Goal: Task Accomplishment & Management: Complete application form

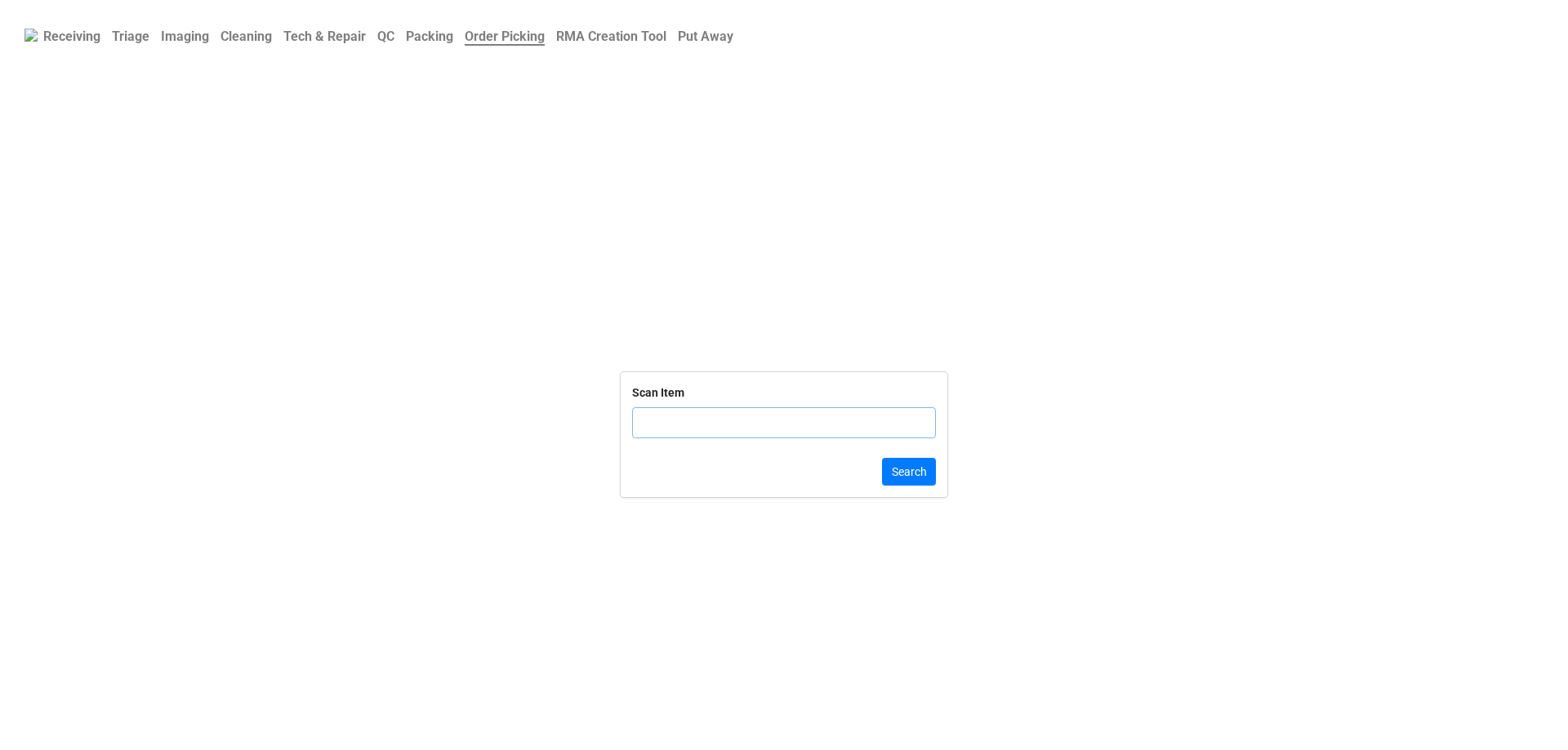
click at [686, 427] on input "text" at bounding box center [784, 422] width 304 height 31
click button "Search" at bounding box center [909, 472] width 54 height 28
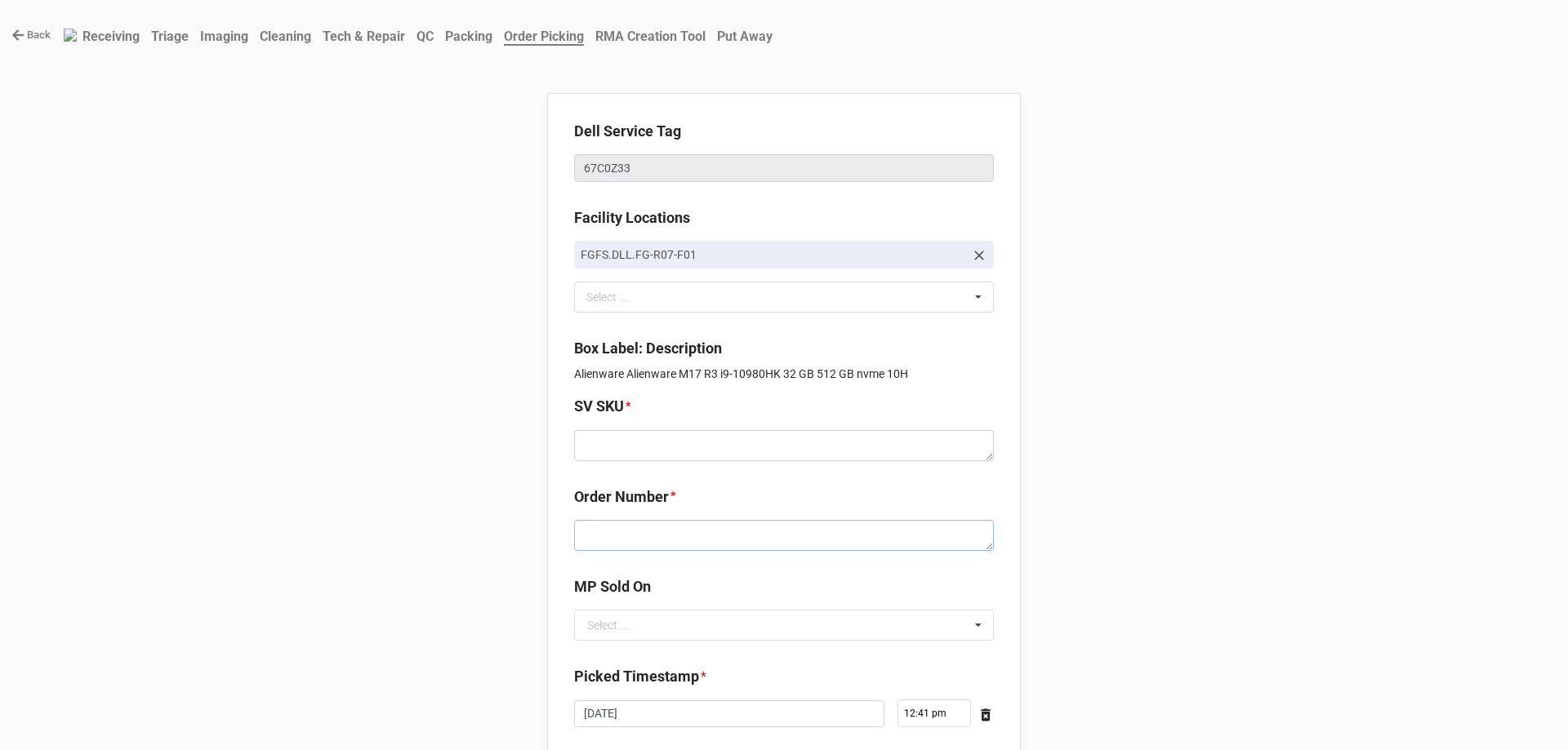
click at [660, 530] on textarea at bounding box center [784, 535] width 420 height 31
paste textarea "5033996"
type textarea "x"
type textarea "5033996"
click at [592, 437] on textarea at bounding box center [784, 445] width 420 height 31
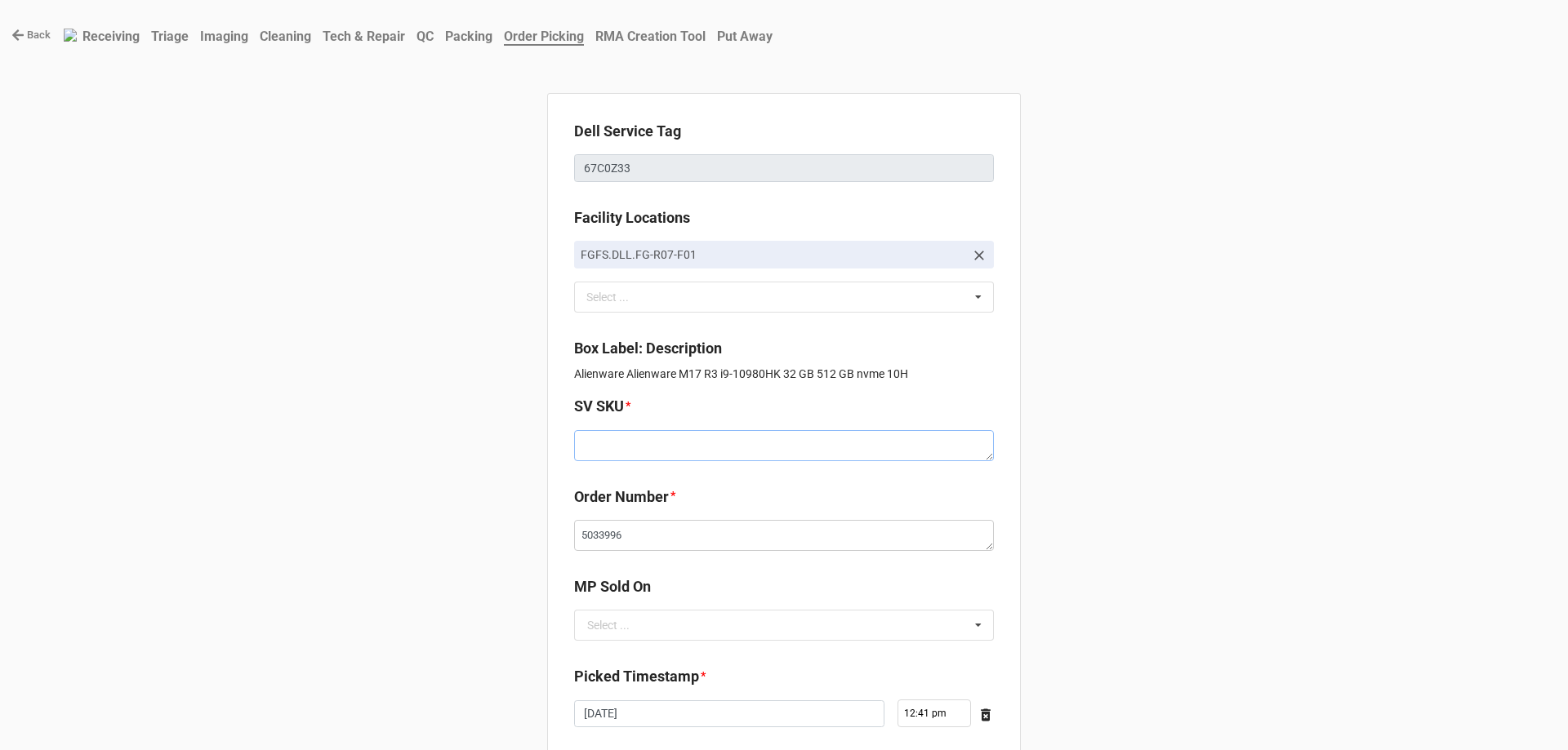
paste textarea "E.M17R3.W10H.1035G1.512S512S32G.G207S.XE1.WH.BxxW"
type textarea "x"
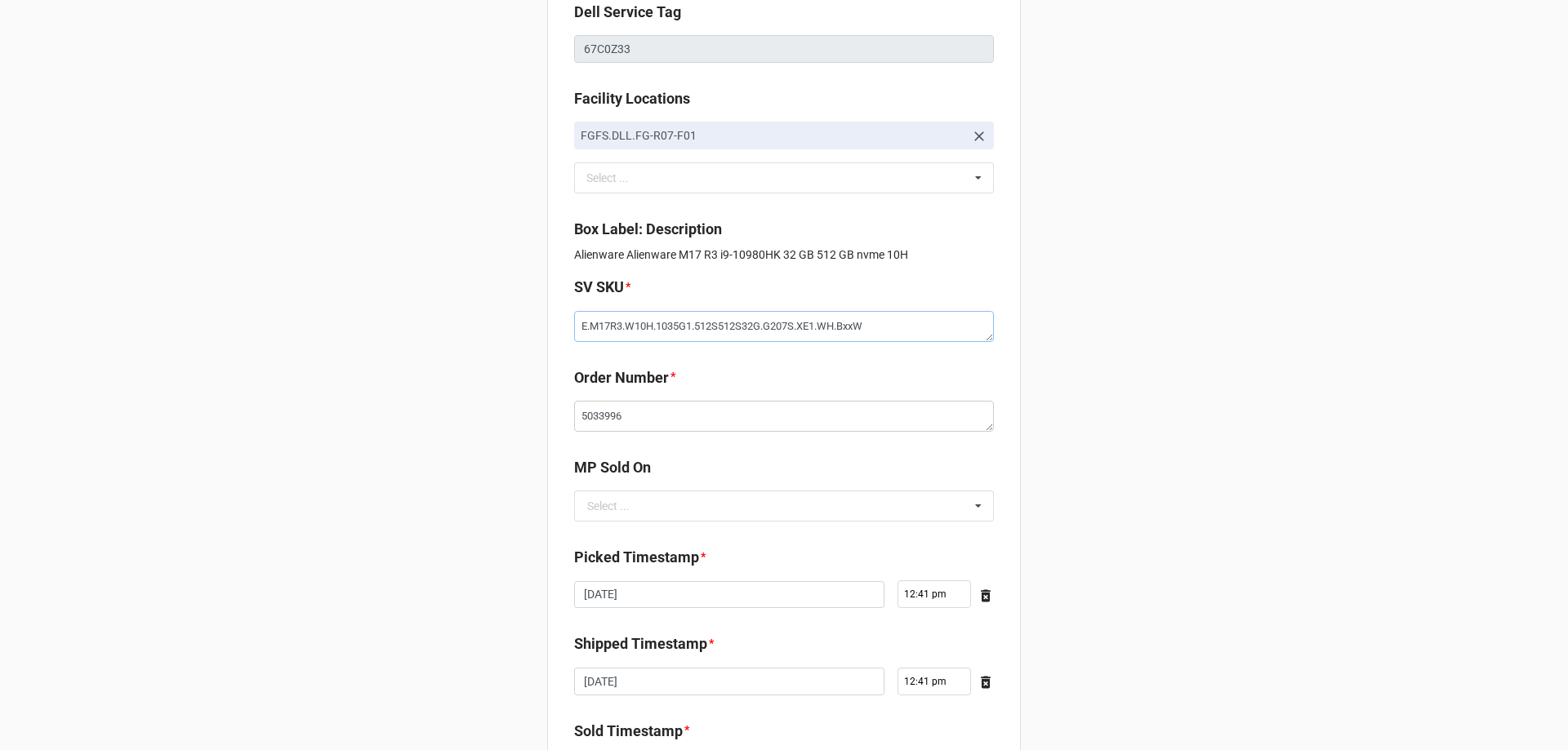
scroll to position [245, 0]
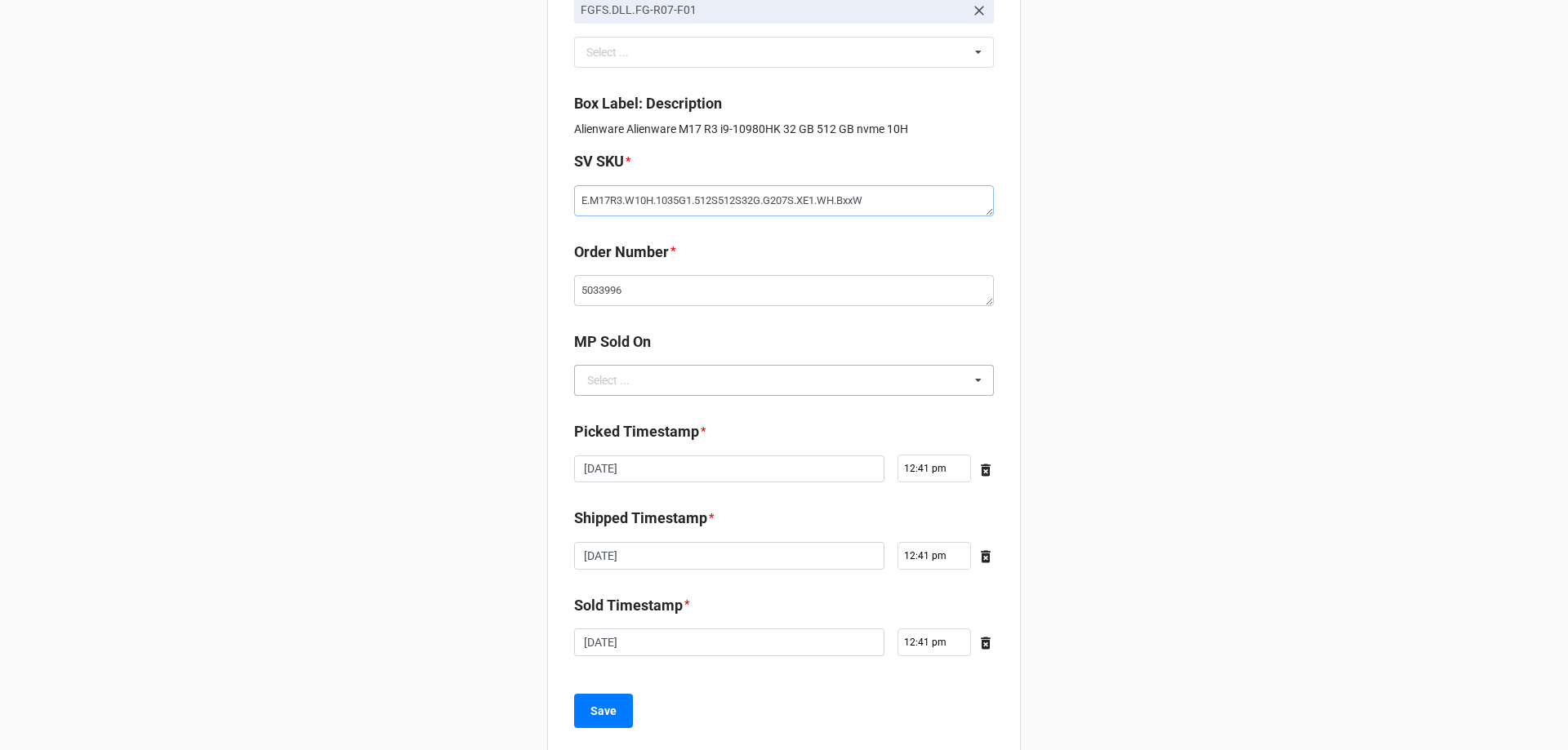
type textarea "E.M17R3.W10H.1035G1.512S512S32G.G207S.XE1.WH.BxxW"
click at [644, 394] on input "text" at bounding box center [784, 381] width 418 height 30
click at [642, 430] on label "Picked Timestamp" at bounding box center [636, 431] width 125 height 23
click at [646, 376] on input "text" at bounding box center [784, 381] width 418 height 30
click at [646, 408] on div "D2C" at bounding box center [784, 410] width 418 height 30
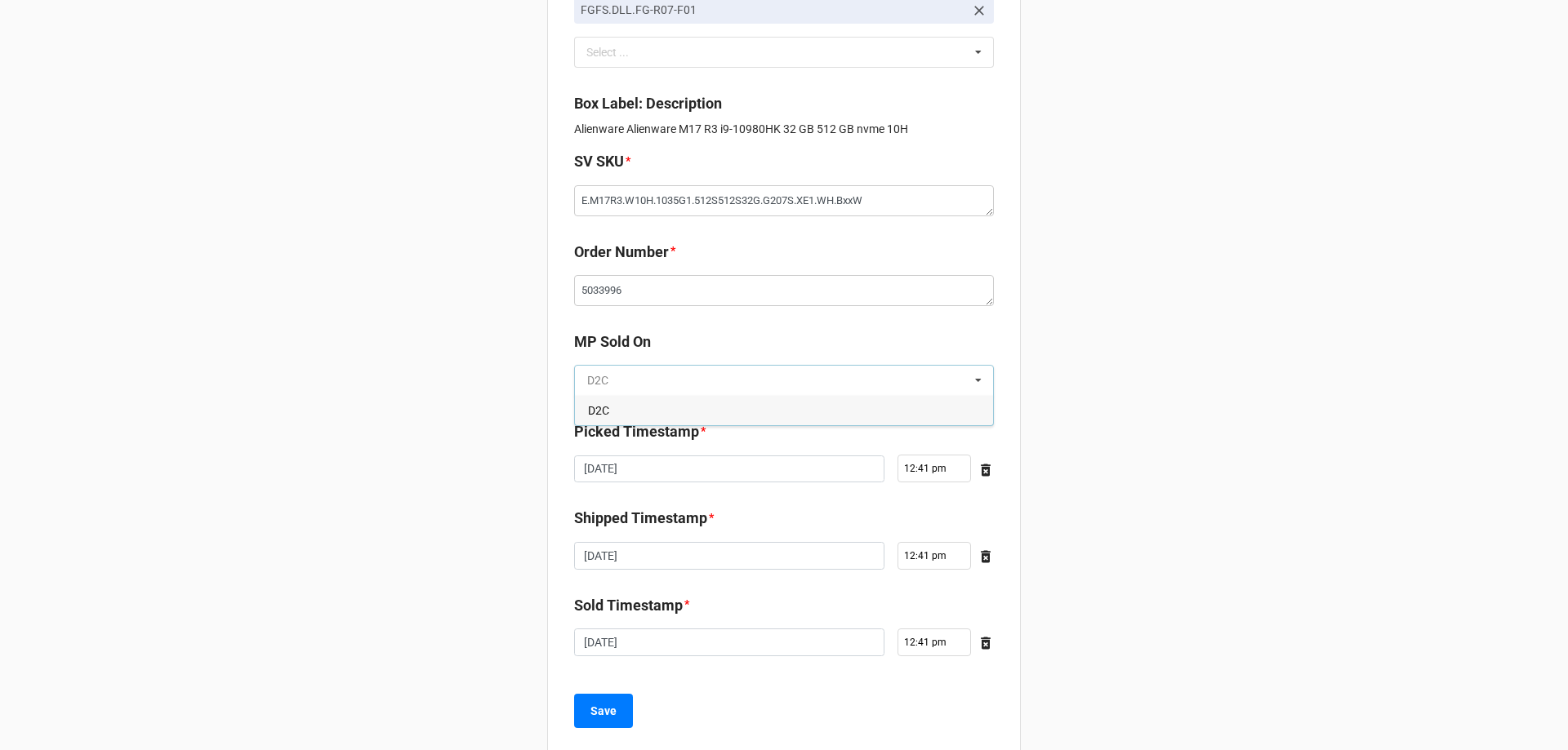
type textarea "x"
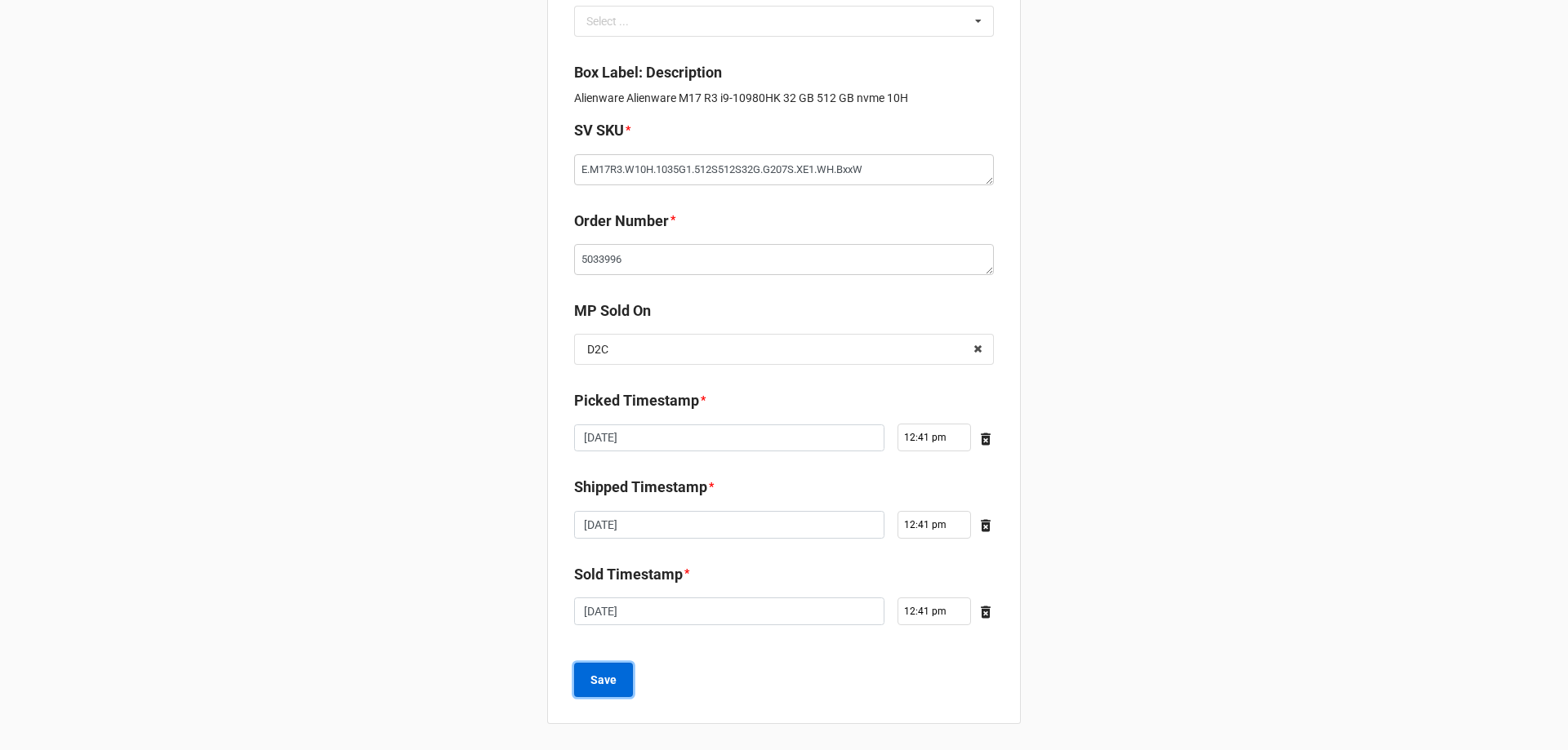
click at [592, 691] on button "Save" at bounding box center [603, 680] width 59 height 34
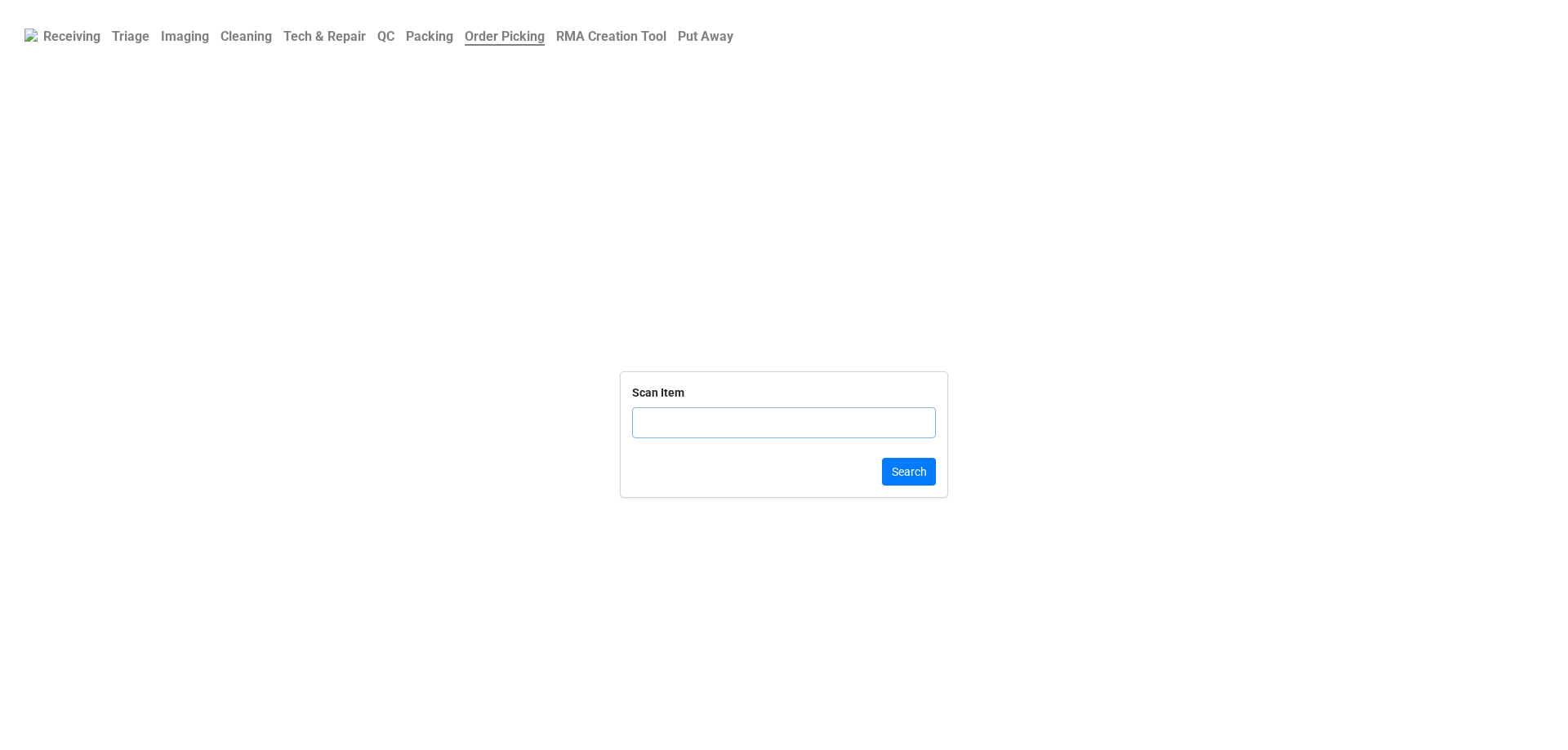
click at [119, 34] on b "Triage" at bounding box center [130, 36] width 37 height 16
click at [757, 449] on input "text" at bounding box center [784, 442] width 304 height 31
paste input "cg77h63"
type input "cg77h63"
click button "Search" at bounding box center [909, 492] width 54 height 28
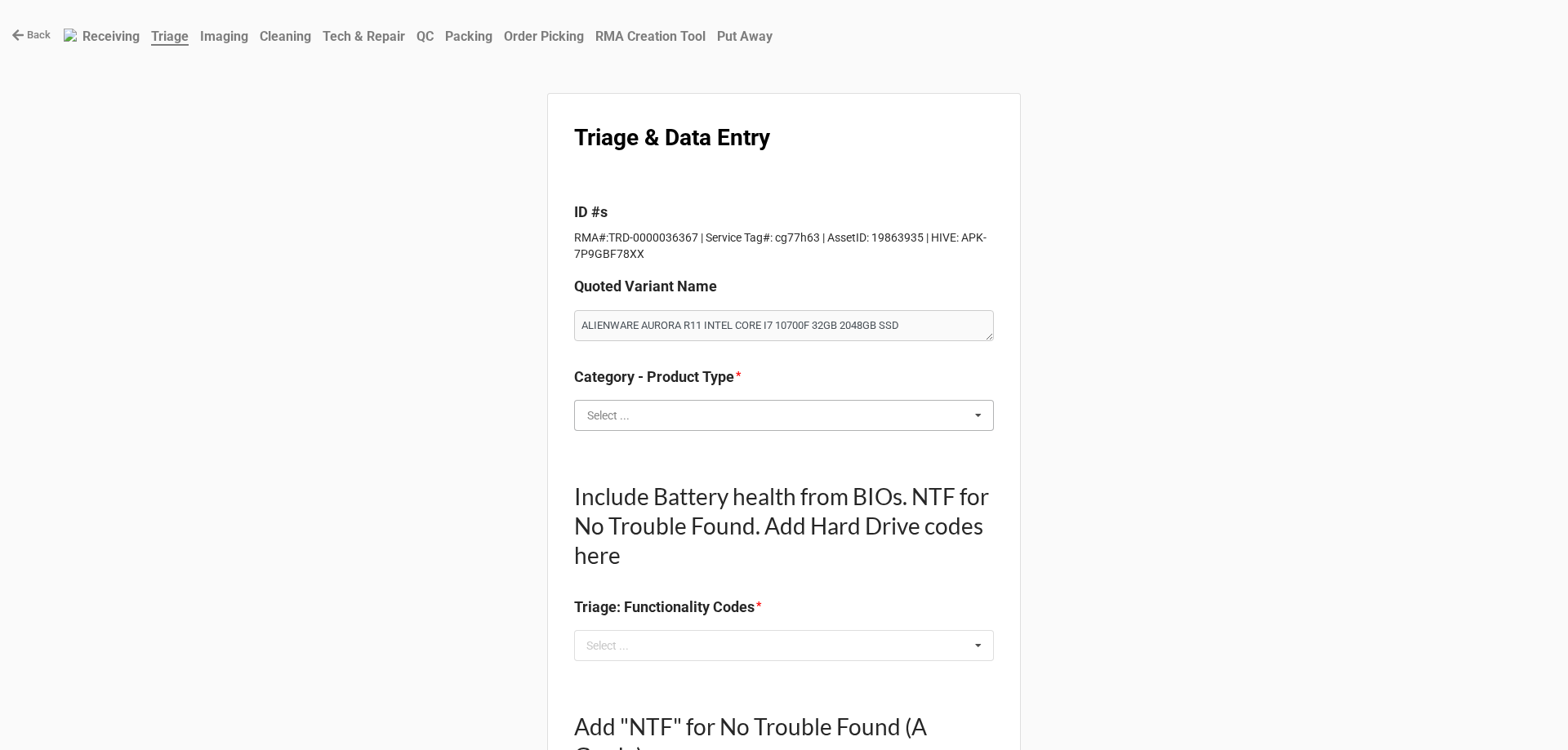
click at [651, 418] on input "text" at bounding box center [784, 416] width 418 height 30
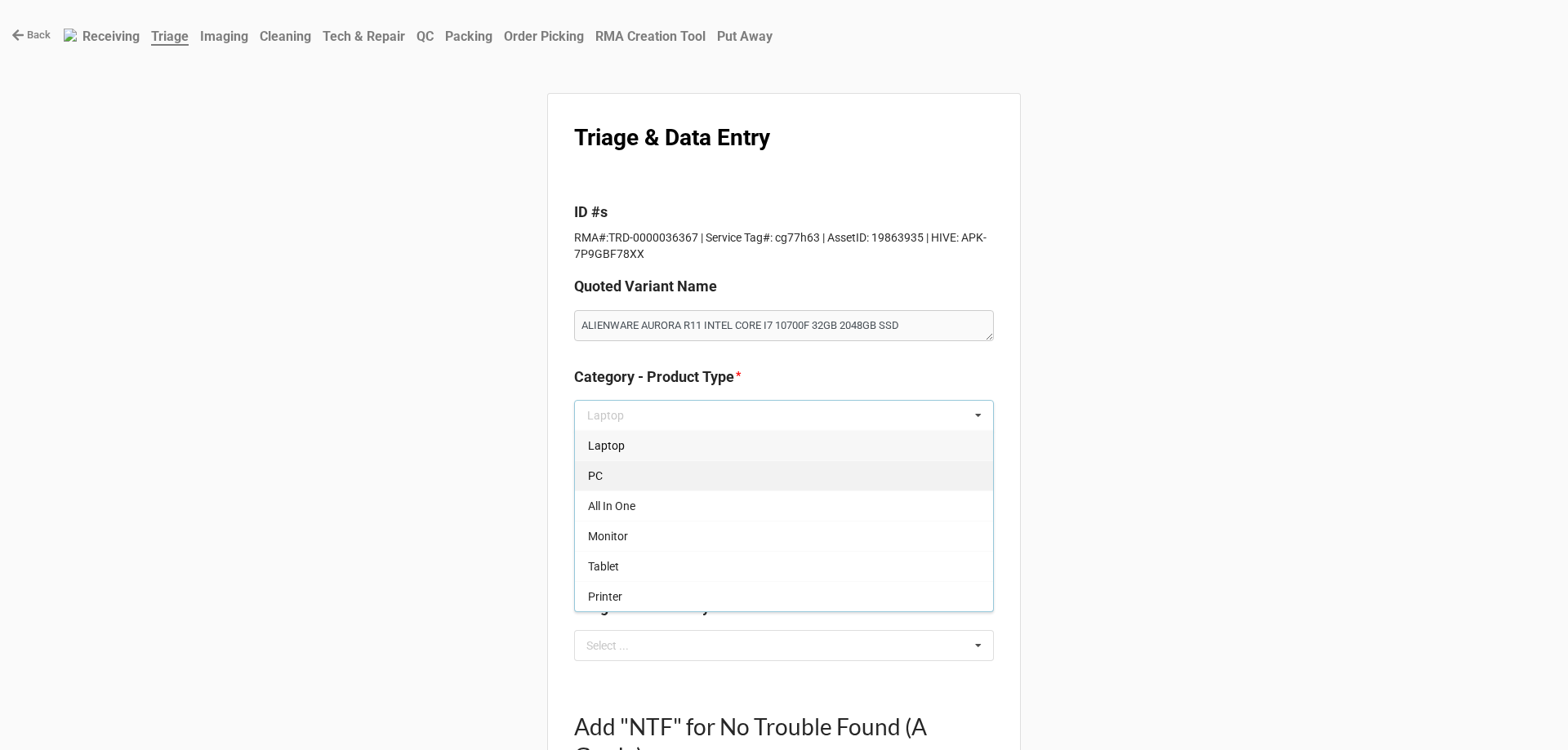
click at [658, 477] on div "PC" at bounding box center [784, 475] width 418 height 30
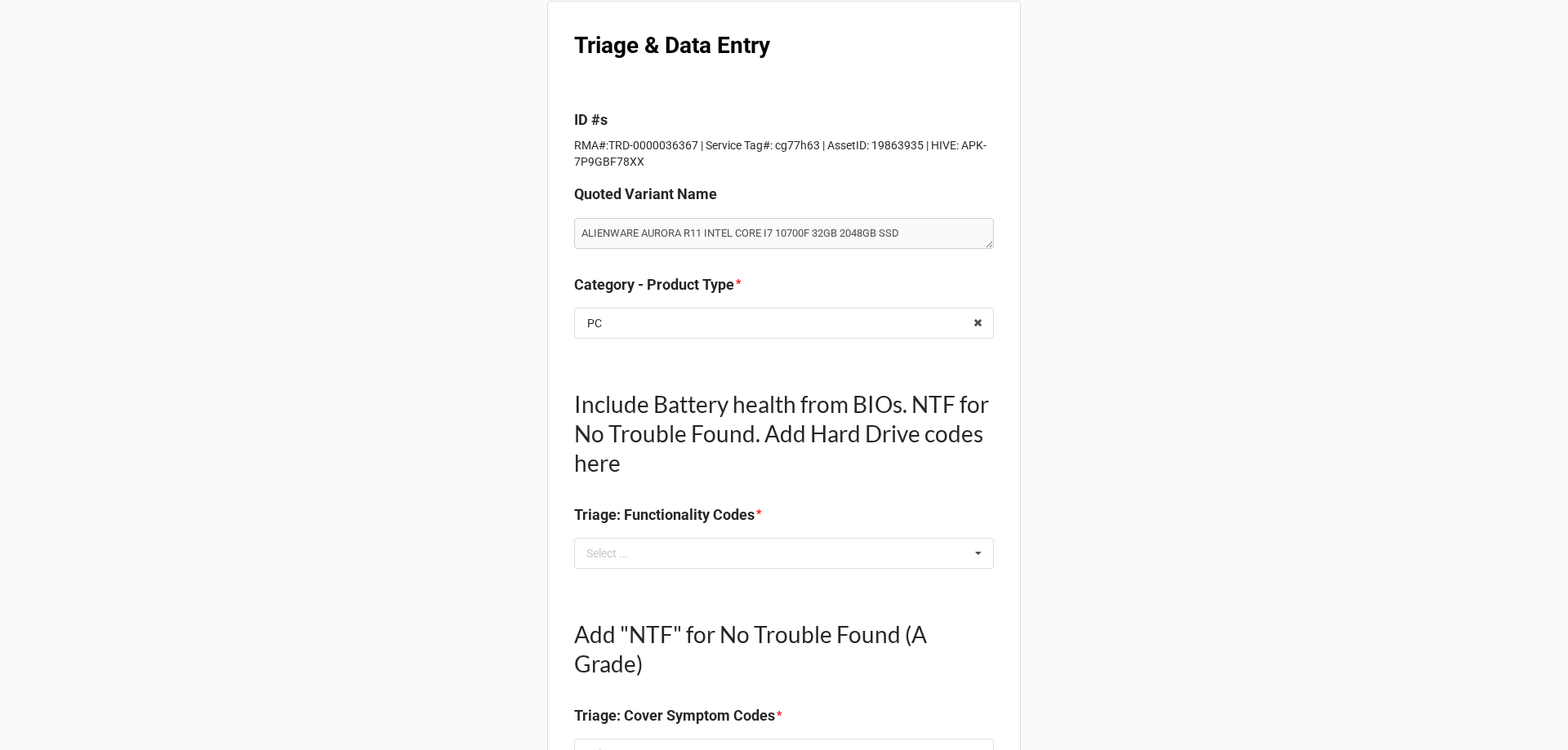
scroll to position [163, 0]
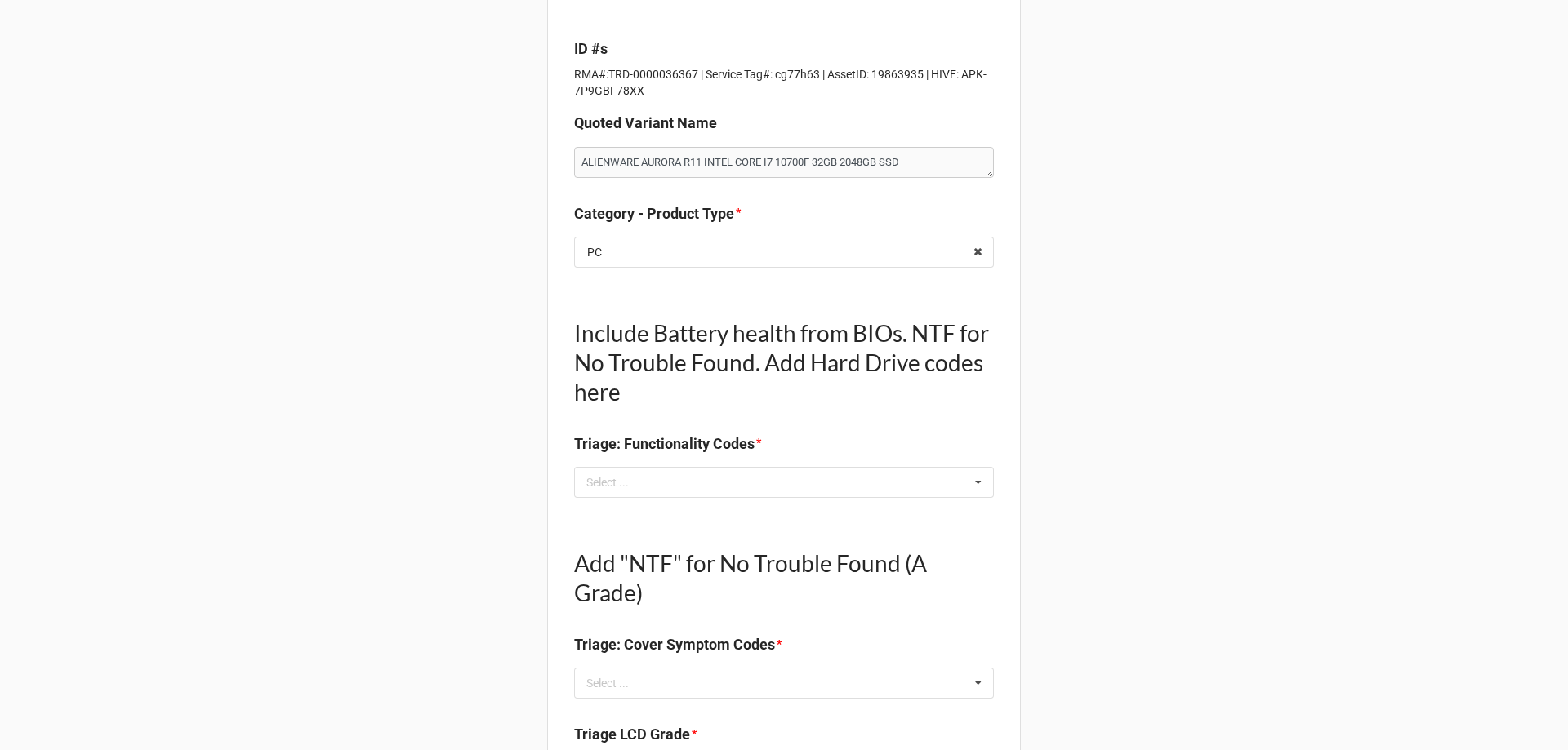
click at [661, 464] on div "Include Battery health from BIOs. NTF for No Trouble Found. Add Hard Drive code…" at bounding box center [784, 380] width 420 height 175
click at [661, 473] on div "Select ... No results found." at bounding box center [784, 482] width 420 height 31
type textarea "x"
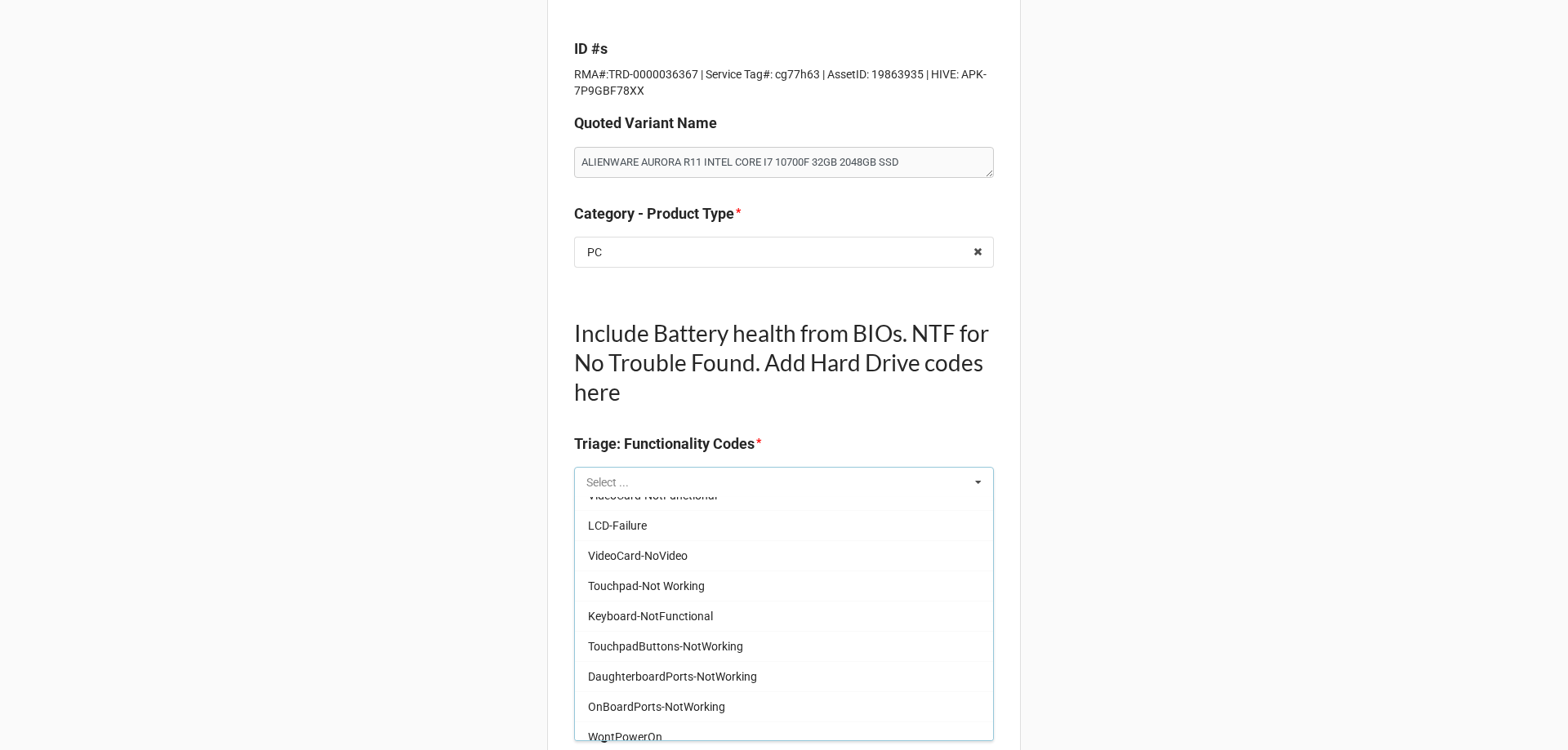
scroll to position [653, 0]
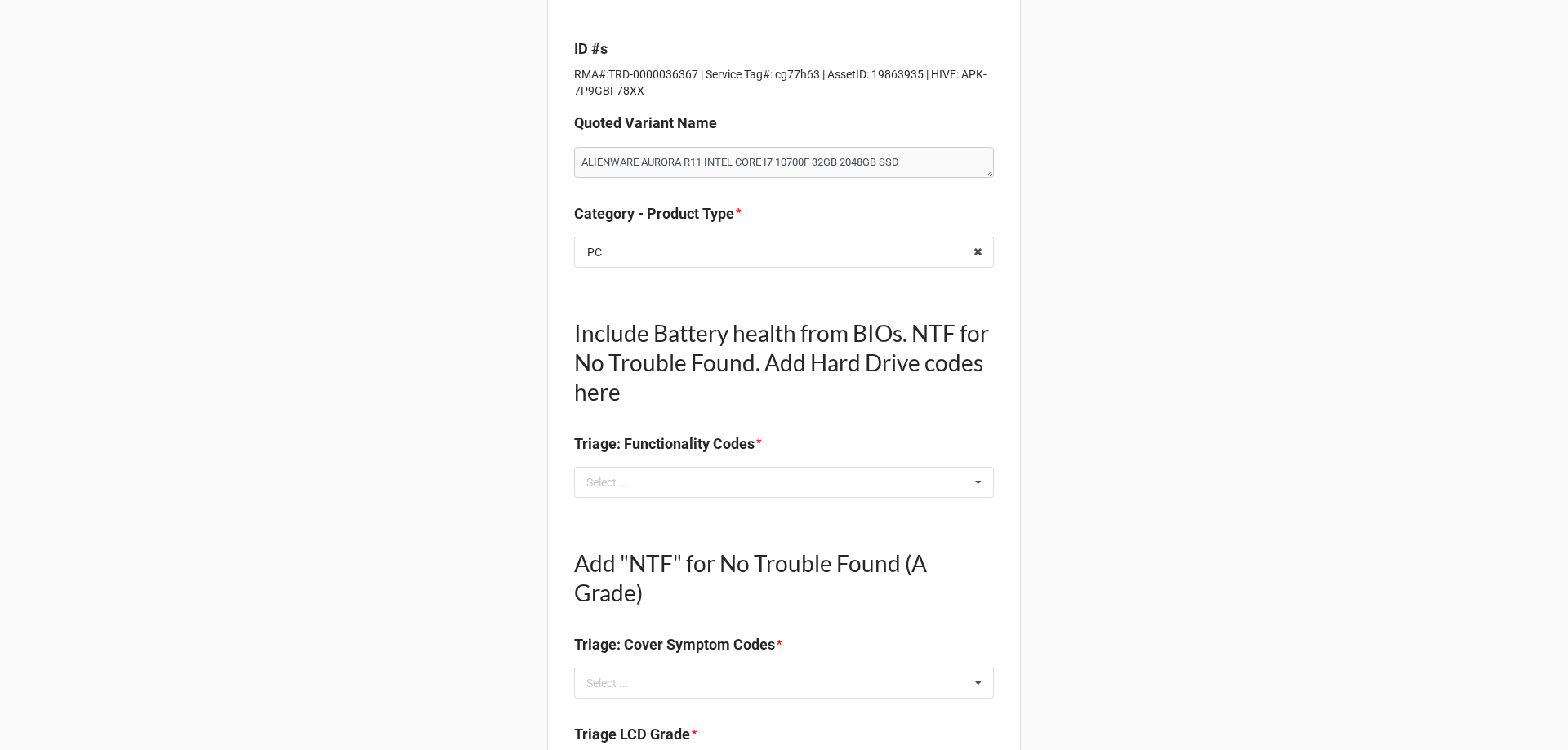
click at [737, 463] on div "Include Battery health from BIOs. NTF for No Trouble Found. Add Hard Drive code…" at bounding box center [784, 380] width 420 height 175
click at [737, 492] on div "Select ... Keyboard-Missing Keys Keyboard-MultipleKeysBad Fan-NotWorking Speake…" at bounding box center [784, 482] width 420 height 31
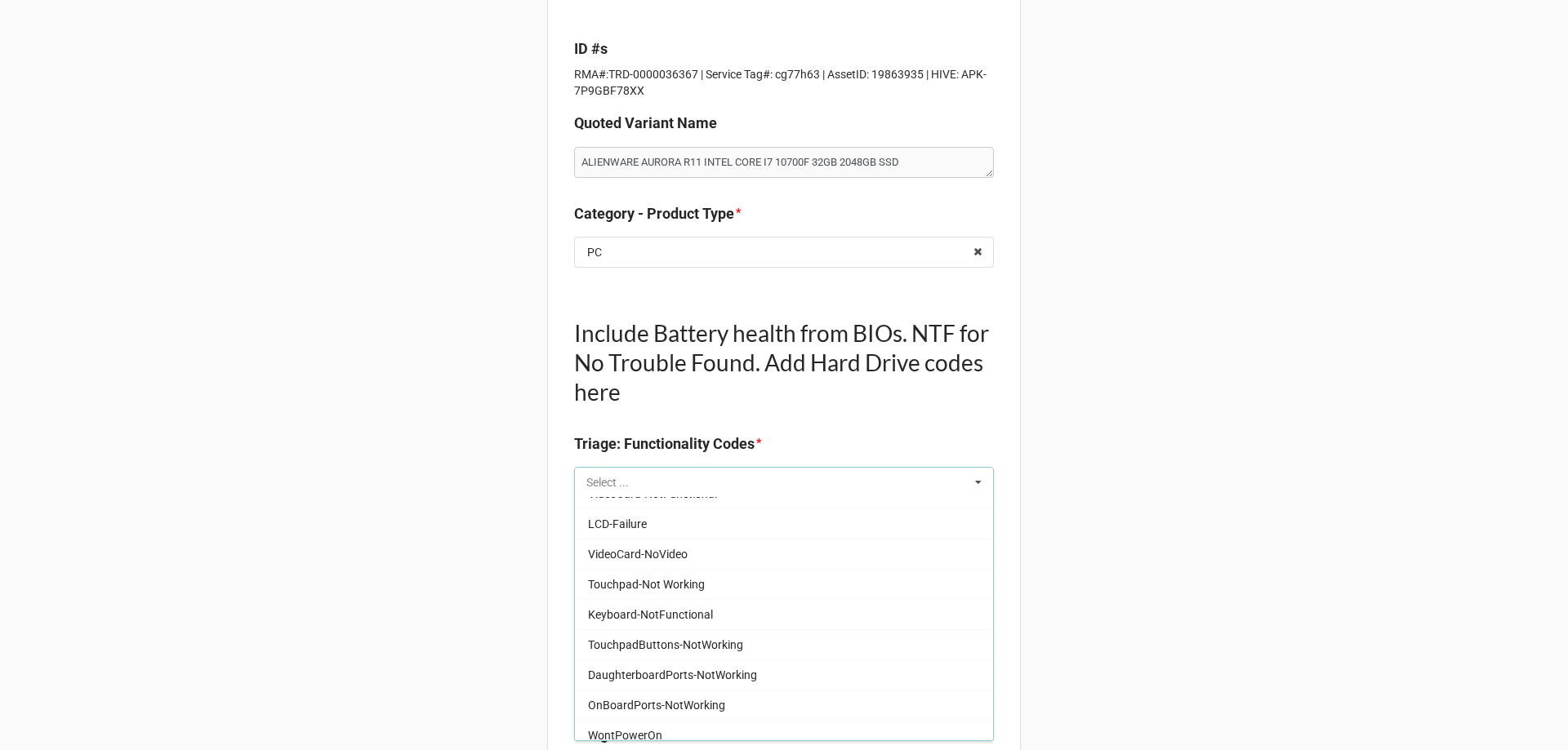
scroll to position [0, 0]
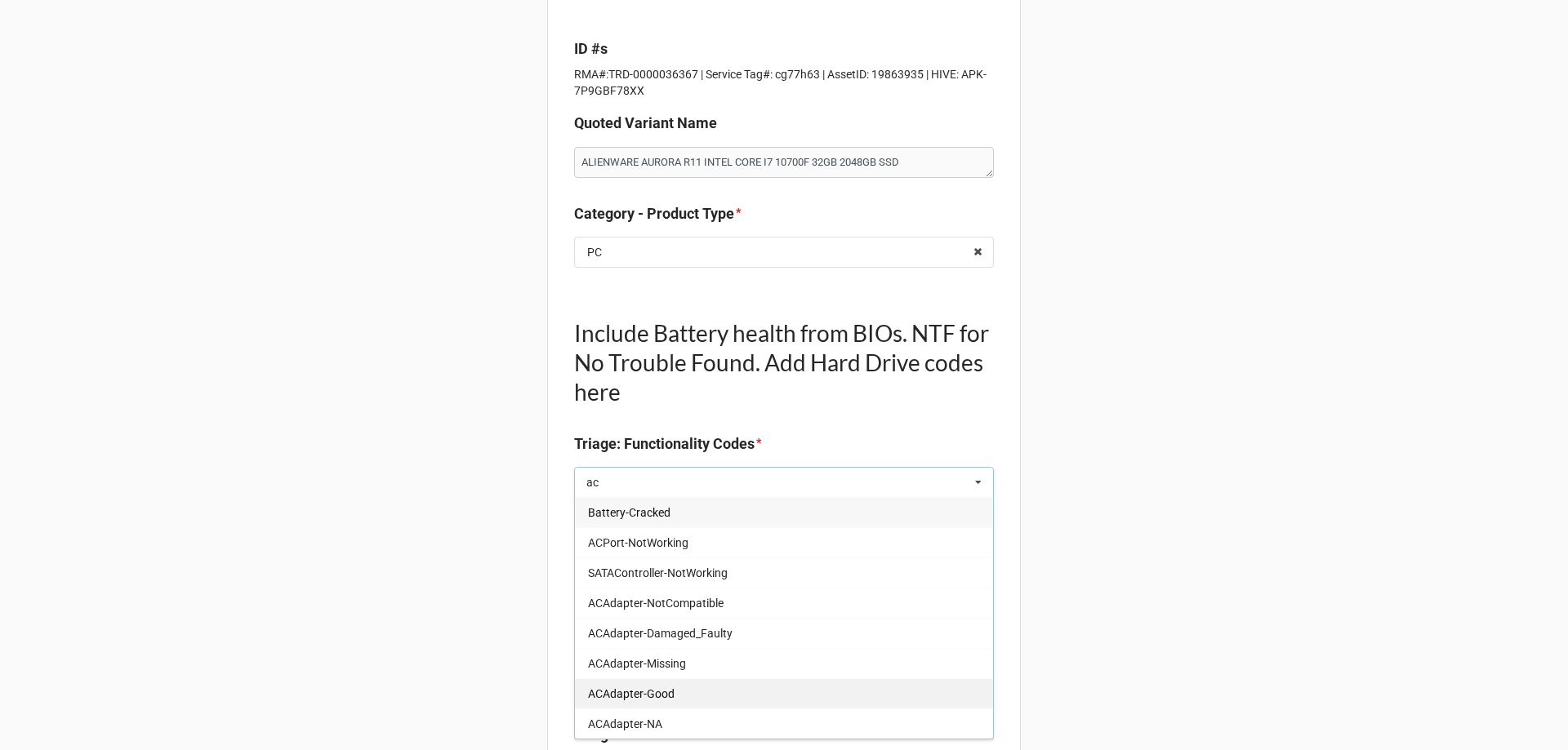
type input "ac"
click at [653, 702] on div "ACAdapter-Good" at bounding box center [784, 693] width 418 height 30
type textarea "x"
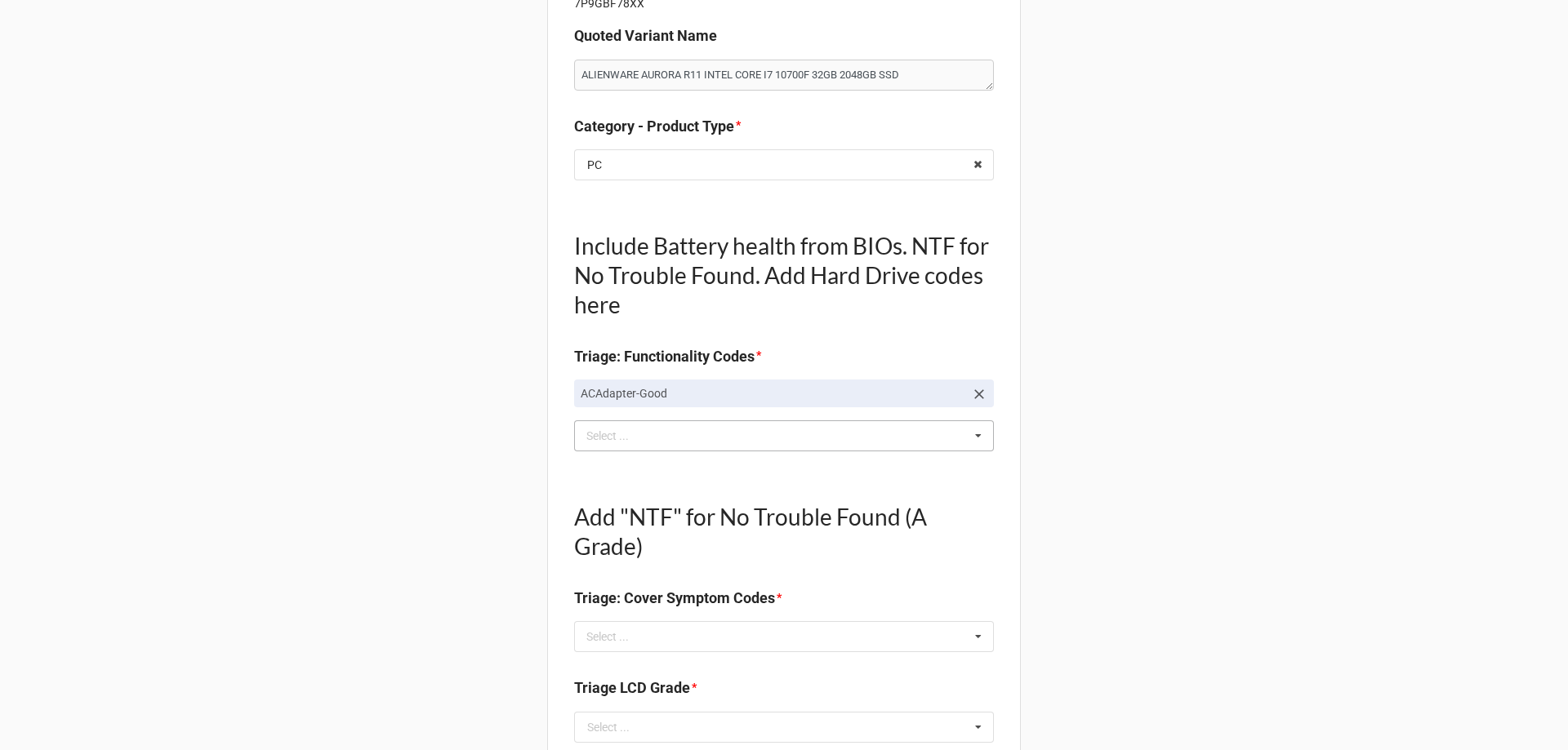
scroll to position [408, 0]
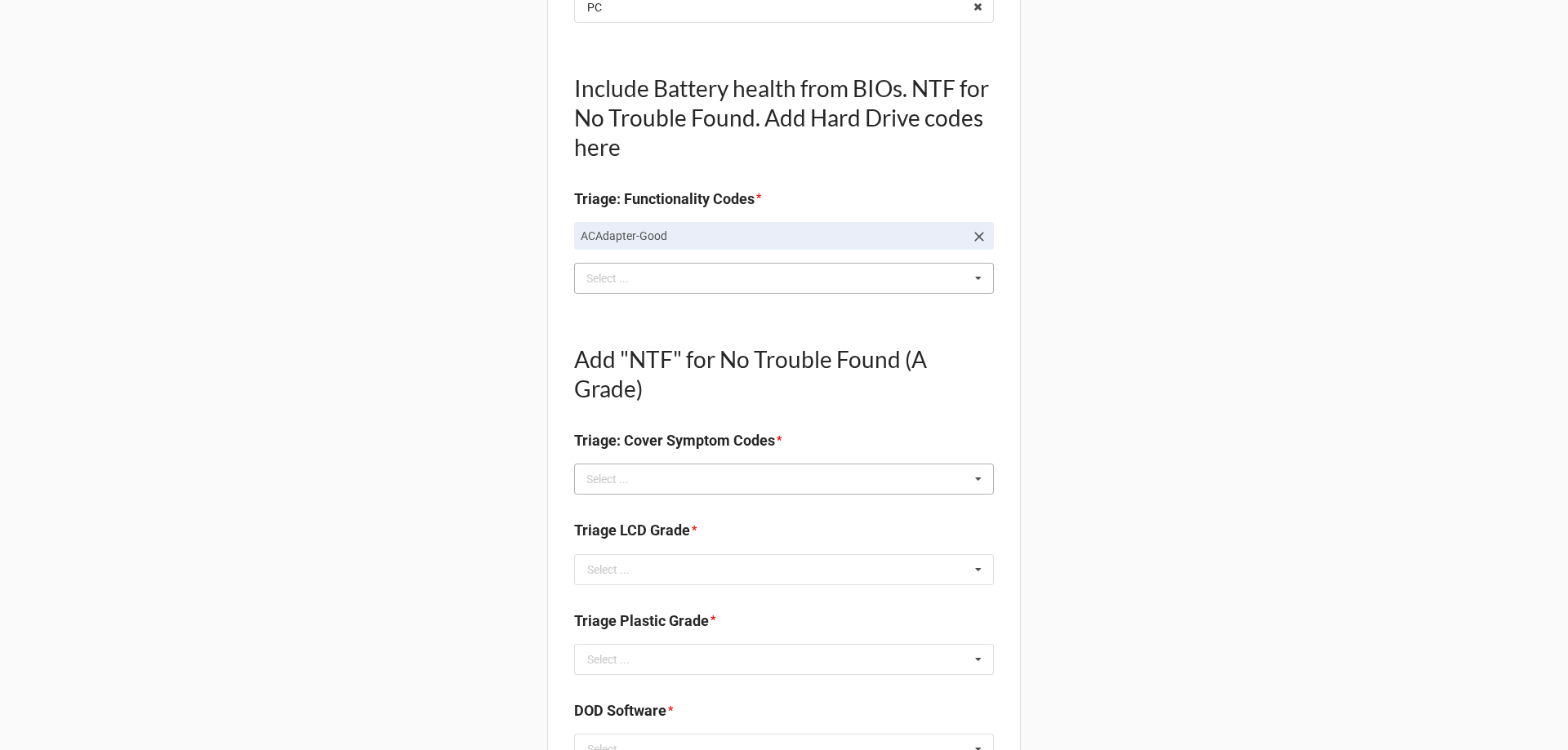
click at [645, 472] on div "Select ..." at bounding box center [617, 480] width 70 height 19
type textarea "x"
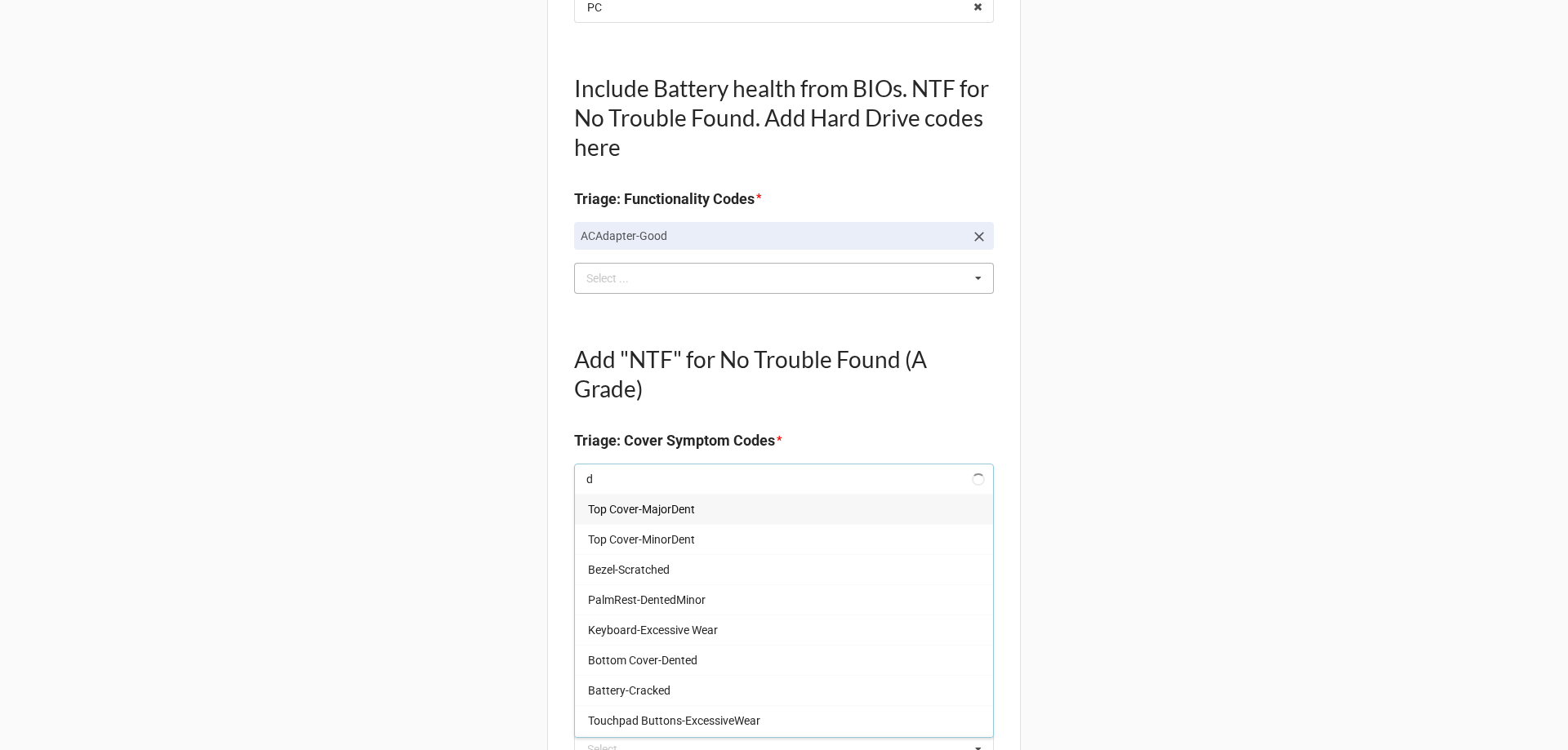
type input "dt"
type textarea "x"
type input "dt"
click at [663, 692] on span "DTSidePanel-MinorScratch(es)" at bounding box center [665, 690] width 156 height 13
type textarea "x"
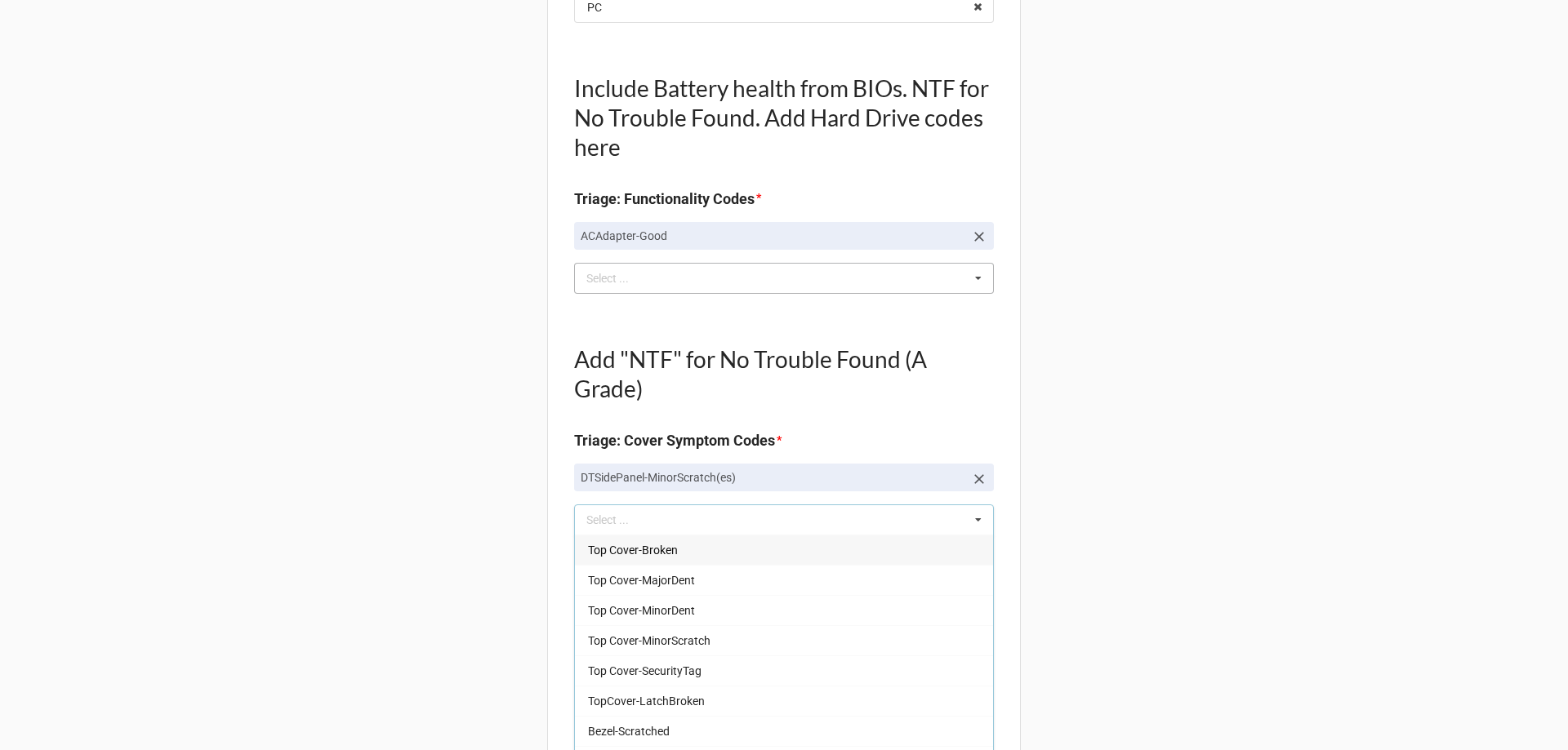
click at [552, 643] on div "Triage & Data Entry ID #s RMA#:TRD-0000036367 | Service Tag#: cg77h63 | AssetID…" at bounding box center [784, 659] width 473 height 1947
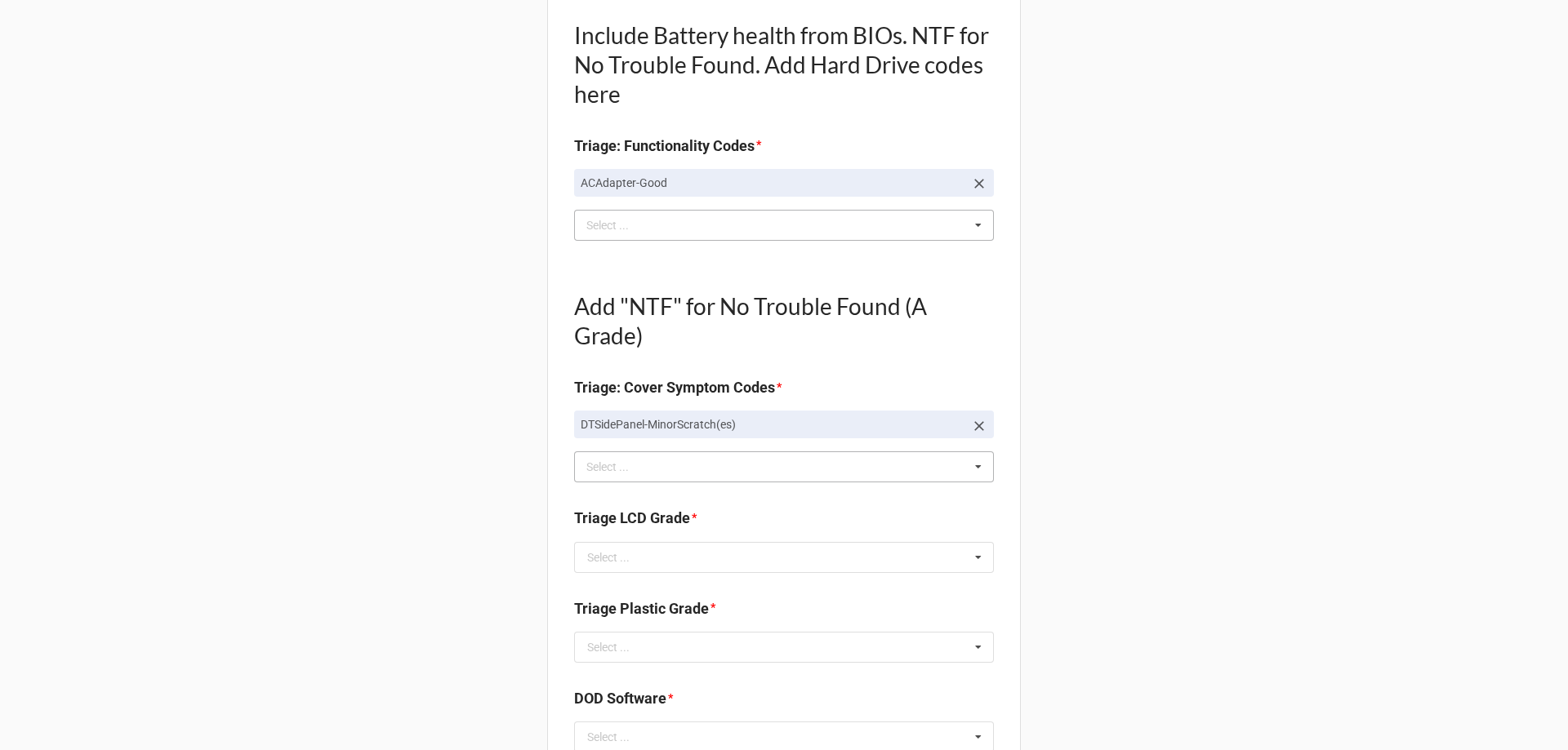
scroll to position [490, 0]
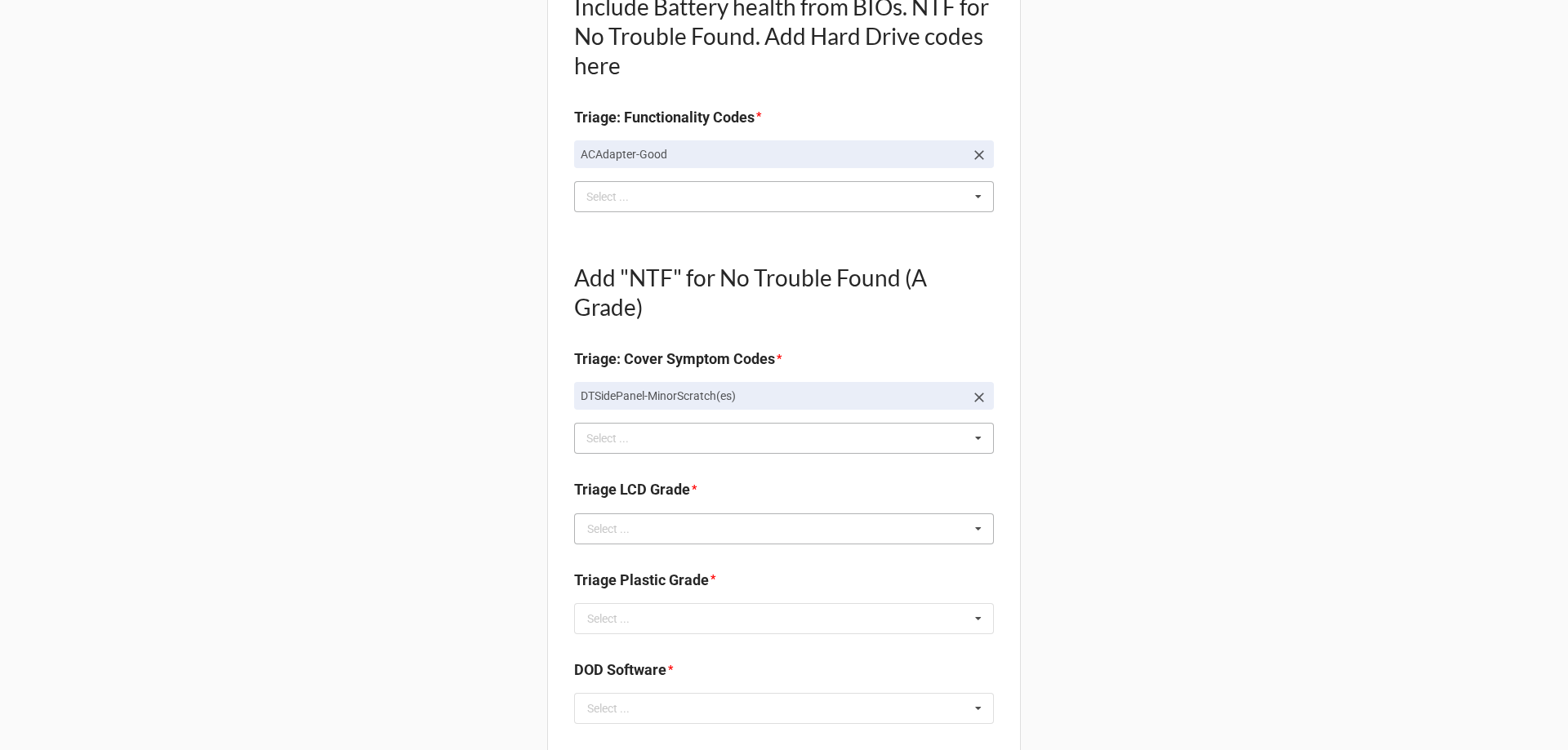
click at [616, 532] on div "Select ..." at bounding box center [608, 529] width 43 height 11
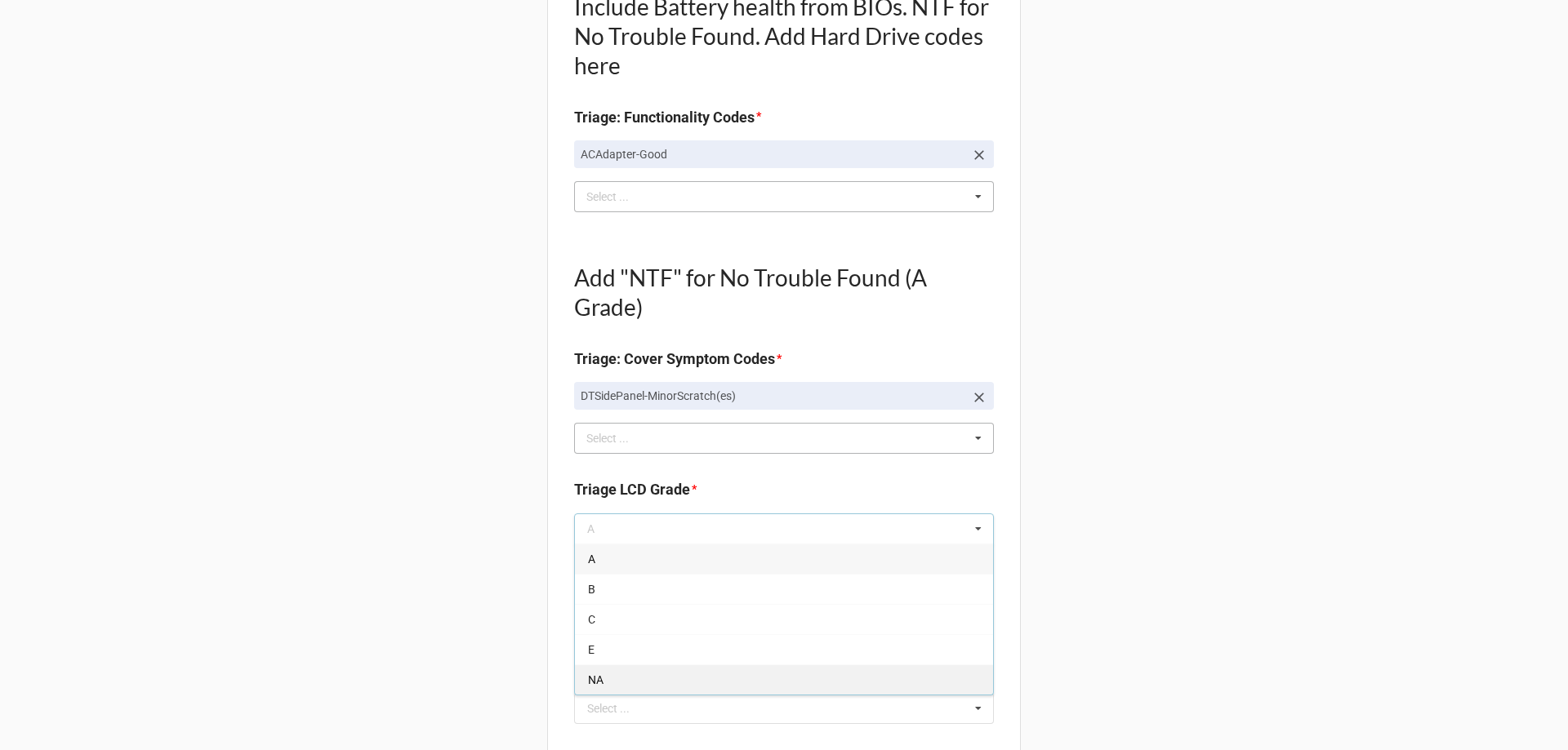
click at [598, 689] on div "NA" at bounding box center [784, 679] width 418 height 30
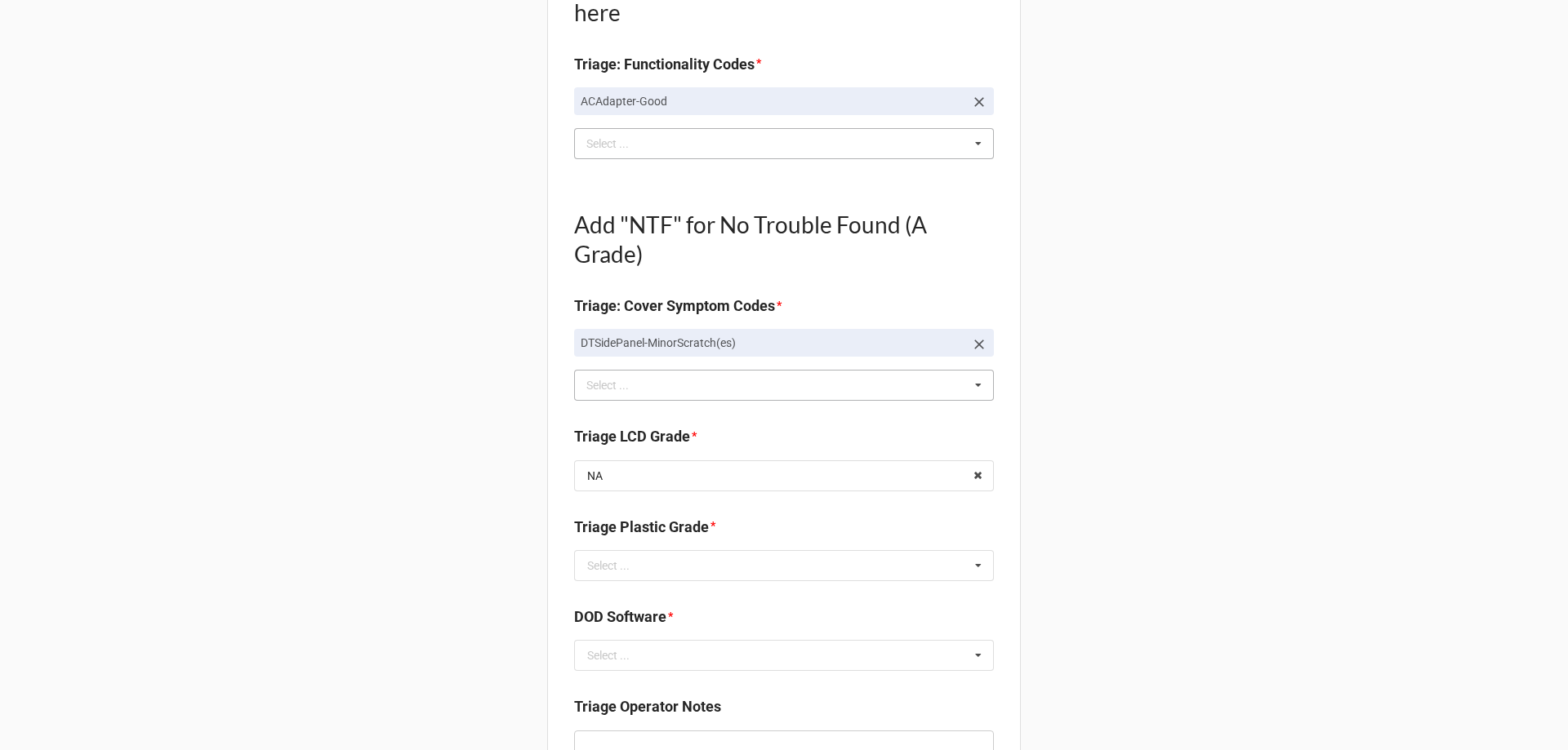
scroll to position [572, 0]
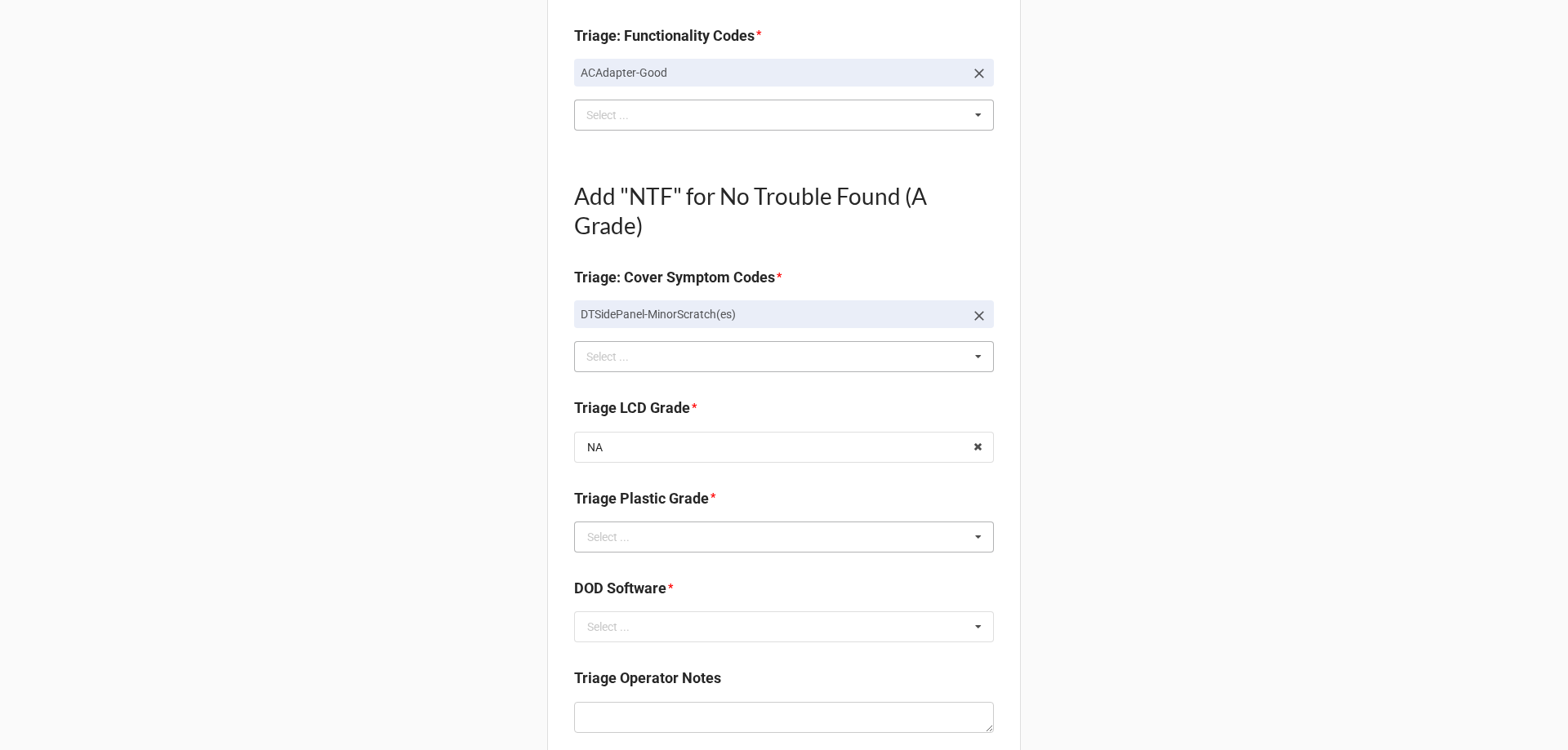
click at [603, 543] on div "Select ..." at bounding box center [608, 538] width 43 height 11
click at [582, 574] on div "A" at bounding box center [784, 566] width 418 height 30
click at [654, 626] on input "text" at bounding box center [784, 627] width 418 height 30
click at [359, 531] on div "Back Receiving Triage Imaging Cleaning Tech & Repair QC Packing Order Picking R…" at bounding box center [784, 460] width 1568 height 2066
click at [648, 540] on input "text" at bounding box center [784, 538] width 418 height 30
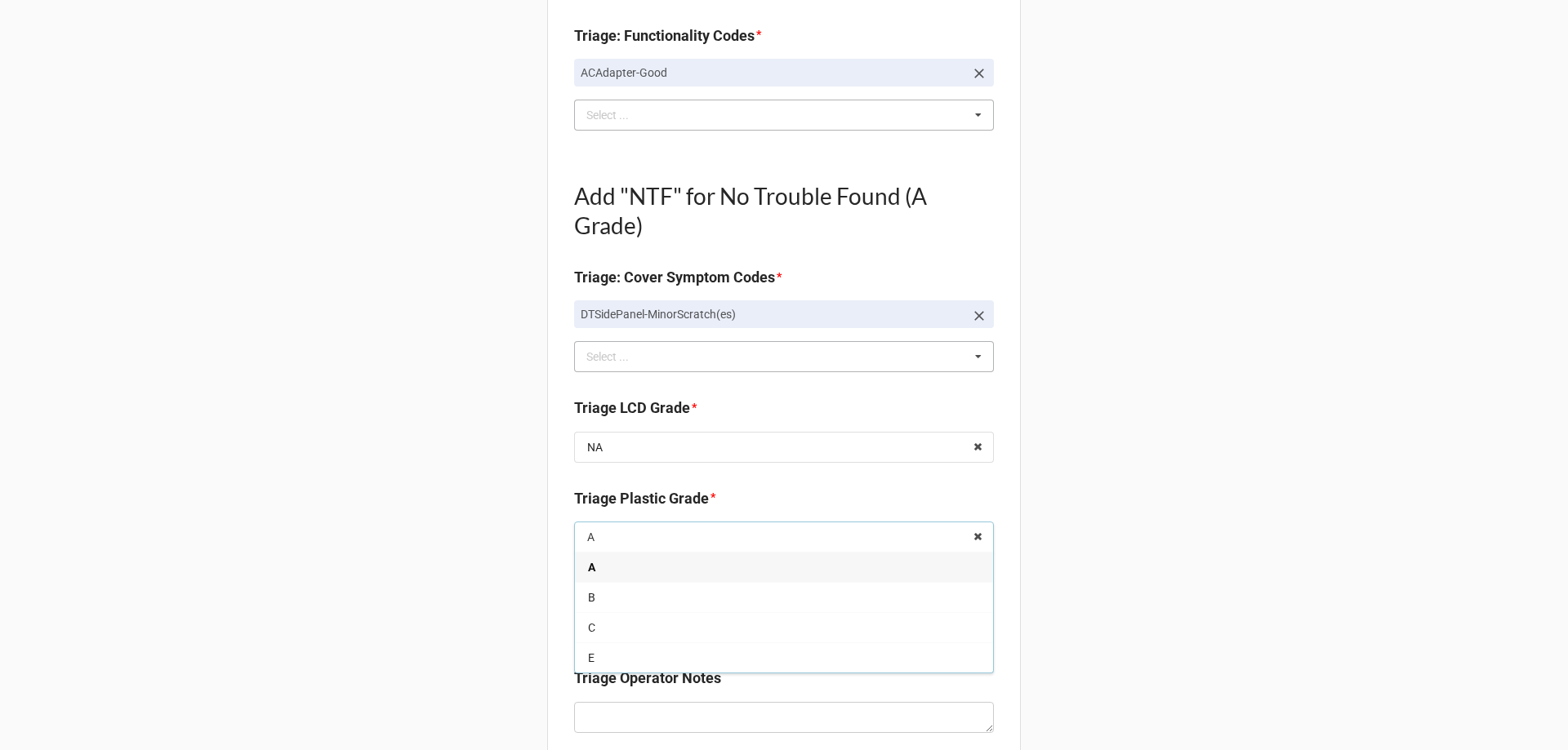
click at [611, 599] on div "B" at bounding box center [784, 597] width 418 height 30
click at [585, 618] on input "text" at bounding box center [784, 627] width 418 height 30
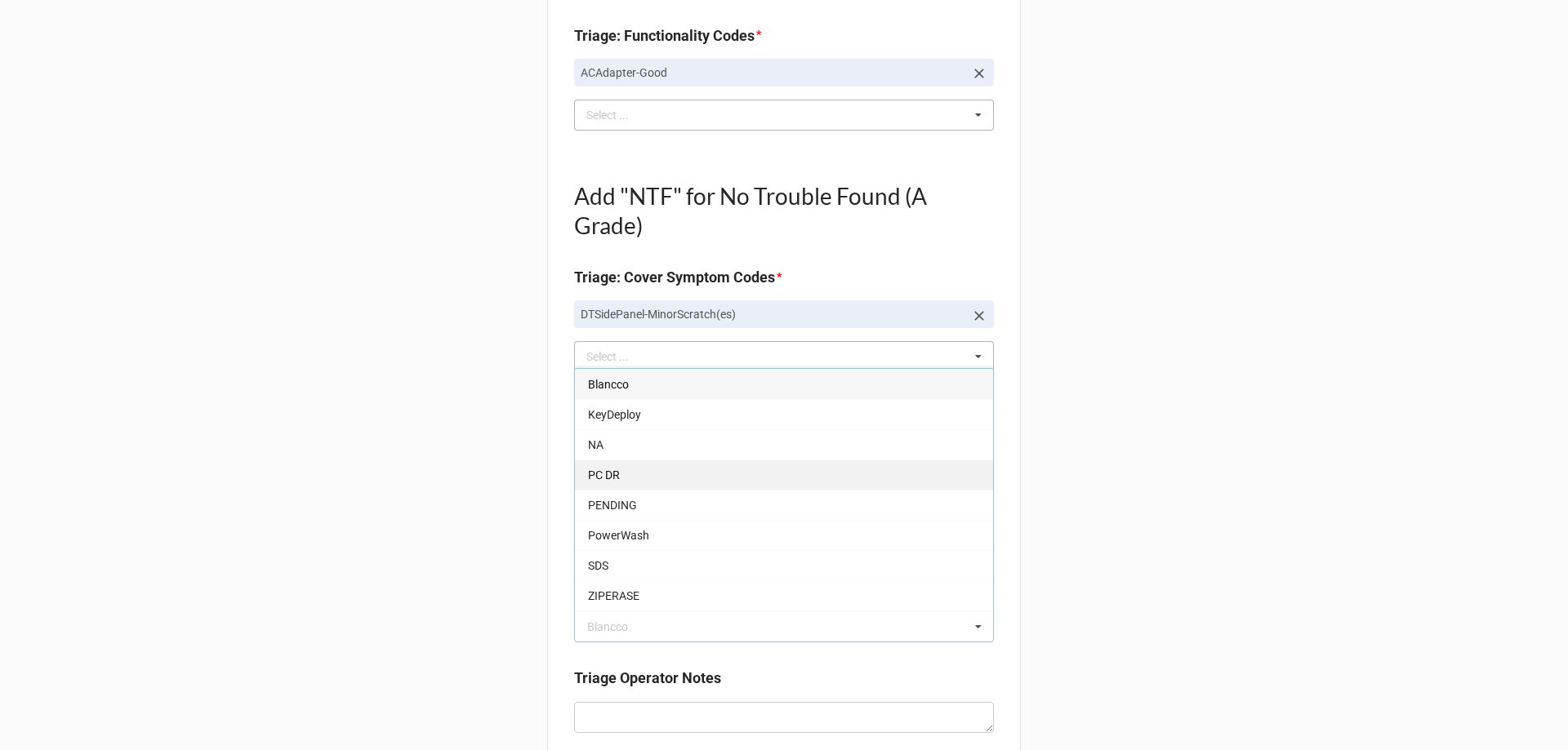
click at [598, 471] on span "PC DR" at bounding box center [604, 475] width 32 height 13
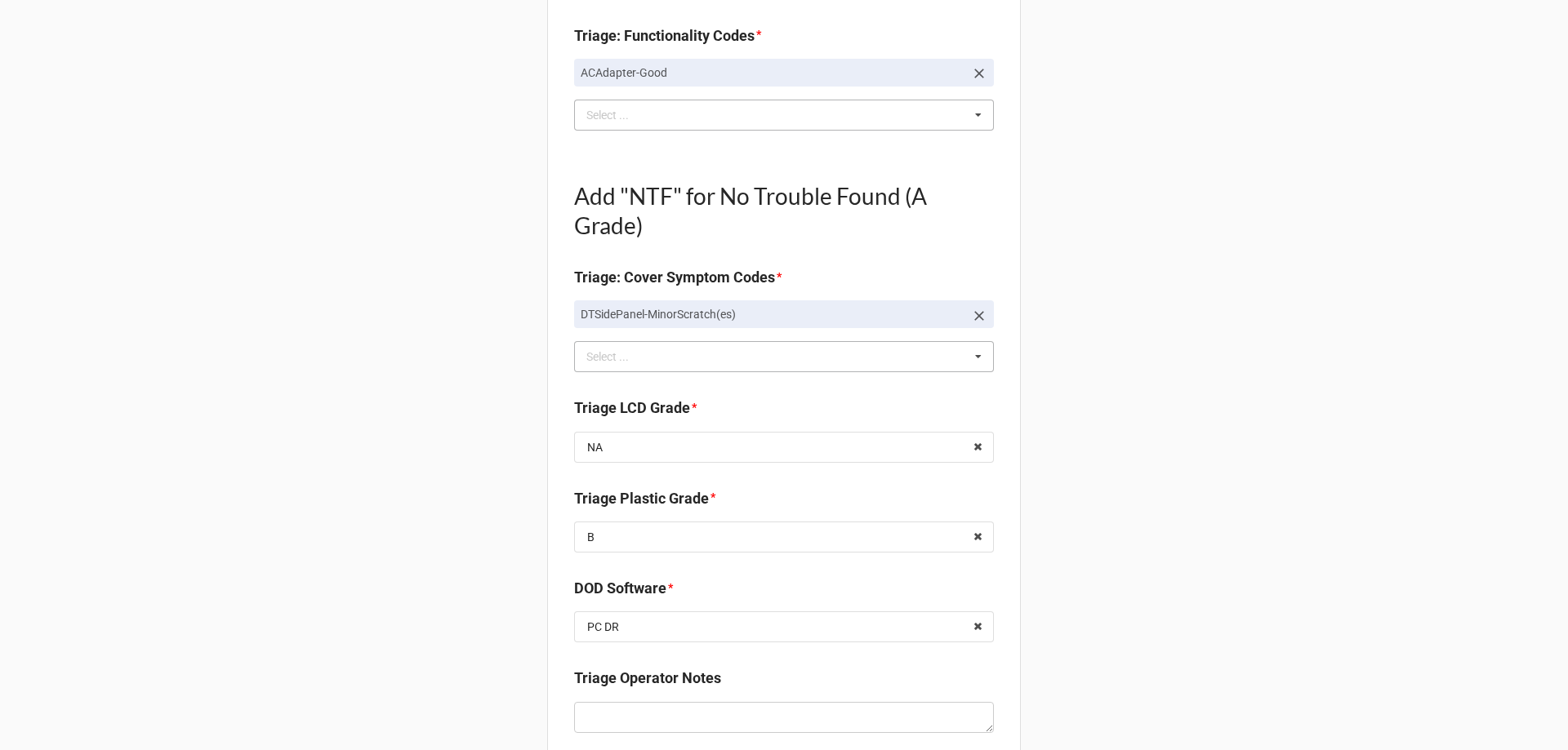
click at [433, 478] on div "Back Receiving Triage Imaging Cleaning Tech & Repair QC Packing Order Picking R…" at bounding box center [784, 460] width 1568 height 2066
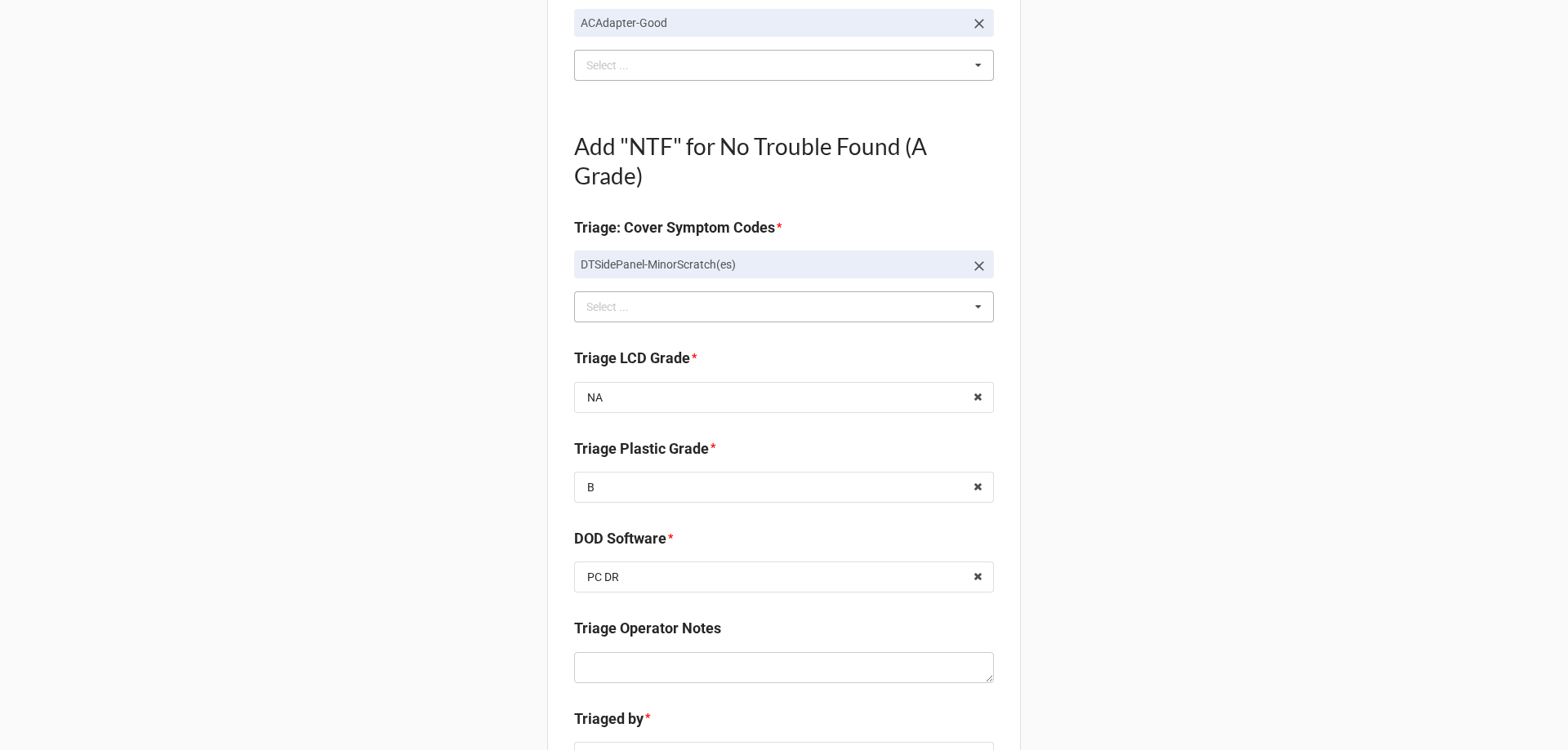
scroll to position [816, 0]
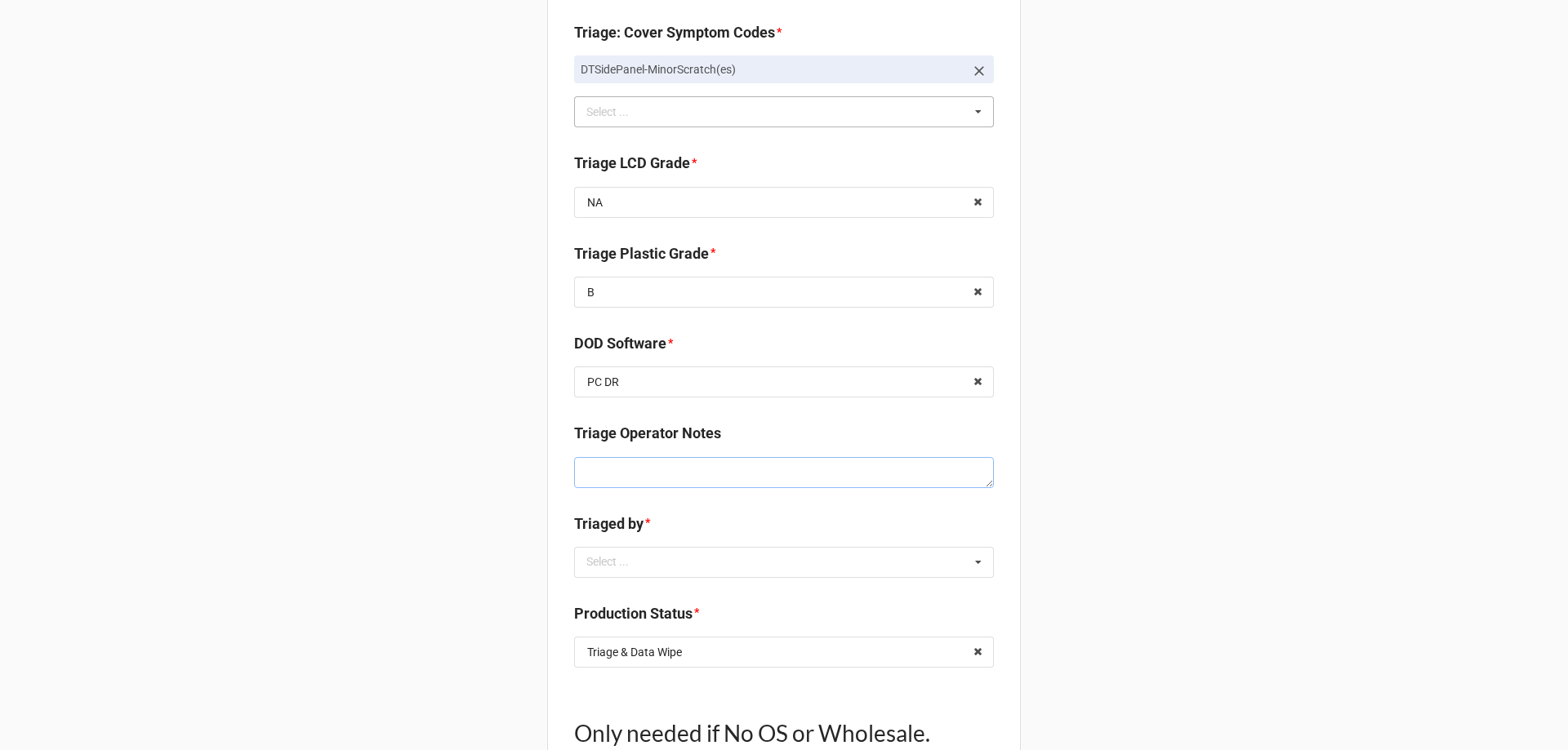
click at [606, 484] on textarea at bounding box center [784, 472] width 420 height 31
click at [615, 576] on div "Select ... No results found." at bounding box center [784, 562] width 420 height 31
type textarea "x"
type input "tr"
click at [612, 597] on div "TreS" at bounding box center [784, 593] width 418 height 30
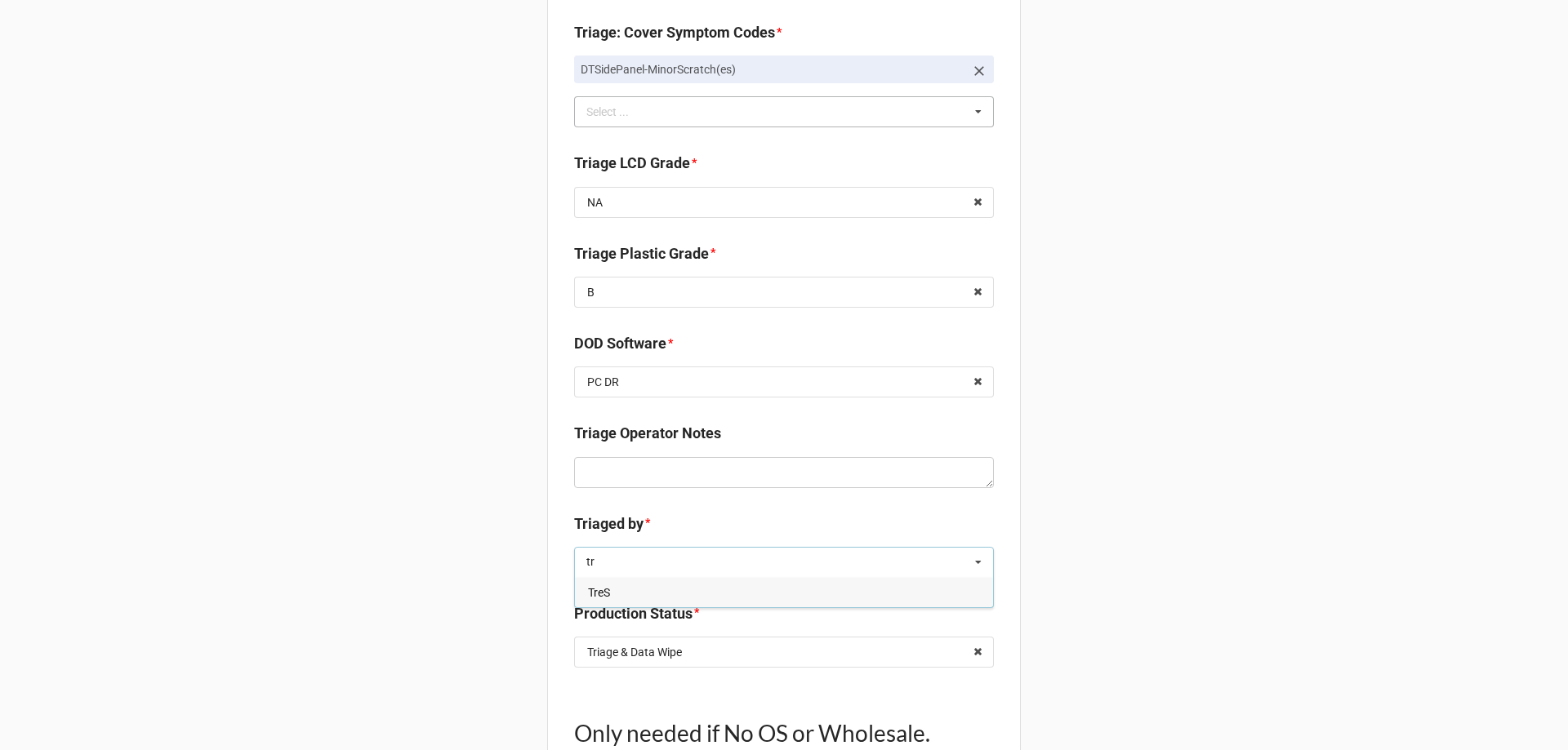
type textarea "x"
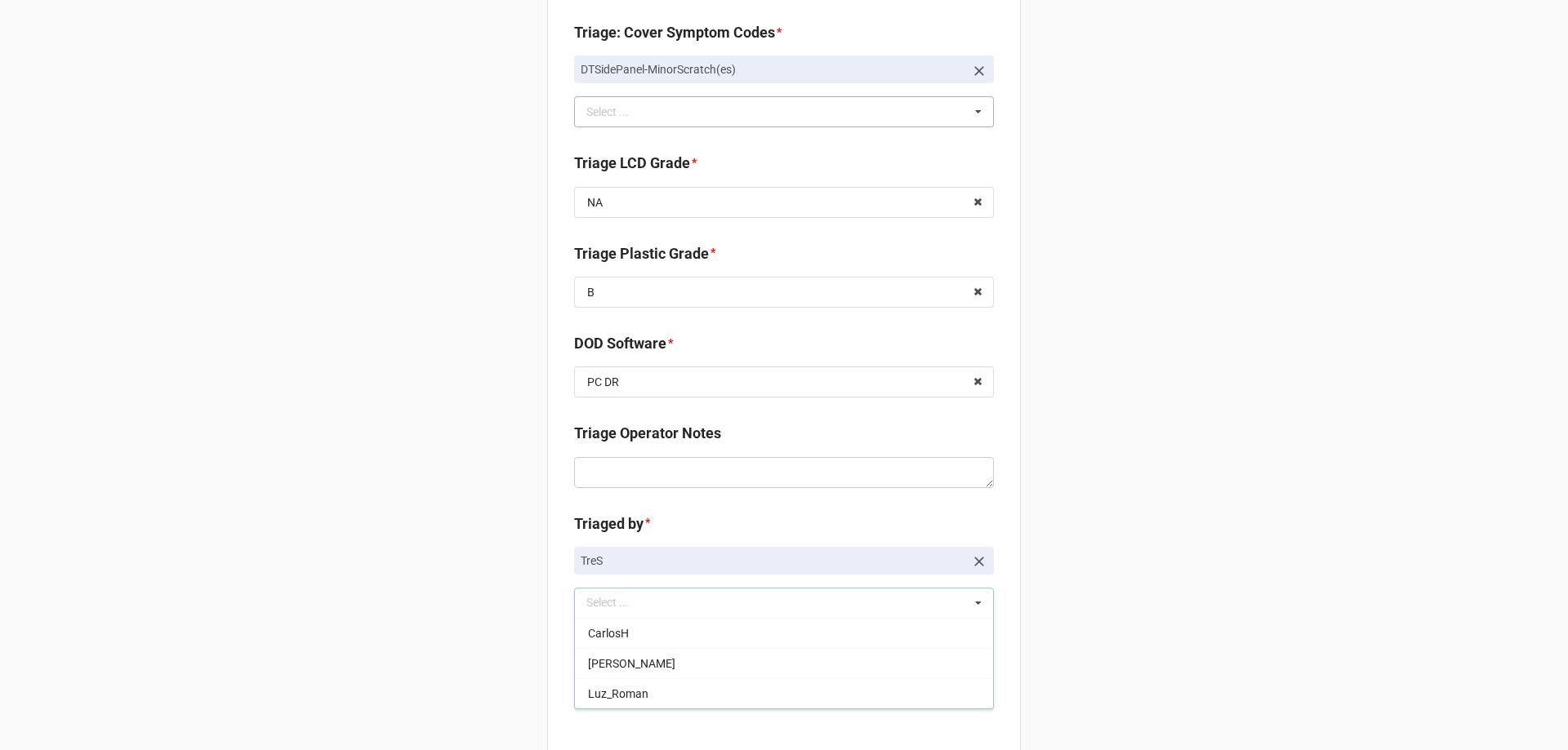
click at [420, 562] on div "Back Receiving Triage Imaging Cleaning Tech & Repair QC Packing Order Picking R…" at bounding box center [784, 237] width 1568 height 2107
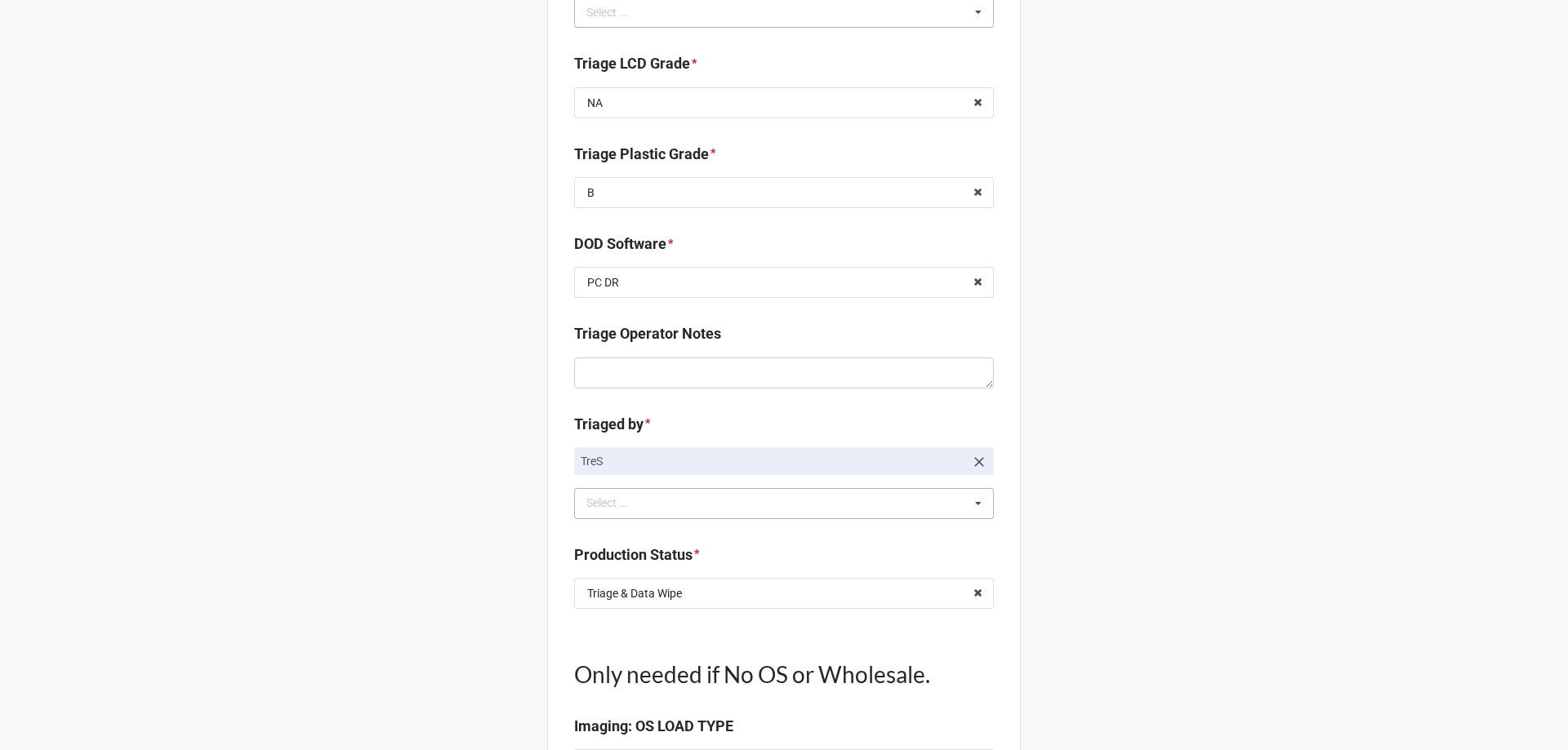
scroll to position [1061, 0]
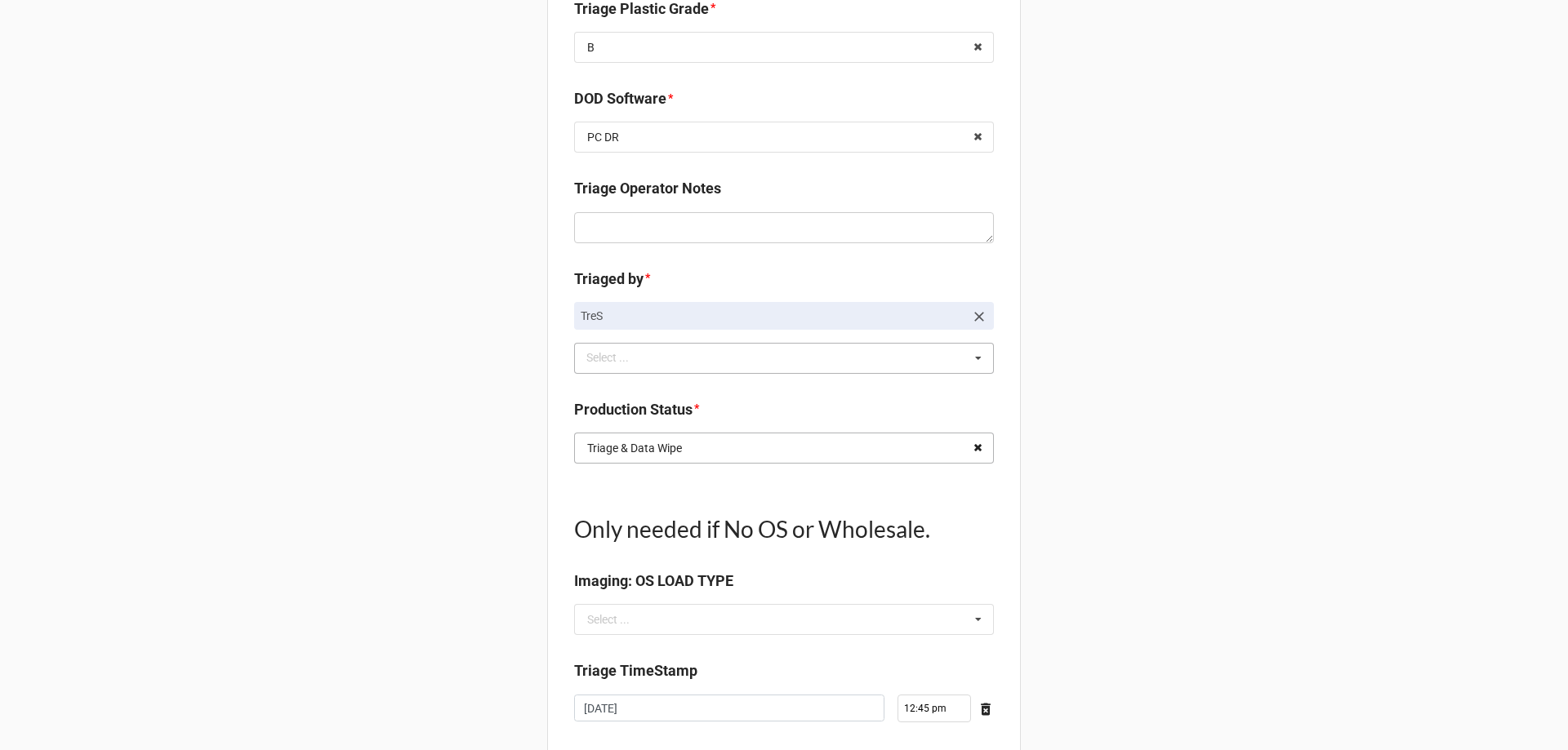
click at [974, 446] on icon at bounding box center [977, 448] width 25 height 30
click at [948, 456] on input "text" at bounding box center [784, 448] width 418 height 30
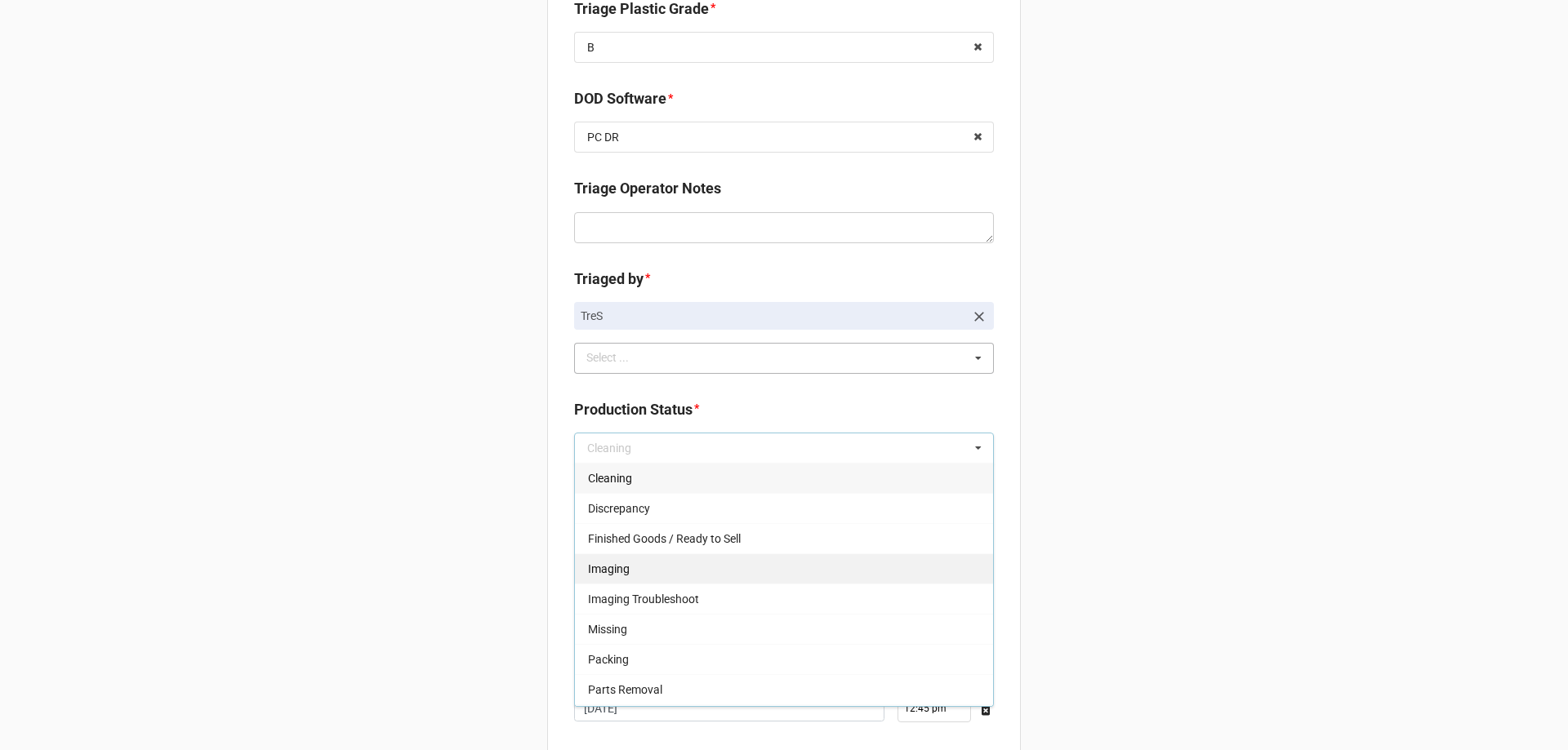
click at [656, 572] on div "Imaging" at bounding box center [784, 568] width 418 height 30
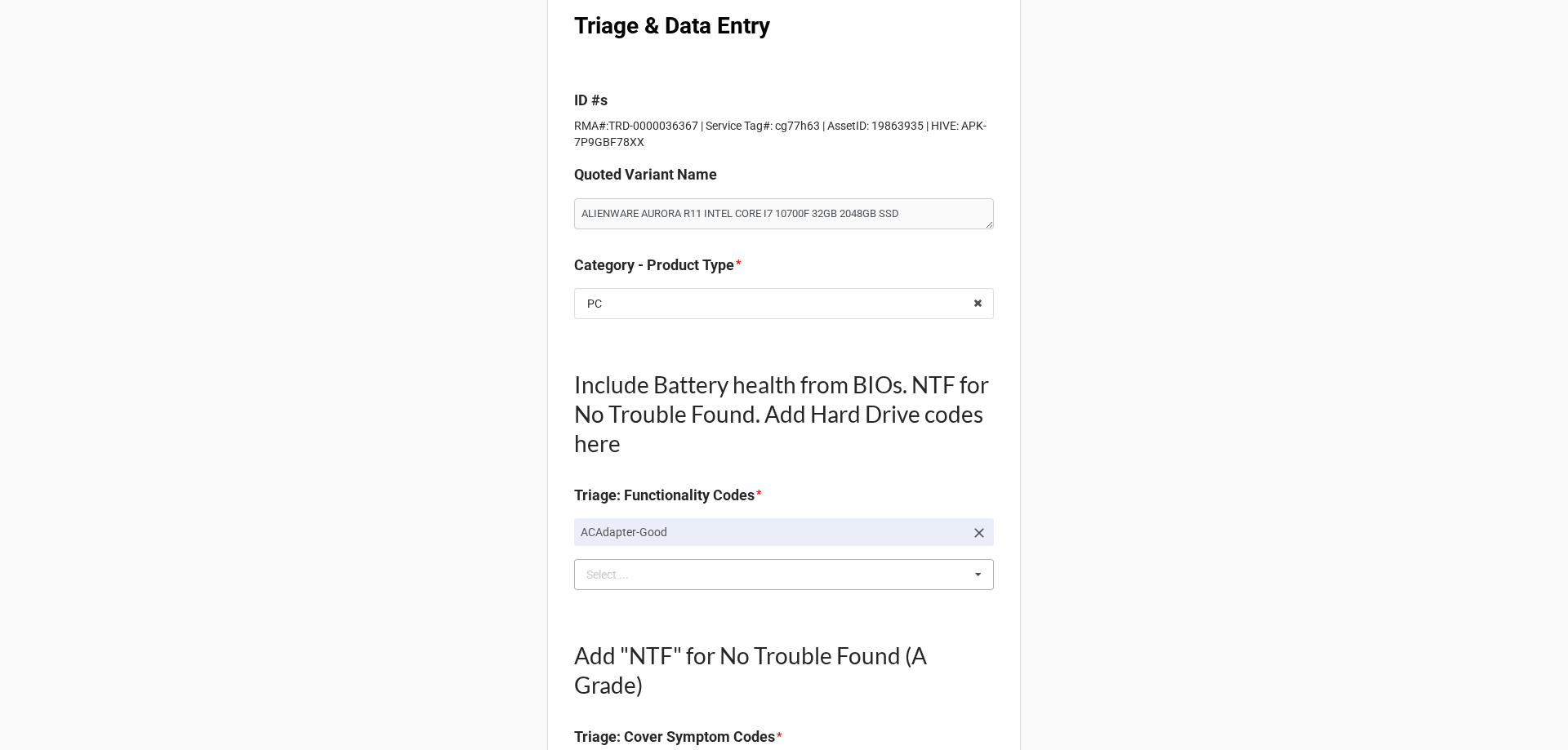
scroll to position [0, 0]
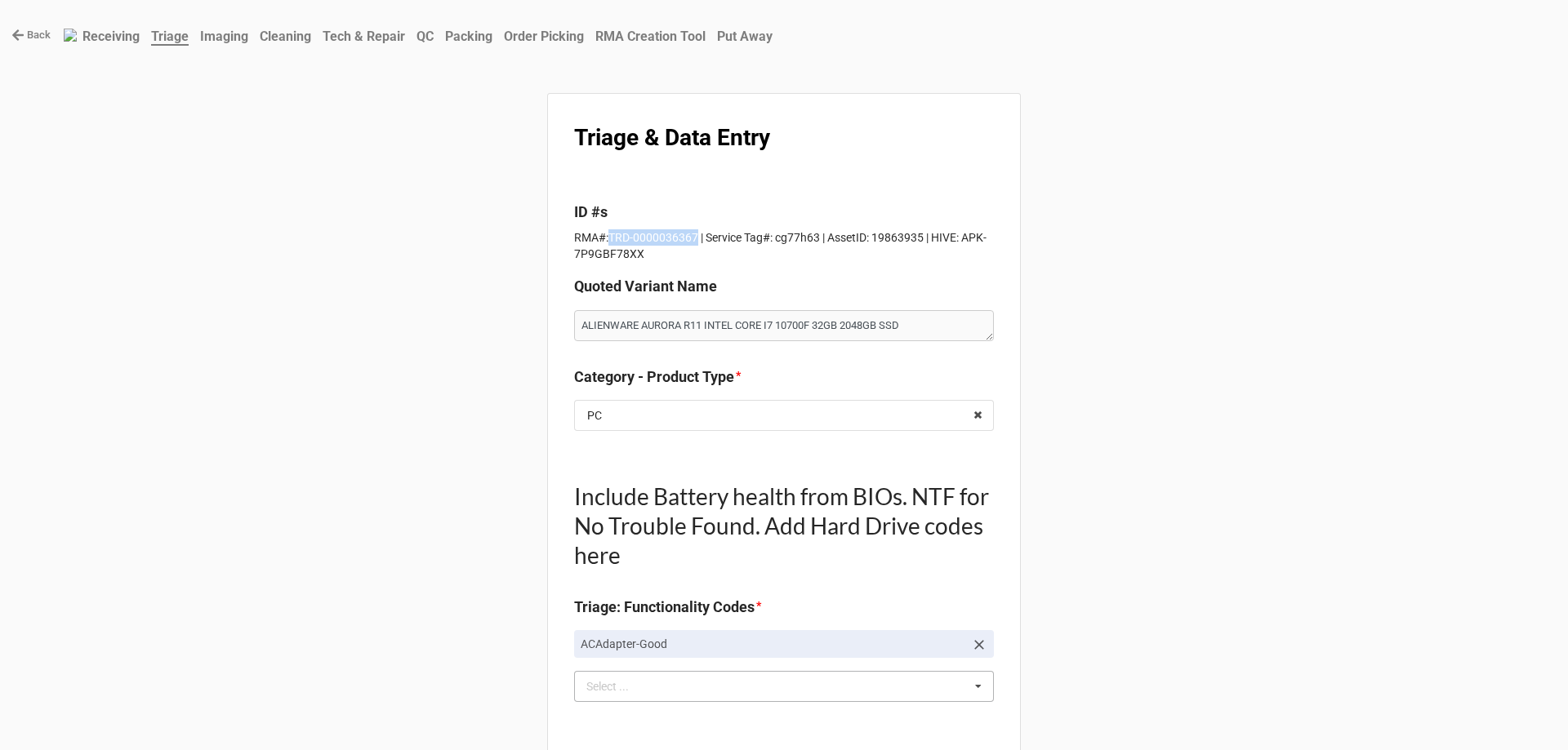
drag, startPoint x: 606, startPoint y: 241, endPoint x: 689, endPoint y: 237, distance: 83.1
click at [689, 237] on p "RMA#:TRD-0000036367 | Service Tag#: cg77h63 | AssetID: 19863935 | HIVE: APK-7P9…" at bounding box center [784, 245] width 420 height 33
copy p "TRD-0000036367"
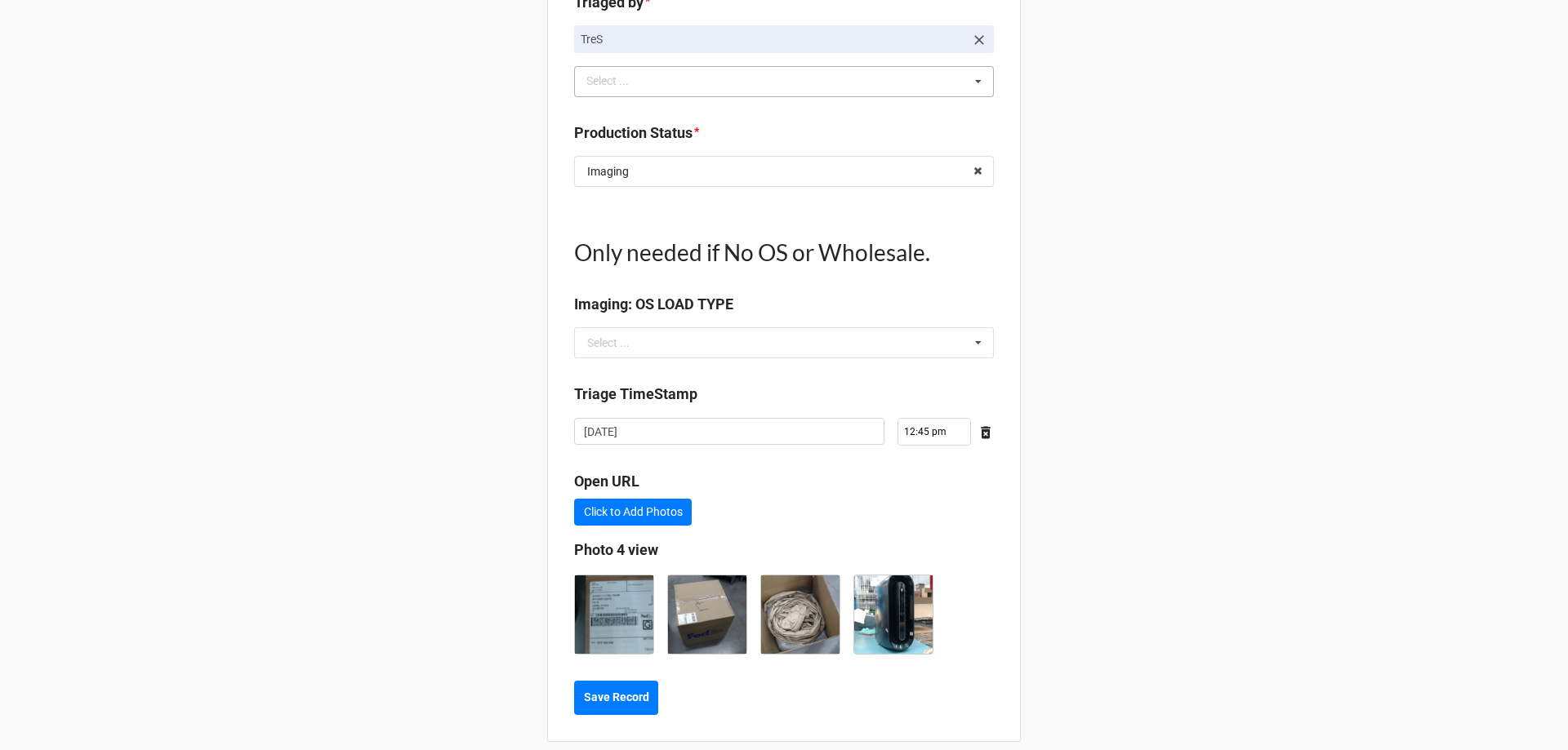
scroll to position [1357, 0]
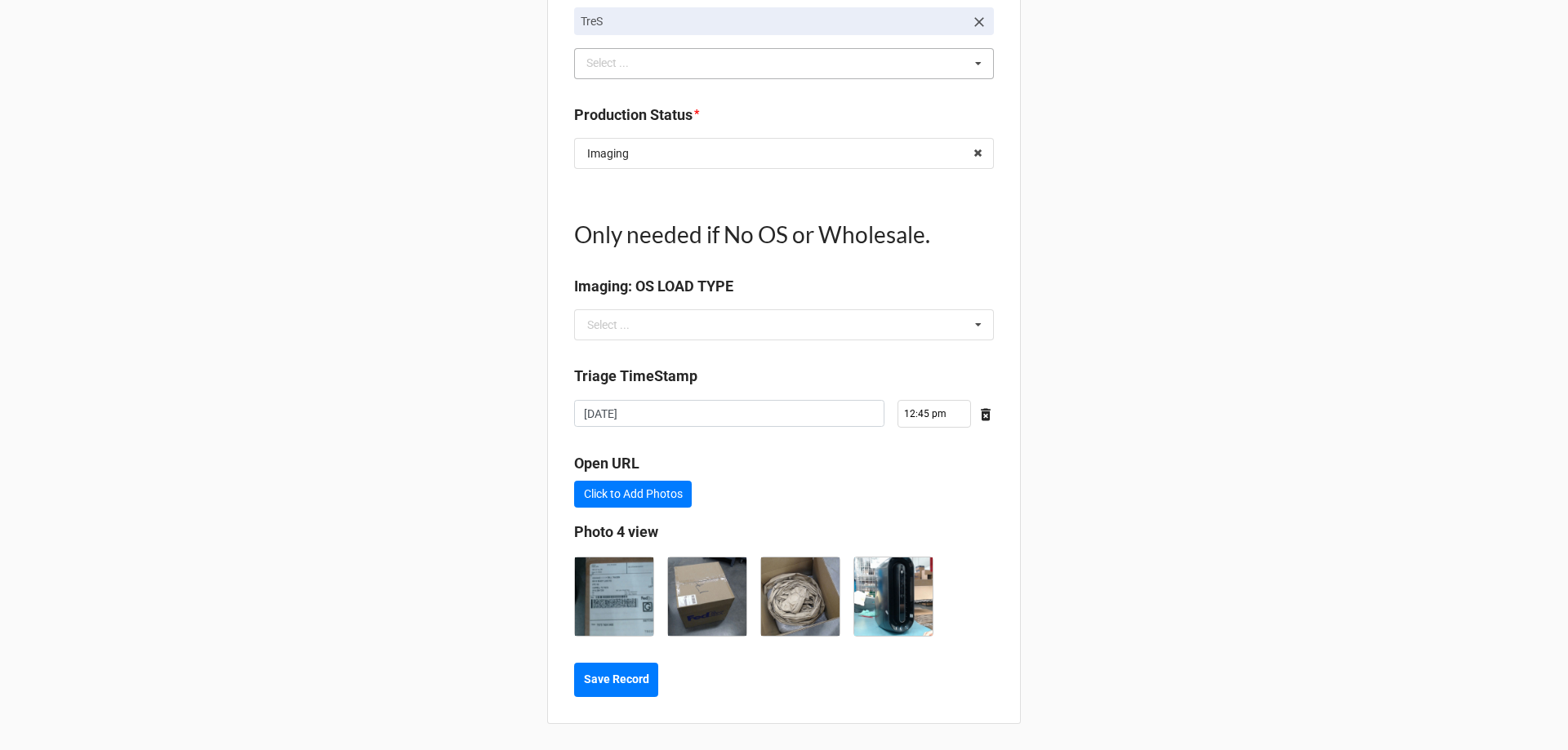
type textarea "x"
click at [611, 684] on b "Save Record" at bounding box center [617, 679] width 65 height 17
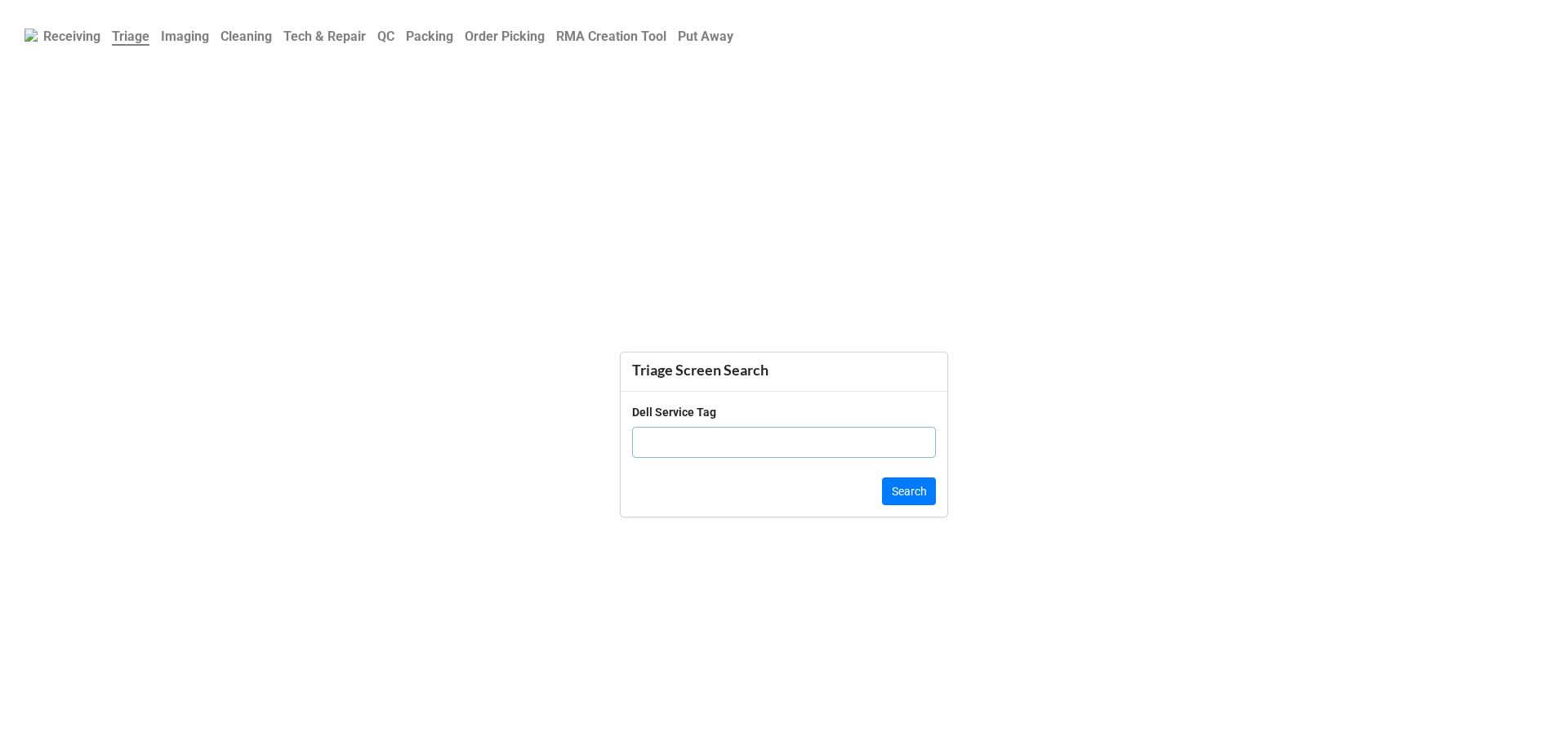
click at [686, 441] on input "text" at bounding box center [784, 442] width 304 height 31
paste input "2CWK5Y3"
type input "2CWK5Y3"
click at [902, 491] on button "Search" at bounding box center [909, 492] width 54 height 28
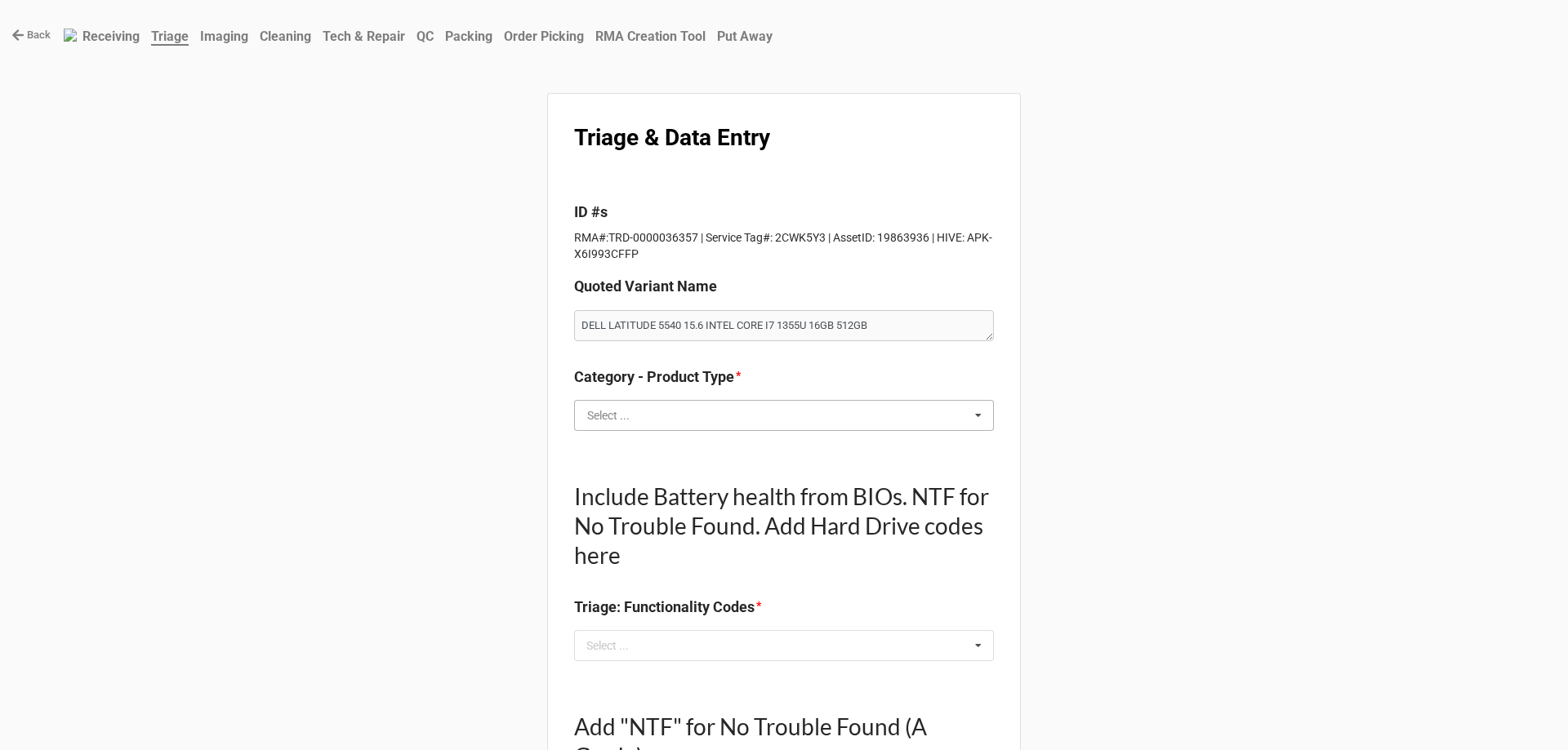
click at [638, 416] on input "text" at bounding box center [784, 416] width 418 height 30
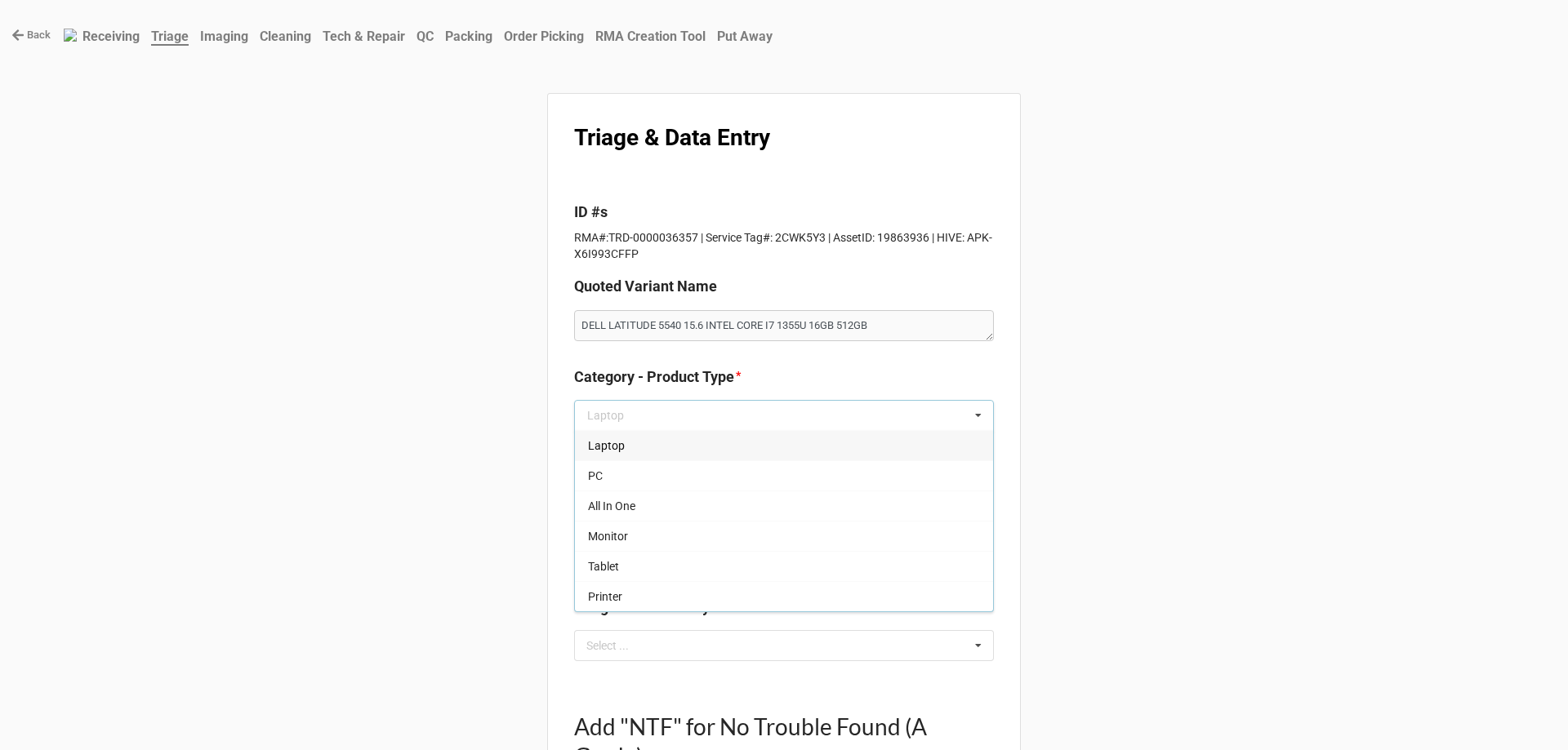
click at [633, 439] on div "Laptop" at bounding box center [784, 445] width 418 height 30
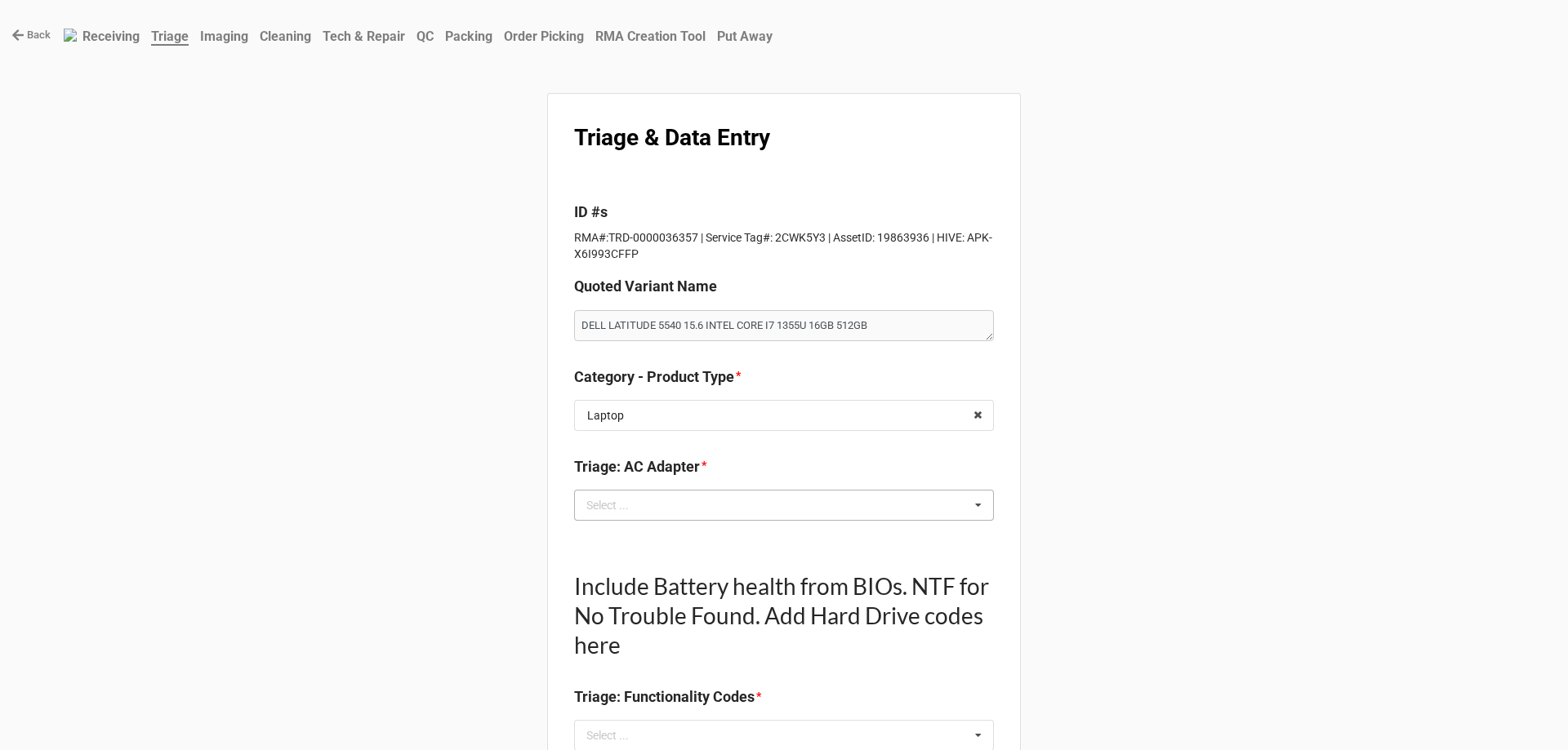
click at [638, 498] on div "Select ..." at bounding box center [617, 505] width 70 height 19
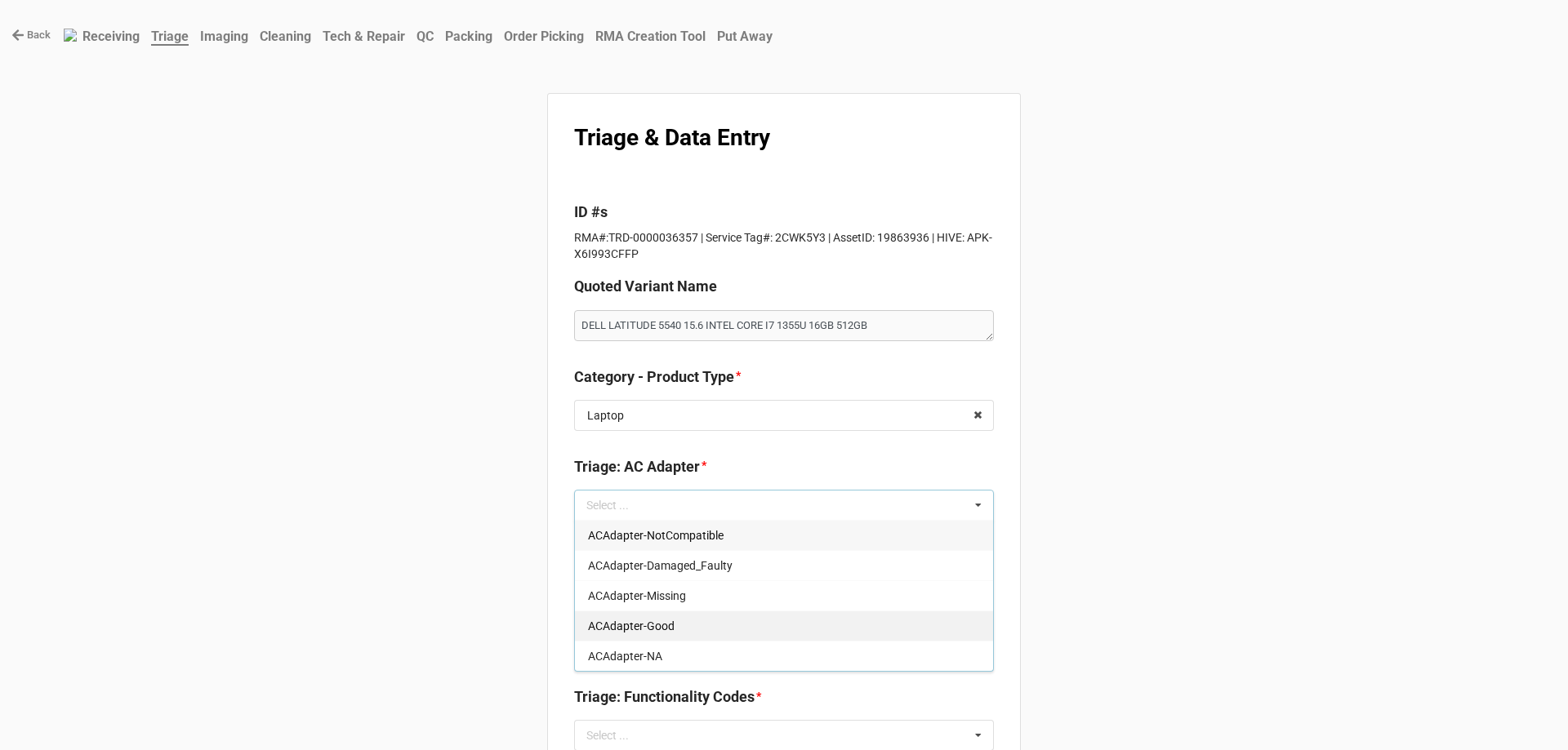
click at [643, 627] on span "ACAdapter-Good" at bounding box center [631, 626] width 87 height 13
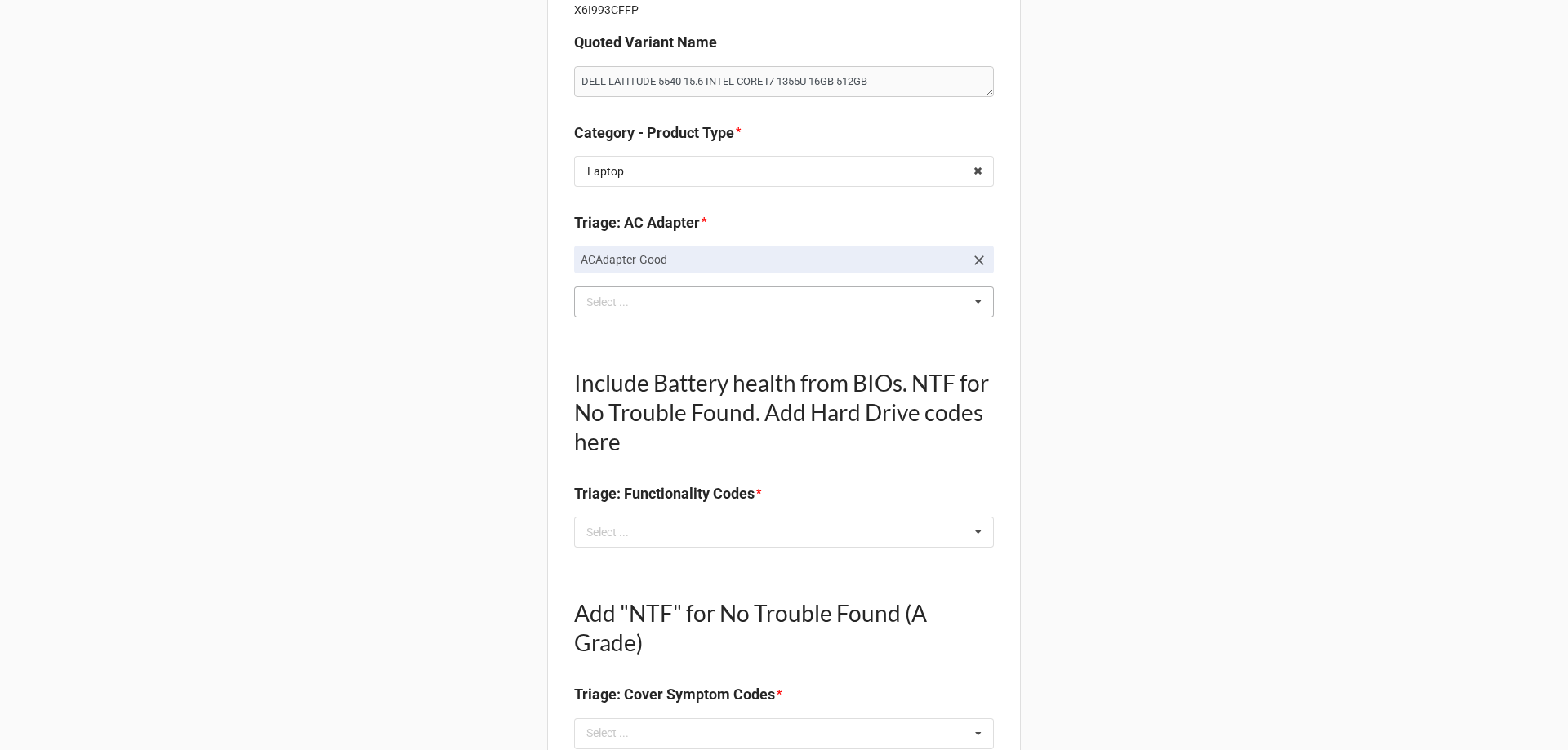
scroll to position [245, 0]
click at [611, 539] on div "Select ..." at bounding box center [617, 532] width 70 height 19
type textarea "x"
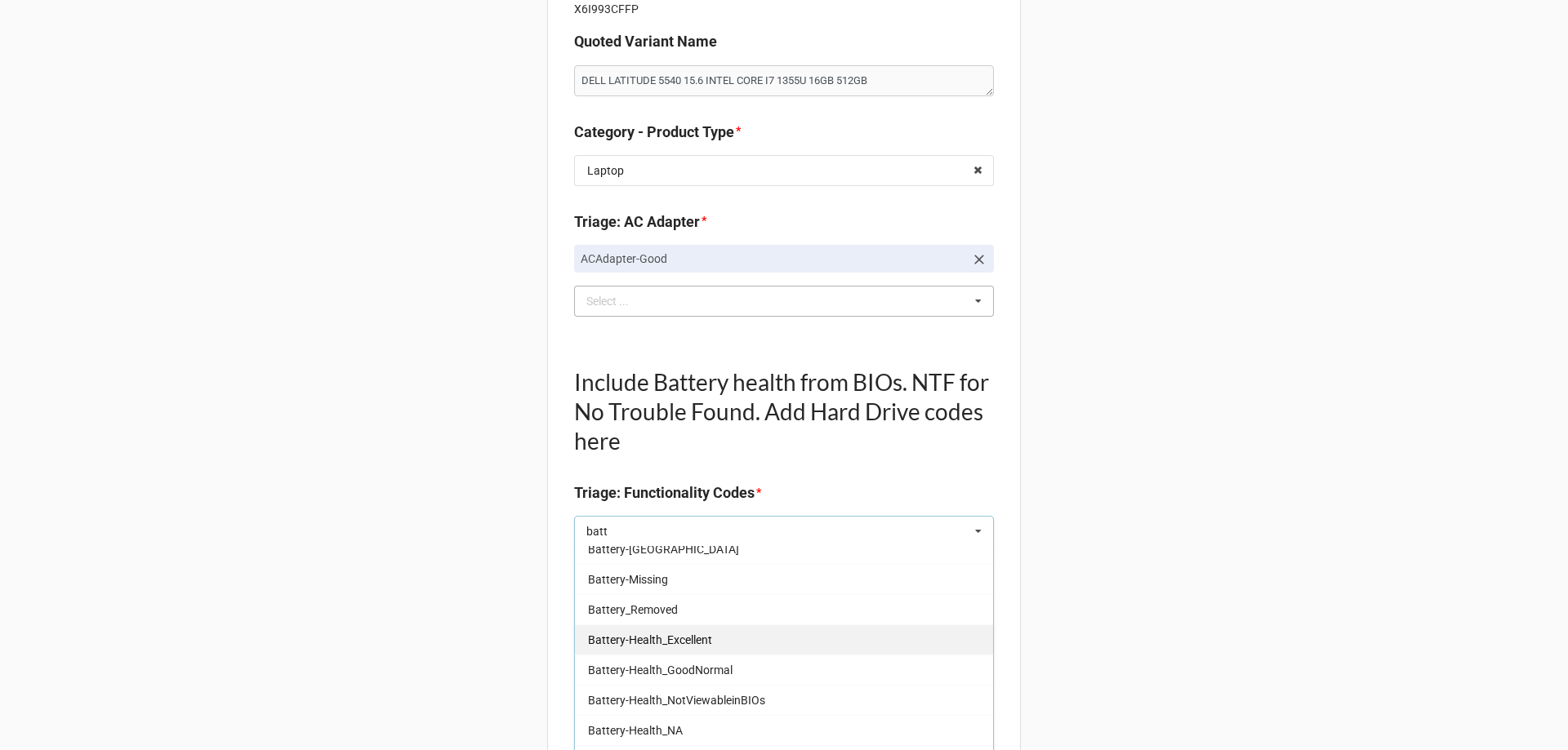
type input "batt"
click at [668, 629] on div "Battery-Health_Excellent" at bounding box center [784, 640] width 418 height 30
type textarea "x"
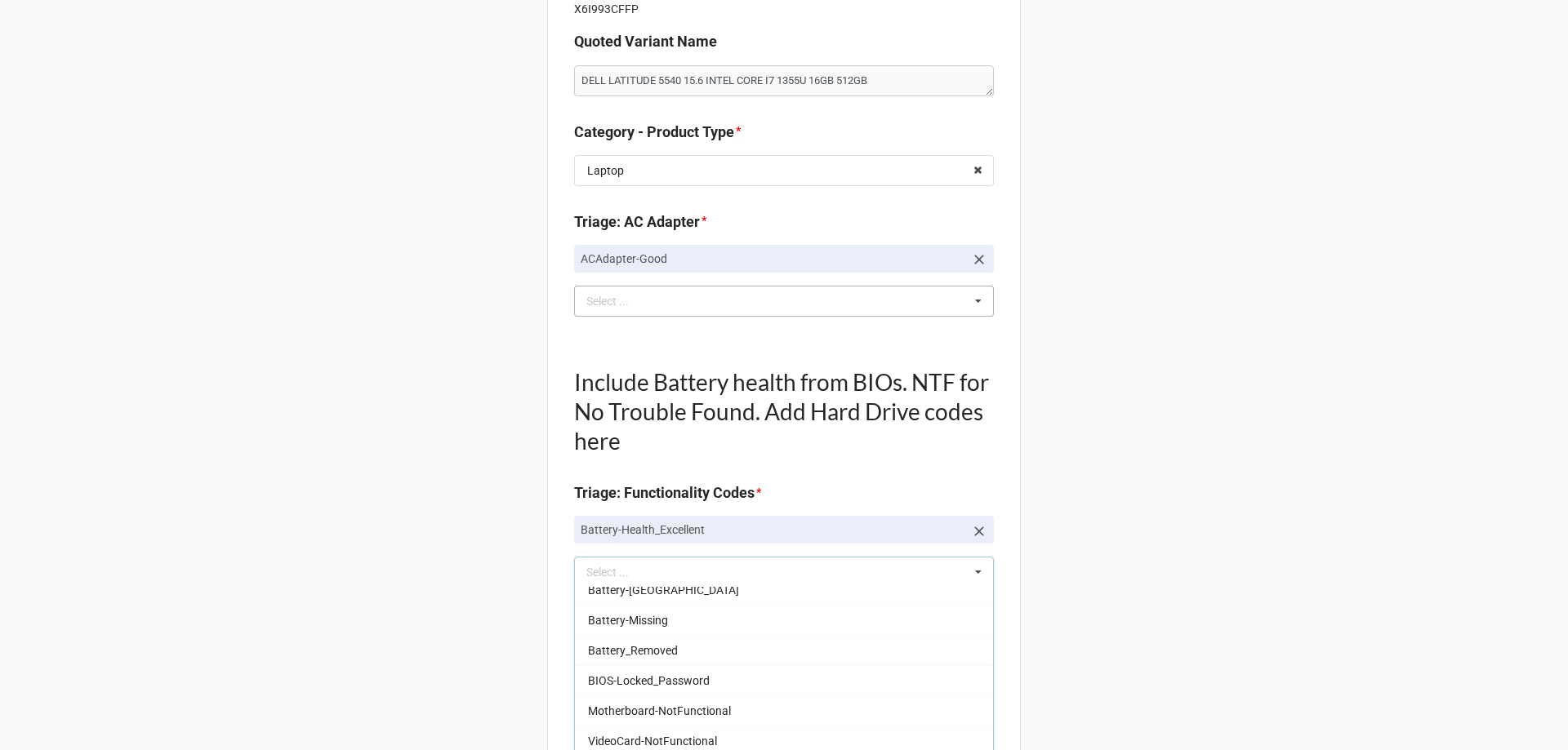
drag, startPoint x: 246, startPoint y: 526, endPoint x: 388, endPoint y: 579, distance: 151.6
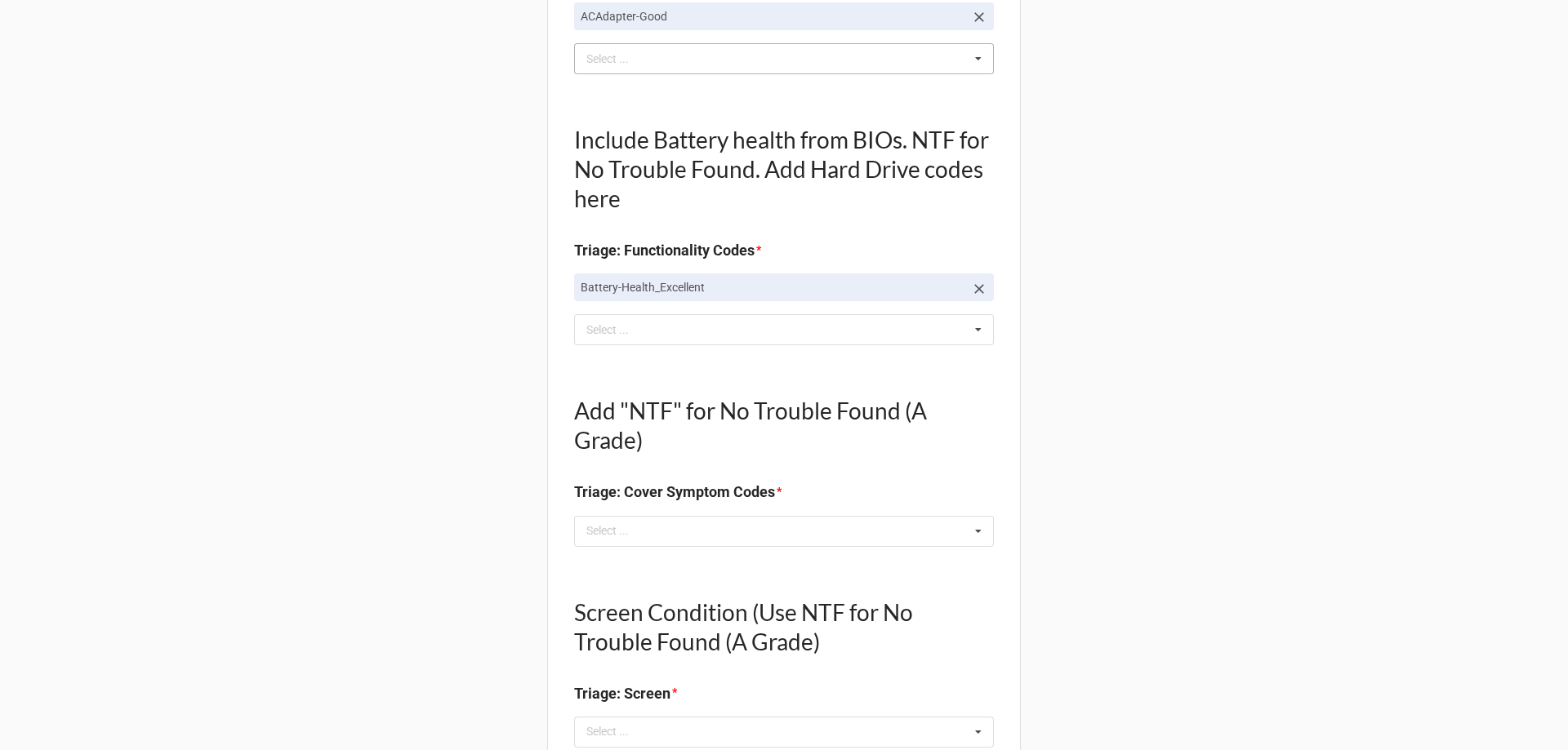
scroll to position [490, 0]
click at [663, 529] on div "Select ... No results found." at bounding box center [784, 528] width 420 height 31
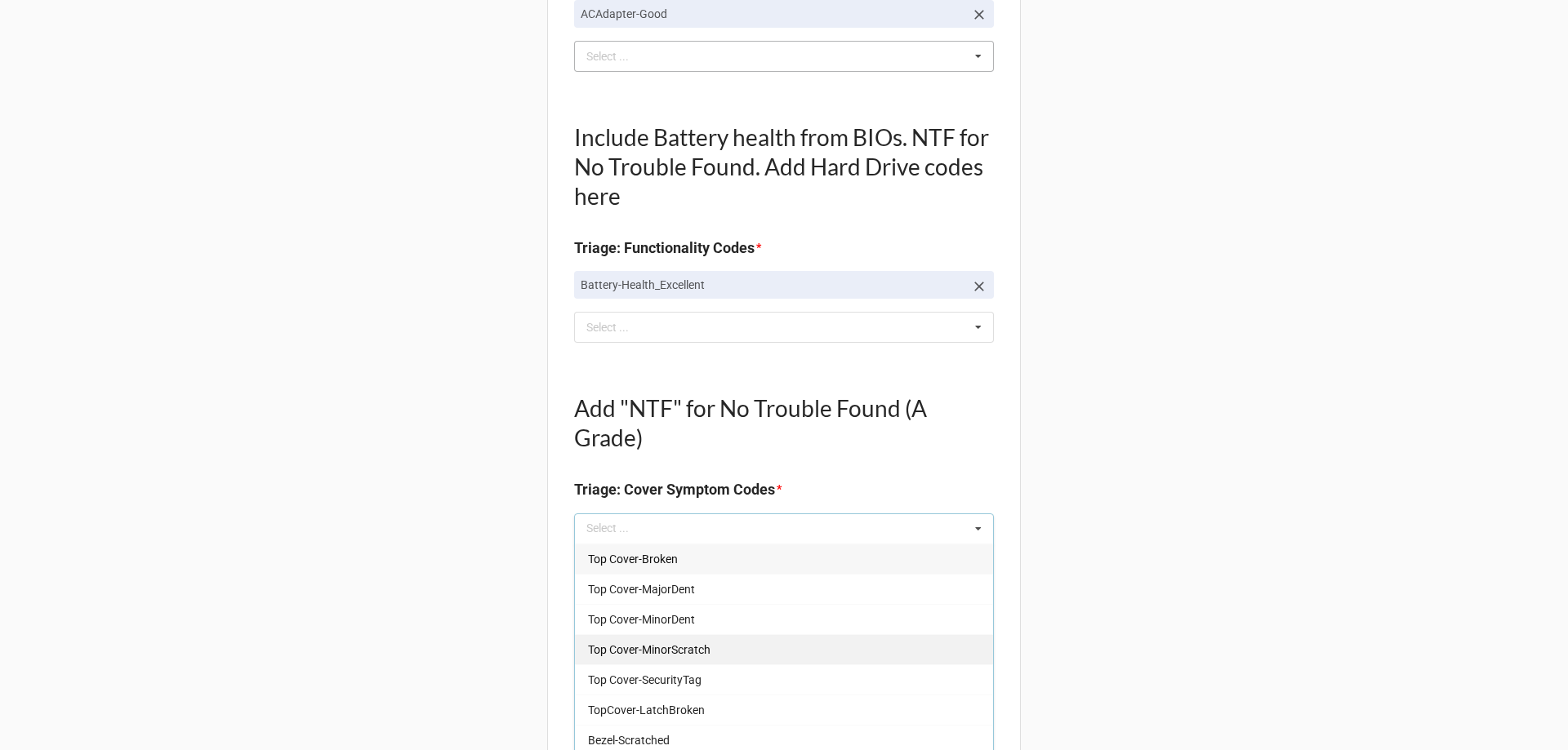
click at [610, 653] on span "Top Cover-MinorScratch" at bounding box center [648, 650] width 122 height 13
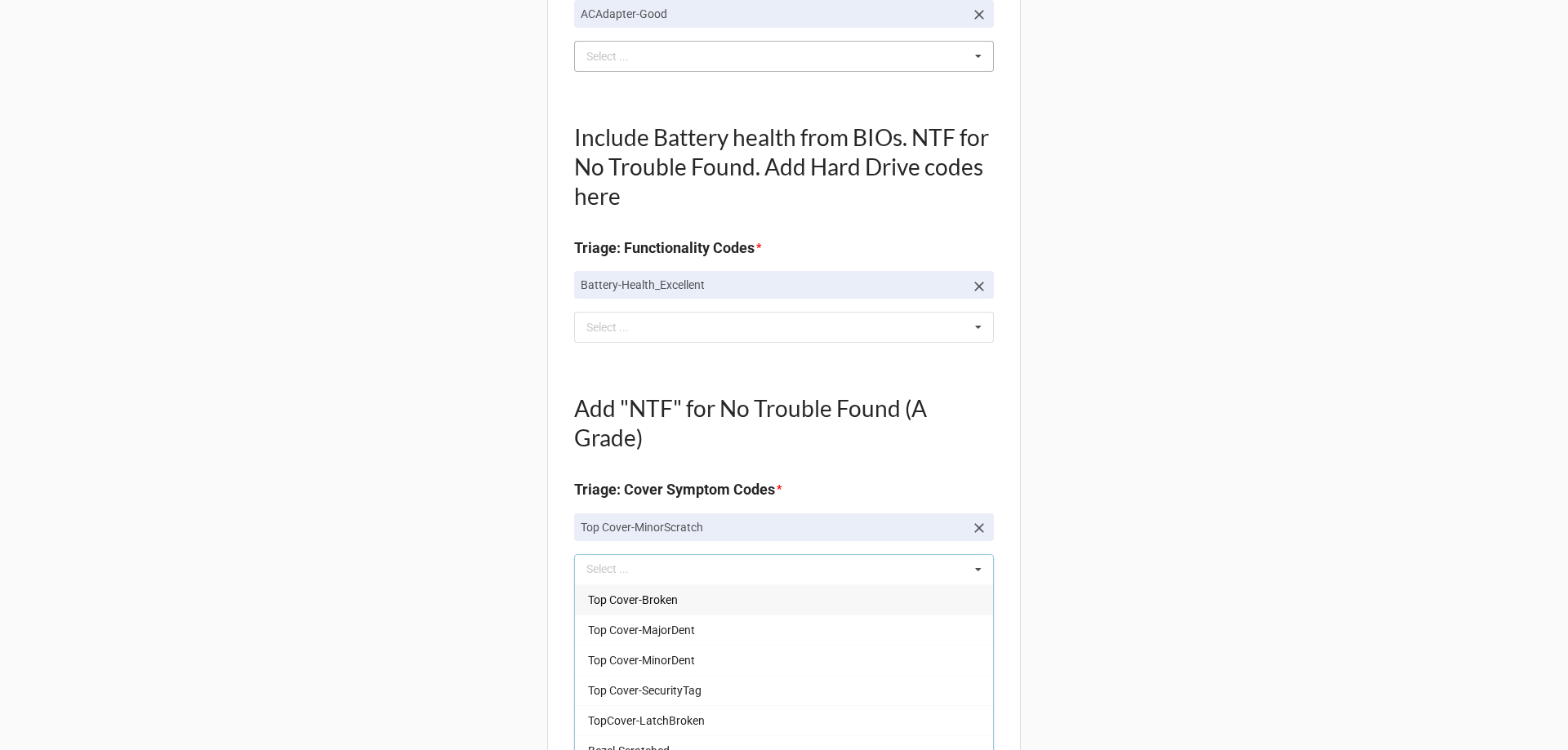
click at [152, 517] on div "Back Receiving Triage Imaging Cleaning Tech & Repair QC Packing Order Picking R…" at bounding box center [784, 754] width 1568 height 2489
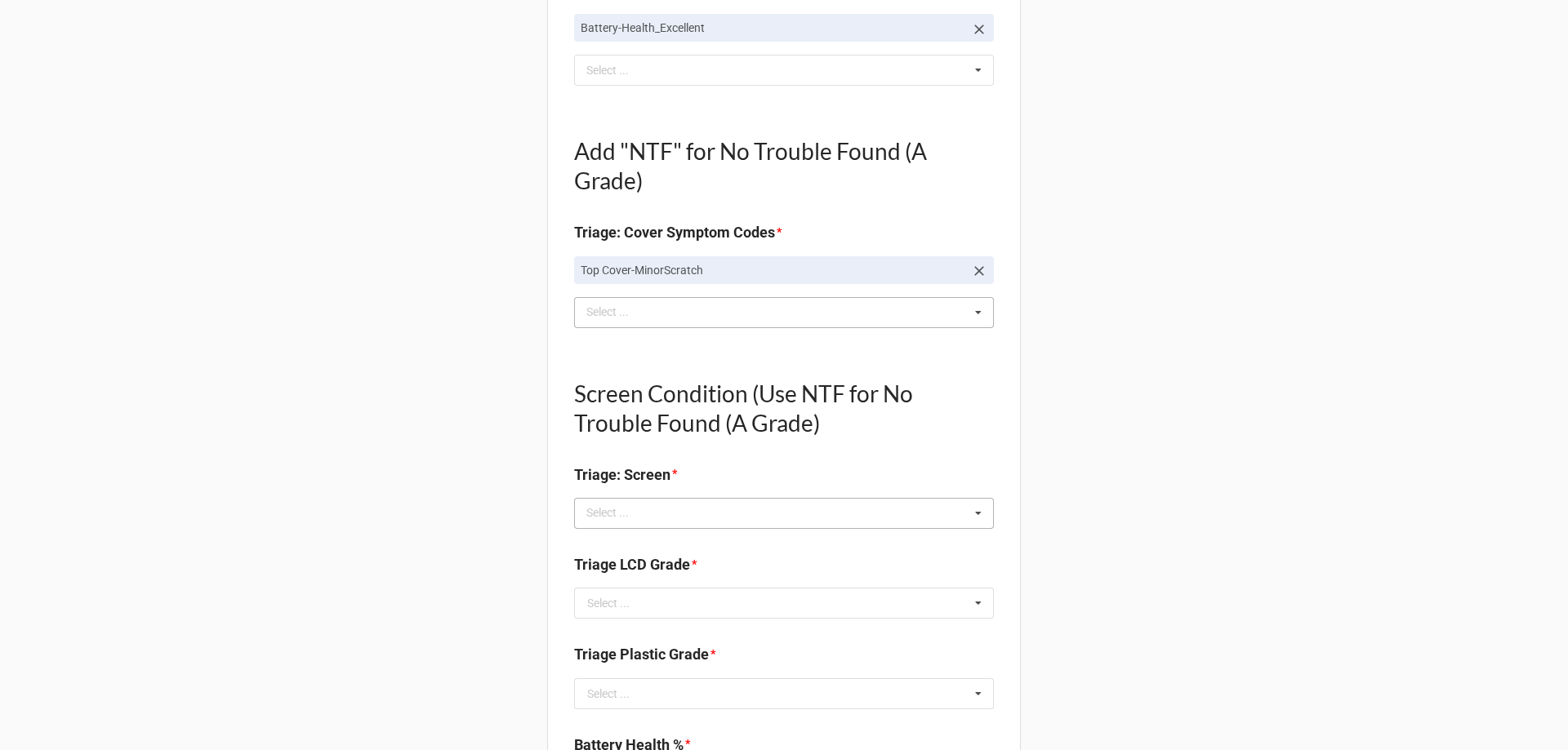
scroll to position [653, 0]
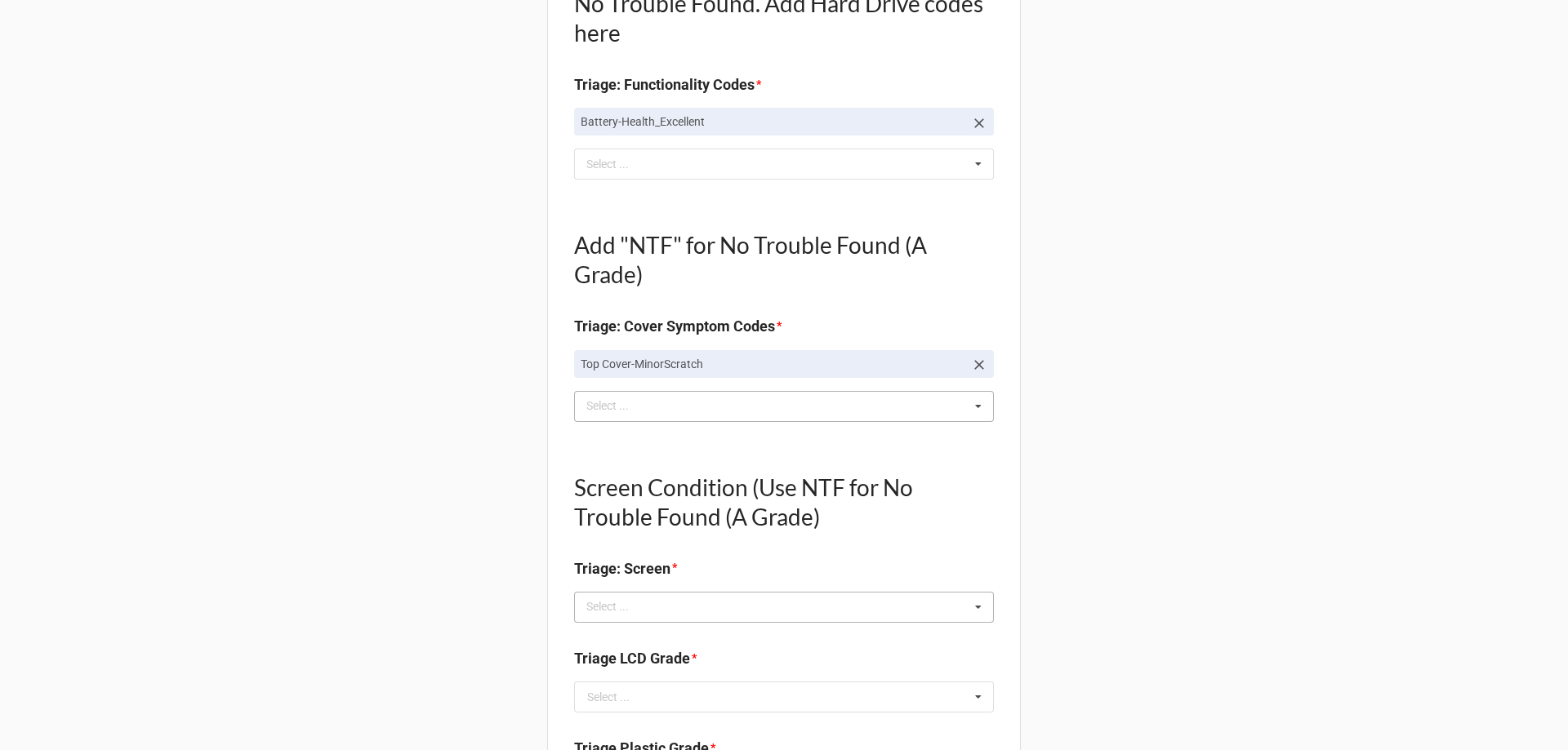
click at [649, 605] on div "Select ... No results found." at bounding box center [784, 607] width 420 height 31
click at [706, 639] on div "Display-KBWear_Minor" at bounding box center [784, 637] width 418 height 30
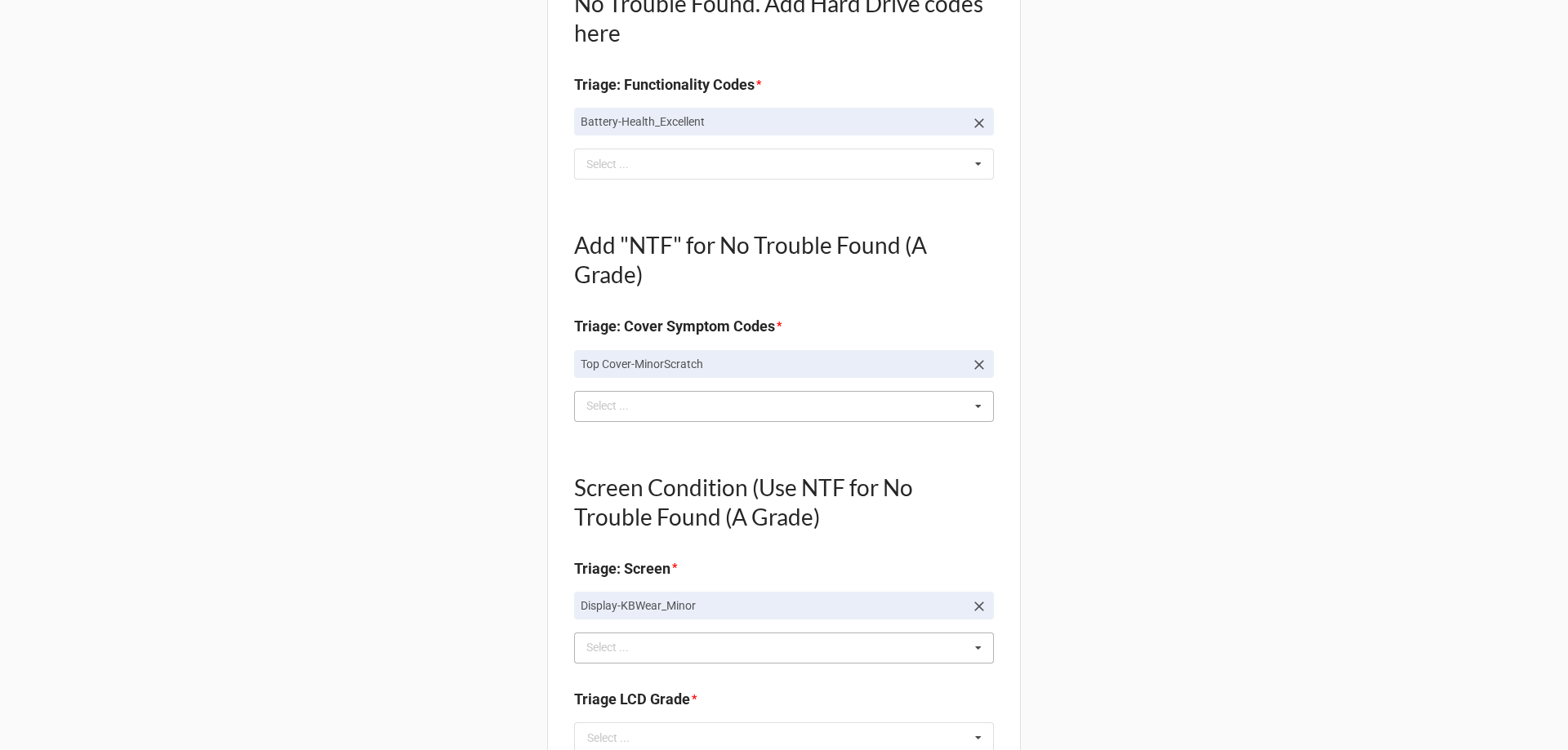
click at [440, 644] on div "Back Receiving Triage Imaging Cleaning Tech & Repair QC Packing Order Picking R…" at bounding box center [784, 611] width 1568 height 2529
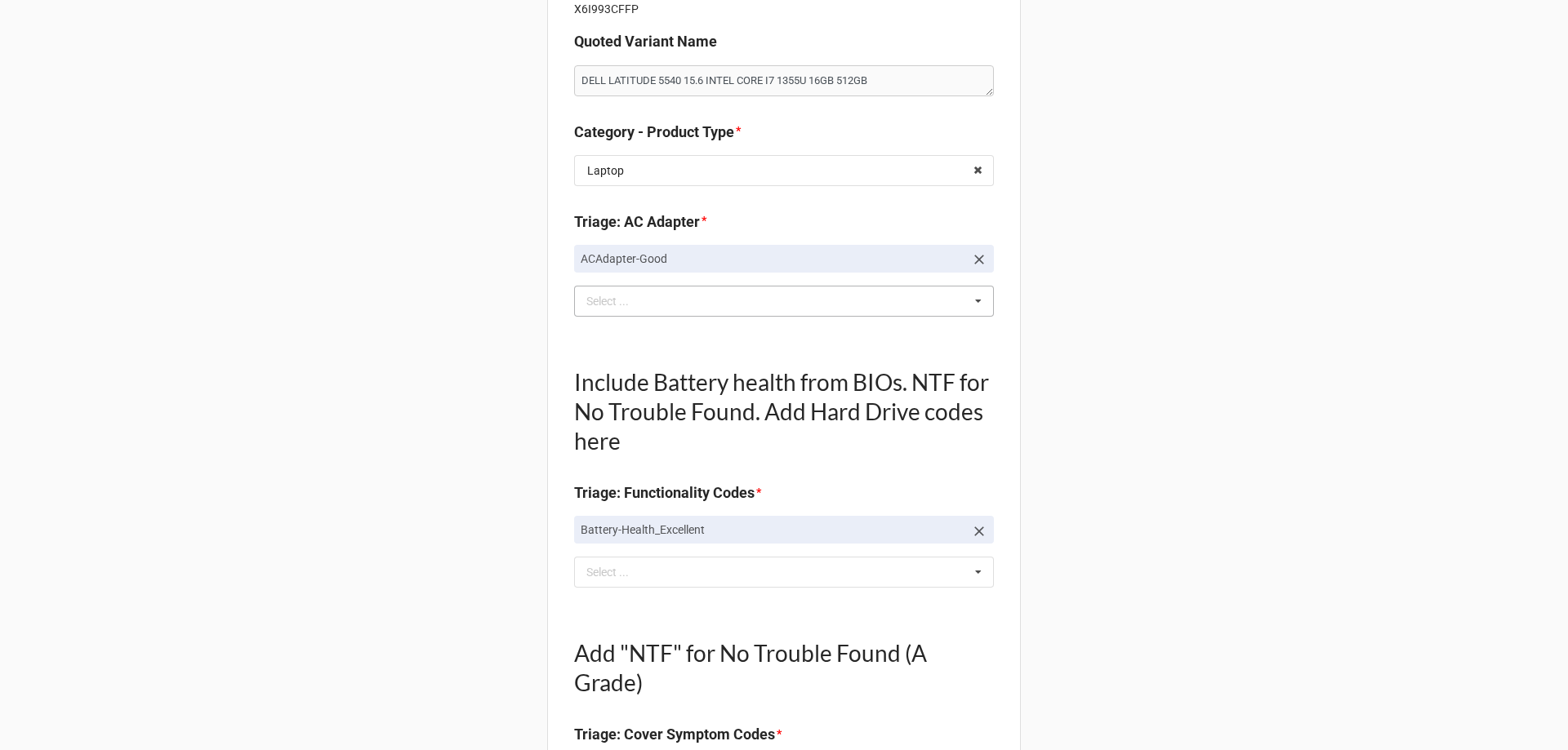
scroll to position [0, 0]
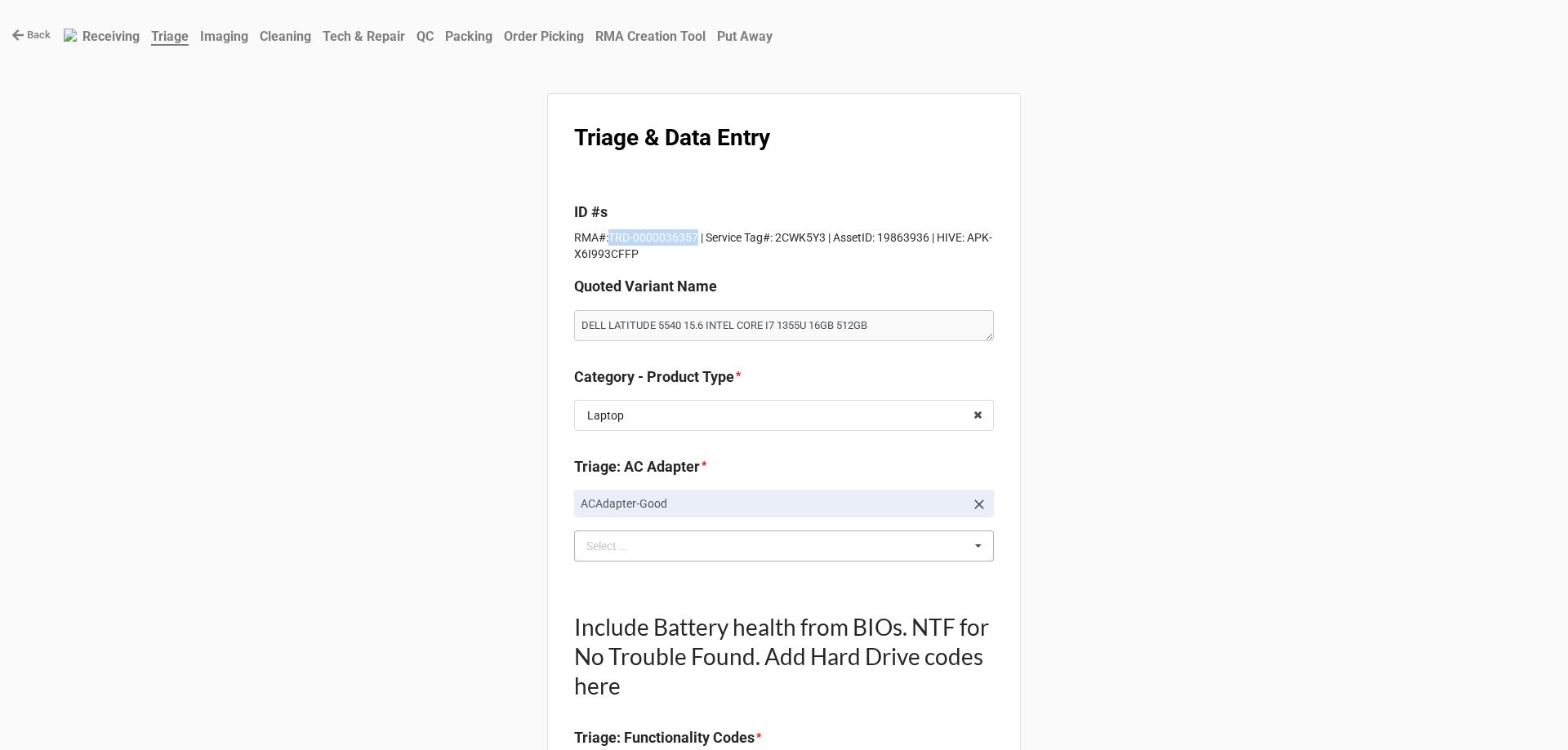
drag, startPoint x: 605, startPoint y: 236, endPoint x: 689, endPoint y: 235, distance: 84.0
click at [689, 235] on p "RMA#:TRD-0000036357 | Service Tag#: 2CWK5Y3 | AssetID: 19863936 | HIVE: APK-X6I…" at bounding box center [784, 245] width 420 height 33
copy p "TRD-0000036357"
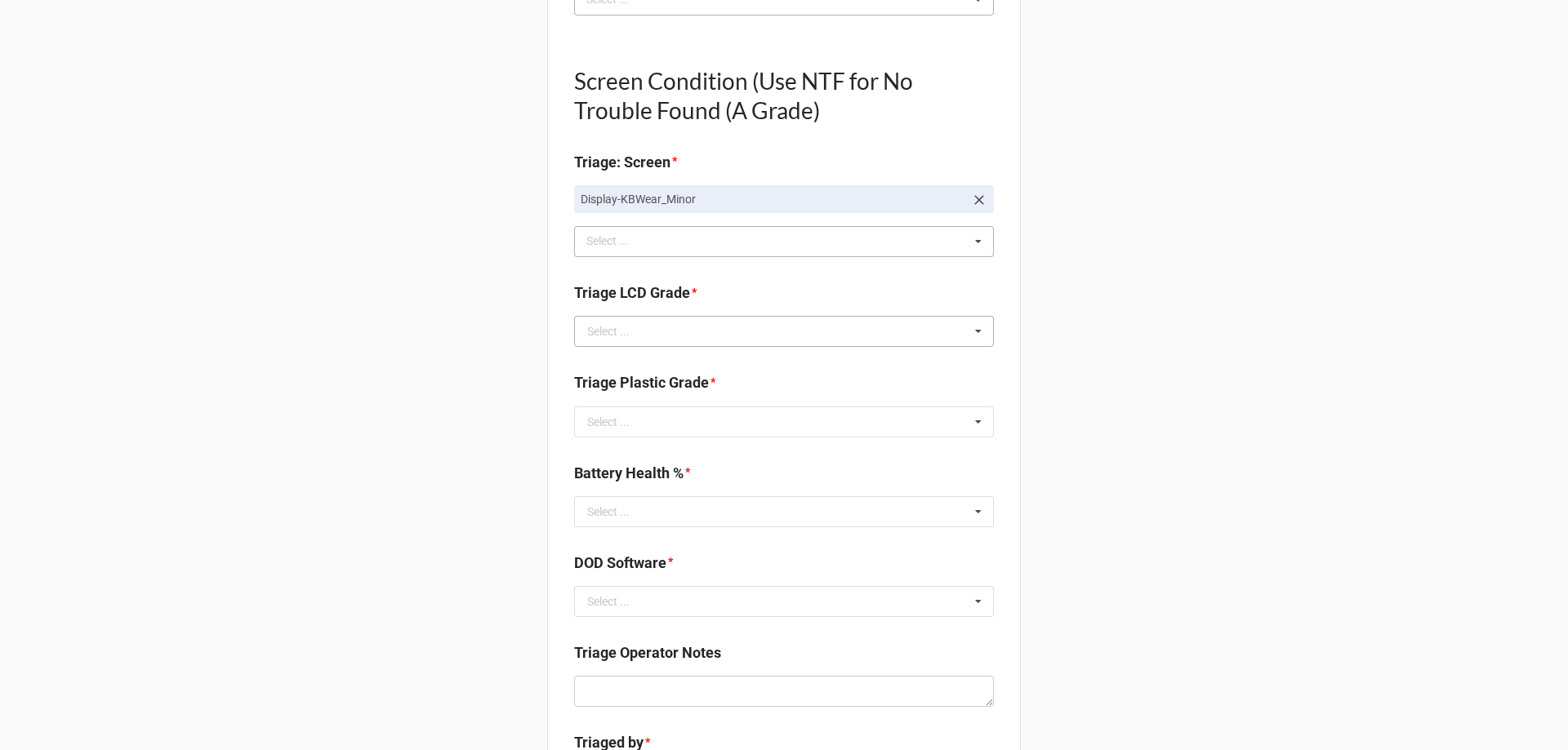
scroll to position [898, 0]
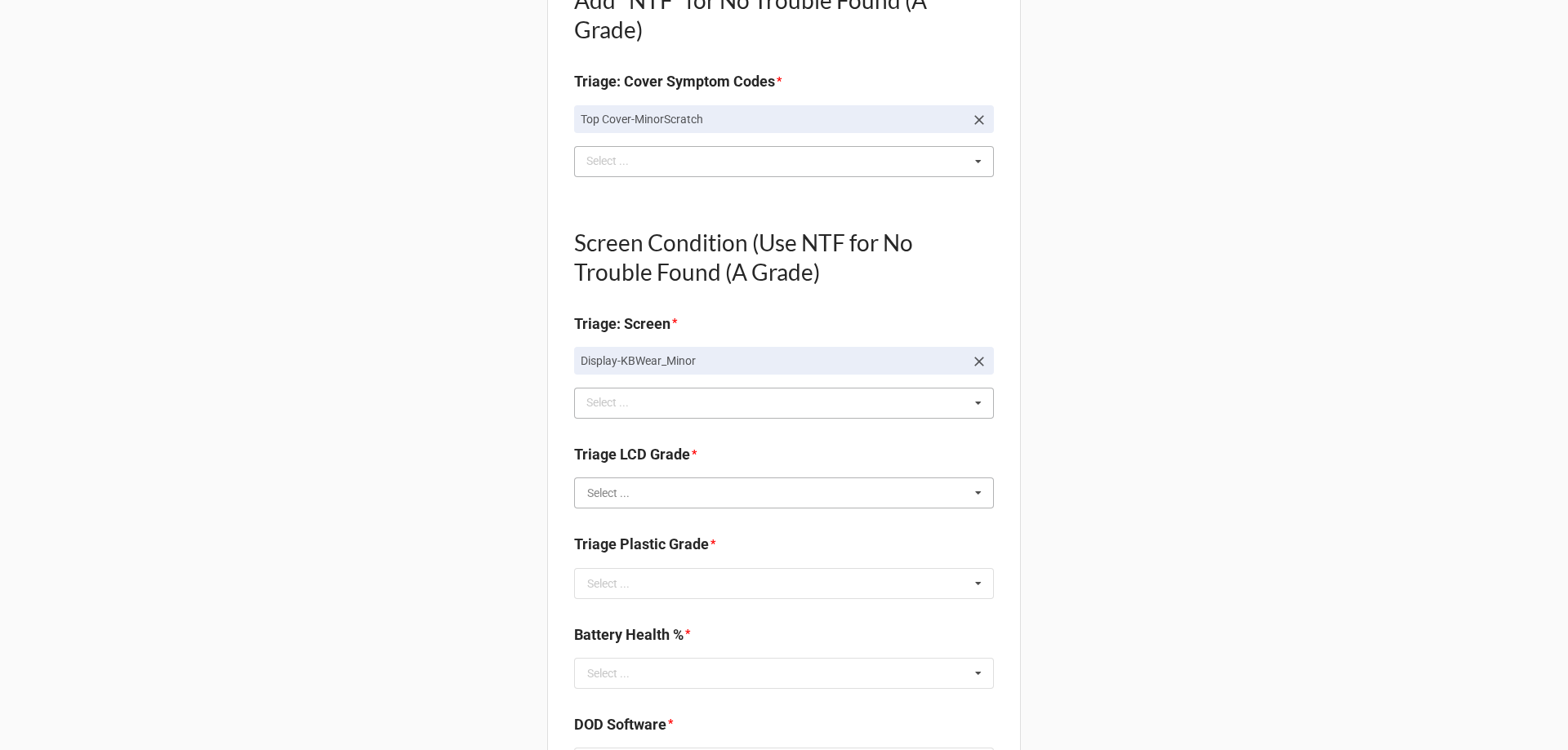
click at [673, 499] on input "text" at bounding box center [784, 494] width 418 height 30
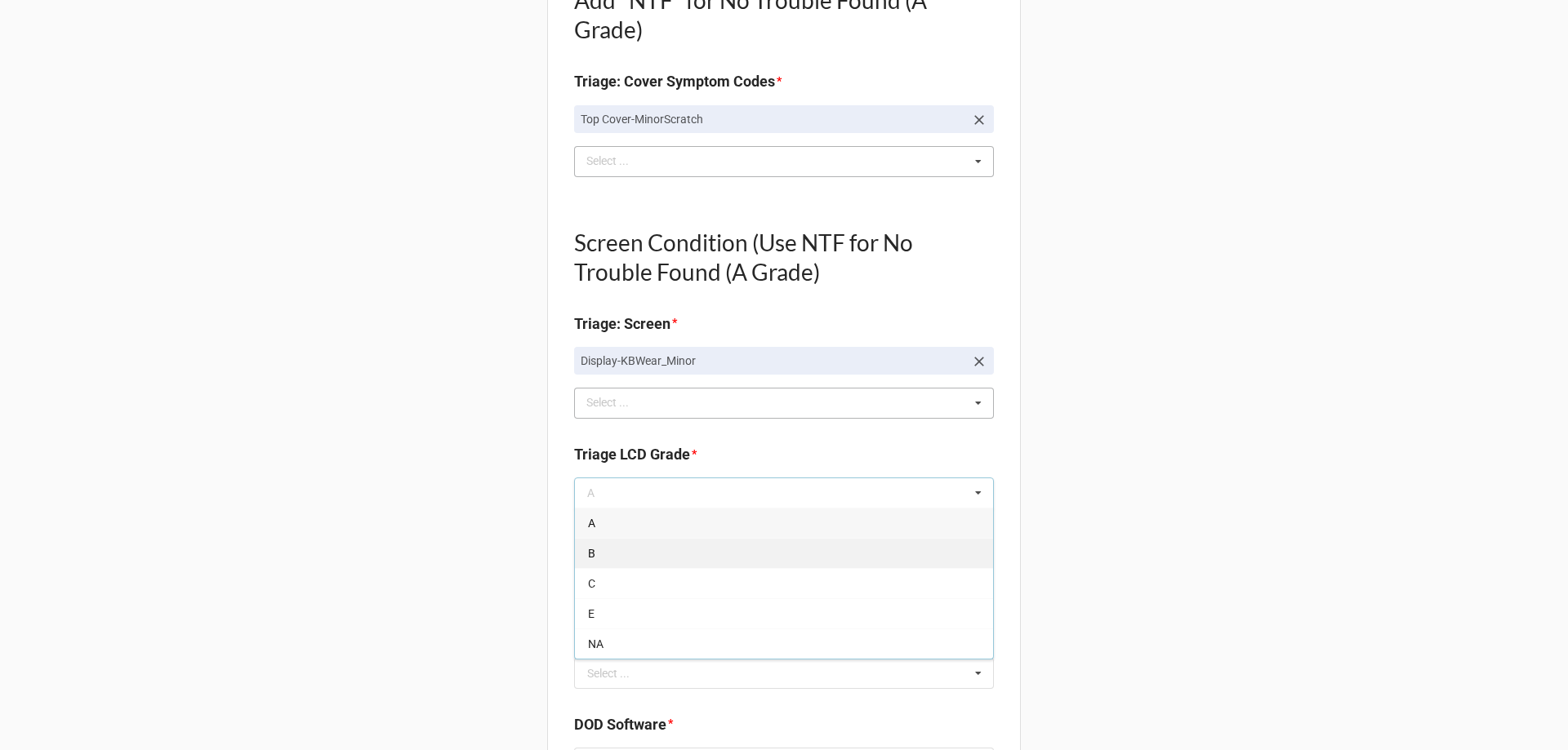
click at [655, 545] on div "B" at bounding box center [784, 553] width 418 height 30
click at [665, 598] on input "text" at bounding box center [784, 584] width 418 height 30
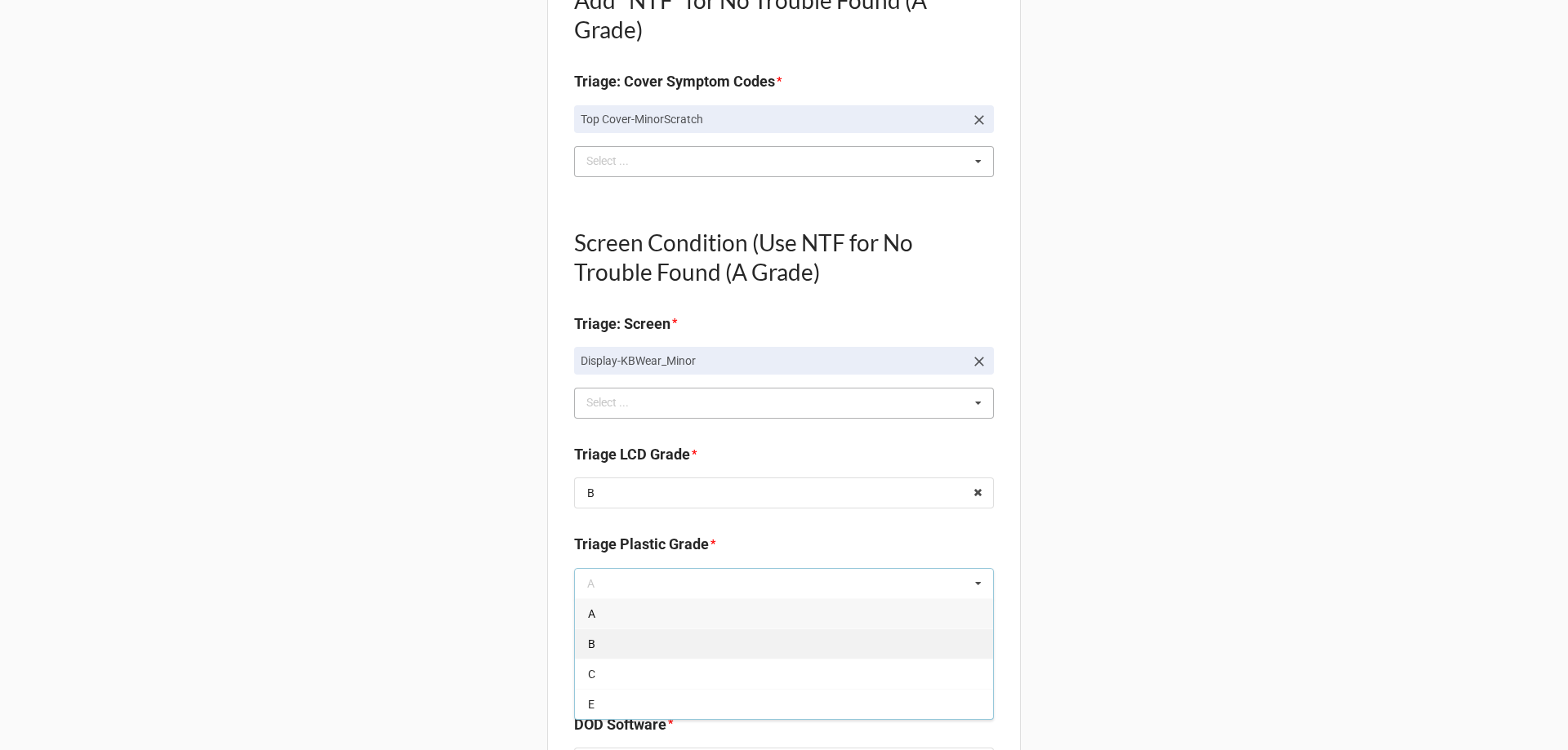
click at [649, 642] on div "B" at bounding box center [784, 644] width 418 height 30
type textarea "x"
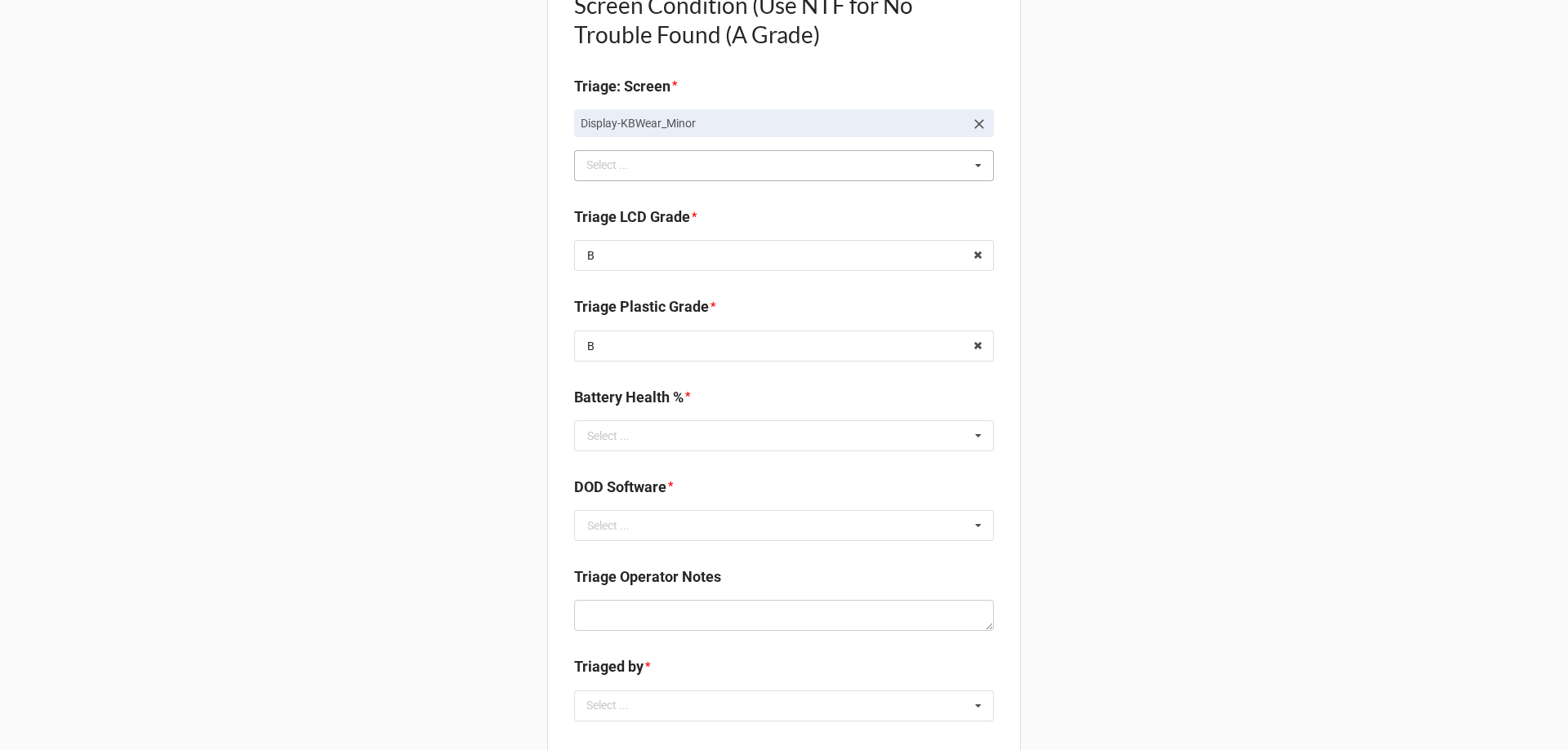
scroll to position [1143, 0]
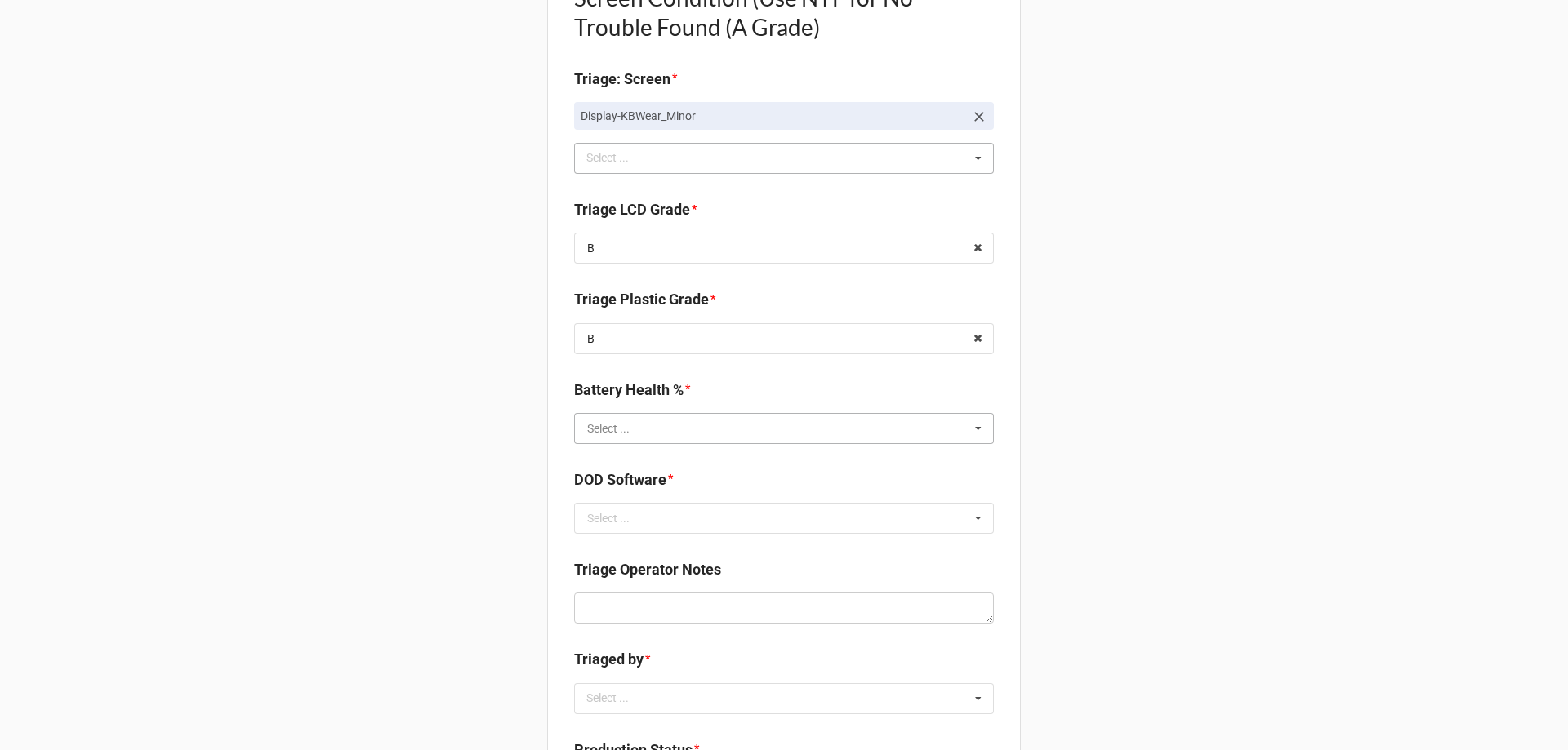
click at [662, 426] on input "text" at bounding box center [784, 429] width 418 height 30
type input "100"
click at [637, 462] on div "100%" at bounding box center [784, 458] width 418 height 30
type textarea "x"
click at [625, 510] on input "text" at bounding box center [784, 519] width 418 height 30
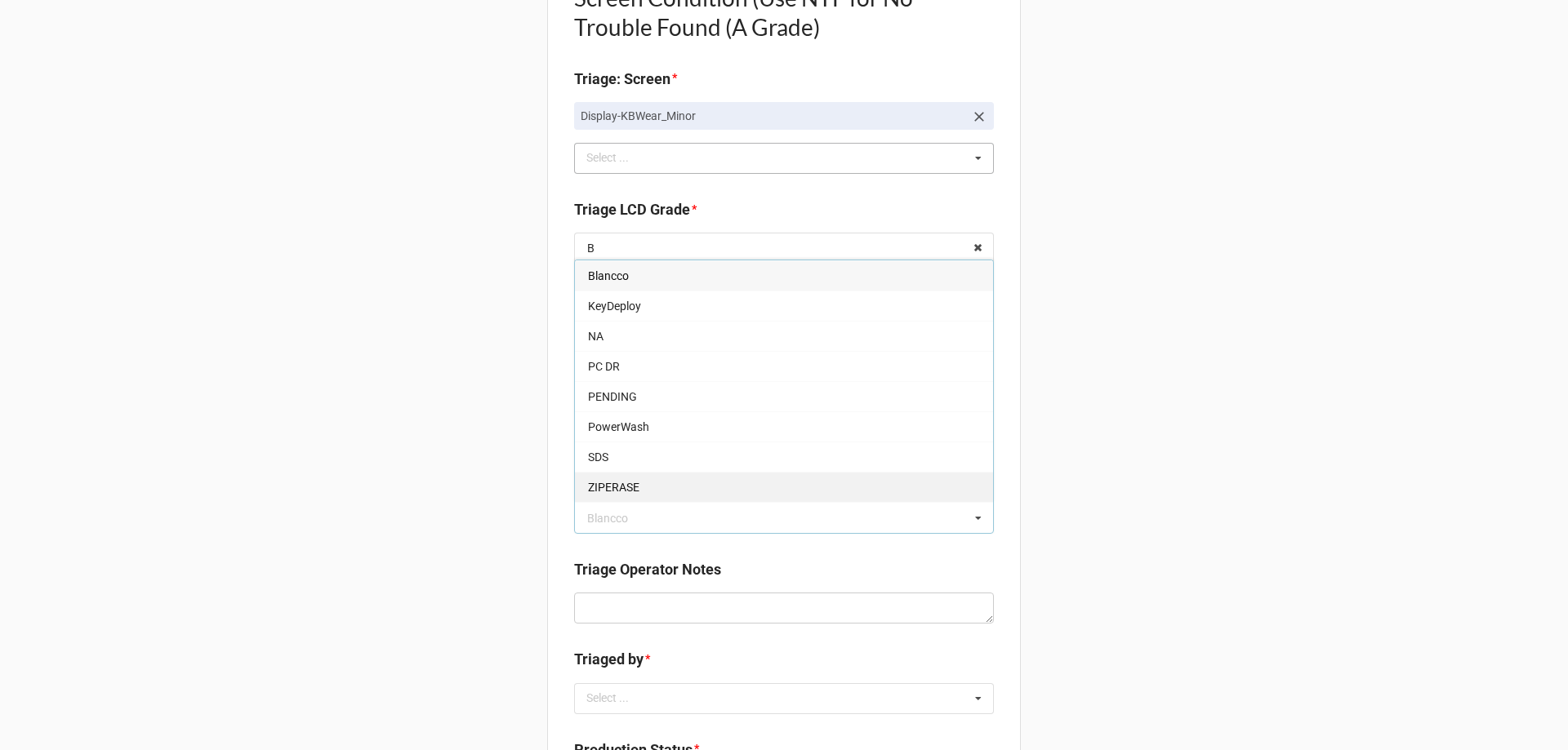
click at [634, 486] on div "ZIPERASE" at bounding box center [784, 487] width 418 height 30
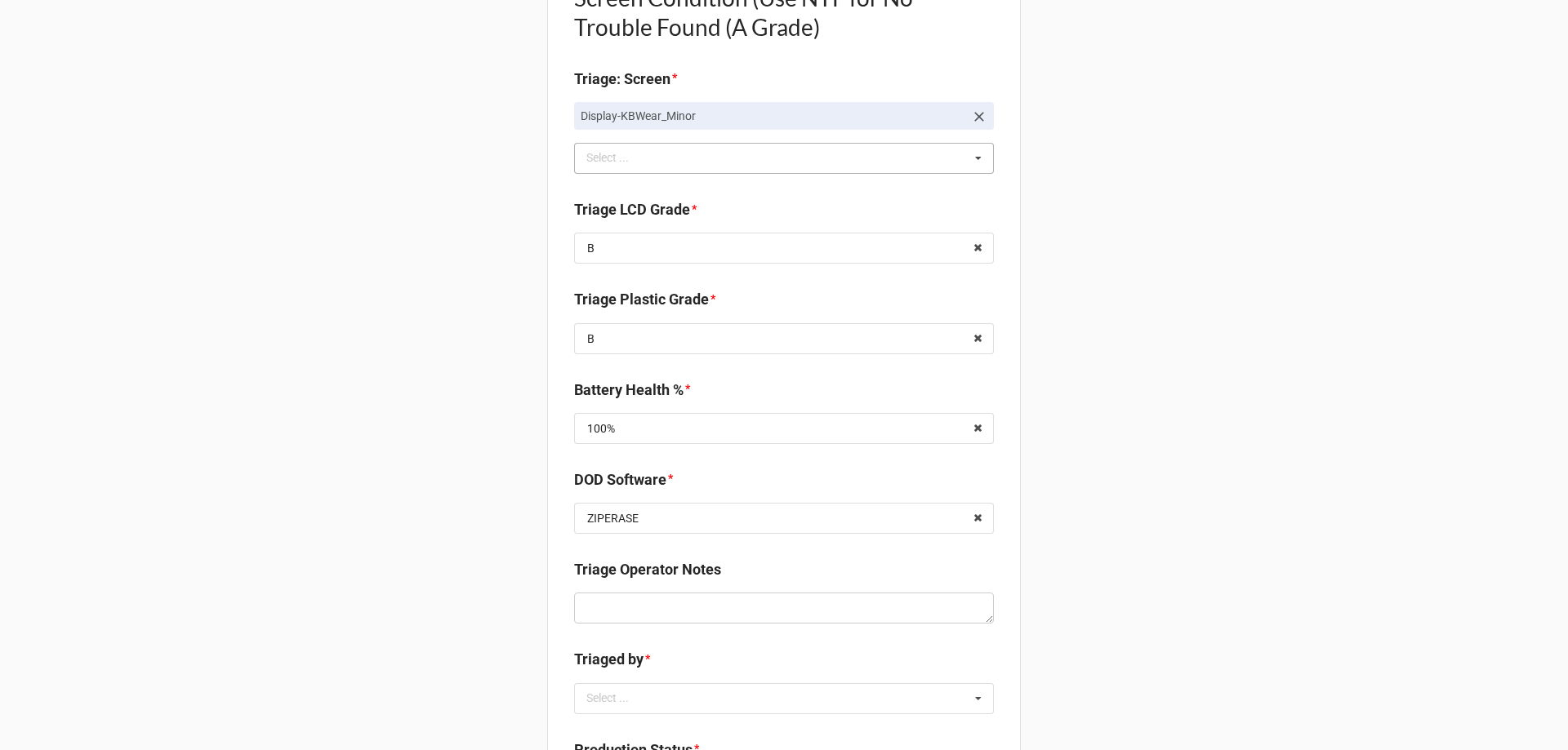
click at [285, 511] on div "Back Receiving Triage Imaging Cleaning Tech & Repair QC Packing Order Picking R…" at bounding box center [784, 121] width 1568 height 2529
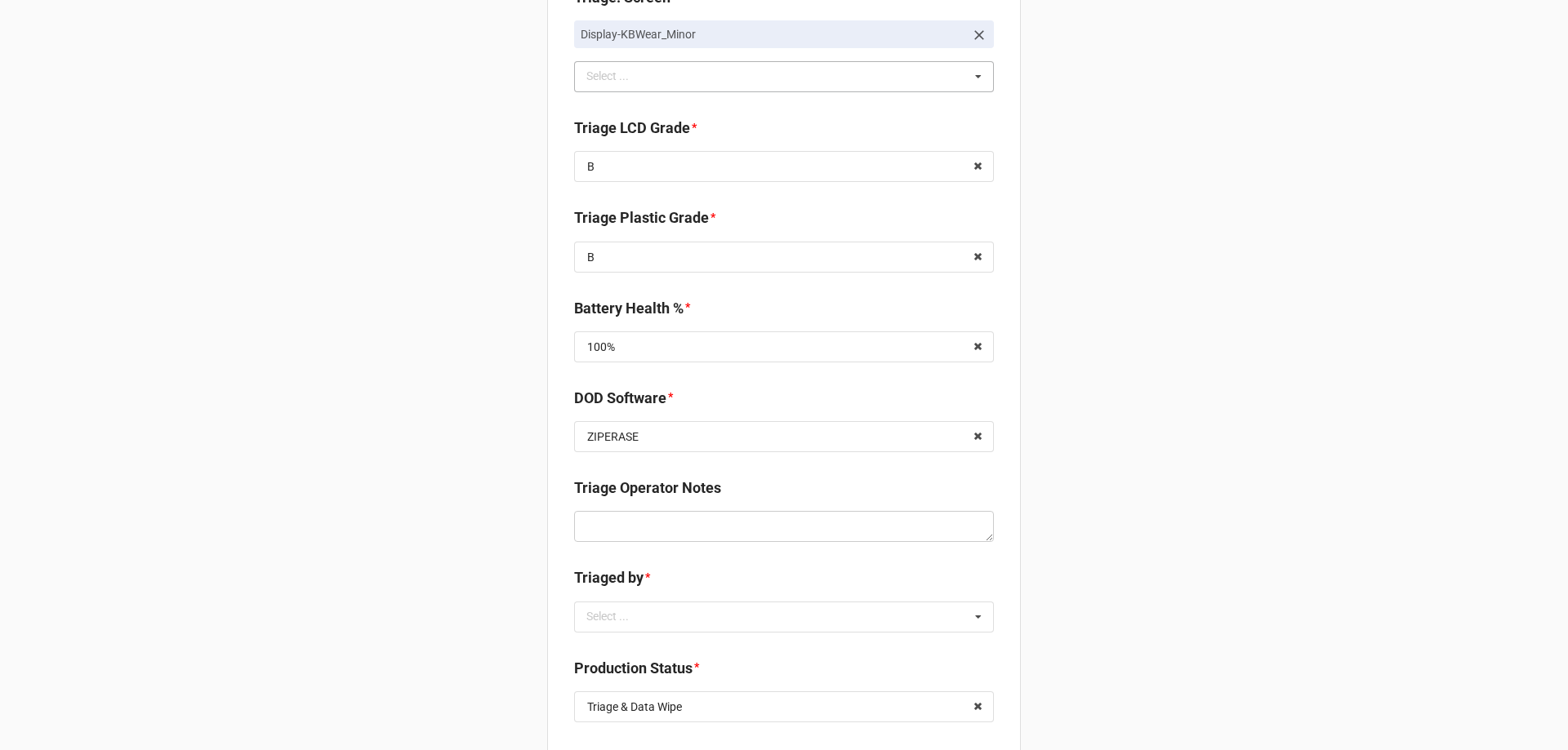
scroll to position [1388, 0]
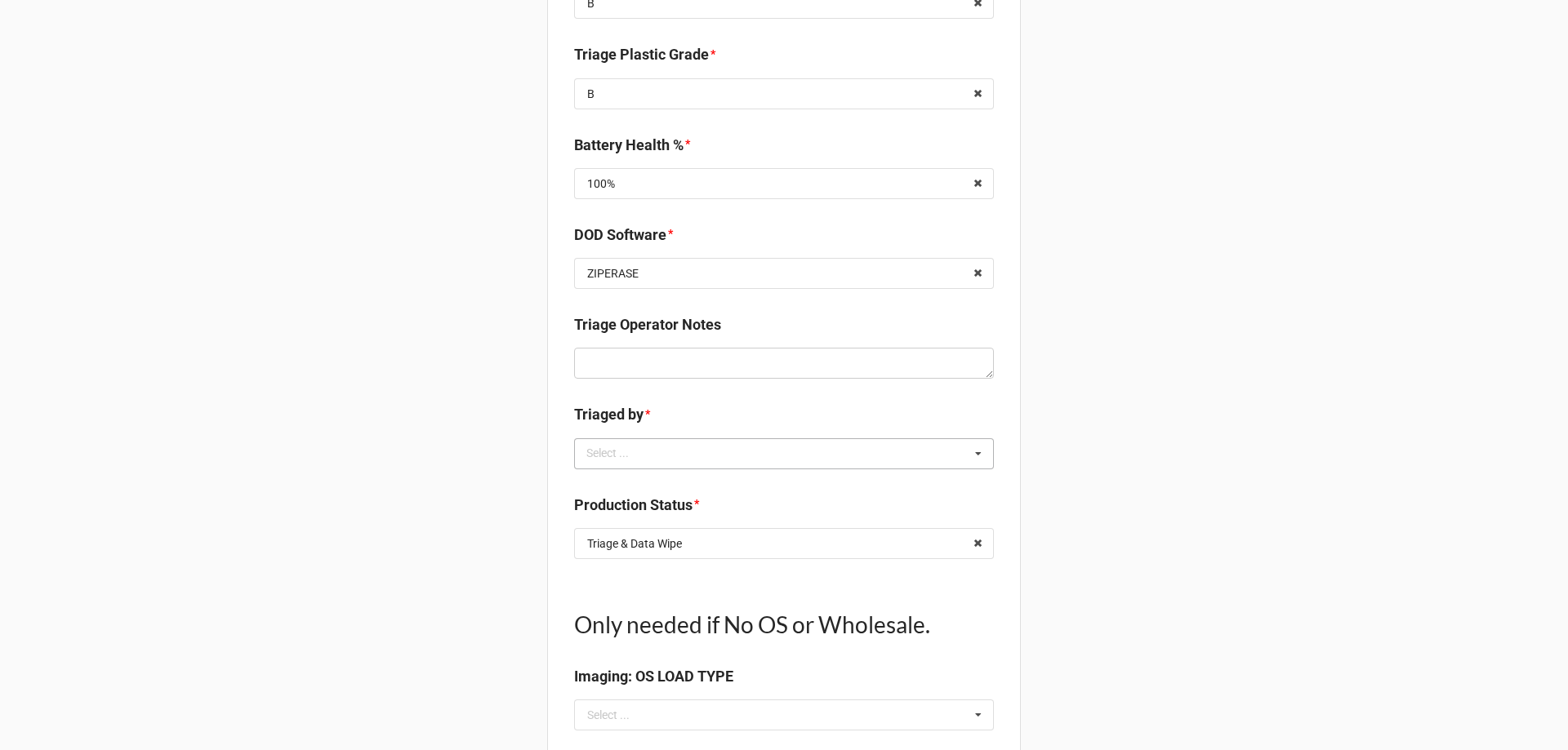
click at [639, 457] on div "Select ..." at bounding box center [617, 454] width 70 height 19
type textarea "x"
type input "tr"
click at [606, 487] on div "TreS" at bounding box center [784, 484] width 418 height 30
type textarea "x"
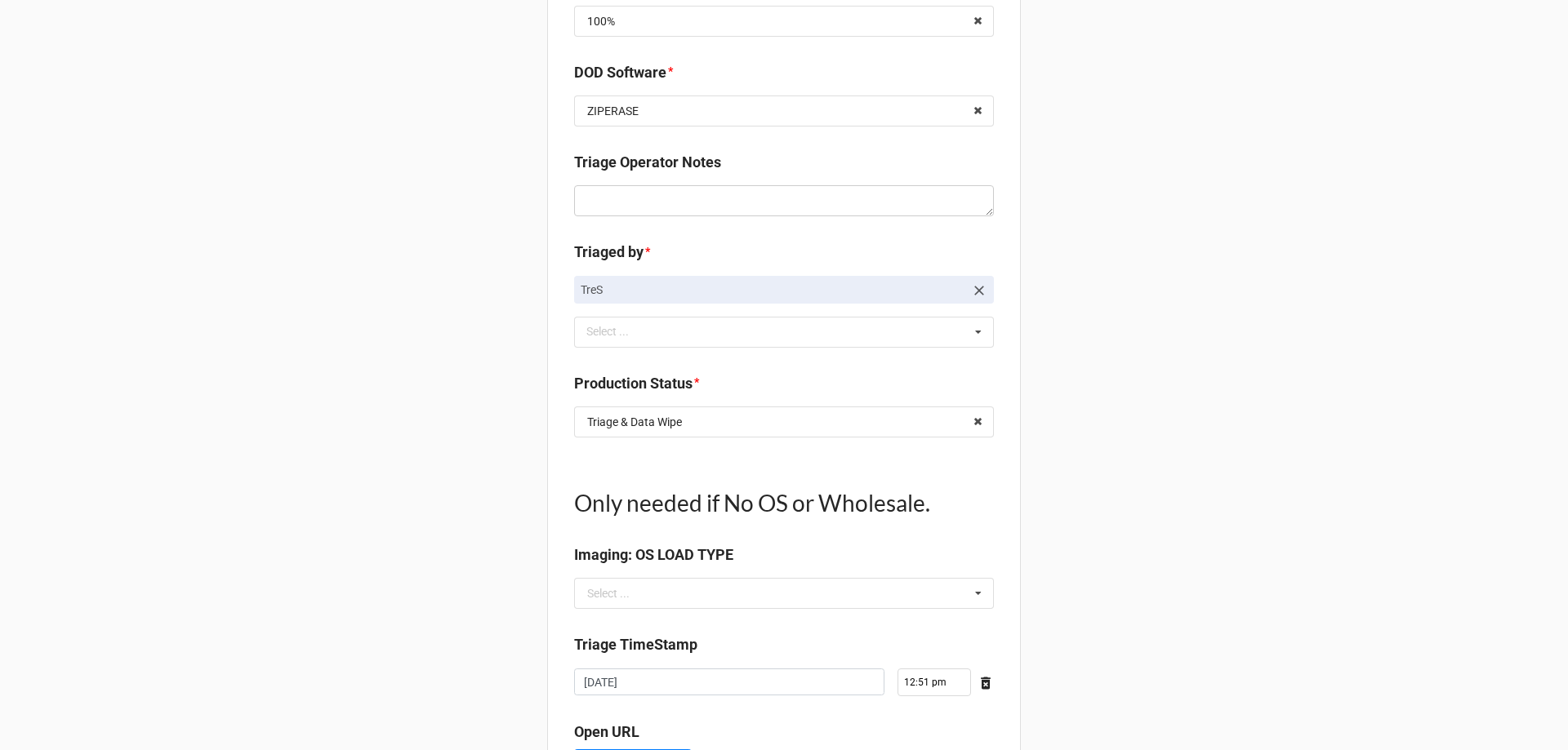
scroll to position [1551, 0]
click at [971, 427] on icon at bounding box center [977, 421] width 25 height 30
click at [948, 428] on input "text" at bounding box center [784, 421] width 418 height 30
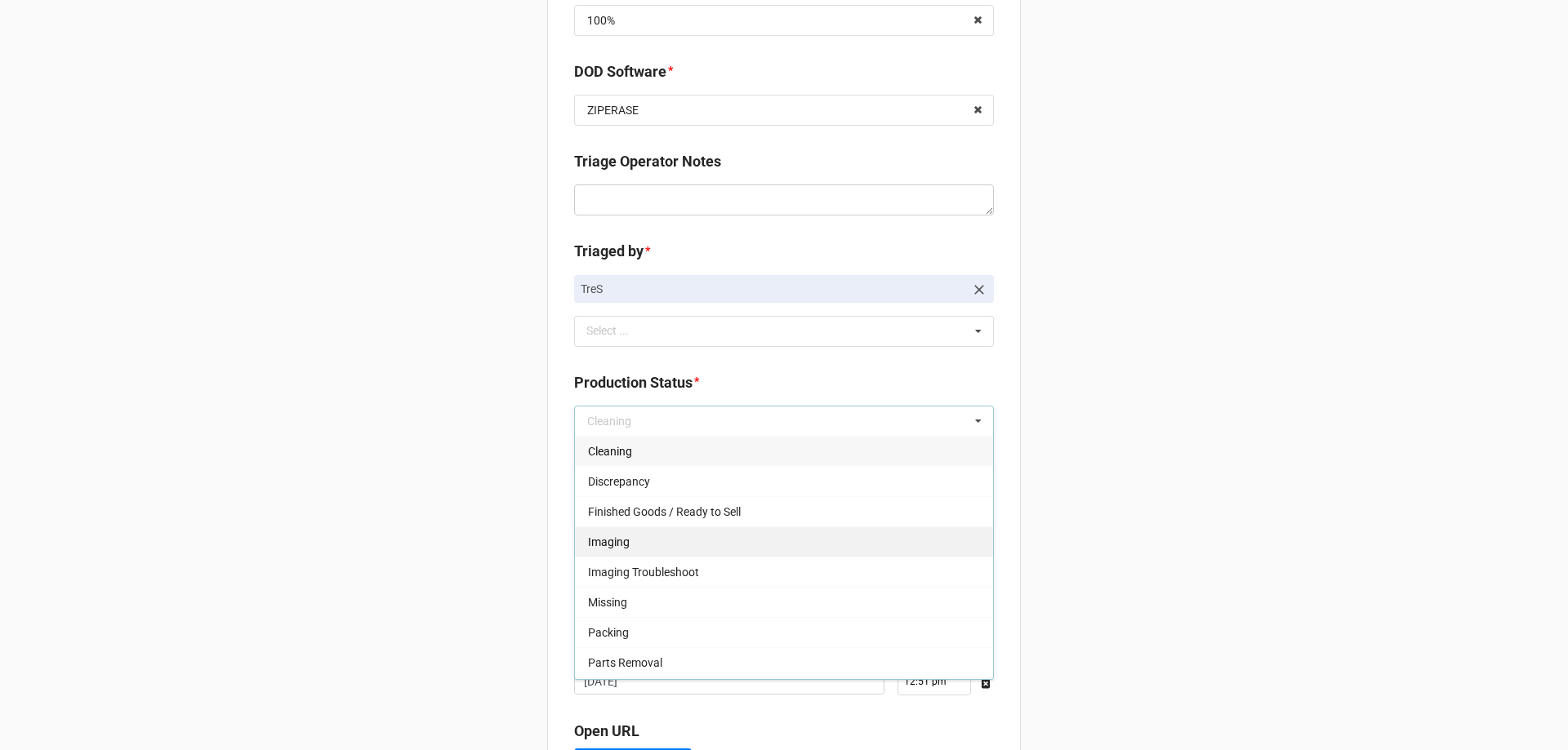
click at [735, 550] on div "Imaging" at bounding box center [784, 541] width 418 height 30
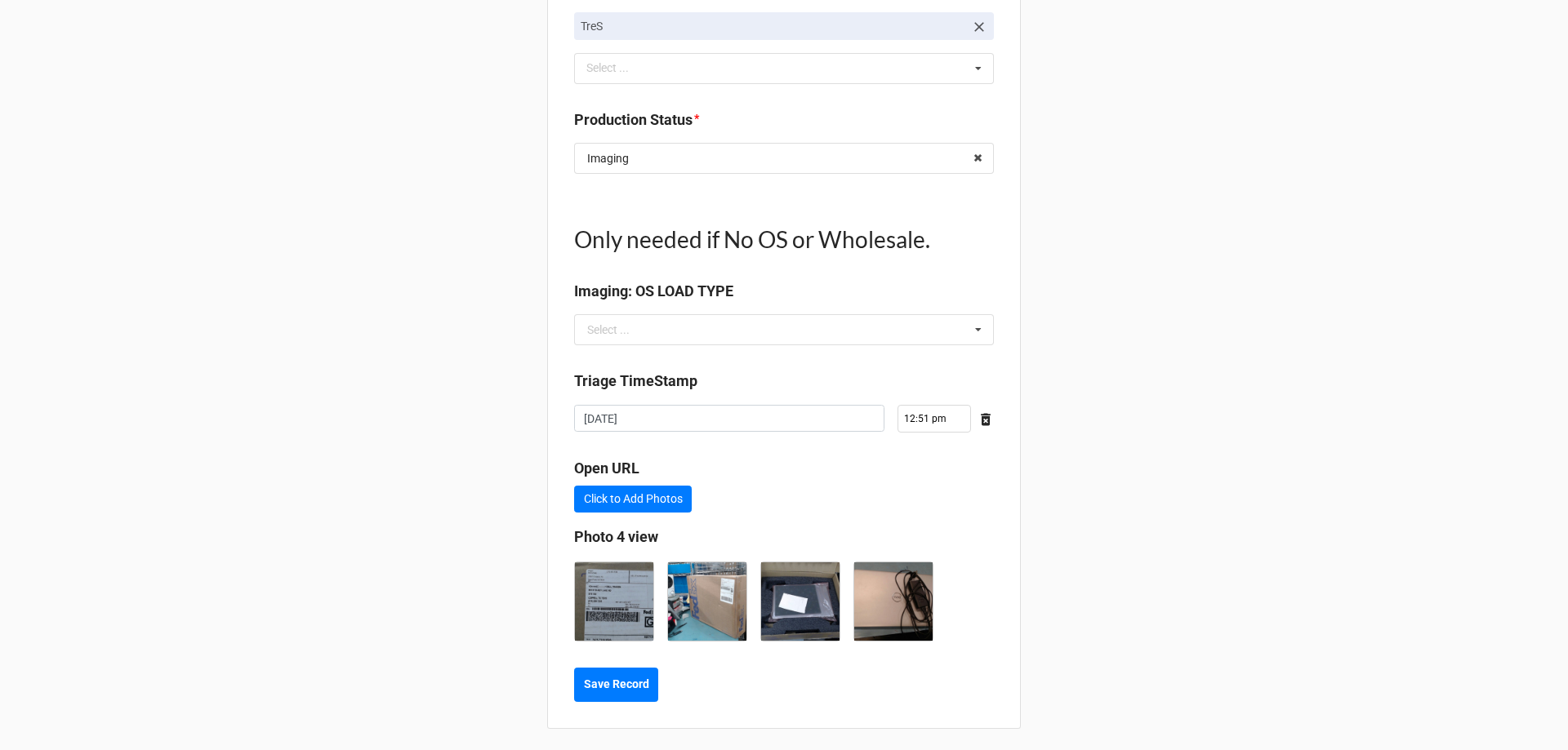
scroll to position [1820, 0]
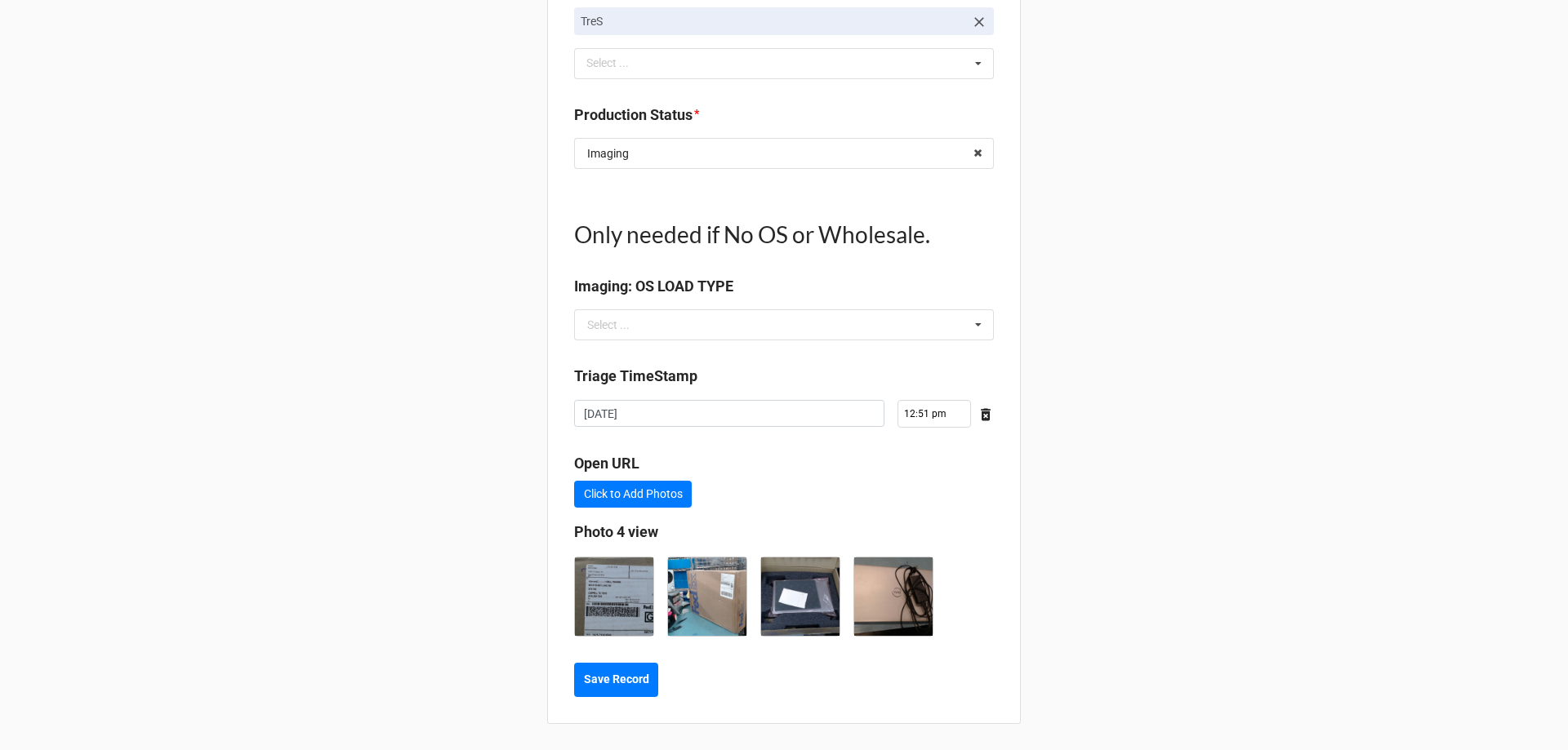
type textarea "x"
click at [625, 676] on b "Save Record" at bounding box center [617, 679] width 65 height 17
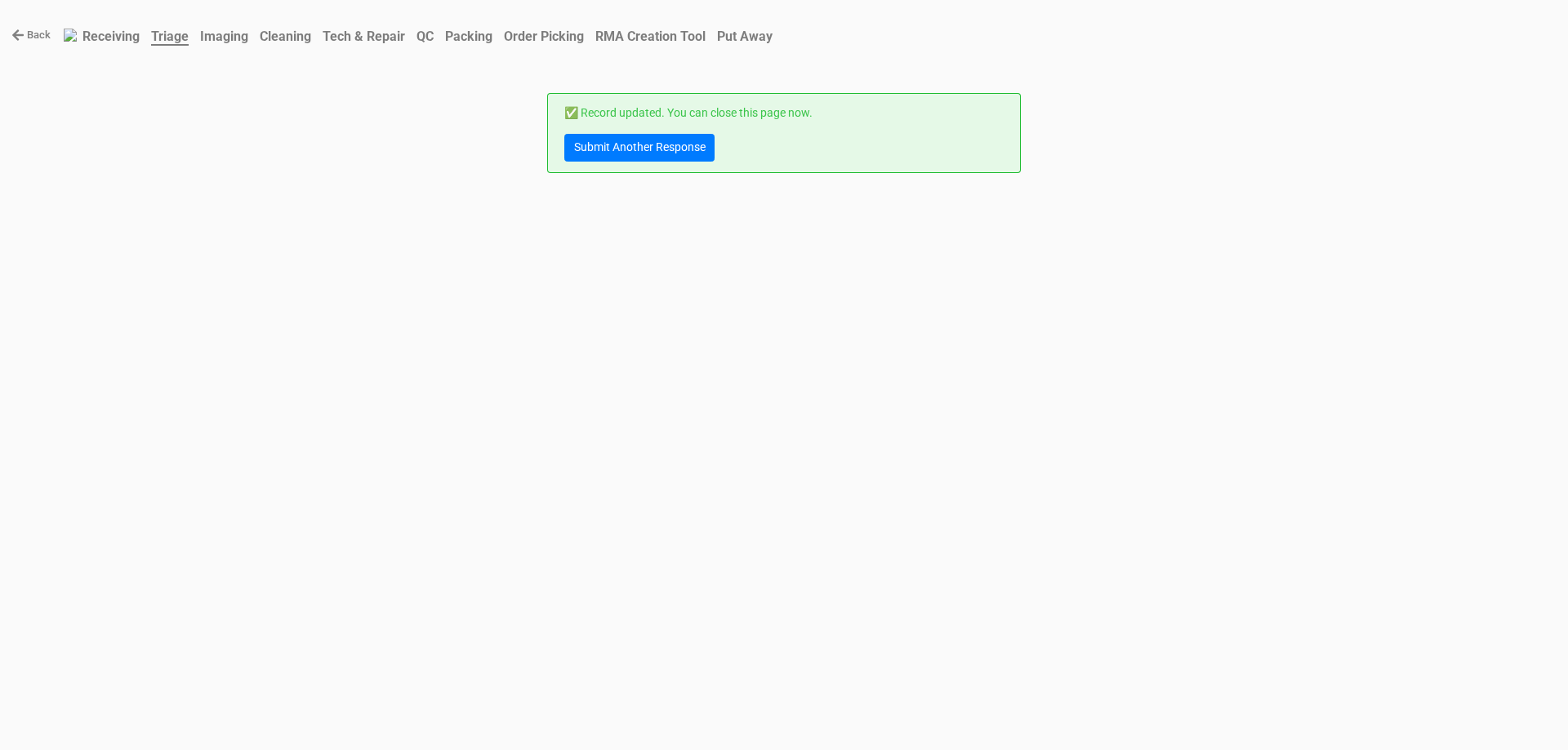
scroll to position [0, 0]
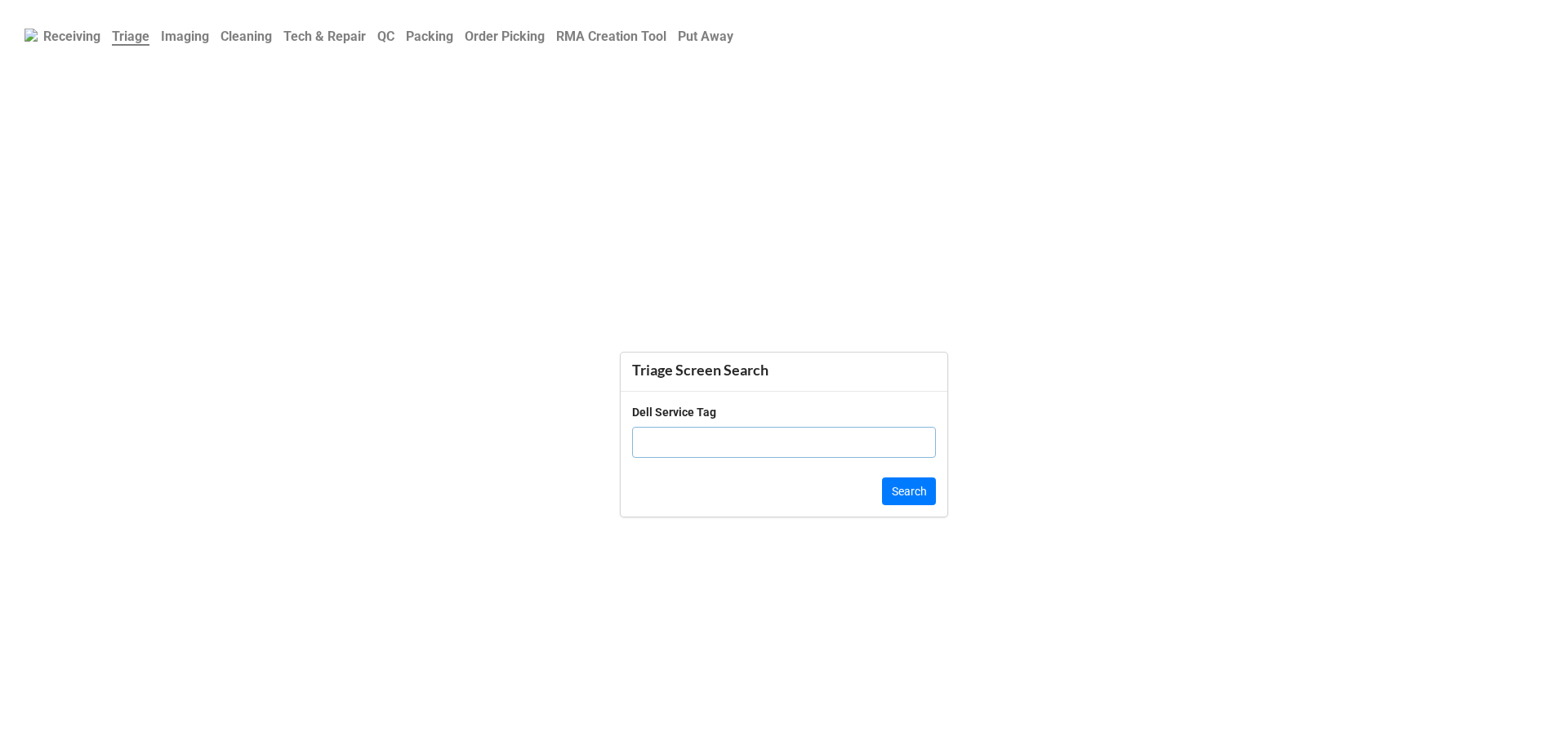
click at [713, 437] on input "text" at bounding box center [784, 442] width 304 height 31
paste input "c83mrt3"
type input "c83mrt3"
click at [910, 505] on button "Search" at bounding box center [909, 492] width 54 height 28
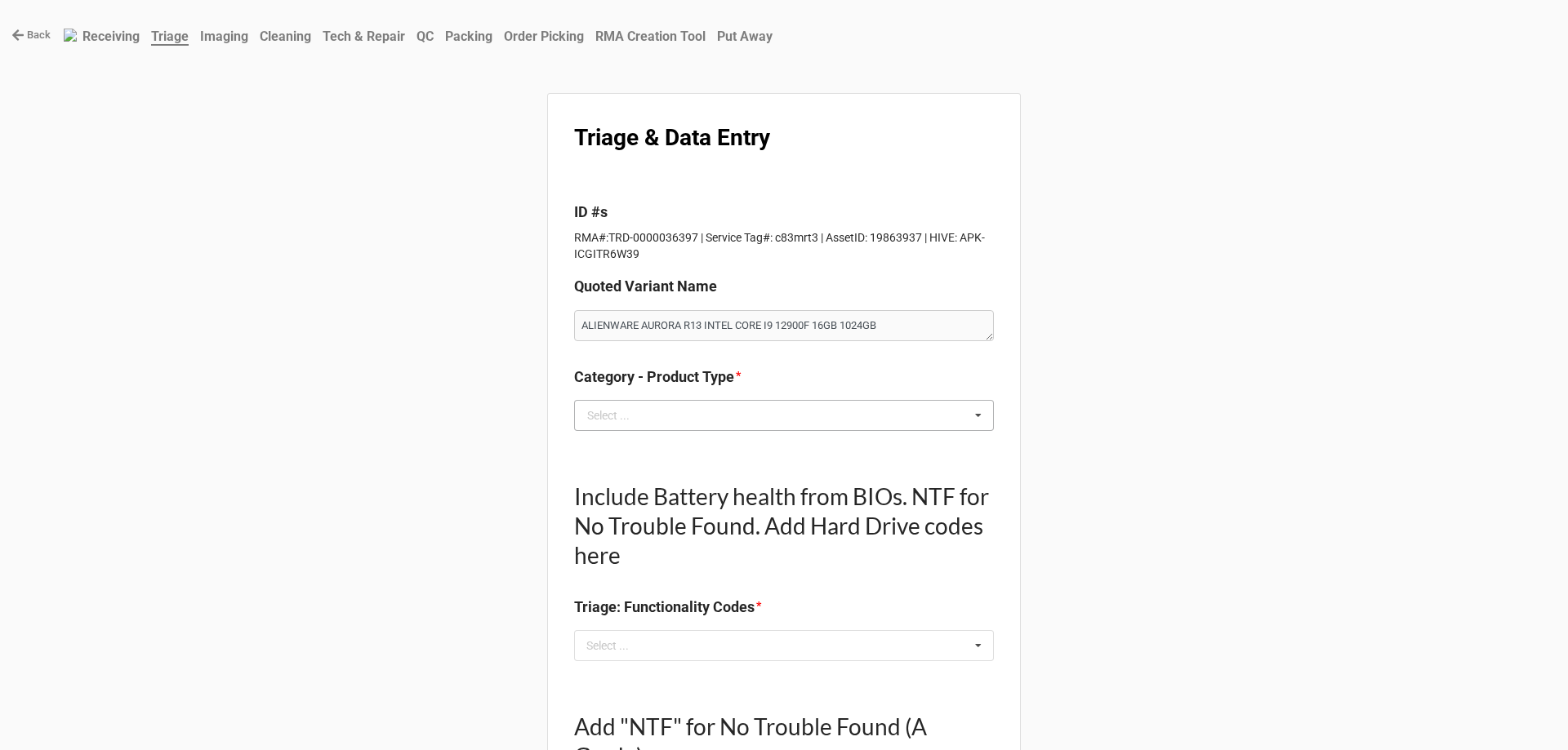
click at [682, 431] on div "Category - Product Type * Select ... Laptop PC All In One Monitor Tablet Printer" at bounding box center [784, 404] width 420 height 76
click at [684, 416] on input "text" at bounding box center [784, 416] width 418 height 30
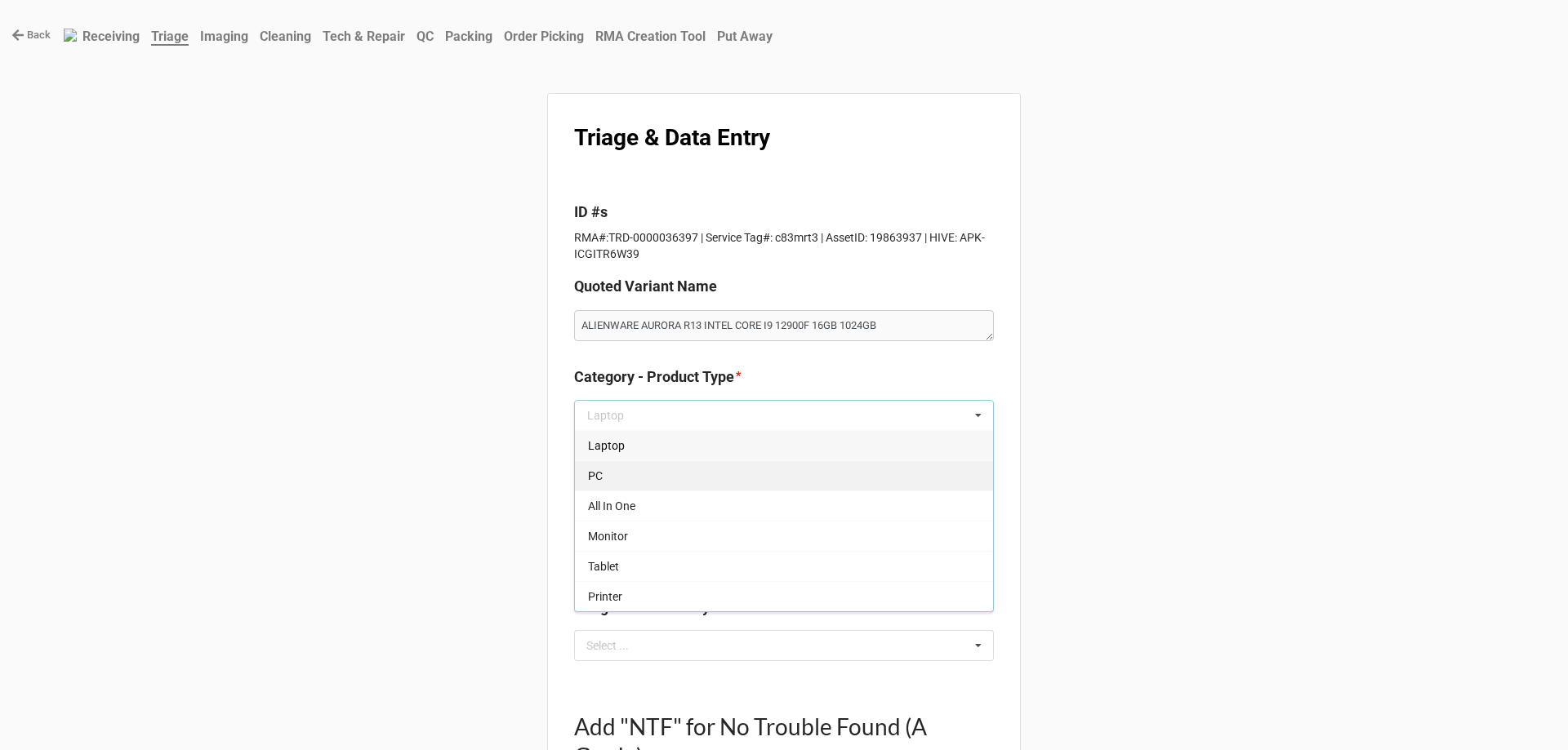
click at [656, 475] on div "PC" at bounding box center [784, 475] width 418 height 30
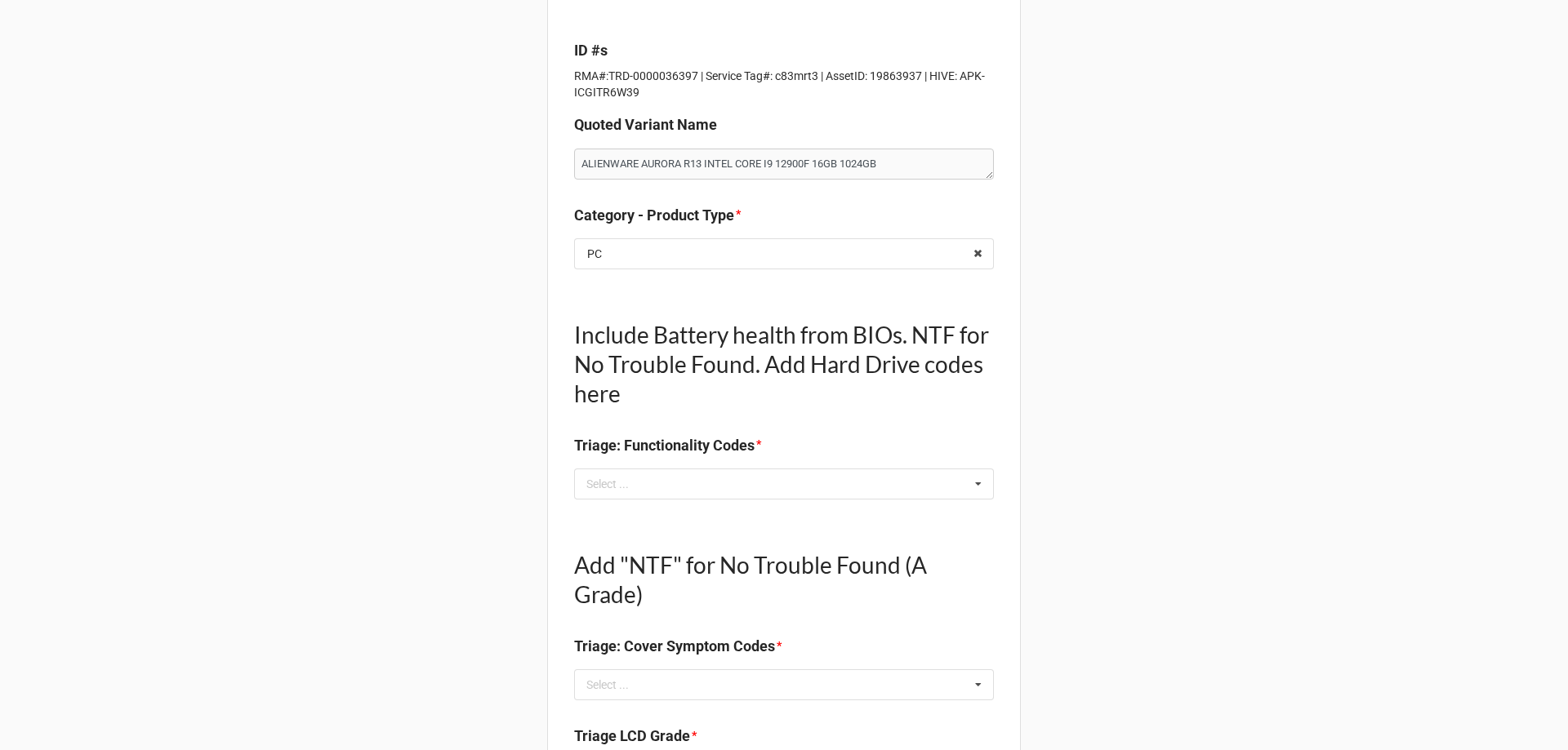
scroll to position [163, 0]
click at [621, 492] on div "Select ..." at bounding box center [617, 482] width 70 height 19
type textarea "x"
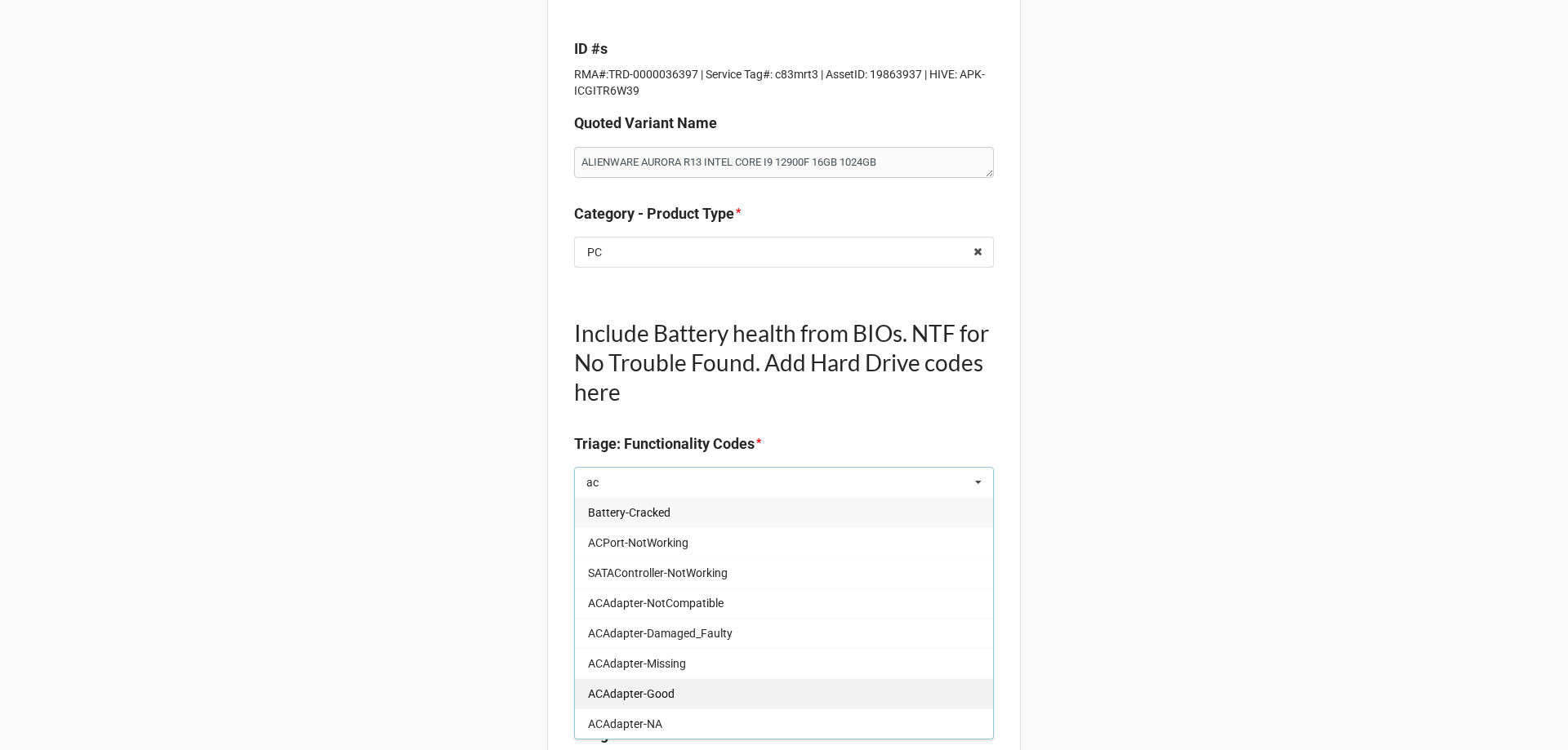
type input "ac"
click at [637, 696] on span "ACAdapter-Good" at bounding box center [631, 694] width 87 height 13
type textarea "x"
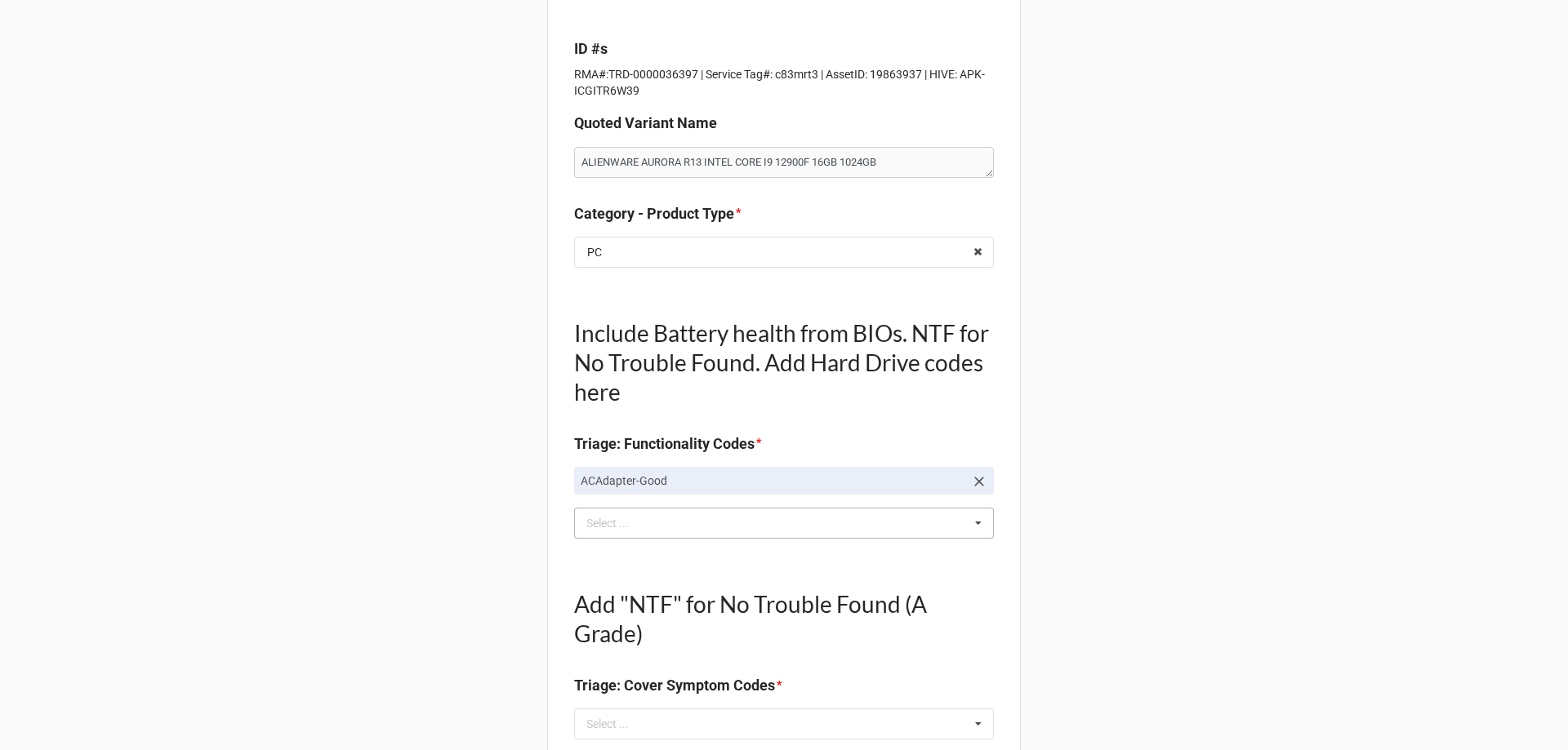
scroll to position [327, 0]
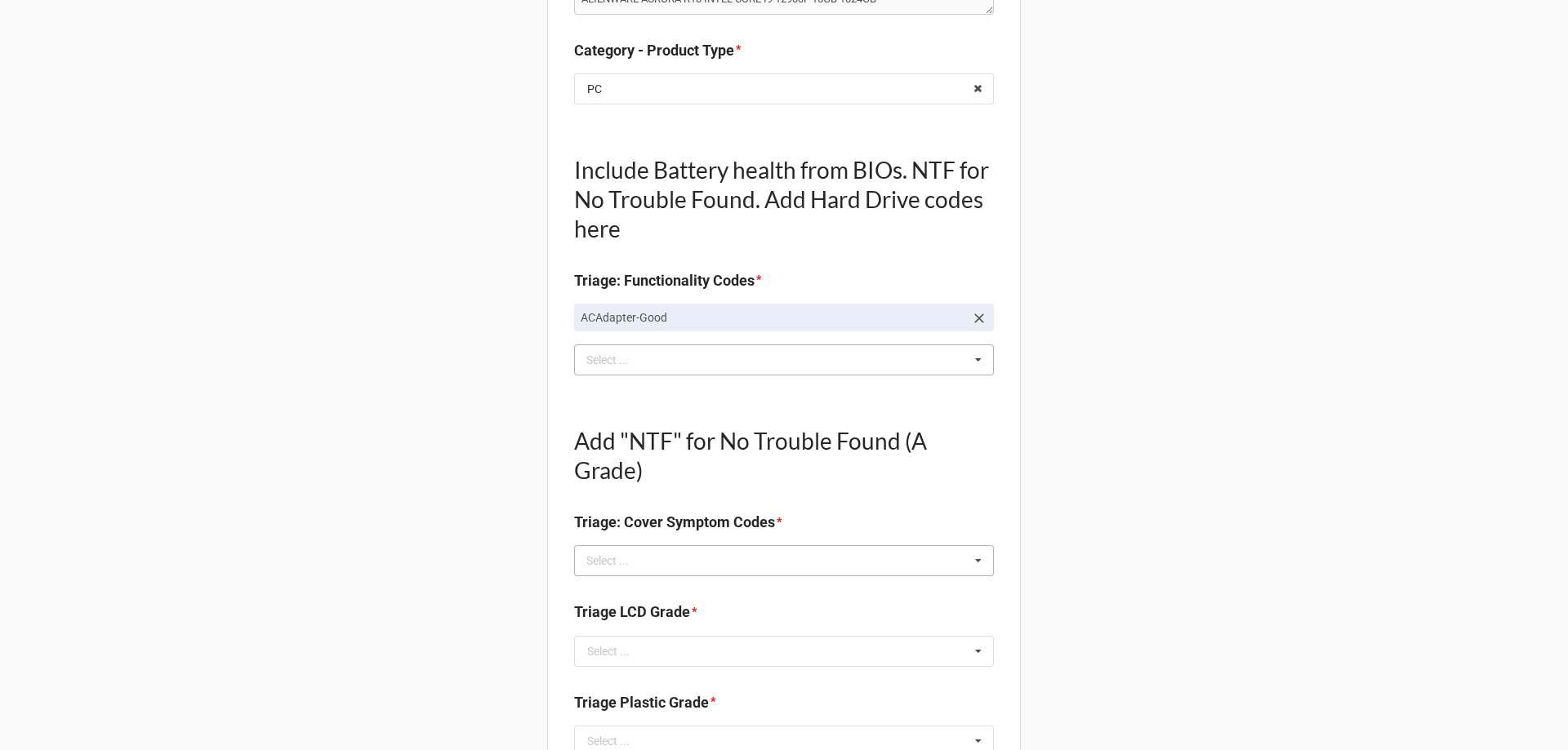
click at [608, 566] on div "Select ..." at bounding box center [617, 561] width 70 height 19
type textarea "x"
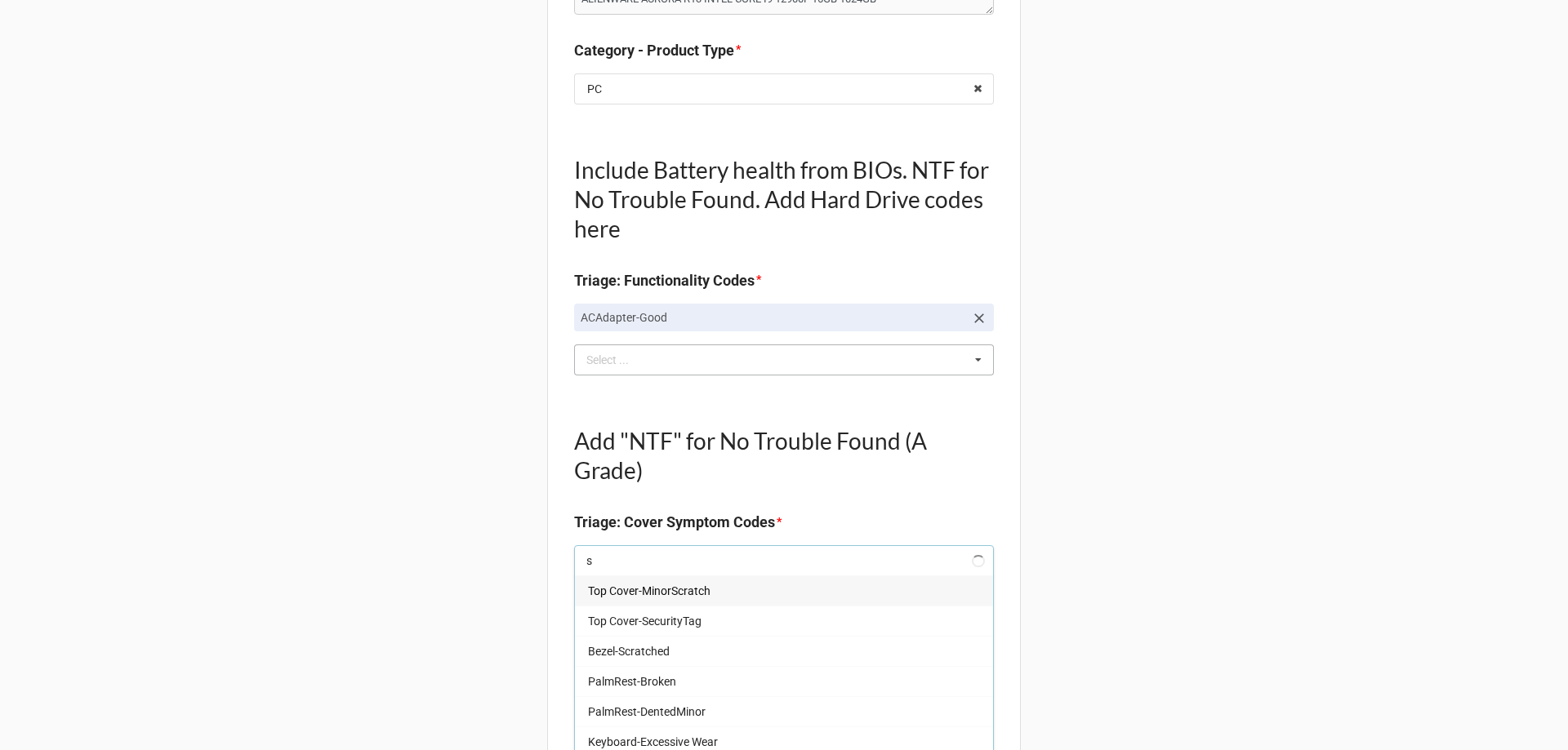
type input "st"
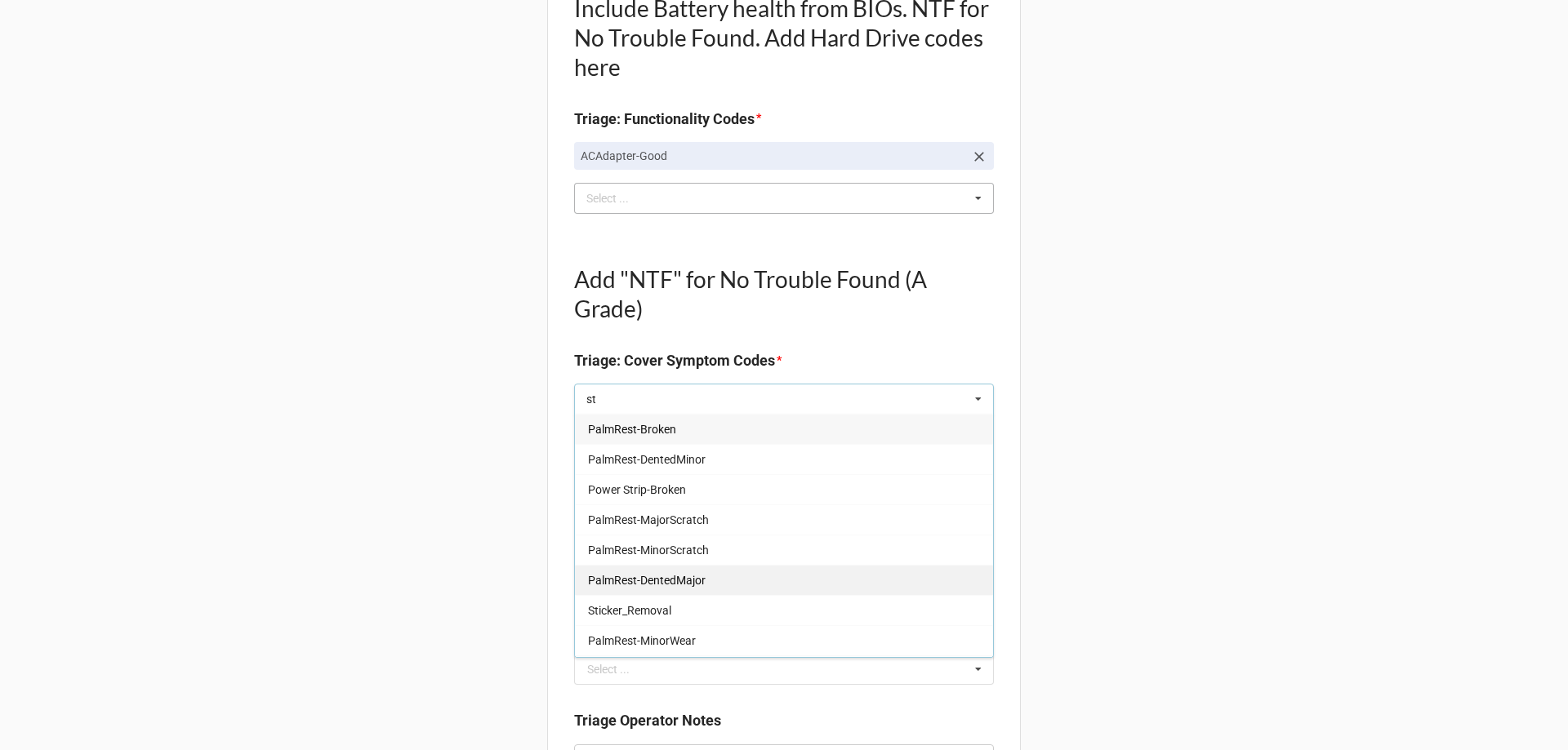
scroll to position [490, 0]
type textarea "x"
type input "st"
click at [699, 603] on div "Sticker_Removal" at bounding box center [784, 608] width 418 height 30
type textarea "x"
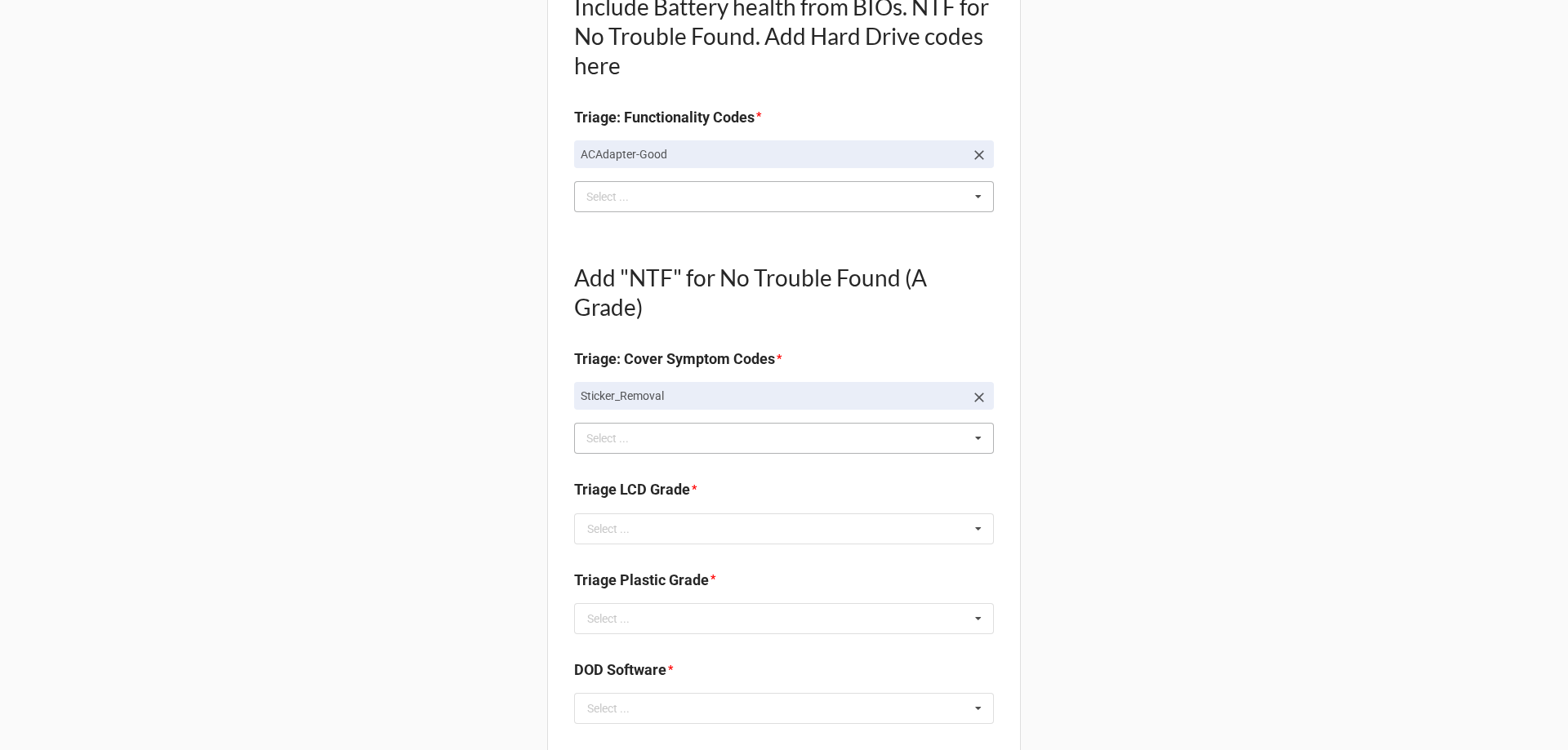
click at [981, 393] on icon at bounding box center [979, 398] width 17 height 17
type textarea "x"
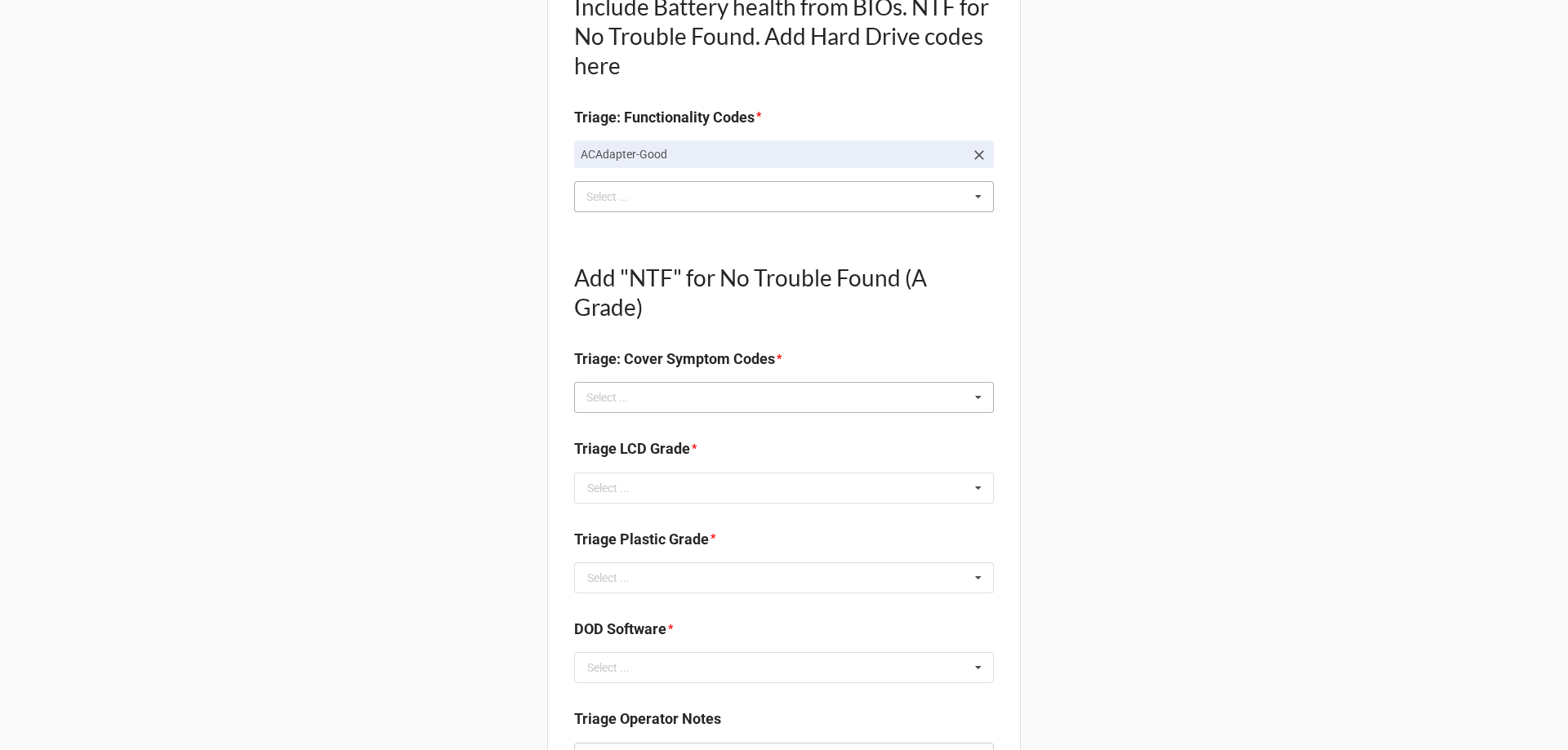
click at [823, 400] on div "st Select ... Top Cover-Broken Top Cover-MajorDent Top Cover-MinorDent Top Cove…" at bounding box center [784, 397] width 420 height 31
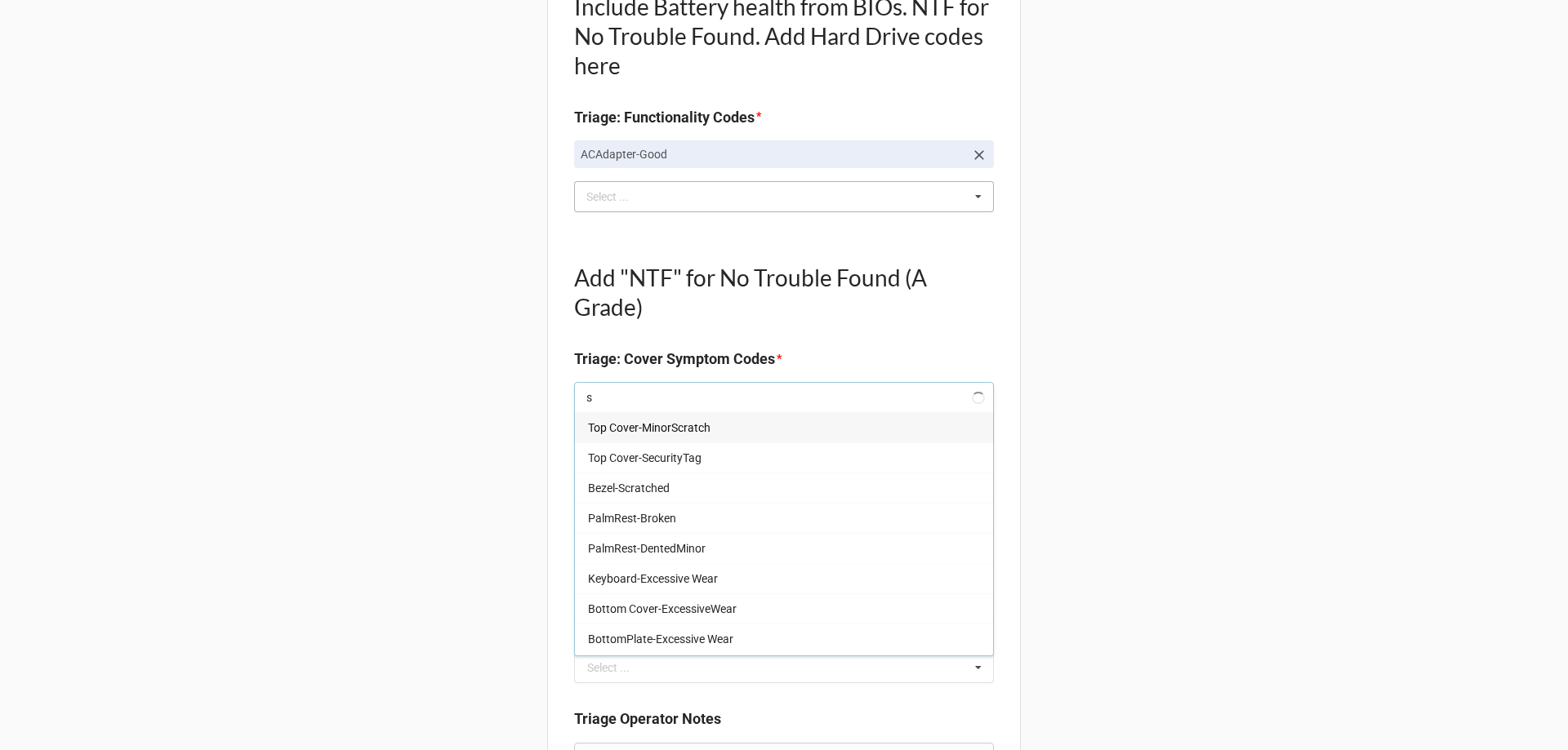
type input "st"
type textarea "x"
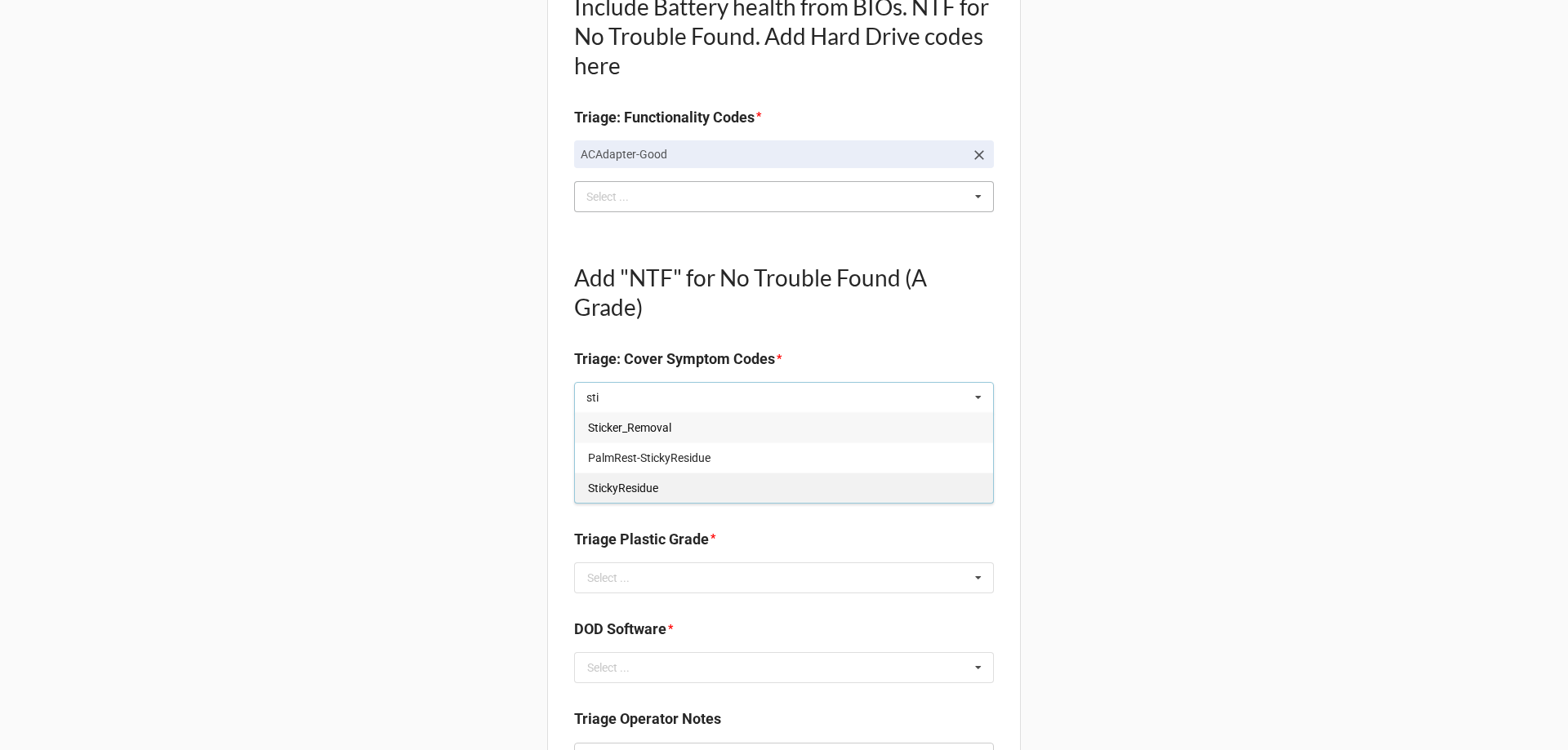
type input "sti"
click at [770, 483] on div "StickyResidue" at bounding box center [784, 487] width 418 height 30
type textarea "x"
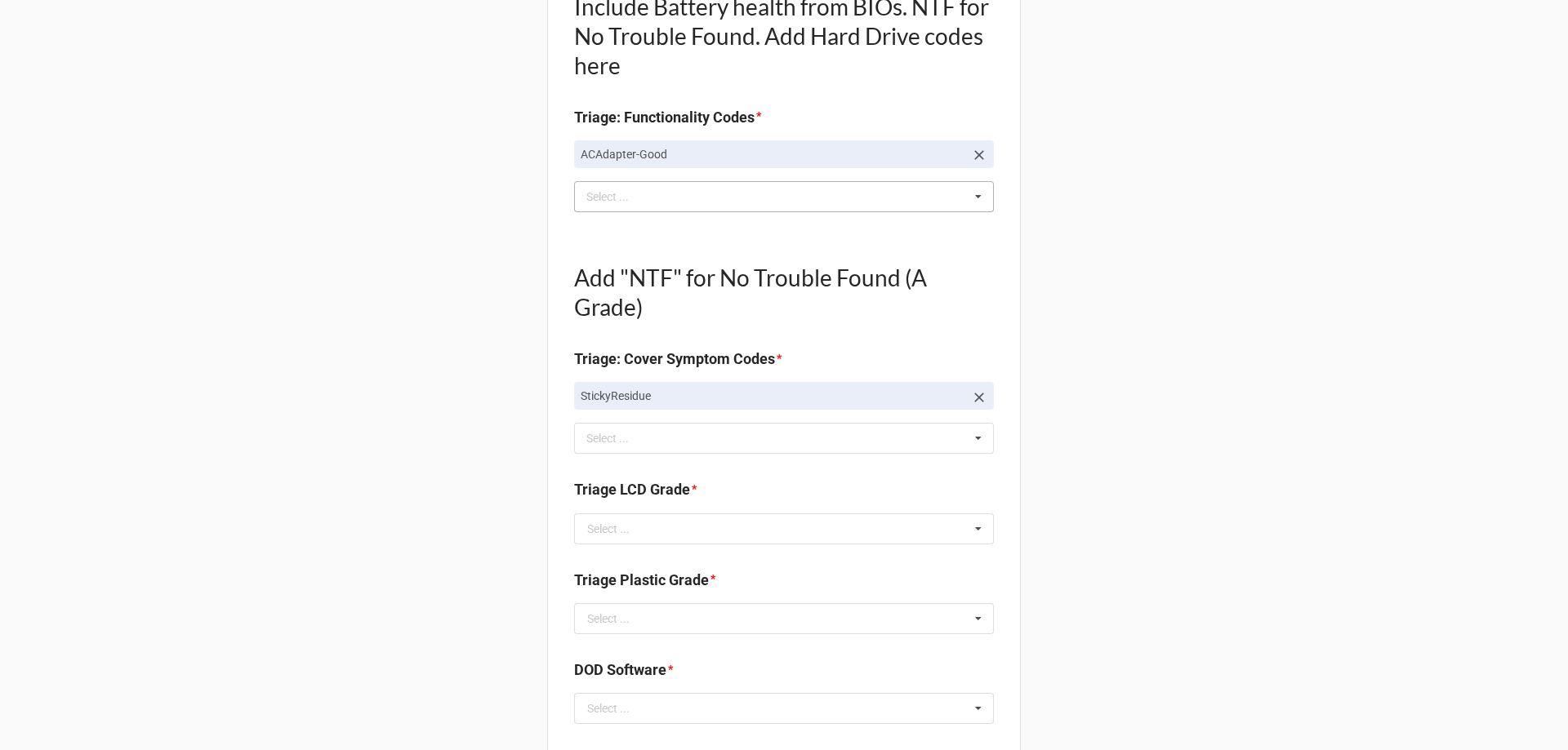
click at [506, 478] on div "Back Receiving Triage Imaging Cleaning Tech & Repair QC Packing Order Picking R…" at bounding box center [784, 542] width 1568 height 2066
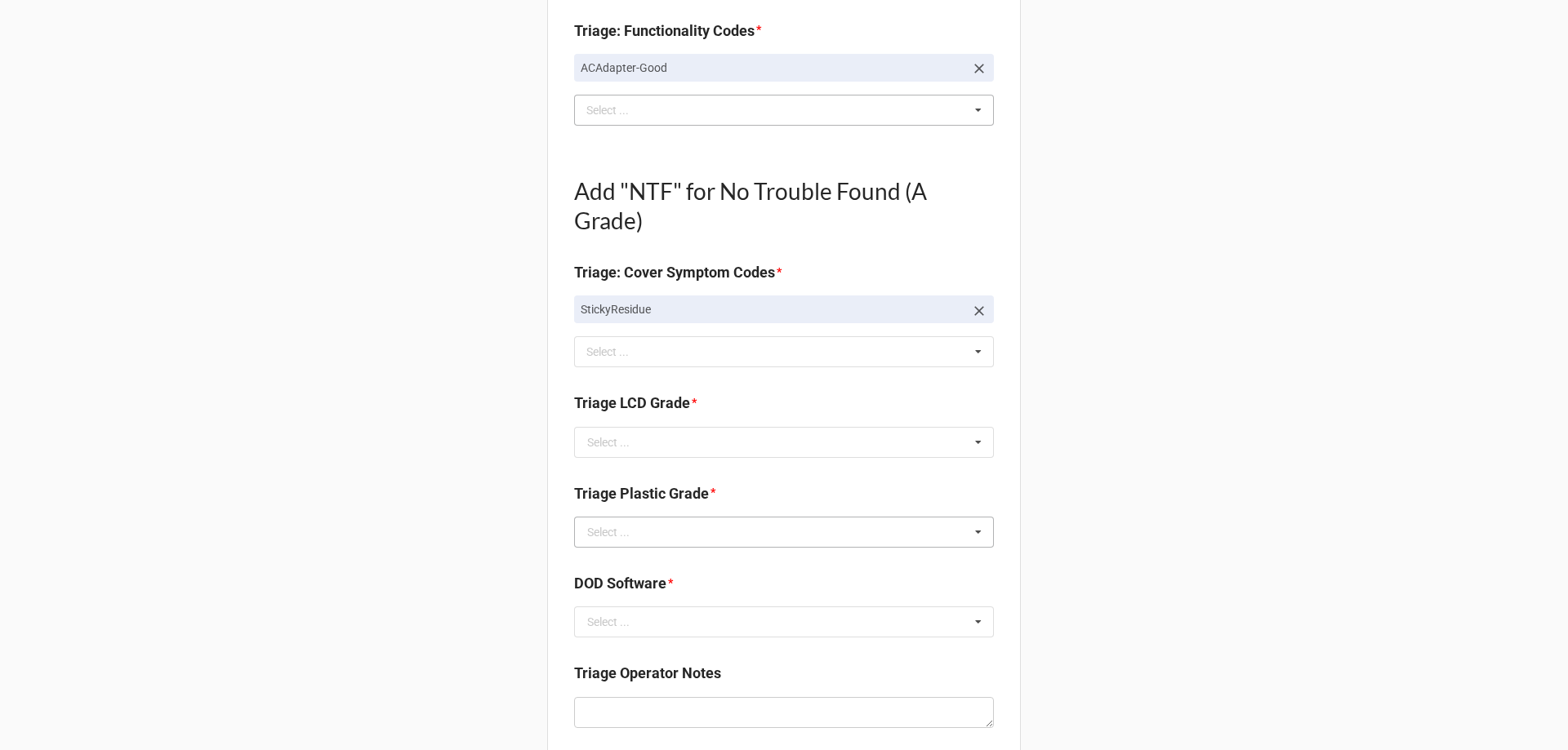
scroll to position [572, 0]
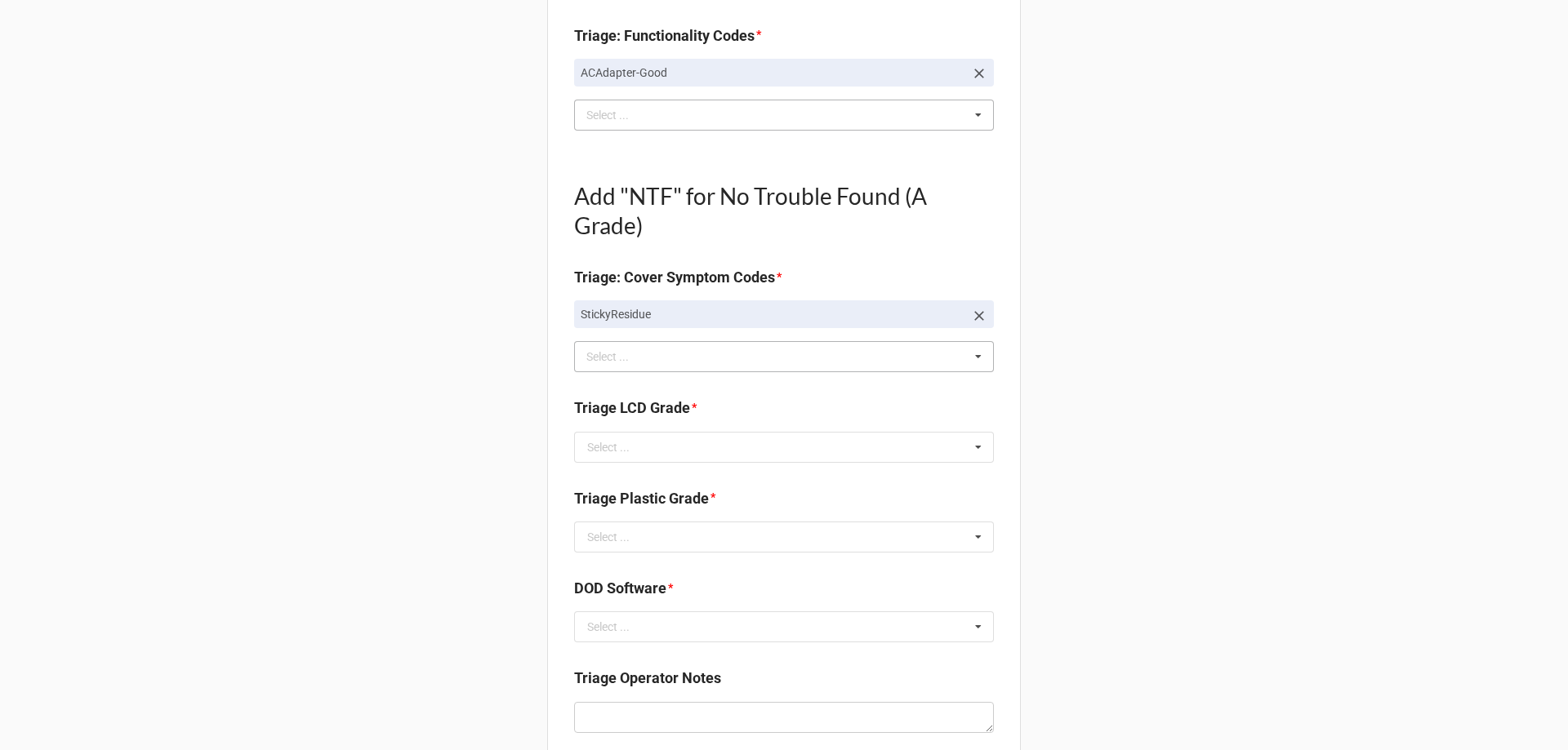
click at [631, 359] on div "Select ..." at bounding box center [617, 357] width 70 height 19
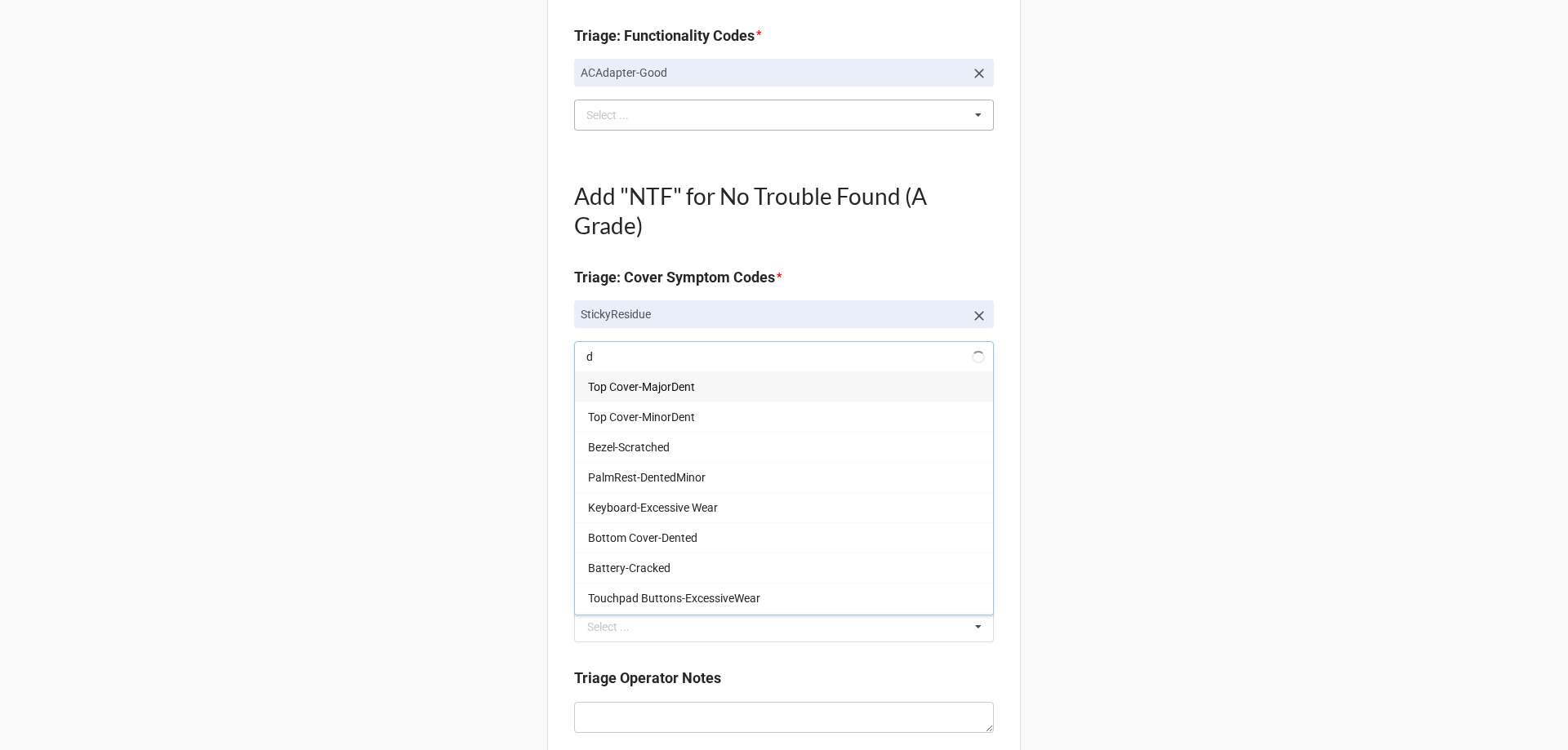
type input "dt"
type textarea "x"
type input "dt"
click at [684, 479] on span "DTFrontCover-MajorScratch(es)" at bounding box center [669, 478] width 162 height 13
type textarea "x"
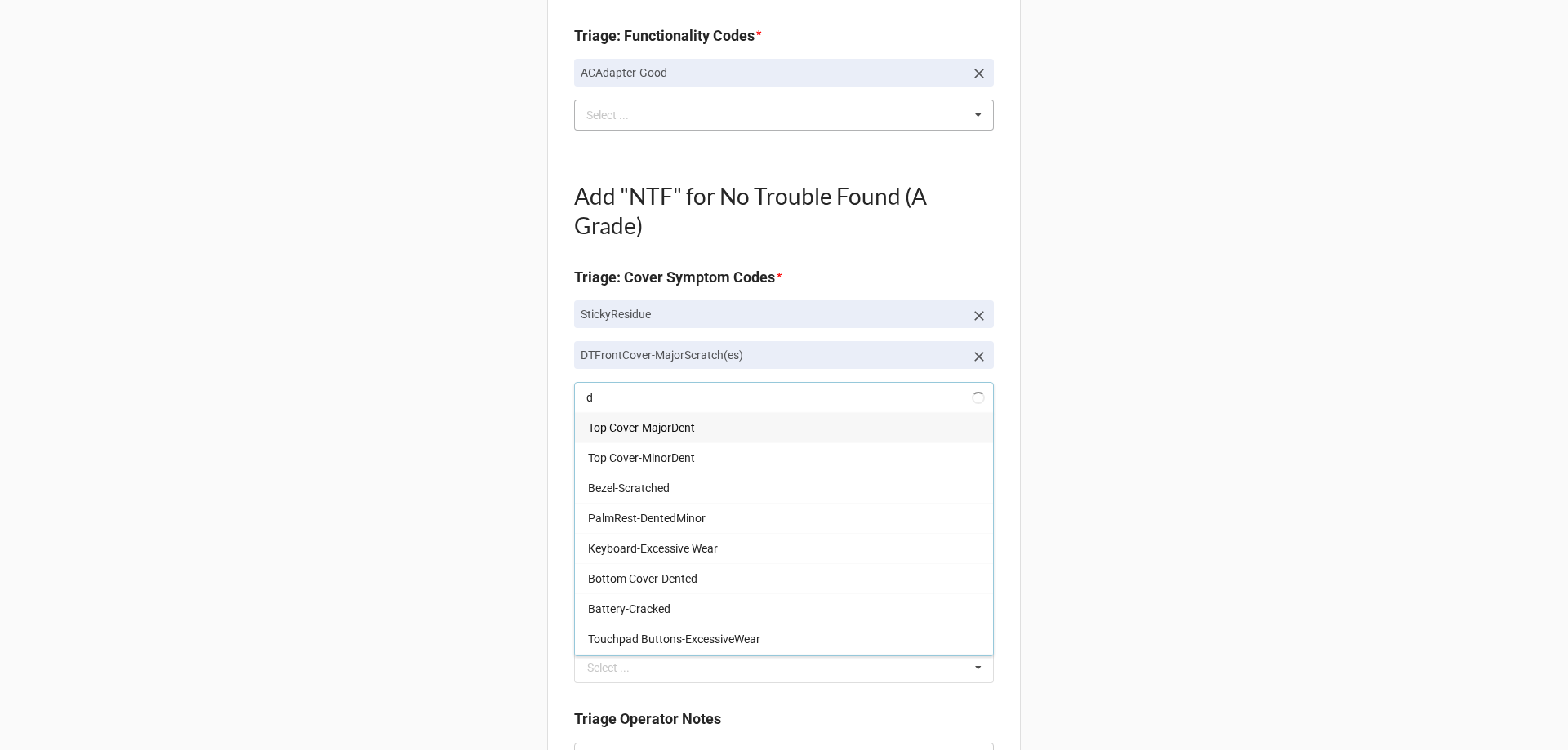
type input "dt"
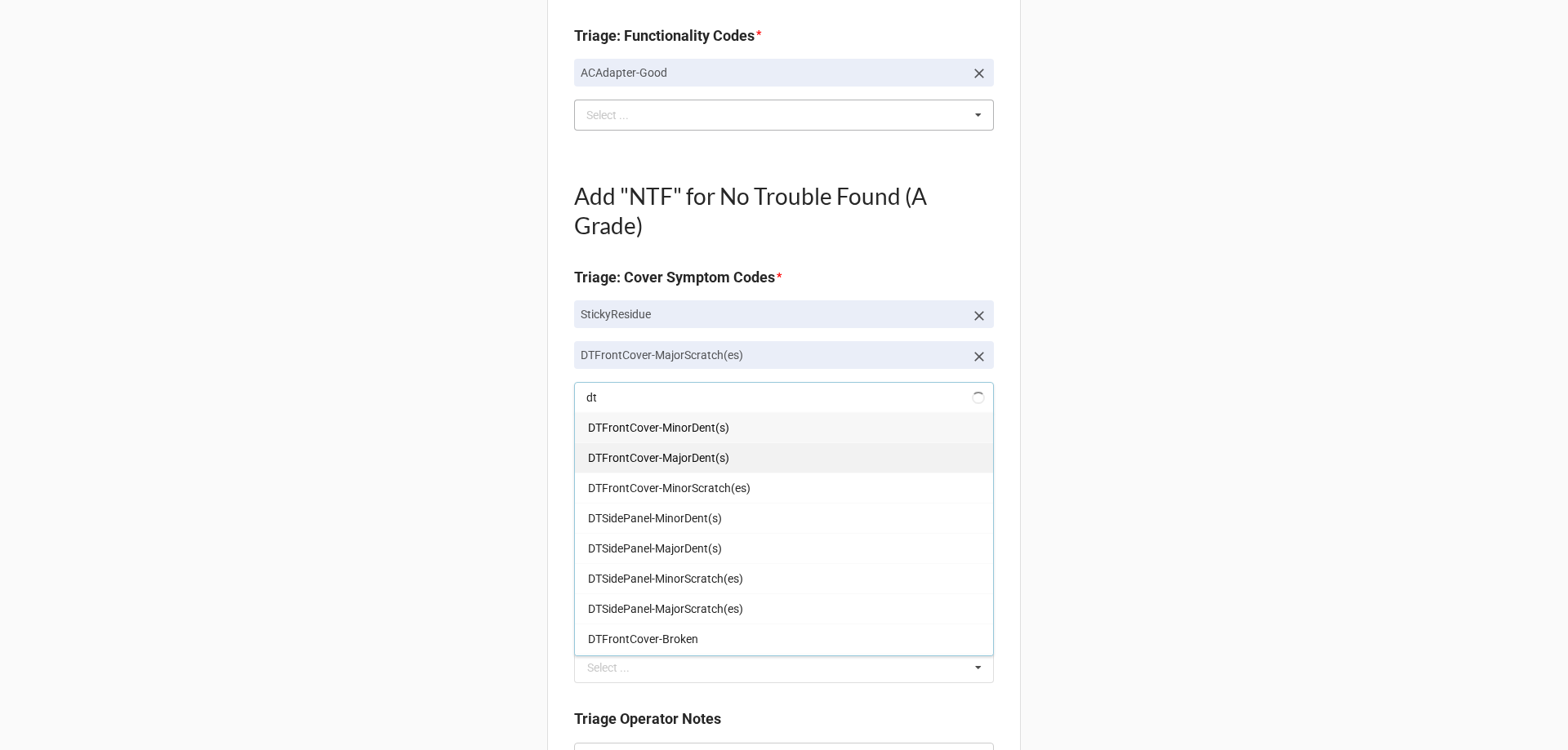
type textarea "x"
type input "dt"
click at [704, 468] on div "DTFrontCover-MajorDent(s)" at bounding box center [784, 457] width 418 height 30
type textarea "x"
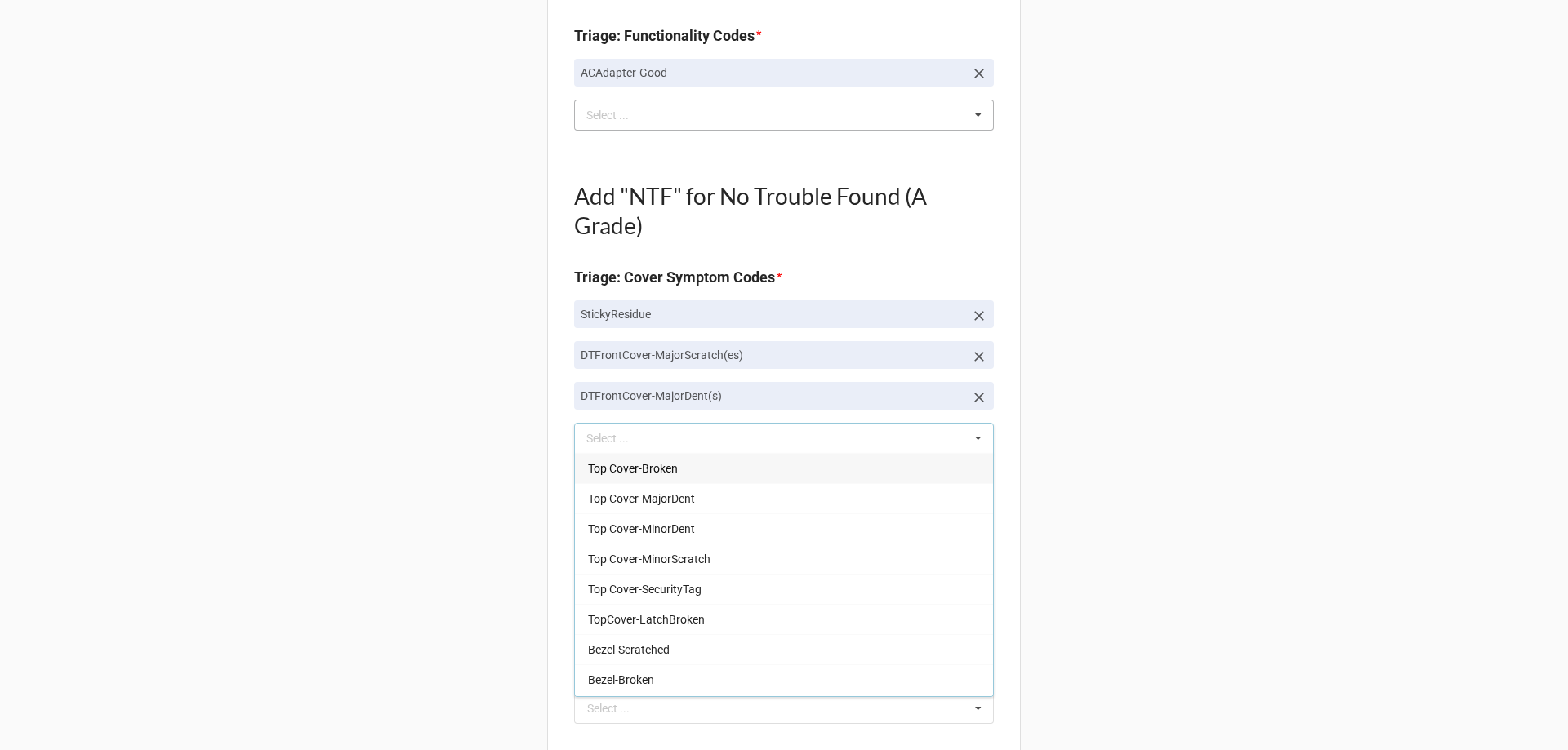
click at [974, 391] on icon at bounding box center [979, 398] width 17 height 17
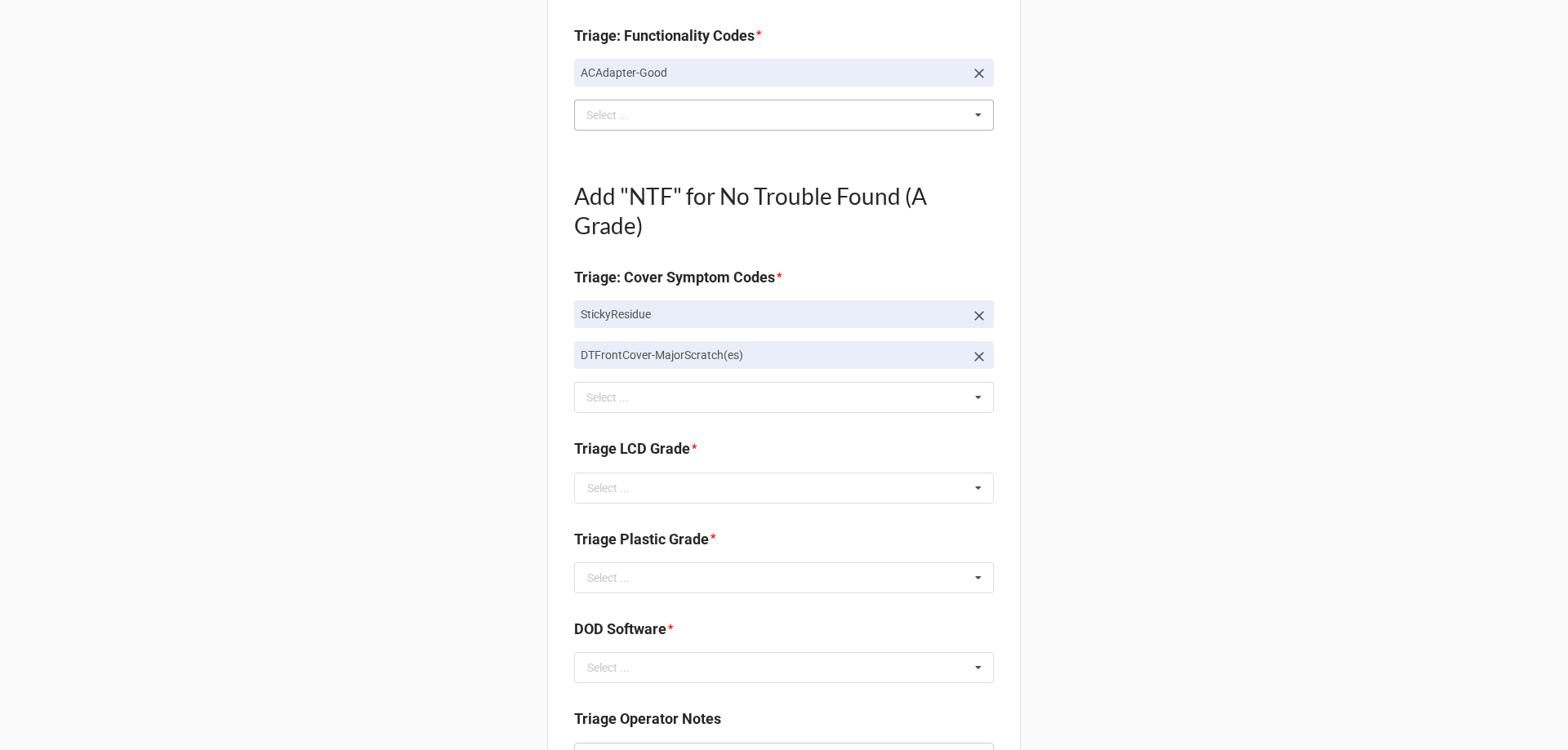
click at [975, 357] on icon at bounding box center [979, 357] width 10 height 10
type textarea "x"
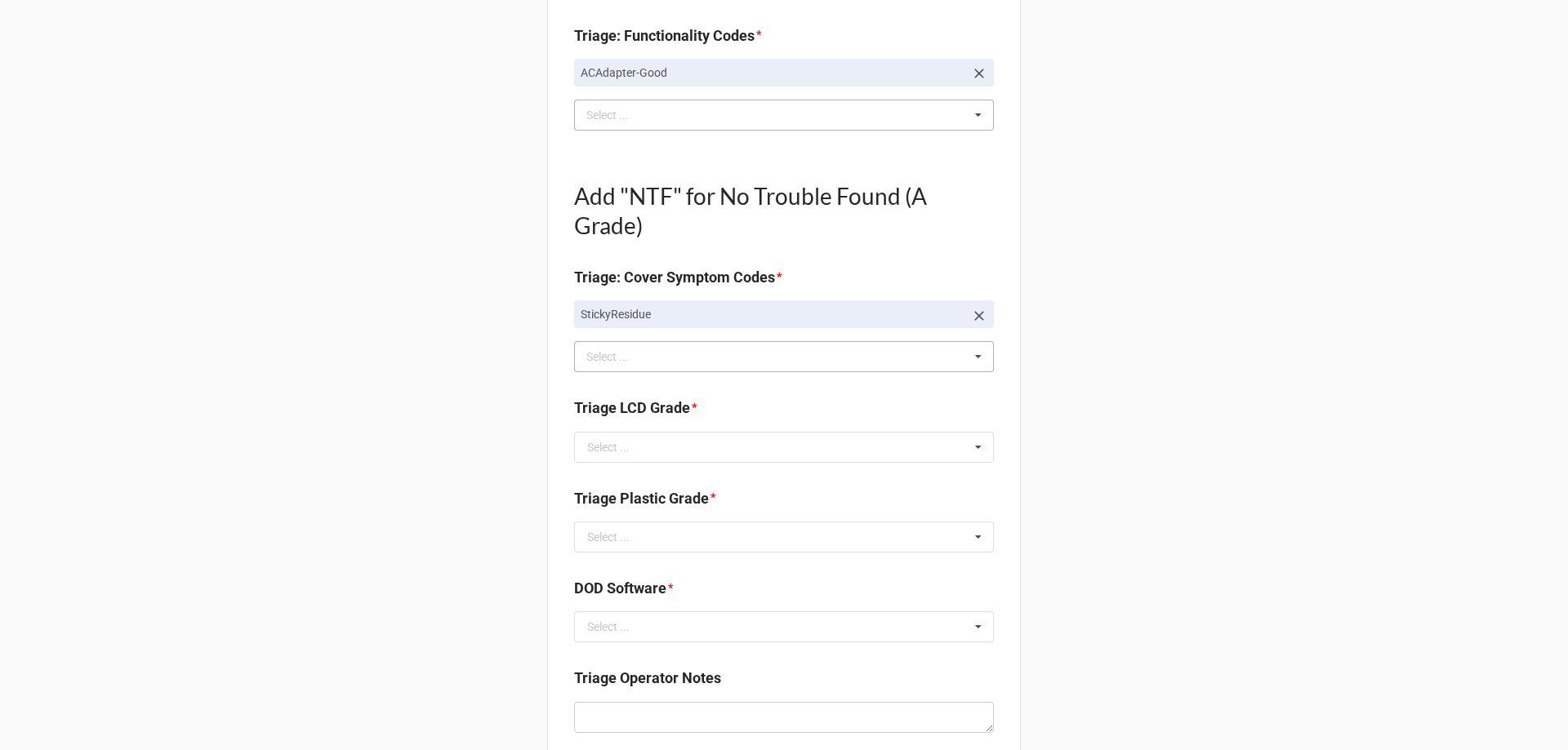
click at [944, 353] on div "dt Select ... Top Cover-Broken Top Cover-MajorDent Top Cover-MinorDent Top Cove…" at bounding box center [784, 356] width 420 height 31
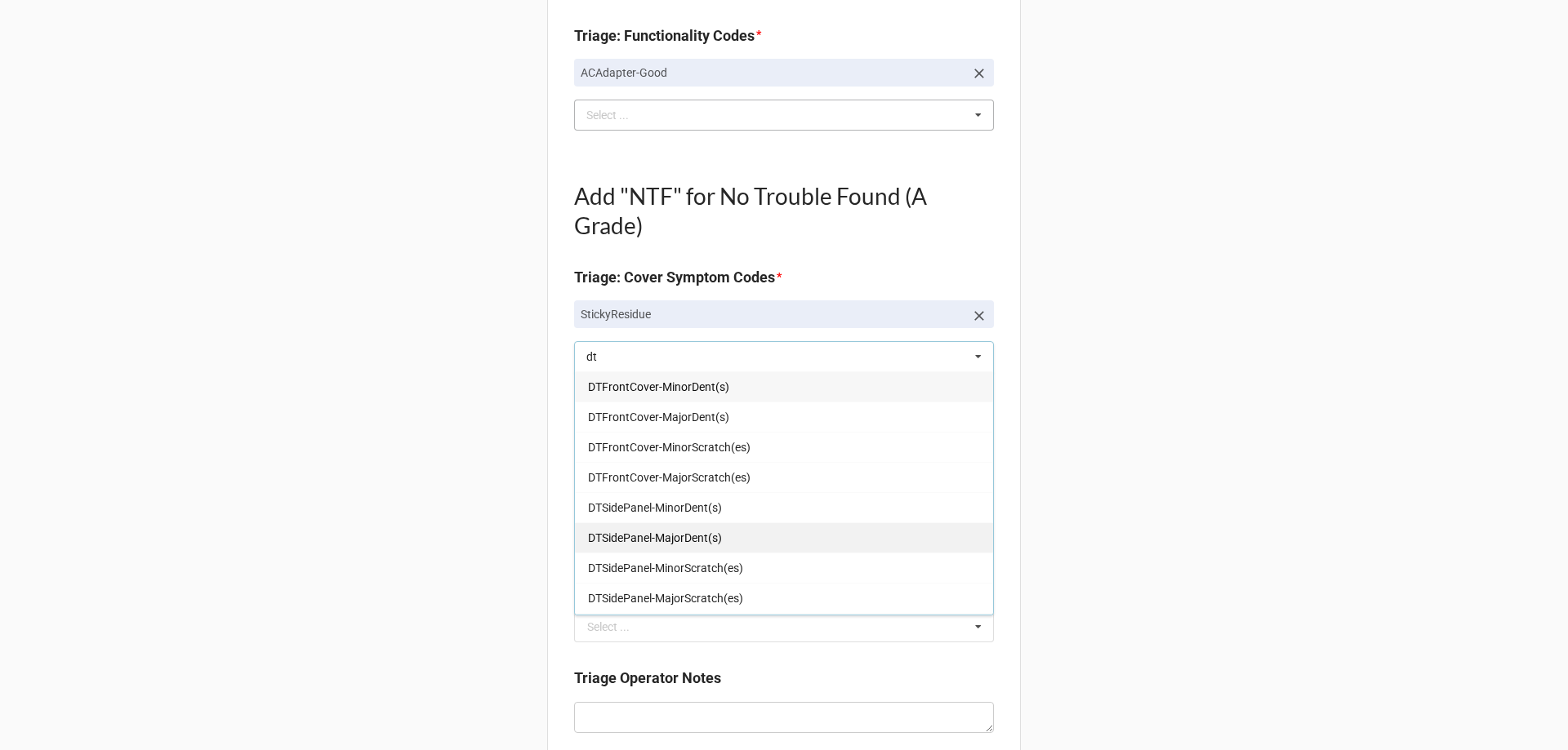
type input "dt"
click at [719, 543] on div "DTSidePanel-MajorDent(s)" at bounding box center [784, 538] width 418 height 30
type textarea "x"
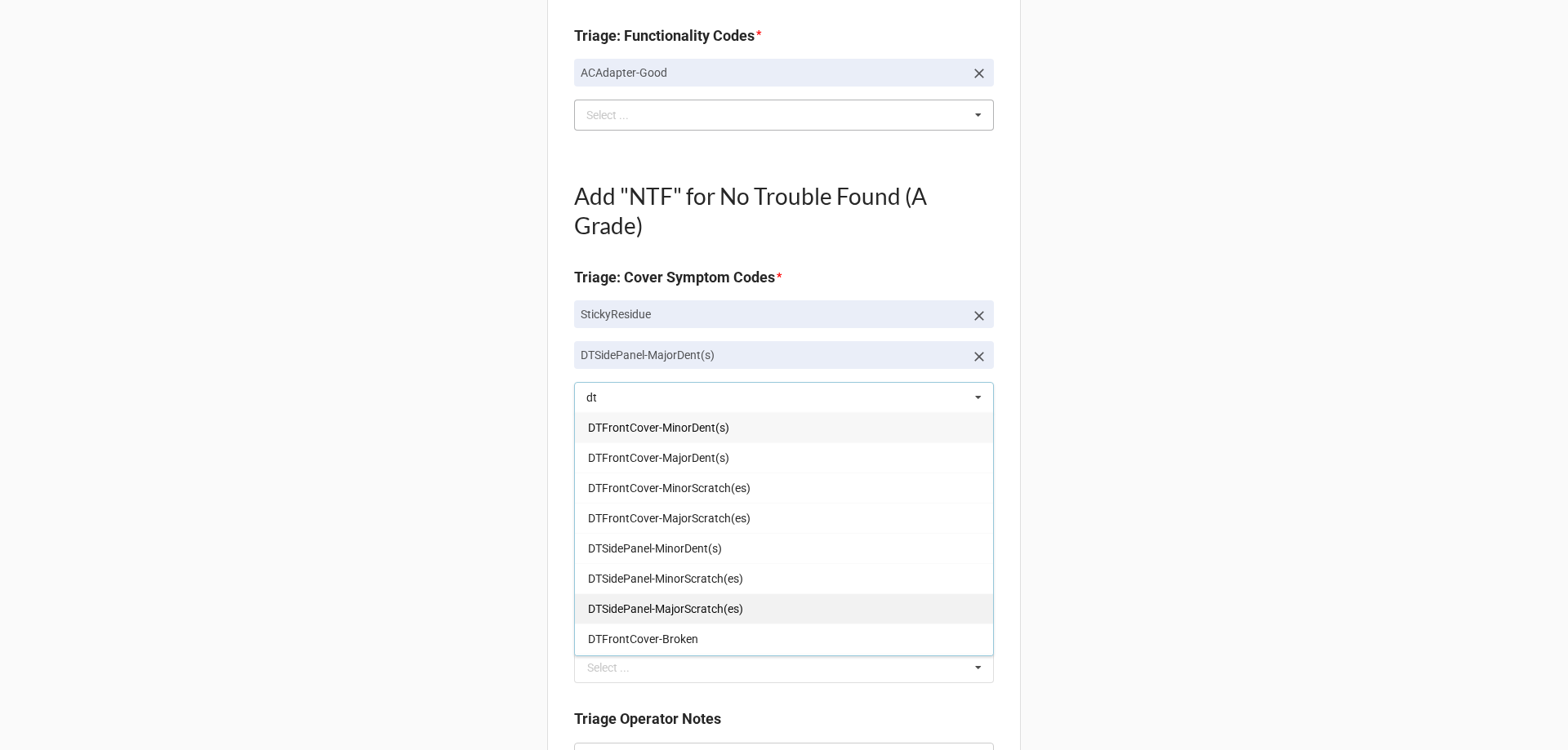
type input "dt"
click at [716, 607] on span "DTSidePanel-MajorScratch(es)" at bounding box center [665, 609] width 156 height 13
type textarea "x"
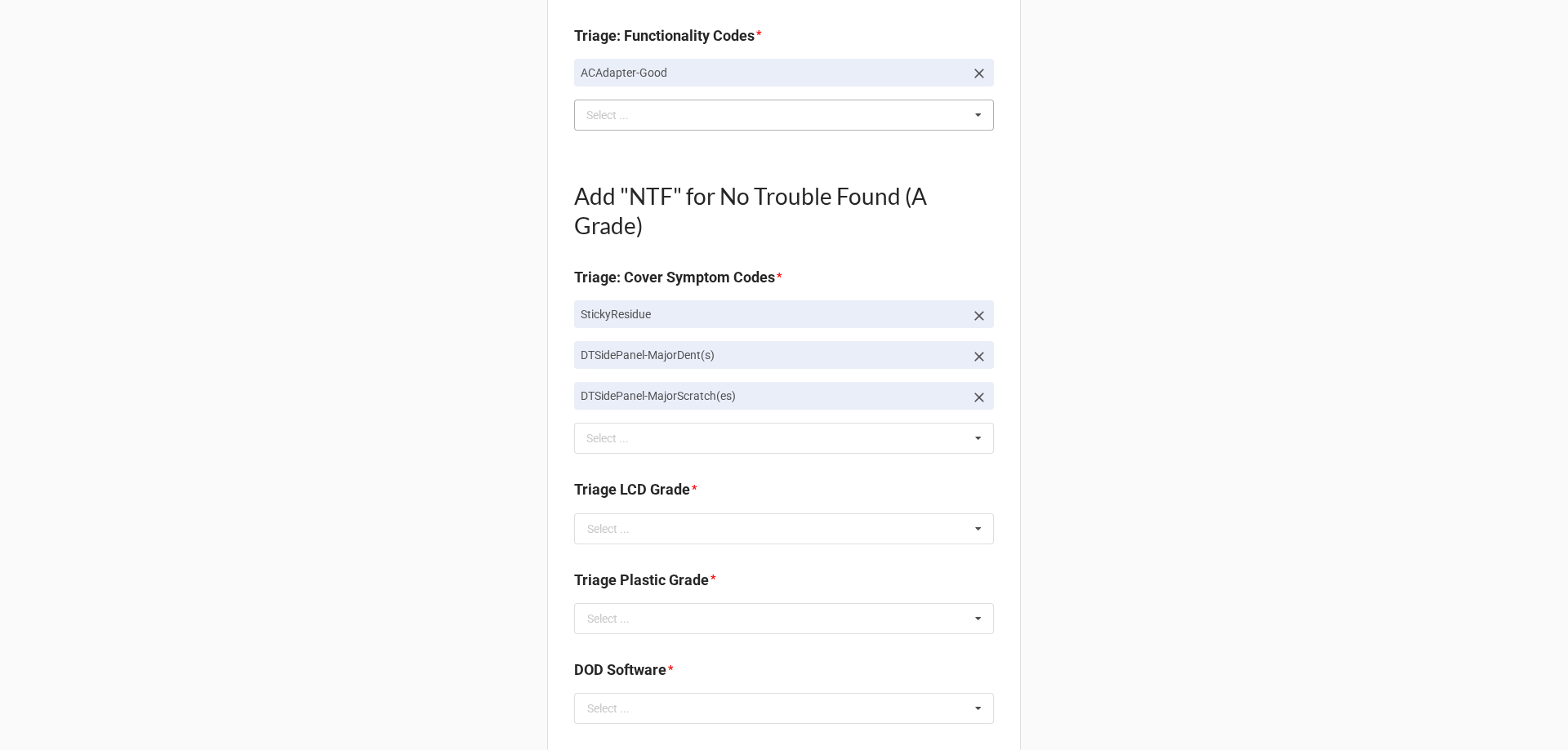
click at [1391, 605] on div "Back Receiving Triage Imaging Cleaning Tech & Repair QC Packing Order Picking R…" at bounding box center [784, 501] width 1568 height 2148
click at [811, 531] on input "text" at bounding box center [784, 529] width 418 height 30
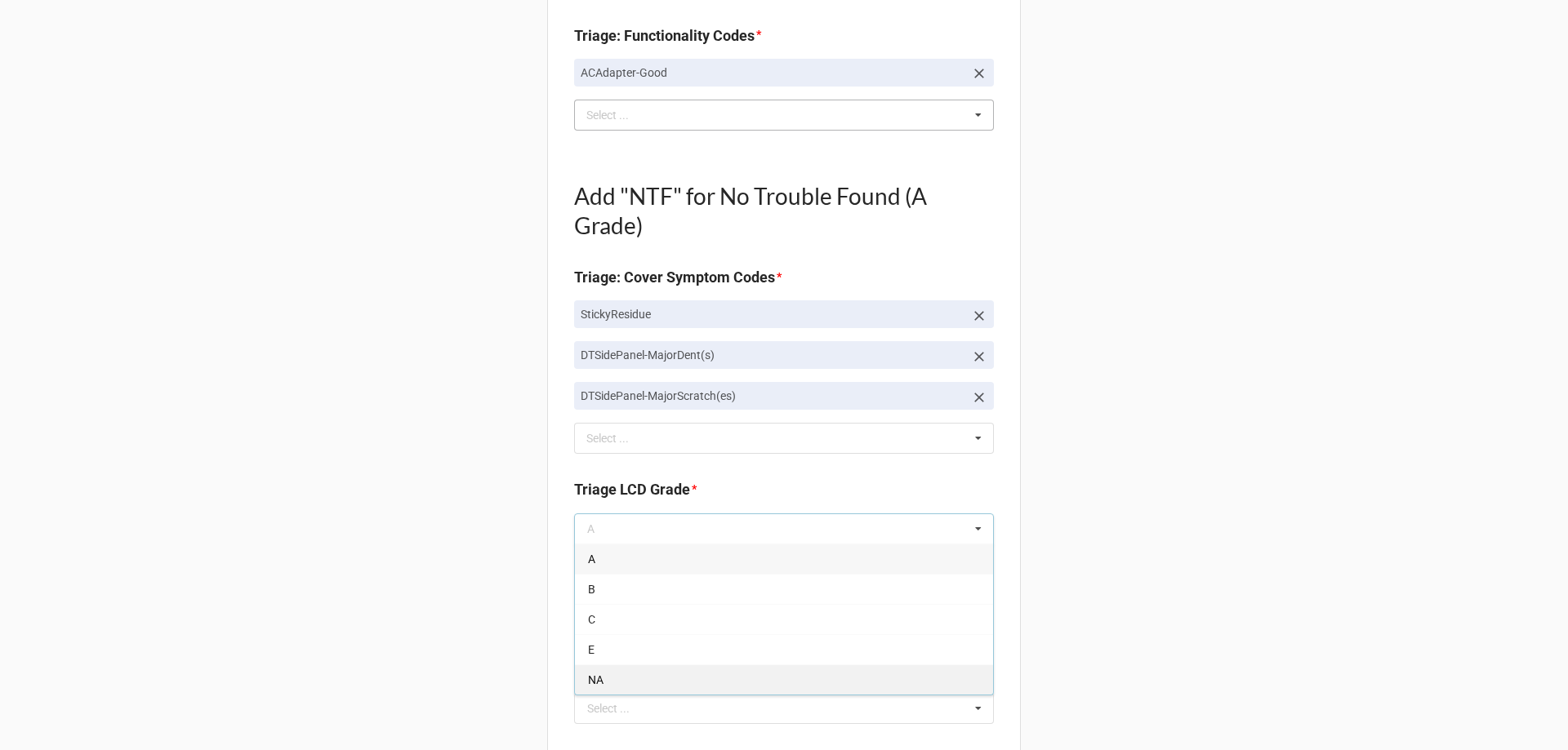
click at [699, 680] on div "NA" at bounding box center [784, 679] width 418 height 30
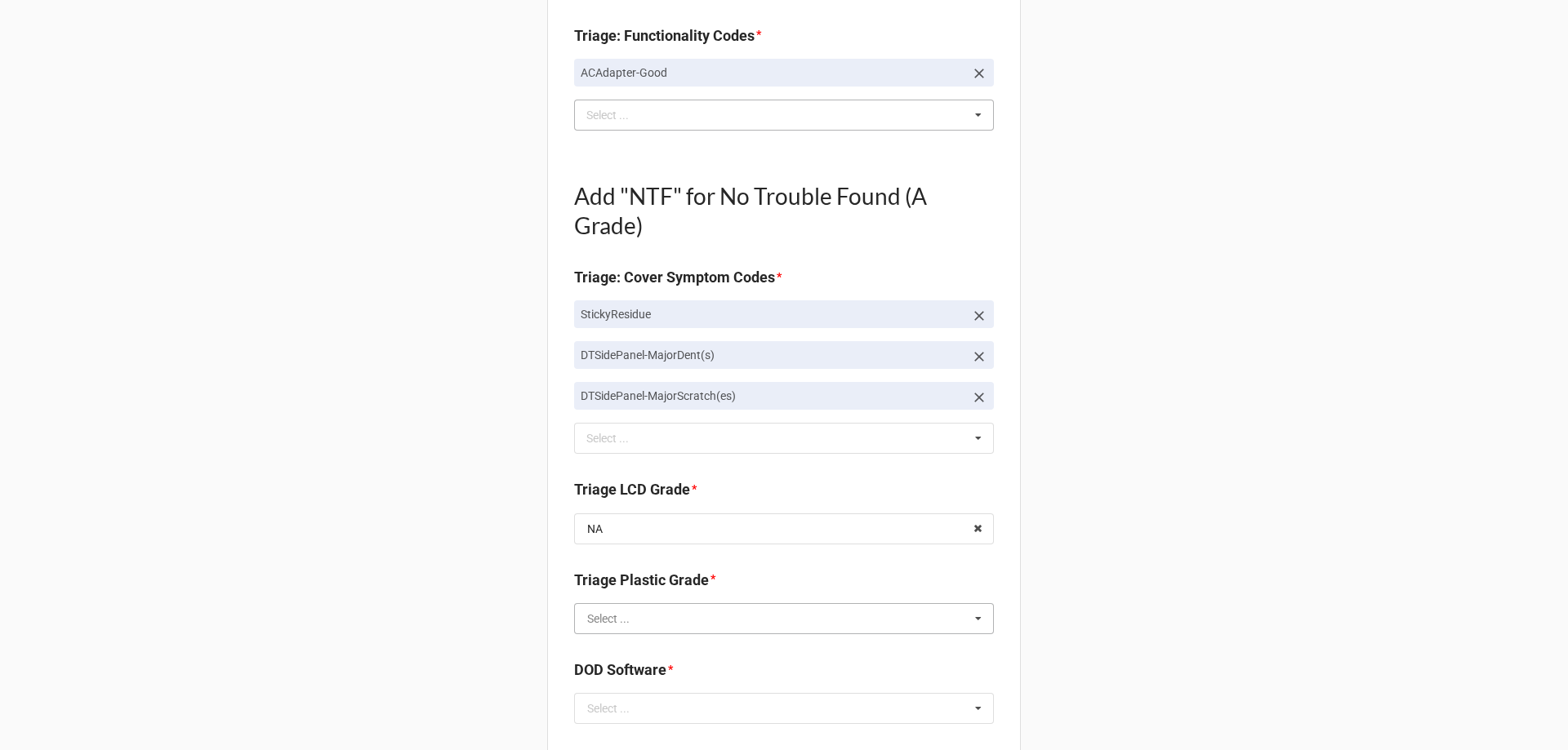
click at [683, 618] on input "text" at bounding box center [784, 620] width 418 height 30
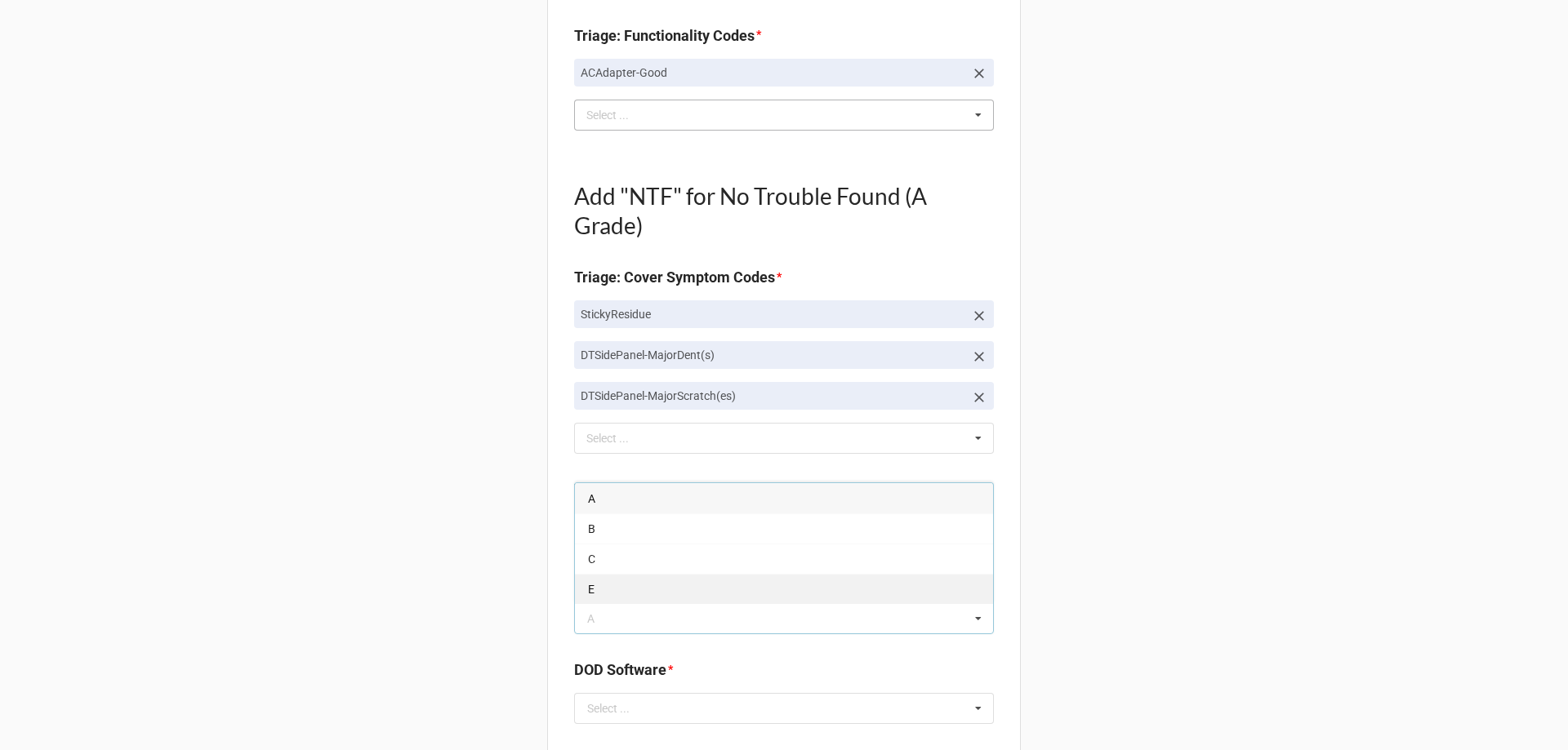
click at [706, 578] on div "E" at bounding box center [784, 589] width 418 height 30
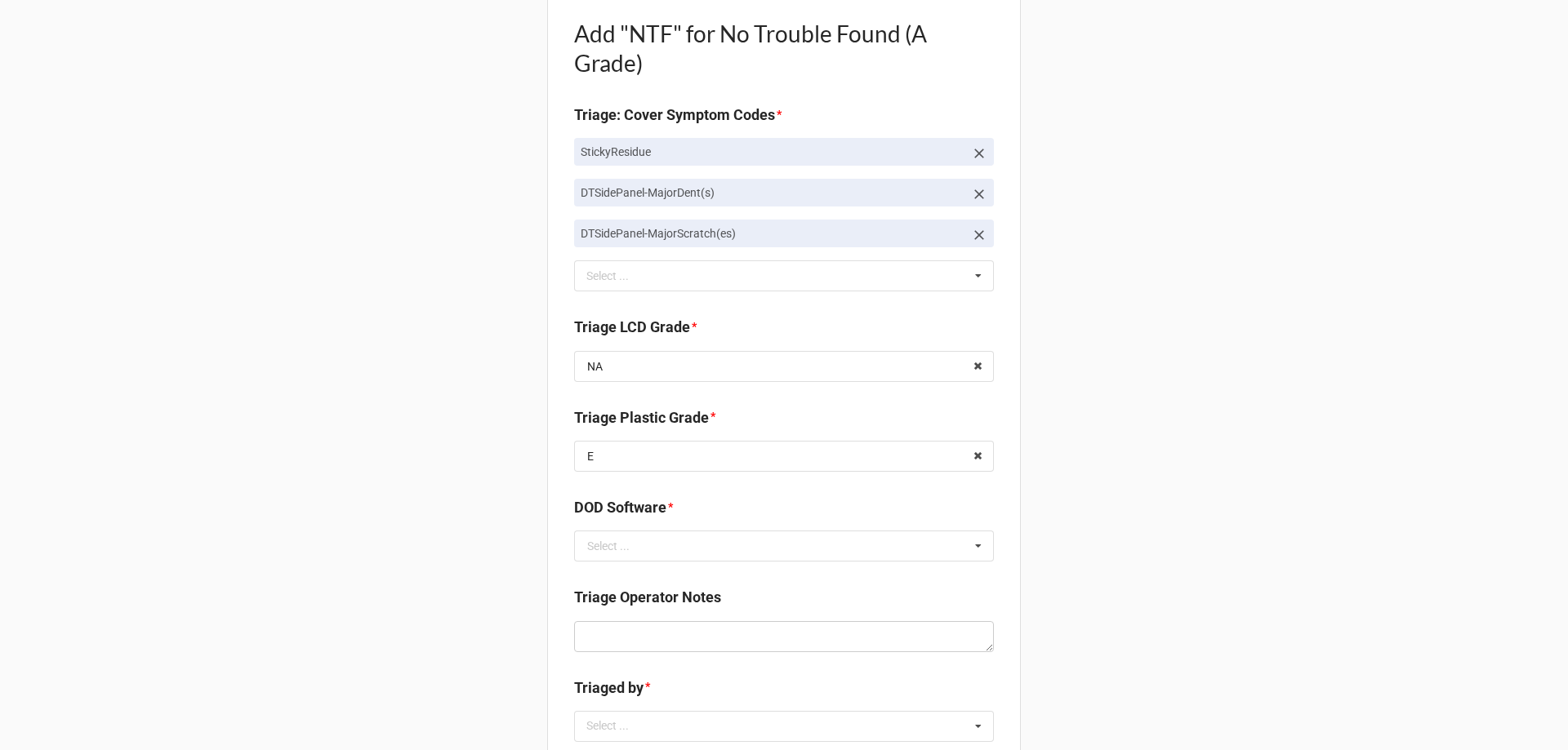
scroll to position [735, 0]
click at [707, 539] on input "text" at bounding box center [784, 546] width 418 height 30
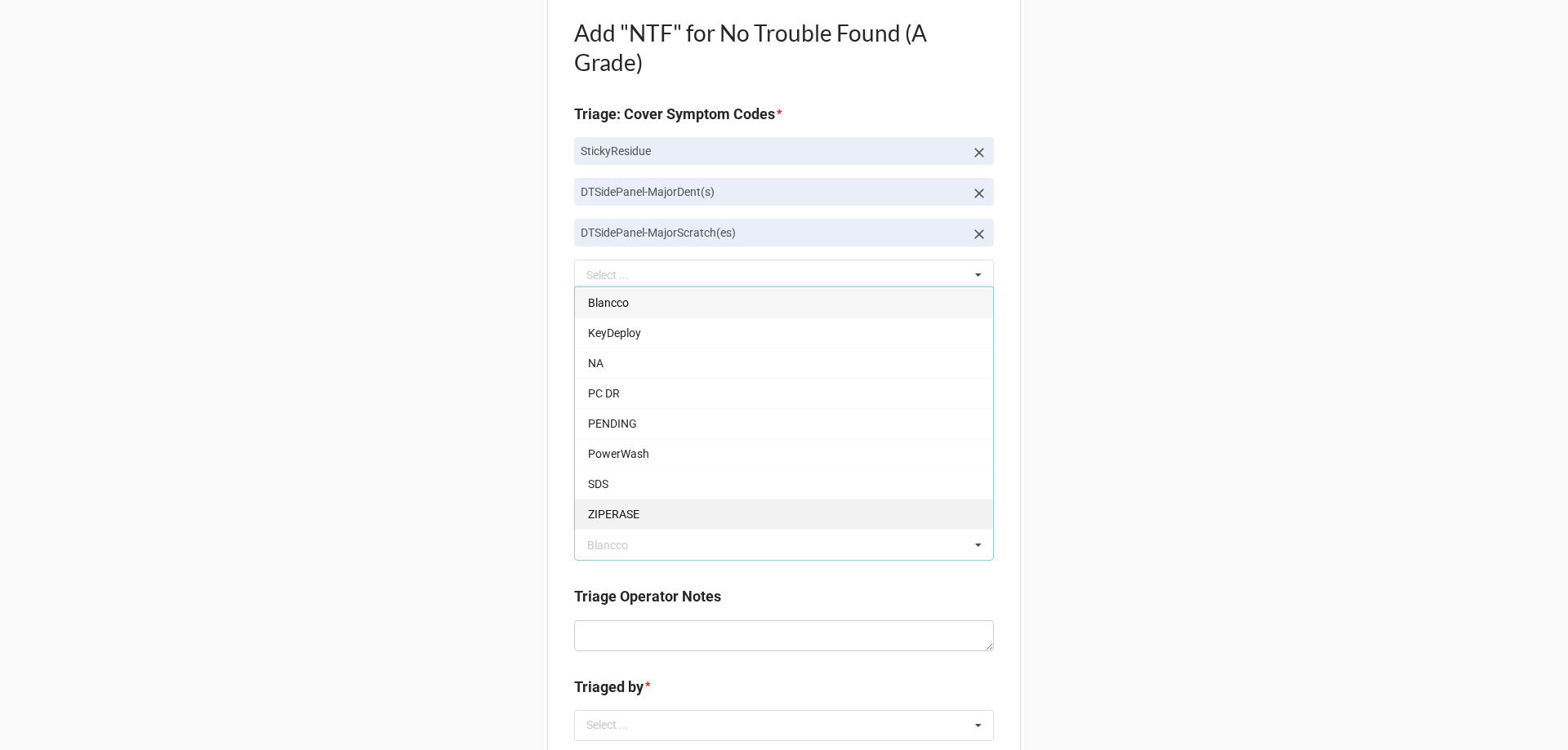
click at [668, 521] on div "ZIPERASE" at bounding box center [784, 514] width 418 height 30
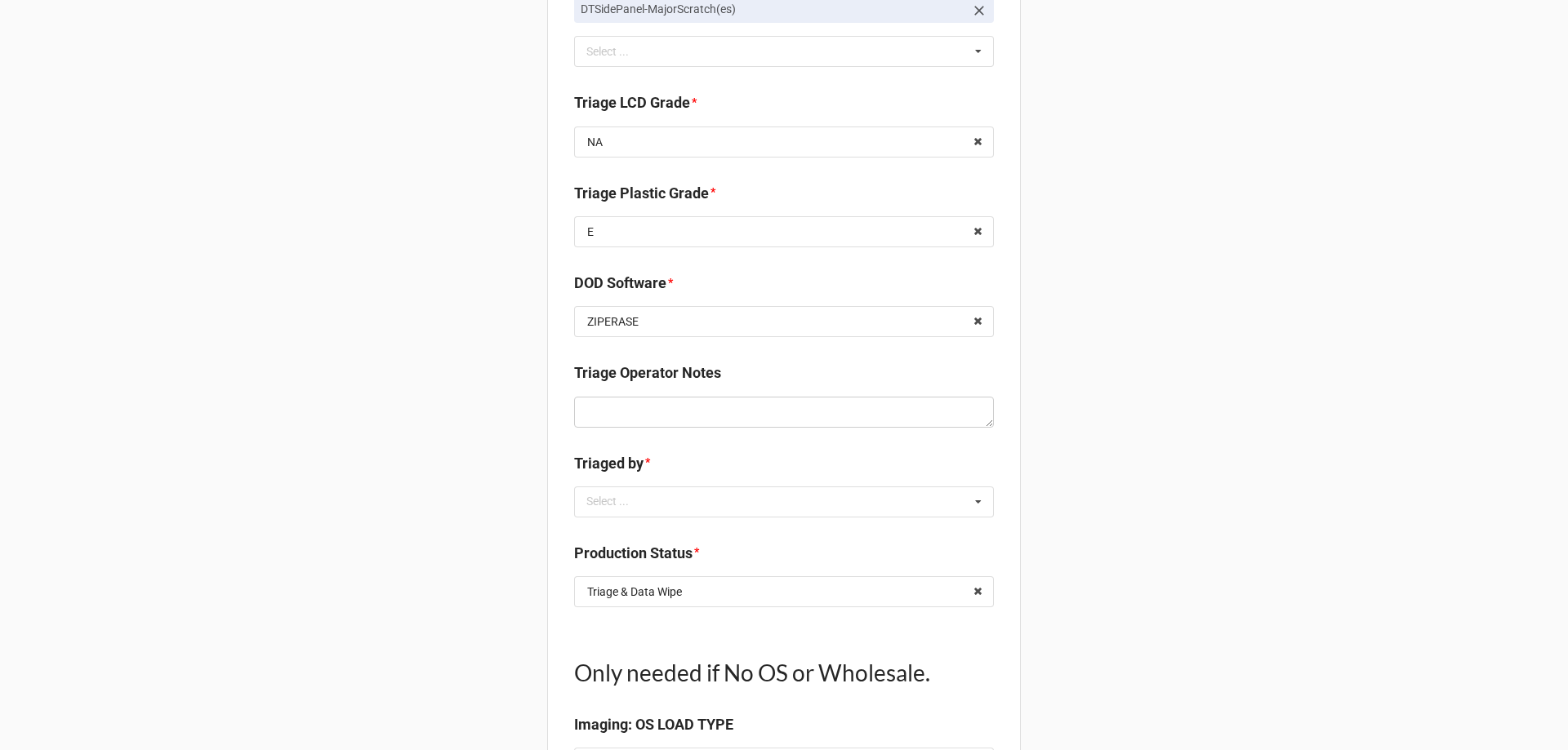
scroll to position [980, 0]
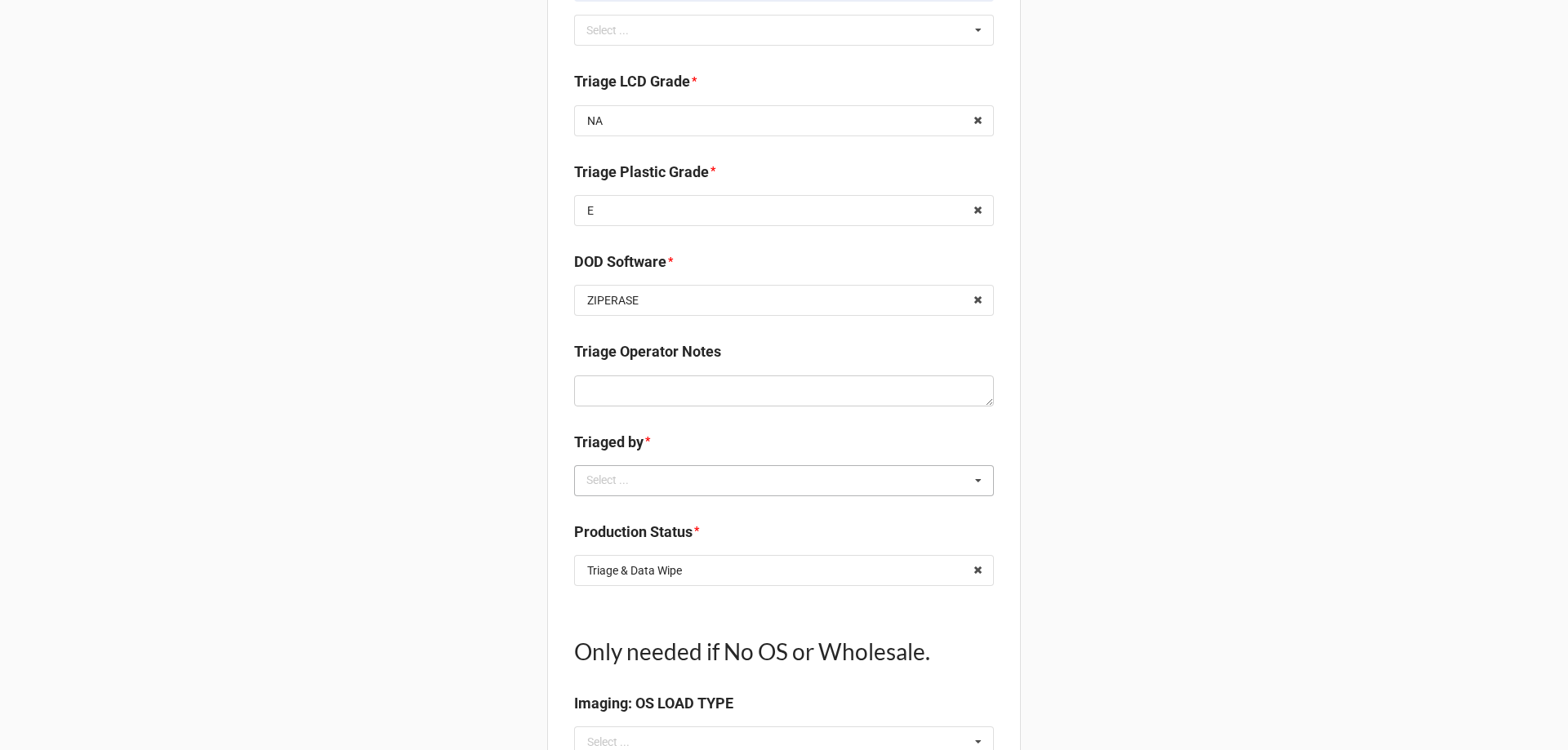
click at [579, 494] on div "Select ... No results found." at bounding box center [784, 481] width 420 height 31
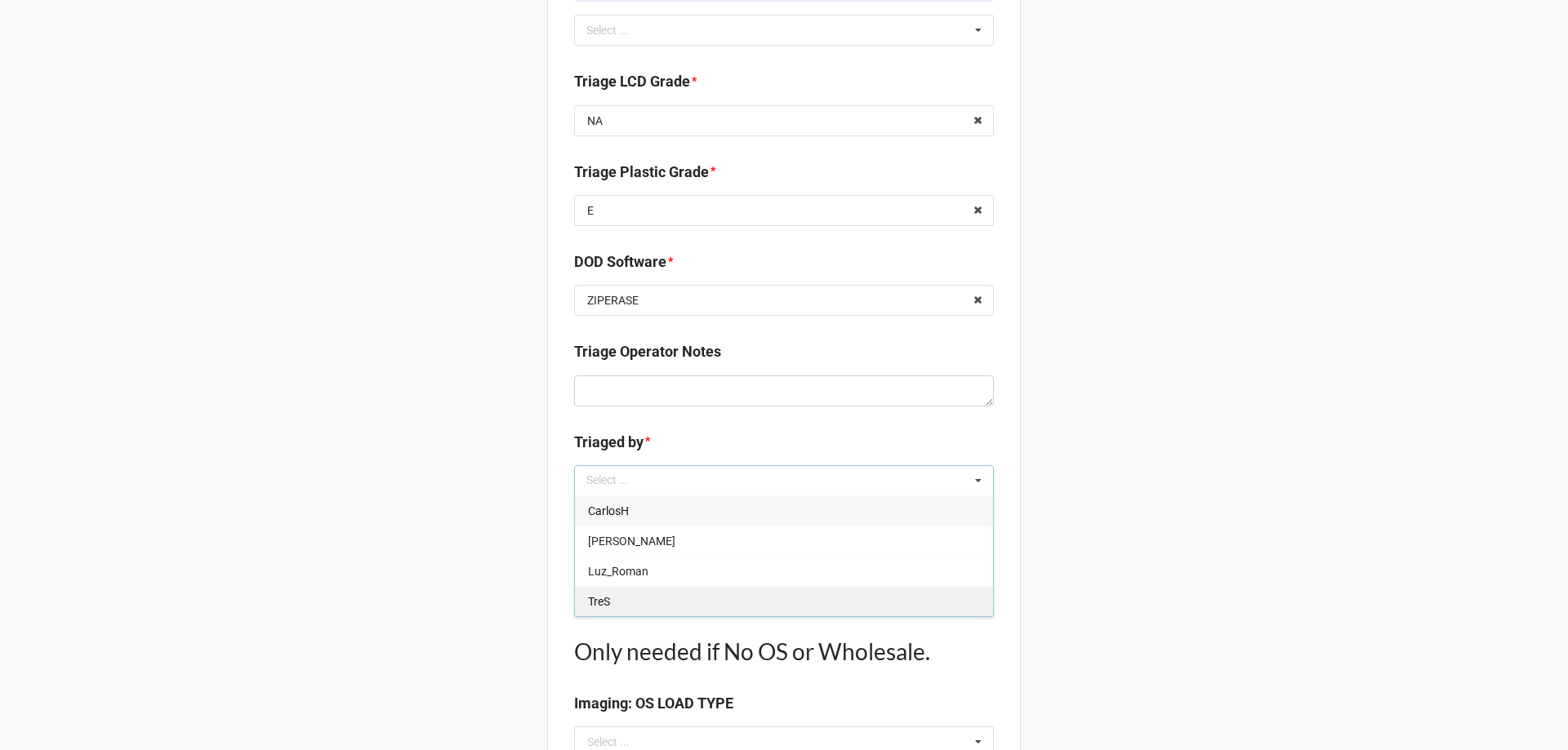
click at [614, 604] on div "TreS" at bounding box center [784, 601] width 418 height 30
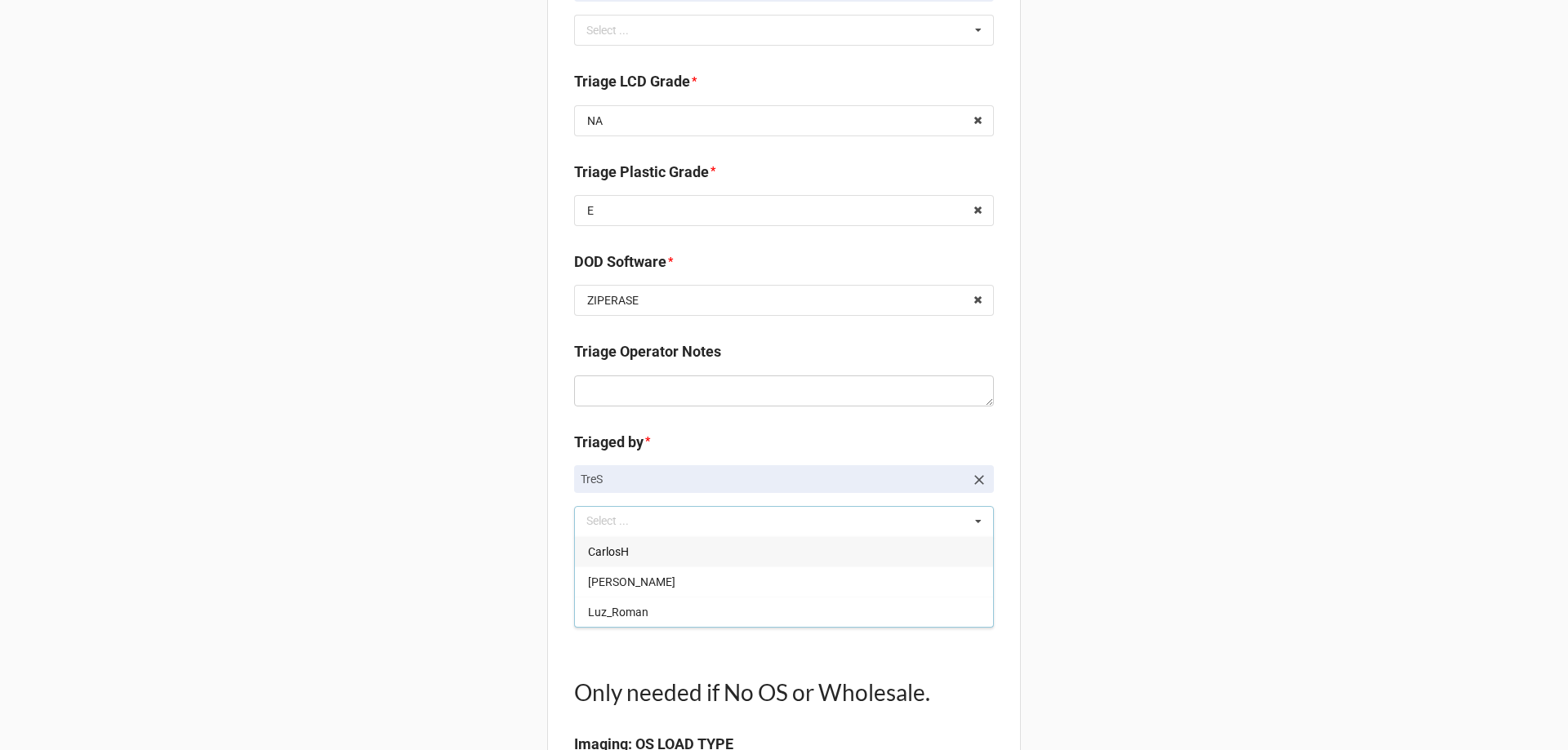
click at [459, 580] on div "Back Receiving Triage Imaging Cleaning Tech & Repair QC Packing Order Picking R…" at bounding box center [784, 114] width 1568 height 2189
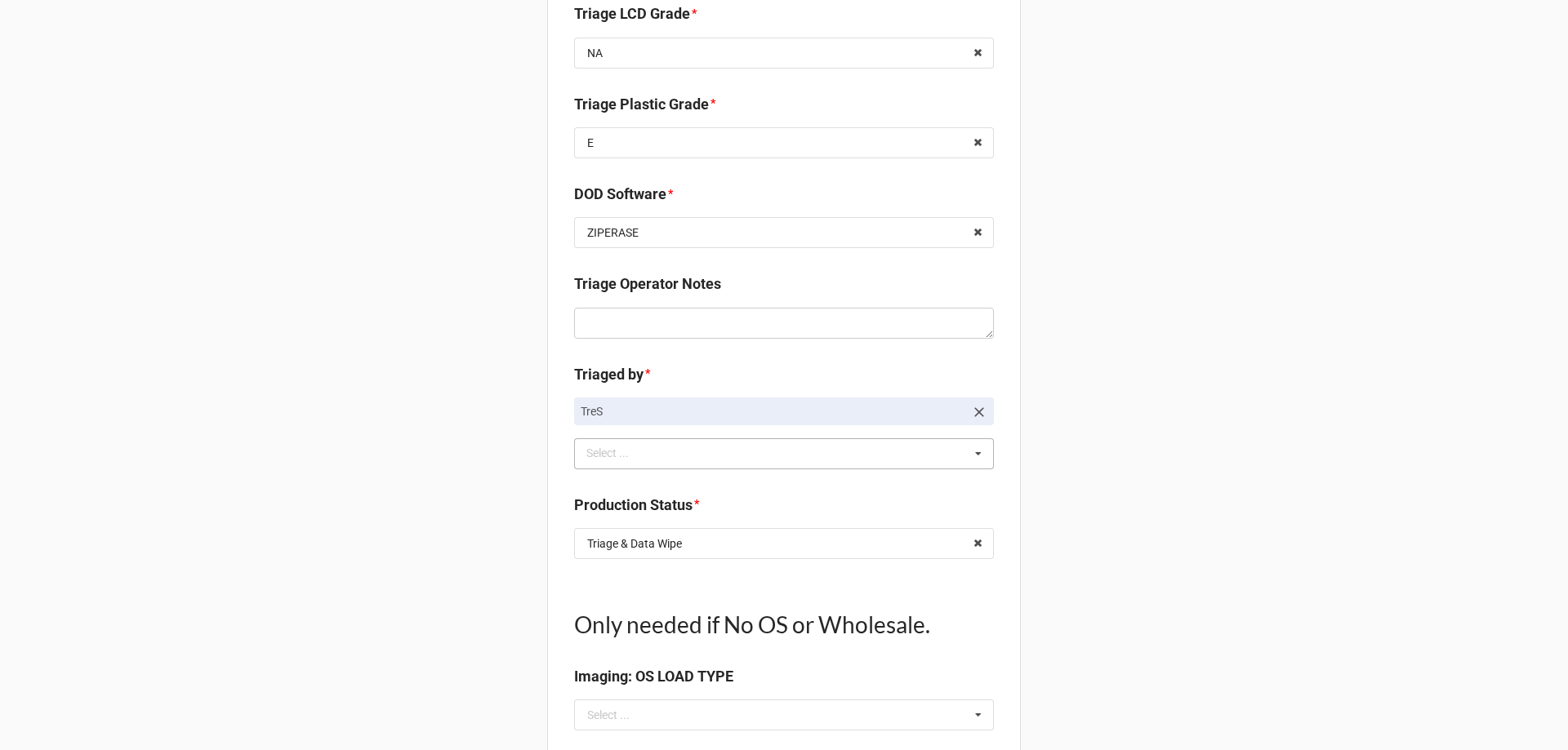
scroll to position [1143, 0]
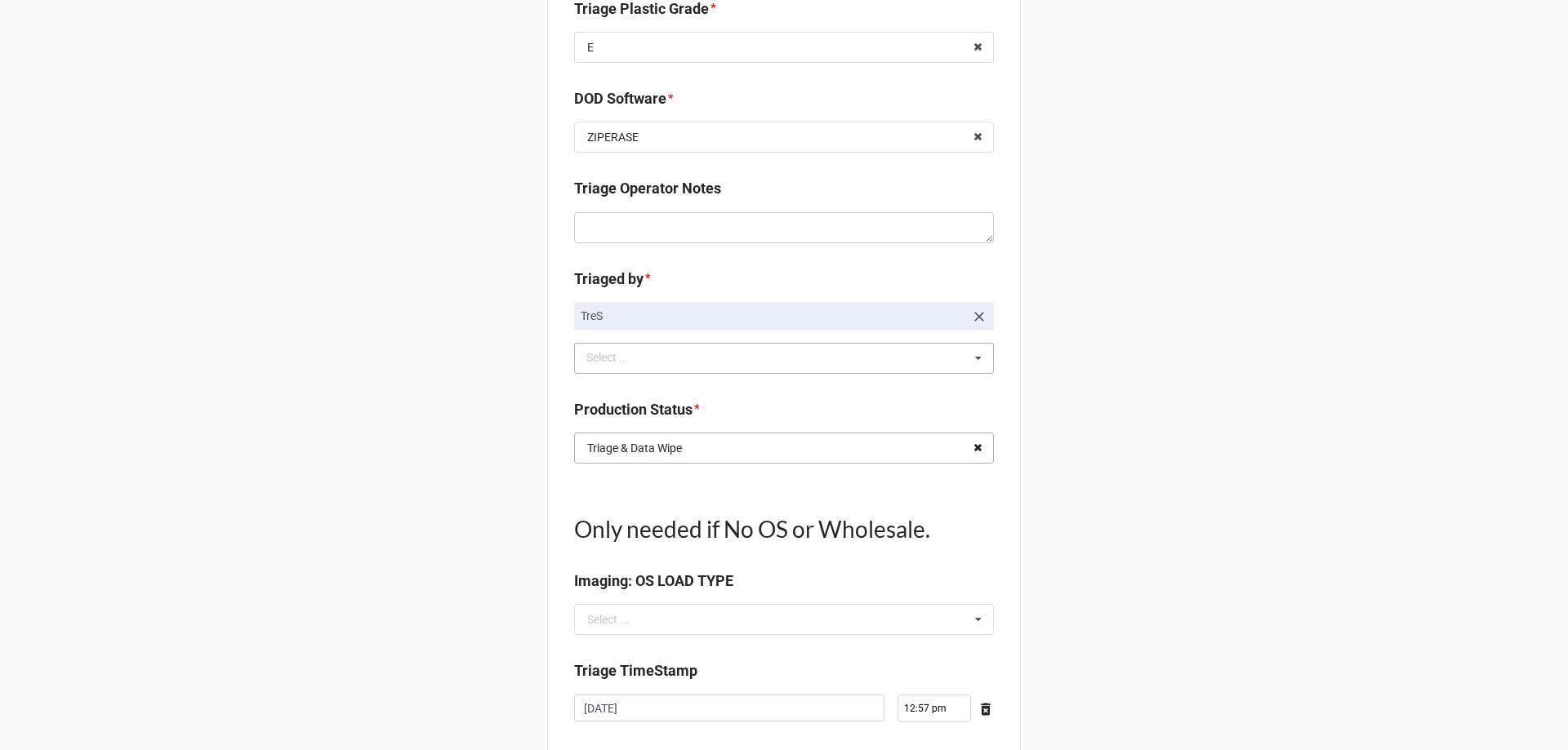
click at [975, 454] on icon at bounding box center [977, 448] width 25 height 30
click at [966, 454] on icon at bounding box center [978, 448] width 24 height 30
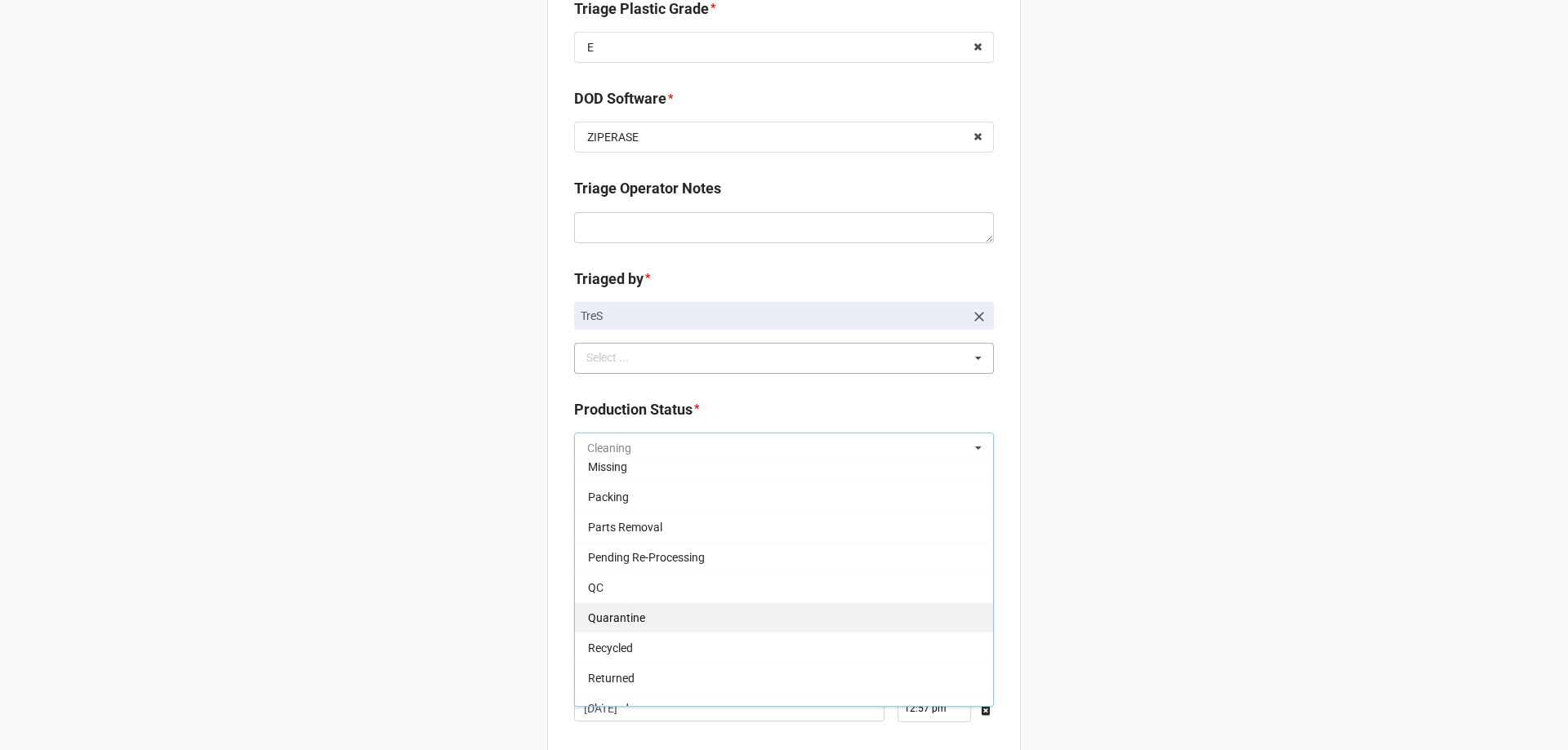
scroll to position [163, 0]
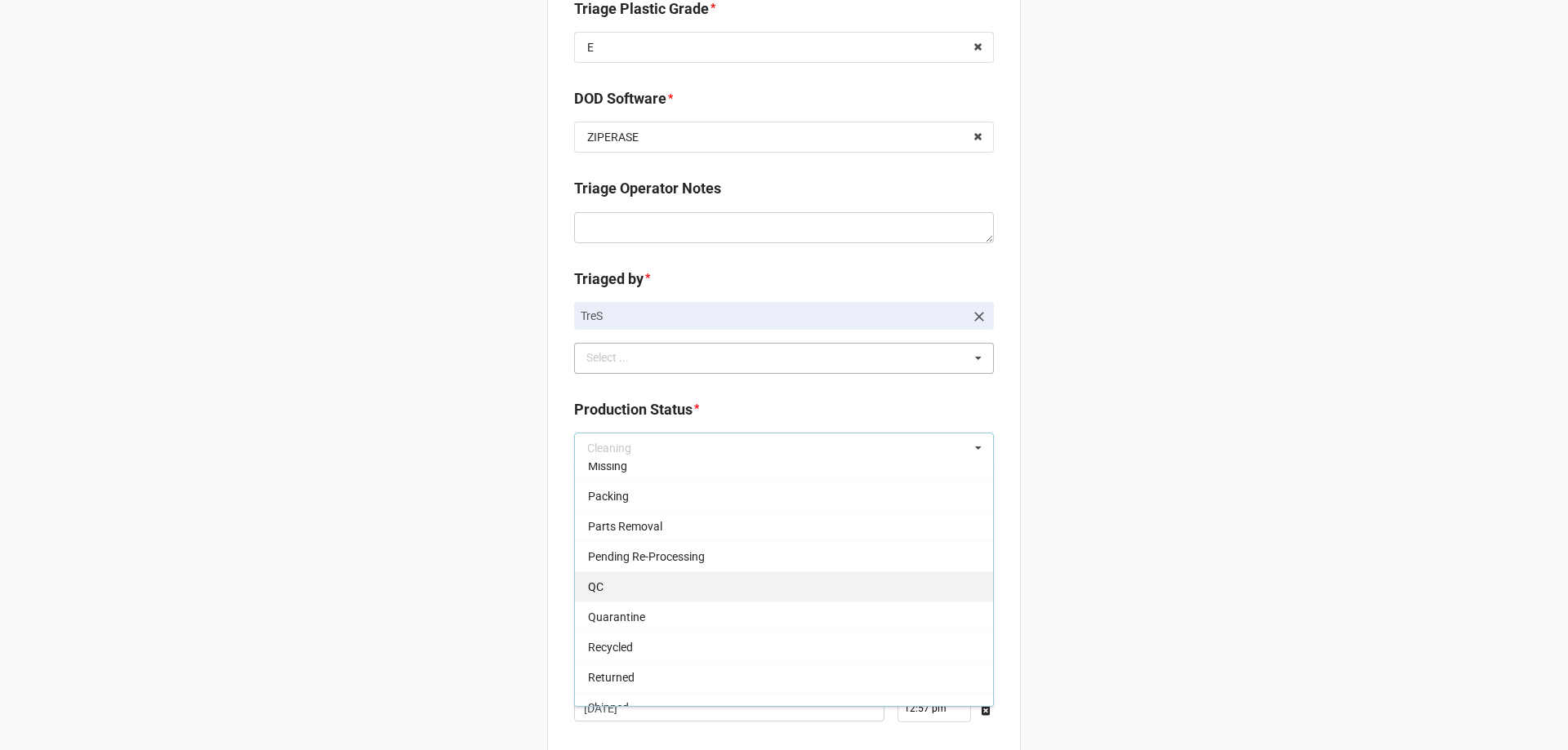
click at [805, 591] on div "QC" at bounding box center [784, 587] width 418 height 30
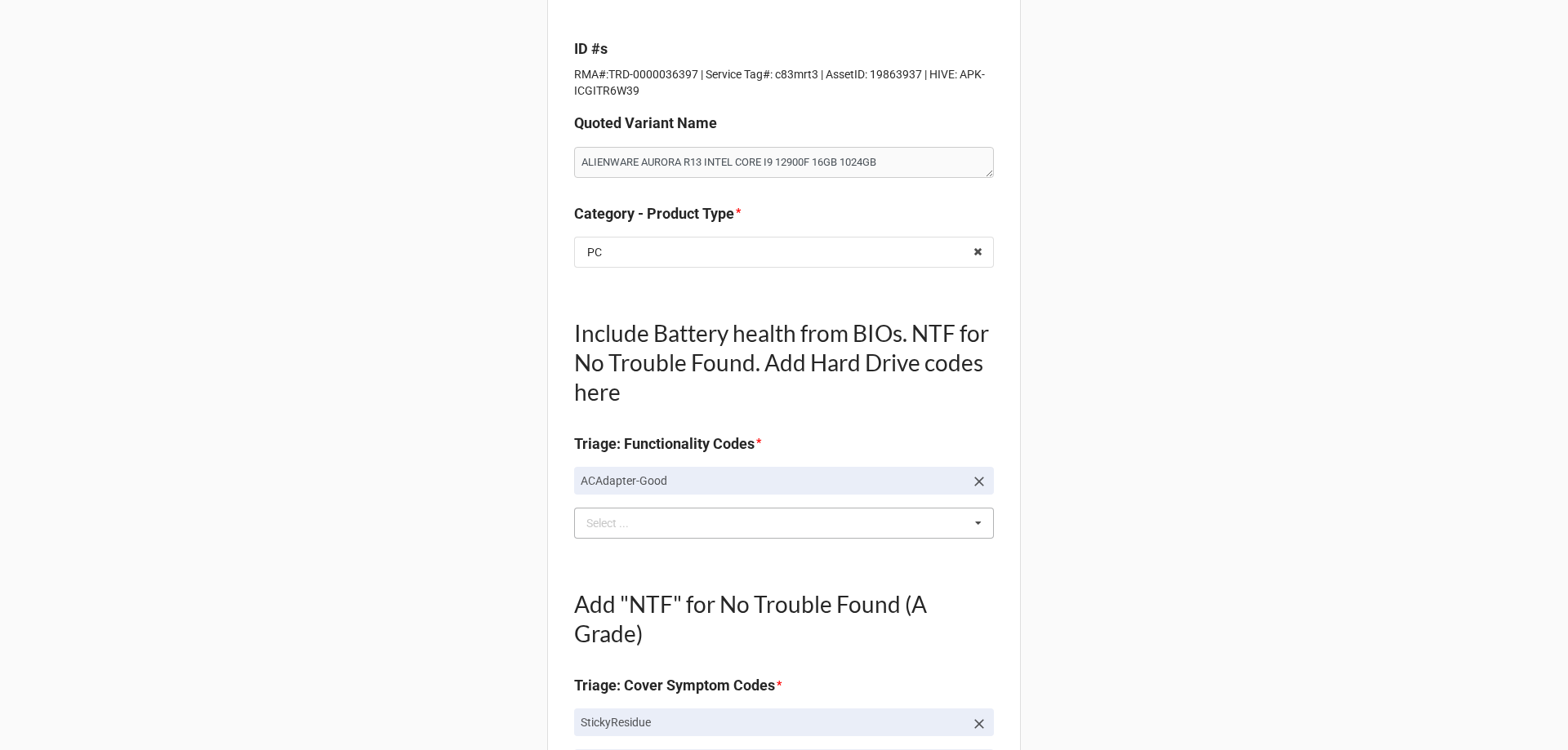
scroll to position [0, 0]
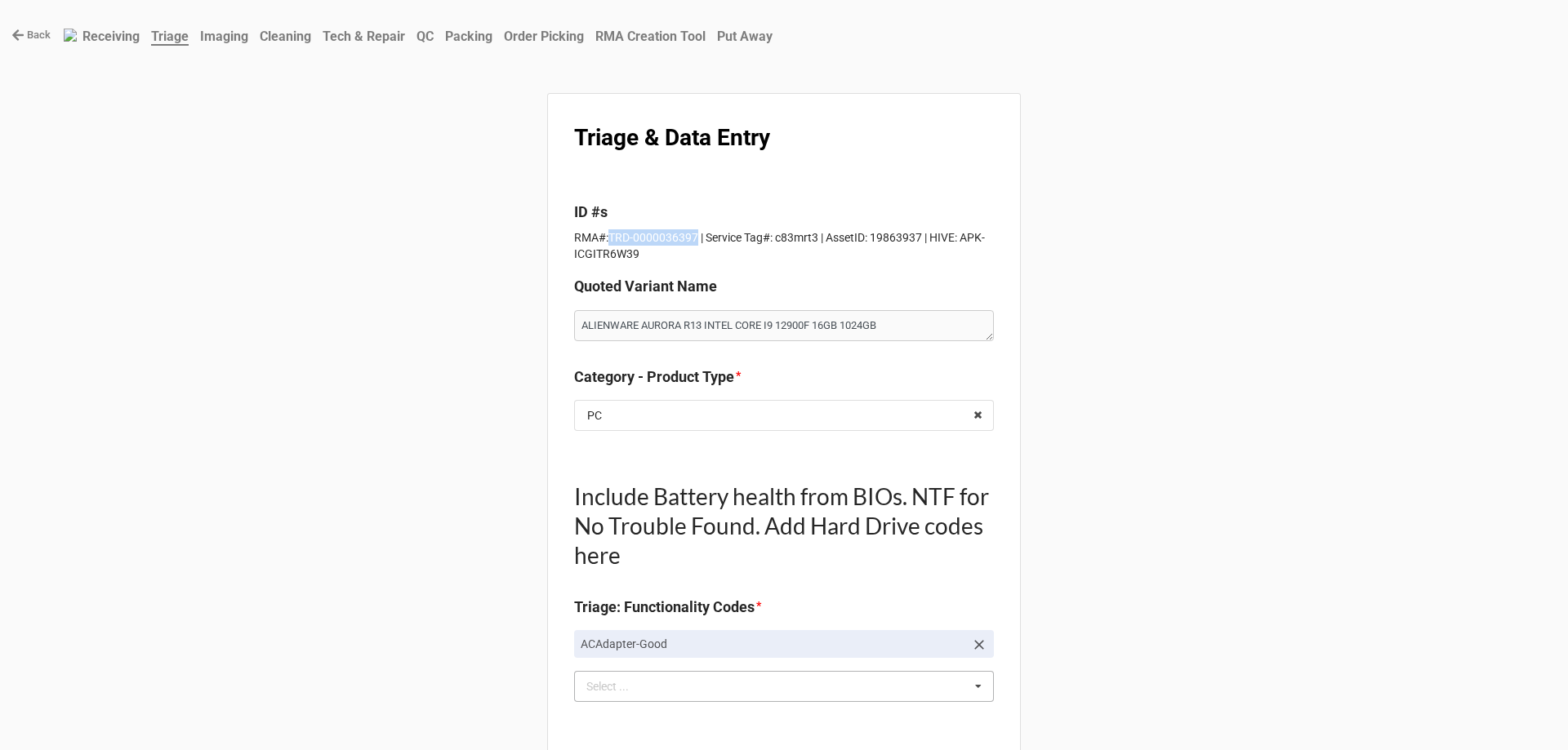
drag, startPoint x: 603, startPoint y: 238, endPoint x: 689, endPoint y: 239, distance: 86.0
click at [689, 239] on p "RMA#:TRD-0000036397 | Service Tag#: c83mrt3 | AssetID: 19863937 | HIVE: APK-ICG…" at bounding box center [784, 245] width 420 height 33
copy p "TRD-0000036397"
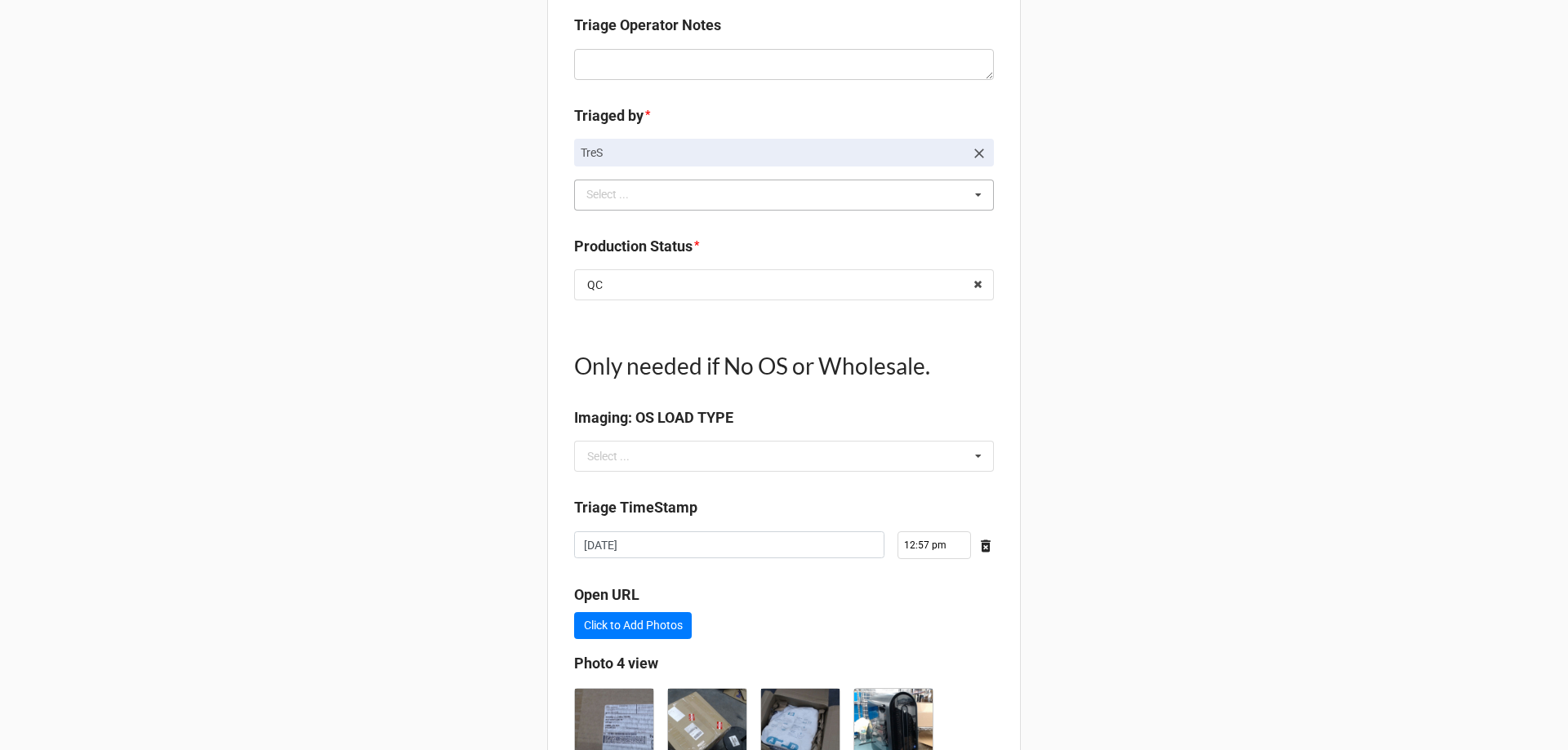
scroll to position [1438, 0]
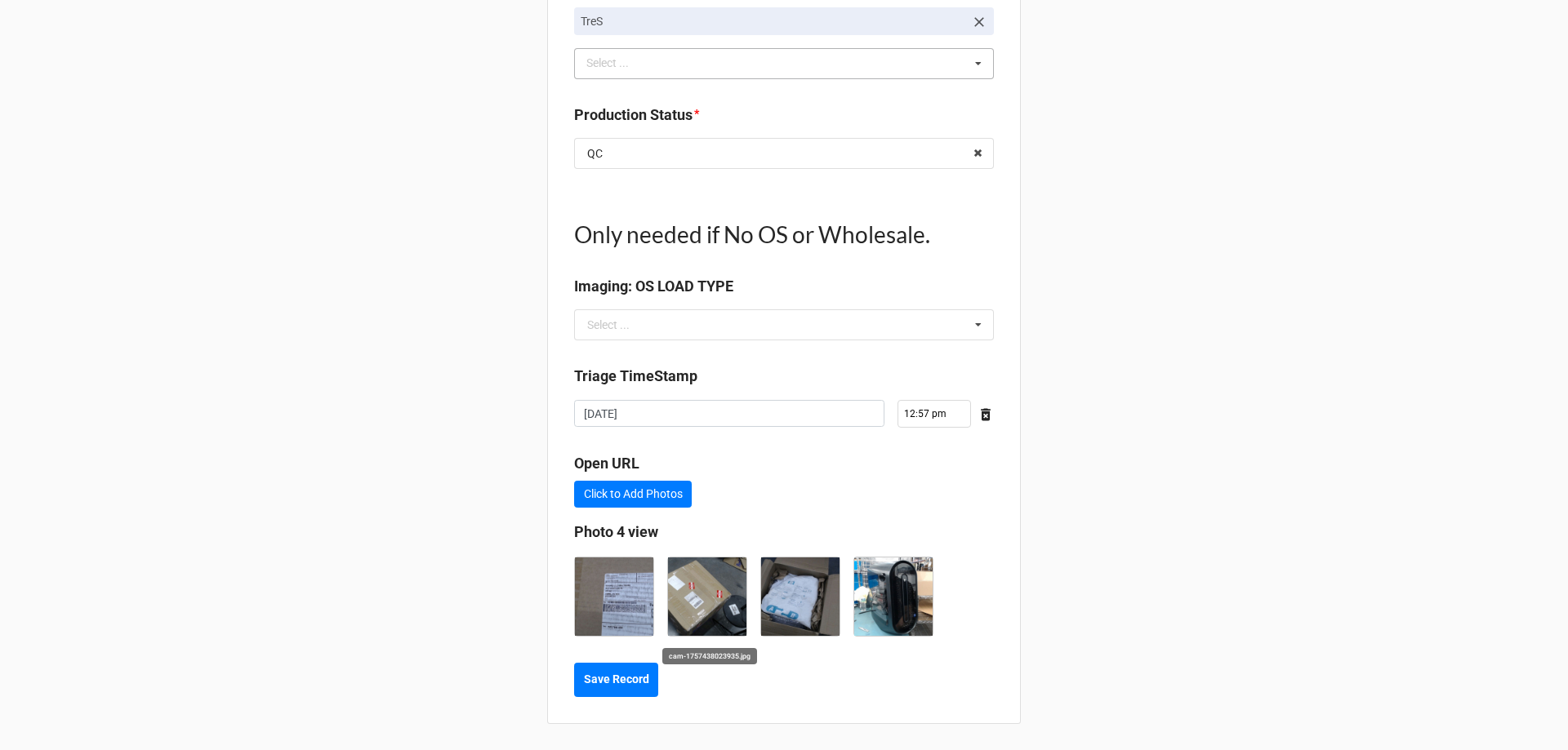
type textarea "x"
click at [649, 681] on button "Save Record" at bounding box center [616, 680] width 84 height 34
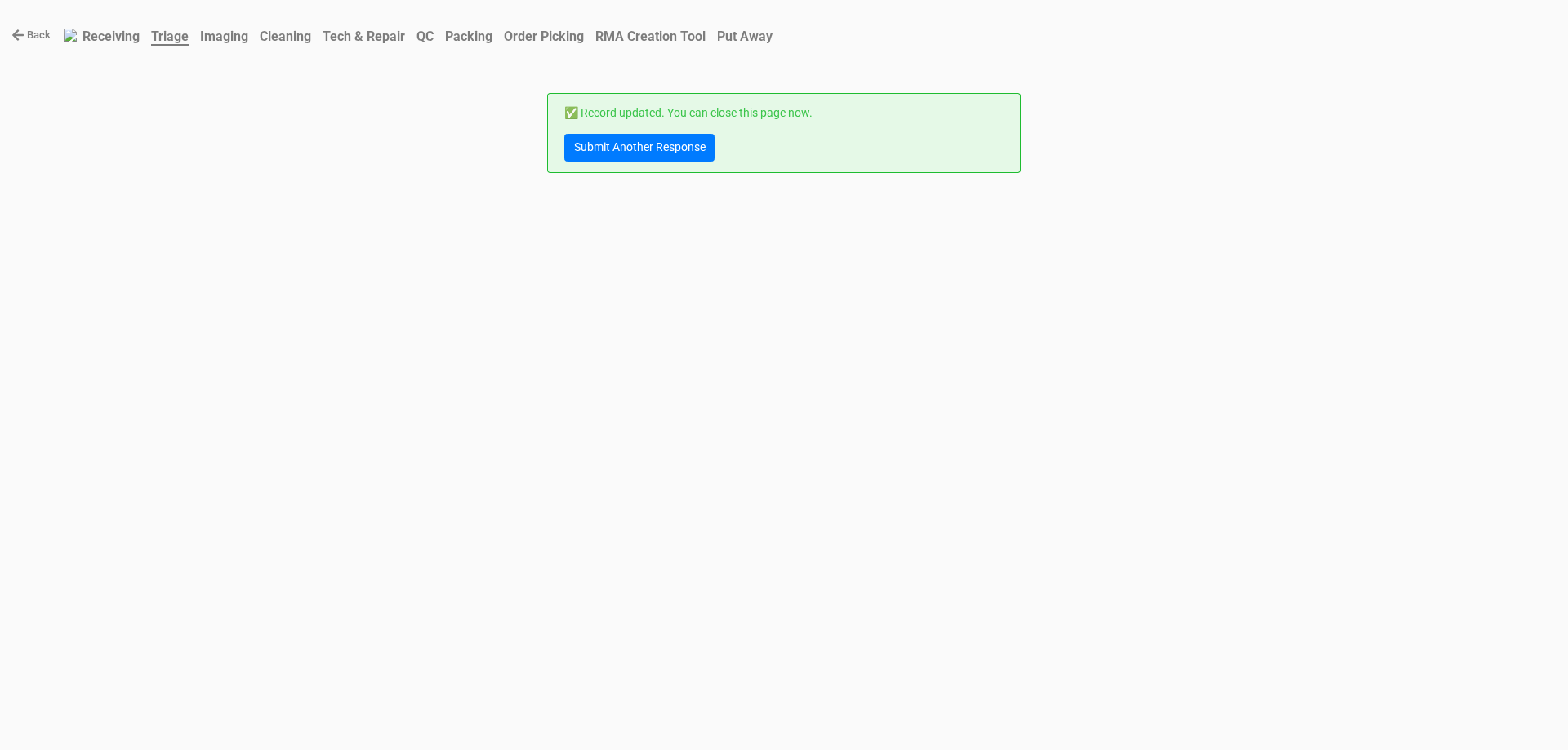
scroll to position [0, 0]
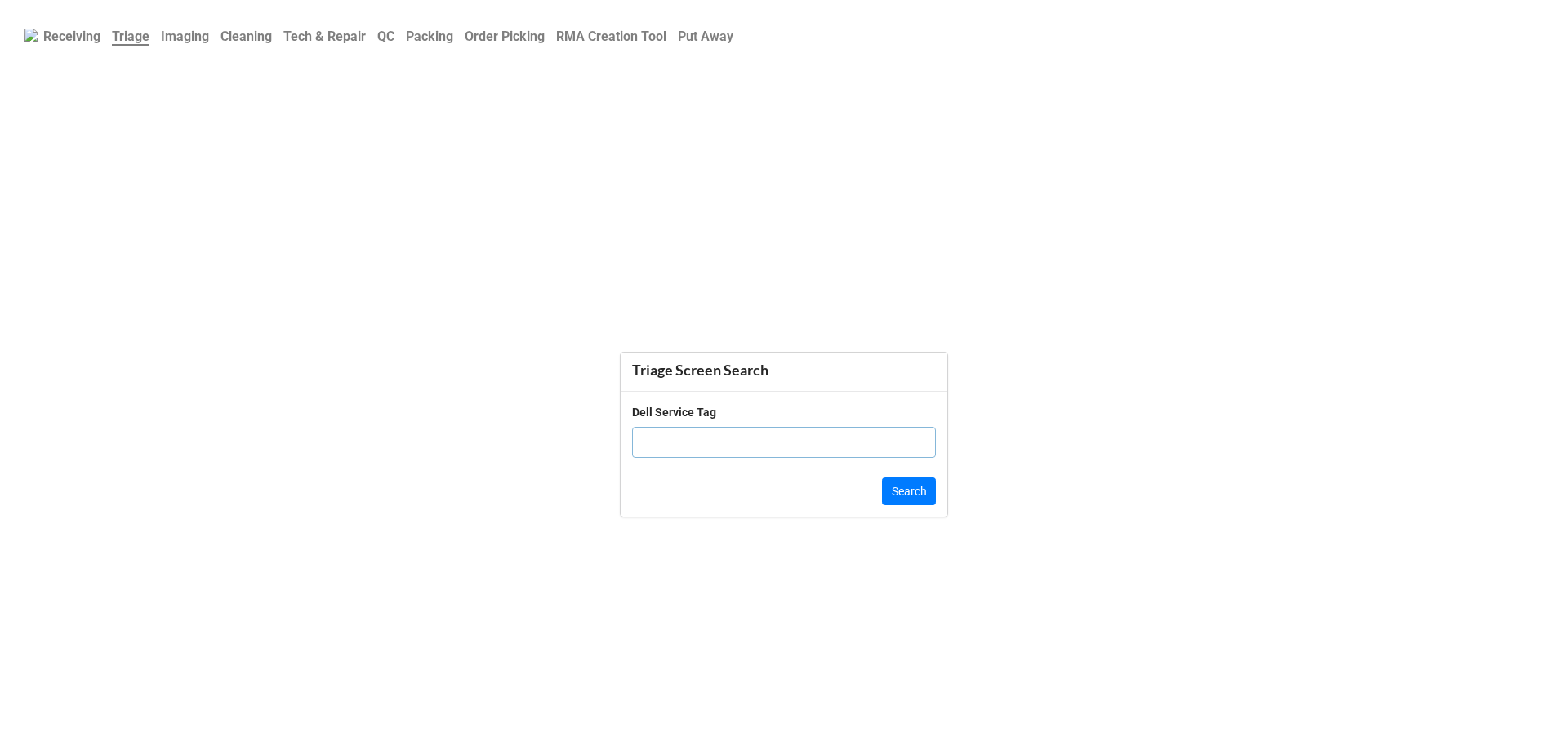
click at [690, 451] on input "text" at bounding box center [784, 442] width 304 height 31
paste input "6C66FF3"
type input "6C66FF3"
click at [927, 499] on button "Search" at bounding box center [909, 492] width 54 height 28
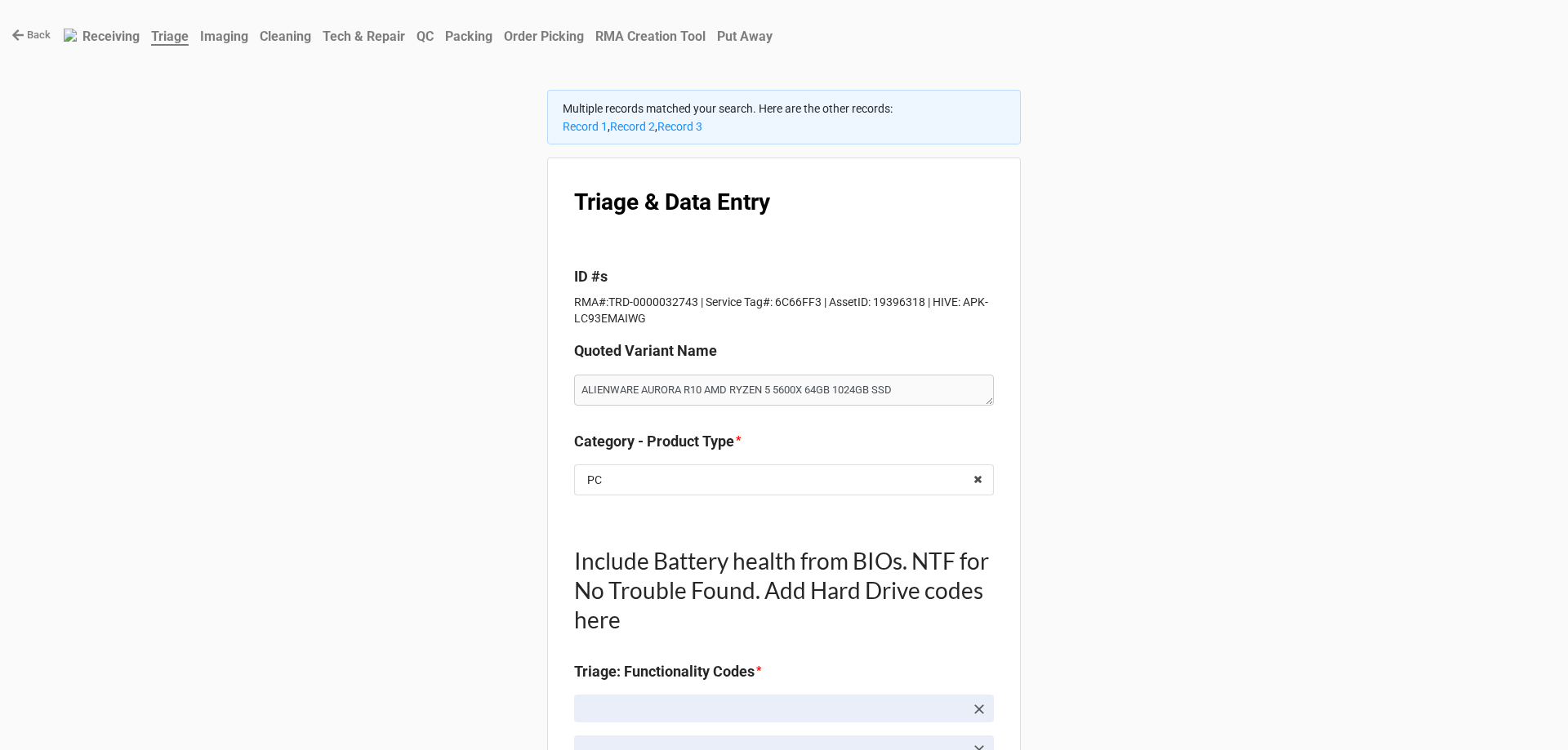
type textarea "x"
click at [694, 129] on link "Record 3" at bounding box center [680, 127] width 45 height 13
click at [26, 34] on link "Back" at bounding box center [31, 35] width 39 height 17
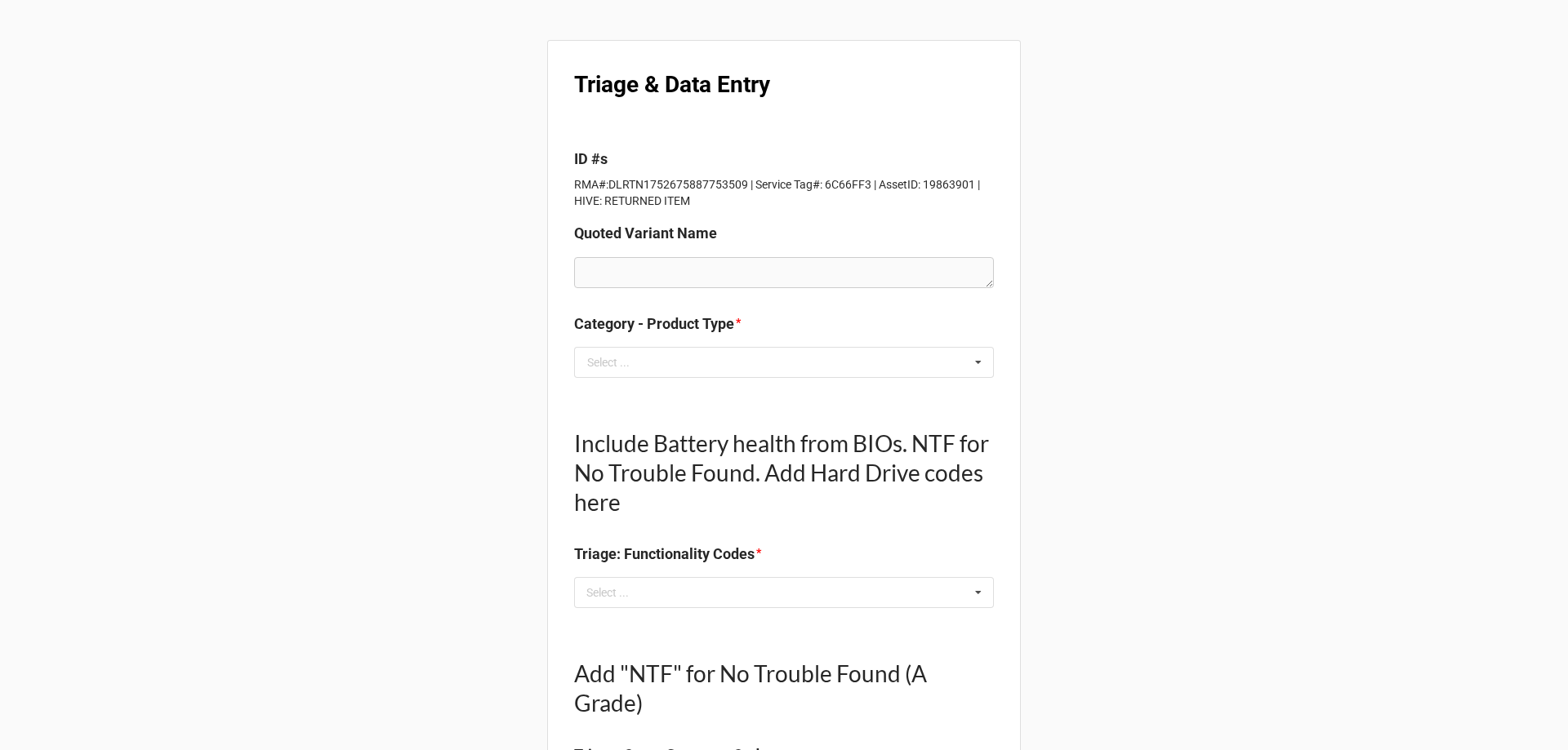
scroll to position [82, 0]
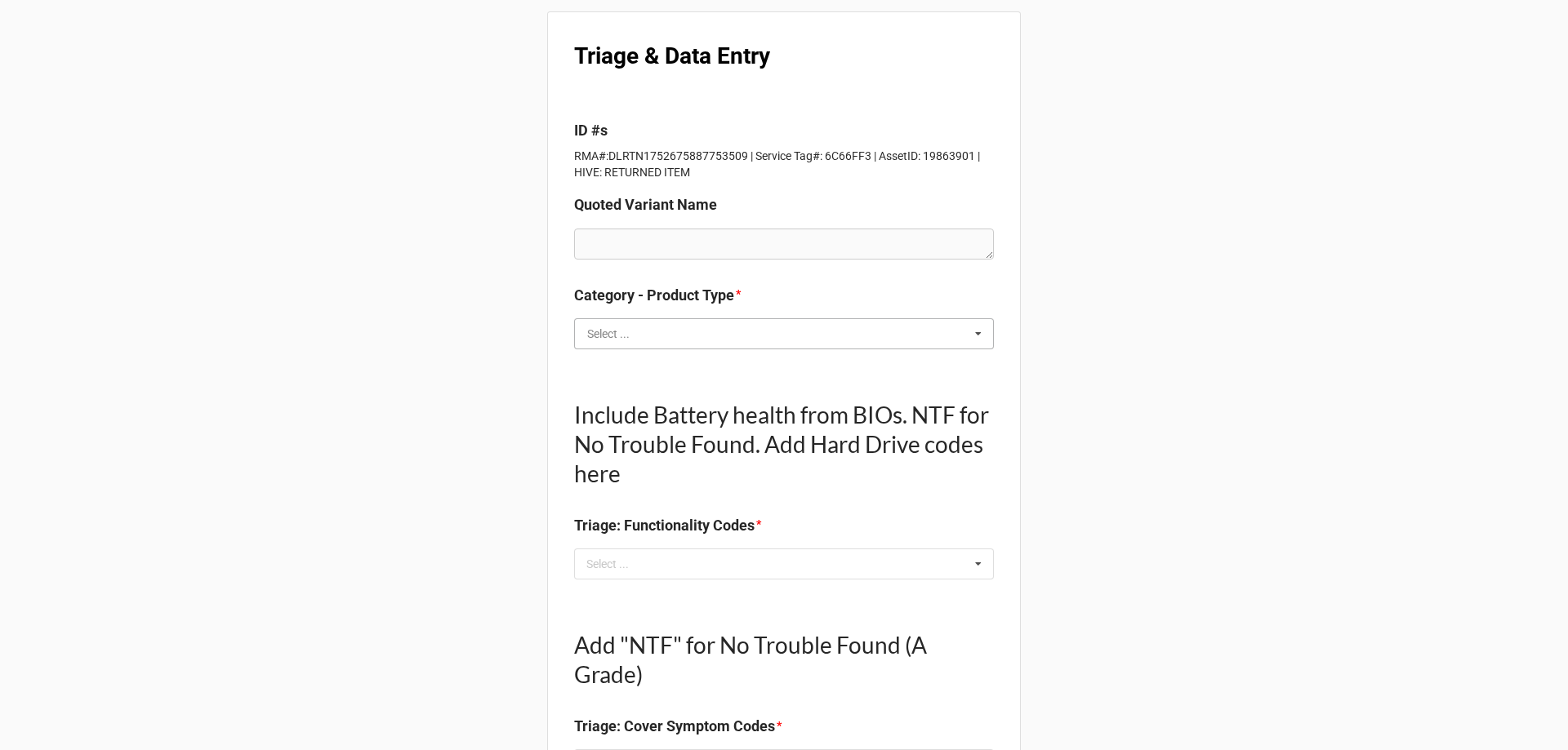
click at [648, 340] on input "text" at bounding box center [784, 334] width 418 height 30
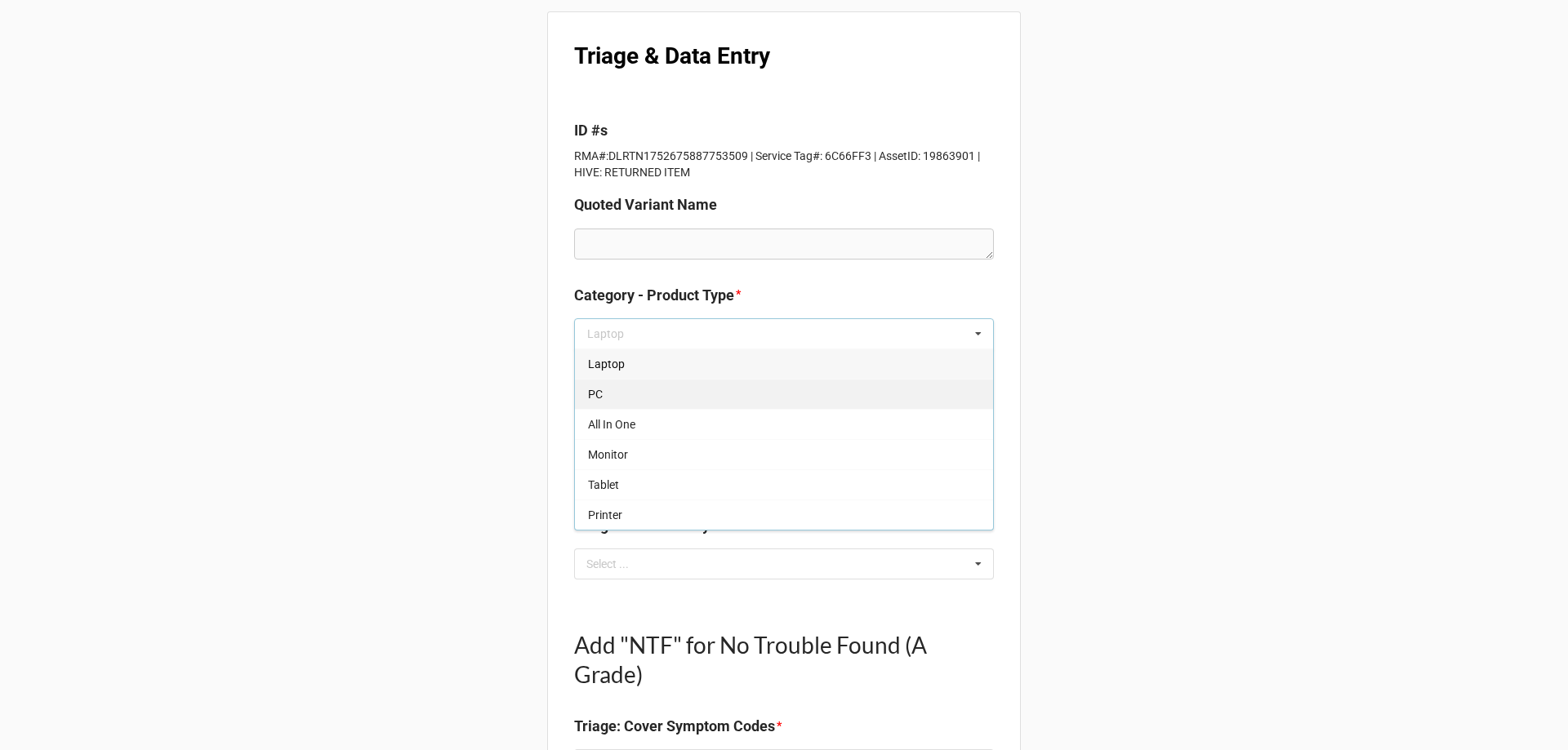
click at [620, 401] on div "PC" at bounding box center [784, 394] width 418 height 30
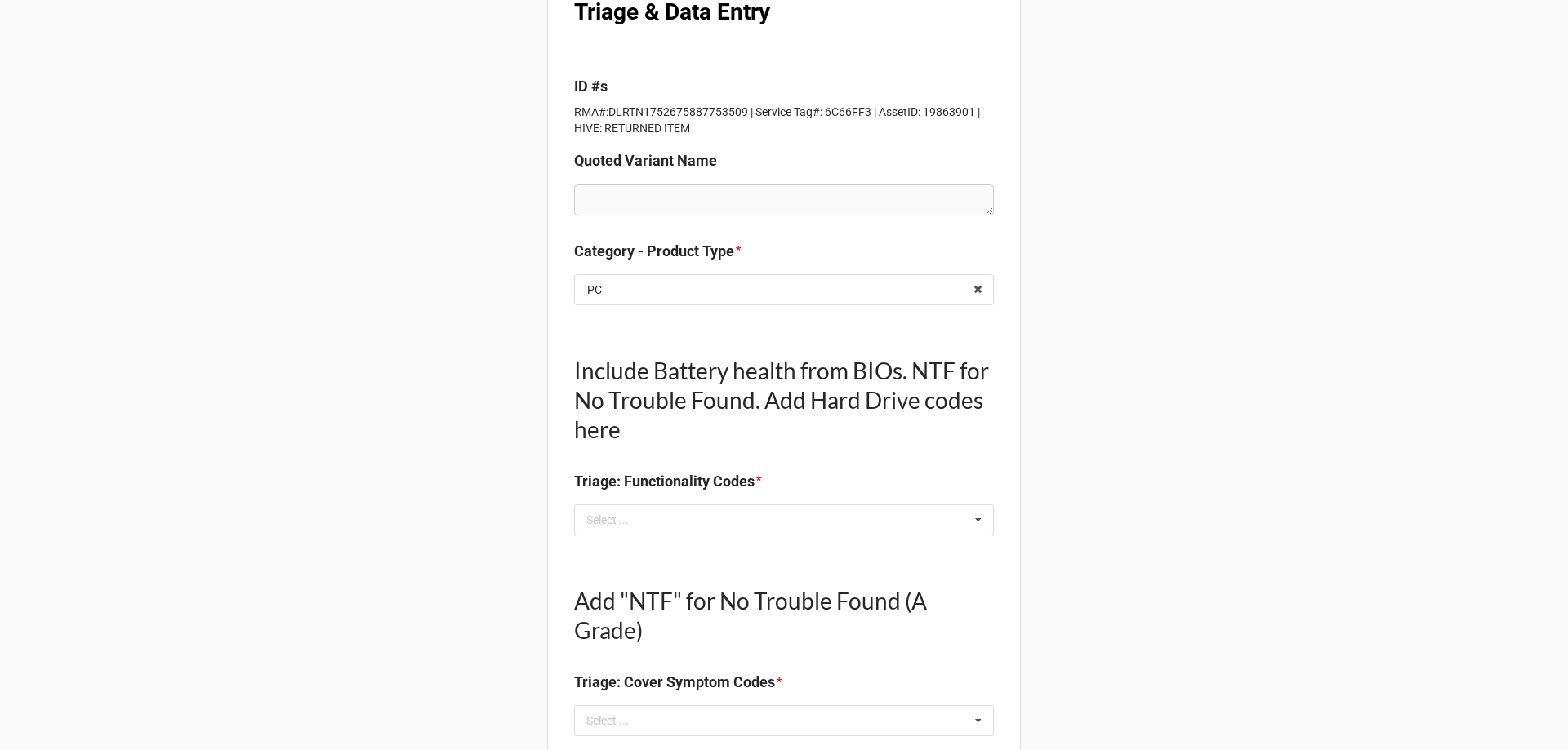
scroll to position [163, 0]
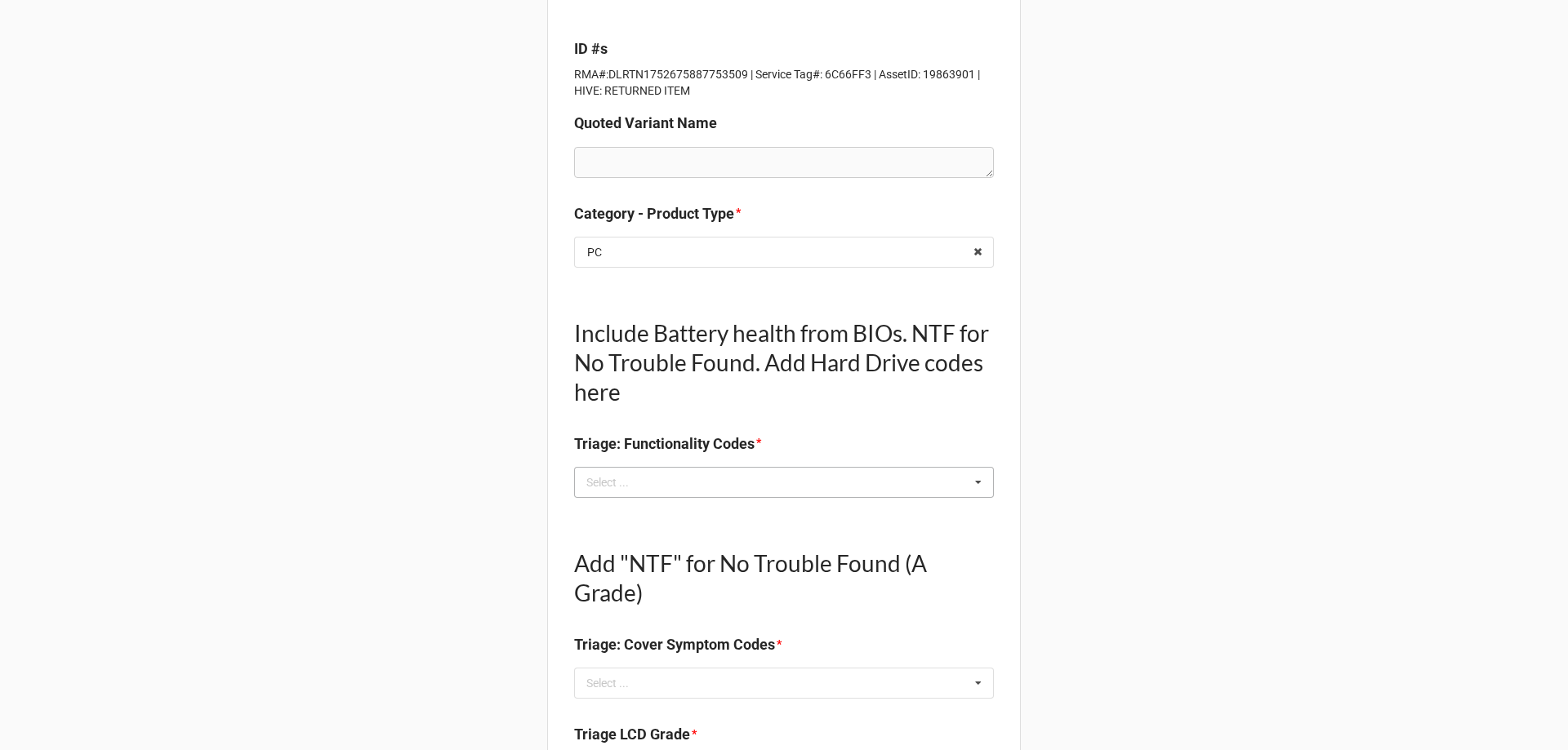
click at [671, 486] on div "Select ... No results found." at bounding box center [784, 482] width 420 height 31
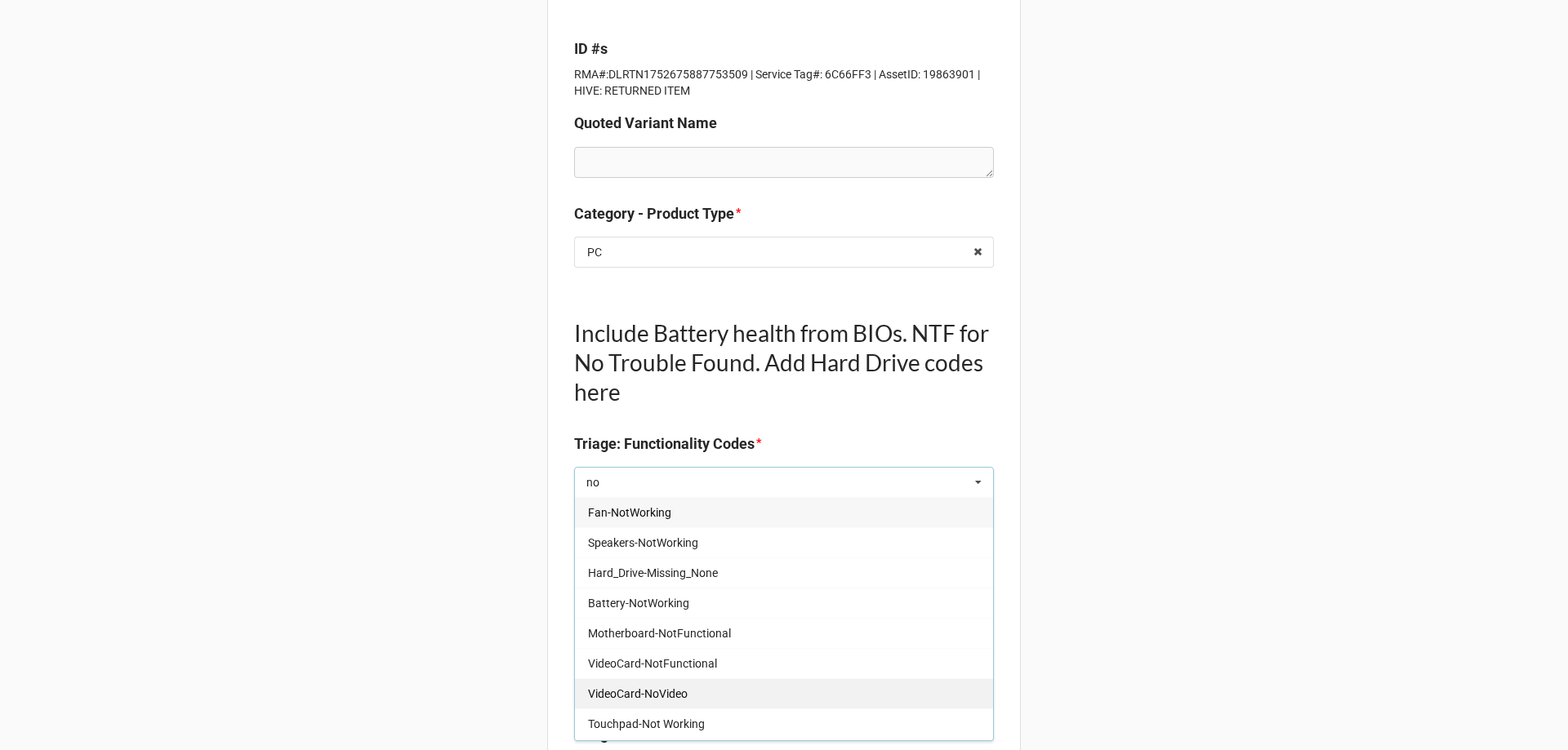
type input "no"
click at [684, 690] on span "VideoCard-NoVideo" at bounding box center [637, 694] width 100 height 13
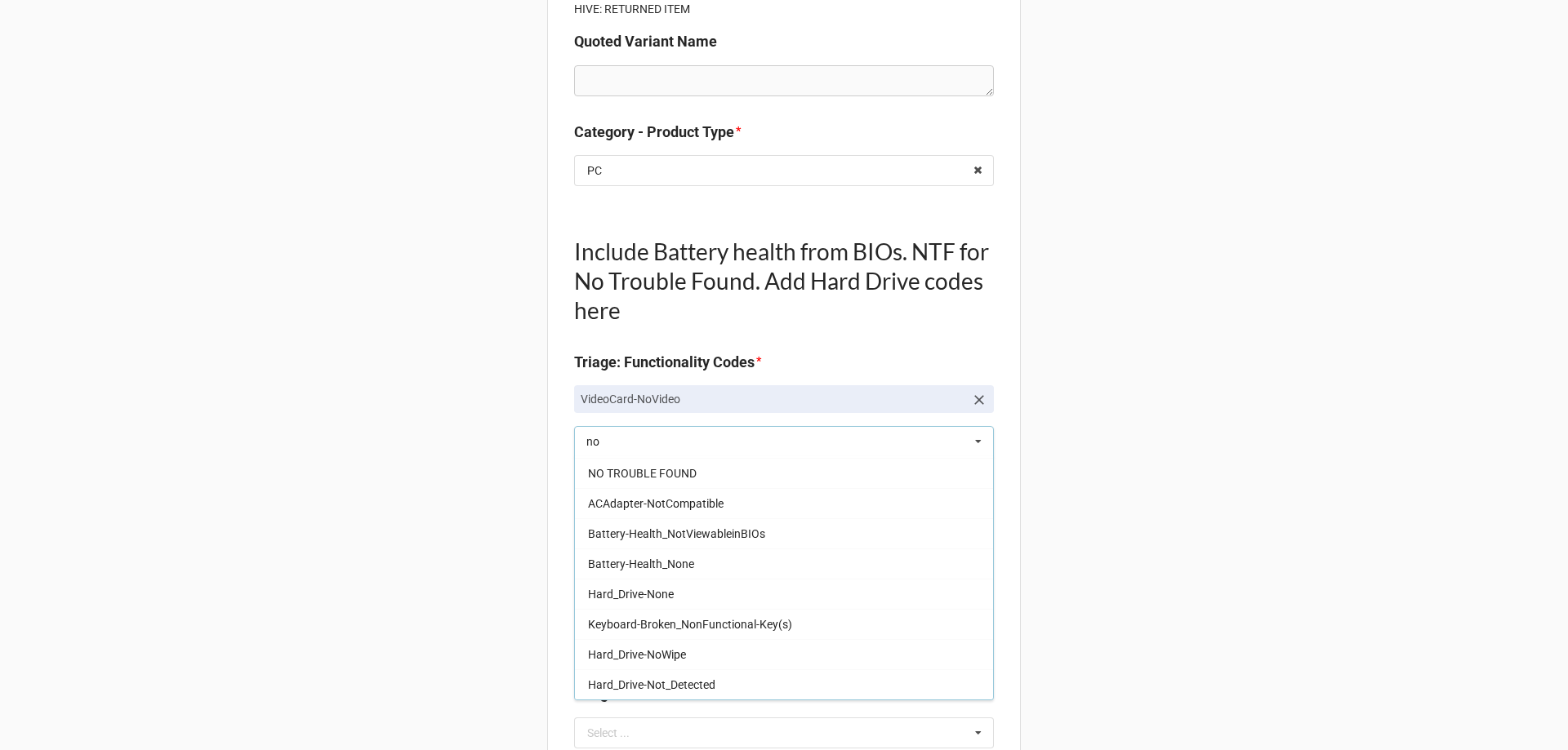
scroll to position [327, 0]
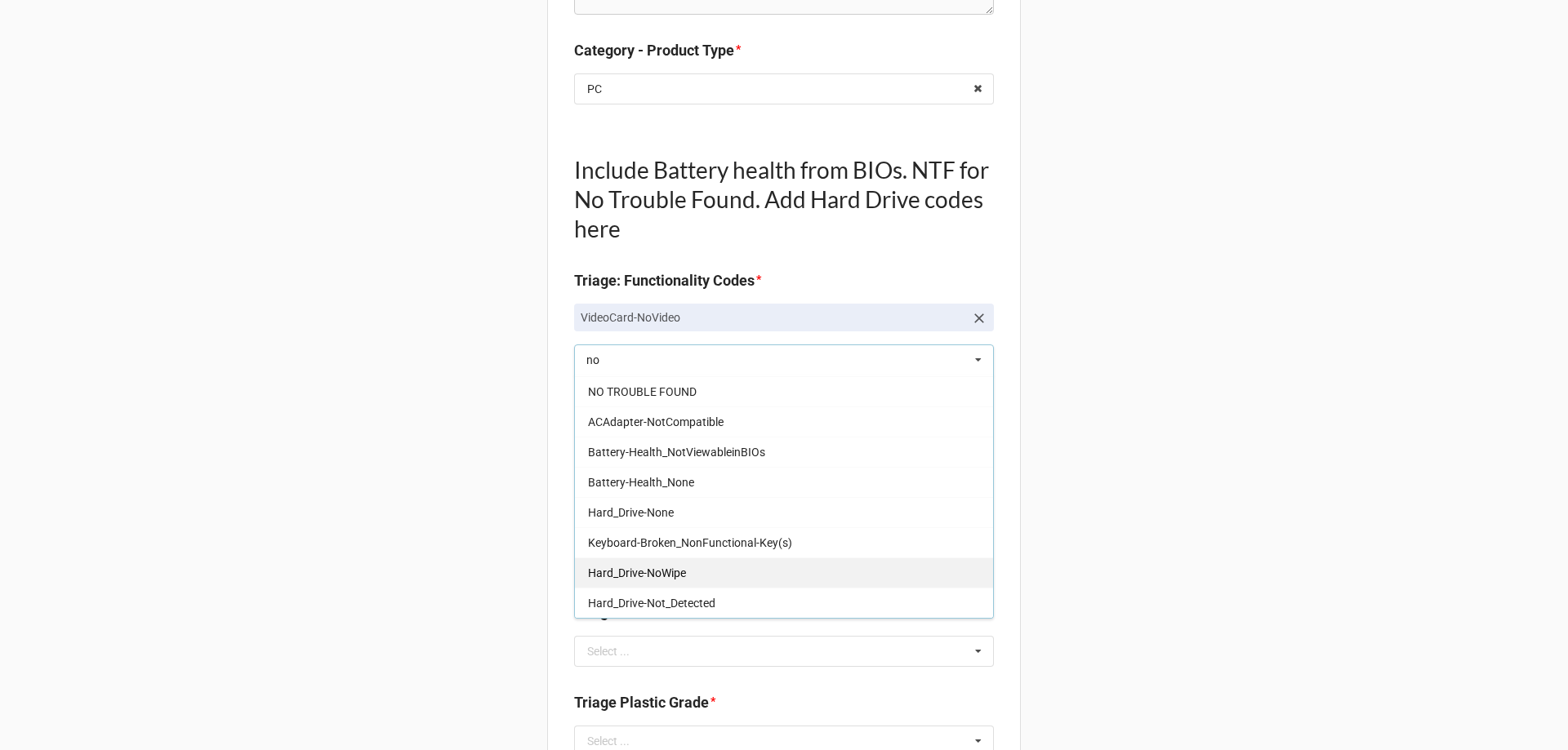
type input "no"
click at [664, 572] on span "Hard_Drive-NoWipe" at bounding box center [636, 573] width 98 height 13
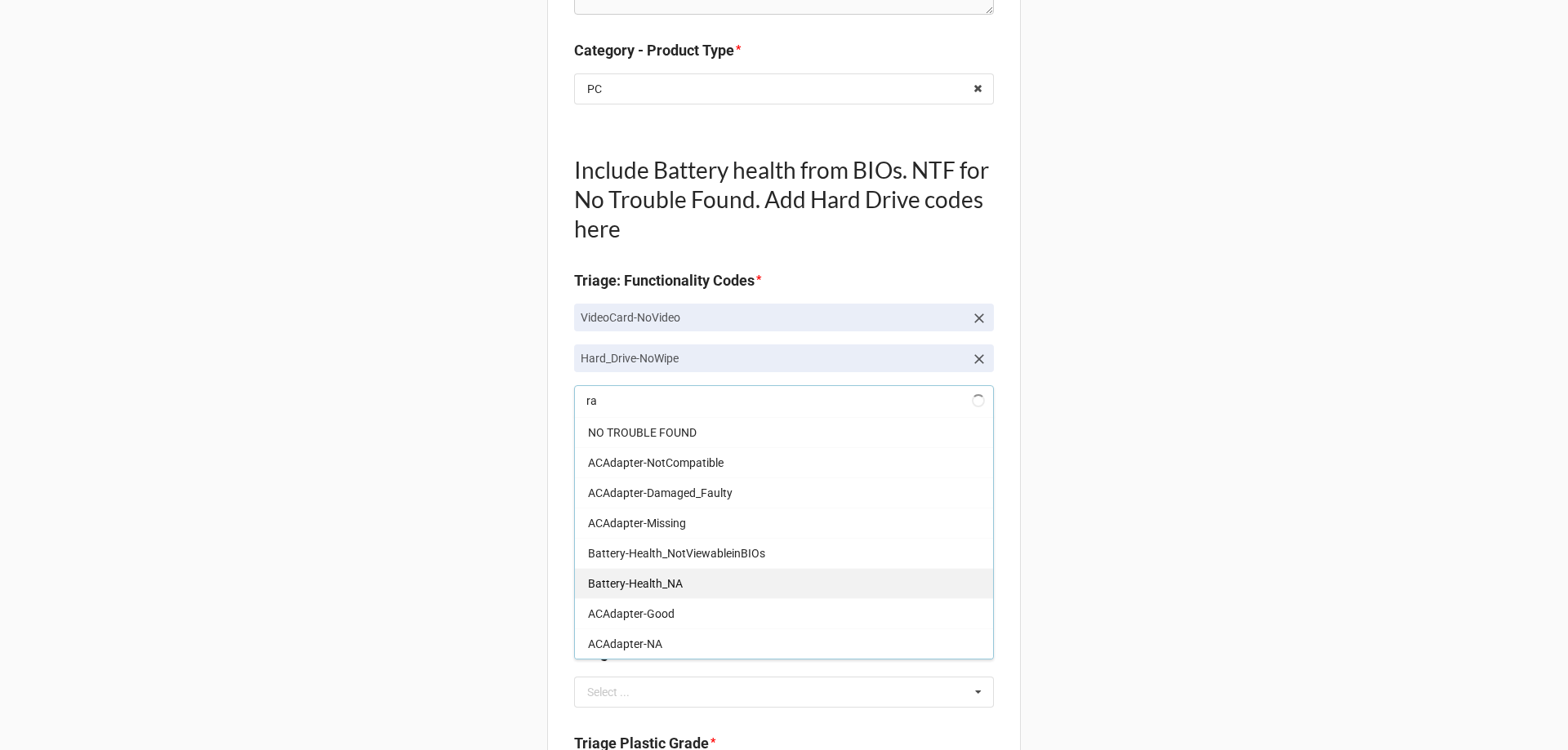
scroll to position [0, 0]
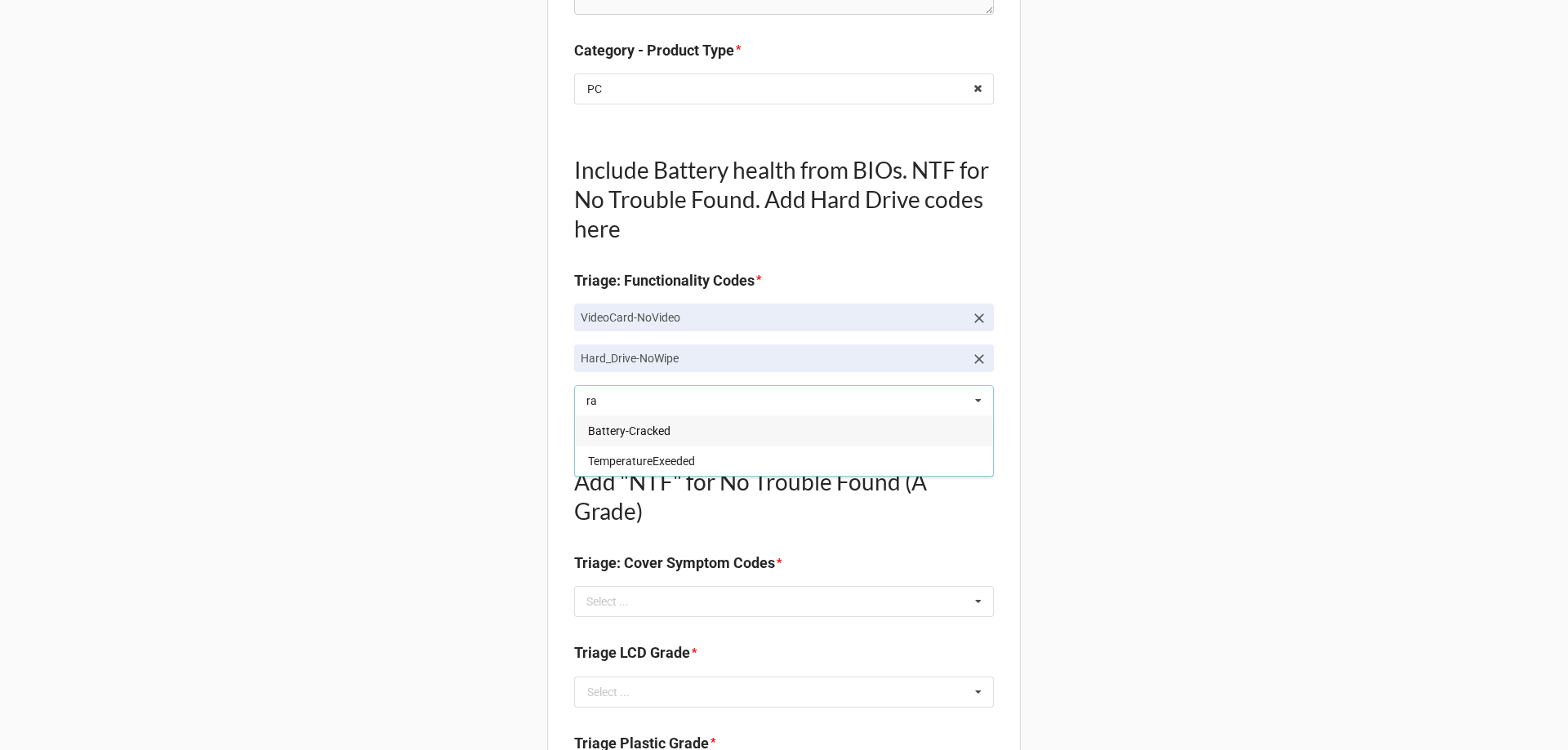
type input "r"
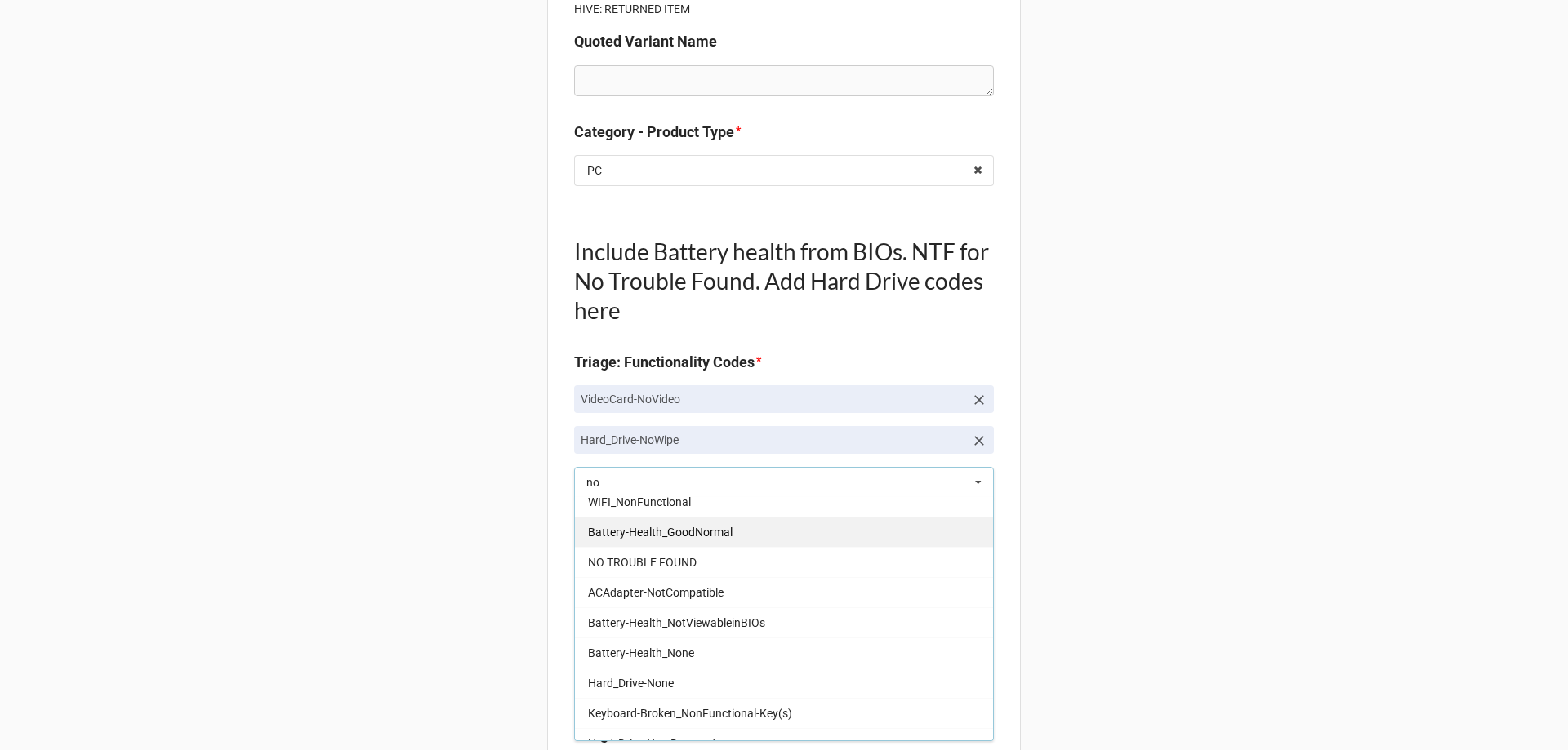
scroll to position [542, 0]
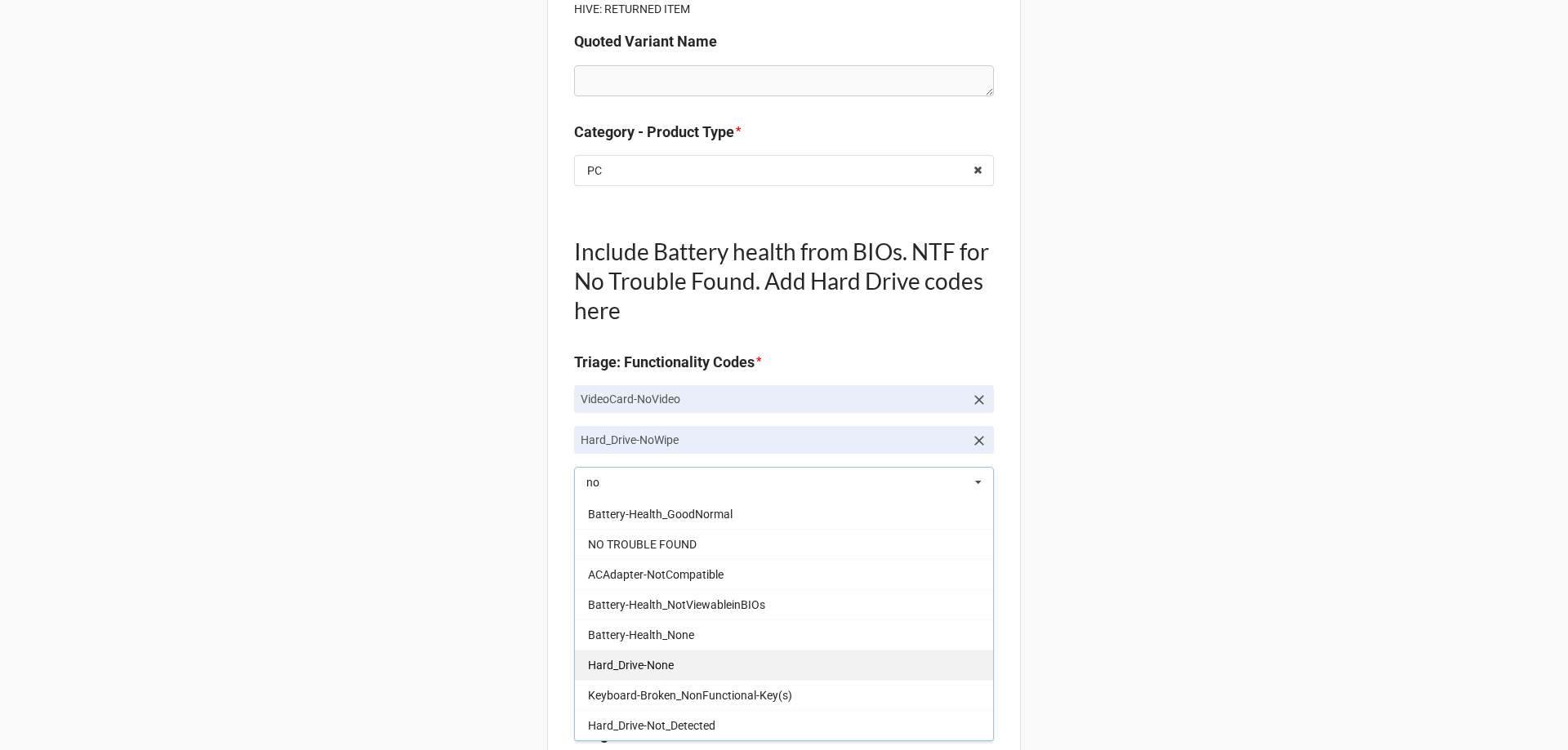
type input "no"
click at [711, 675] on div "Hard_Drive-None" at bounding box center [784, 665] width 418 height 30
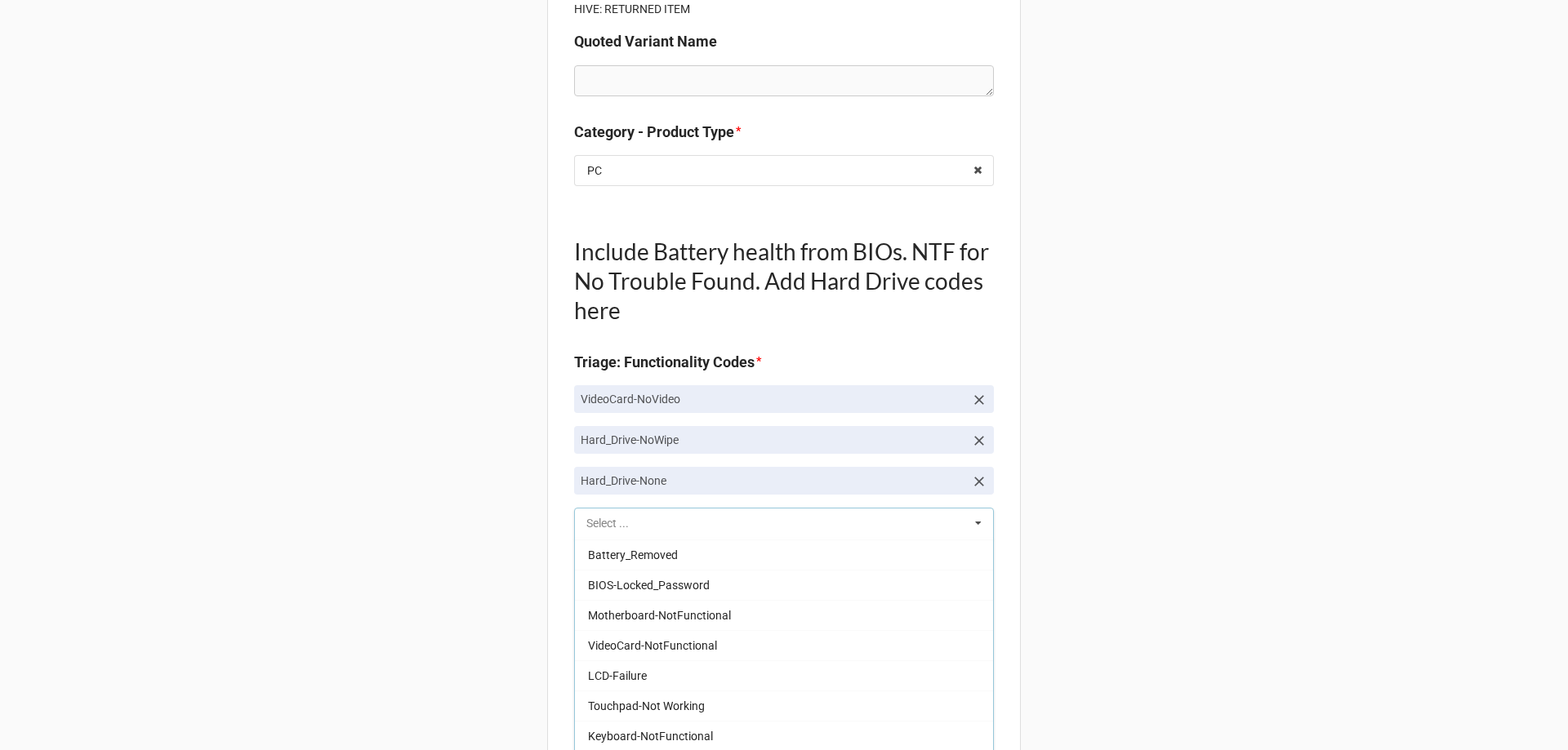
scroll to position [1177, 0]
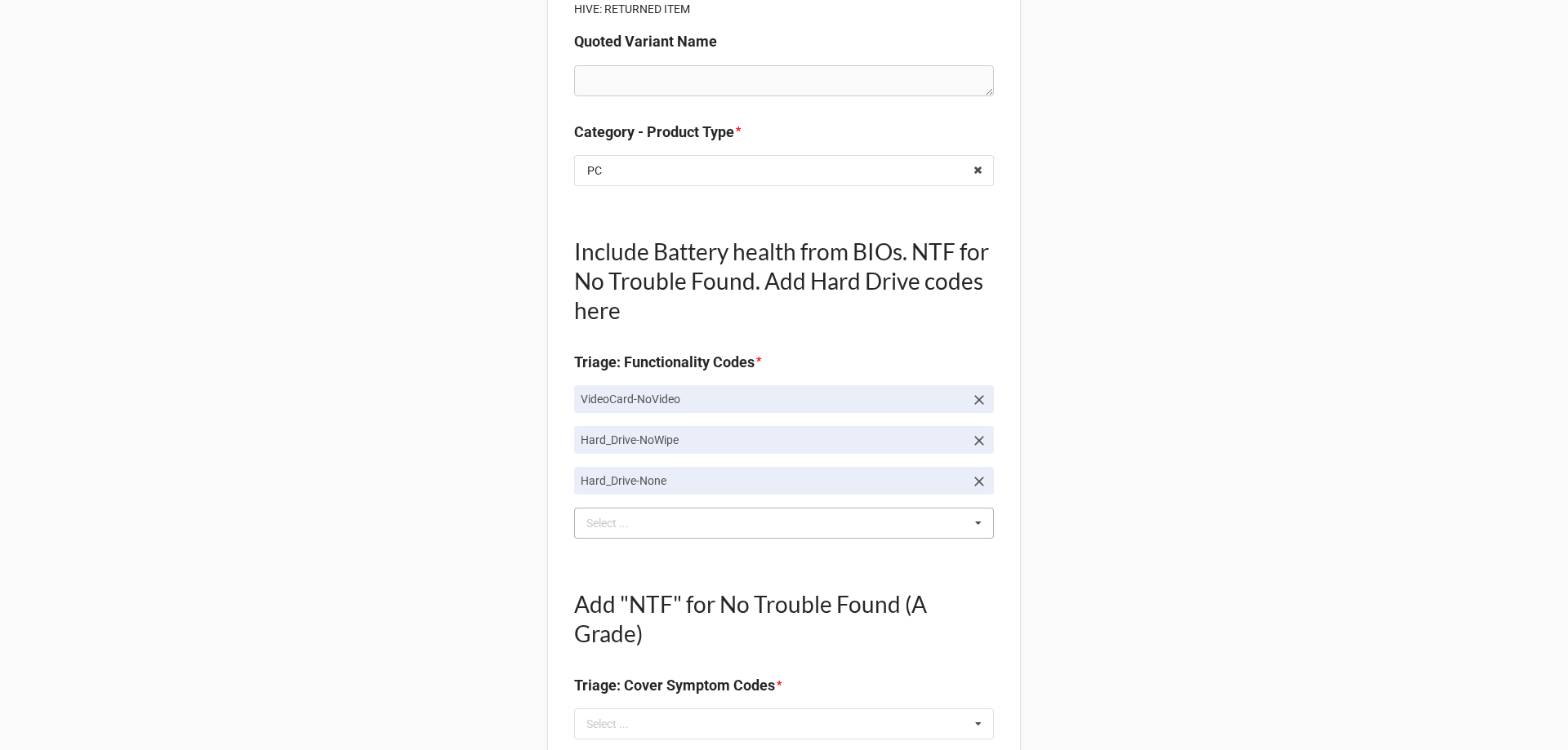
click at [675, 538] on div "no Select ... Keyboard-Missing Keys Keyboard-MultipleKeysBad Fan-NotWorking Spe…" at bounding box center [784, 523] width 420 height 31
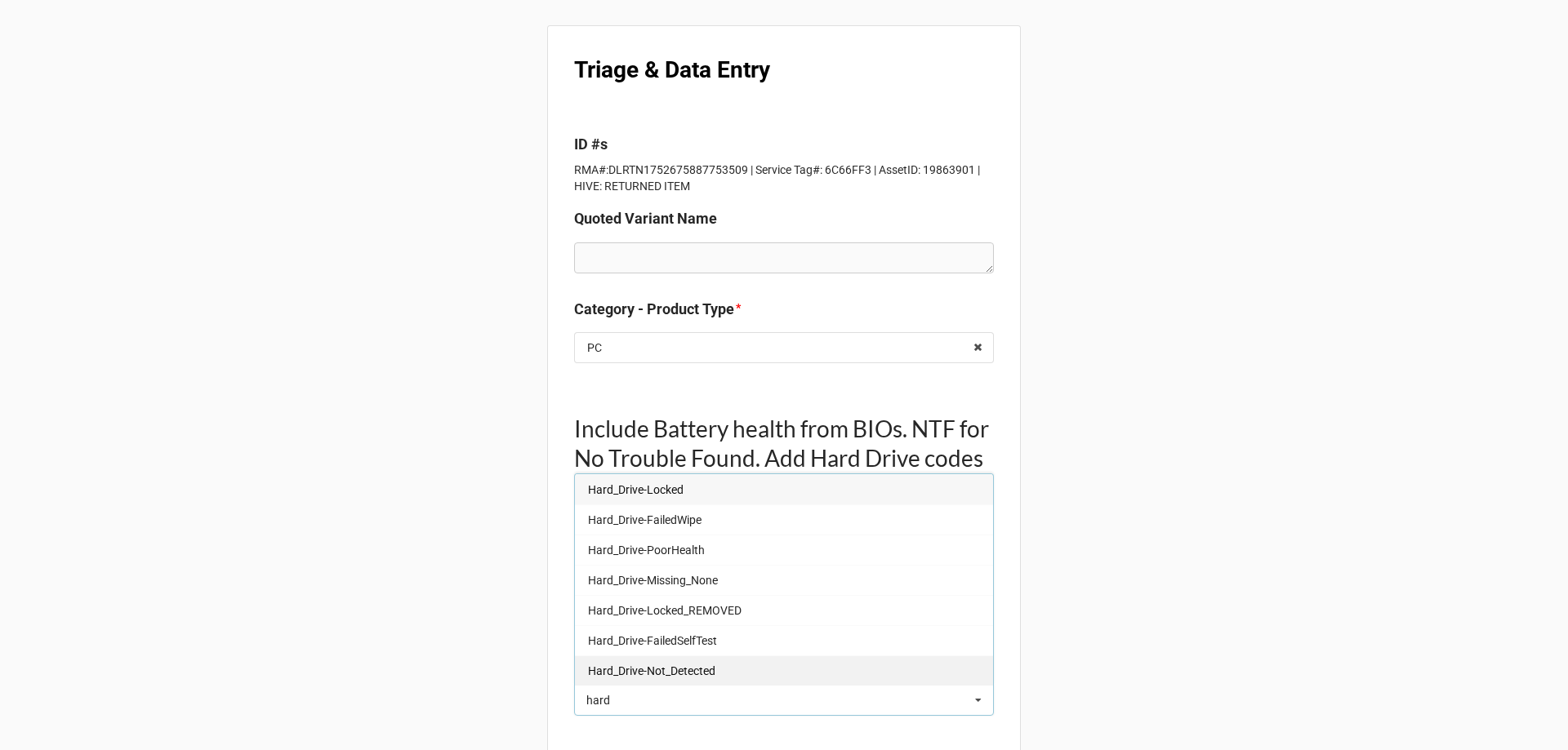
scroll to position [107, 0]
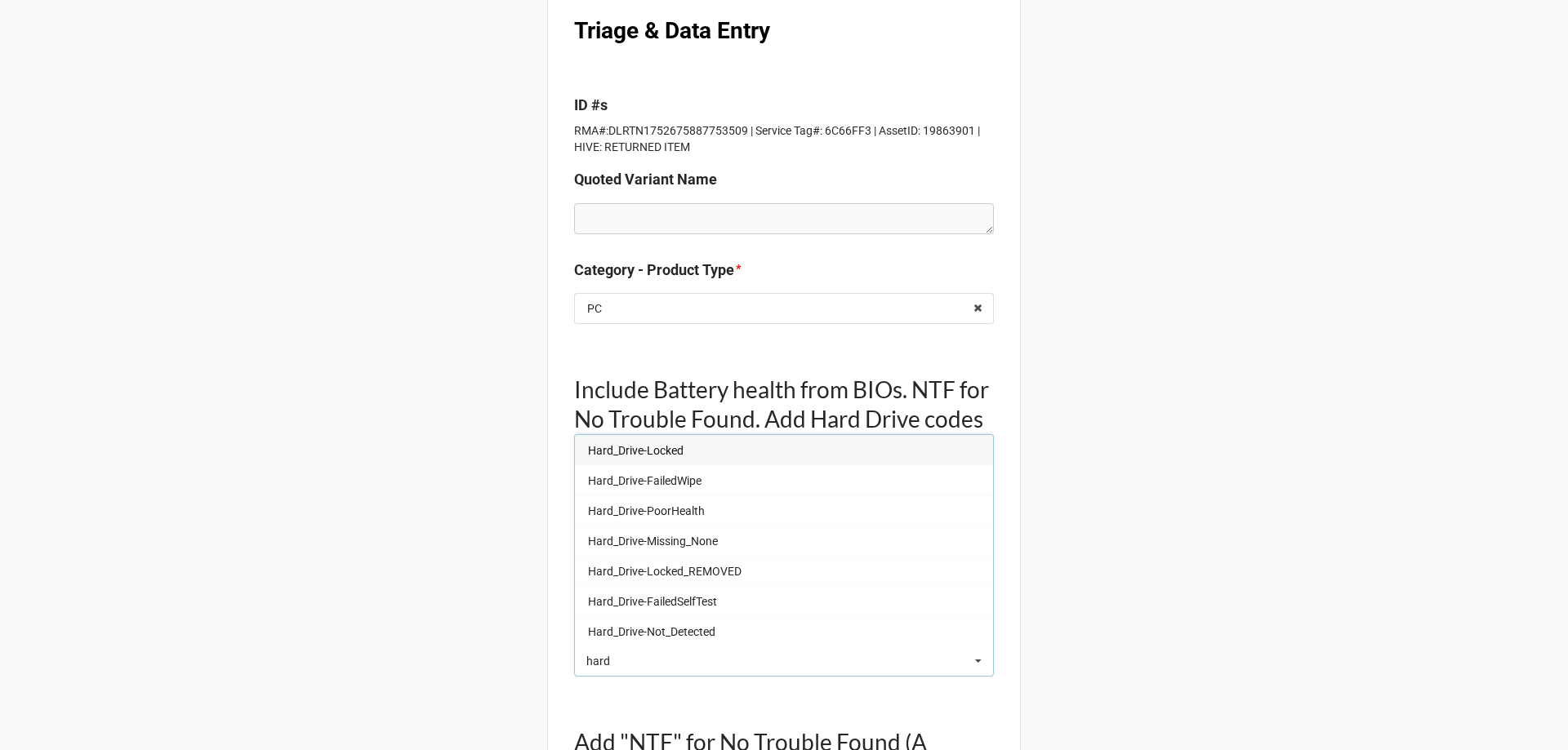
type input "hard"
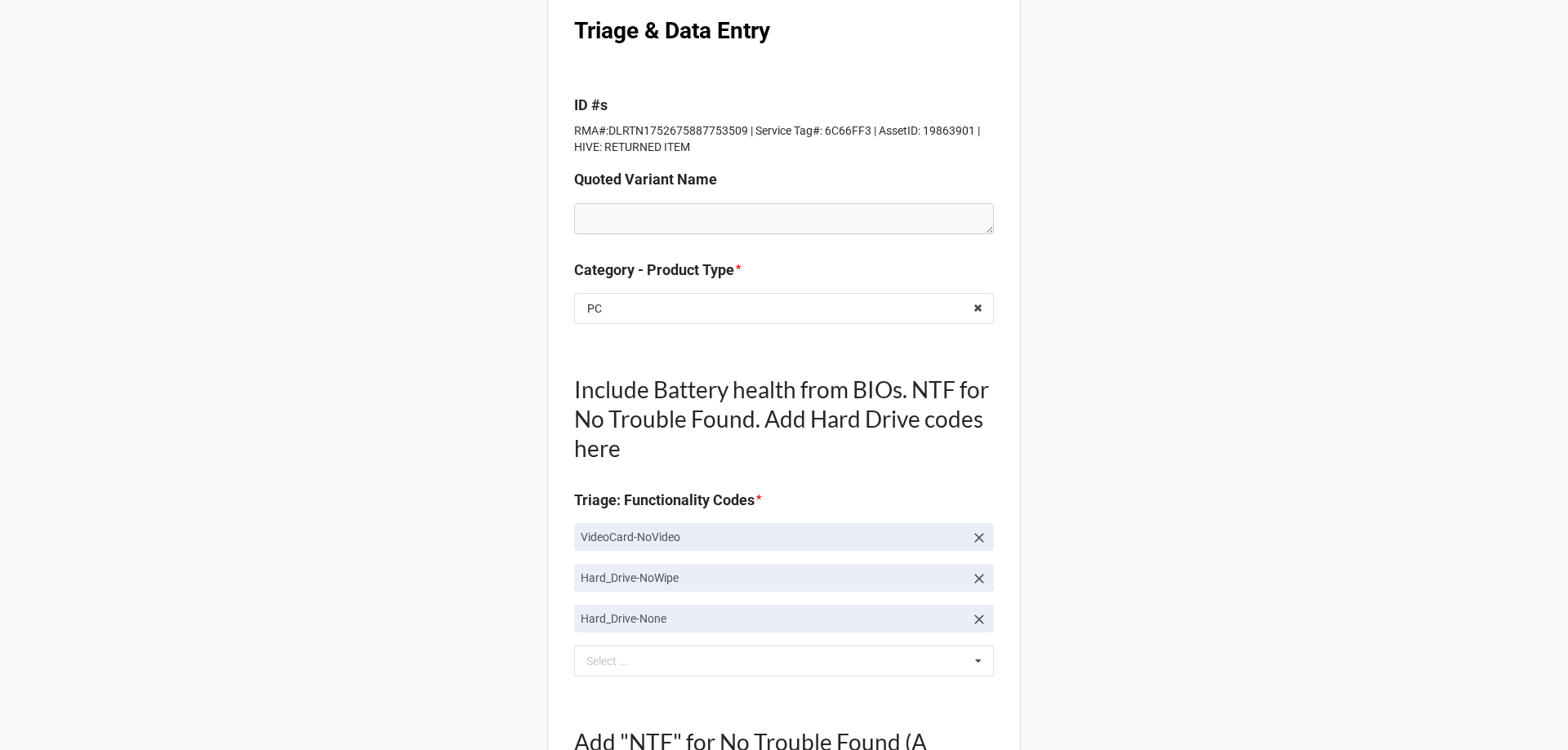
click at [975, 617] on icon at bounding box center [979, 620] width 10 height 10
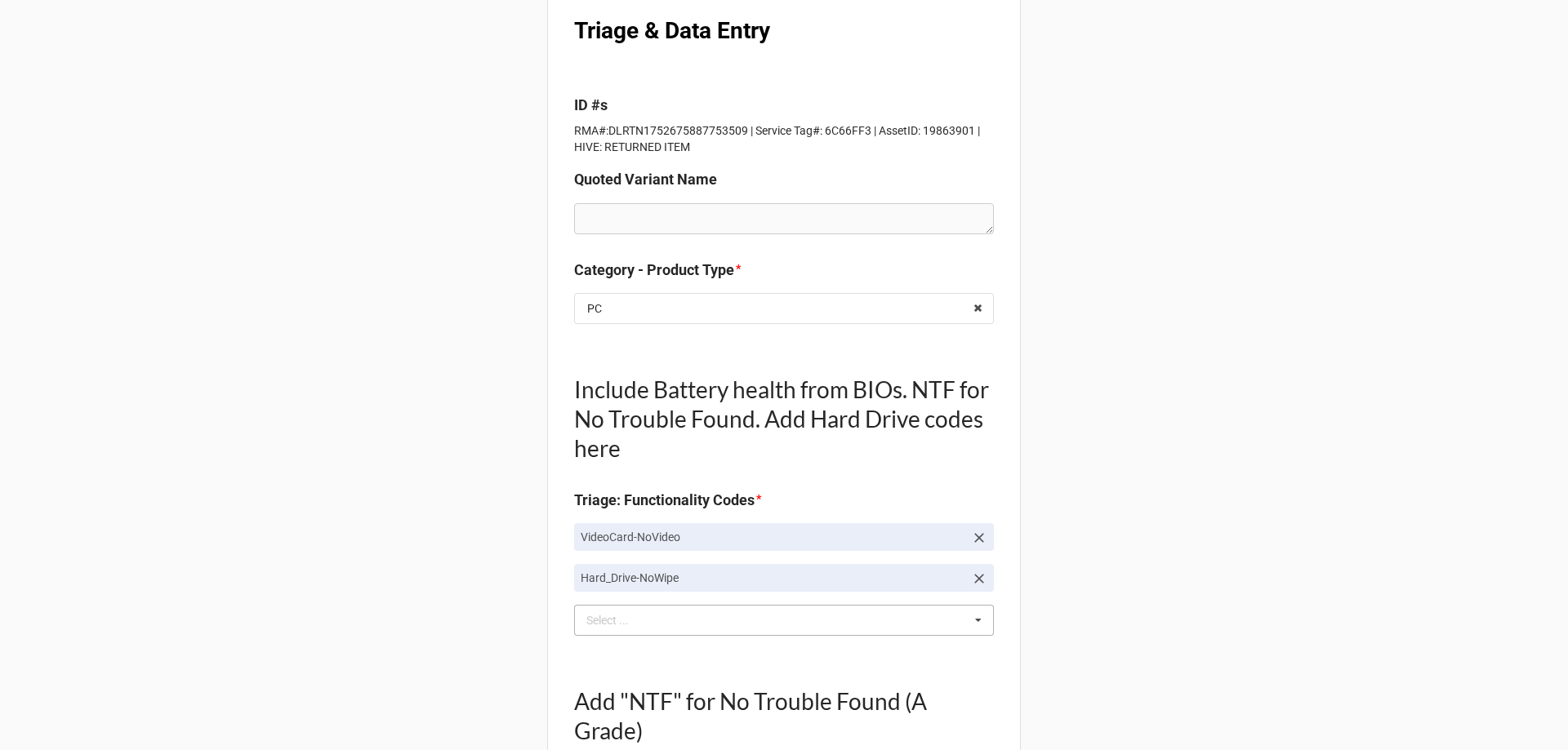
click at [960, 623] on div "hard Select ... Keyboard-Missing Keys Keyboard-MultipleKeysBad Fan-NotWorking S…" at bounding box center [784, 620] width 420 height 31
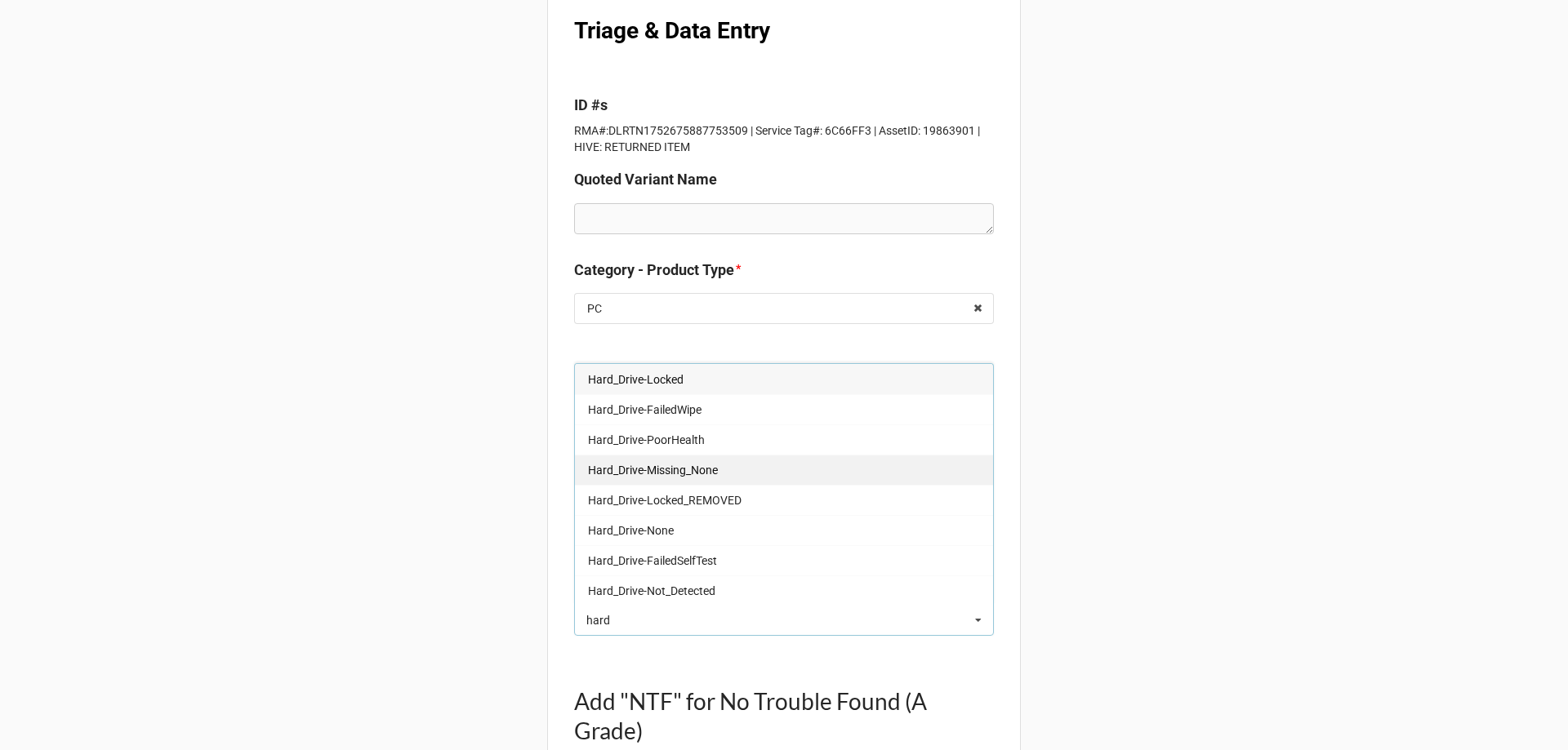
type input "hard"
click at [676, 477] on span "Hard_Drive-Missing_None" at bounding box center [652, 470] width 130 height 13
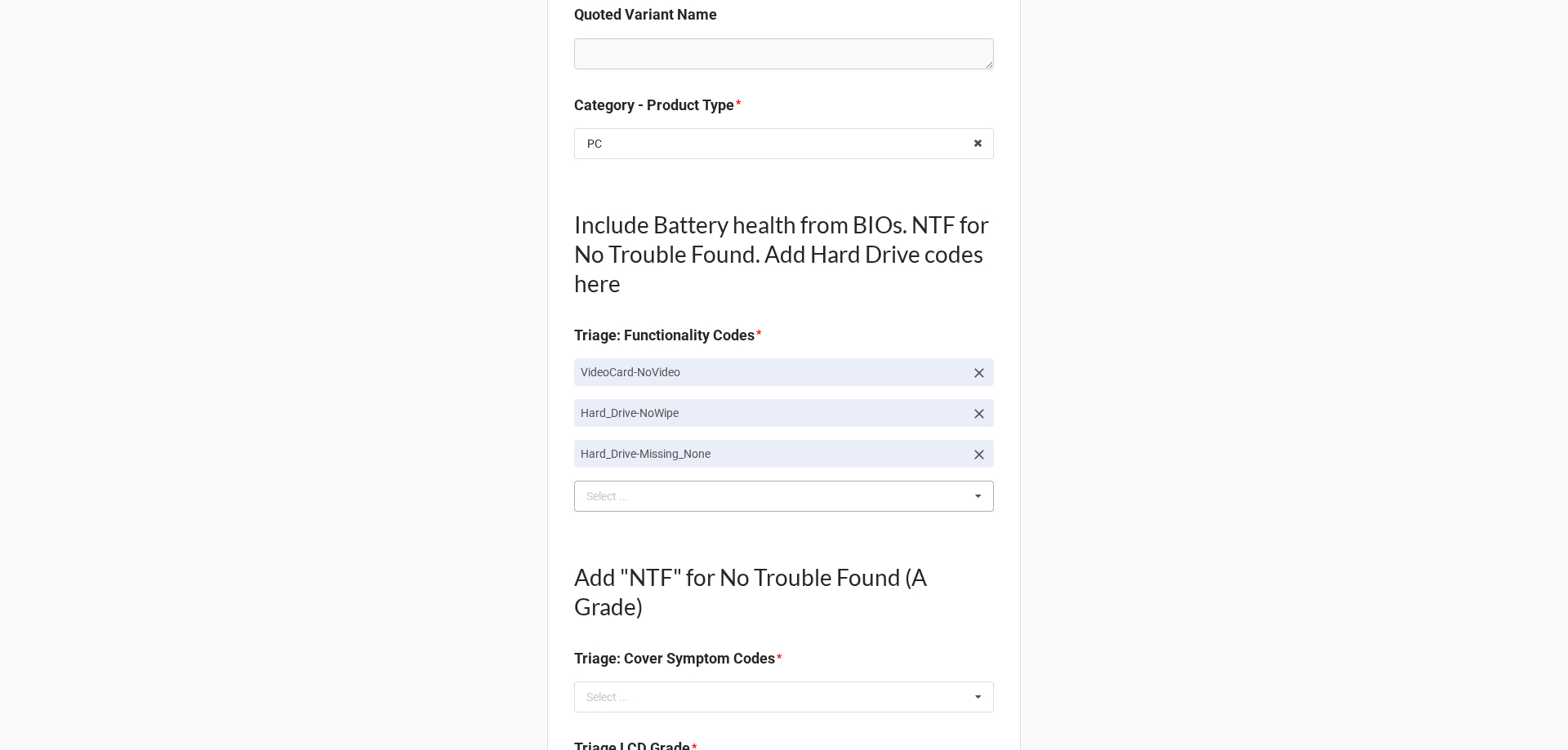
scroll to position [270, 0]
click at [663, 492] on div "hard Select ... Keyboard-Missing Keys Keyboard-MultipleKeysBad Fan-NotWorking S…" at bounding box center [784, 498] width 420 height 31
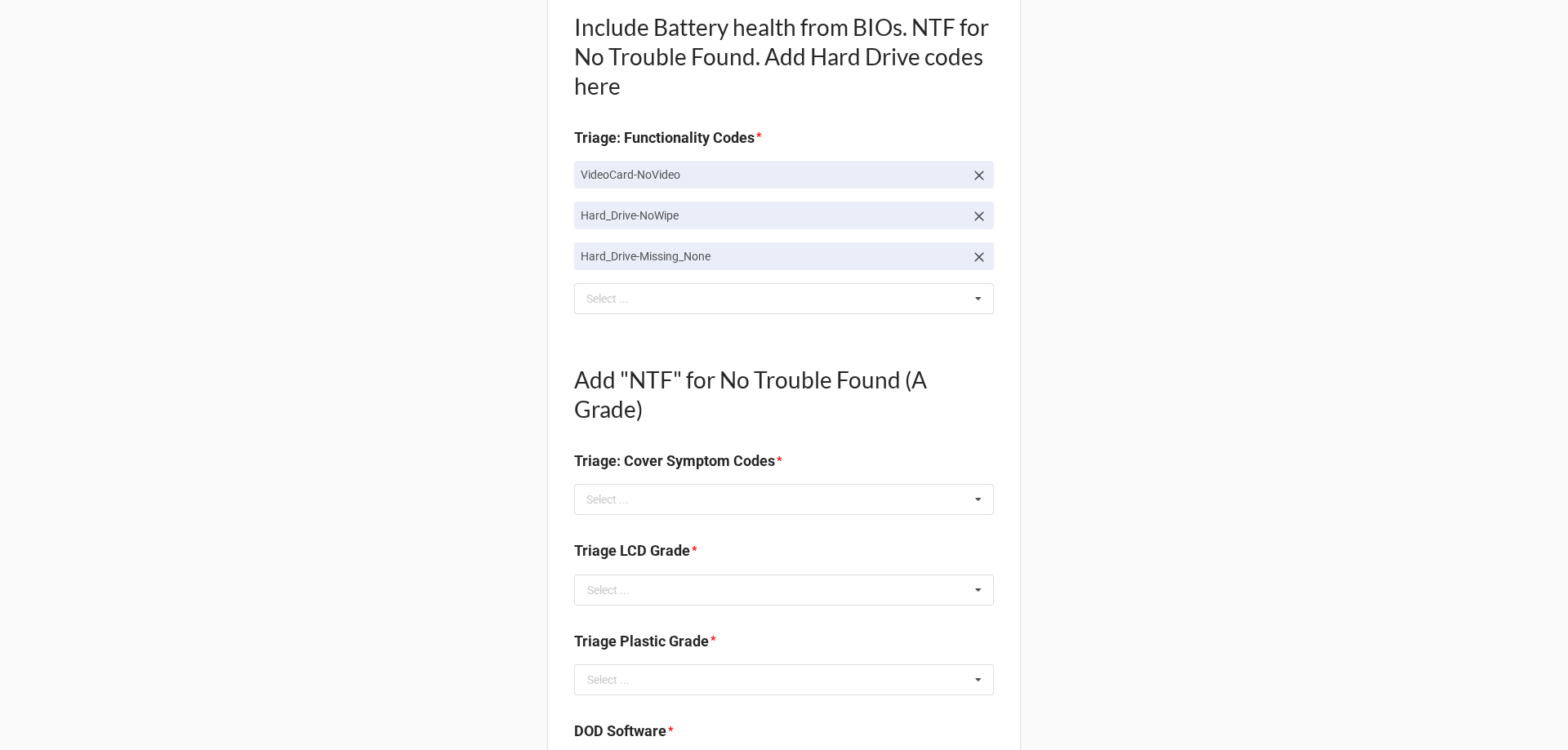
scroll to position [515, 0]
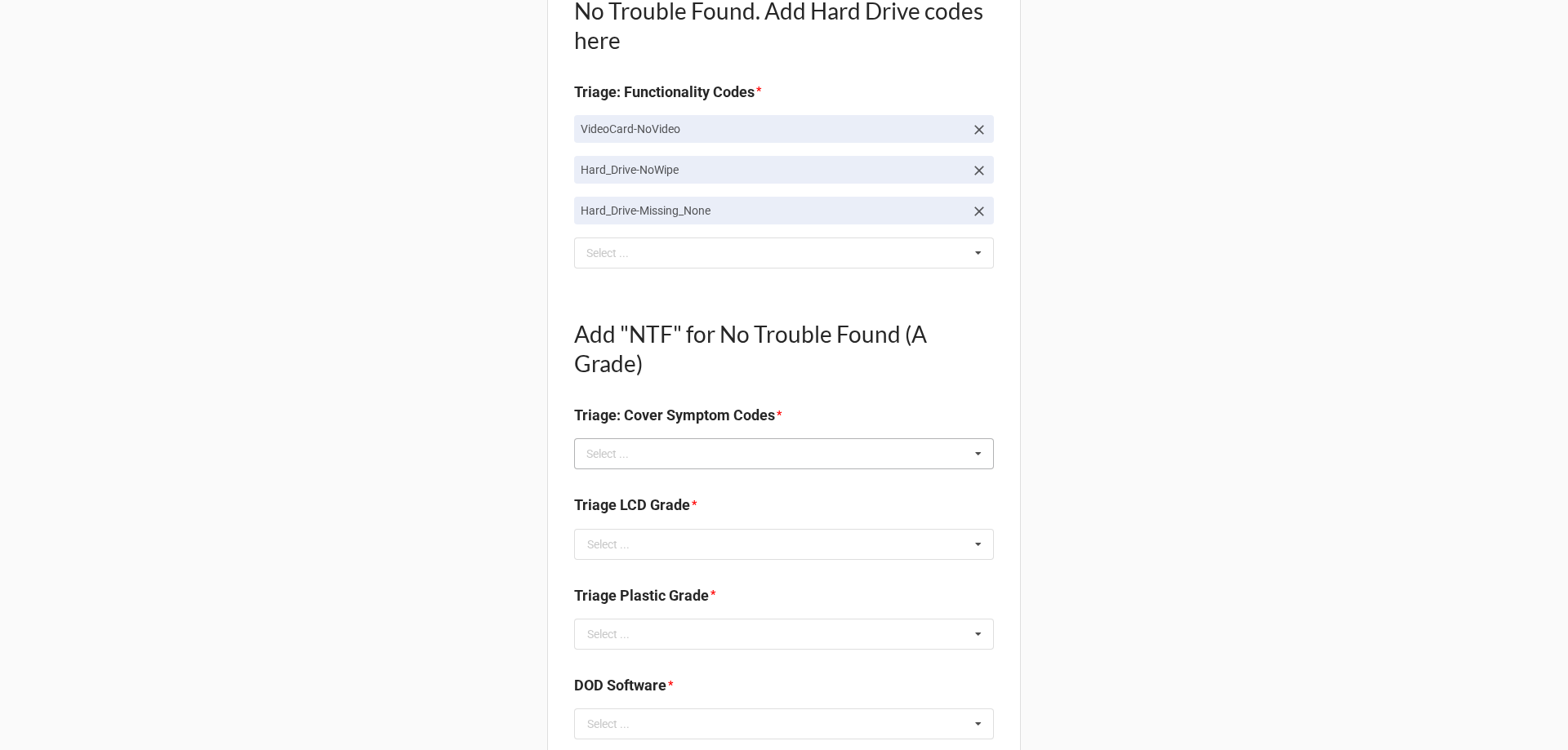
click at [640, 459] on div "Select ..." at bounding box center [617, 455] width 70 height 19
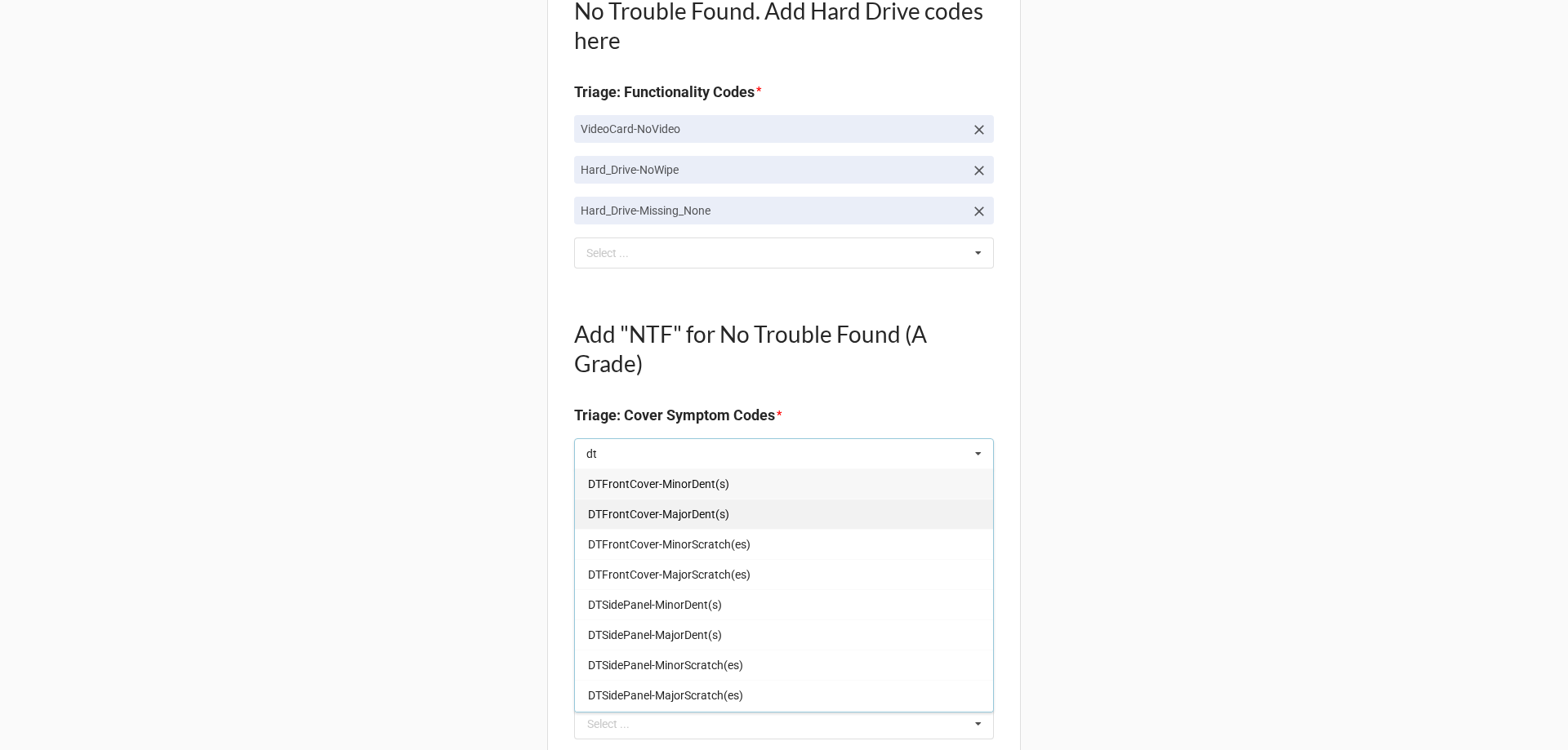
type input "dt"
click at [715, 502] on div "DTFrontCover-MajorDent(s)" at bounding box center [784, 514] width 418 height 30
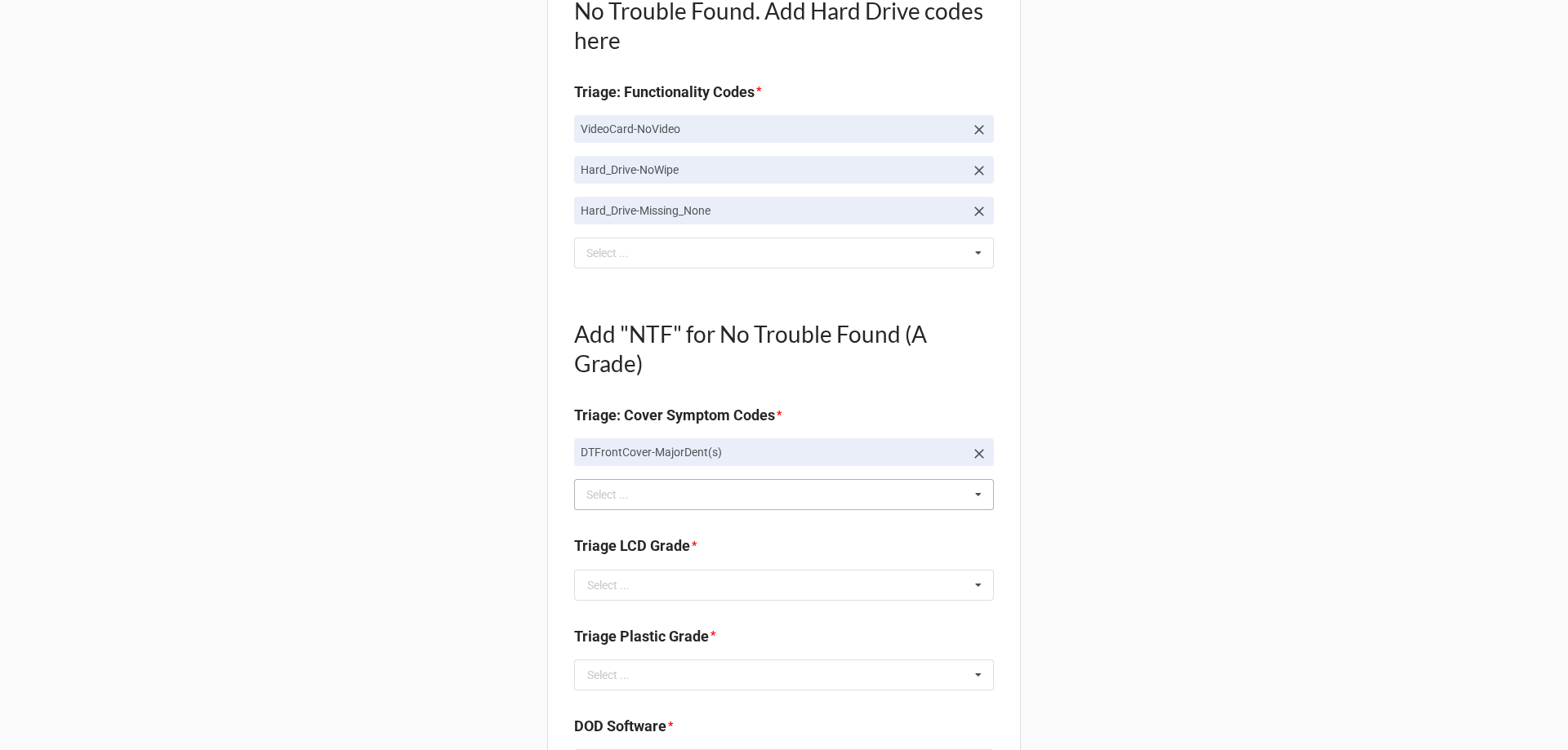
click at [513, 510] on div "Back Receiving Triage Imaging Cleaning Tech & Repair QC Packing Order Picking R…" at bounding box center [784, 558] width 1568 height 2148
click at [643, 489] on div "Select ..." at bounding box center [617, 496] width 70 height 19
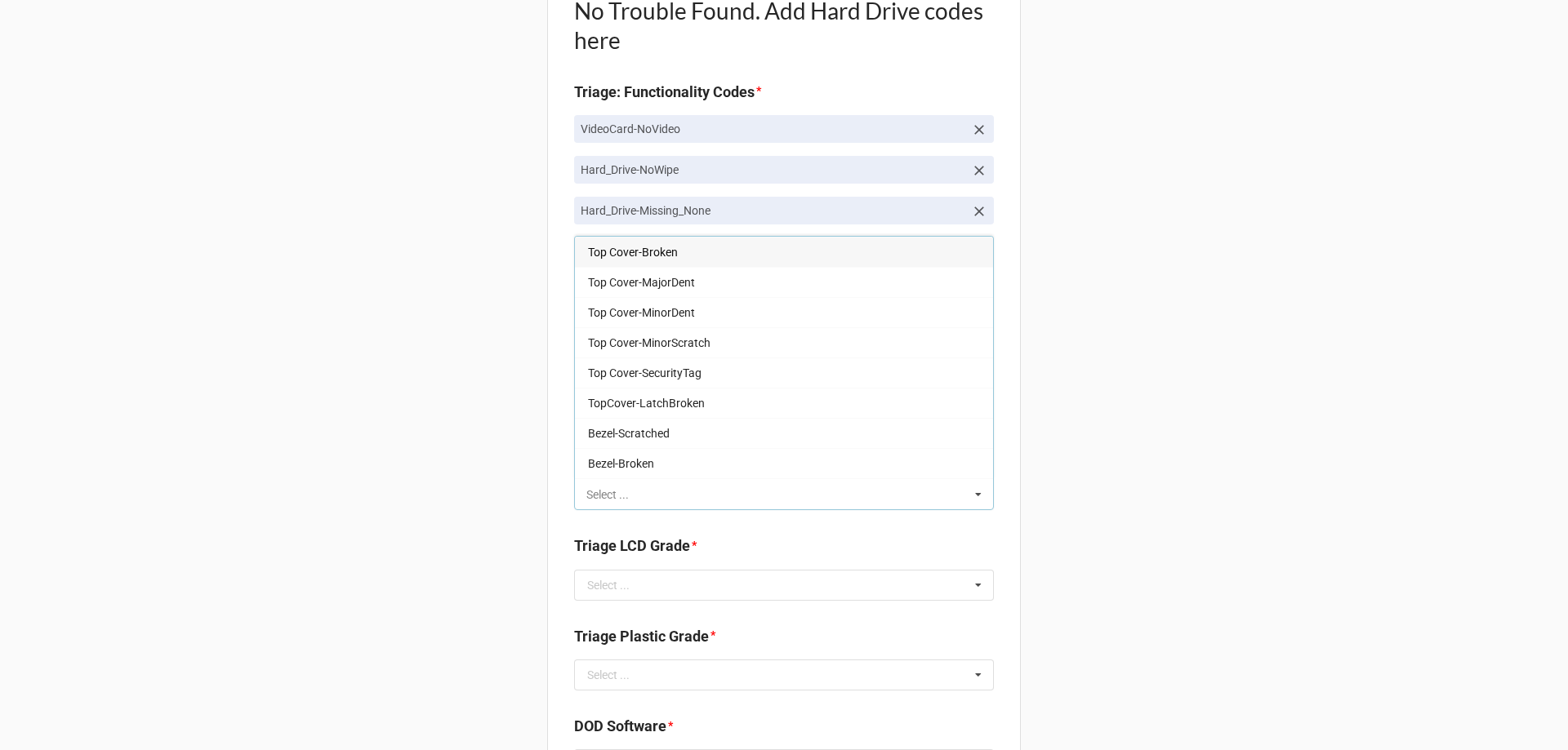
type input "s"
type input "dt"
click at [651, 405] on span "DTSidePanel-MinorScratch(es)" at bounding box center [665, 403] width 156 height 13
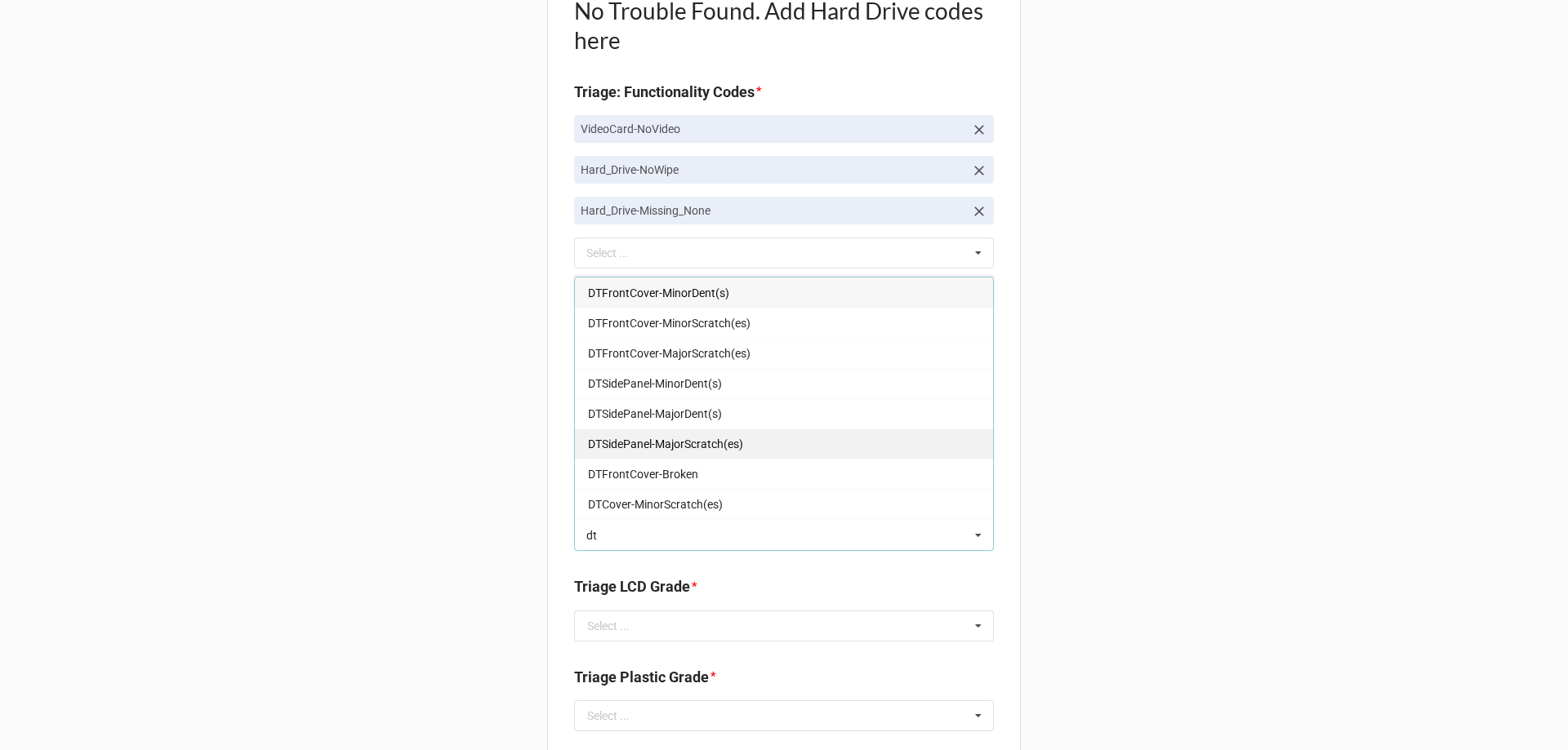
type input "d"
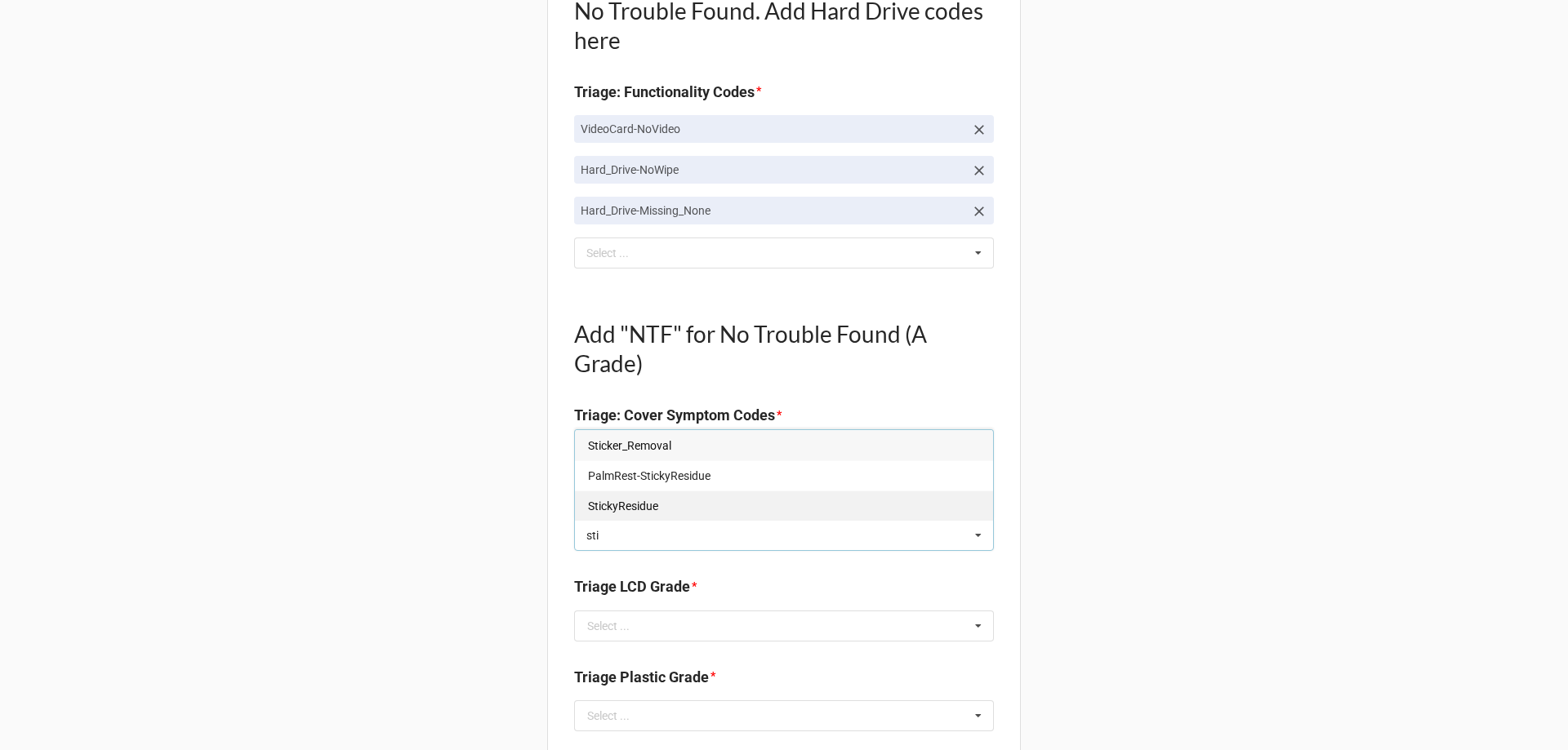
type input "sti"
click at [635, 504] on span "StickyResidue" at bounding box center [622, 506] width 70 height 13
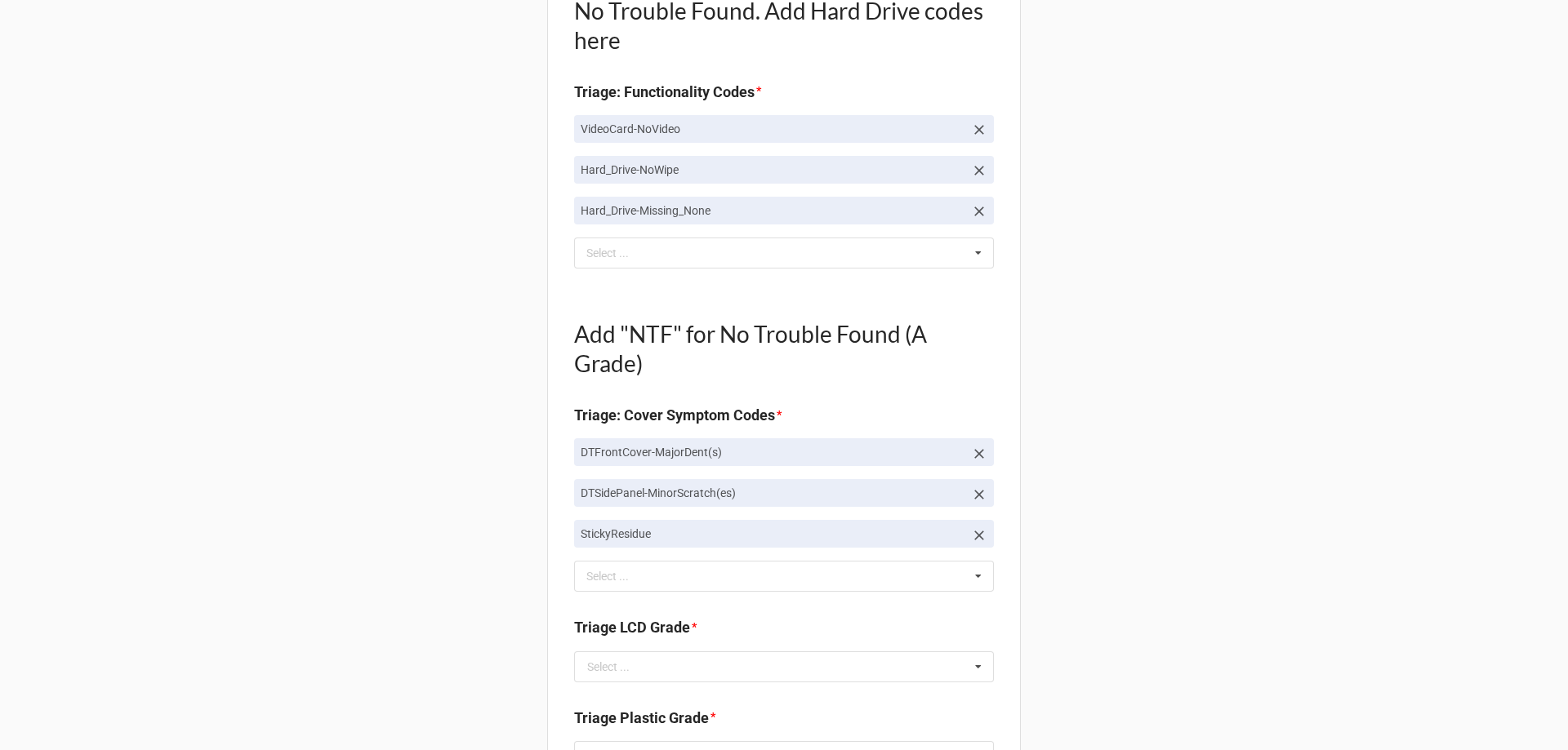
click at [459, 474] on div "Back Receiving Triage Imaging Cleaning Tech & Repair QC Packing Order Picking R…" at bounding box center [784, 599] width 1568 height 2230
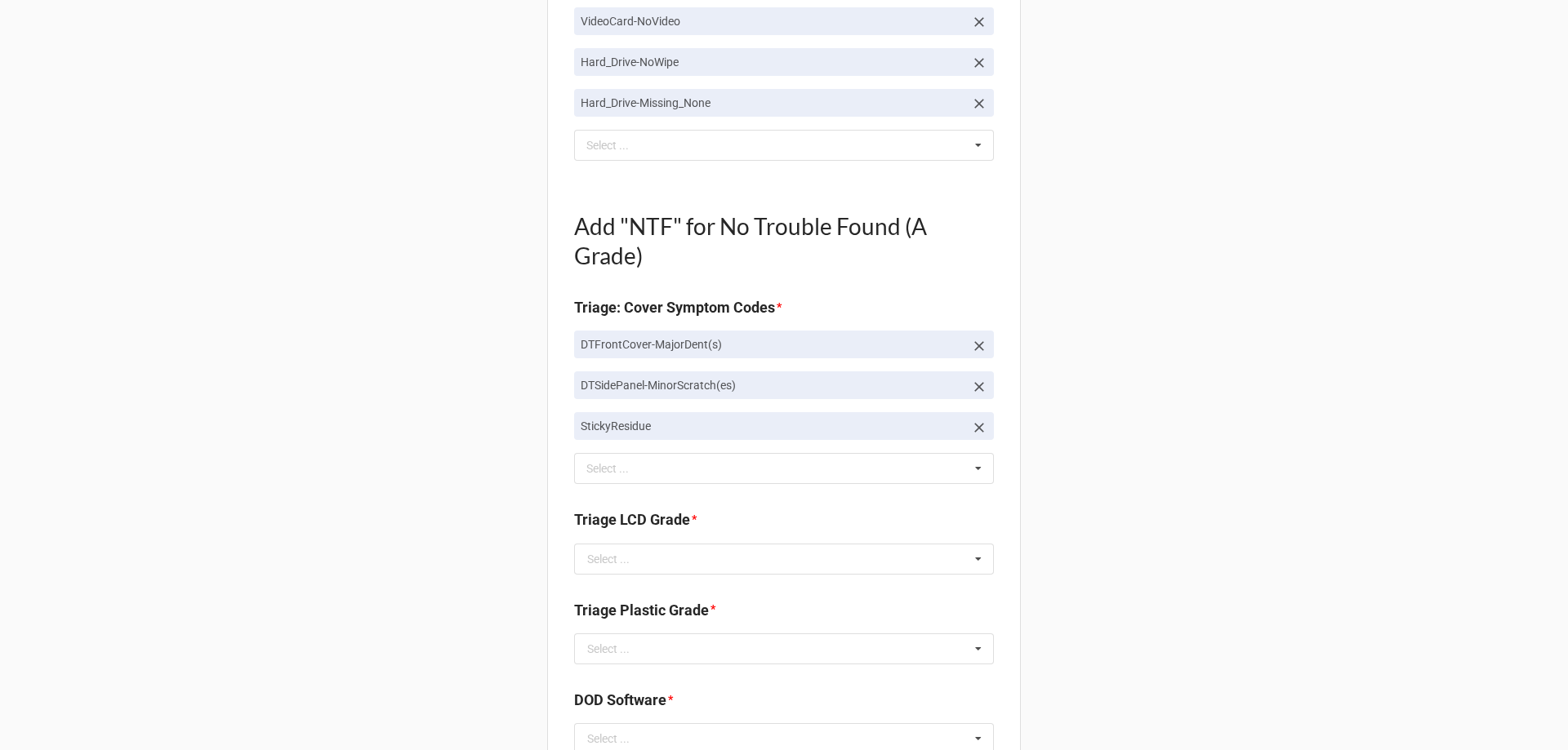
scroll to position [760, 0]
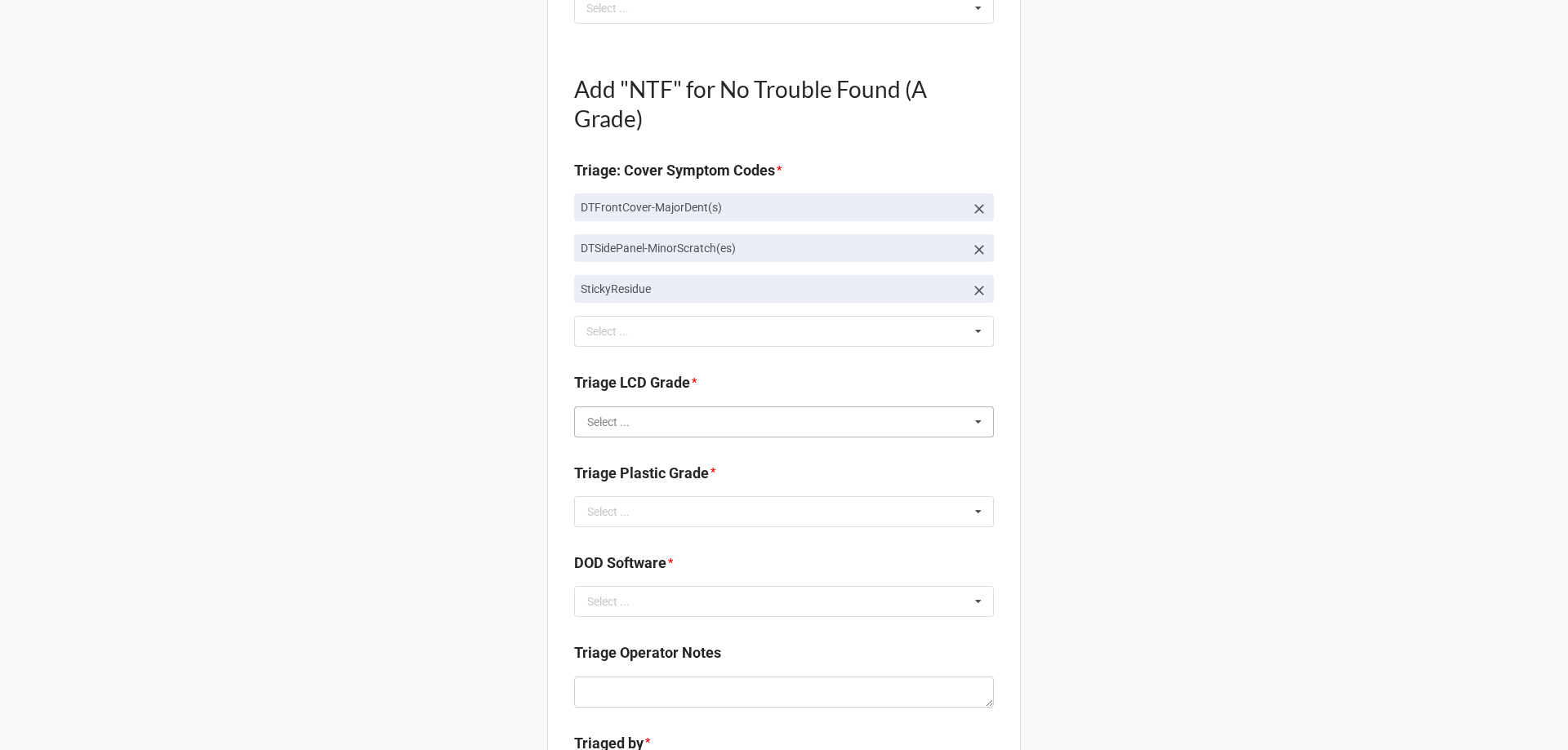
click at [631, 422] on input "text" at bounding box center [784, 422] width 418 height 30
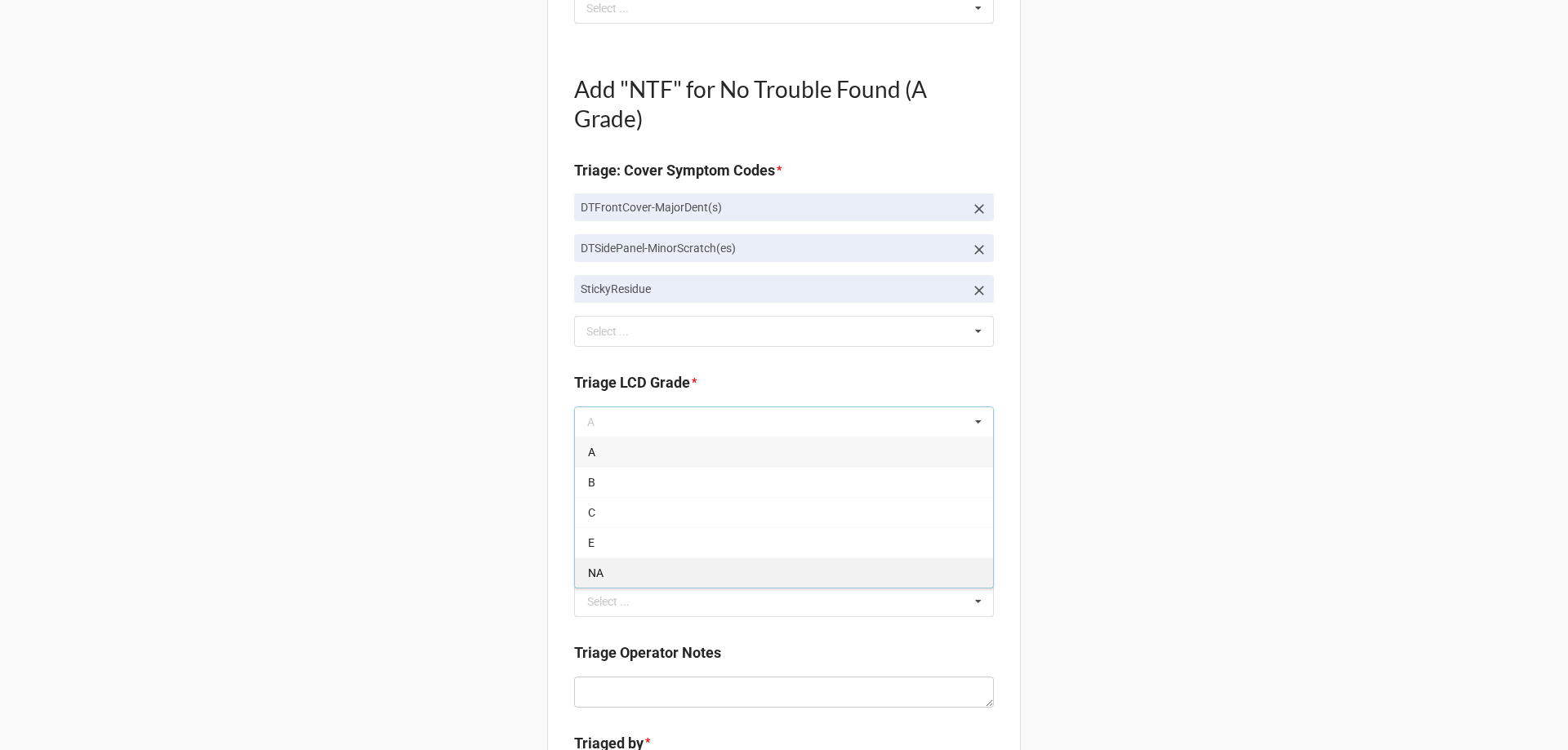
click at [593, 581] on div "NA" at bounding box center [784, 573] width 418 height 30
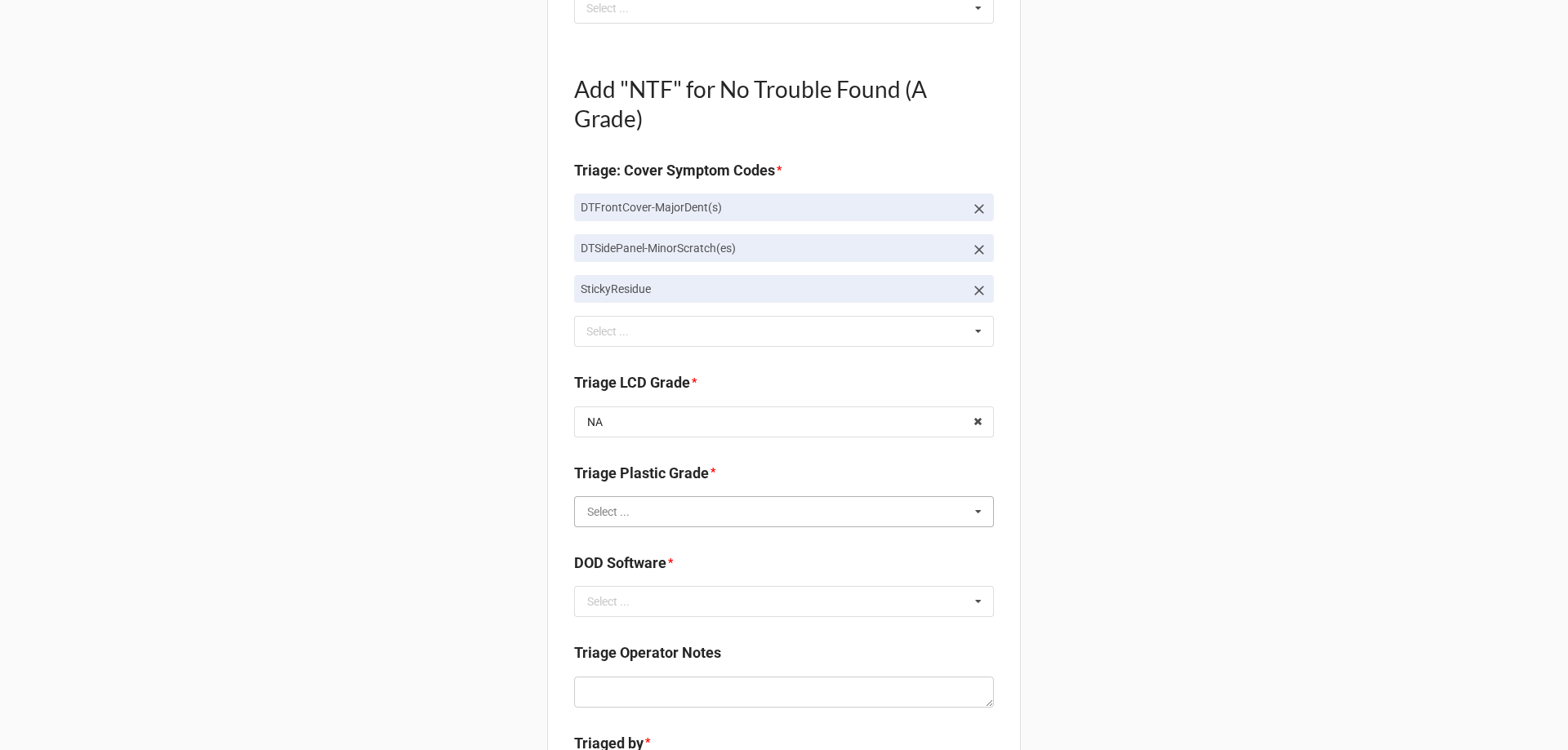
click at [605, 524] on input "text" at bounding box center [784, 512] width 418 height 30
click at [598, 603] on div "C" at bounding box center [784, 602] width 418 height 30
click at [605, 601] on div "Select ..." at bounding box center [608, 602] width 43 height 11
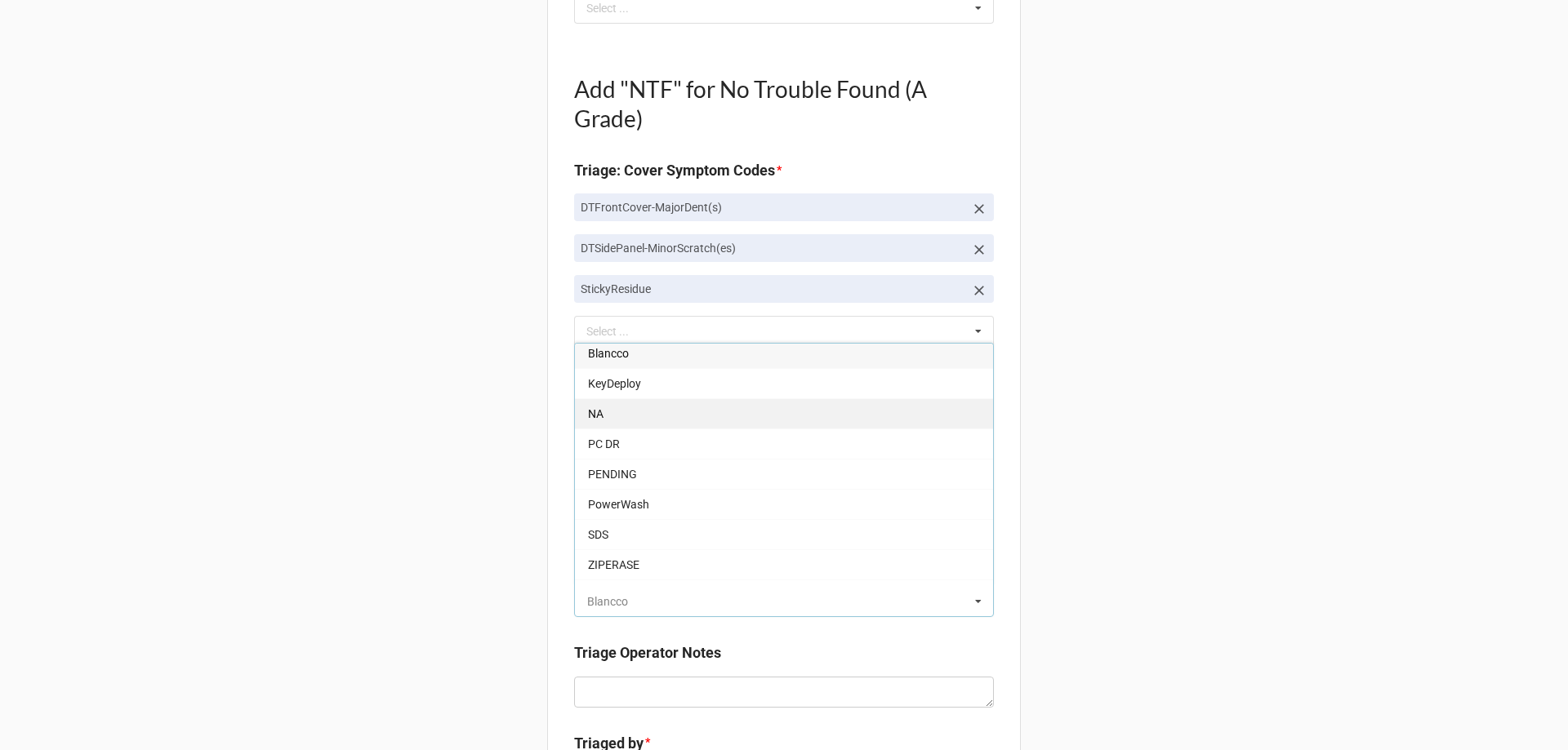
scroll to position [0, 0]
click at [588, 422] on span "NA" at bounding box center [595, 419] width 16 height 13
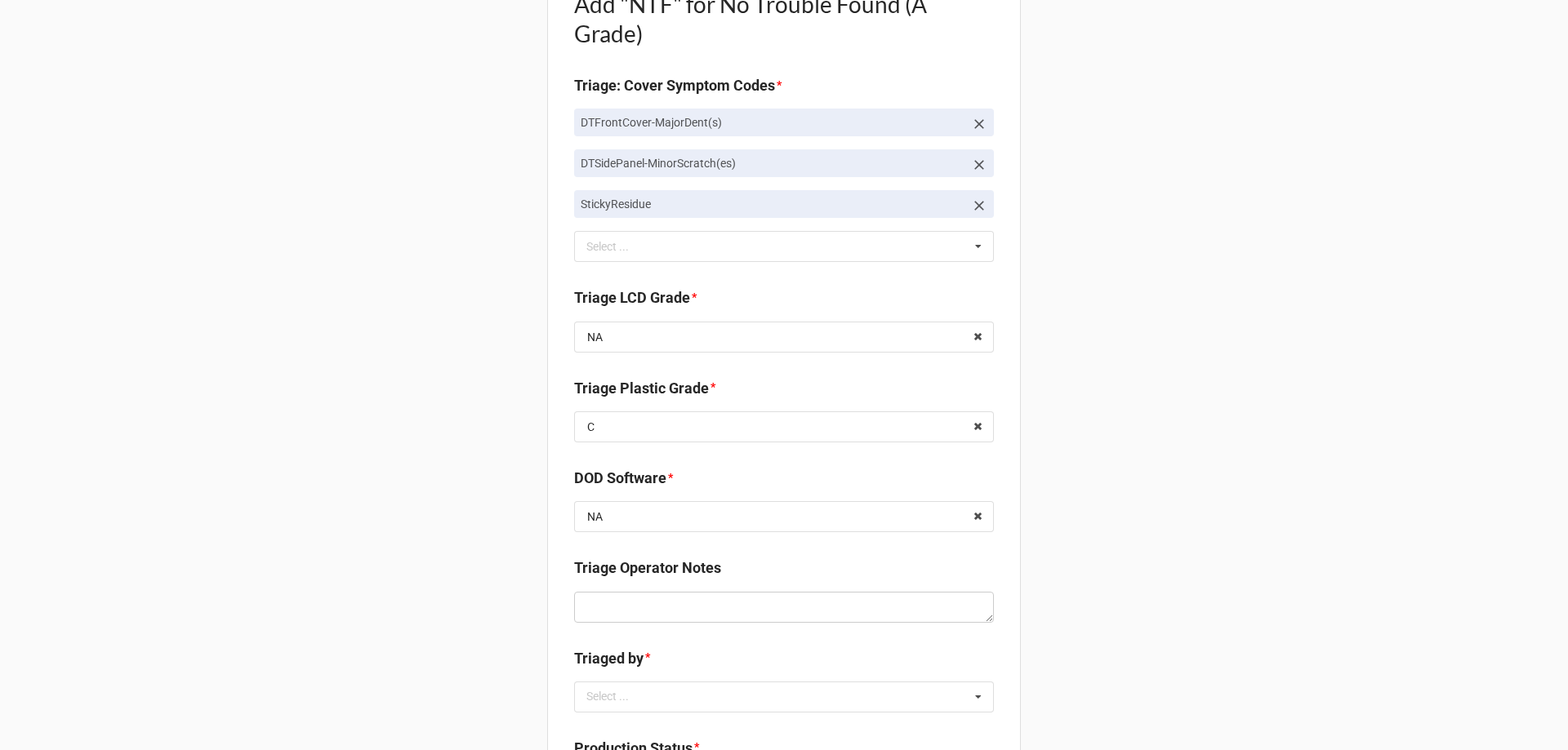
scroll to position [1005, 0]
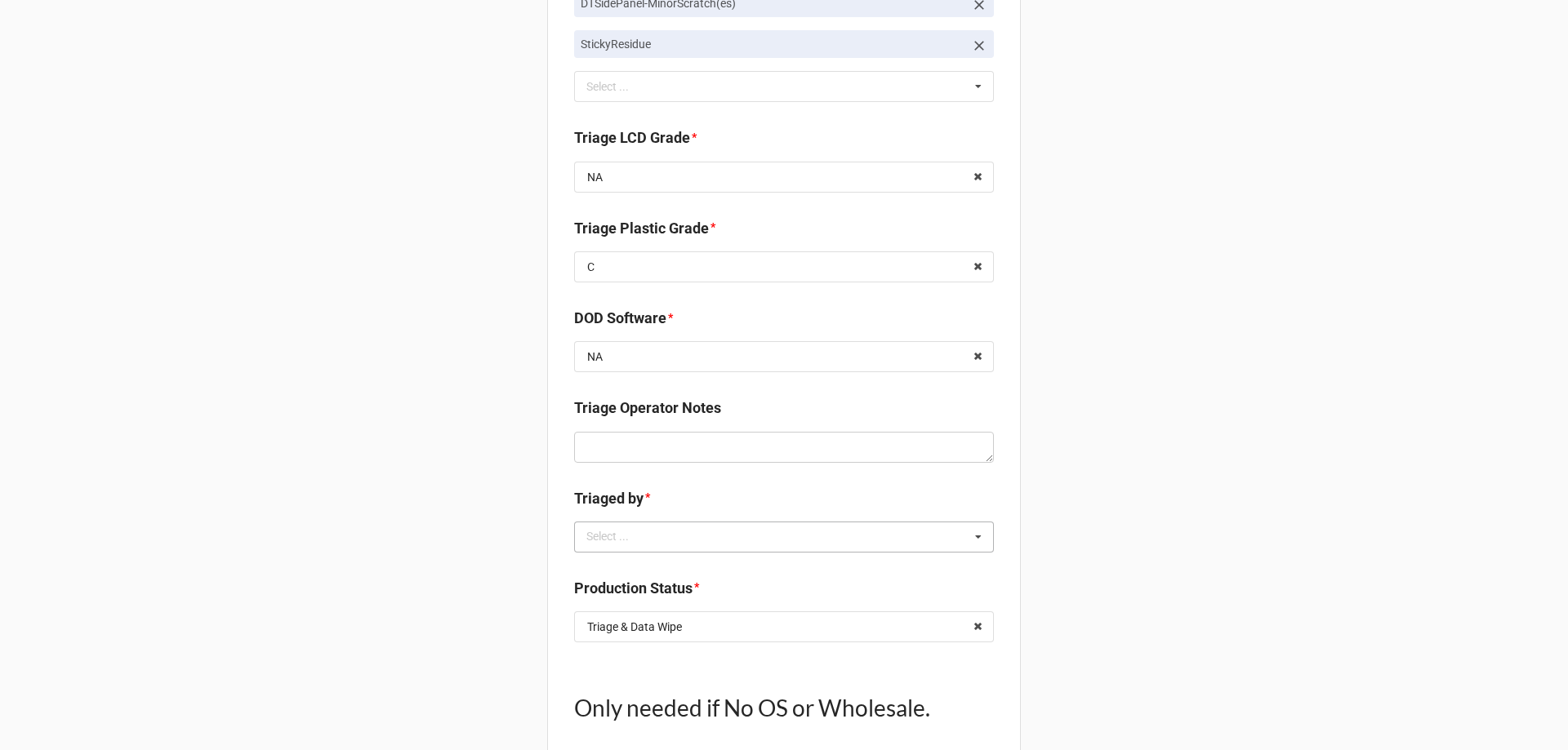
click at [610, 533] on div "Select ..." at bounding box center [617, 537] width 70 height 19
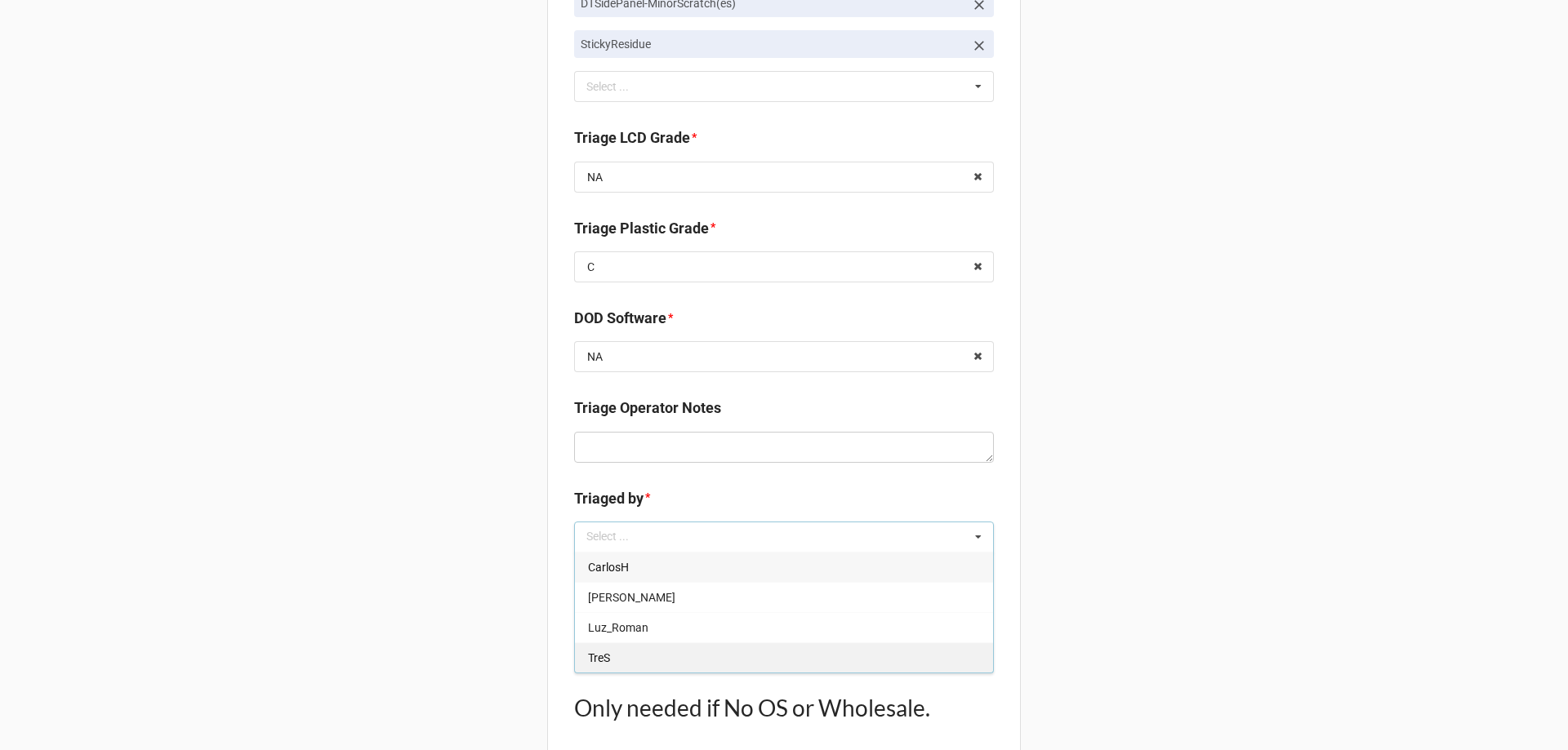
click at [632, 661] on div "TreS" at bounding box center [784, 658] width 418 height 30
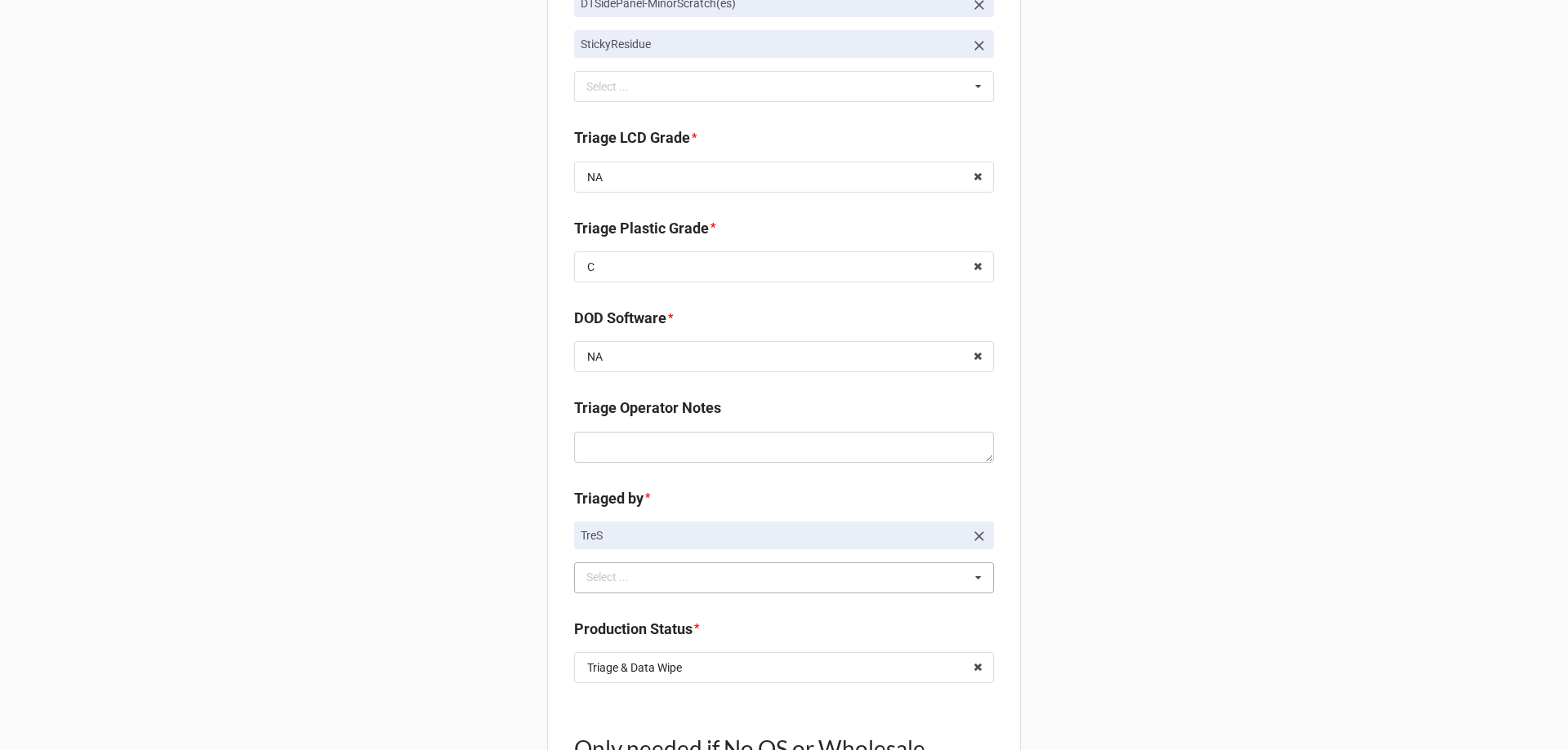
click at [501, 545] on div "Back Receiving Triage Imaging Cleaning Tech & Repair QC Packing Order Picking R…" at bounding box center [784, 130] width 1568 height 2270
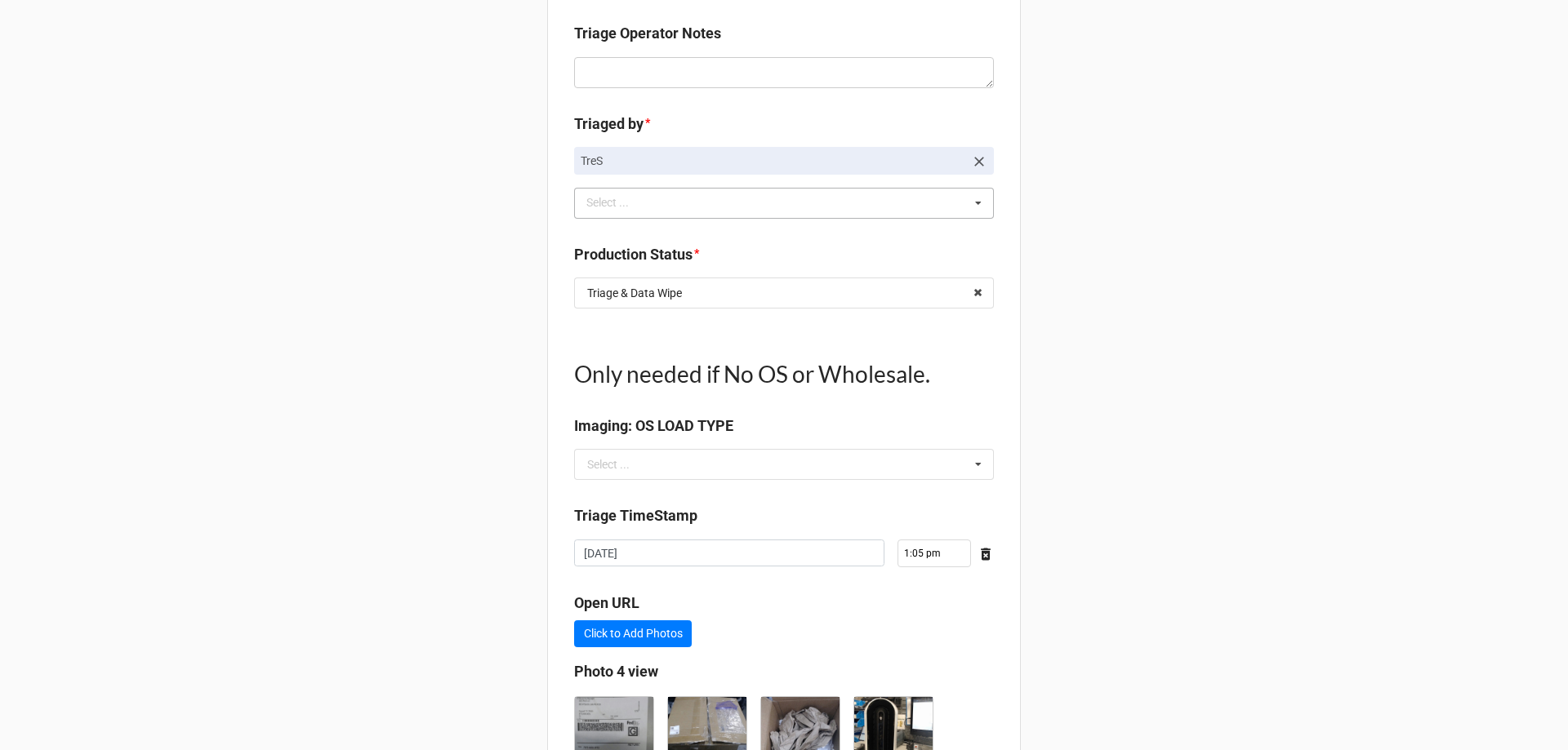
scroll to position [1413, 0]
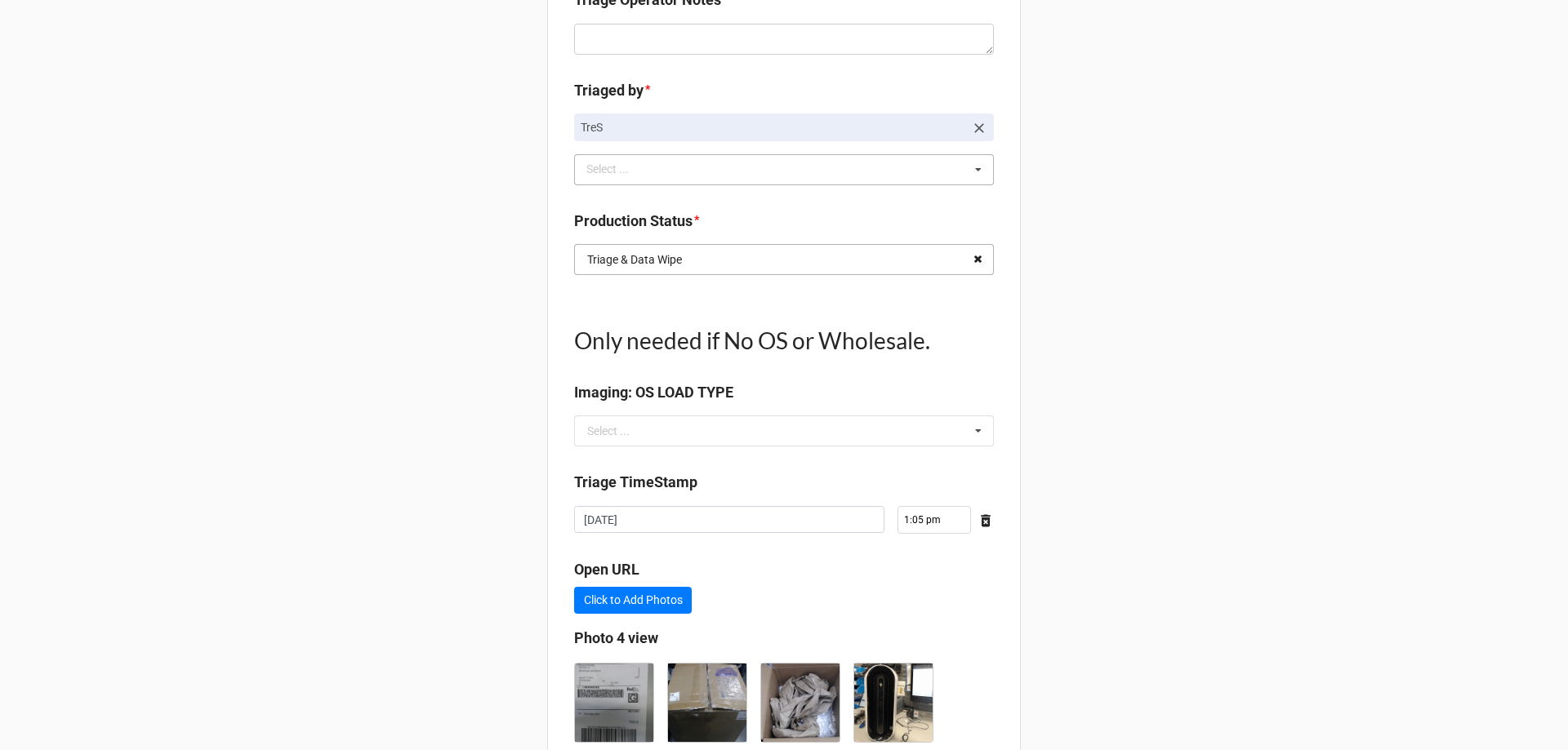
click at [979, 266] on icon at bounding box center [977, 260] width 25 height 30
click at [934, 269] on input "text" at bounding box center [784, 260] width 418 height 30
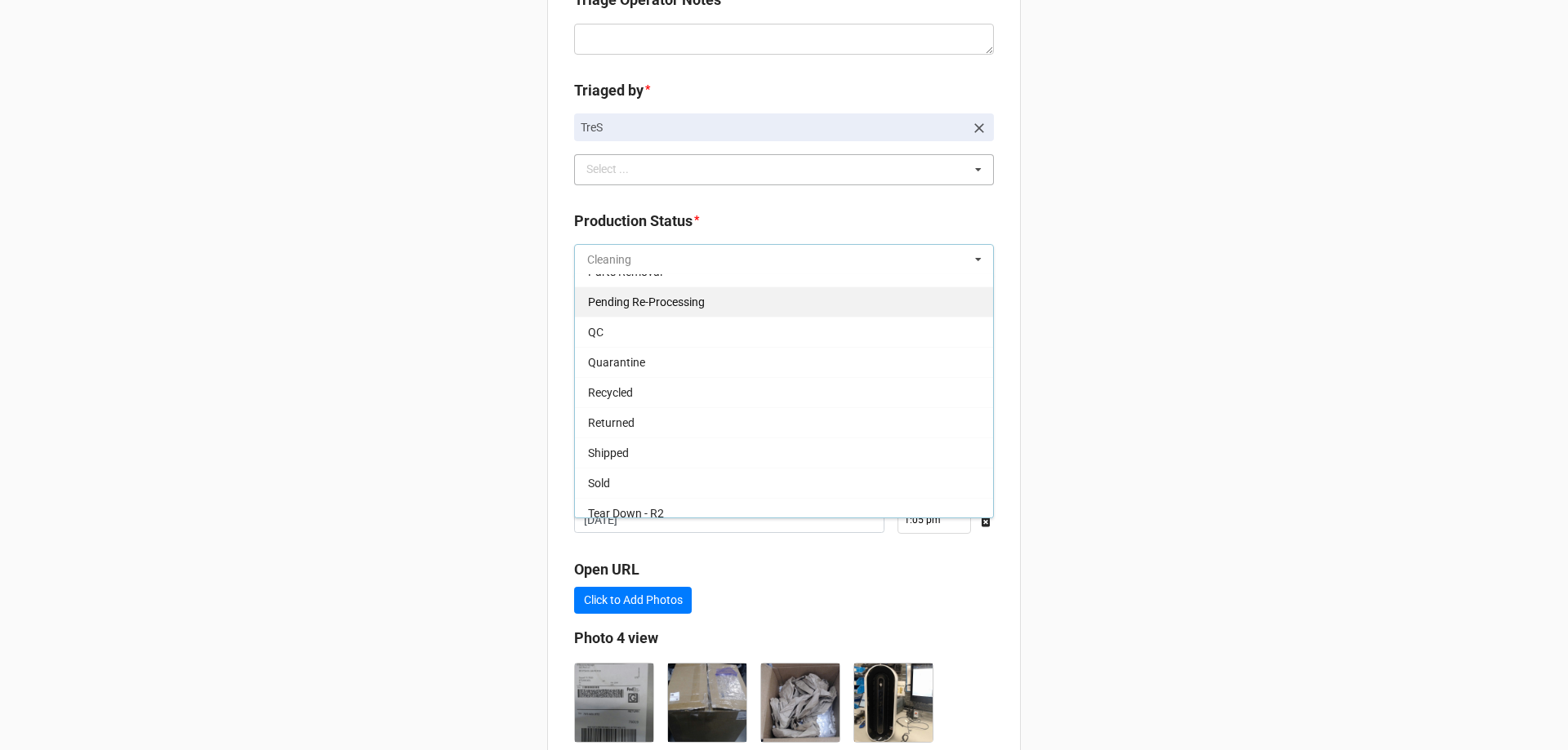
scroll to position [245, 0]
click at [610, 322] on div "QC" at bounding box center [784, 316] width 418 height 30
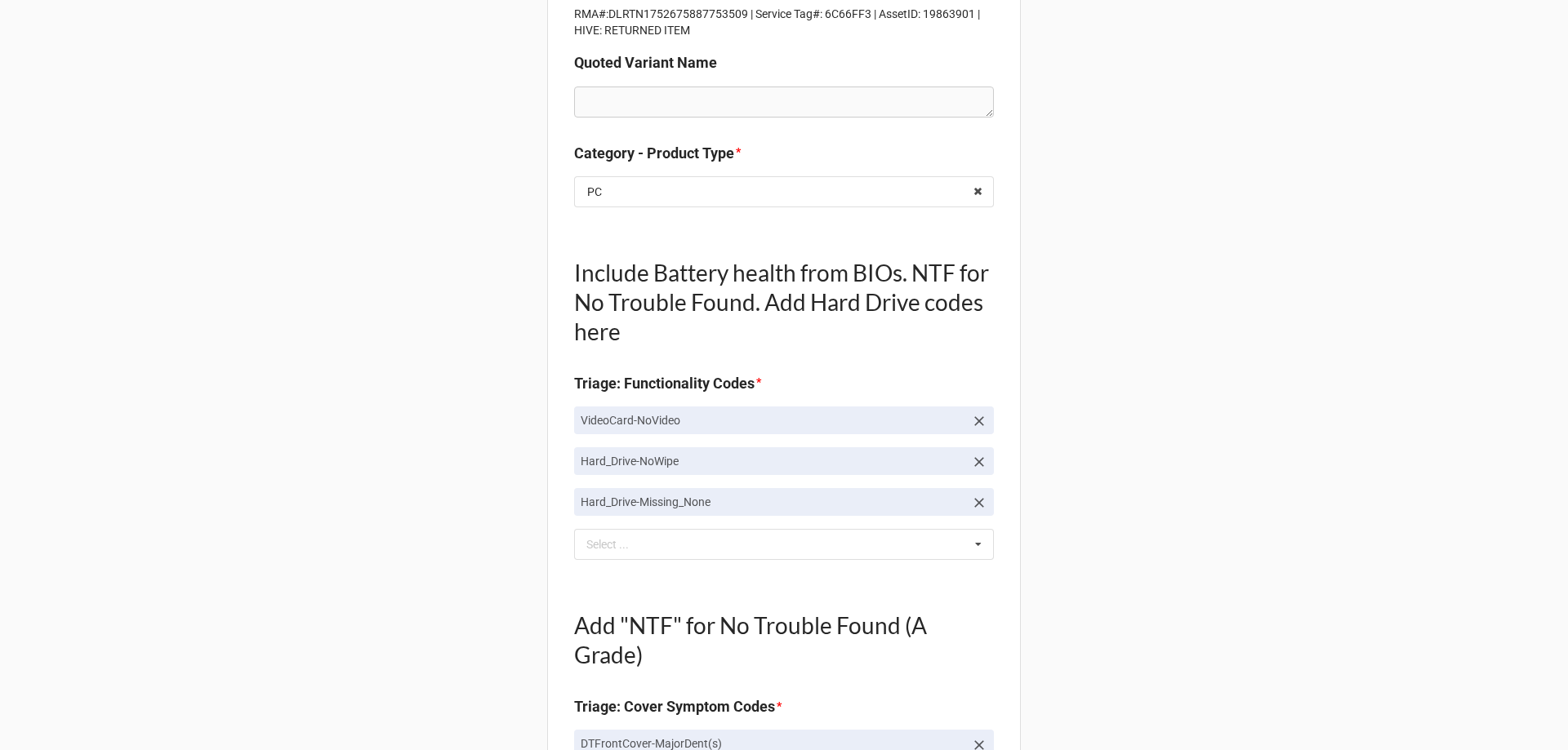
scroll to position [0, 0]
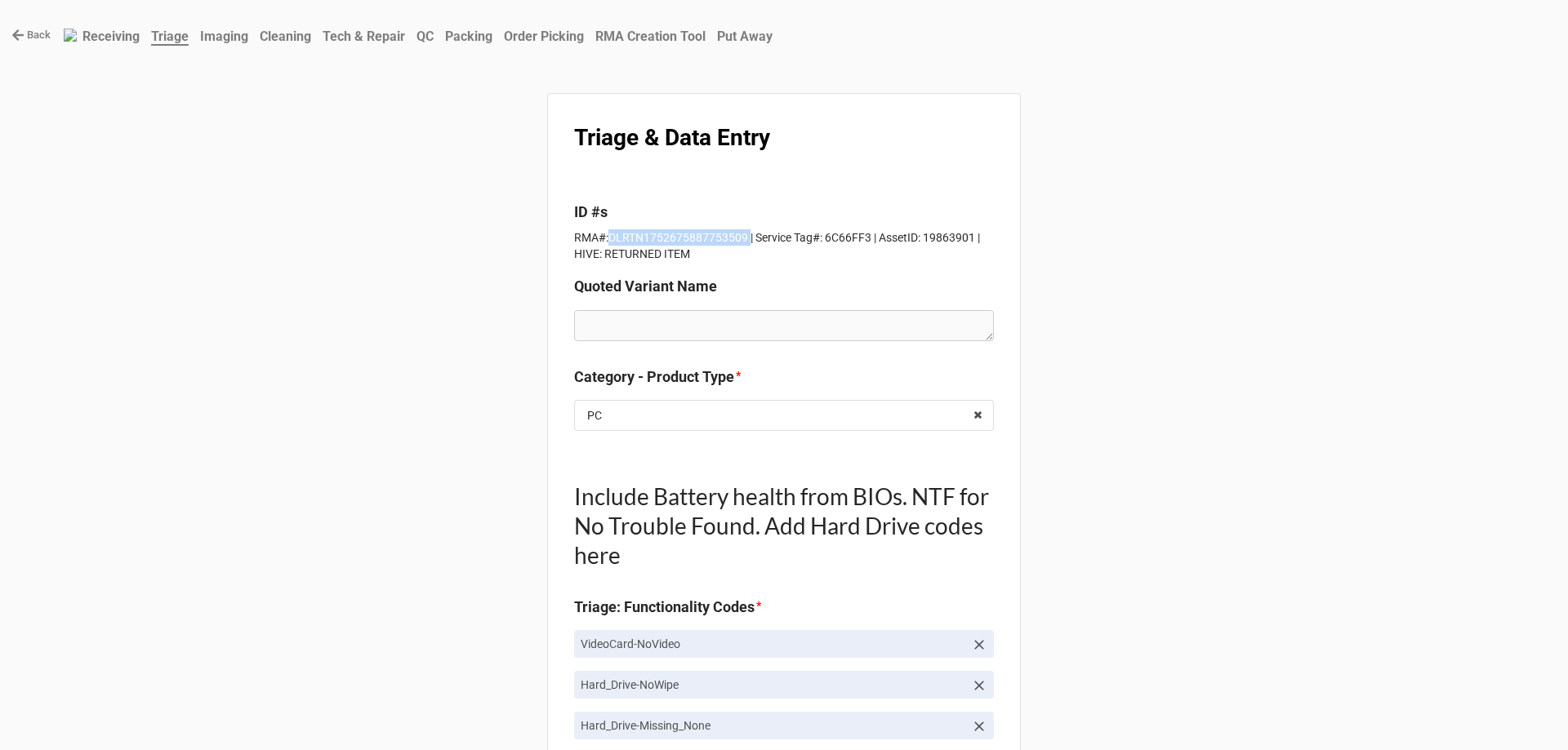
drag, startPoint x: 604, startPoint y: 242, endPoint x: 740, endPoint y: 239, distance: 136.0
click at [740, 239] on p "RMA#:DLRTN1752675887753509 | Service Tag#: 6C66FF3 | AssetID: 19863901 | HIVE: …" at bounding box center [784, 245] width 420 height 33
copy p "DLRTN1752675887753509"
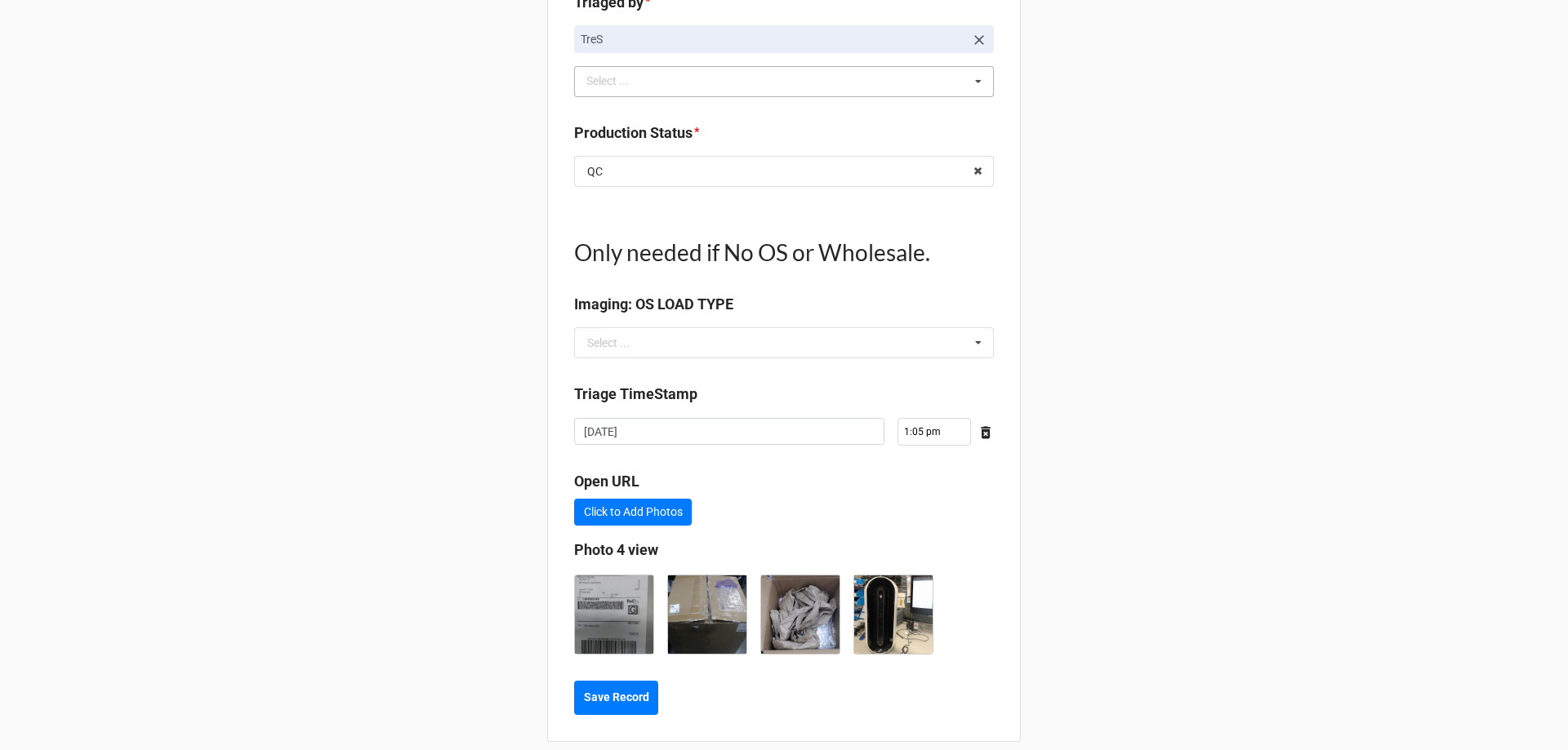
scroll to position [1520, 0]
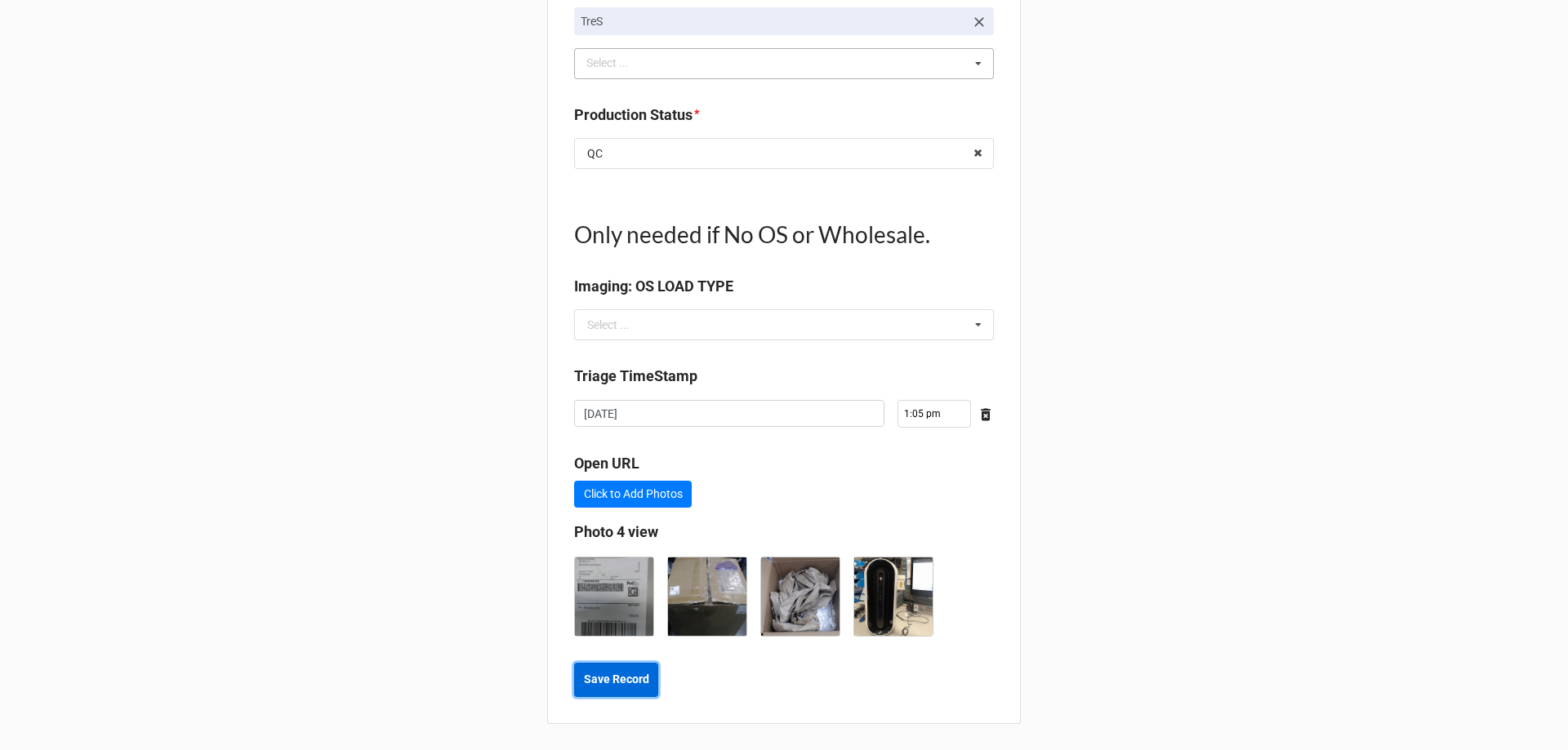
click at [603, 678] on b "Save Record" at bounding box center [617, 679] width 65 height 17
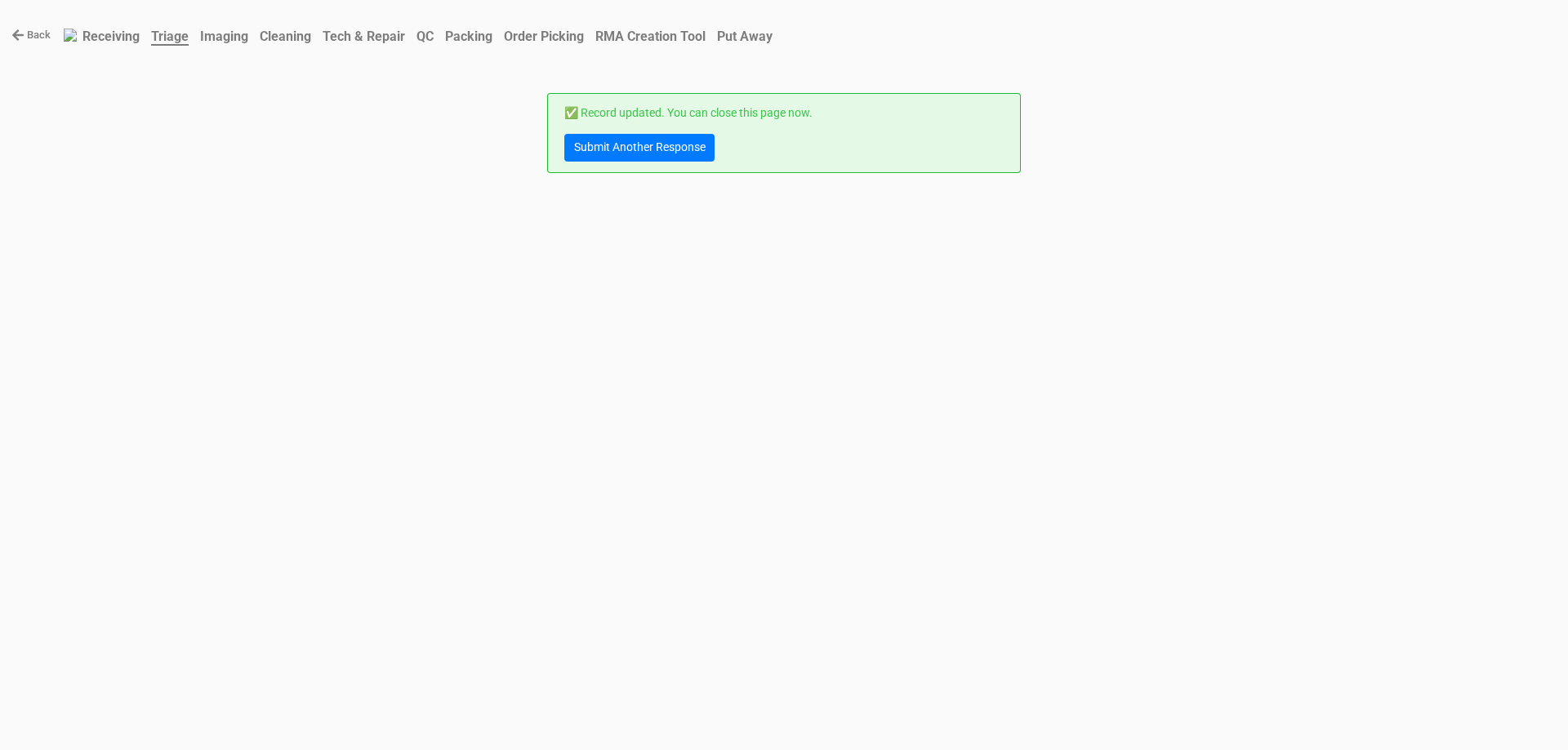
scroll to position [0, 0]
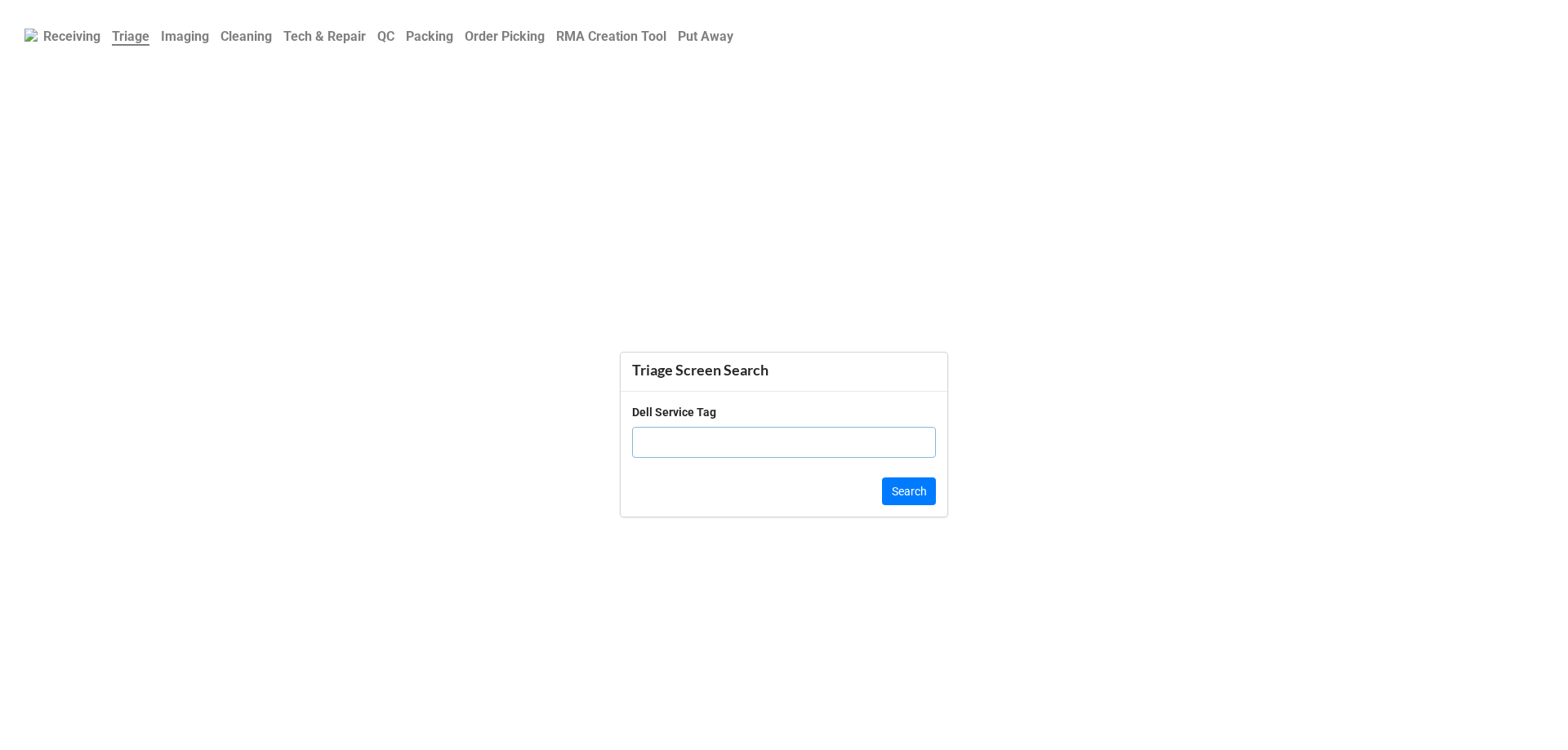
click at [678, 440] on input "text" at bounding box center [784, 442] width 304 height 31
paste input "2v70ls3"
type input "2v70ls3"
click button "Search" at bounding box center [909, 492] width 54 height 28
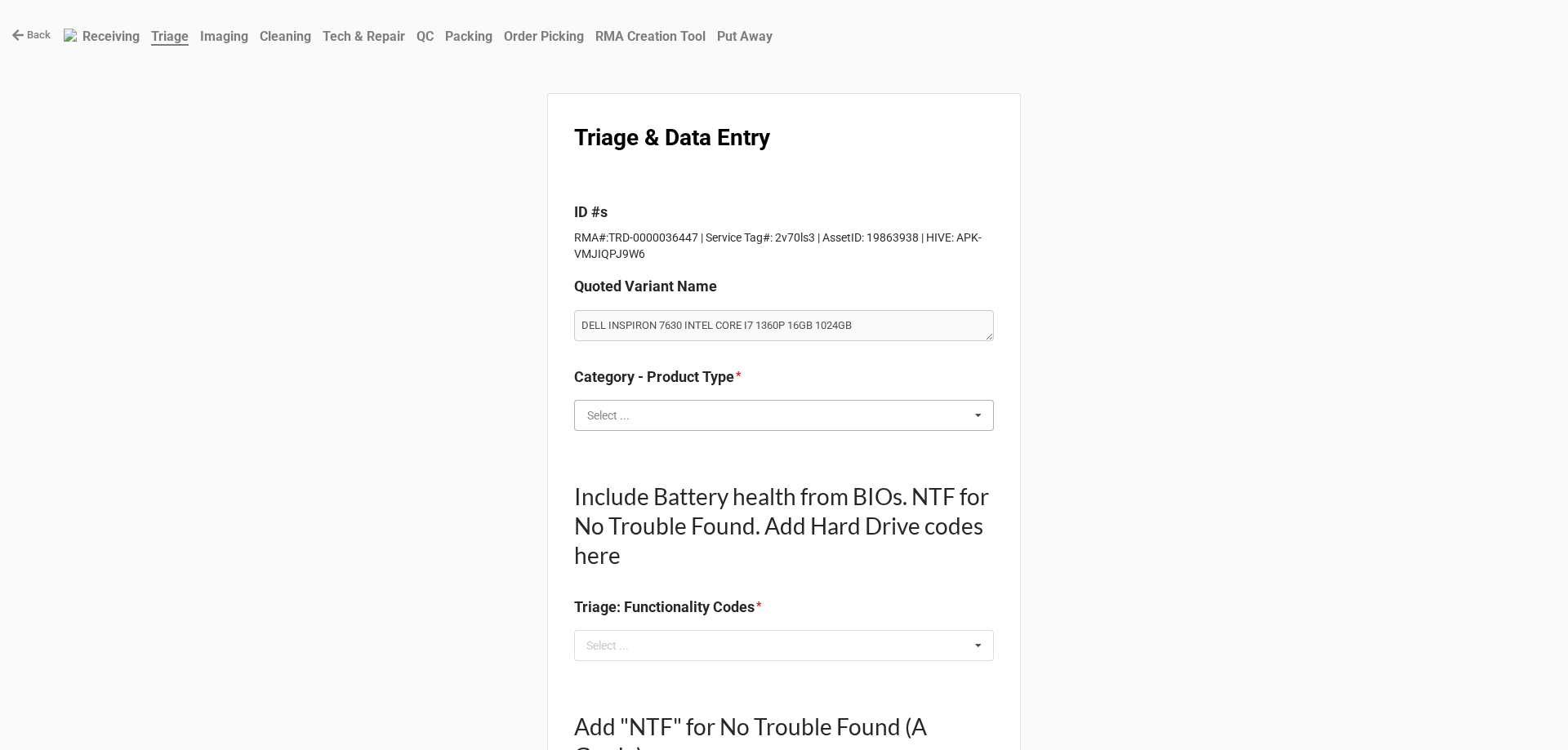
click at [651, 428] on input "text" at bounding box center [784, 416] width 418 height 30
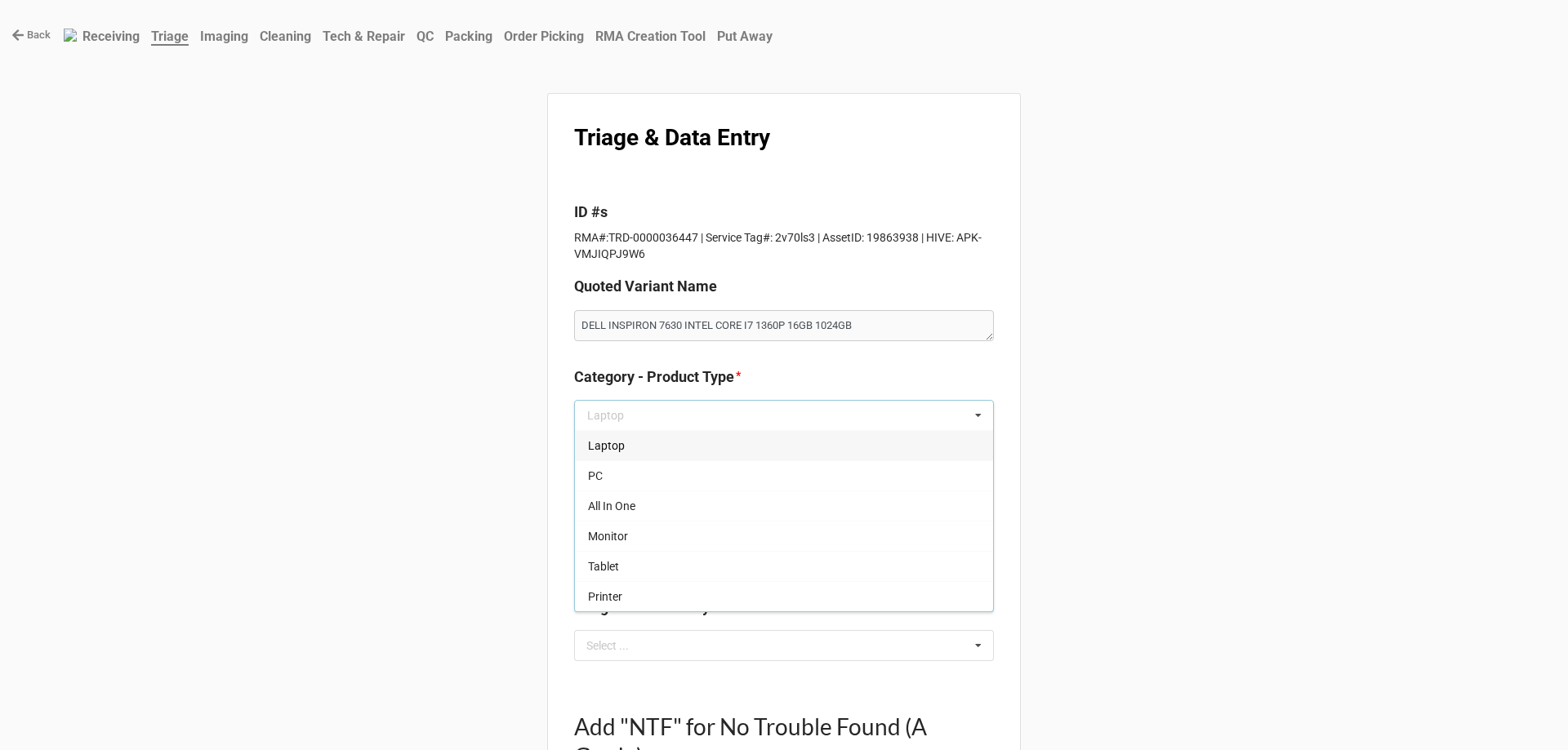
click at [645, 447] on div "Laptop" at bounding box center [784, 445] width 418 height 30
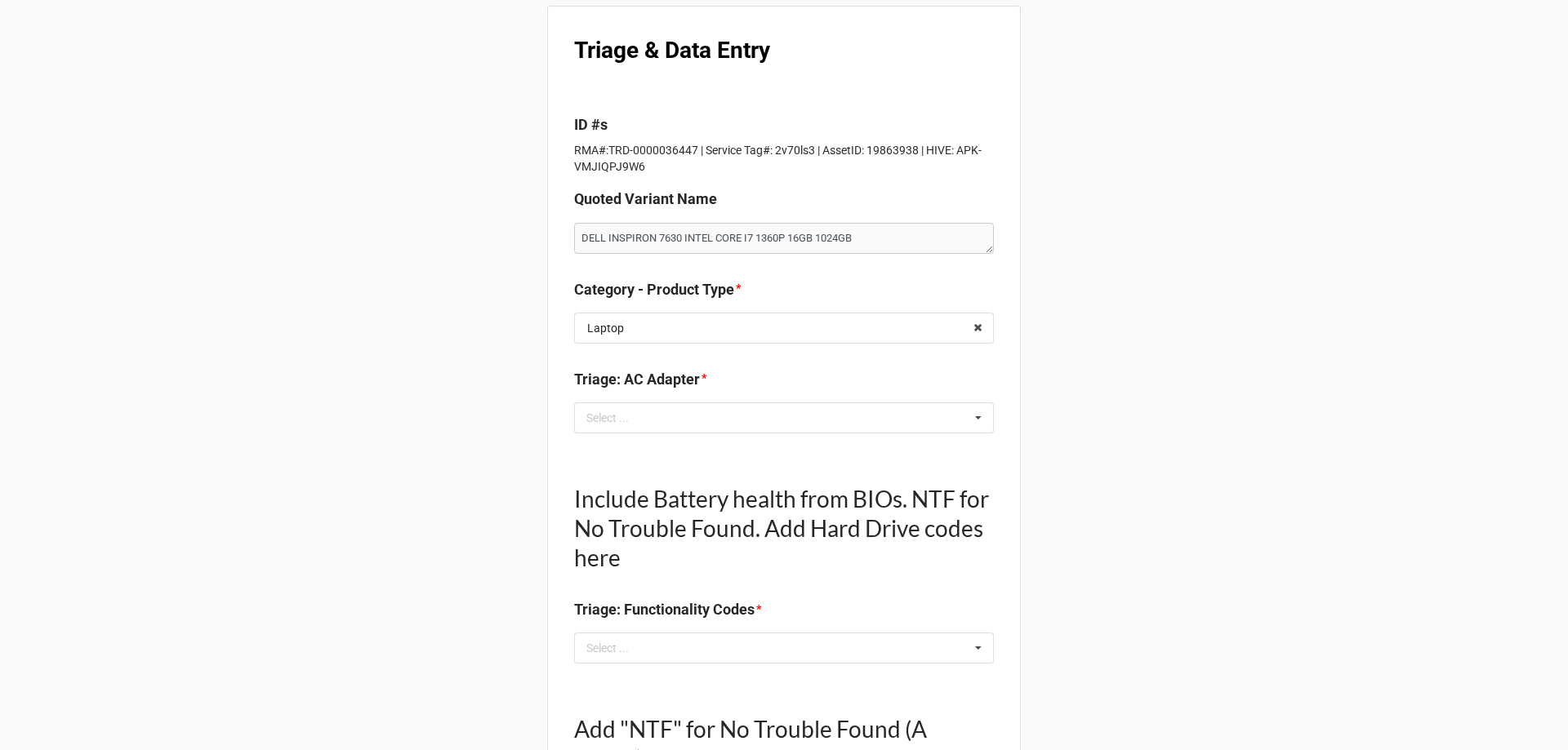
scroll to position [82, 0]
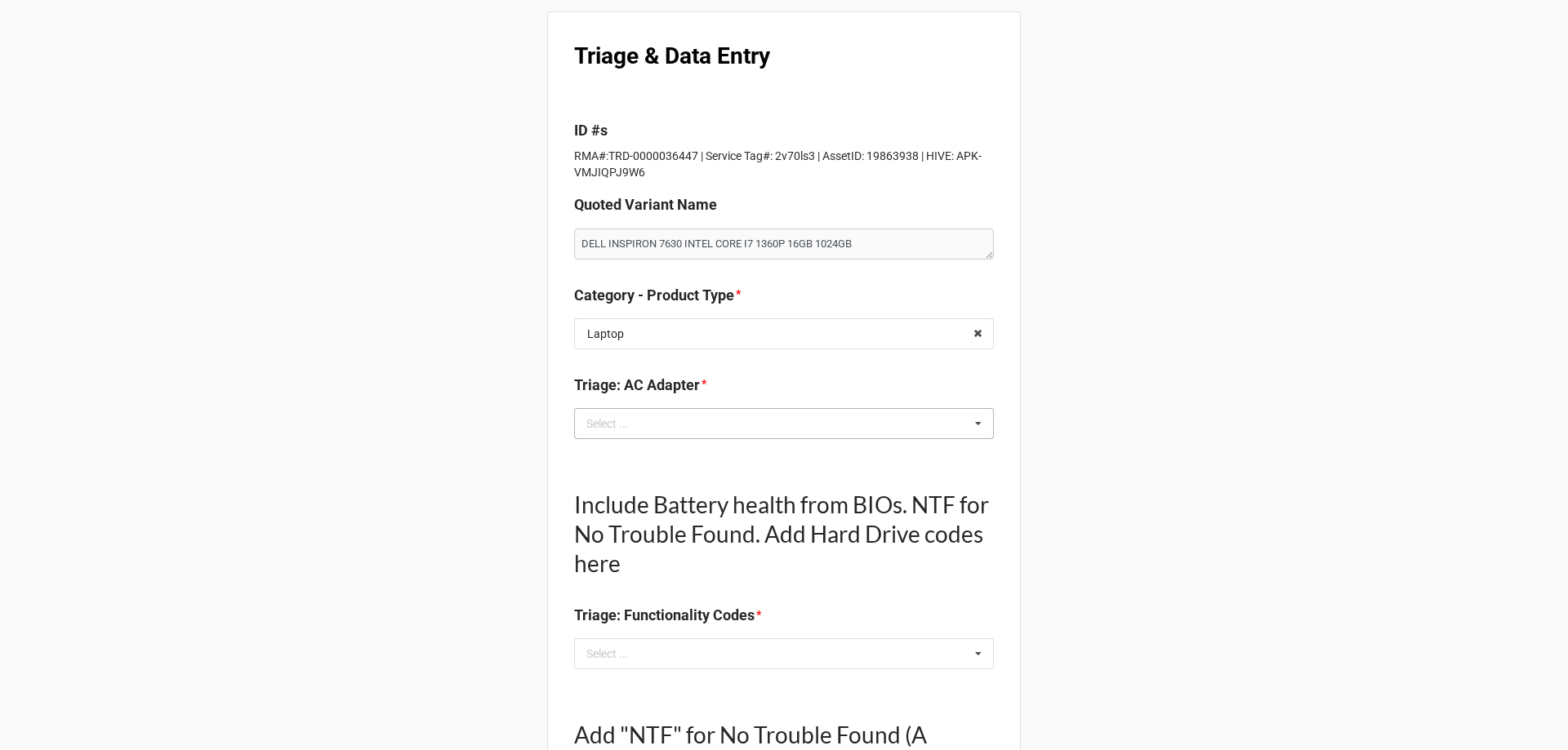
click at [722, 413] on div "Select ... No results found." at bounding box center [784, 423] width 420 height 31
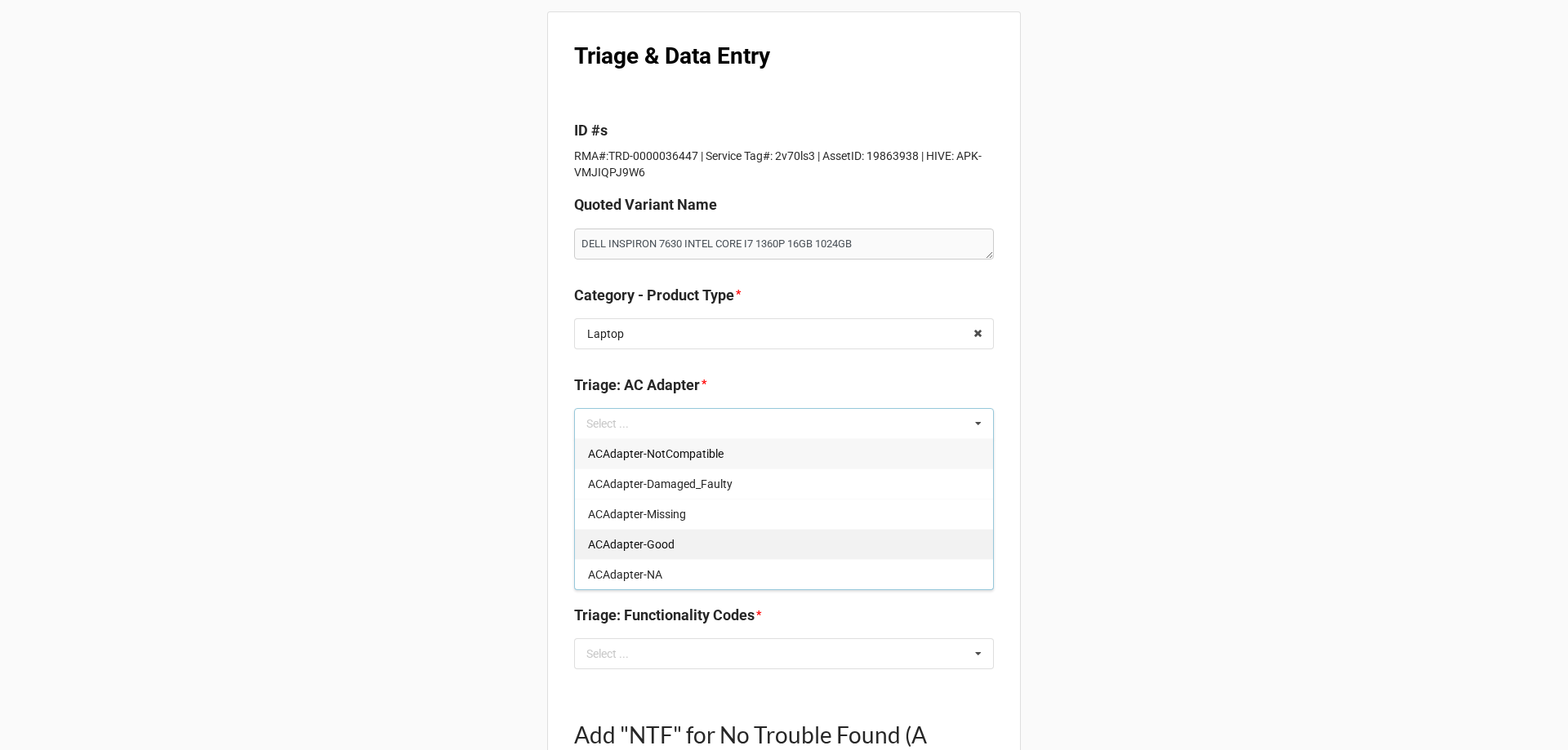
click at [672, 556] on div "ACAdapter-Good" at bounding box center [784, 544] width 418 height 30
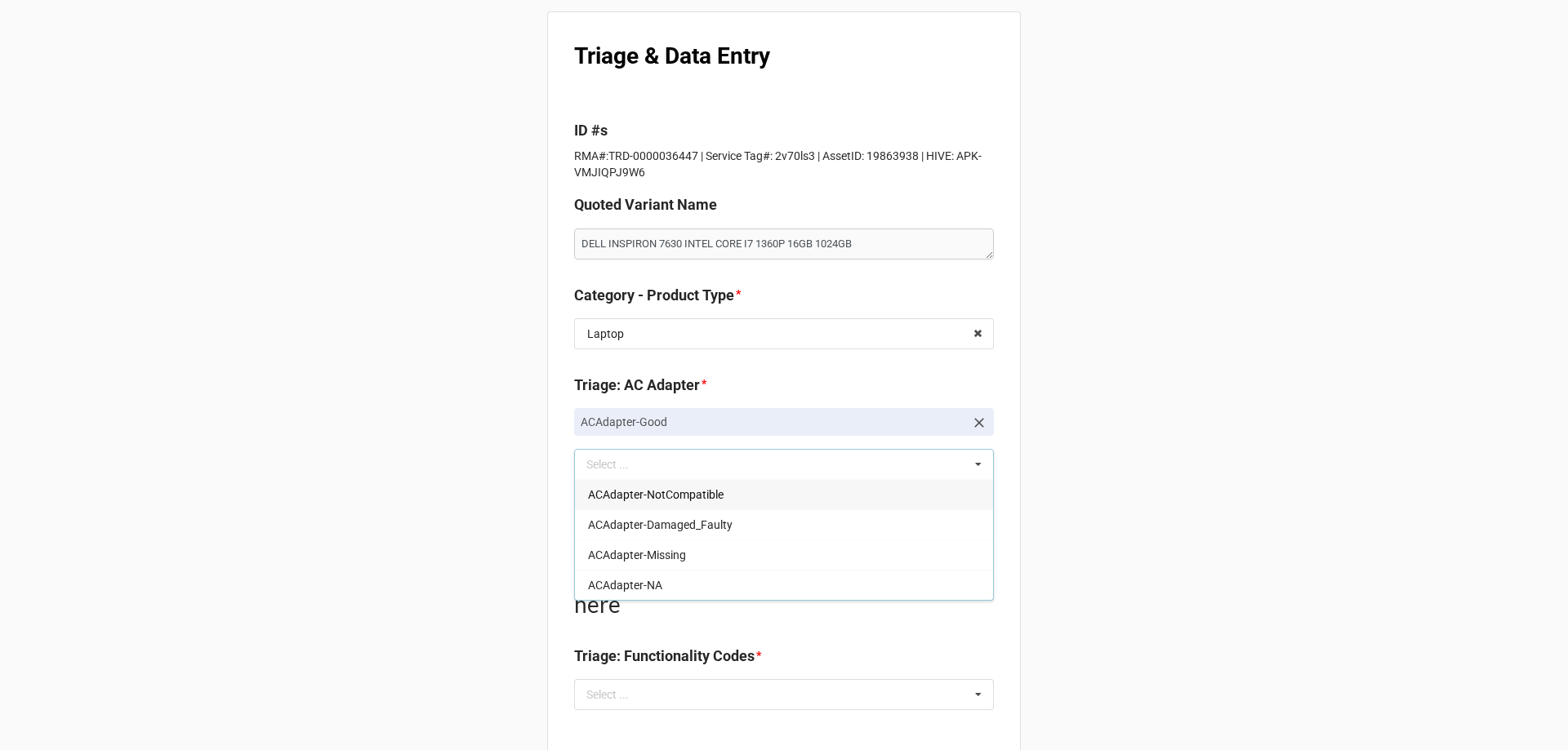
drag, startPoint x: 348, startPoint y: 541, endPoint x: 518, endPoint y: 511, distance: 172.6
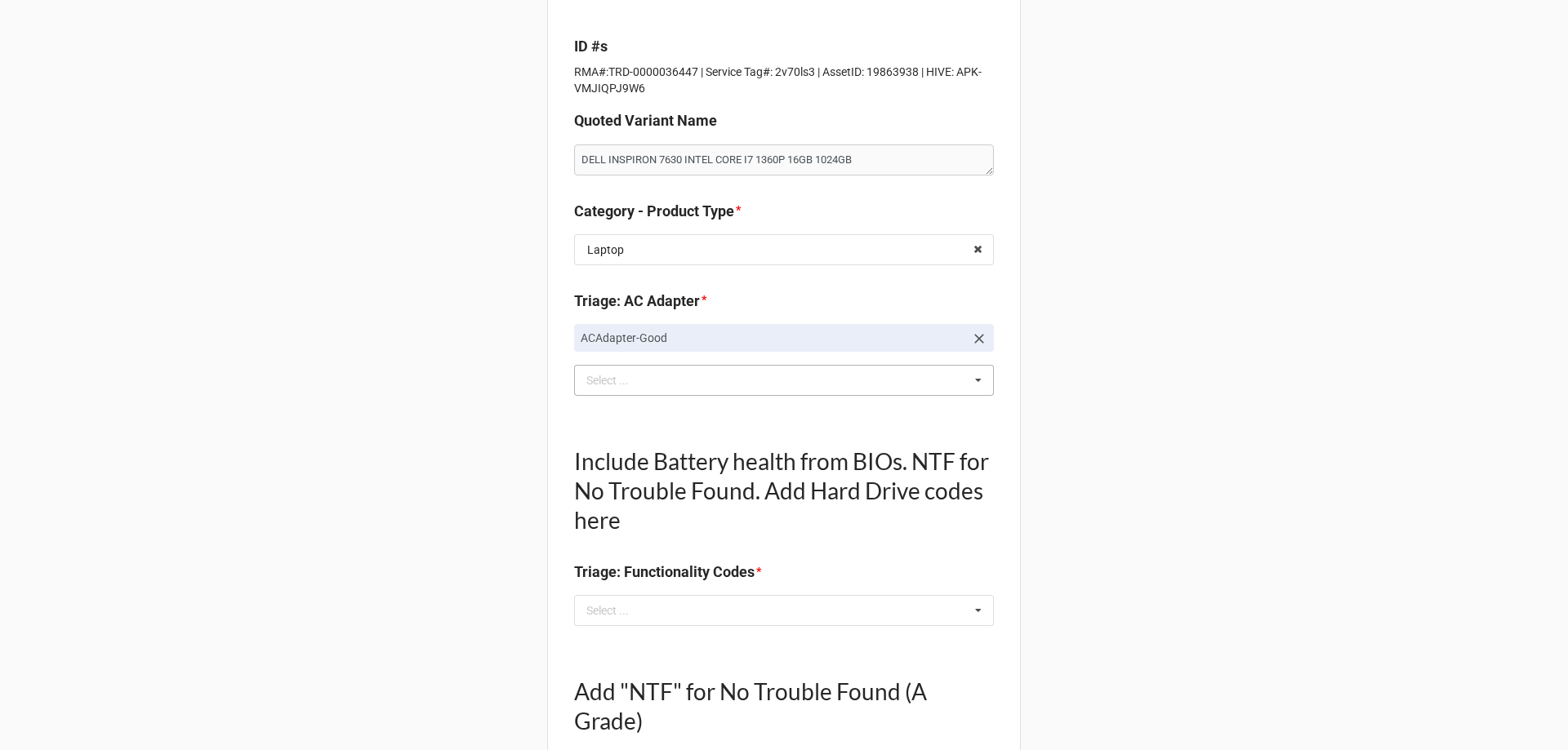
scroll to position [245, 0]
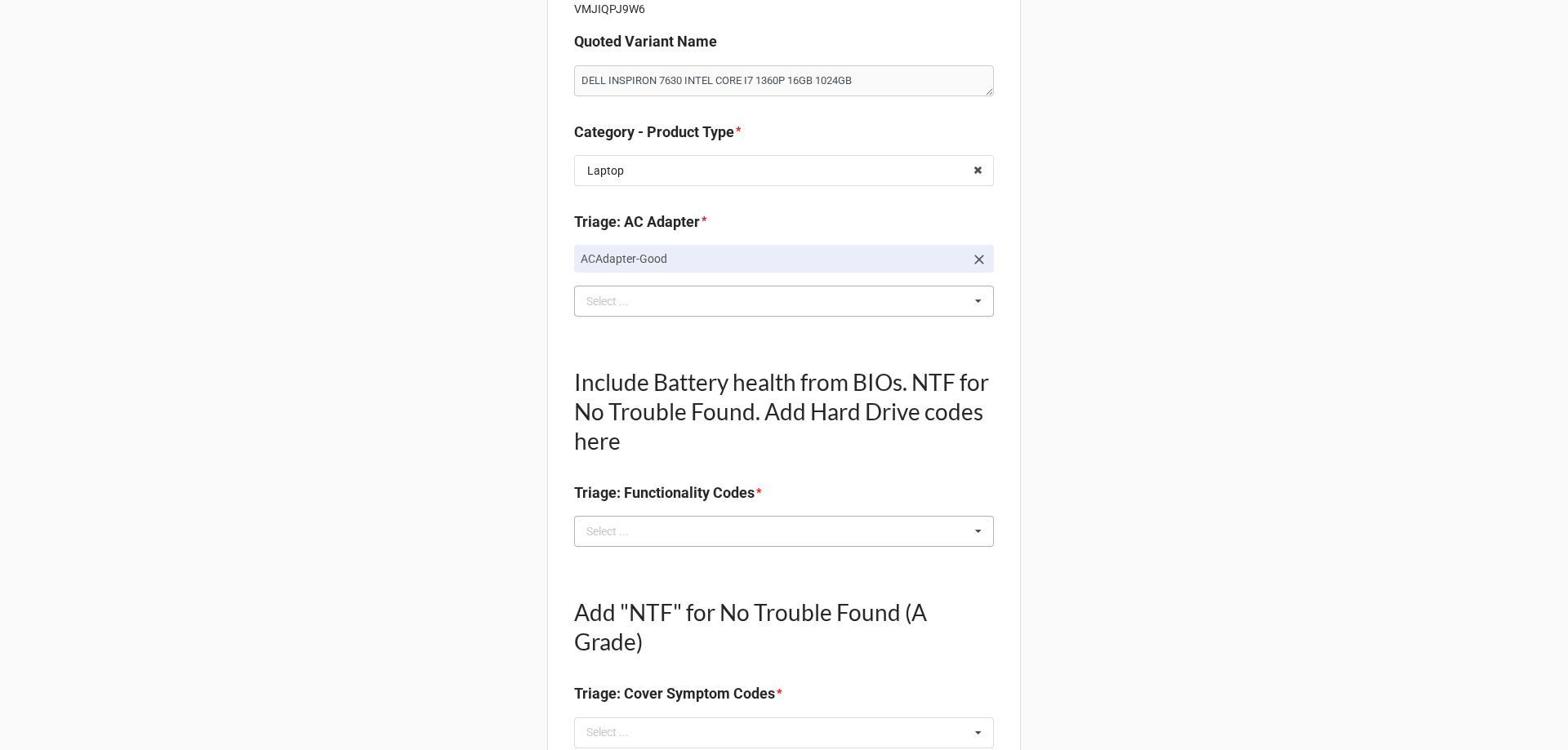
click at [673, 533] on div "Select ... No results found." at bounding box center [784, 531] width 420 height 31
type textarea "x"
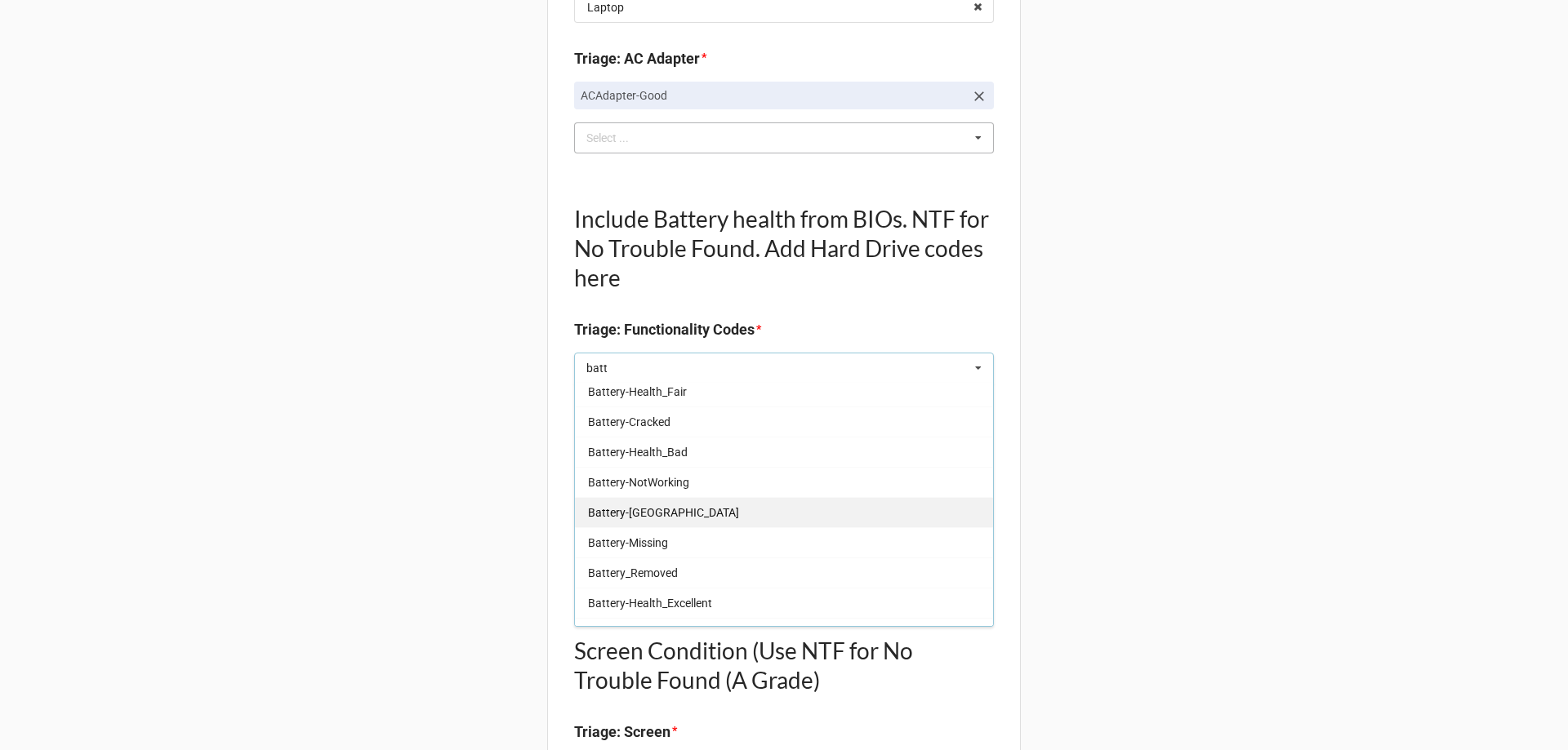
scroll to position [0, 0]
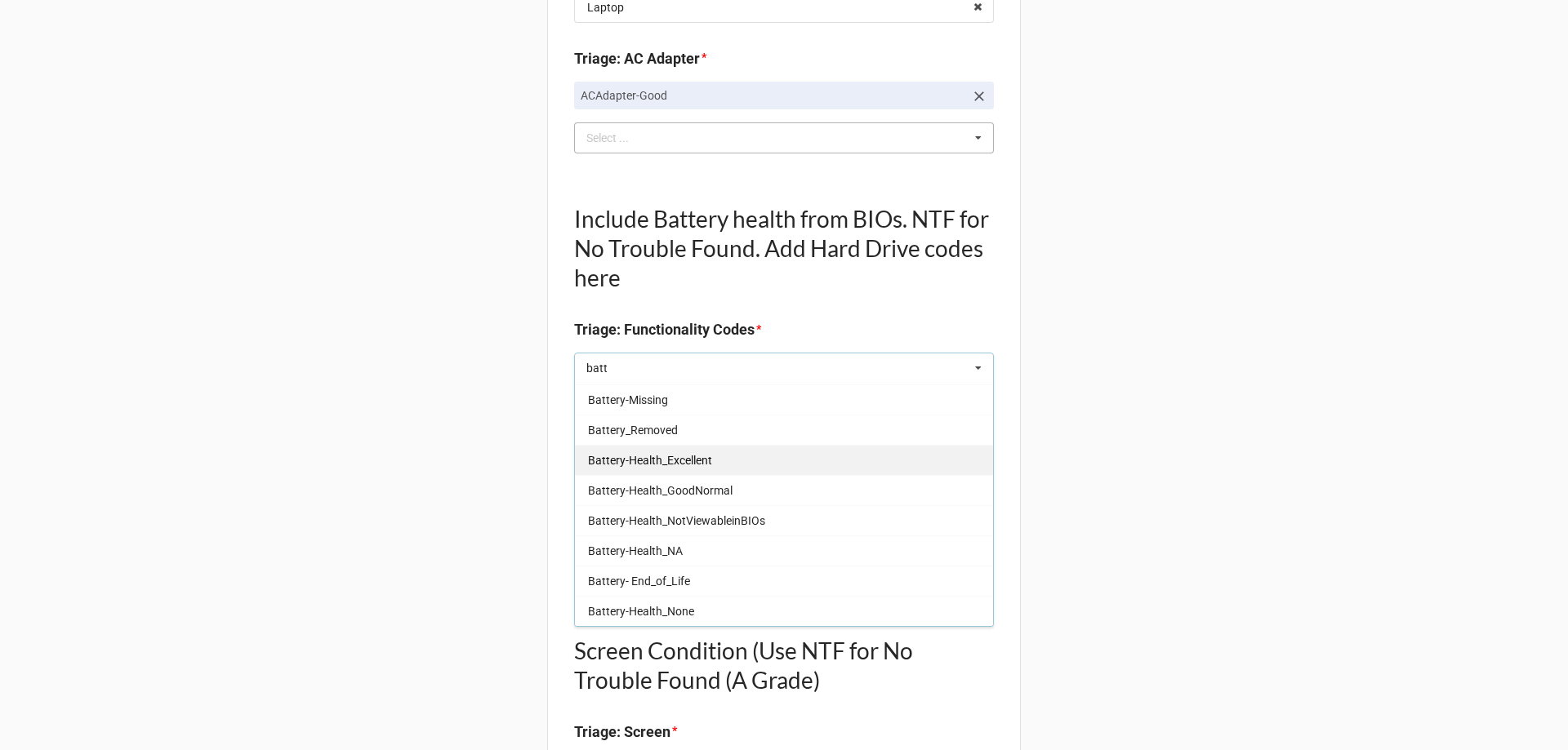
type input "batt"
click at [690, 456] on span "Battery-Health_Excellent" at bounding box center [649, 460] width 124 height 13
type textarea "x"
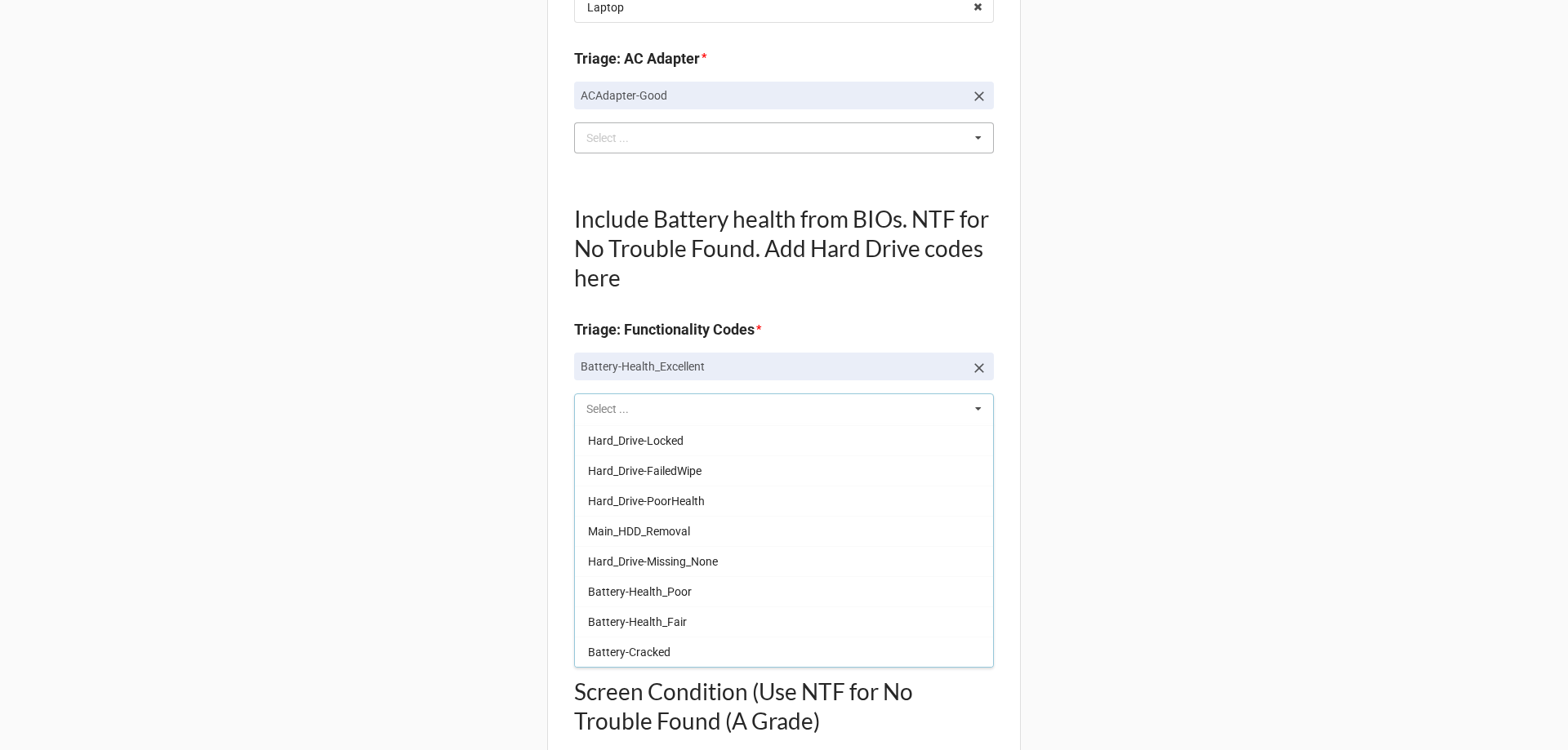
scroll to position [512, 0]
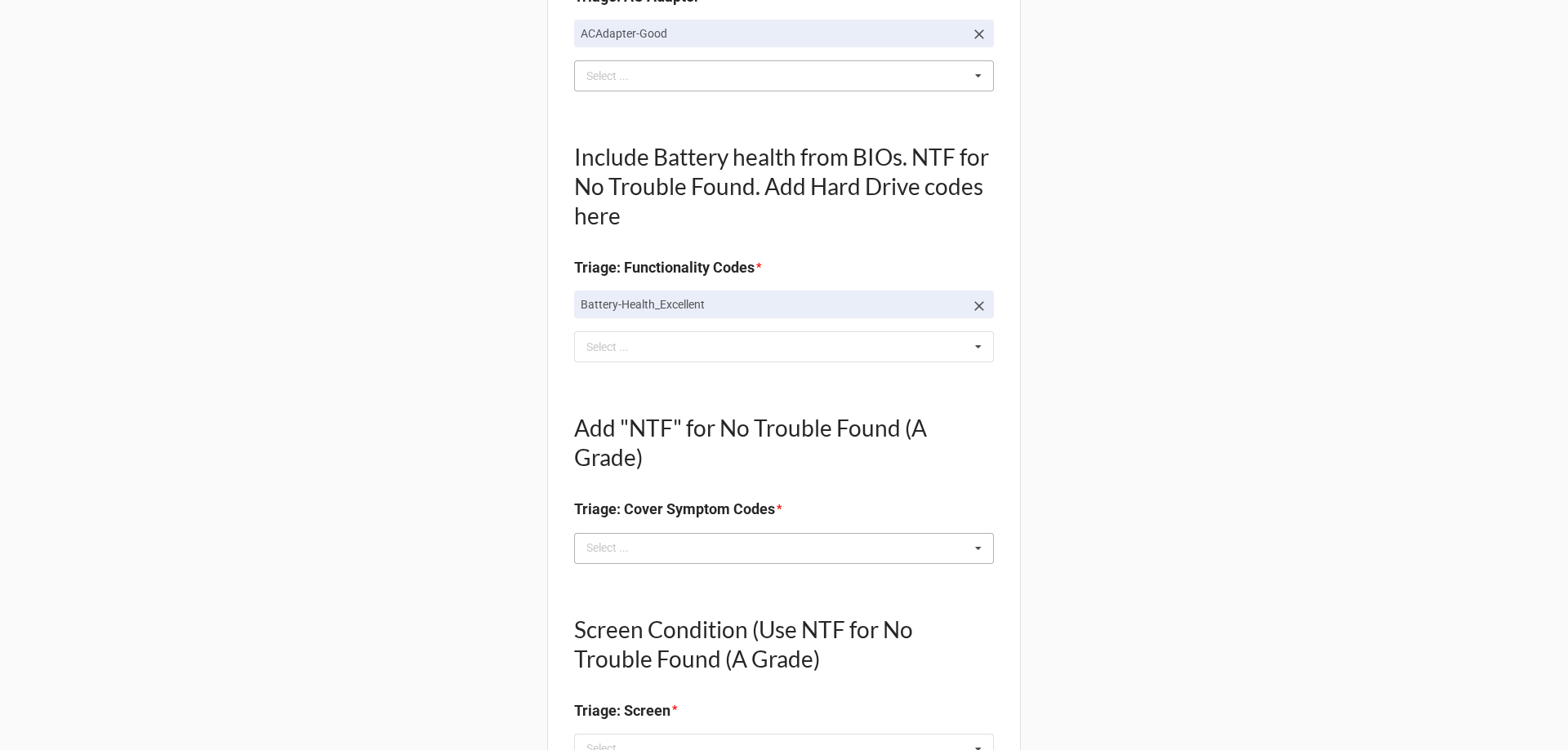
scroll to position [572, 0]
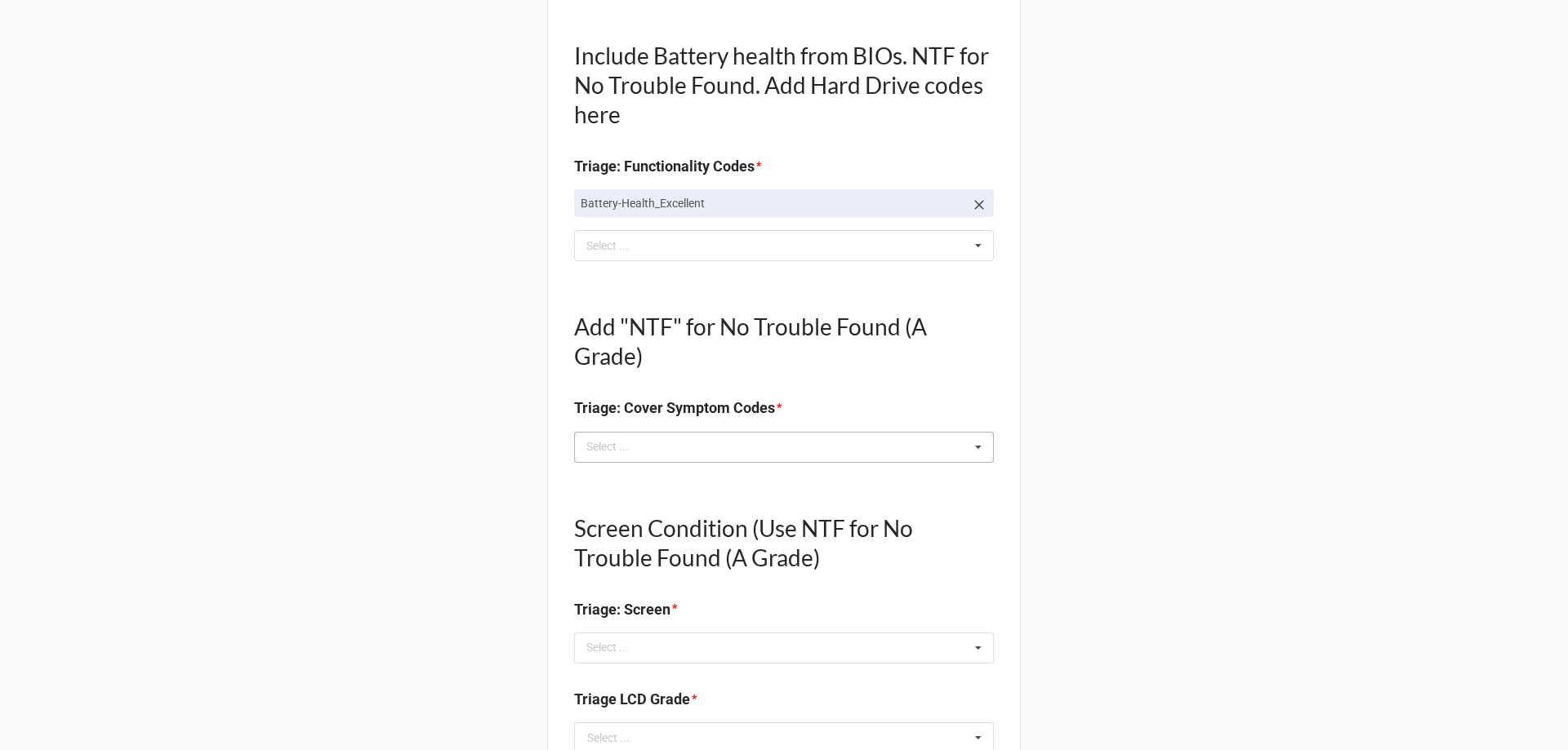
click at [609, 439] on div "Select ..." at bounding box center [617, 447] width 70 height 19
type textarea "x"
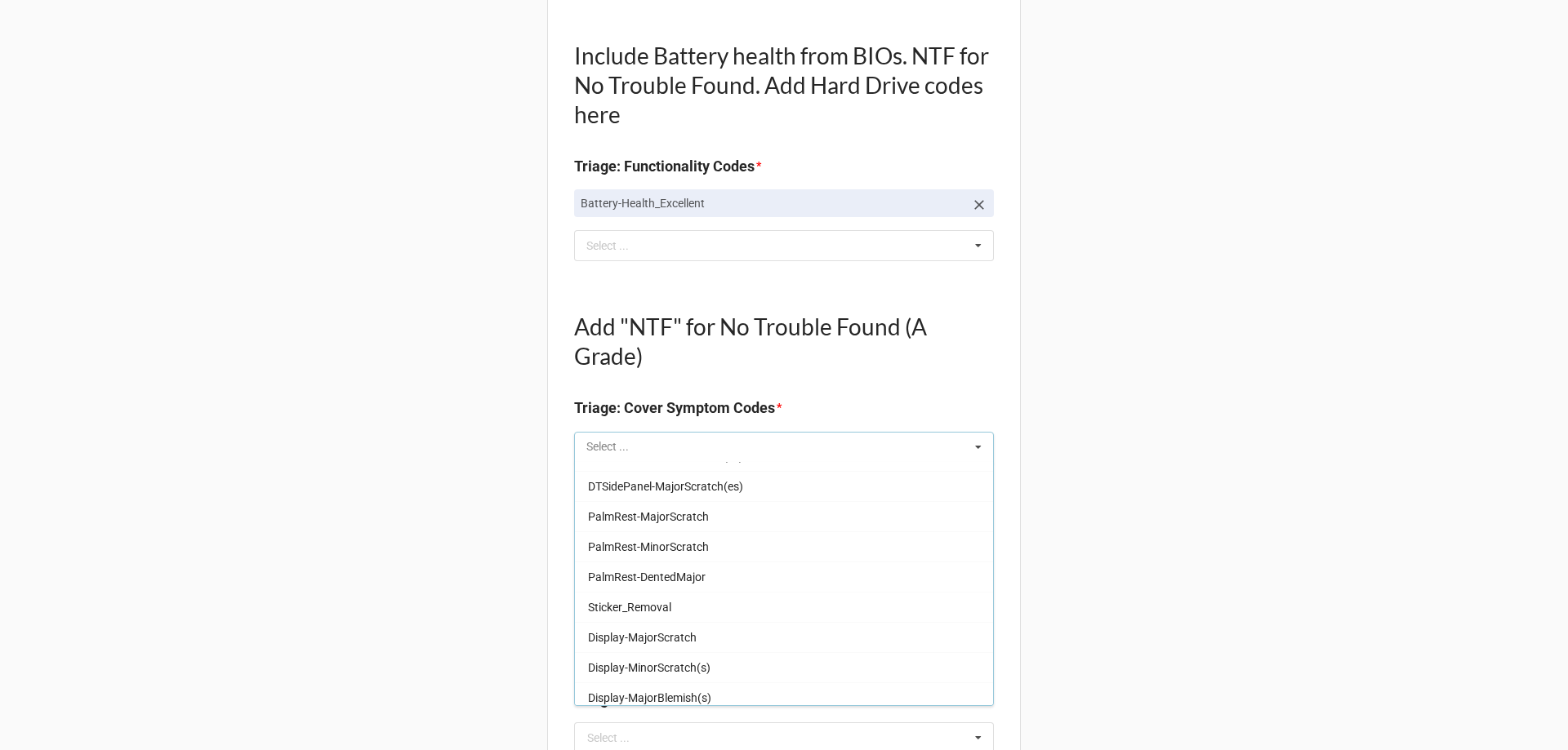
scroll to position [980, 0]
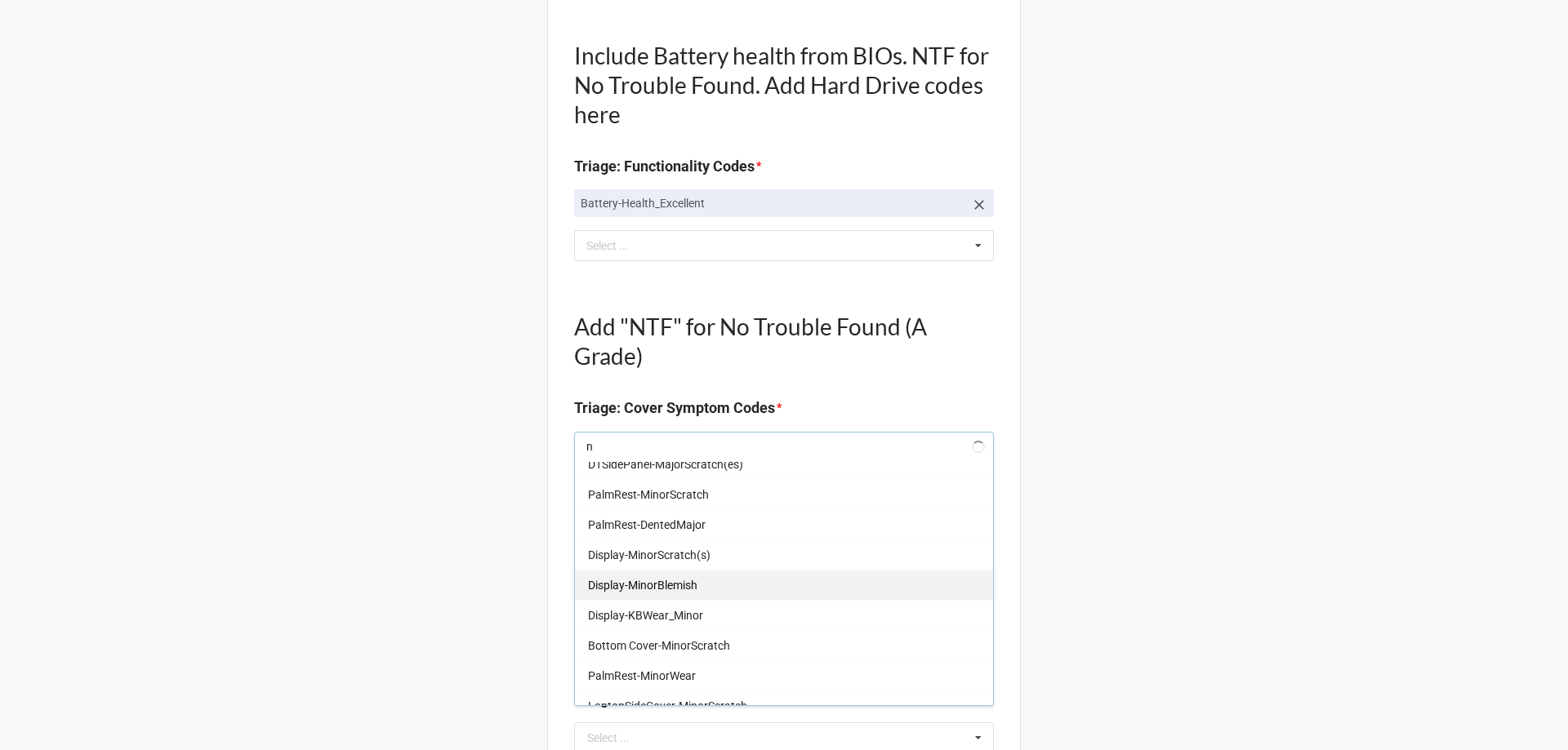
type input "no"
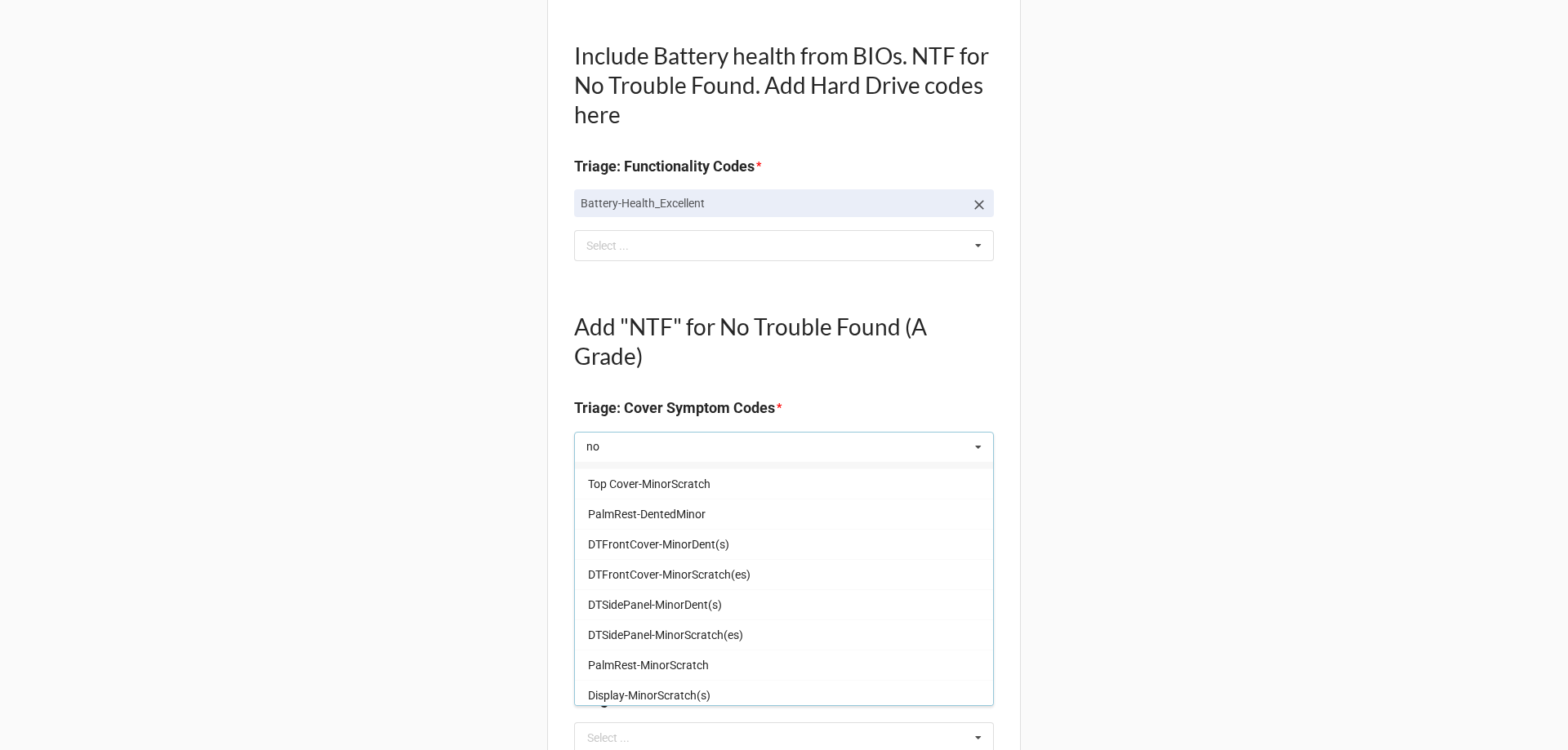
type textarea "x"
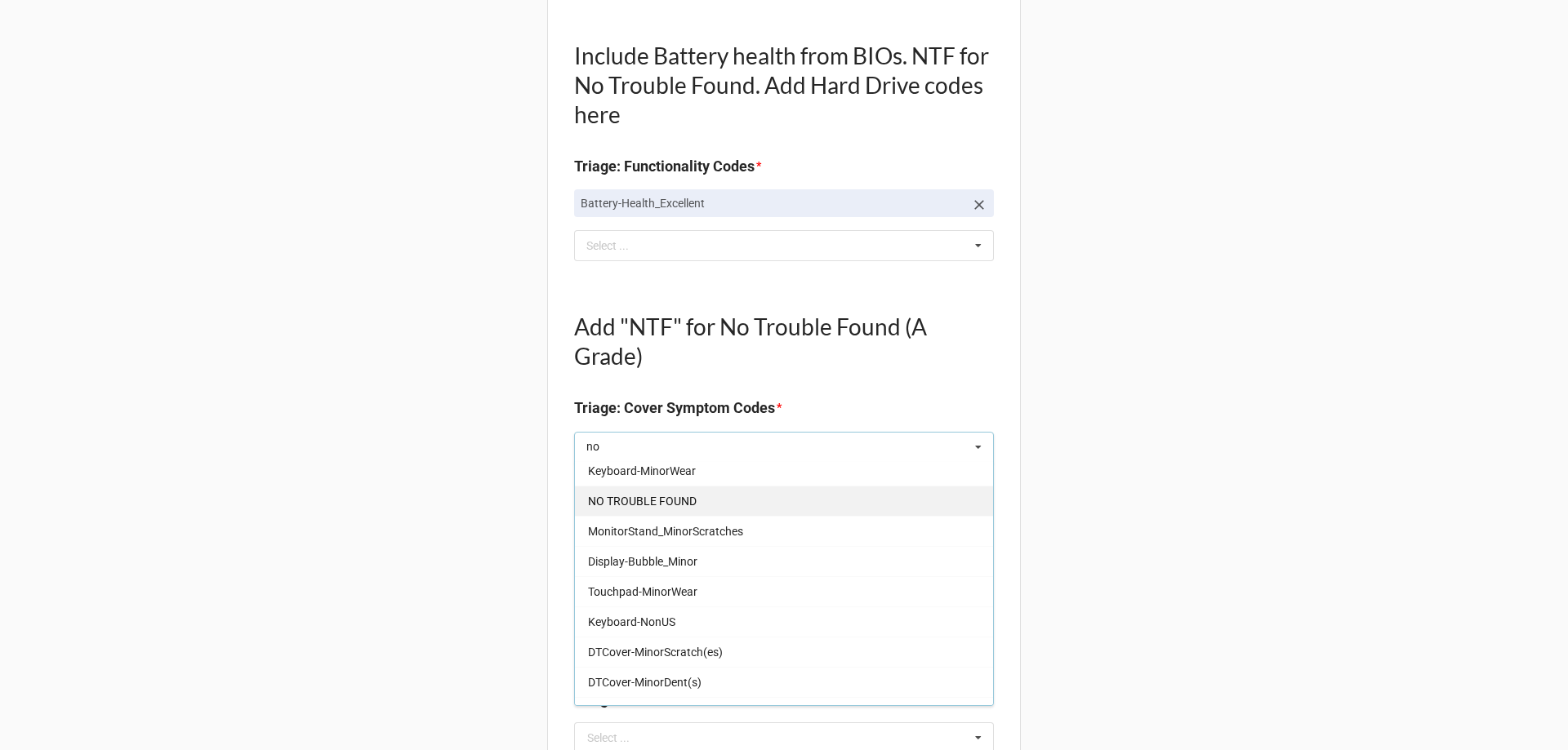
type input "no"
click at [685, 495] on span "NO TROUBLE FOUND" at bounding box center [642, 501] width 109 height 13
type textarea "x"
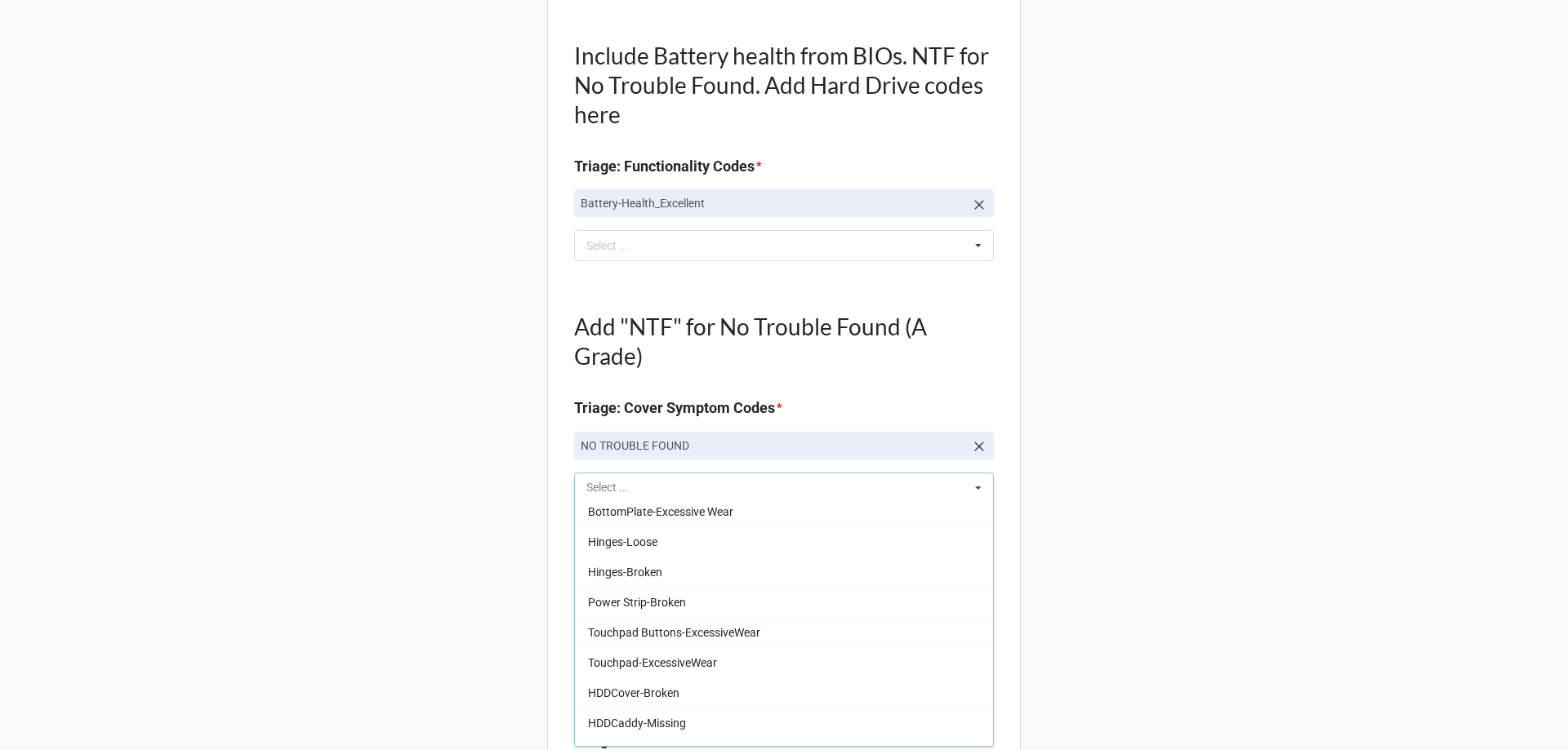
scroll to position [1669, 0]
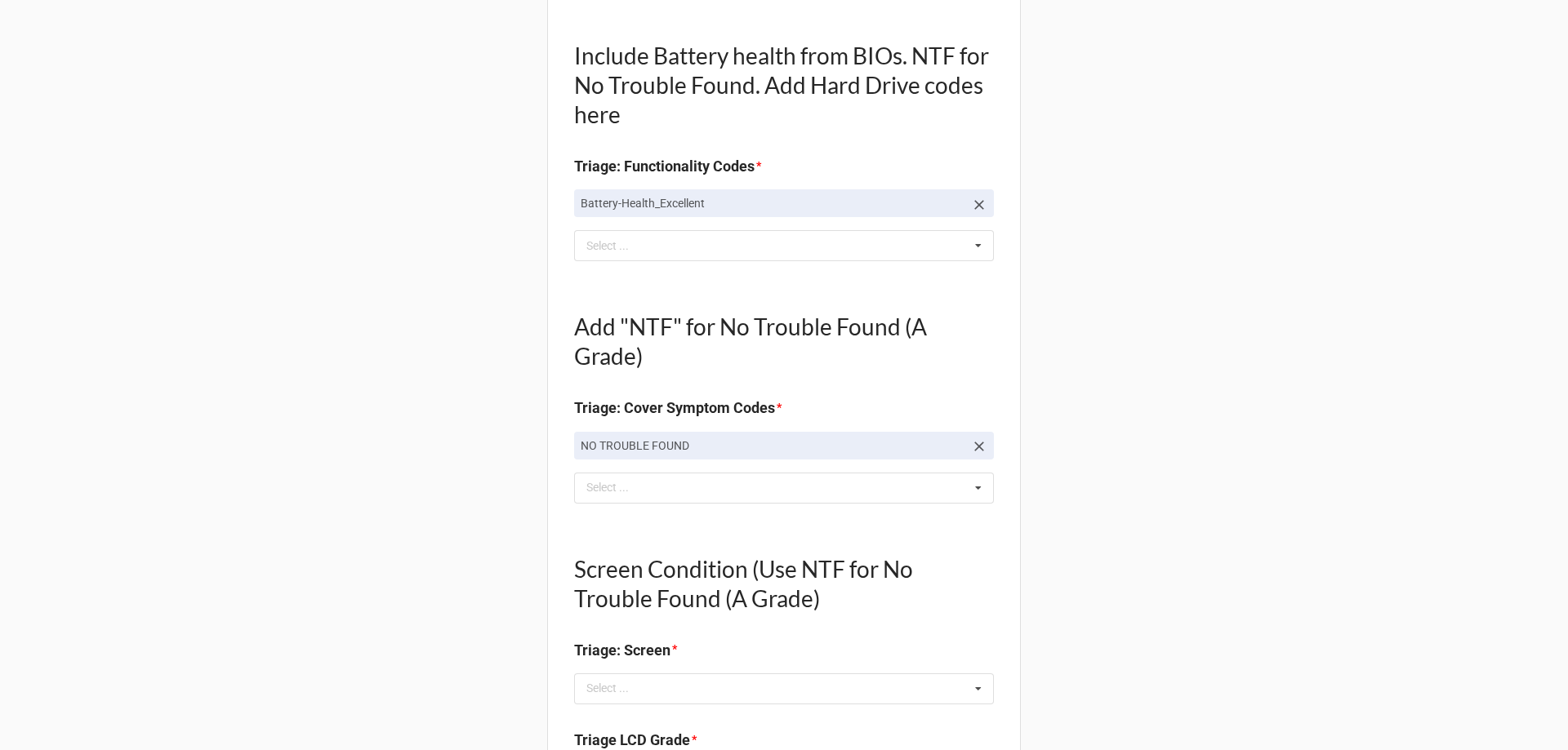
click at [456, 508] on div "Back Receiving Triage Imaging Cleaning Tech & Repair QC Packing Order Picking R…" at bounding box center [784, 672] width 1568 height 2489
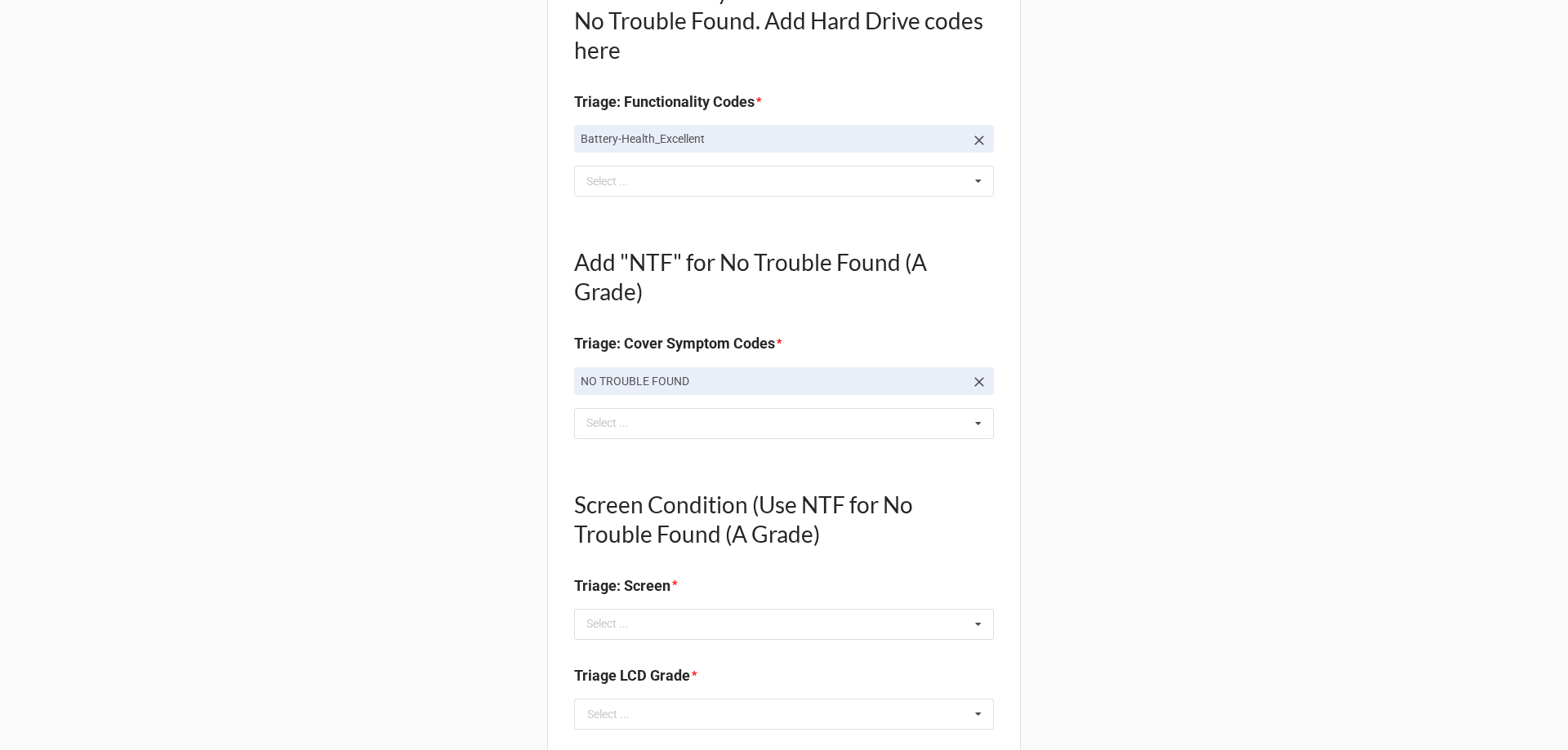
scroll to position [735, 0]
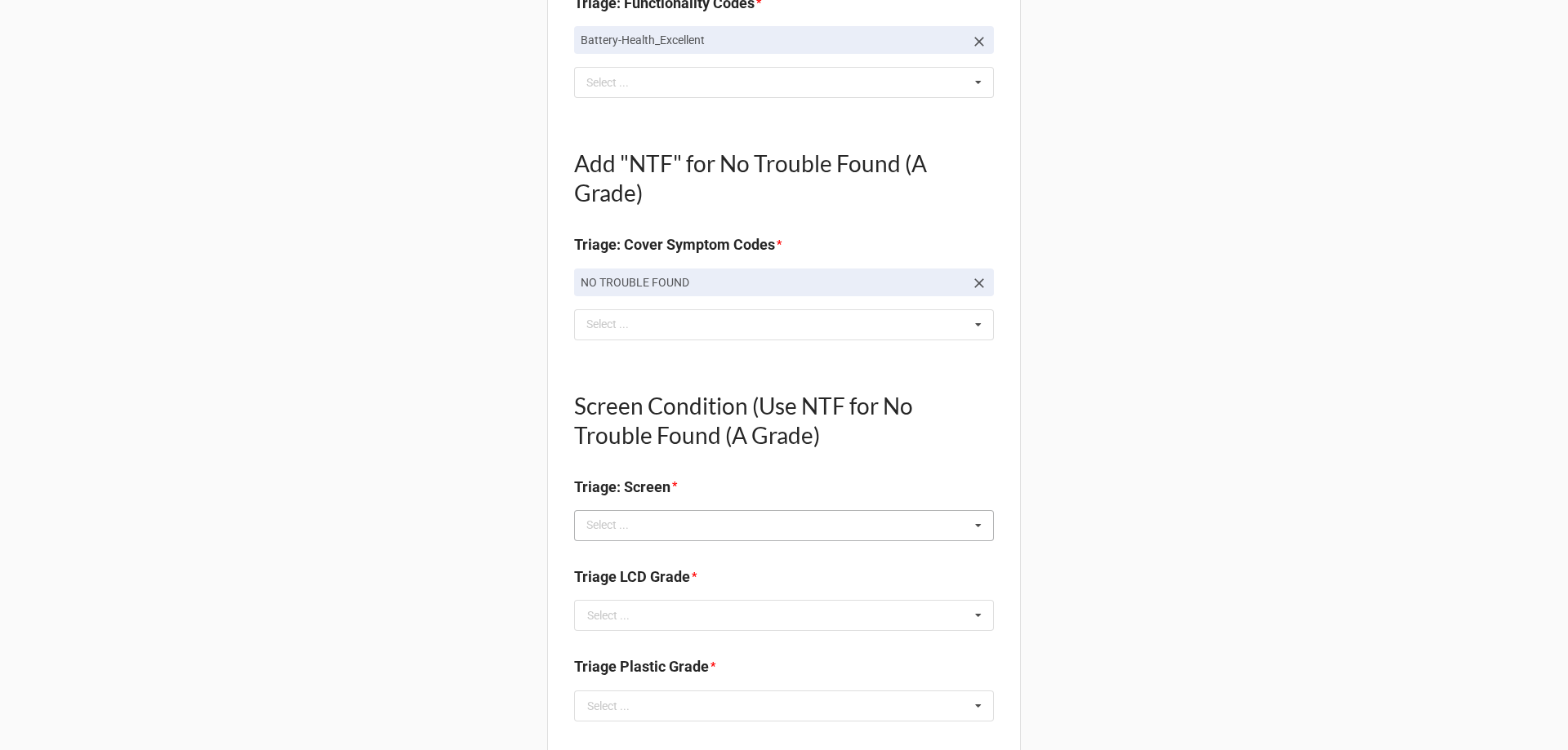
click at [638, 522] on div "Select ..." at bounding box center [617, 525] width 70 height 19
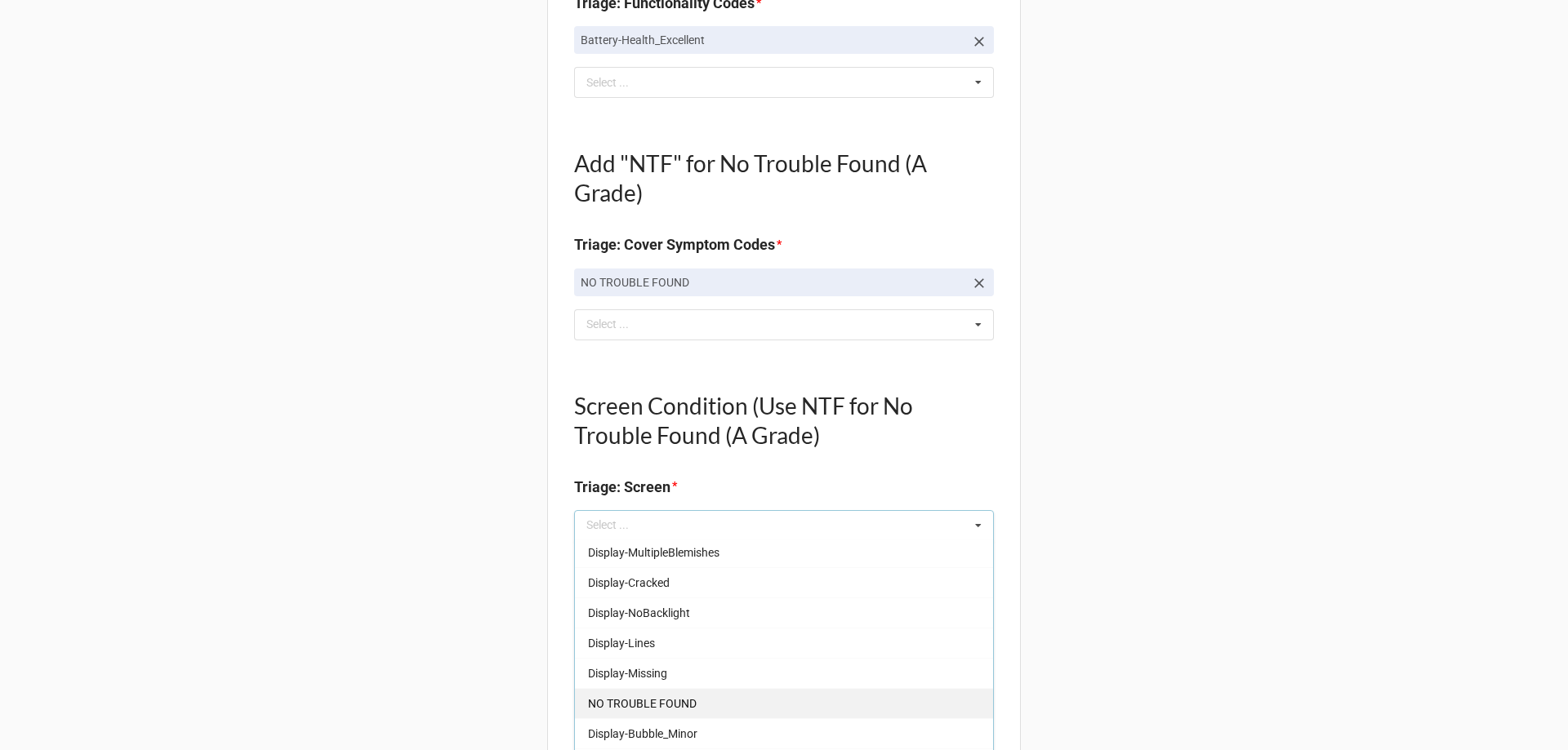
click at [640, 711] on span "NO TROUBLE FOUND" at bounding box center [642, 704] width 109 height 13
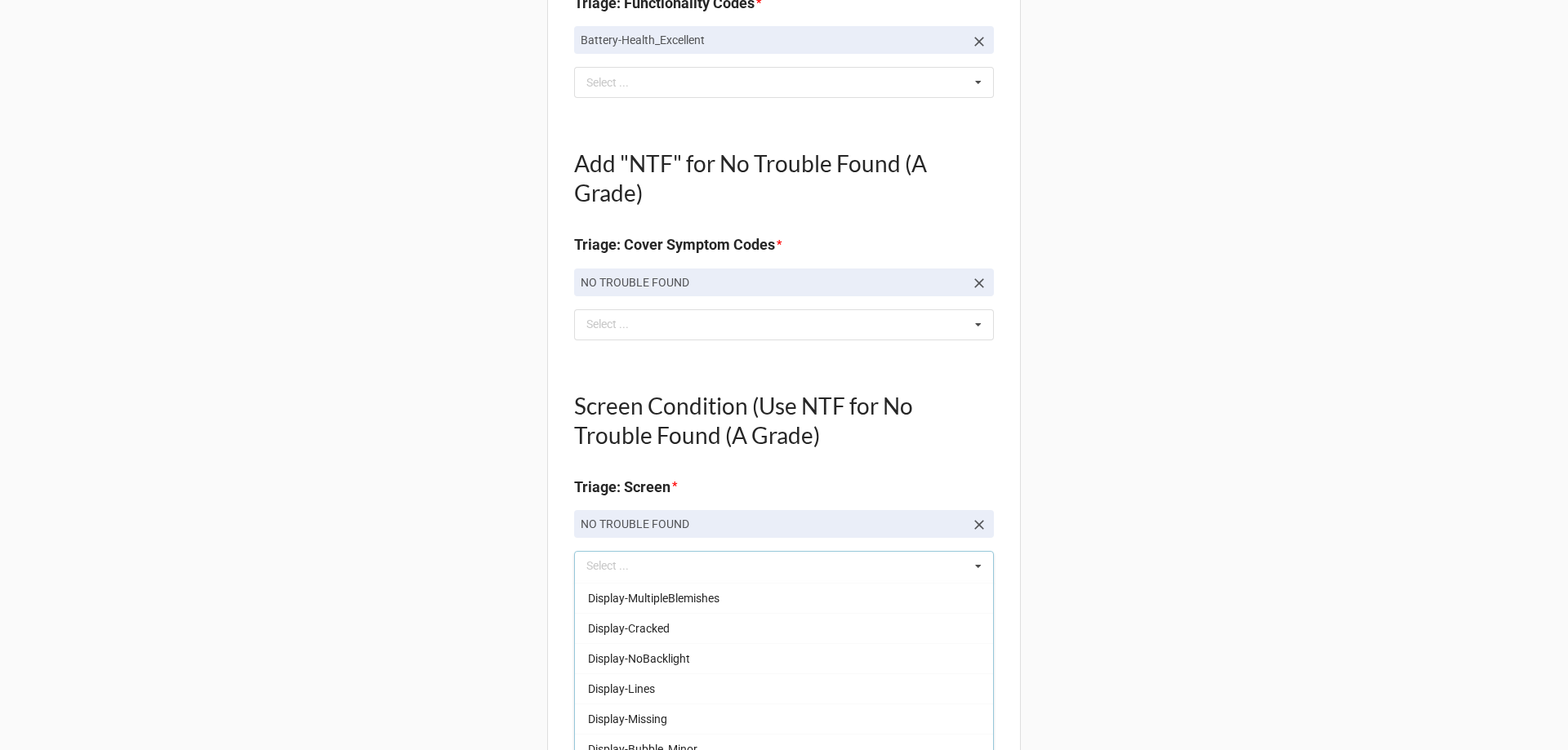
click at [411, 638] on div "Back Receiving Triage Imaging Cleaning Tech & Repair QC Packing Order Picking R…" at bounding box center [784, 529] width 1568 height 2529
click at [630, 655] on input "text" at bounding box center [784, 657] width 418 height 30
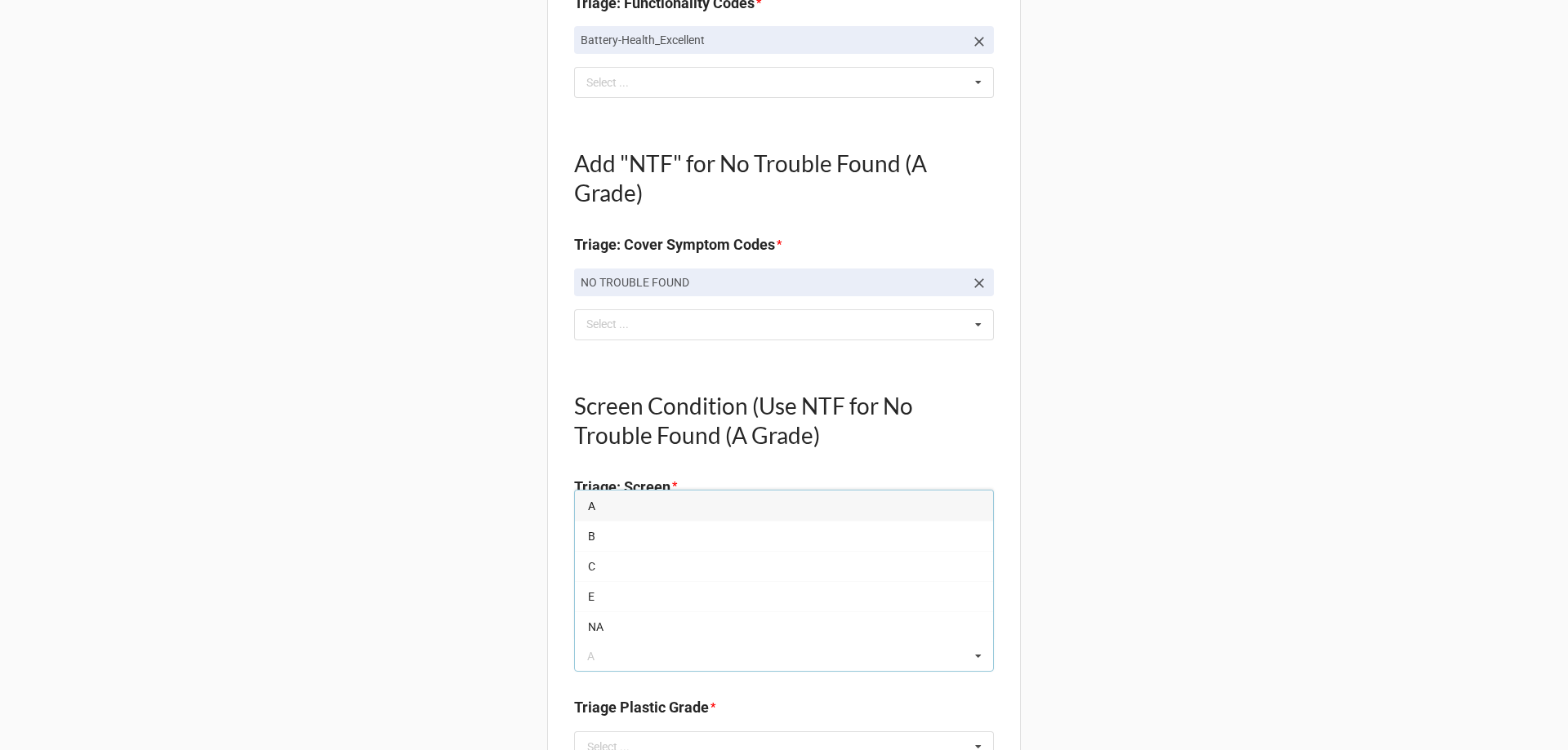
click at [605, 496] on div "A" at bounding box center [784, 506] width 418 height 30
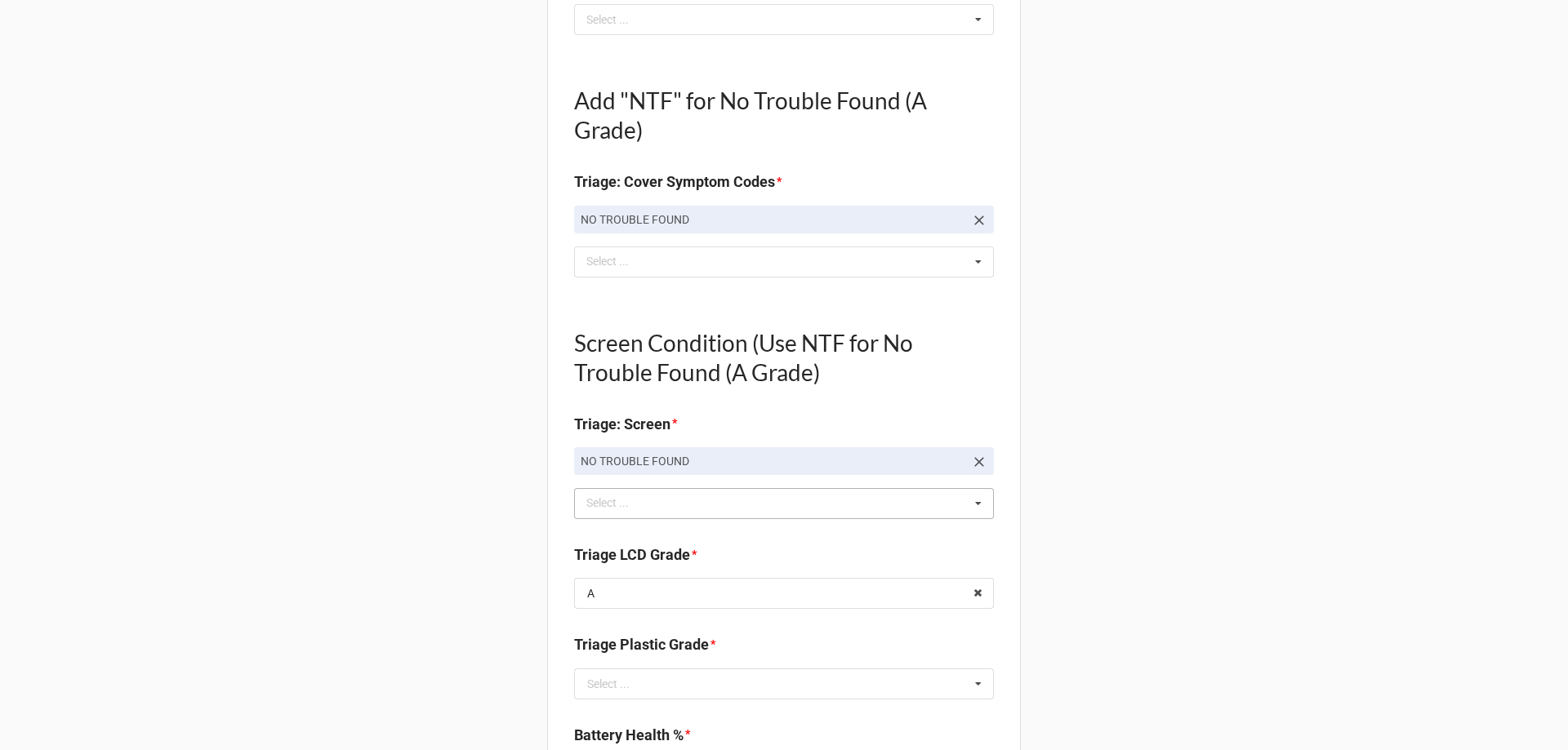
scroll to position [980, 0]
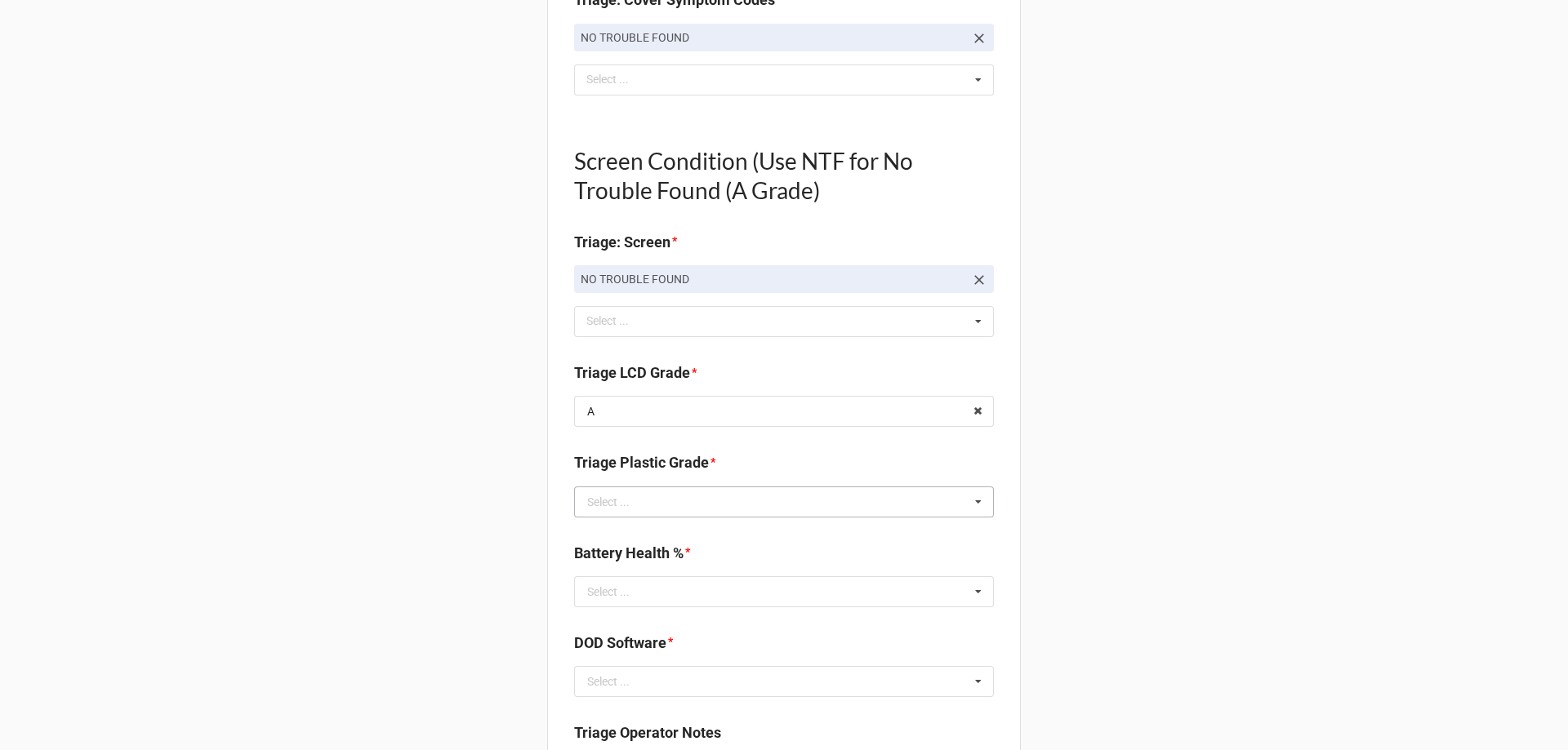
click at [609, 498] on div "Select ..." at bounding box center [608, 502] width 43 height 11
click at [603, 524] on div "A" at bounding box center [784, 532] width 418 height 30
type textarea "x"
click at [610, 592] on div "Select ..." at bounding box center [608, 592] width 43 height 11
click at [610, 594] on input "81" at bounding box center [784, 593] width 418 height 30
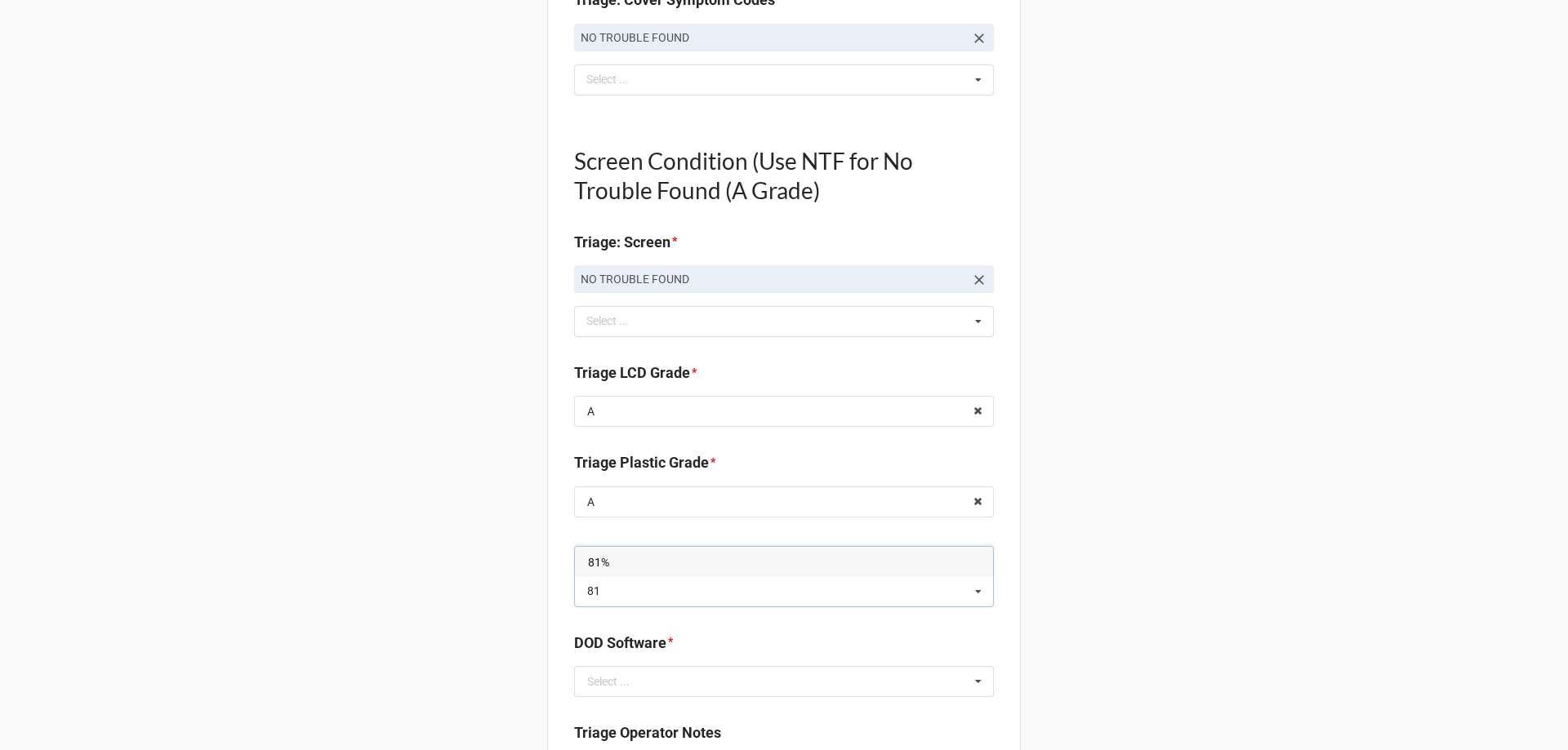
type input "81"
click at [605, 572] on div "81%" at bounding box center [784, 562] width 418 height 30
type textarea "x"
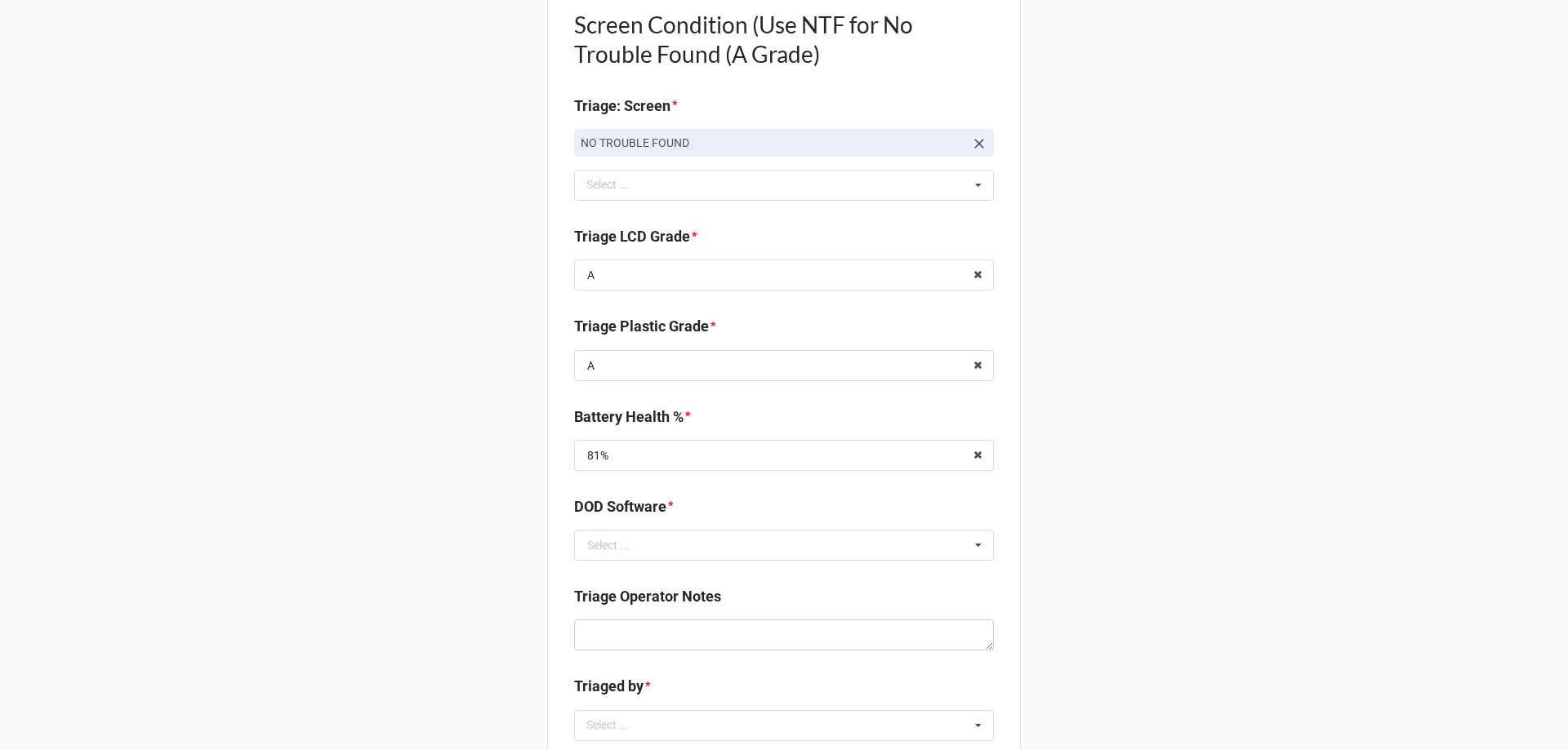
scroll to position [1143, 0]
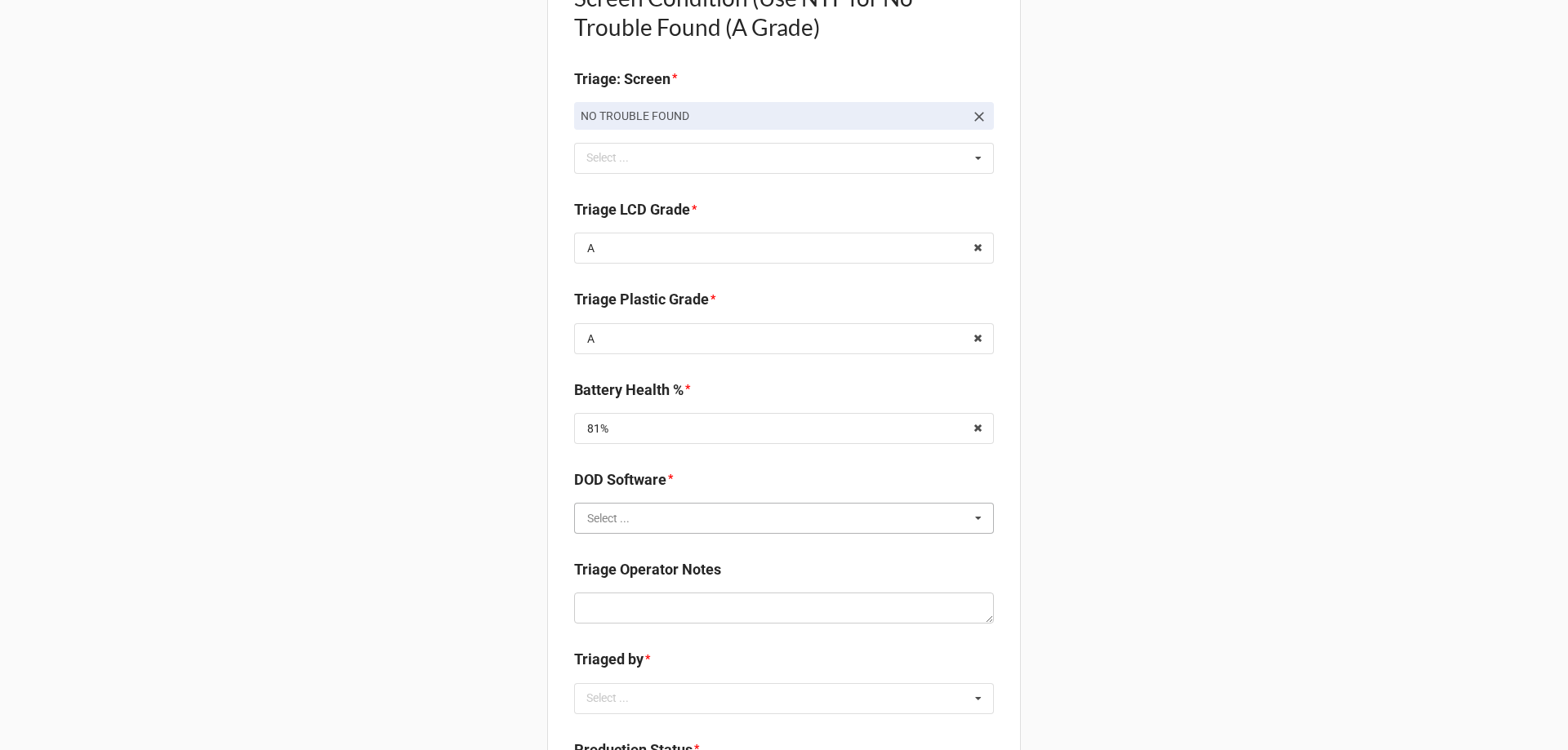
click at [638, 523] on input "text" at bounding box center [784, 519] width 418 height 30
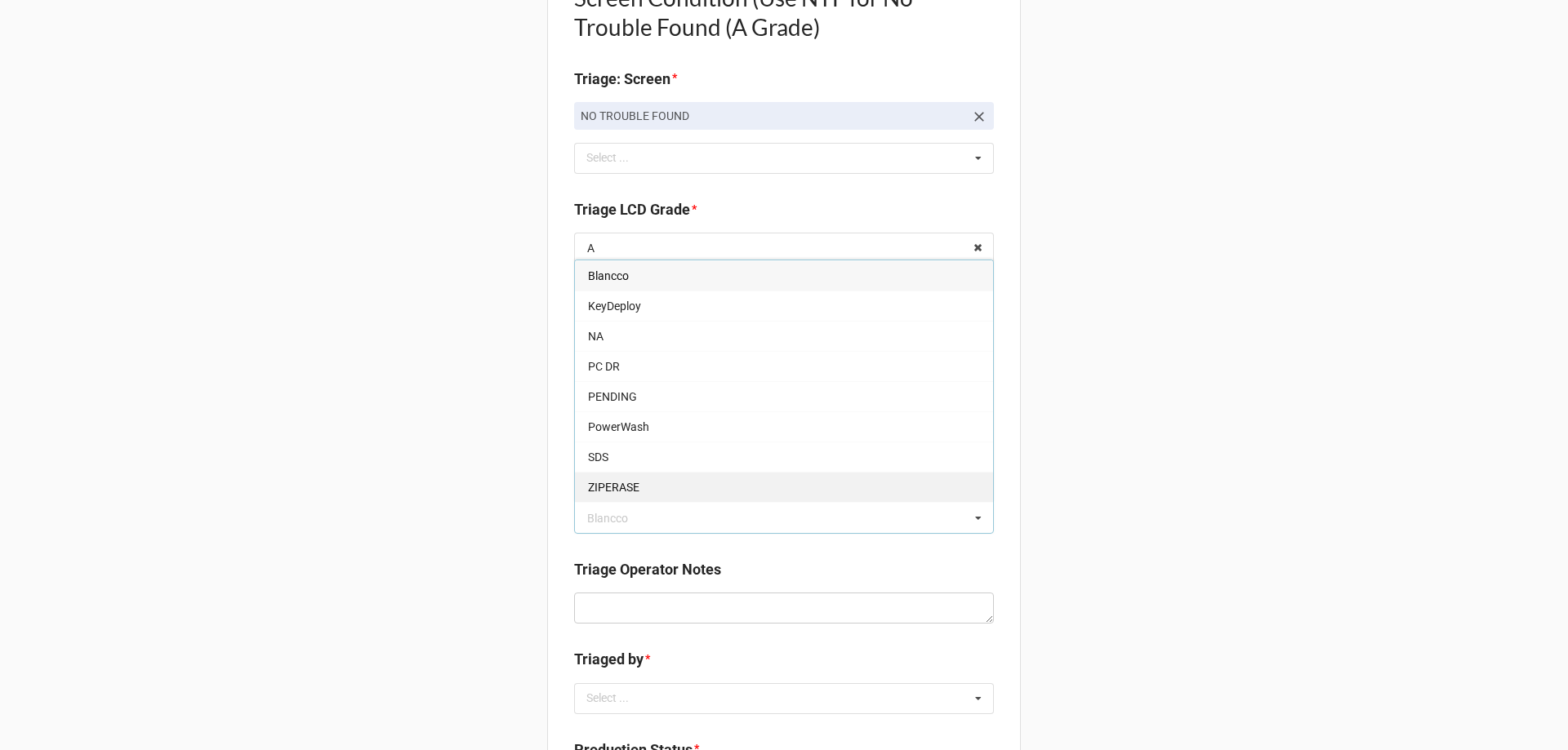
click at [598, 484] on span "ZIPERASE" at bounding box center [613, 487] width 51 height 13
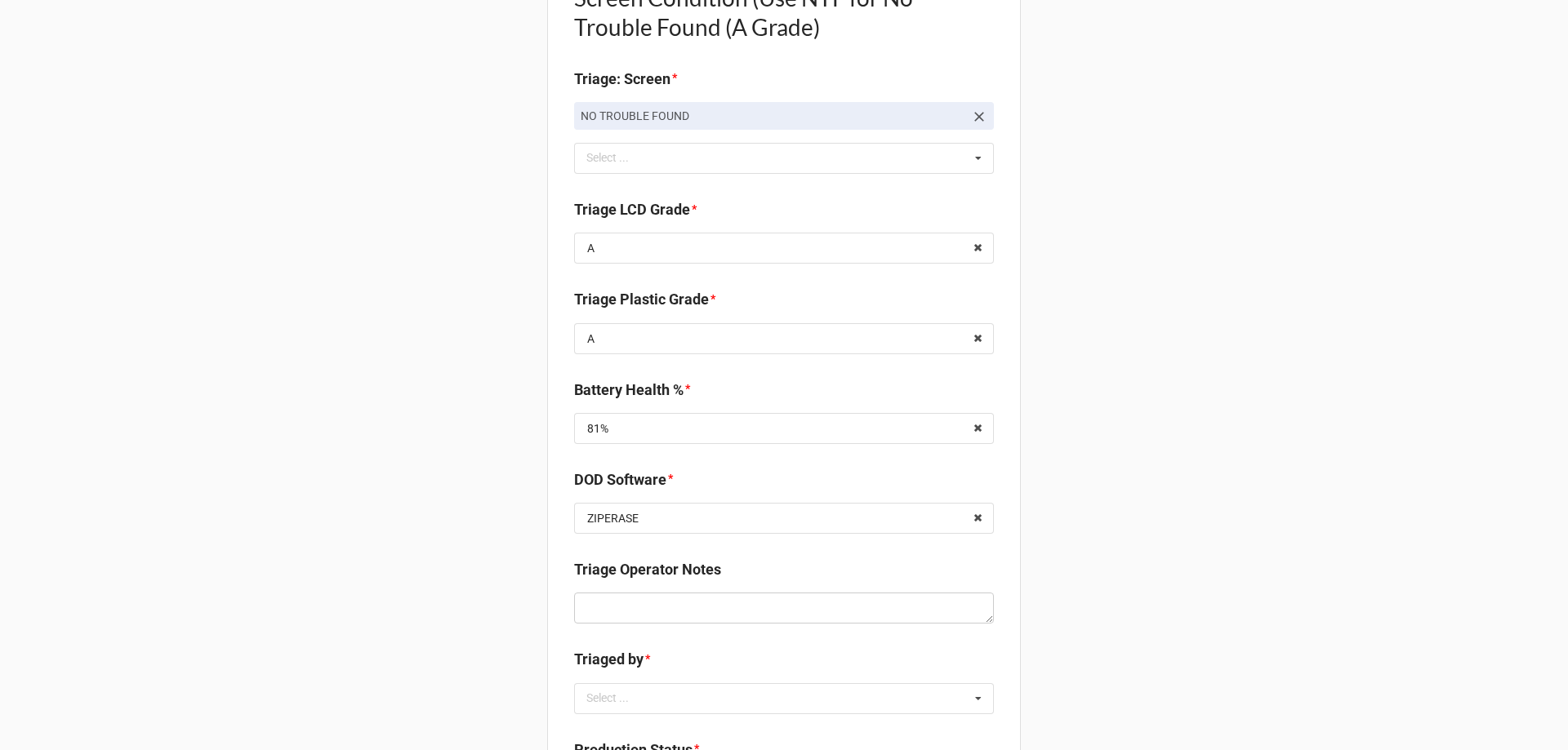
click at [471, 519] on div "Back Receiving Triage Imaging Cleaning Tech & Repair QC Packing Order Picking R…" at bounding box center [784, 121] width 1568 height 2529
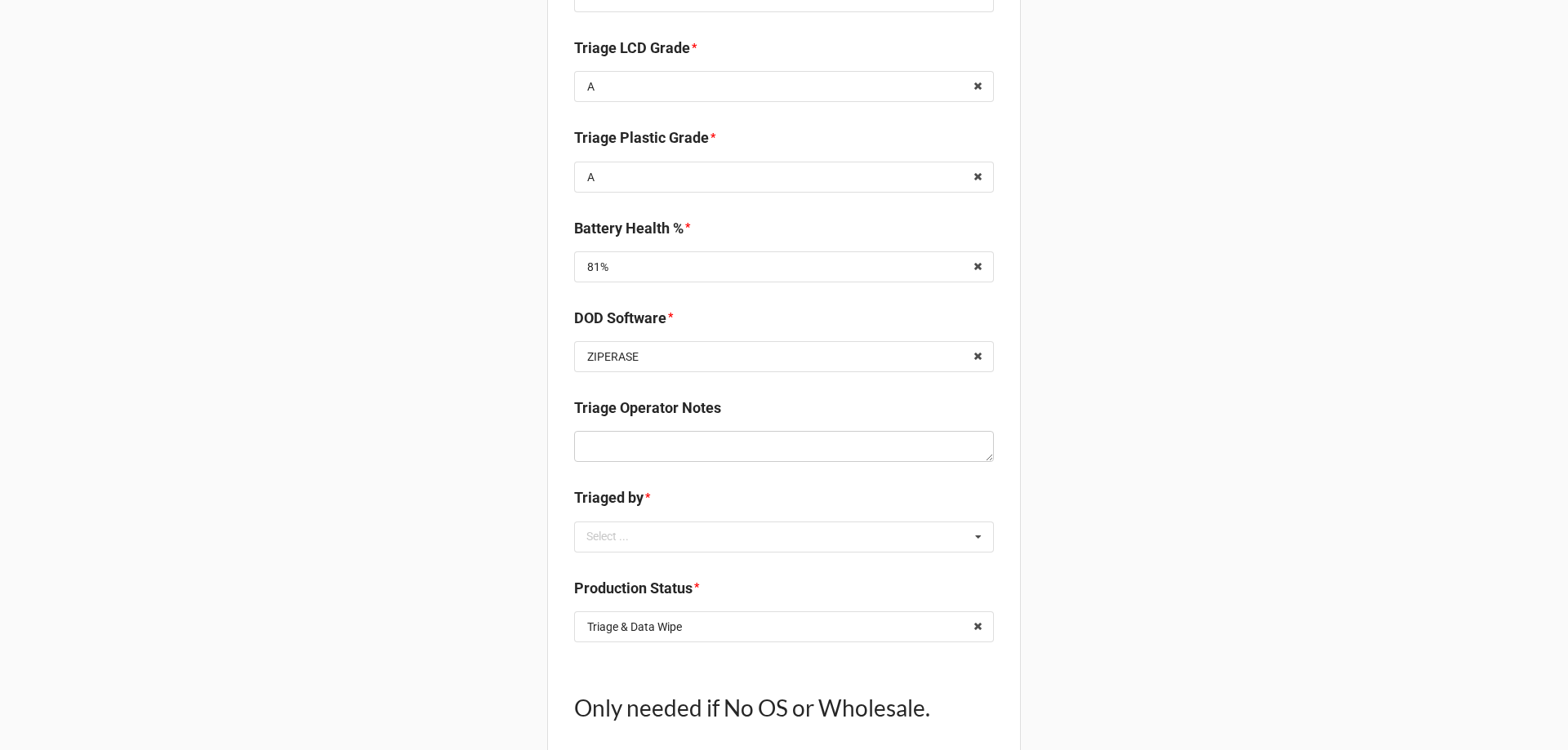
scroll to position [1306, 0]
click at [667, 539] on div "Select ... No results found." at bounding box center [784, 535] width 420 height 31
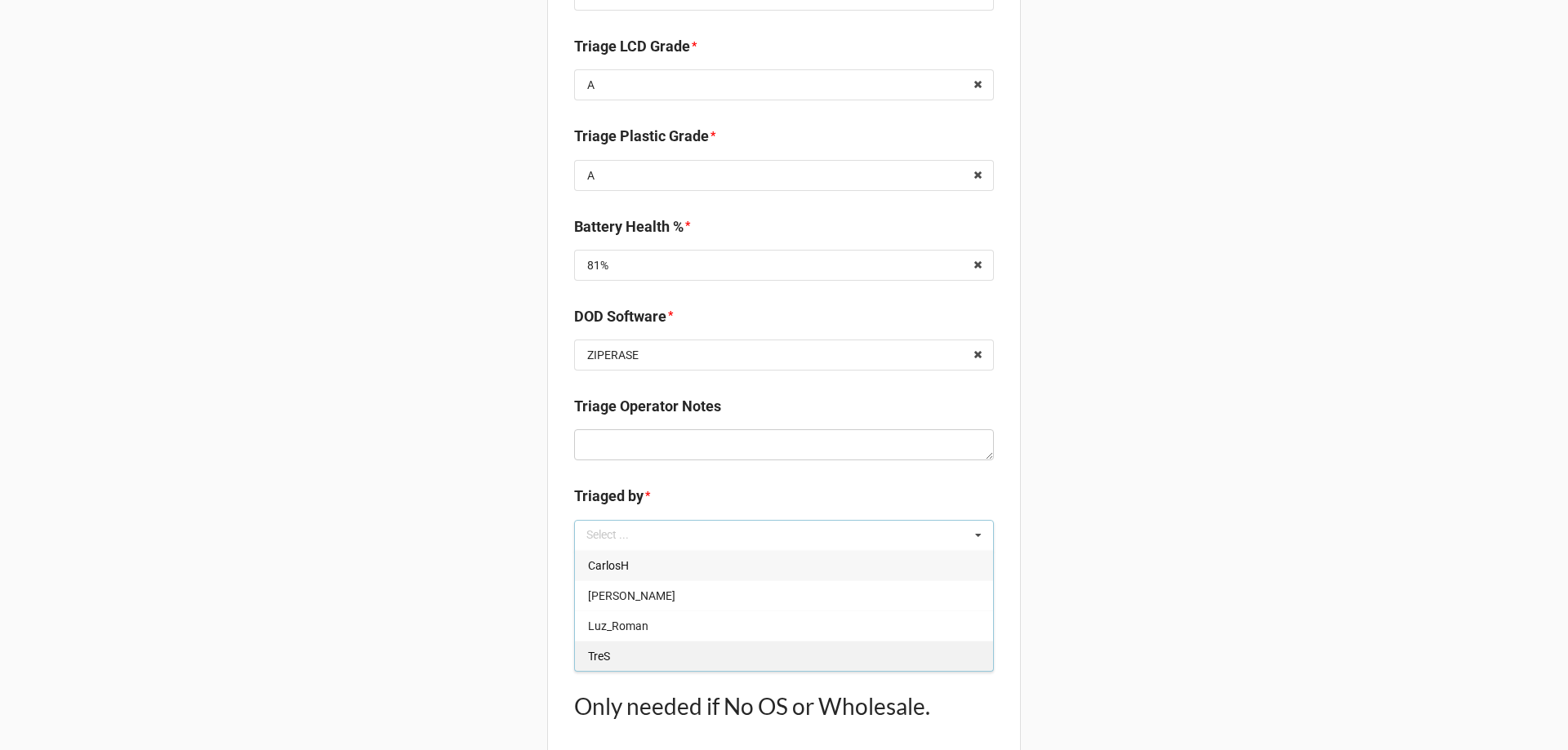
click at [598, 662] on span "TreS" at bounding box center [599, 657] width 22 height 13
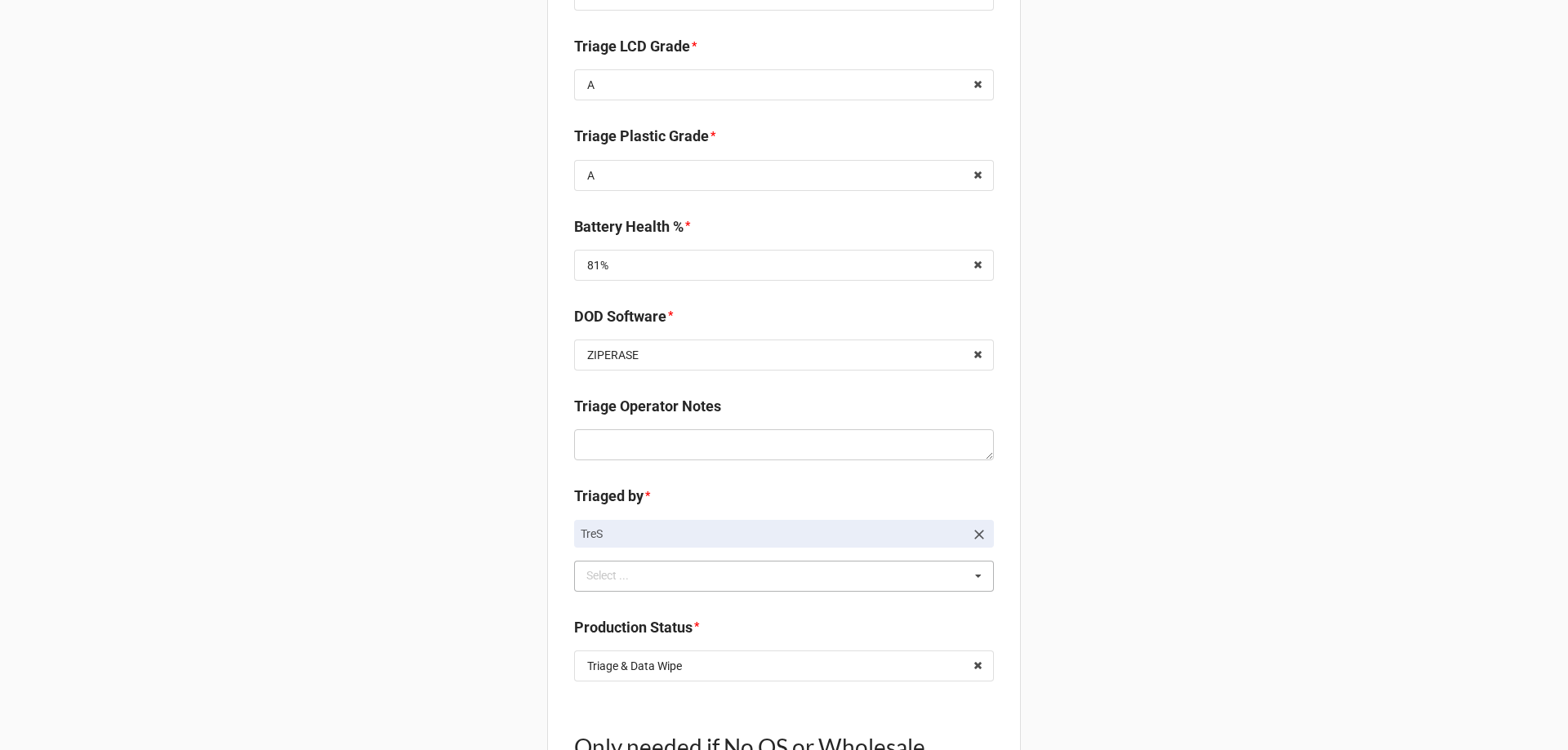
click at [973, 666] on icon at bounding box center [977, 666] width 25 height 30
click at [945, 677] on input "text" at bounding box center [784, 666] width 418 height 30
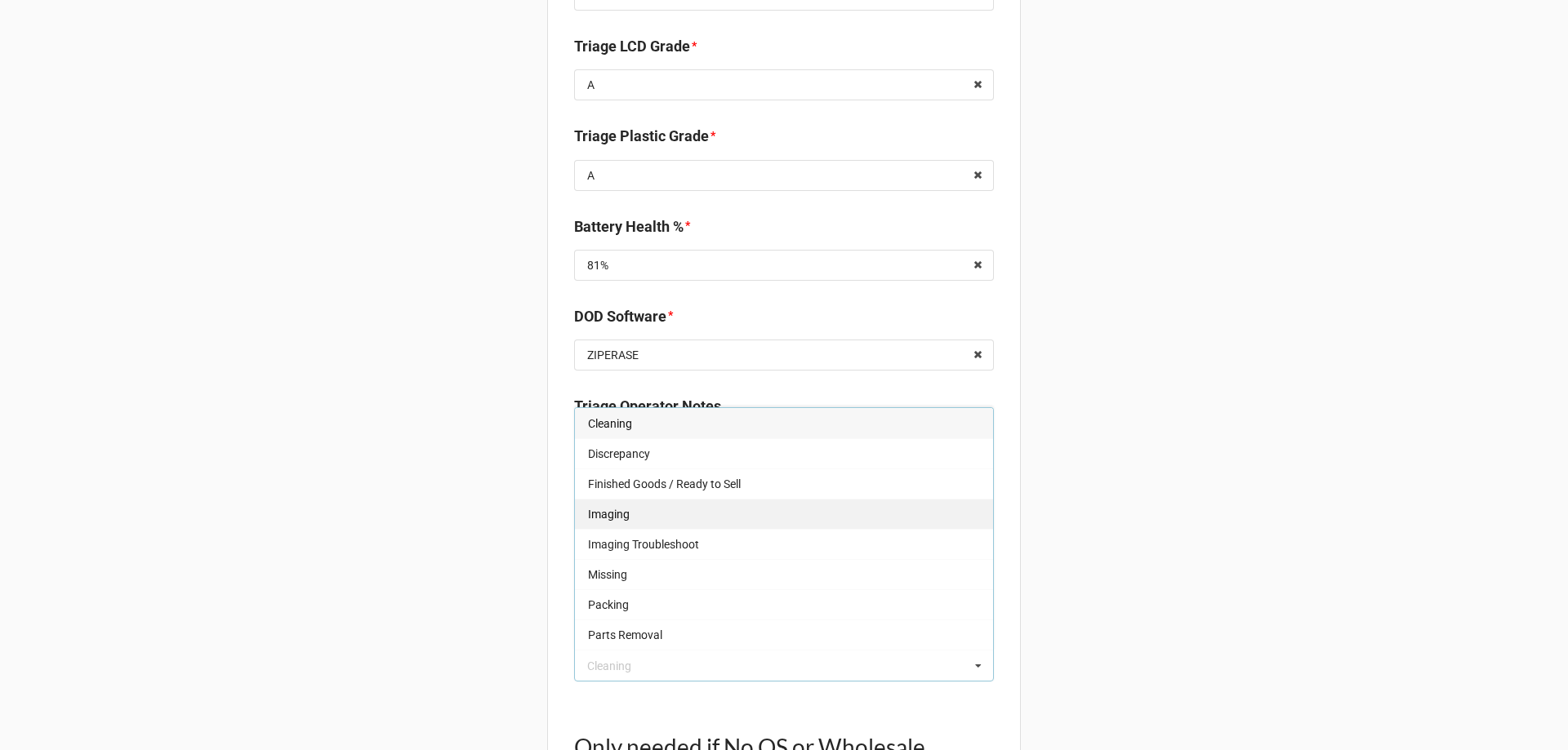
click at [658, 508] on div "Imaging" at bounding box center [784, 514] width 418 height 30
type textarea "x"
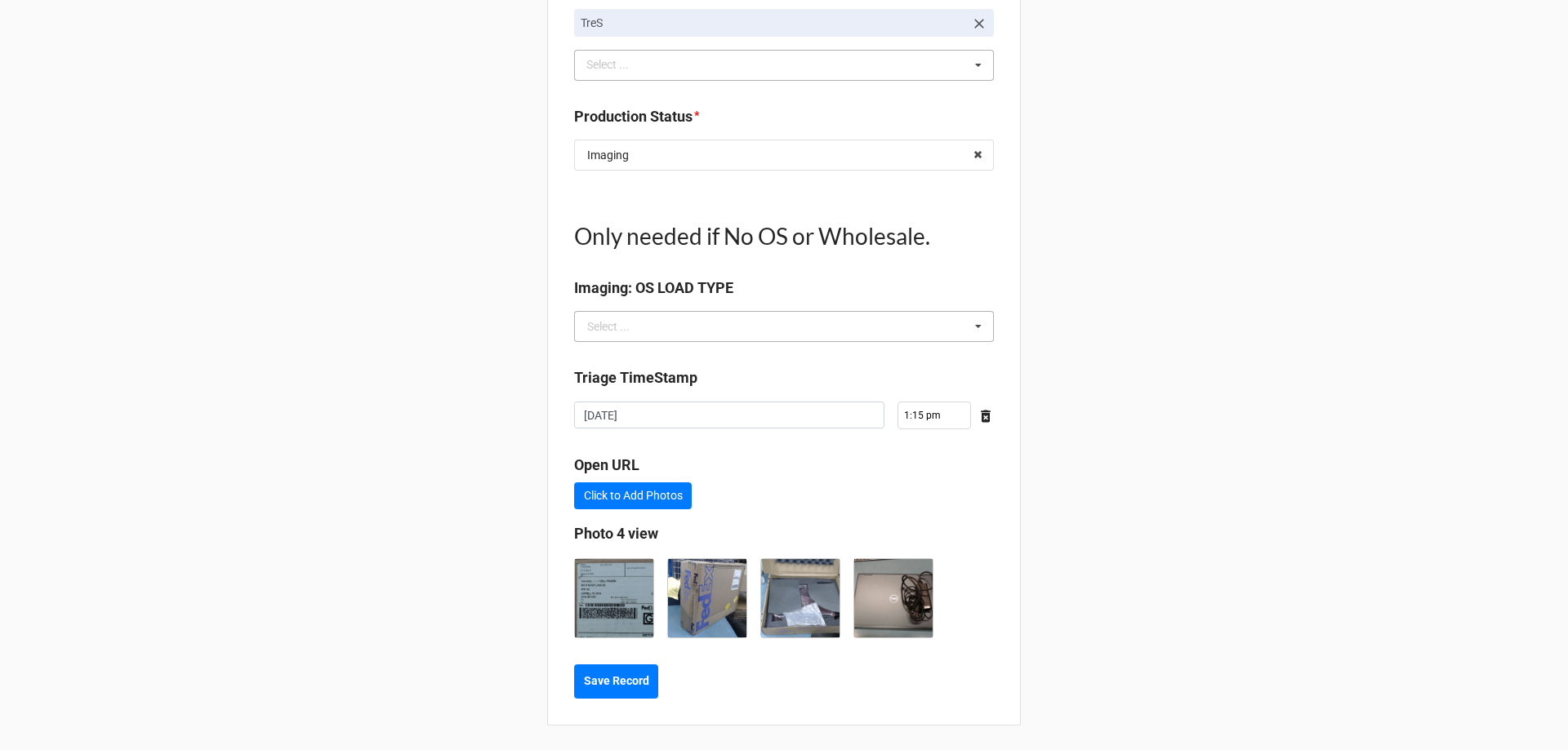
scroll to position [1820, 0]
click at [607, 684] on b "Save Record" at bounding box center [617, 679] width 65 height 17
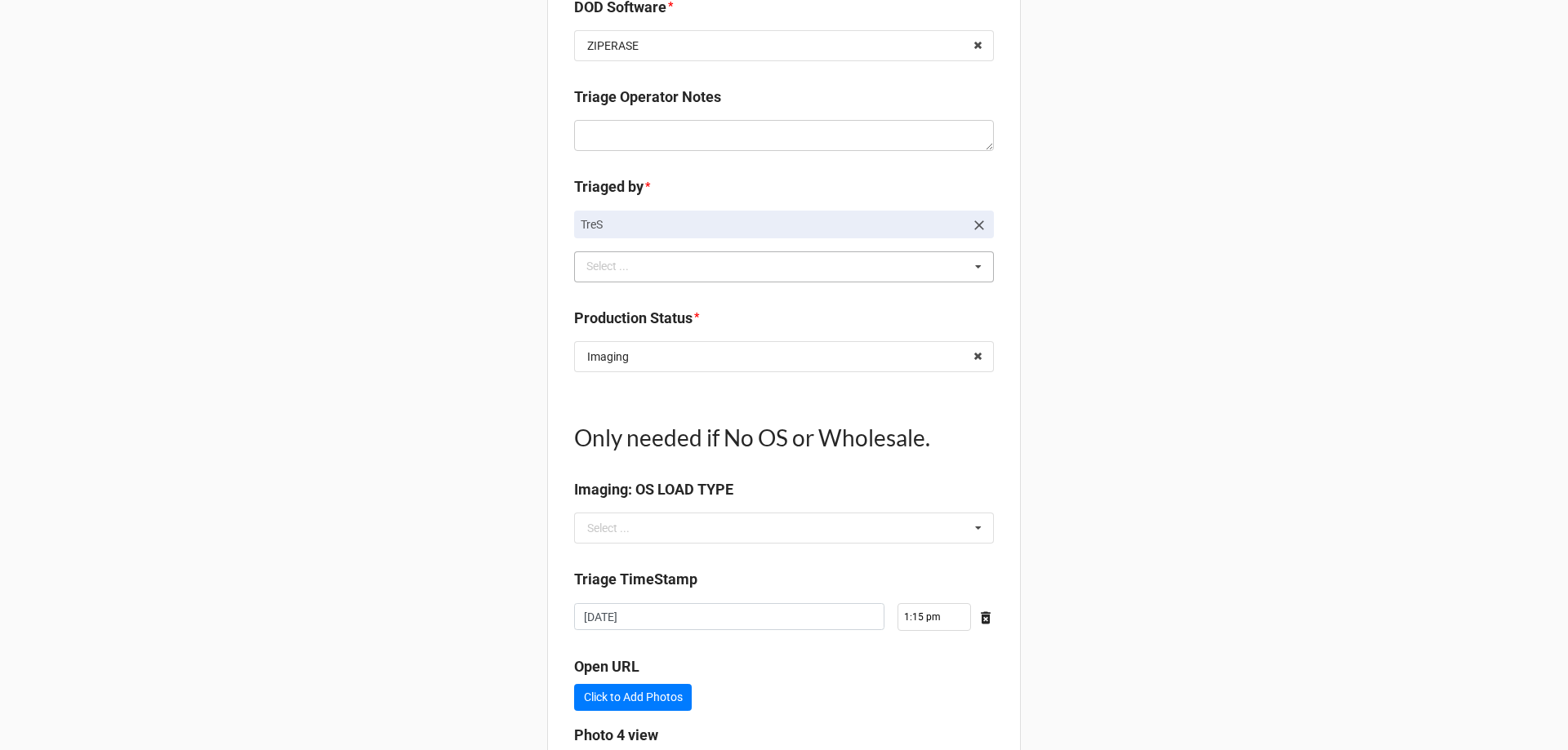
scroll to position [0, 0]
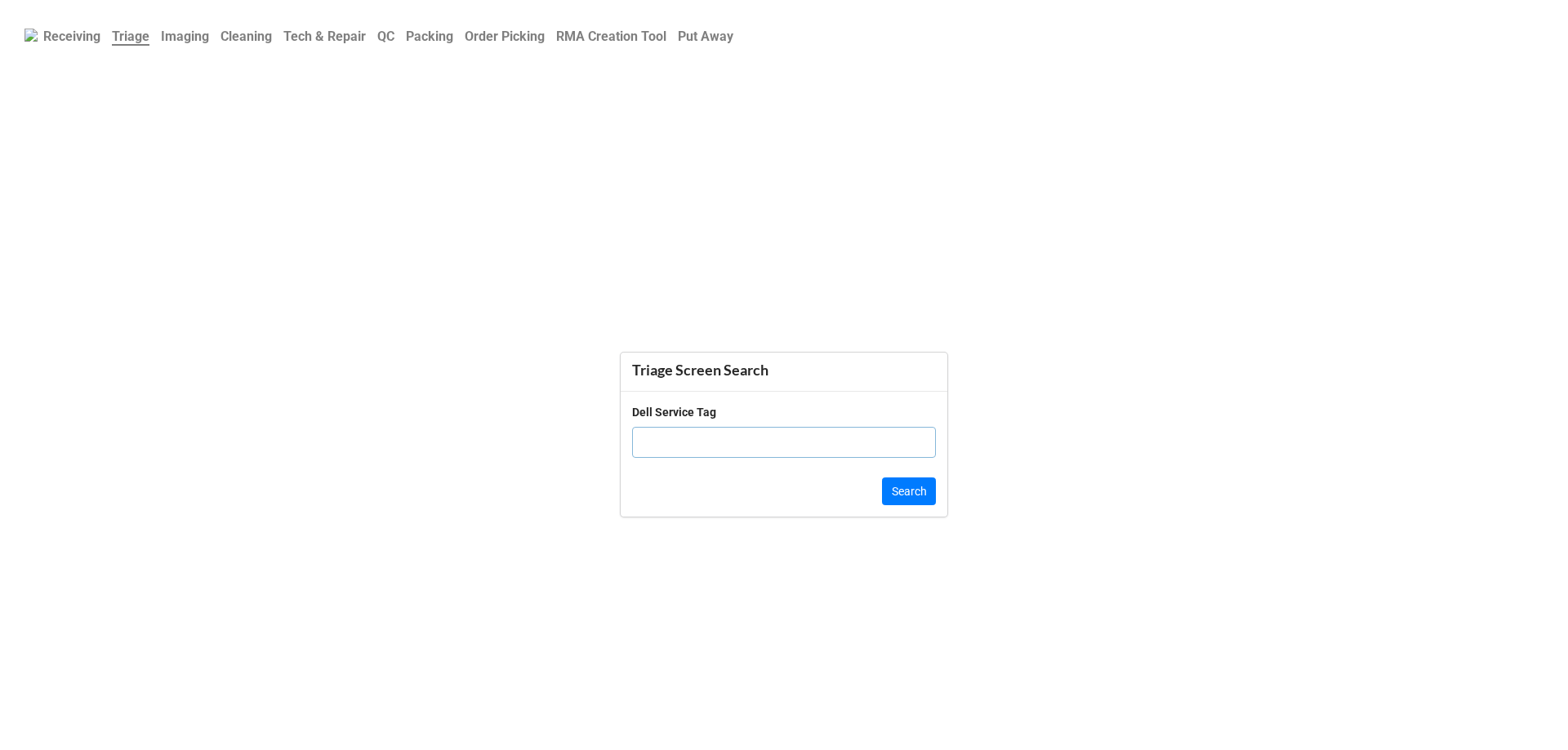
click at [660, 438] on input "text" at bounding box center [784, 442] width 304 height 31
paste input "9CD6VL3"
type input "9CD6VL3"
click at [909, 494] on button "Search" at bounding box center [909, 492] width 54 height 28
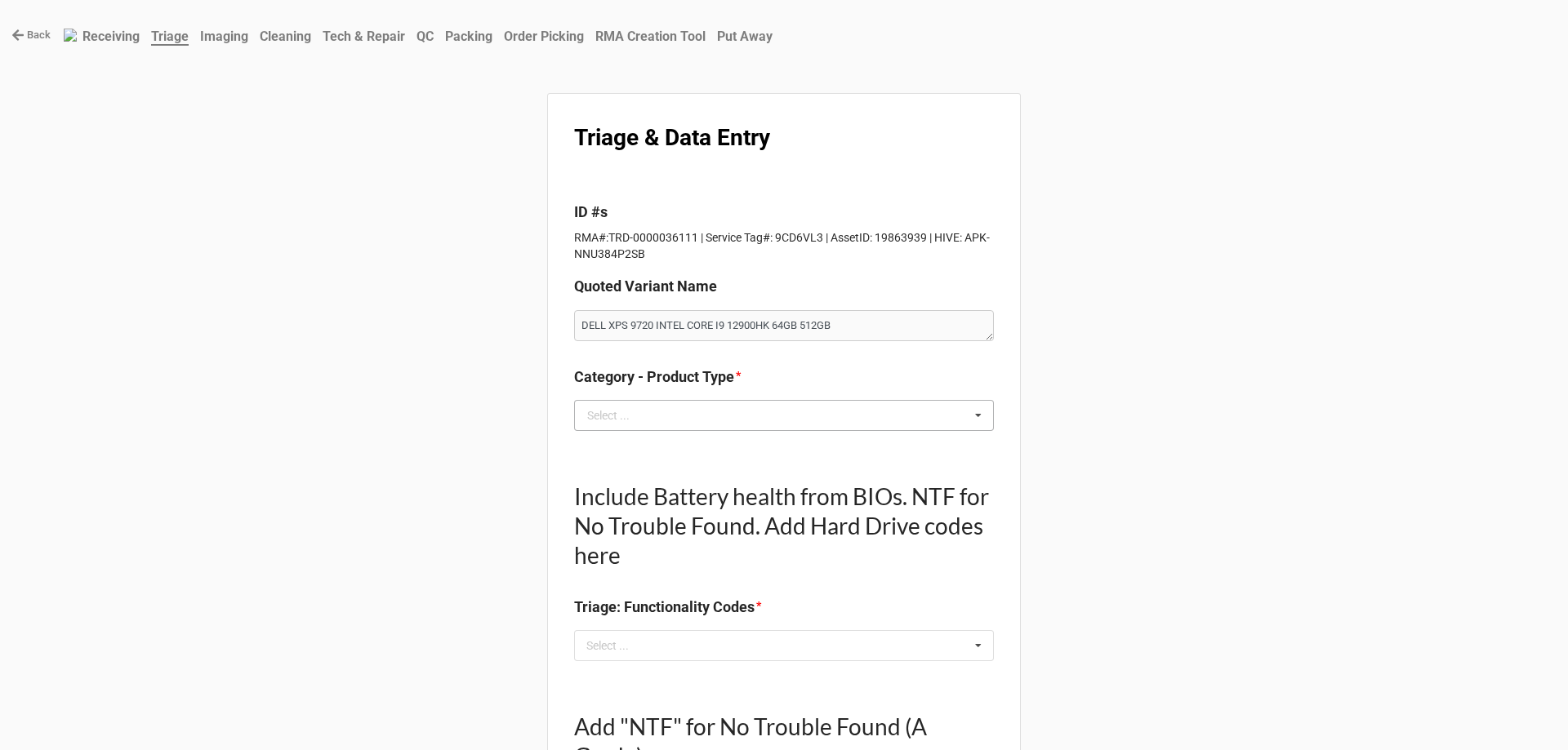
click at [911, 430] on div "Select ... Laptop PC All In One Monitor Tablet Printer" at bounding box center [784, 415] width 420 height 31
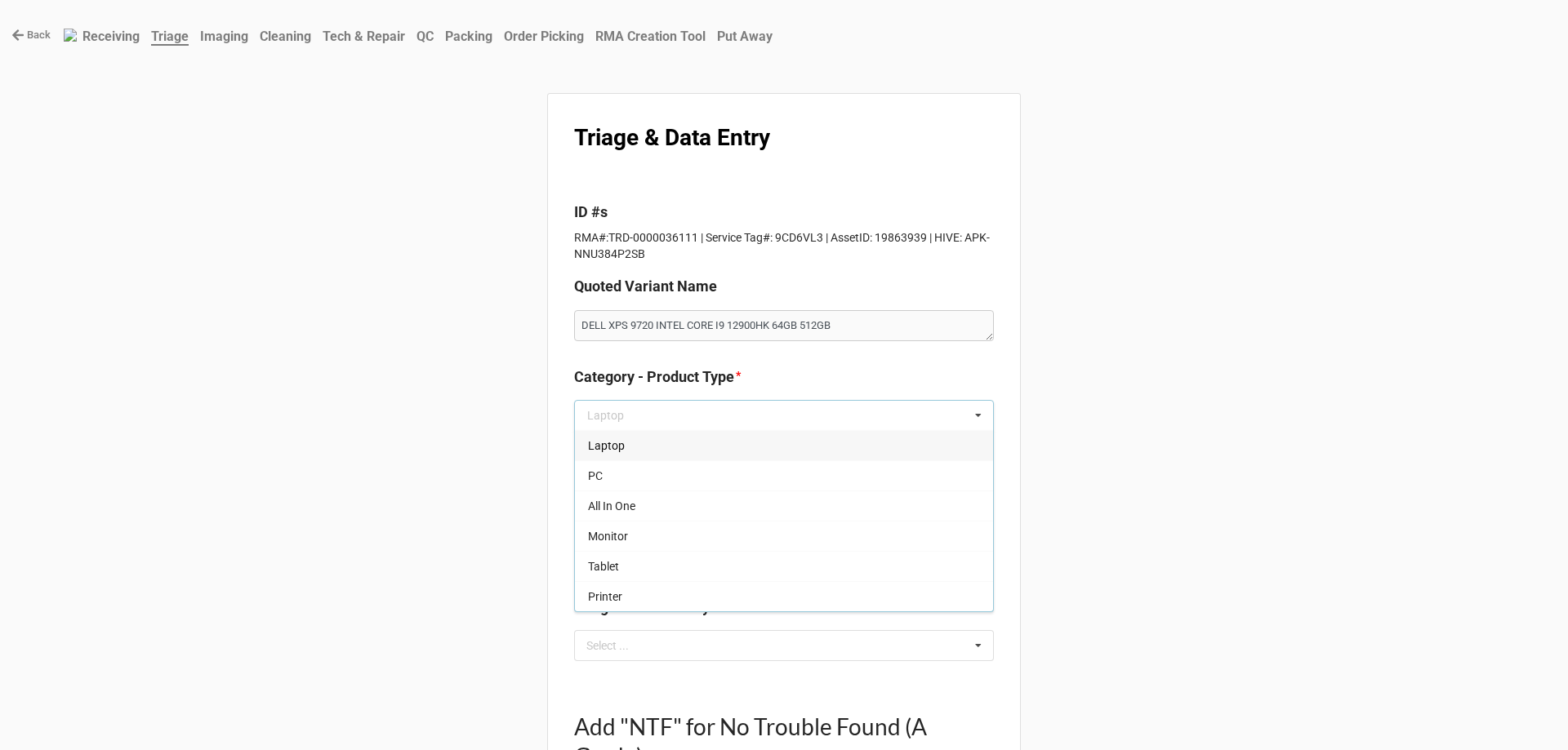
click at [851, 447] on div "Laptop" at bounding box center [784, 445] width 418 height 30
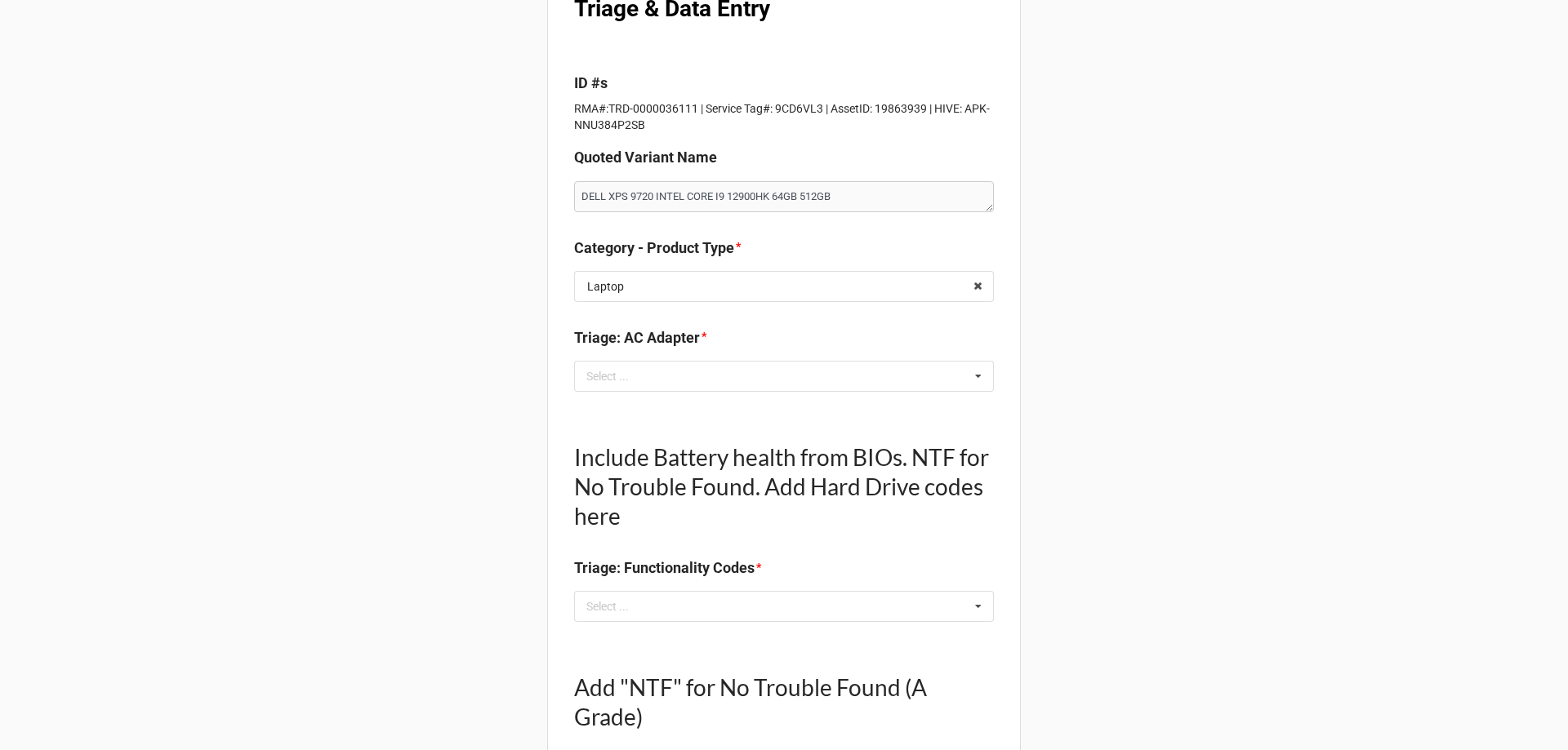
scroll to position [163, 0]
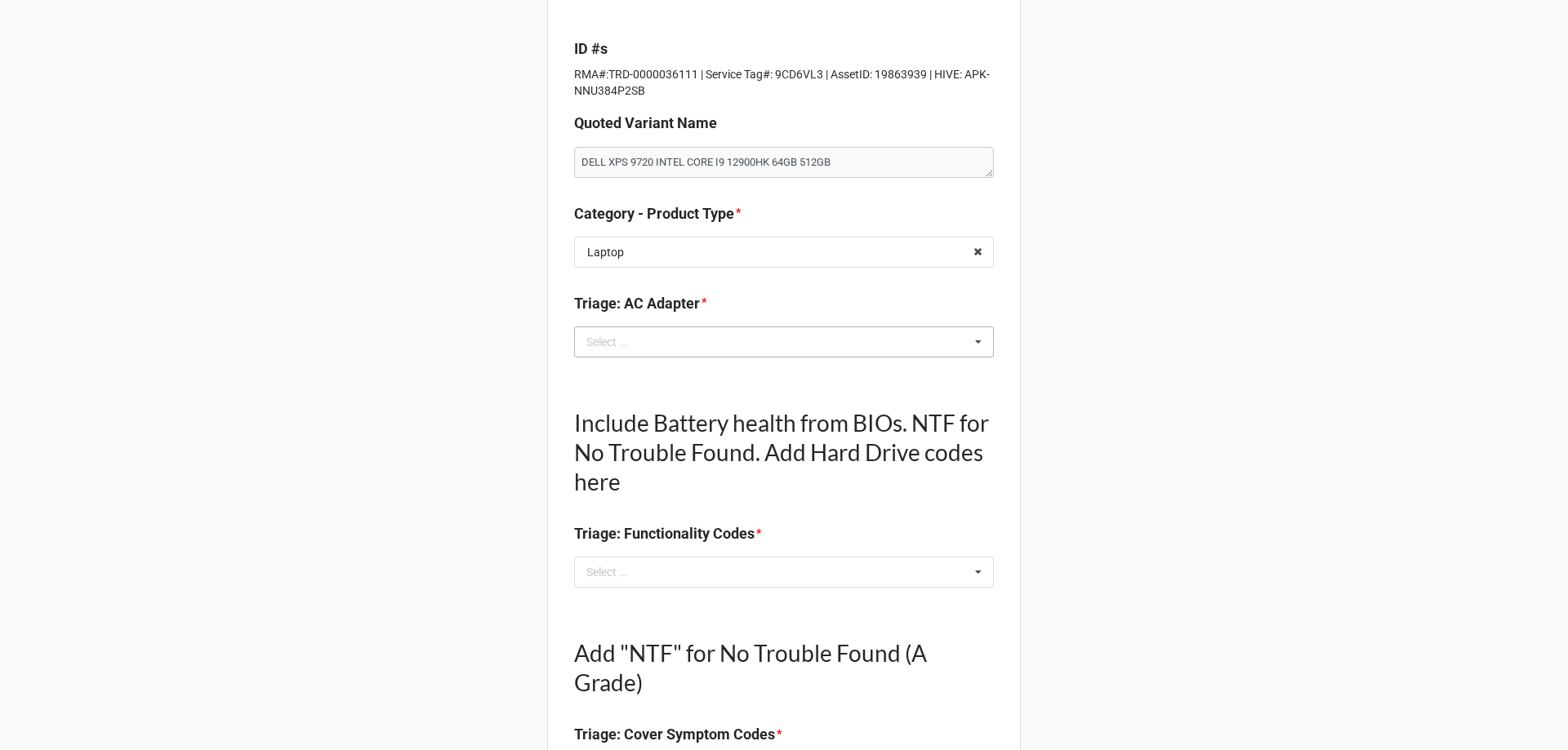
click at [782, 348] on div "Select ... No results found." at bounding box center [784, 342] width 420 height 31
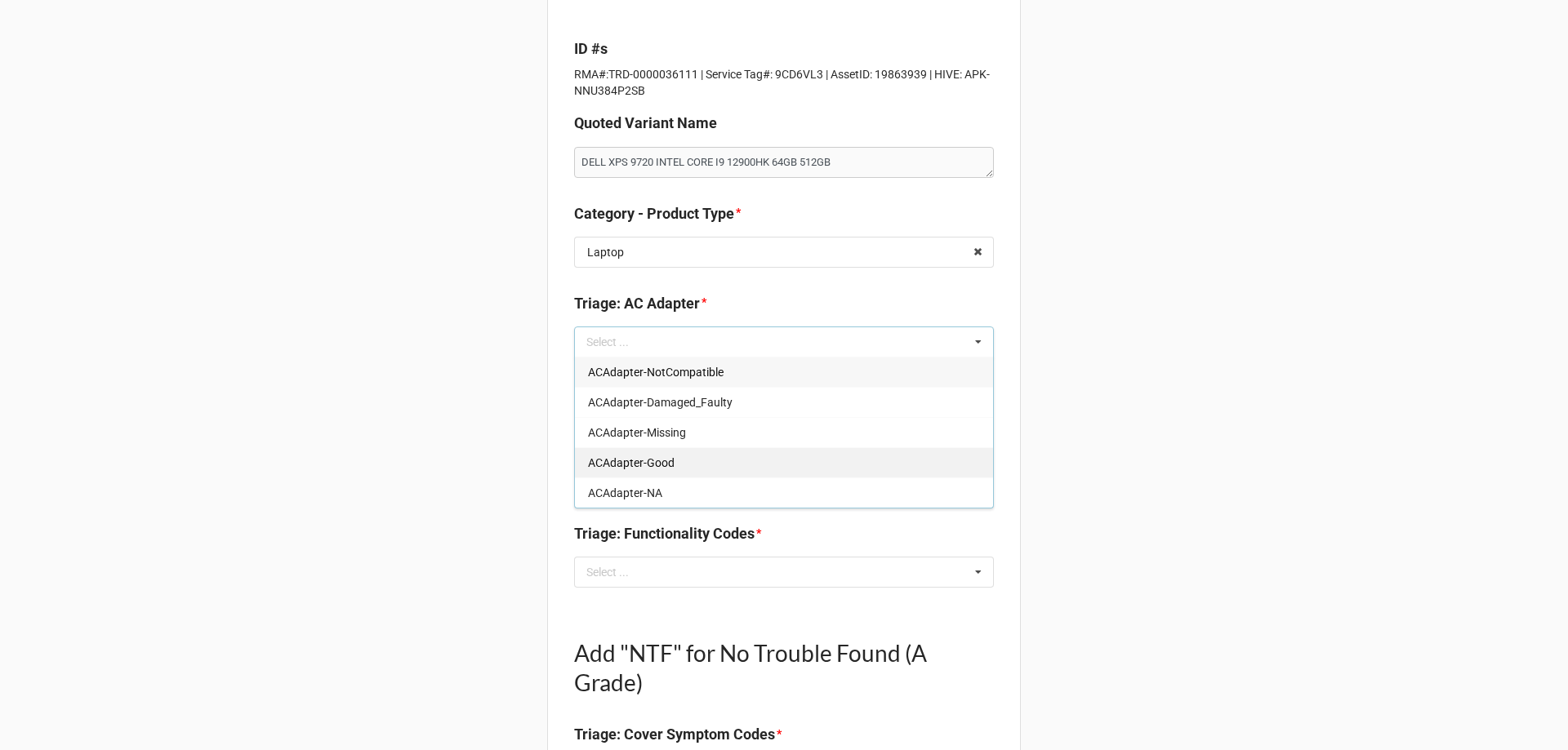
click at [736, 451] on div "ACAdapter-Good" at bounding box center [784, 462] width 418 height 30
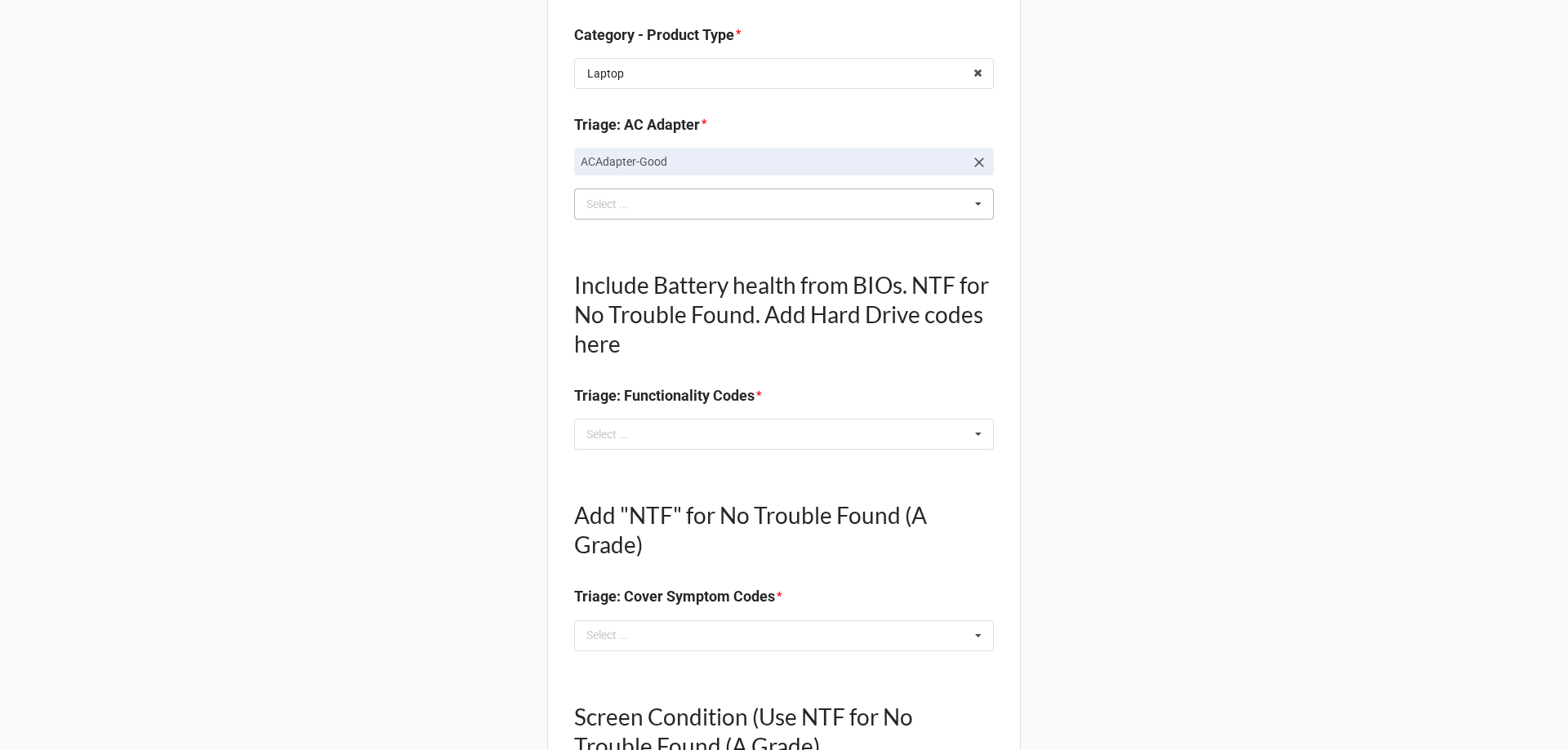
scroll to position [408, 0]
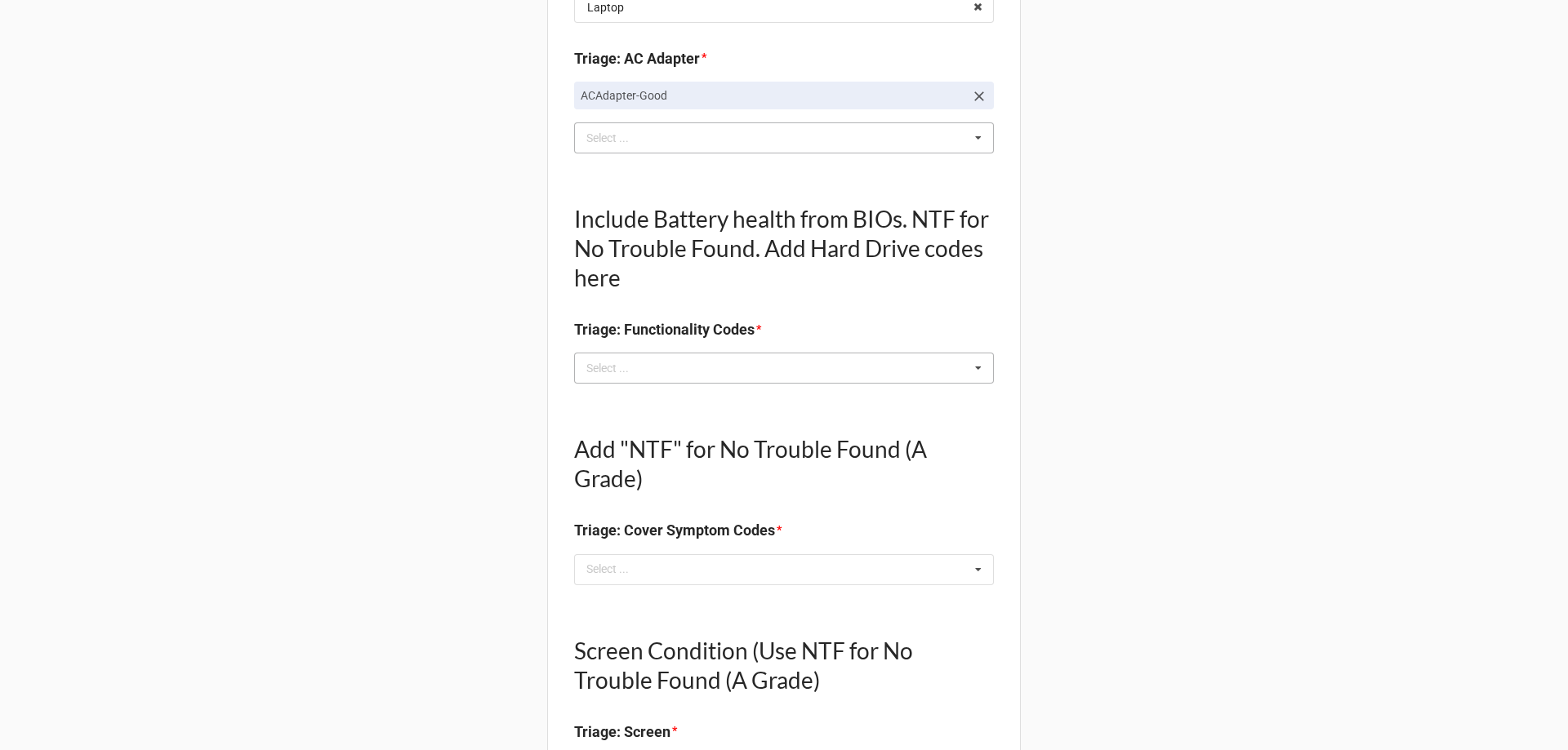
click at [628, 381] on div "Select ... No results found." at bounding box center [784, 368] width 420 height 31
type textarea "x"
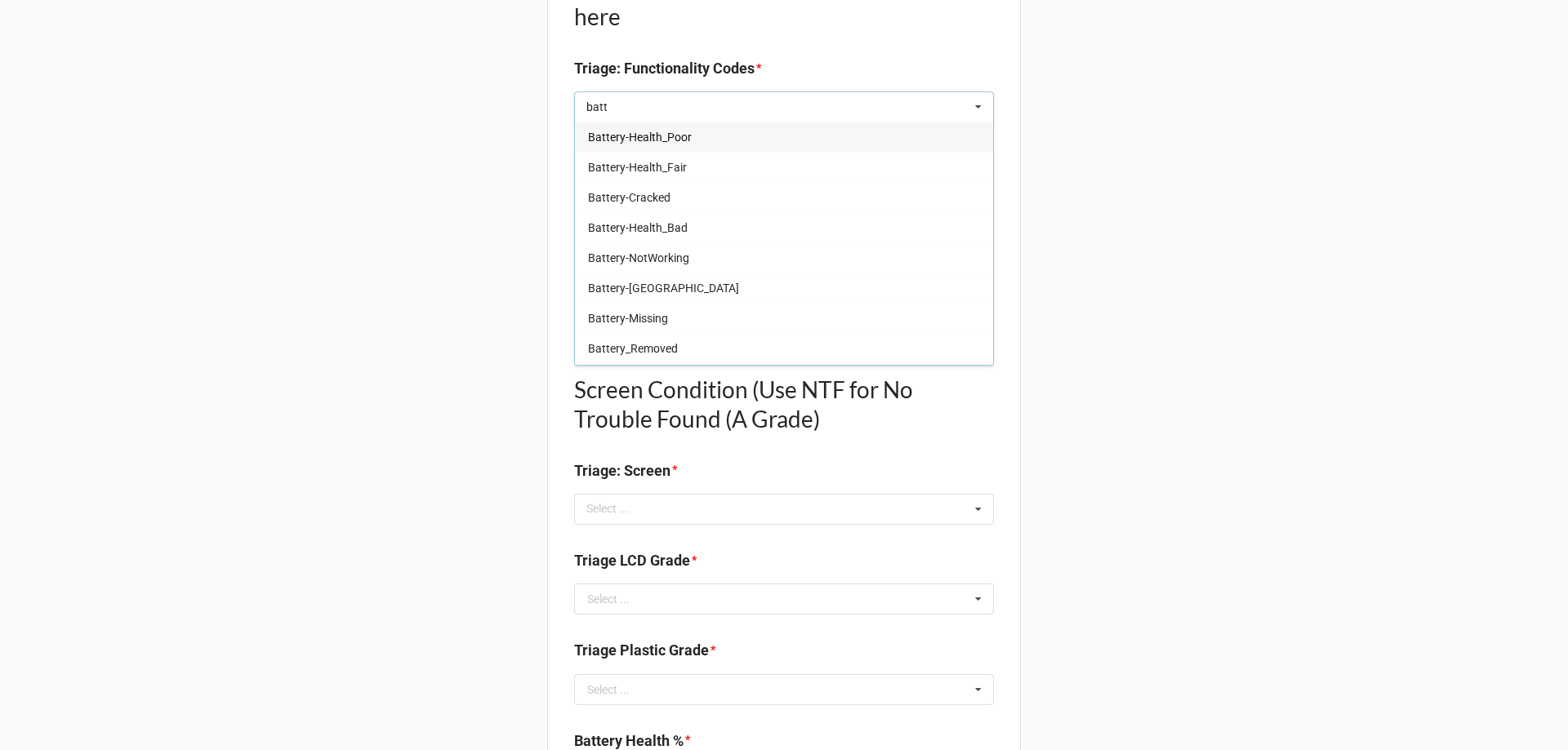
scroll to position [735, 0]
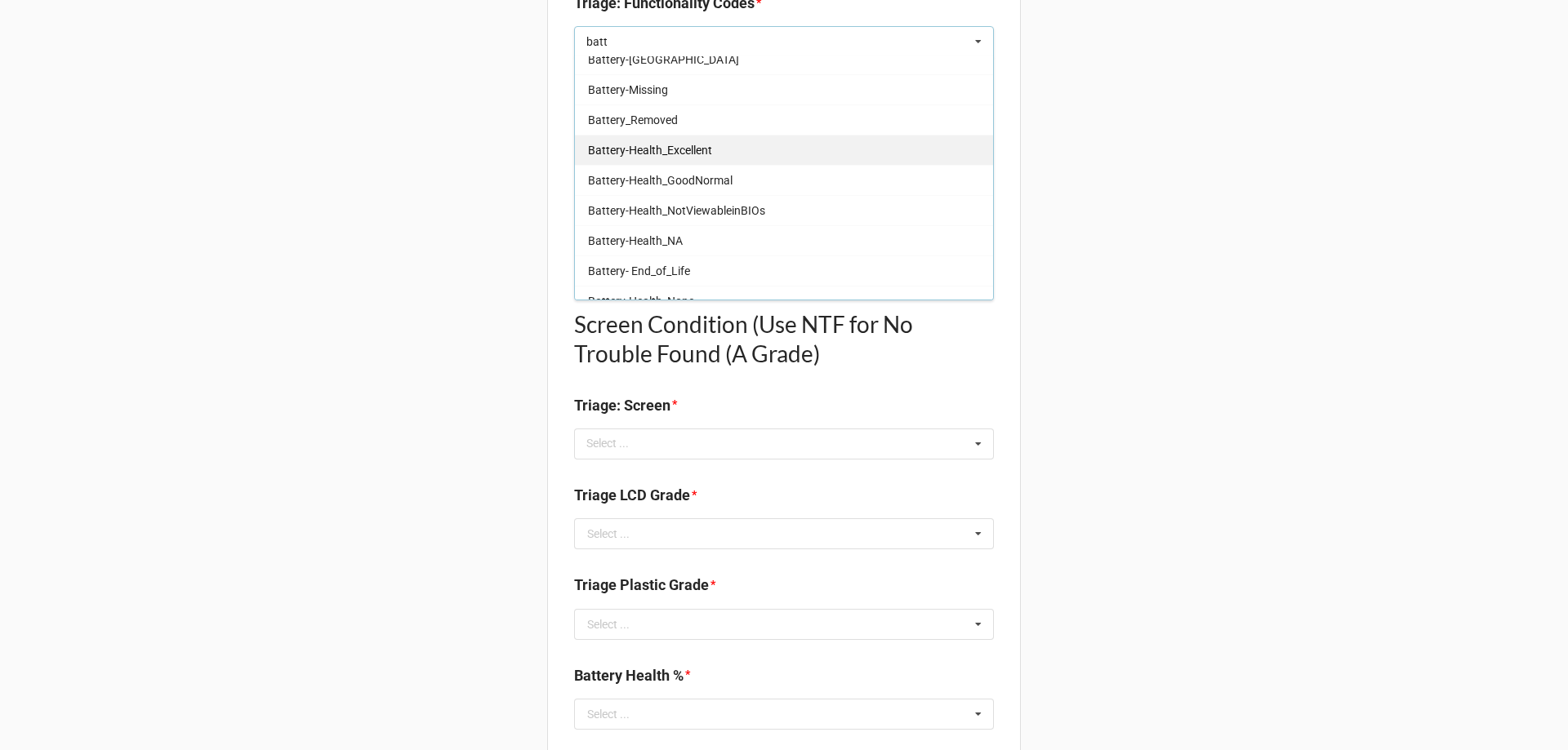
type input "batt"
click at [697, 149] on span "Battery-Health_Excellent" at bounding box center [649, 150] width 124 height 13
type textarea "x"
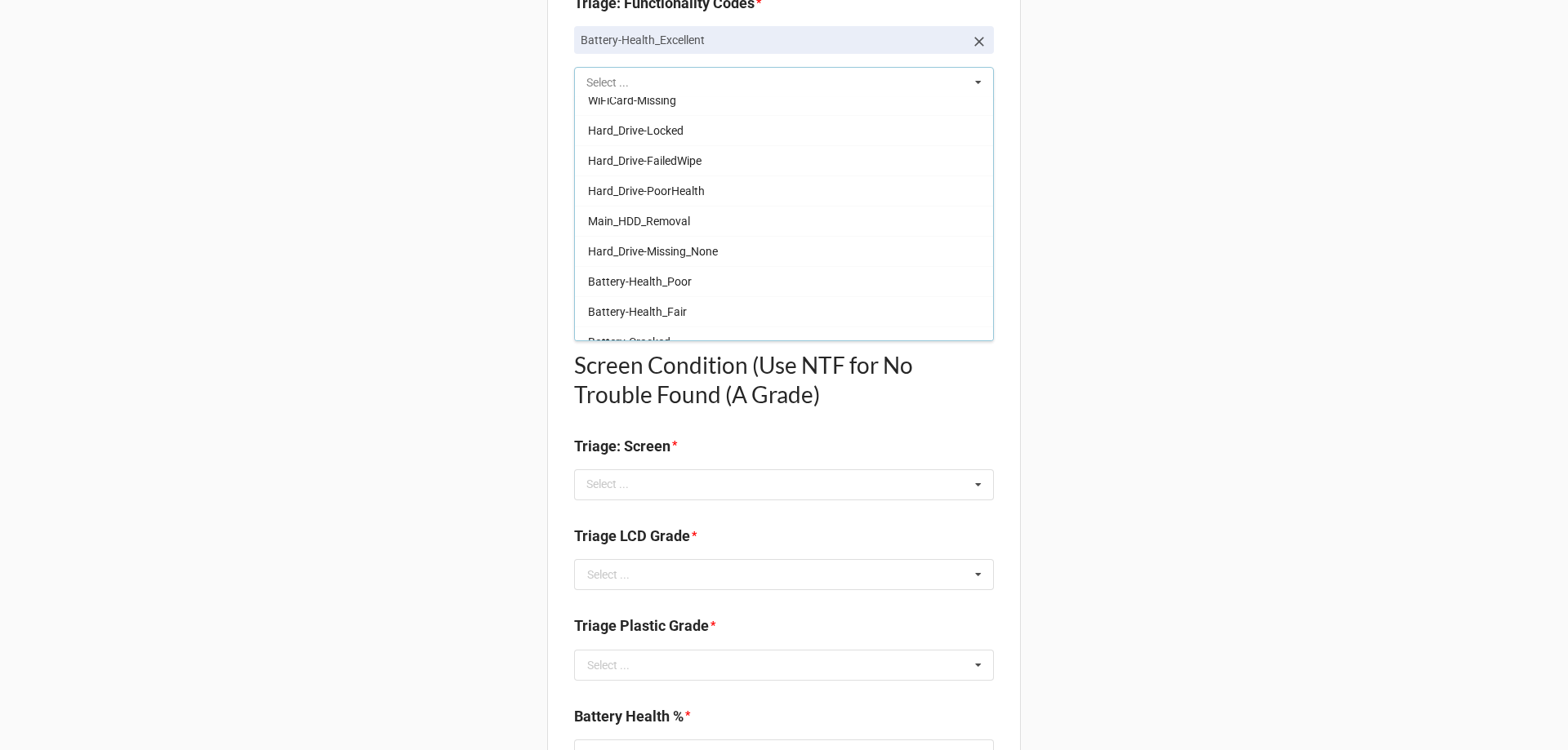
scroll to position [496, 0]
click at [525, 209] on div "Back Receiving Triage Imaging Cleaning Tech & Repair QC Packing Order Picking R…" at bounding box center [784, 488] width 1568 height 2448
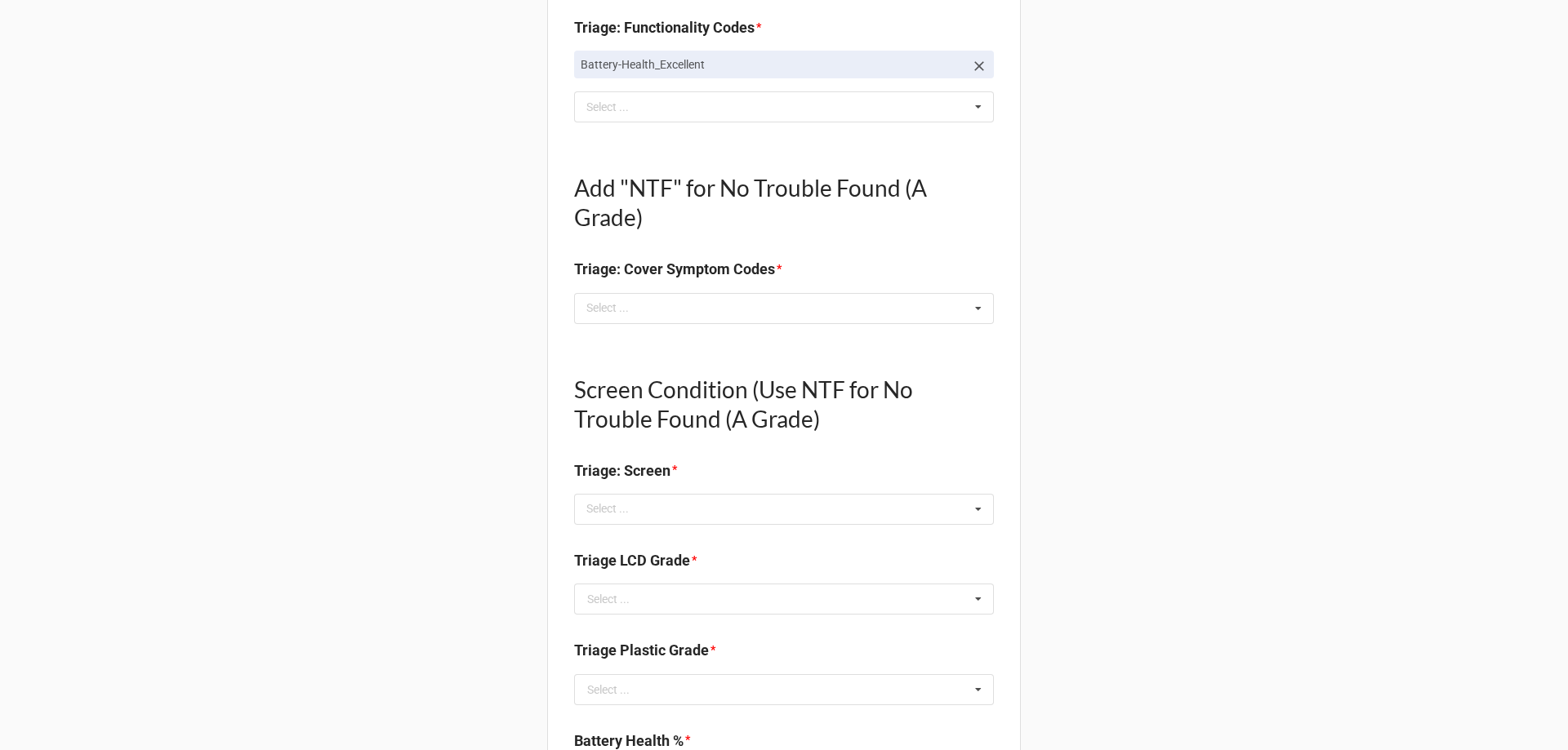
scroll to position [653, 0]
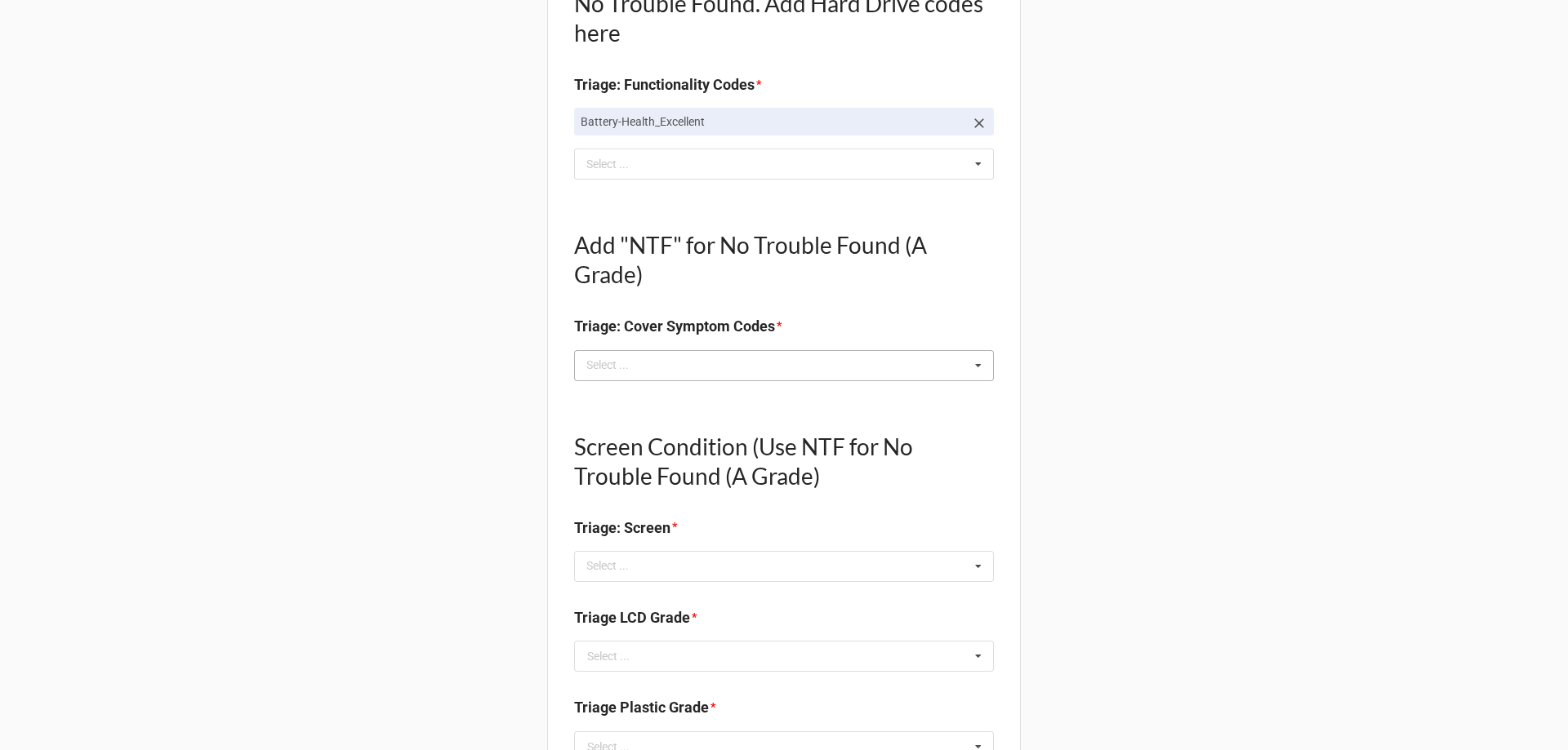
click at [655, 367] on div "Select ... No results found." at bounding box center [784, 365] width 420 height 31
type textarea "x"
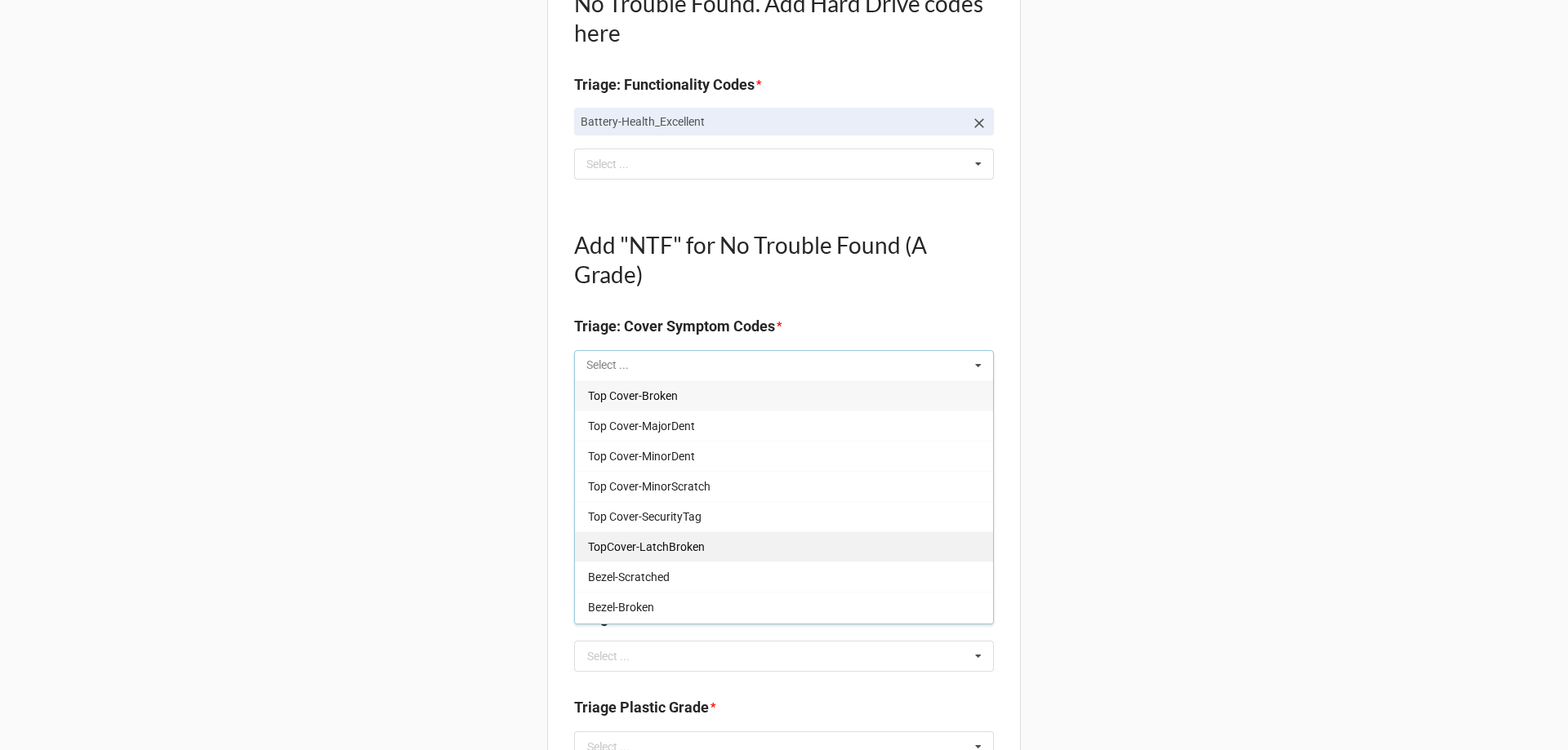
type input "b"
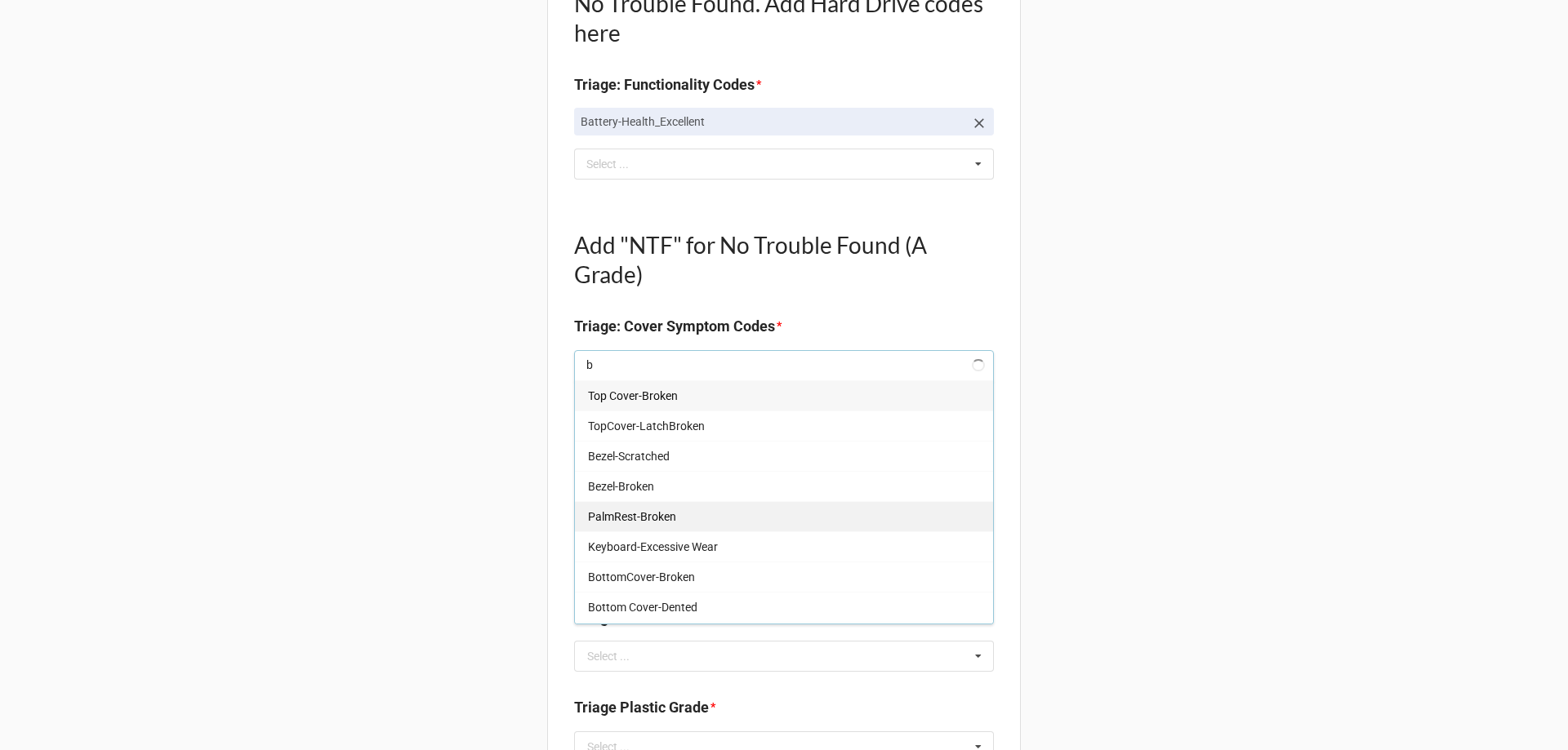
type textarea "x"
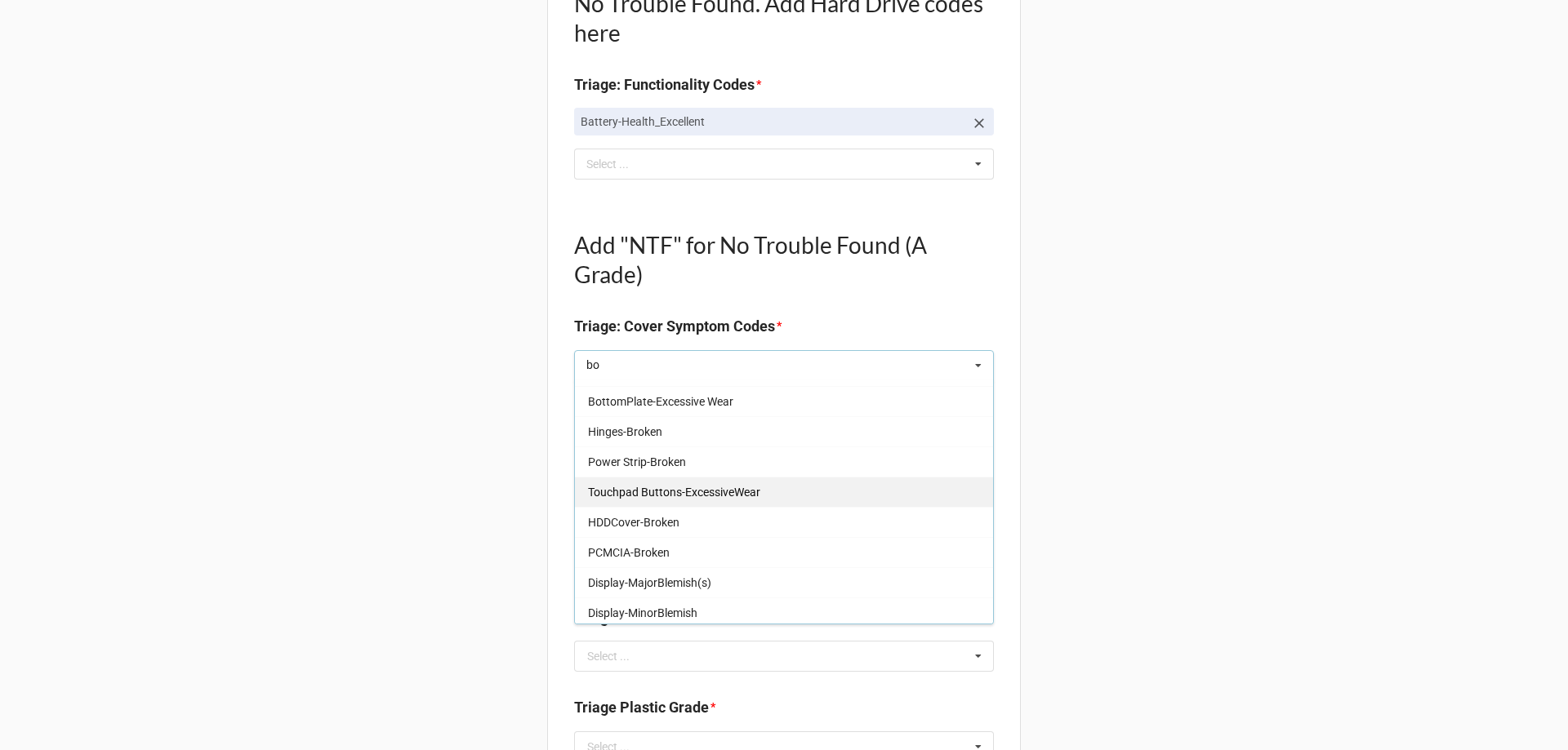
scroll to position [145, 0]
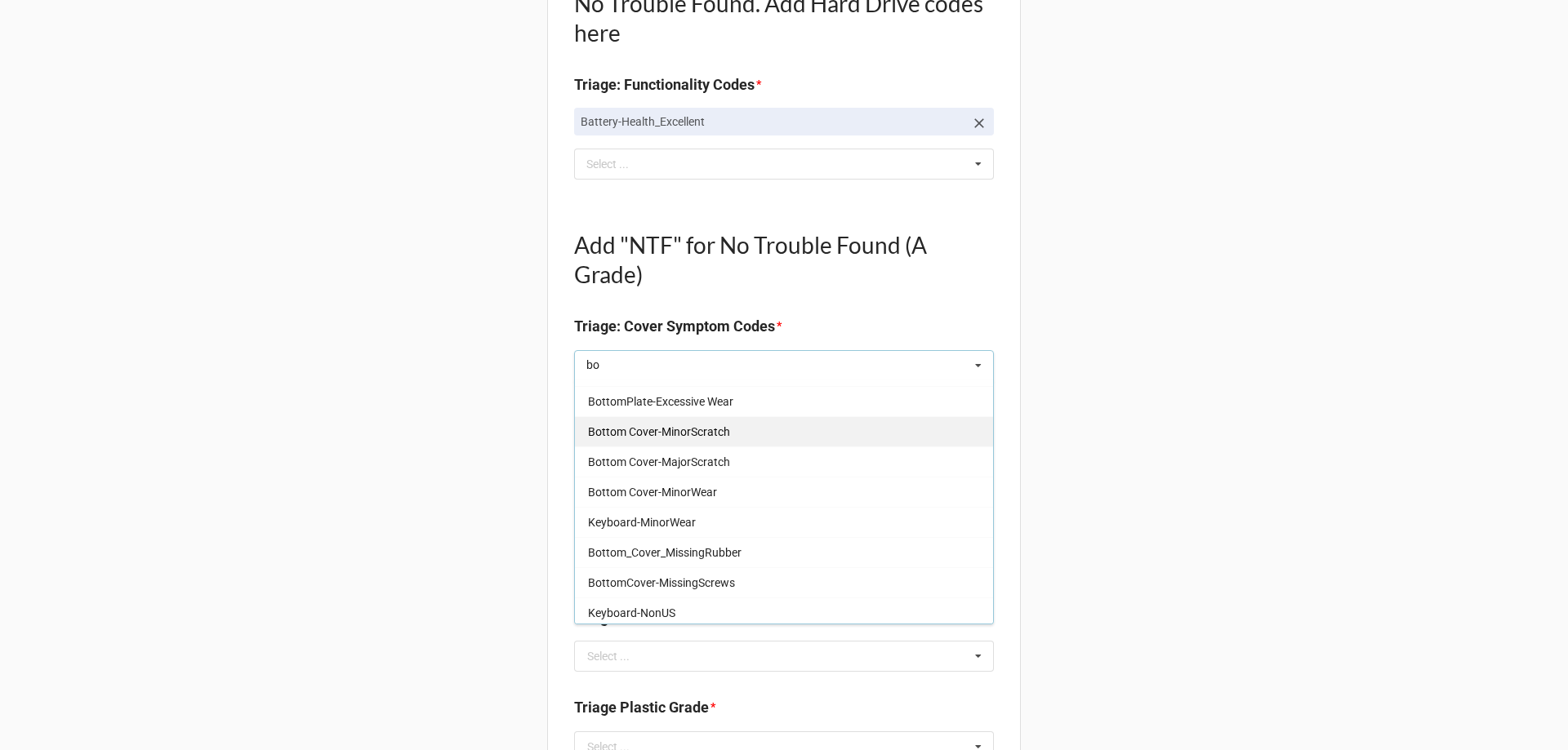
type input "bo"
click at [710, 437] on span "Bottom Cover-MinorScratch" at bounding box center [659, 432] width 143 height 13
type textarea "x"
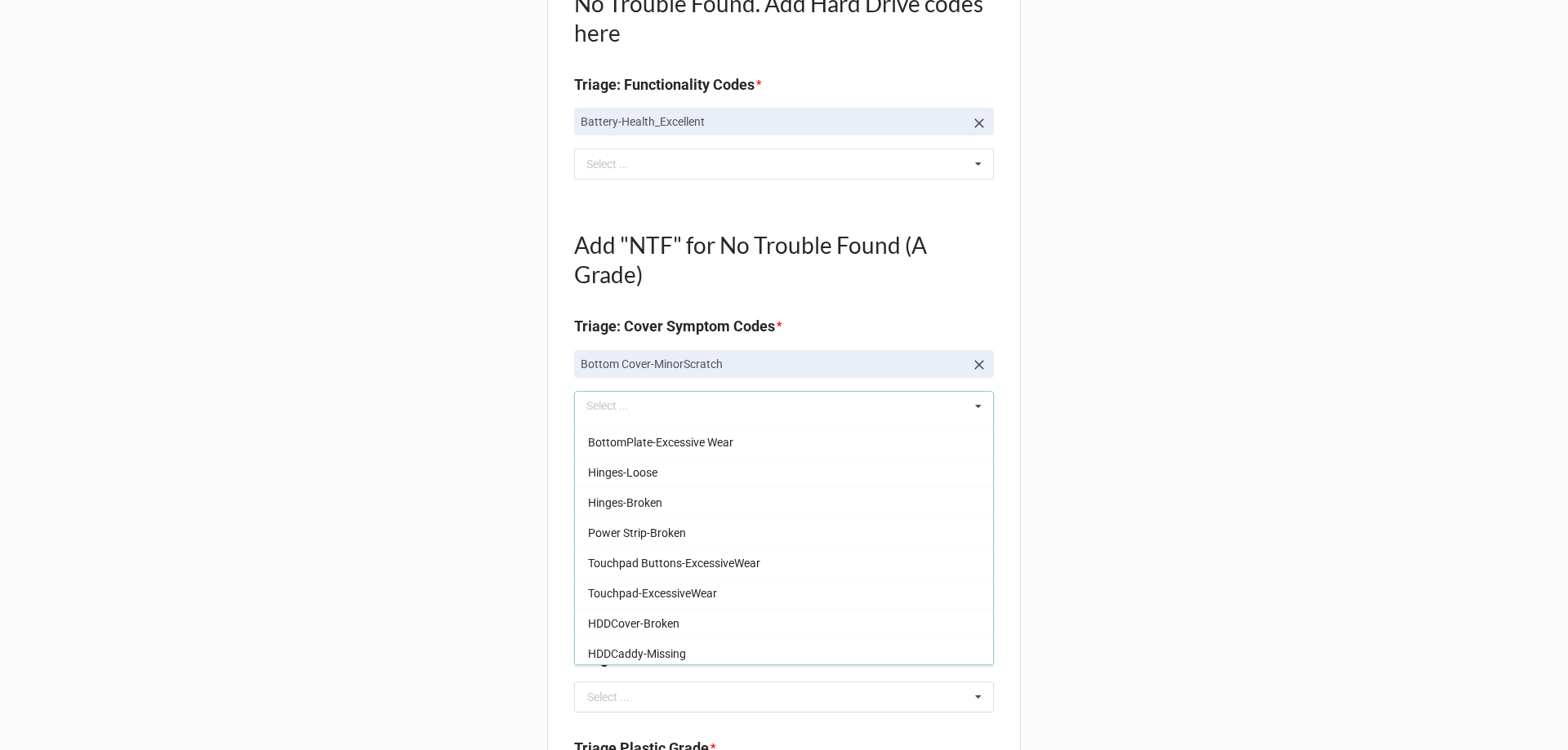
click at [425, 445] on div "Back Receiving Triage Imaging Cleaning Tech & Repair QC Packing Order Picking R…" at bounding box center [784, 591] width 1568 height 2489
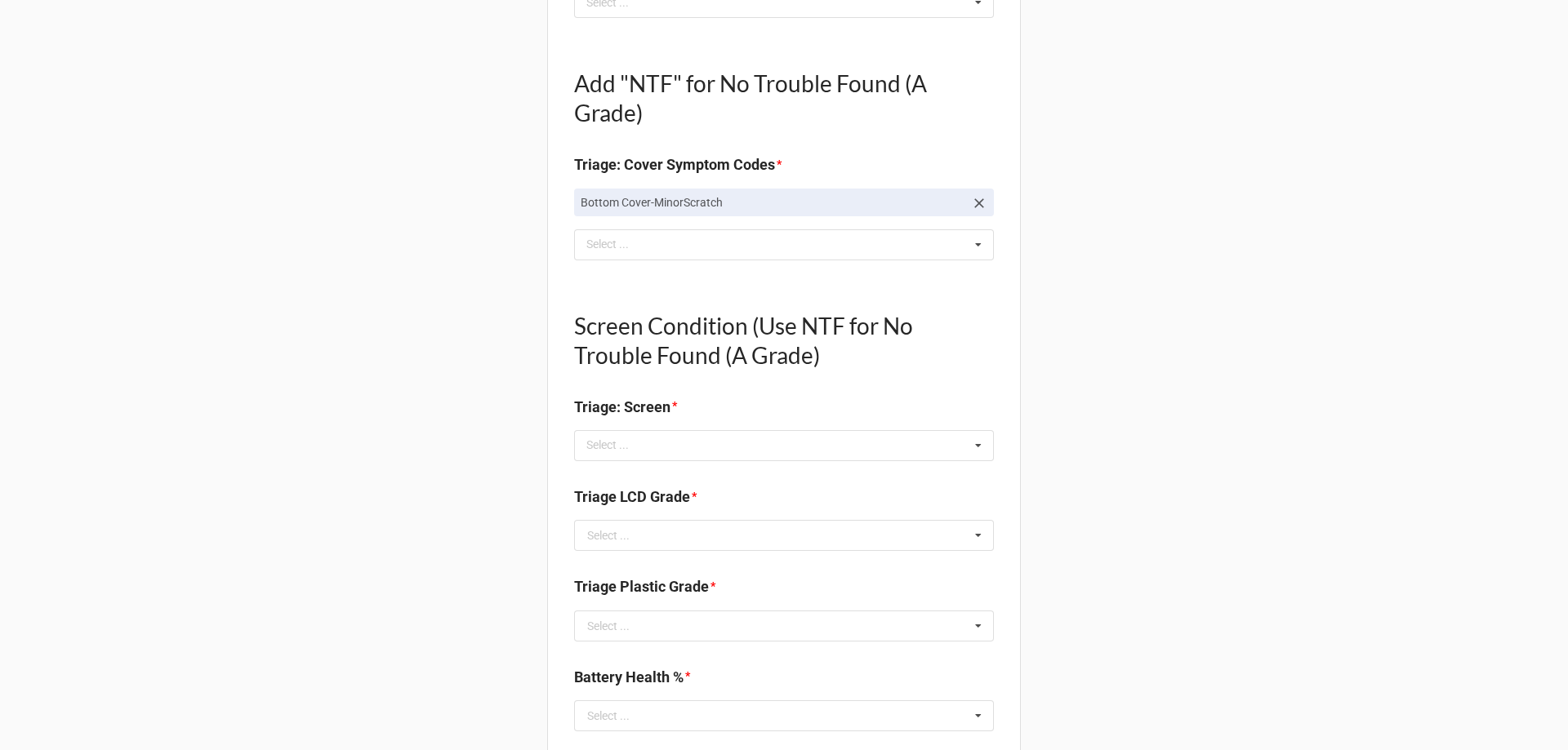
scroll to position [816, 0]
click at [811, 421] on b "Triage: Screen *" at bounding box center [784, 408] width 420 height 29
click at [800, 445] on div "Select ... No results found." at bounding box center [784, 443] width 420 height 31
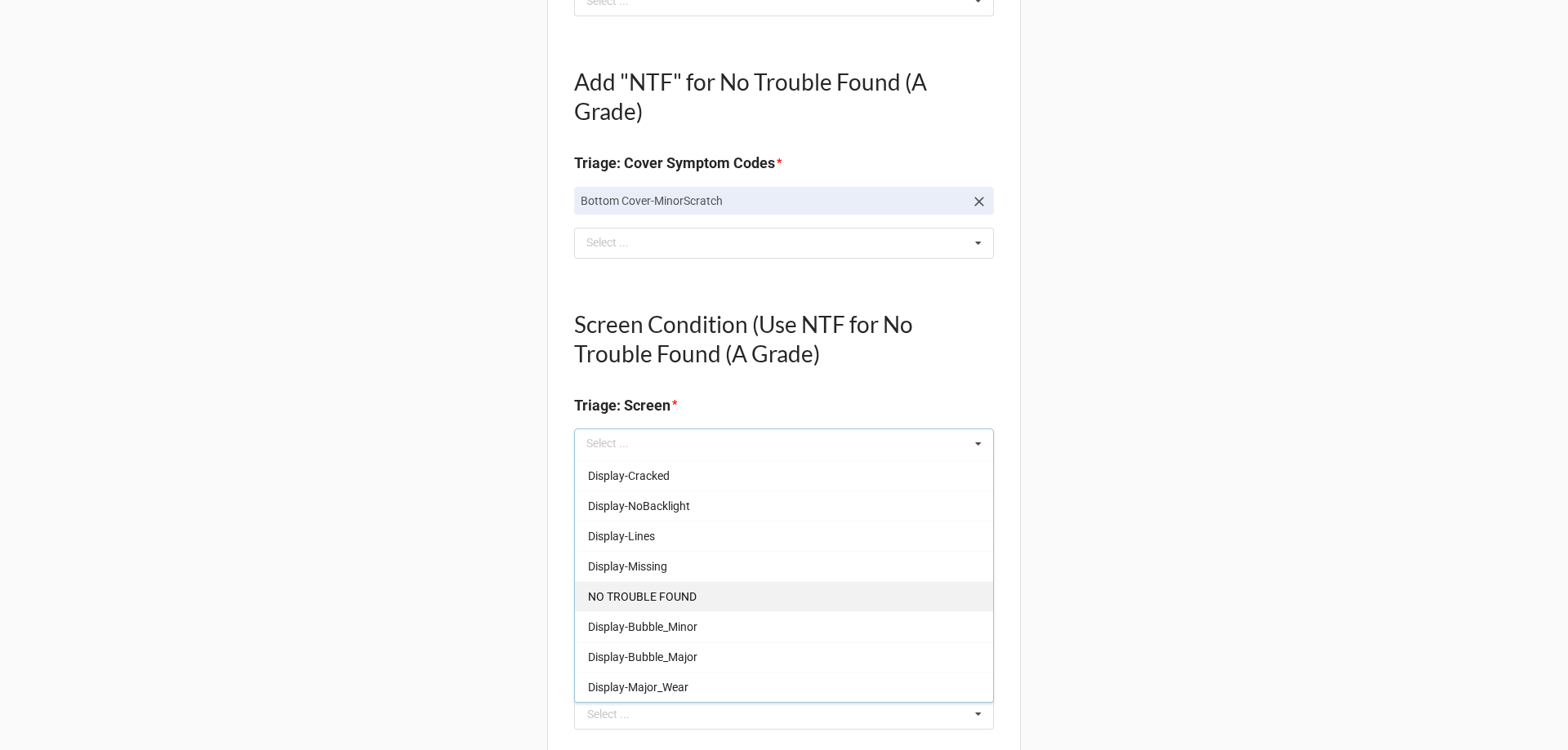
click at [722, 597] on div "NO TROUBLE FOUND" at bounding box center [784, 596] width 418 height 30
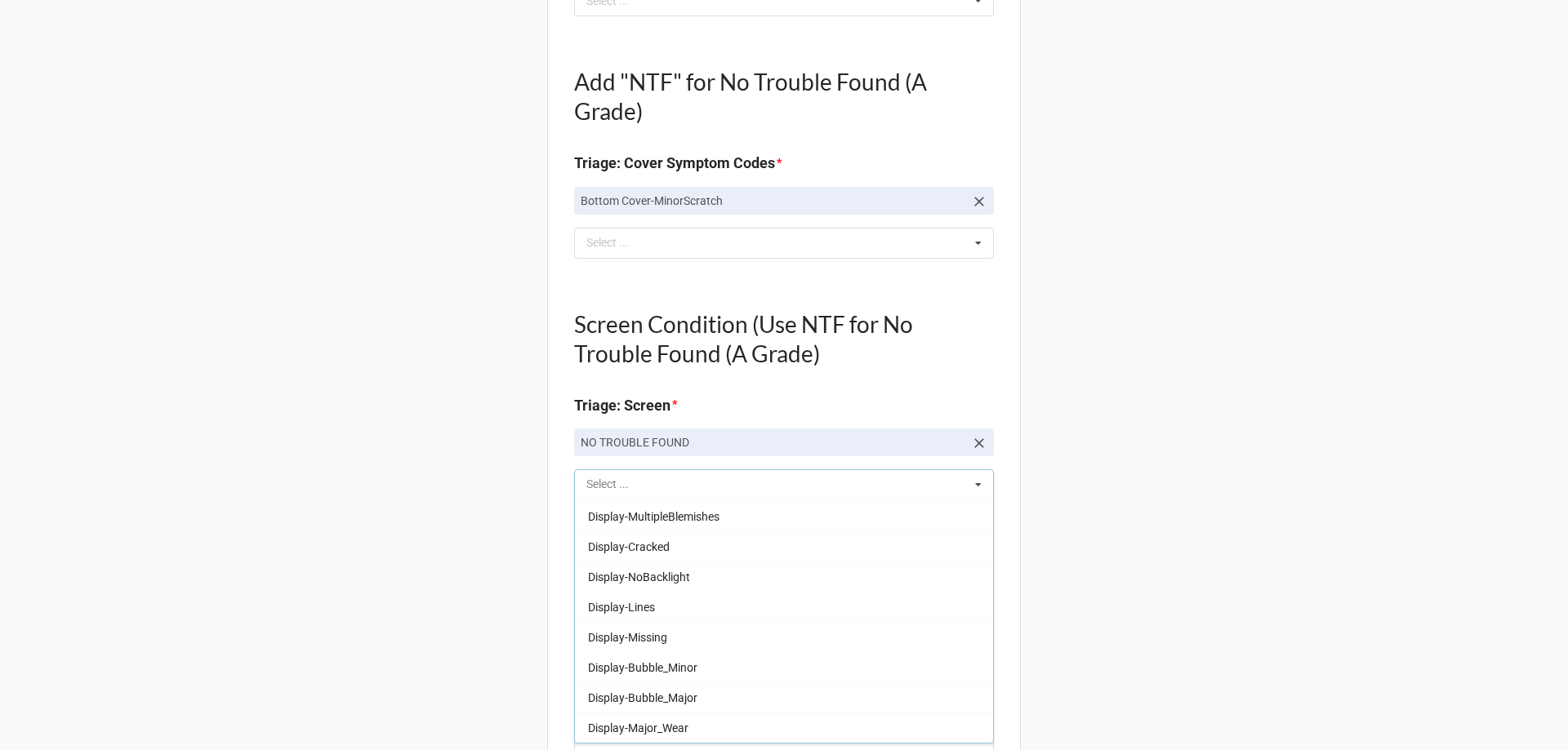
scroll to position [240, 0]
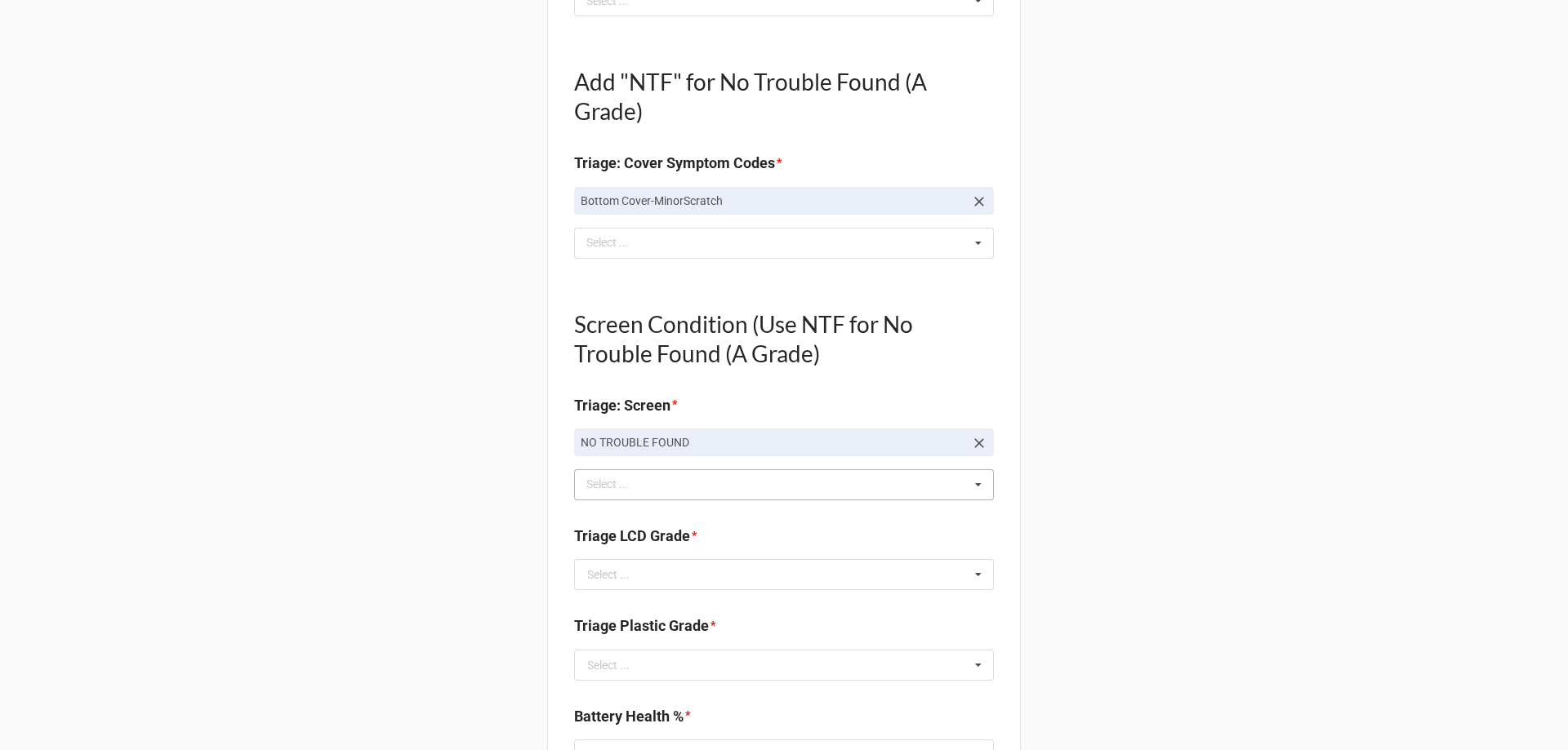
click at [239, 512] on div "Back Receiving Triage Imaging Cleaning Tech & Repair QC Packing Order Picking R…" at bounding box center [784, 448] width 1568 height 2529
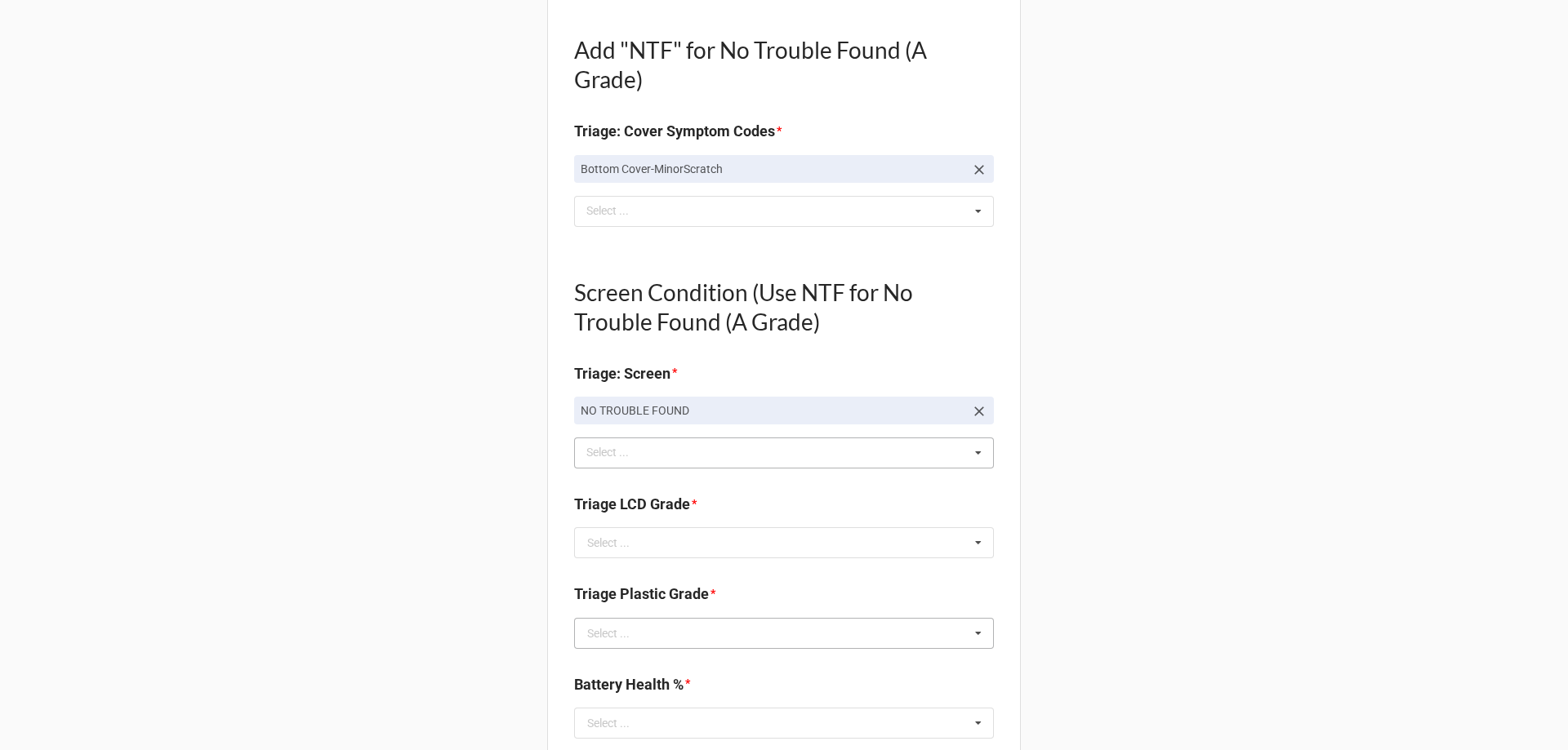
scroll to position [898, 0]
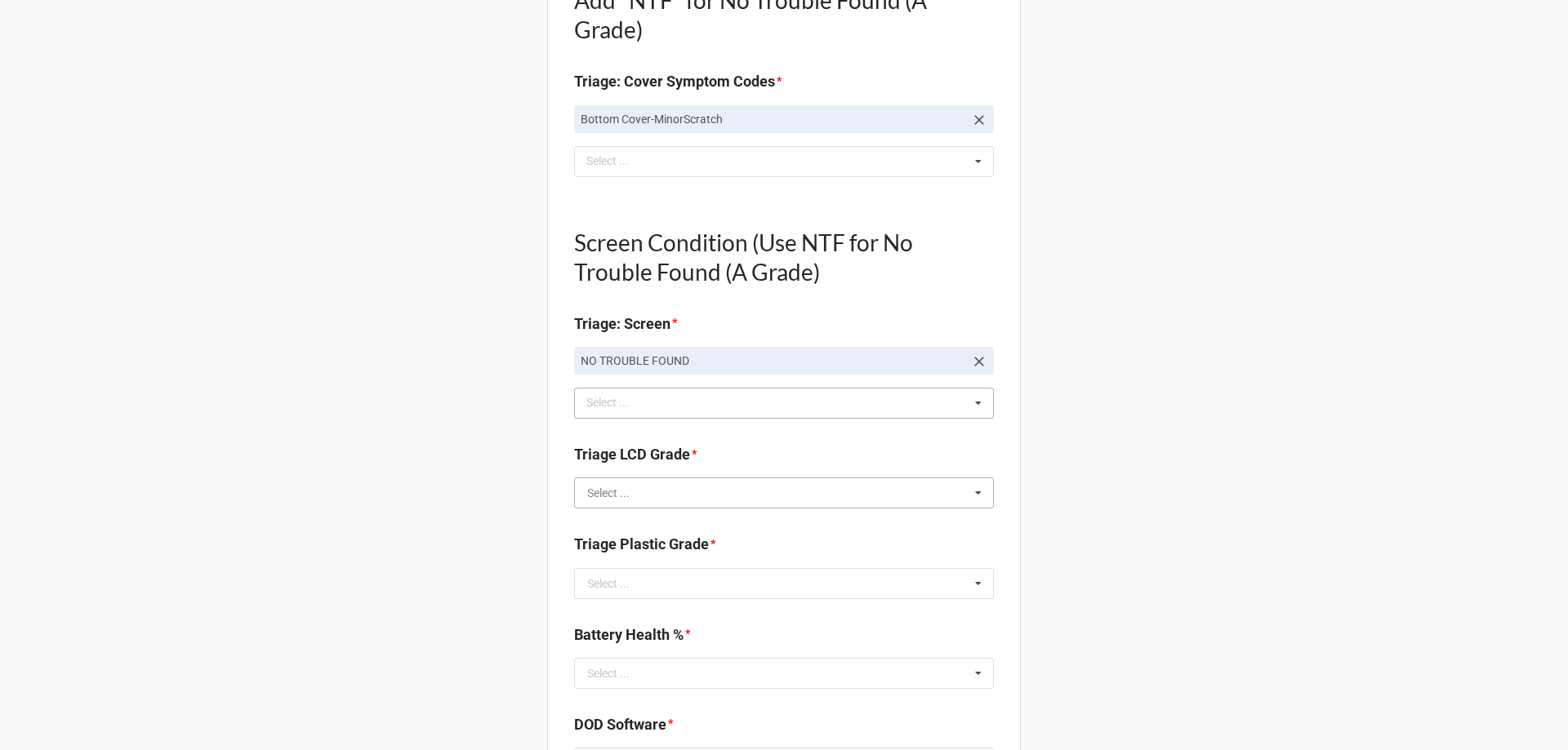
click at [605, 501] on input "text" at bounding box center [784, 494] width 418 height 30
click at [598, 526] on div "A" at bounding box center [784, 523] width 418 height 30
click at [631, 586] on input "text" at bounding box center [784, 584] width 418 height 30
click at [618, 650] on div "B" at bounding box center [784, 644] width 418 height 30
type textarea "x"
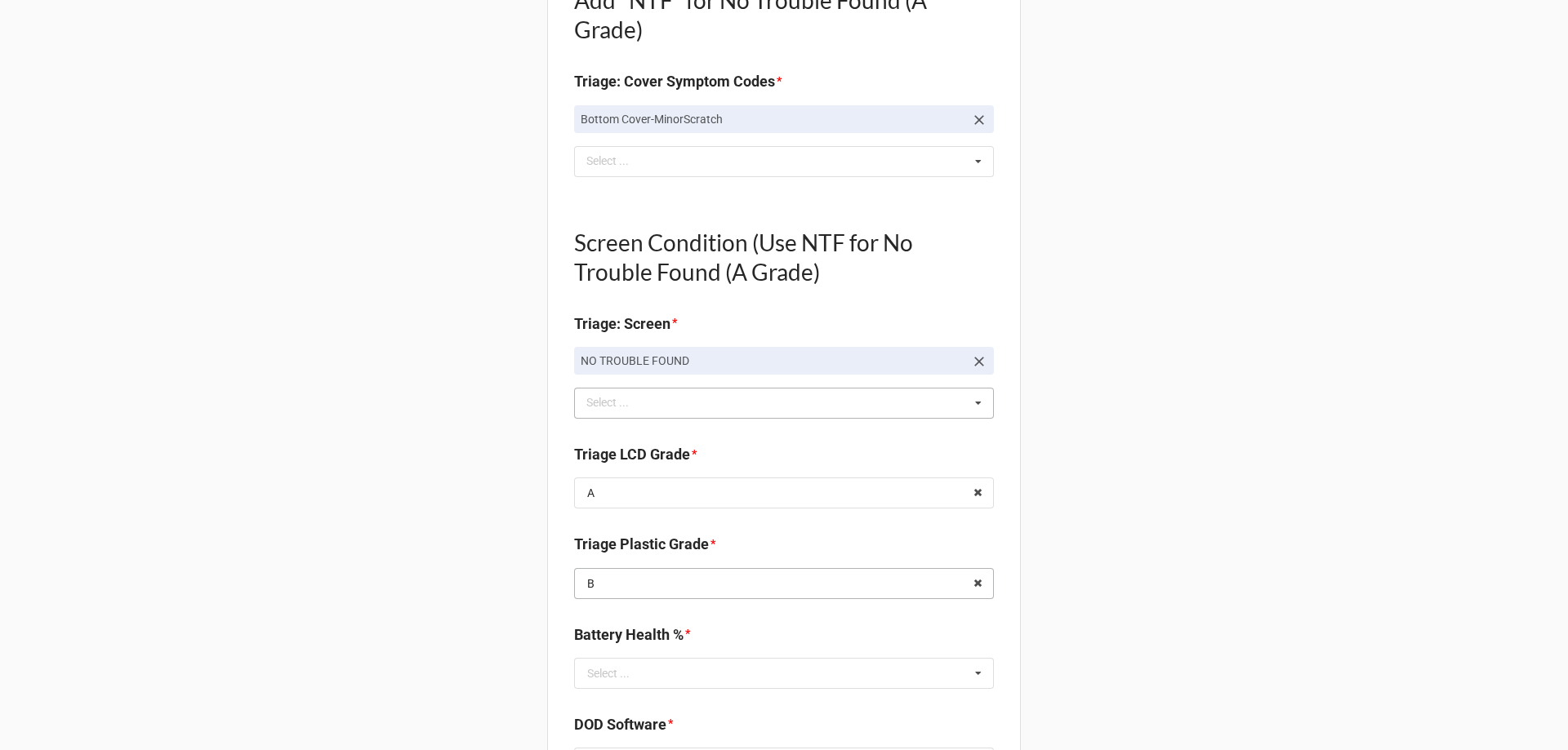
scroll to position [1061, 0]
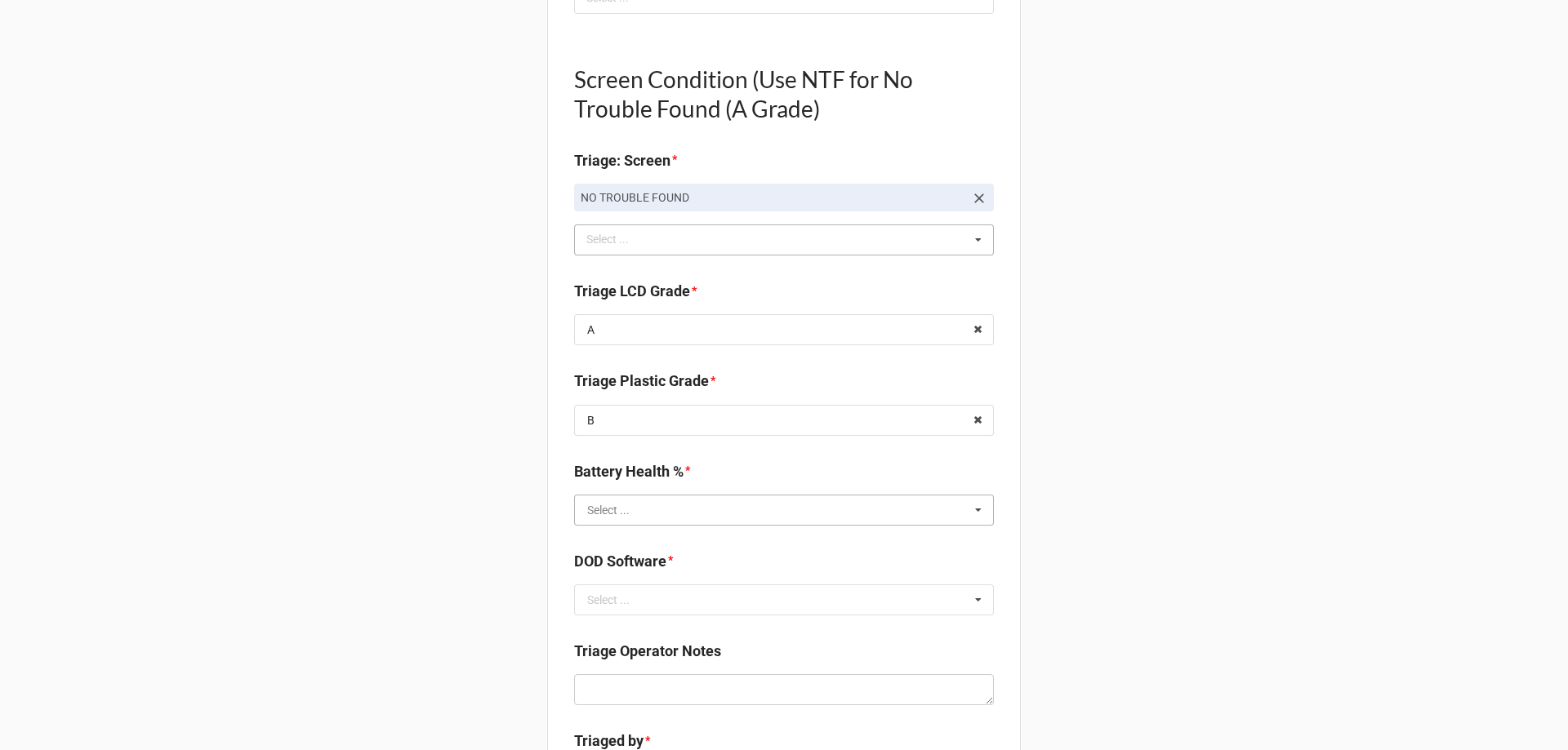
click at [658, 512] on input "text" at bounding box center [784, 511] width 418 height 30
type input "100"
click at [646, 442] on div "Triage Plastic Grade * B A B C E" at bounding box center [784, 408] width 420 height 76
click at [662, 504] on input "text" at bounding box center [784, 511] width 418 height 30
type input "100"
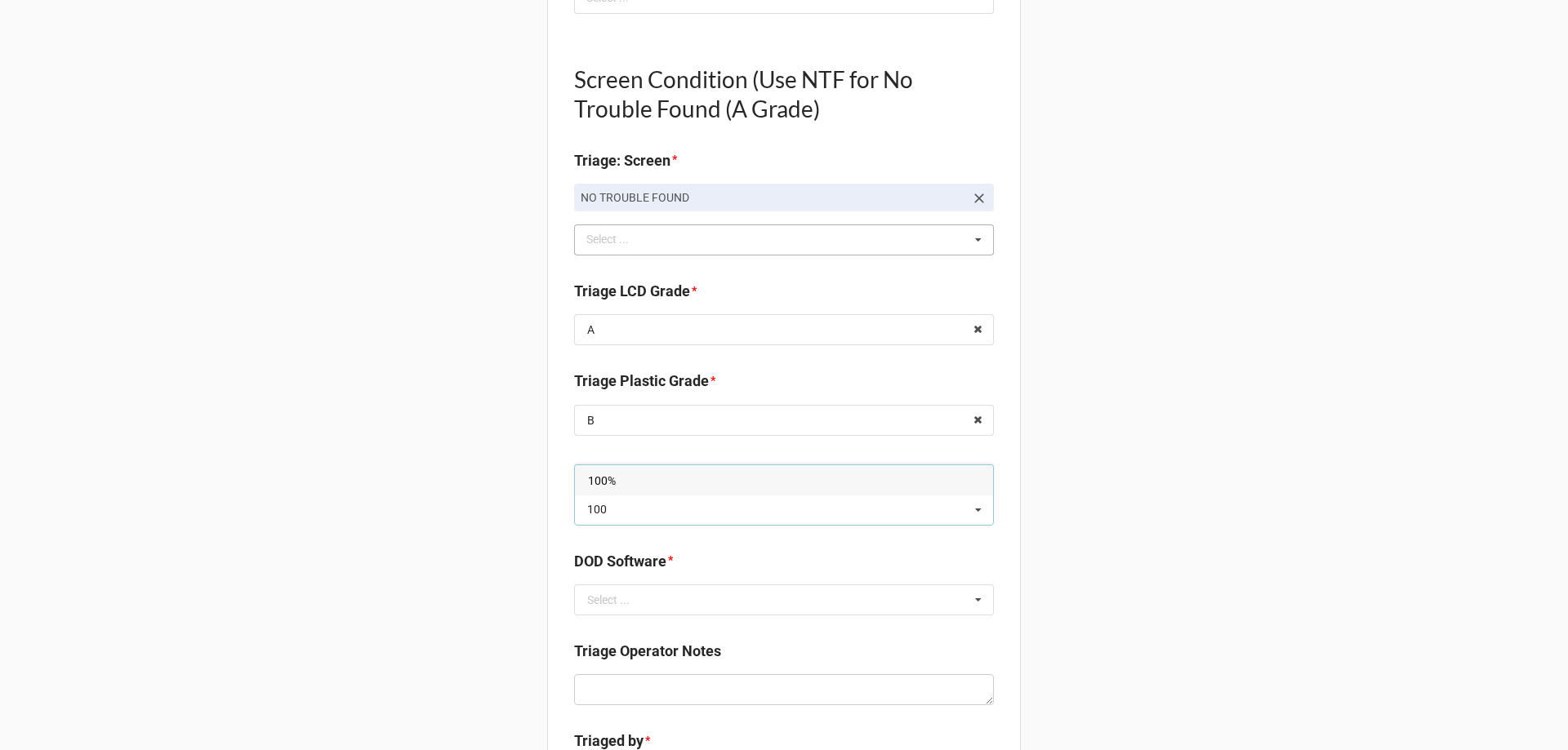
click at [642, 476] on div "100%" at bounding box center [784, 481] width 418 height 30
type textarea "x"
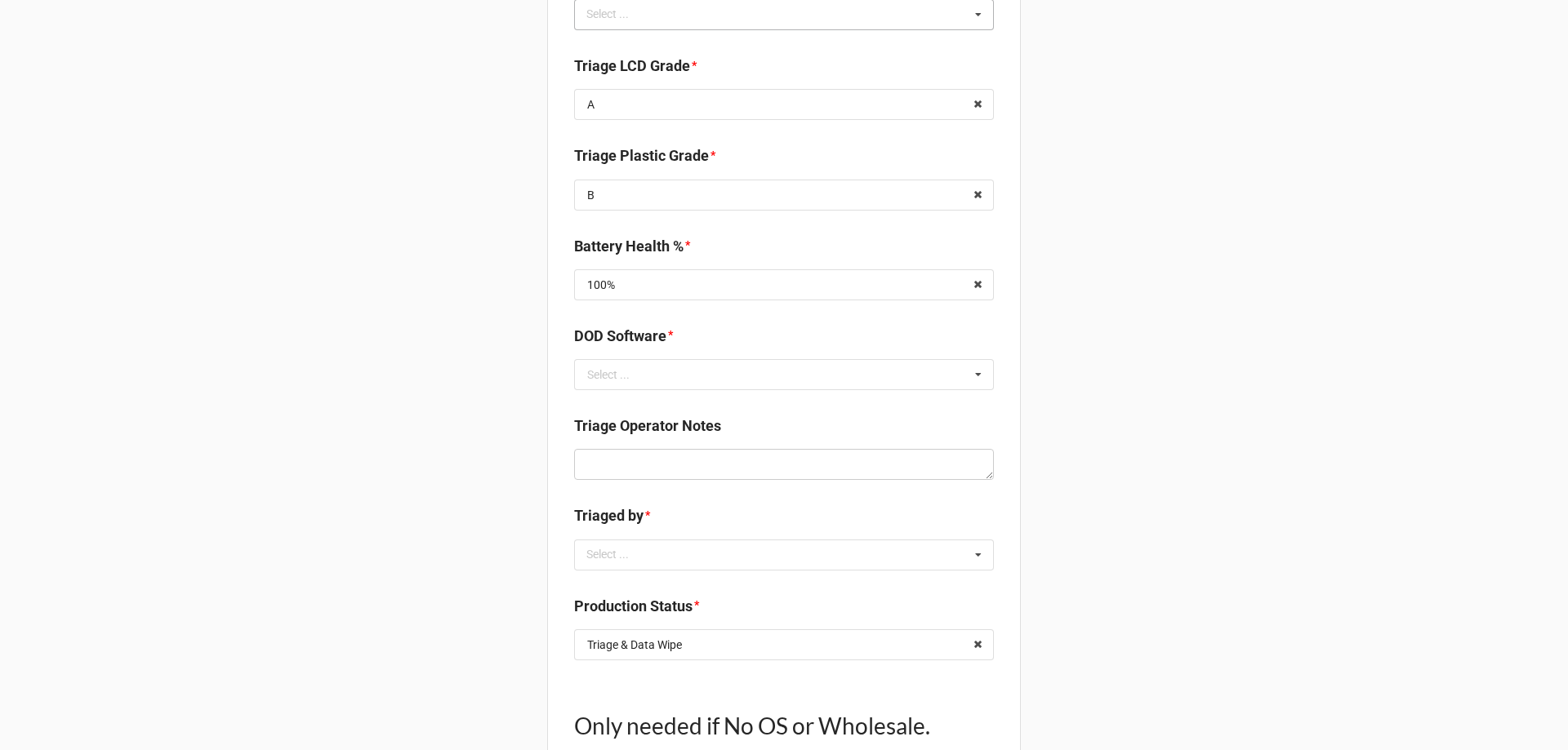
scroll to position [1306, 0]
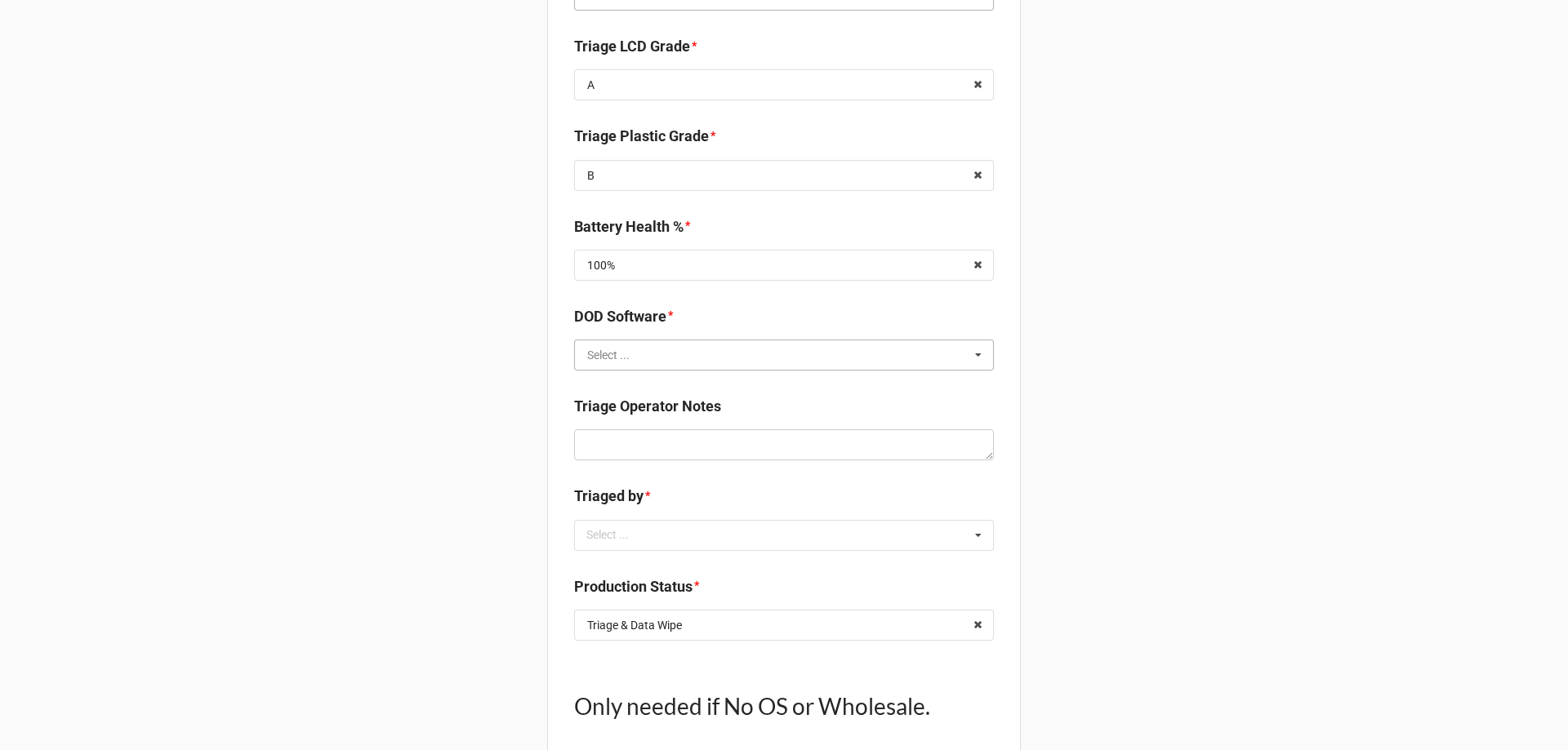
click at [667, 355] on input "text" at bounding box center [784, 355] width 418 height 30
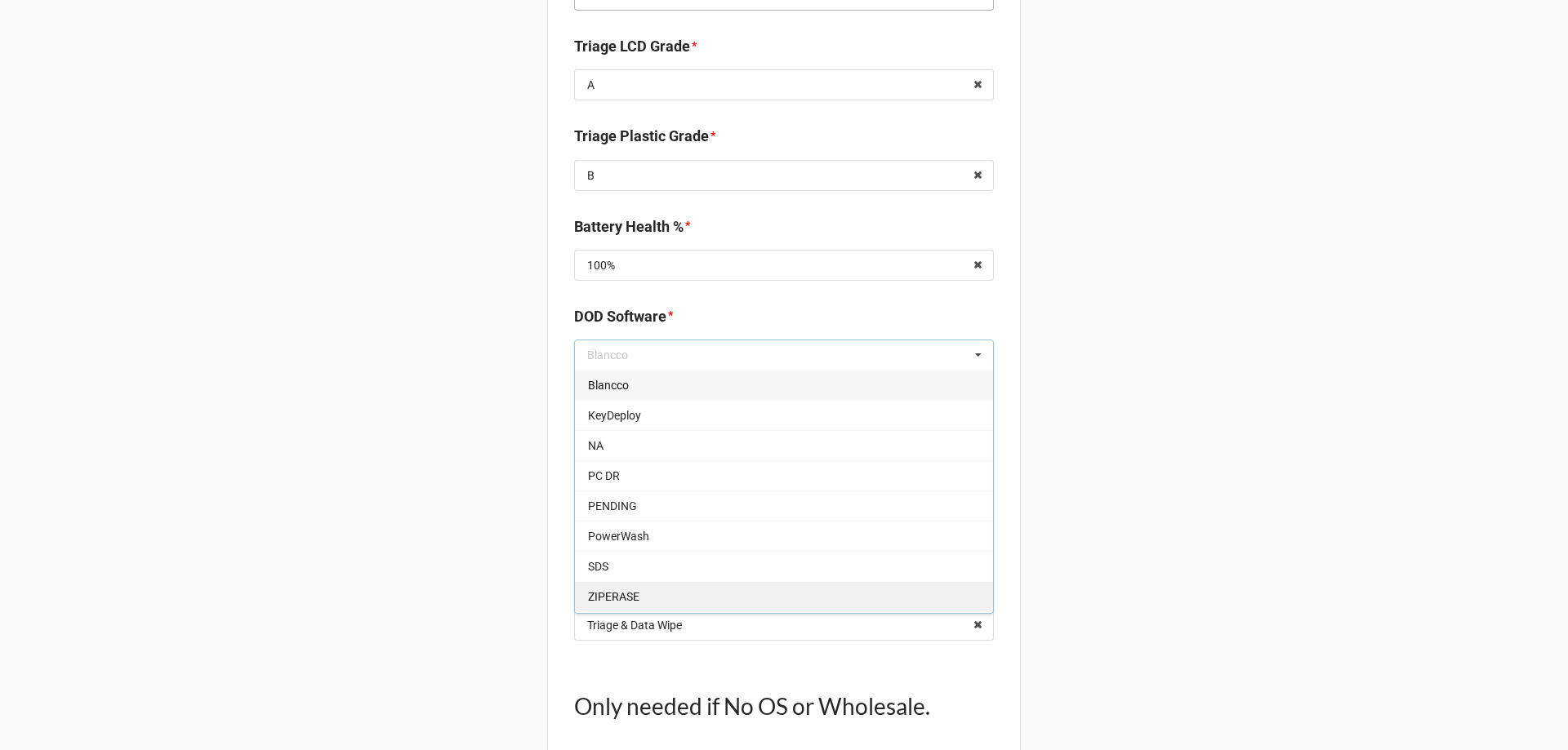
click at [656, 584] on div "ZIPERASE" at bounding box center [784, 596] width 418 height 30
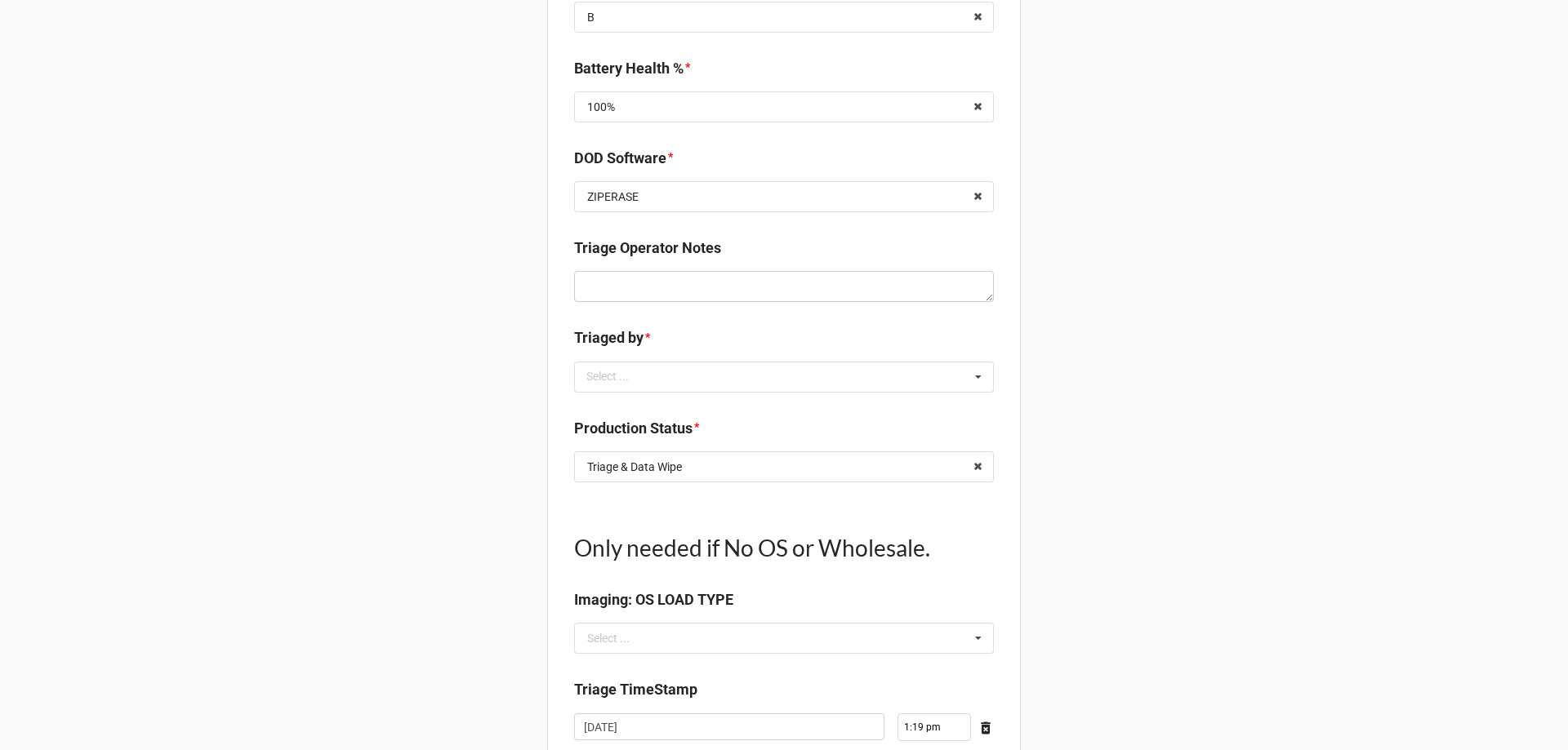
scroll to position [1470, 0]
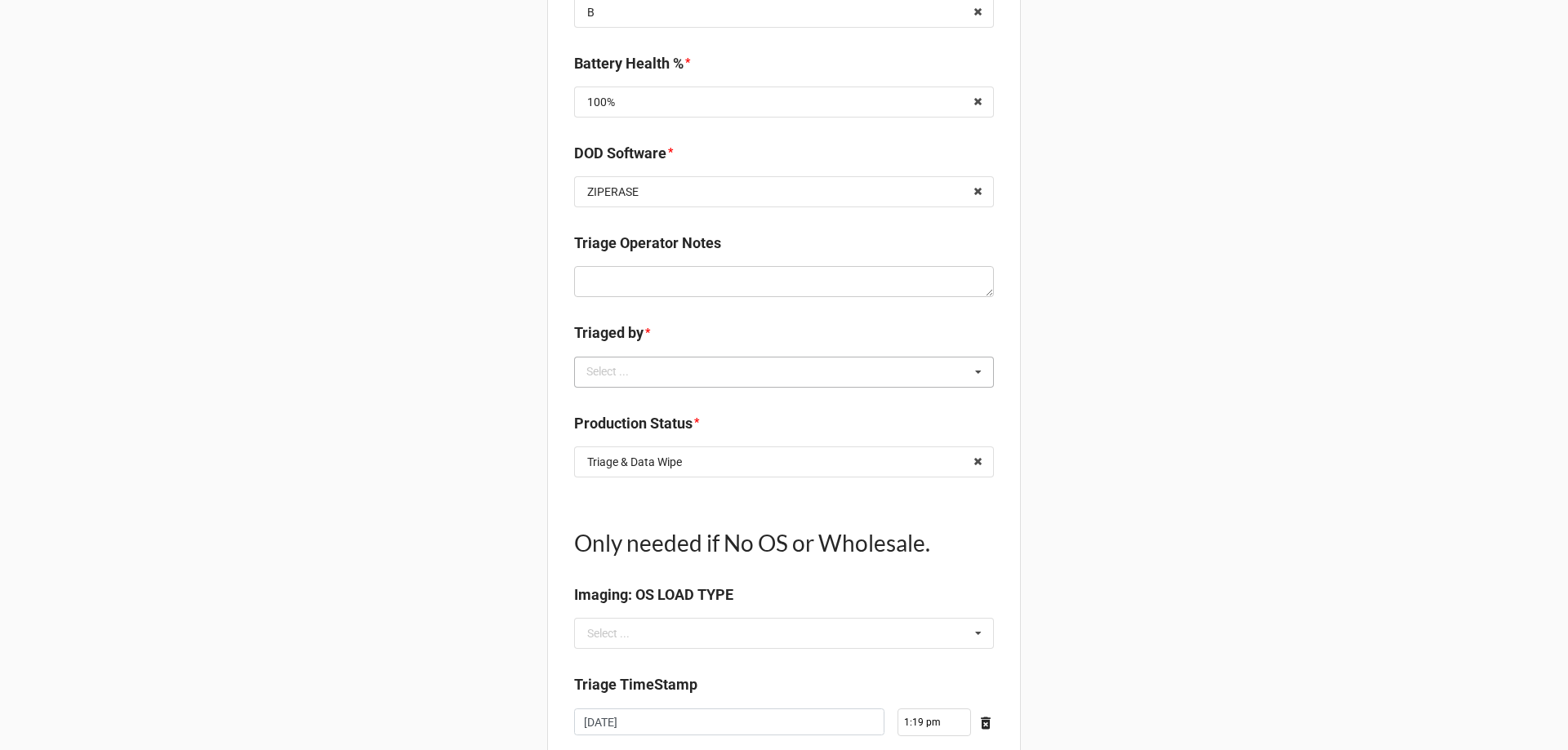
click at [596, 385] on div "Select ... No results found." at bounding box center [784, 372] width 420 height 31
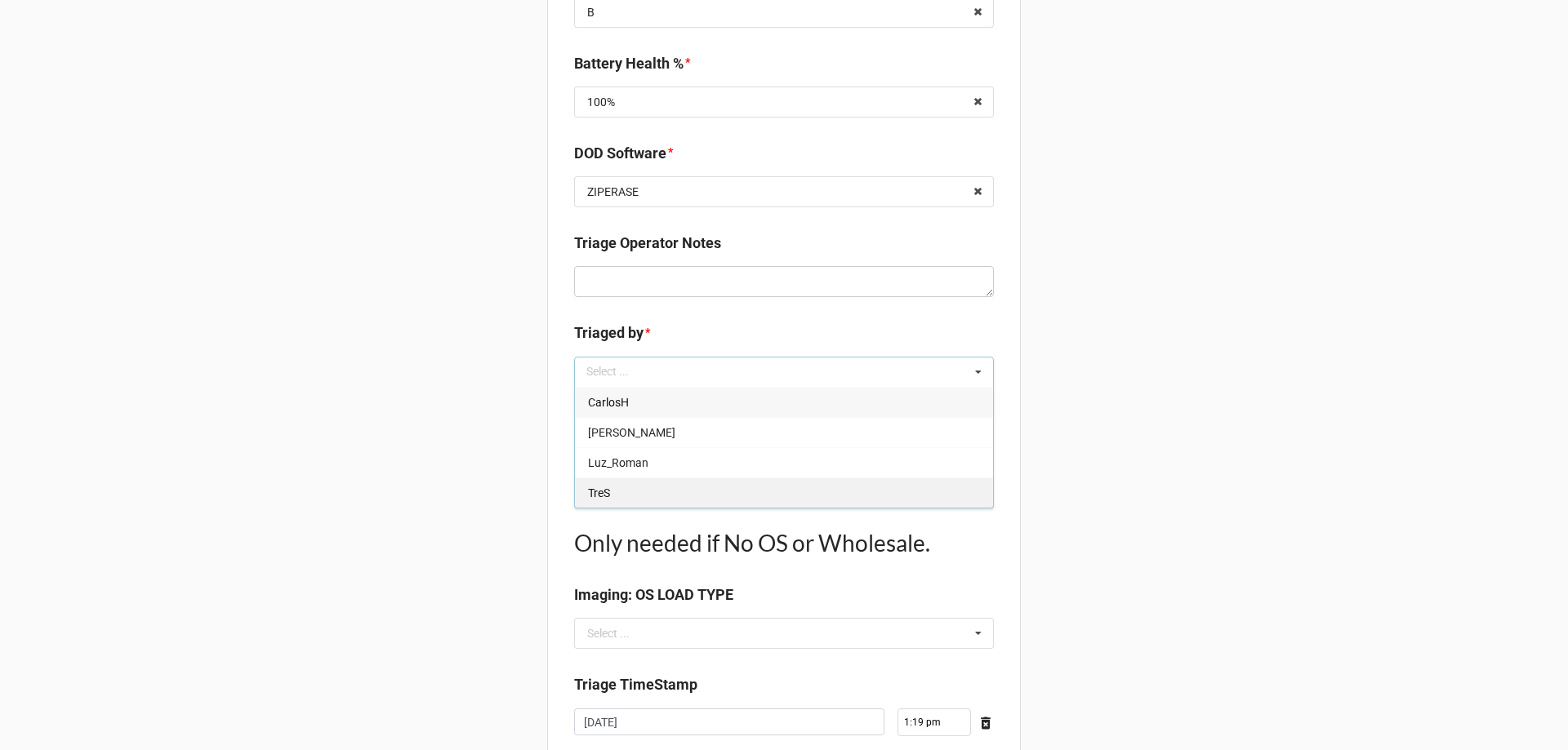
click at [620, 495] on div "TreS" at bounding box center [784, 493] width 418 height 30
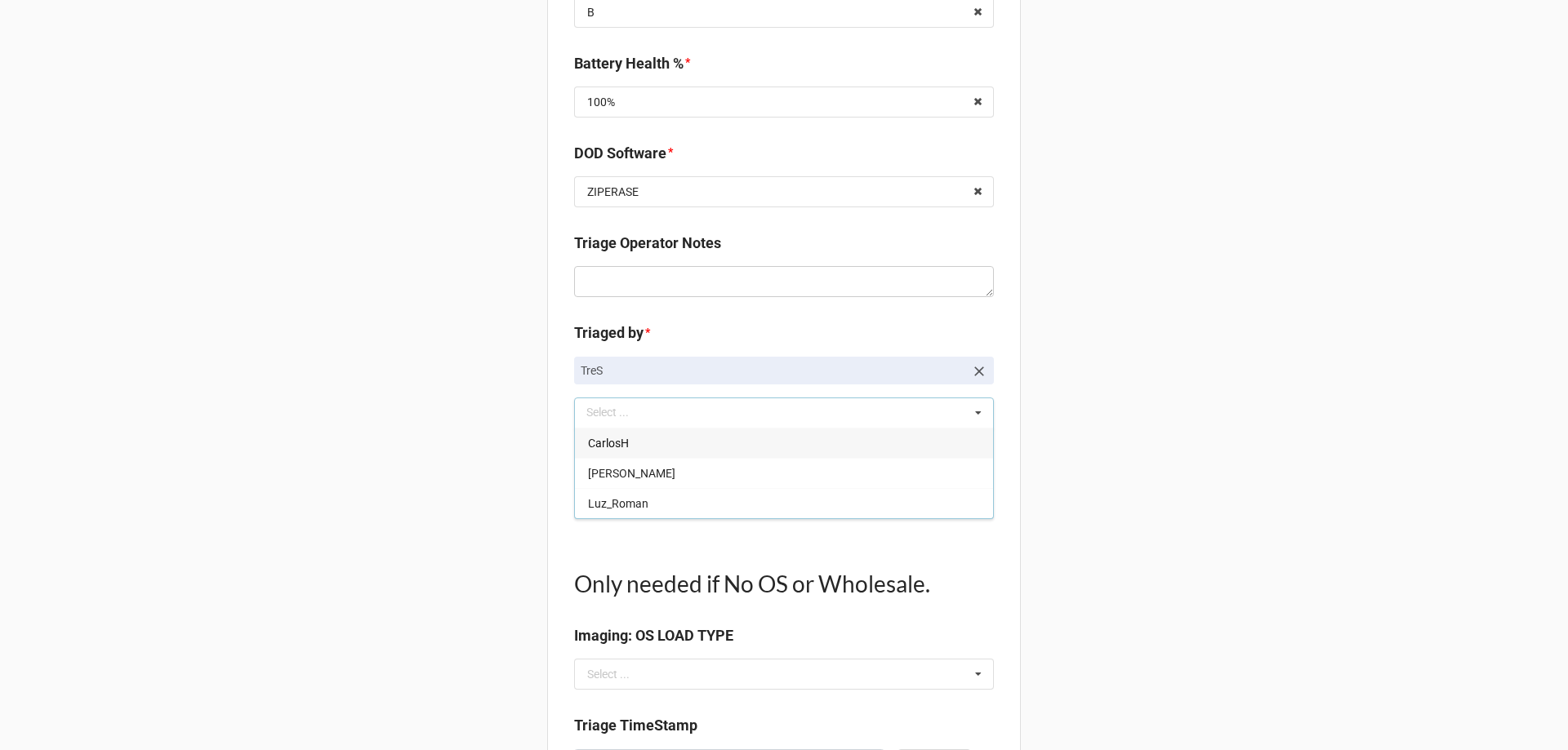
click at [969, 509] on icon at bounding box center [977, 503] width 25 height 30
click at [969, 508] on icon at bounding box center [978, 503] width 24 height 30
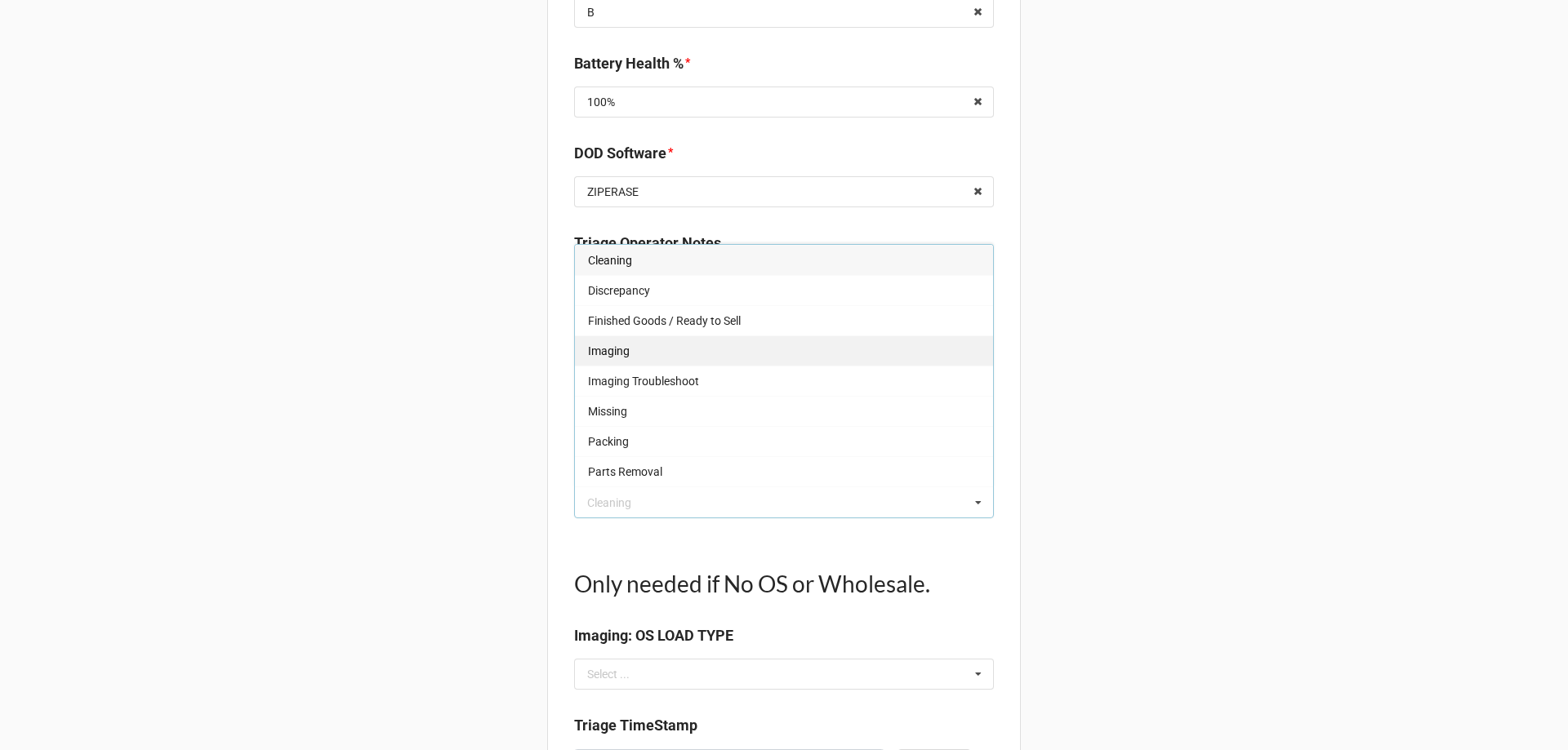
click at [720, 360] on div "Imaging" at bounding box center [784, 350] width 418 height 30
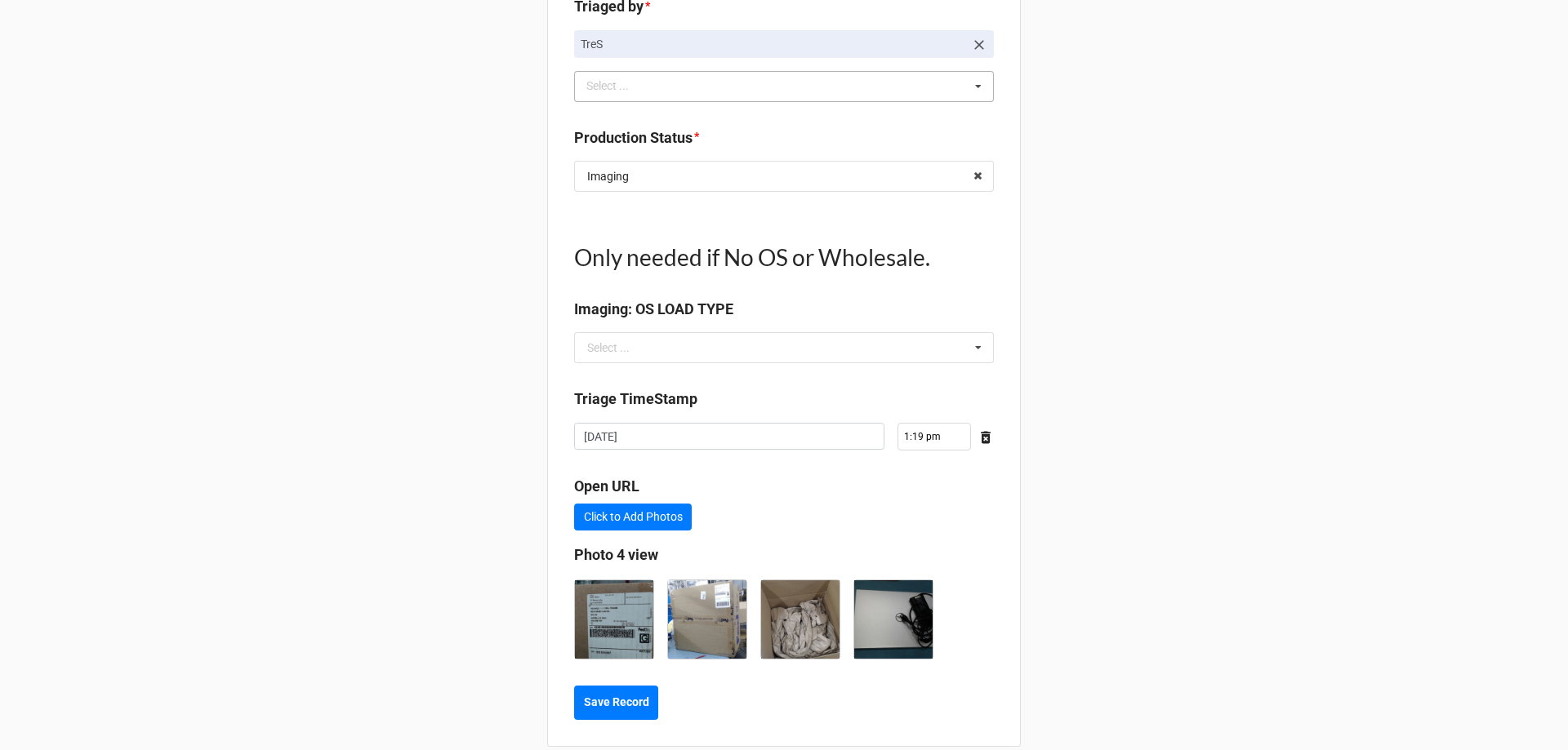
scroll to position [1820, 0]
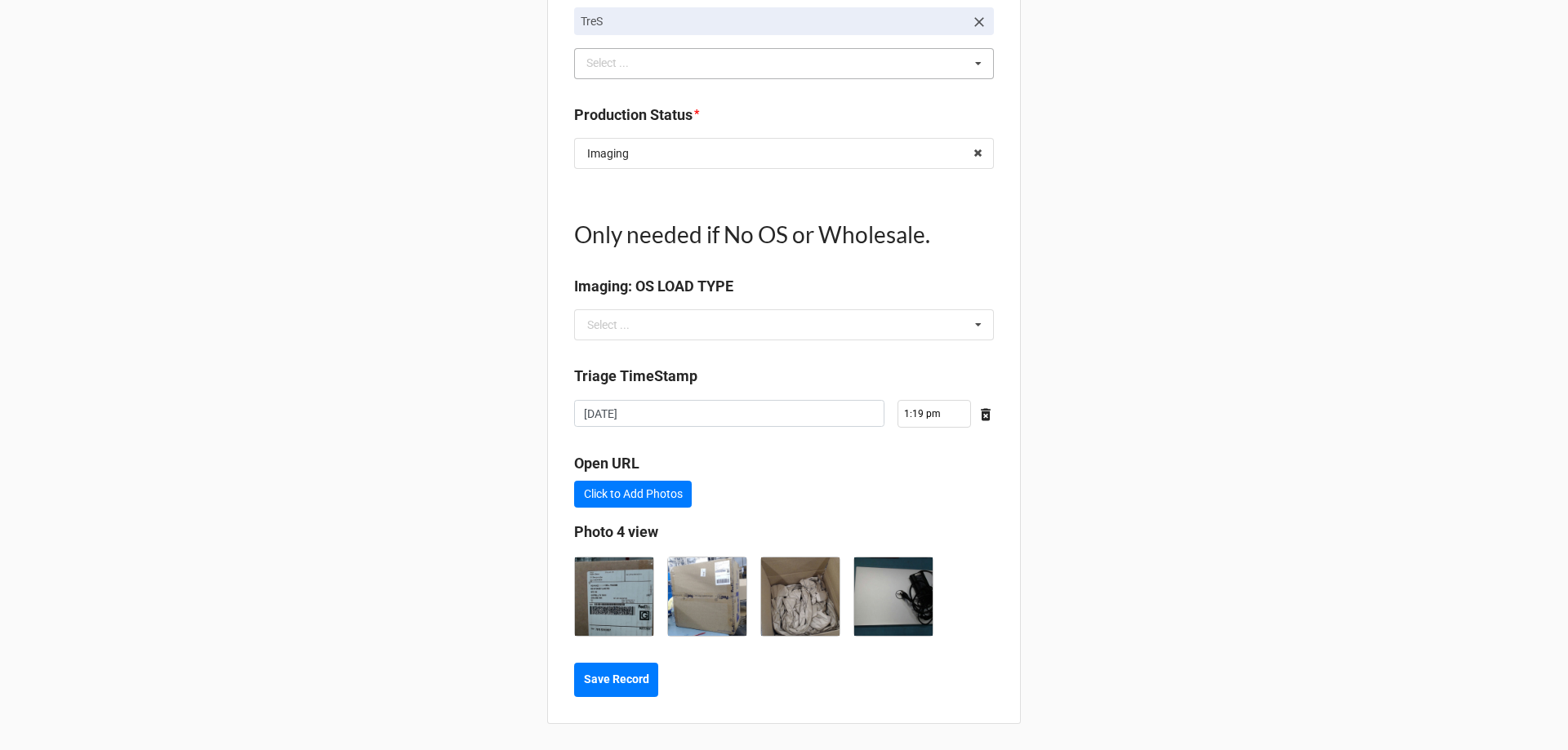
type textarea "x"
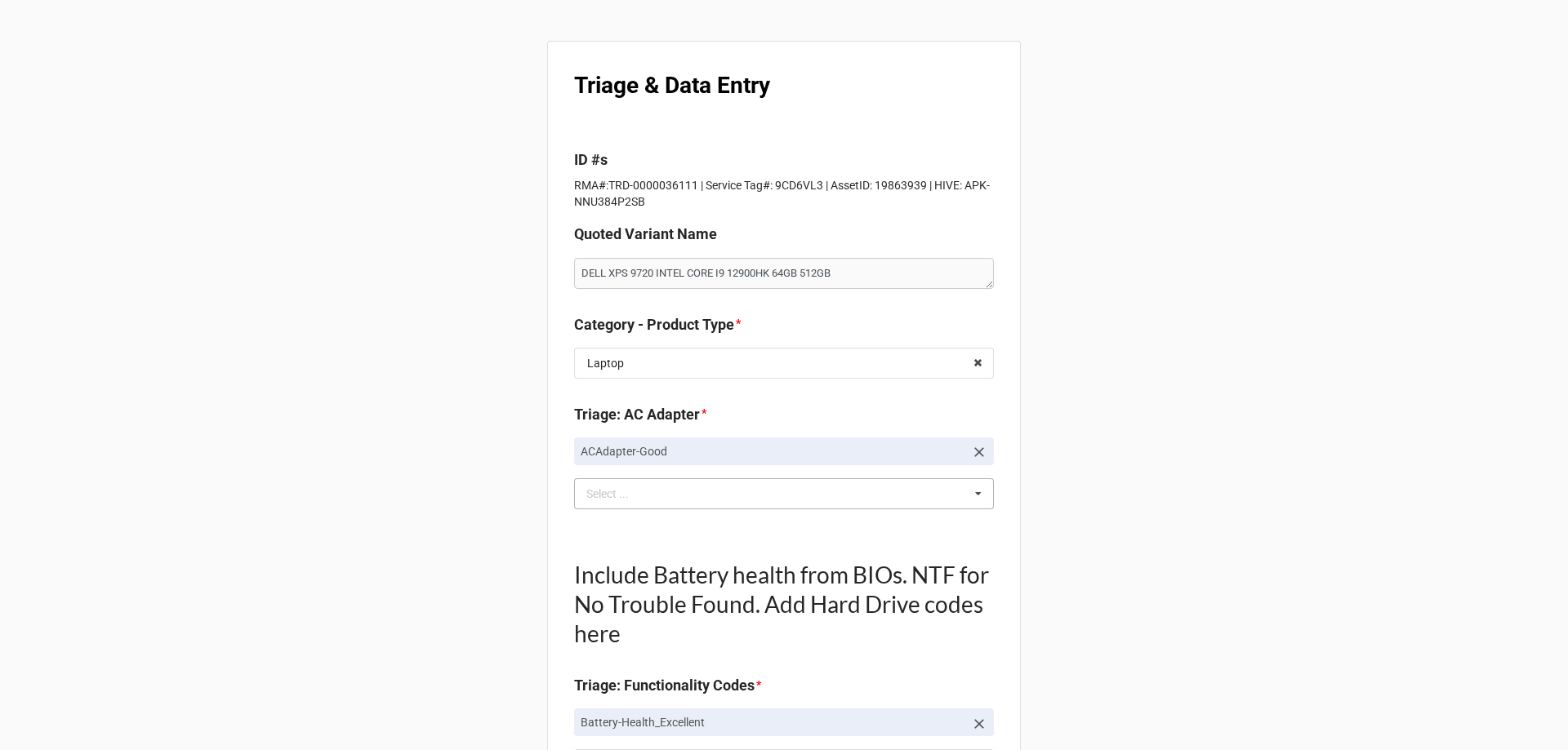
scroll to position [0, 0]
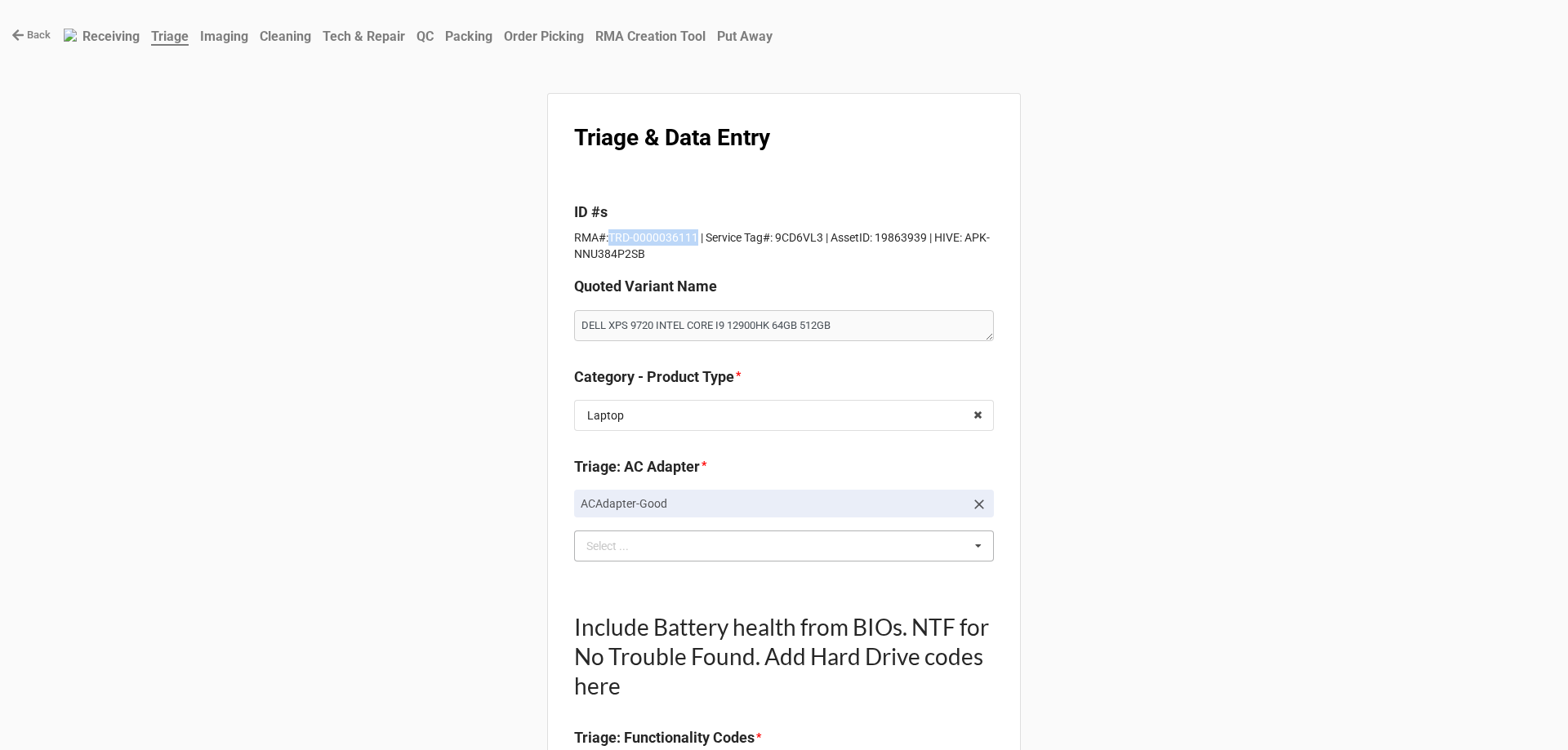
drag, startPoint x: 606, startPoint y: 243, endPoint x: 691, endPoint y: 242, distance: 85.0
click at [691, 242] on p "RMA#:TRD-0000036111 | Service Tag#: 9CD6VL3 | AssetID: 19863939 | HIVE: APK-NNU…" at bounding box center [784, 245] width 420 height 33
copy p "TRD-0000036111"
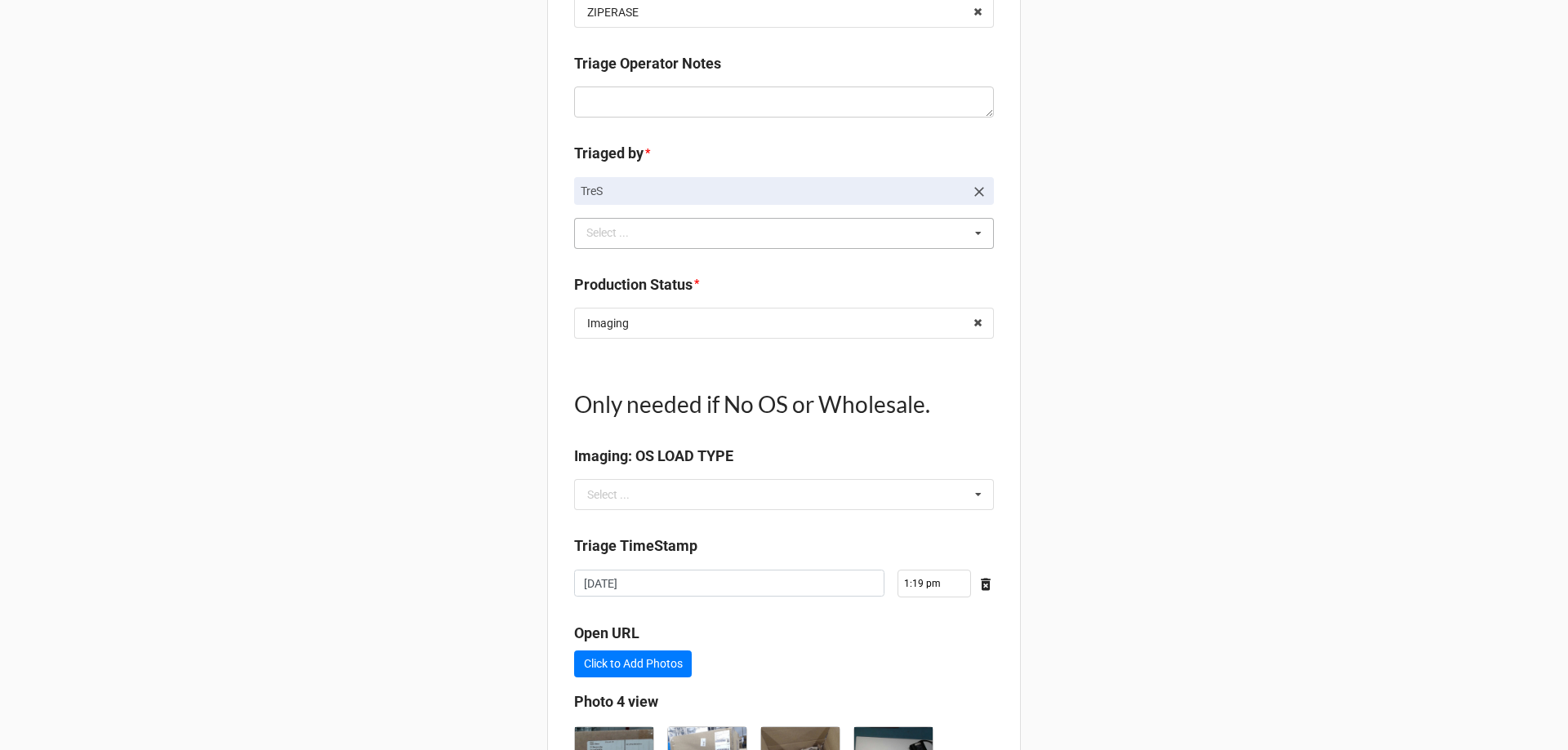
scroll to position [1820, 0]
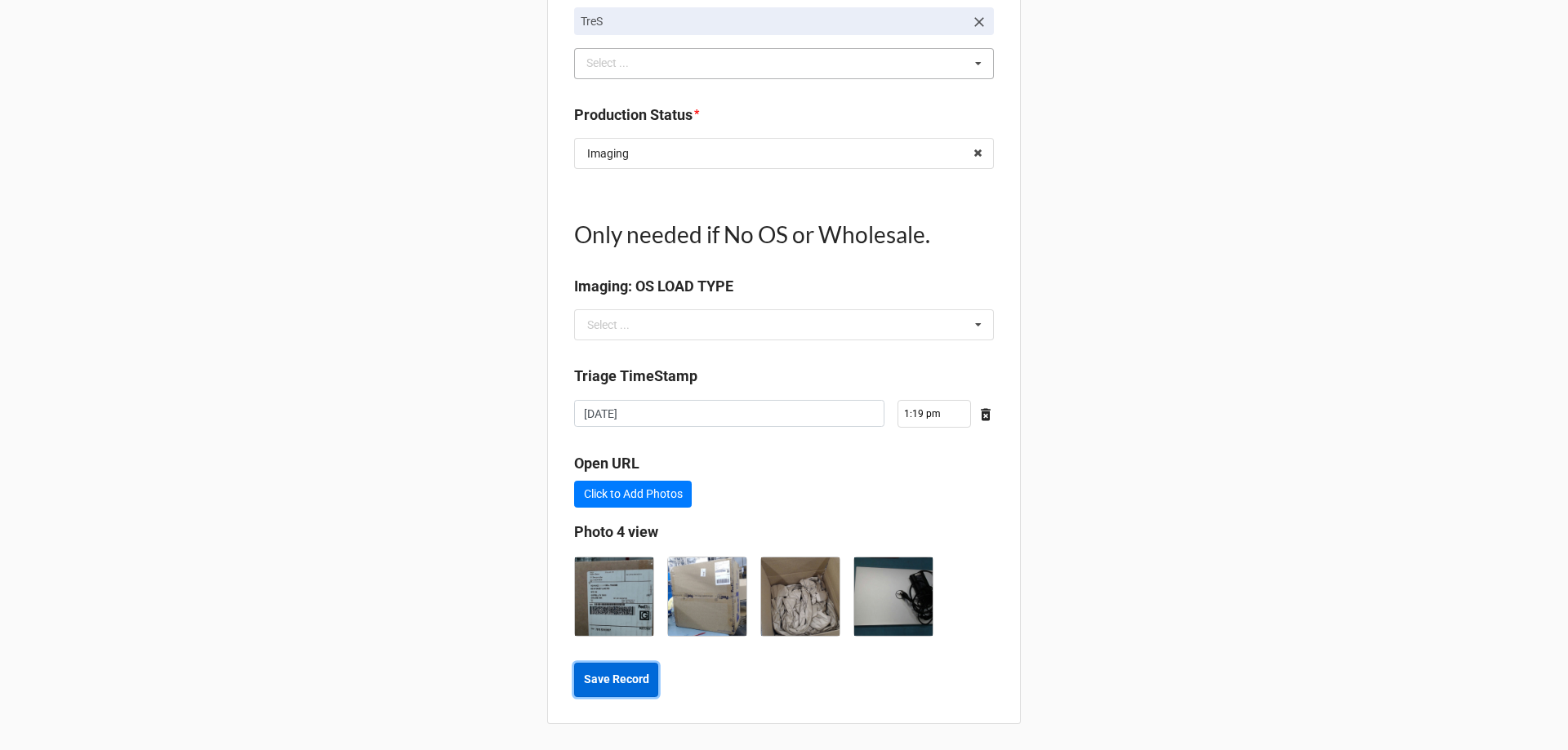
click at [630, 694] on button "Save Record" at bounding box center [616, 680] width 84 height 34
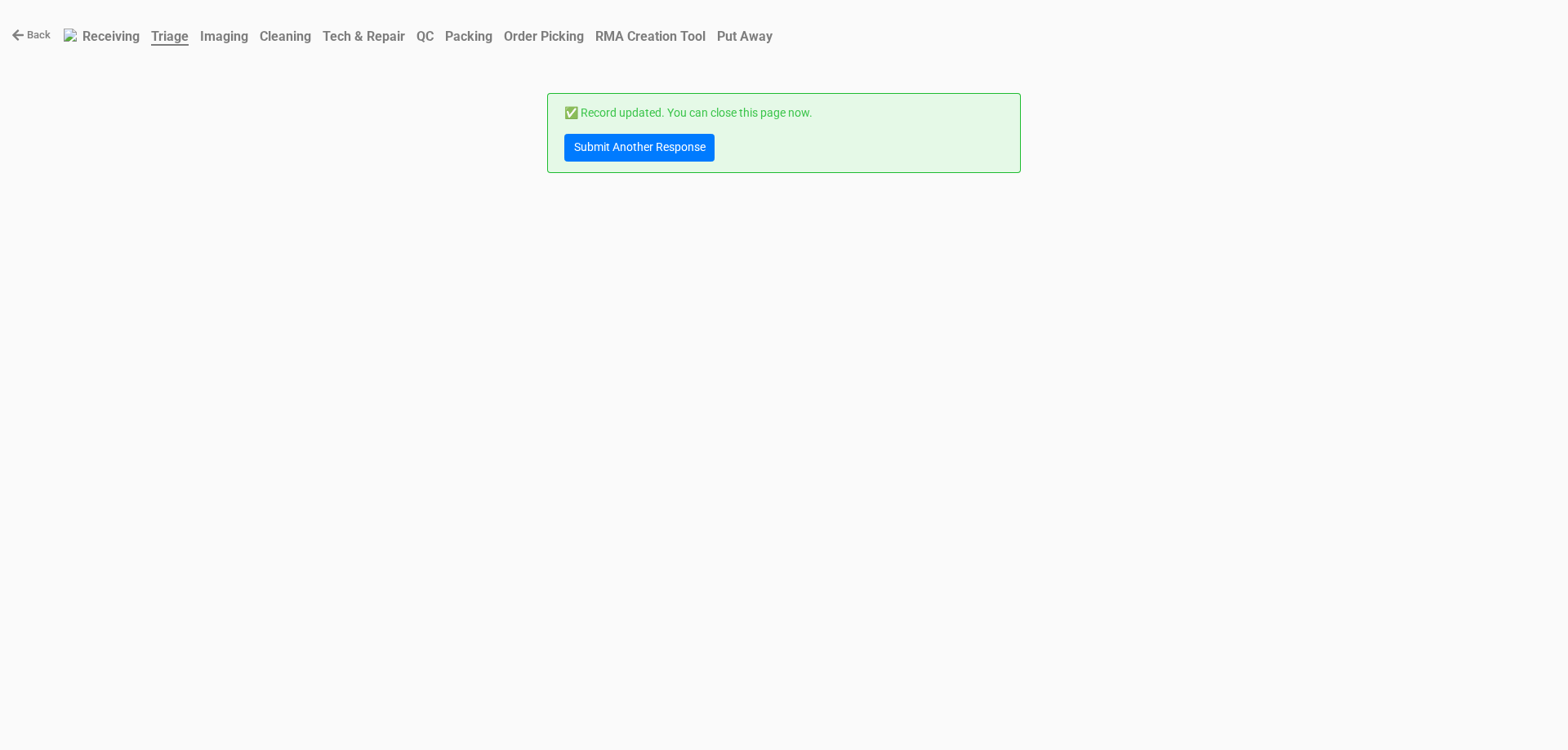
scroll to position [0, 0]
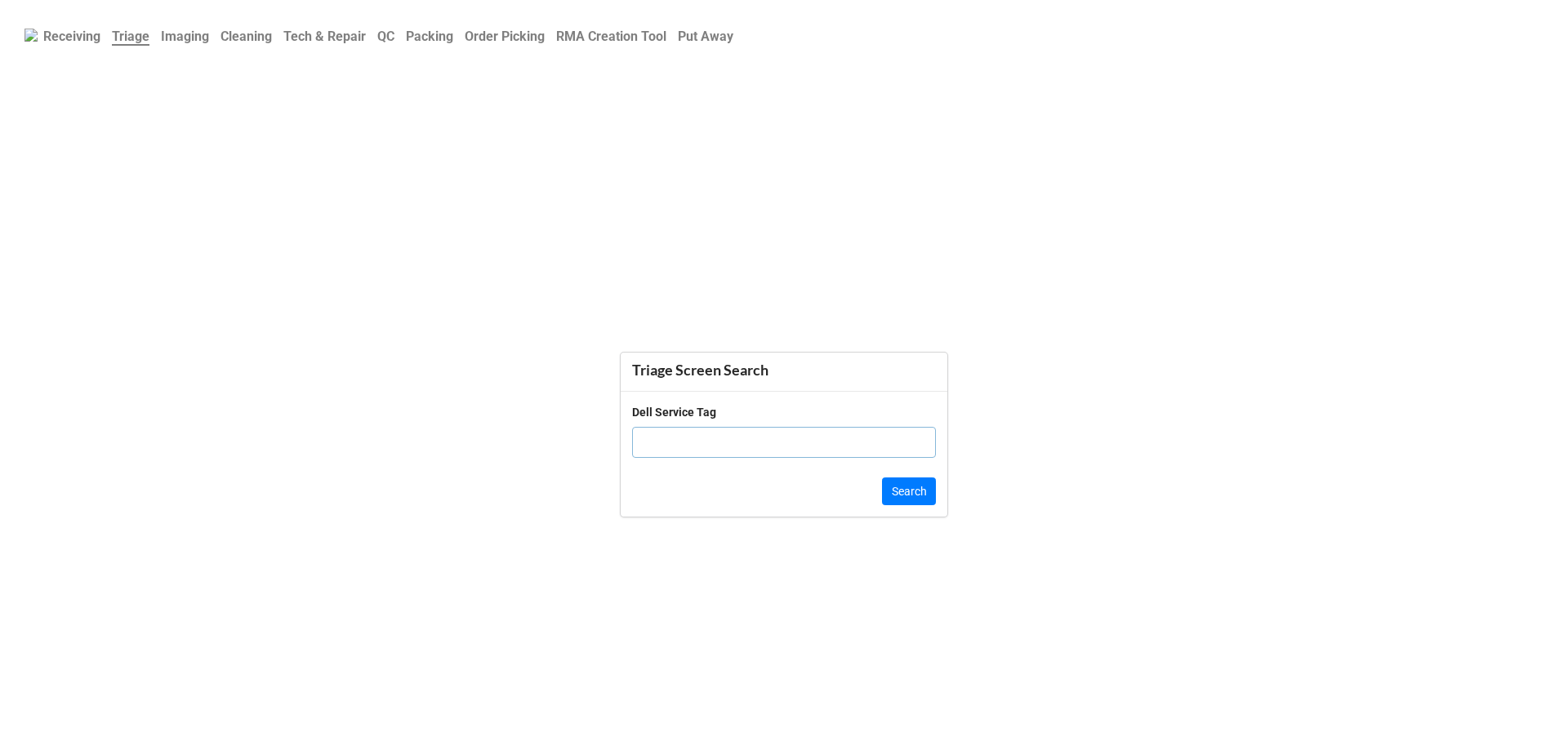
click at [704, 443] on input "text" at bounding box center [784, 442] width 304 height 31
paste input "39KDH63"
type input "39KDH63"
click at [916, 493] on button "Search" at bounding box center [909, 492] width 54 height 28
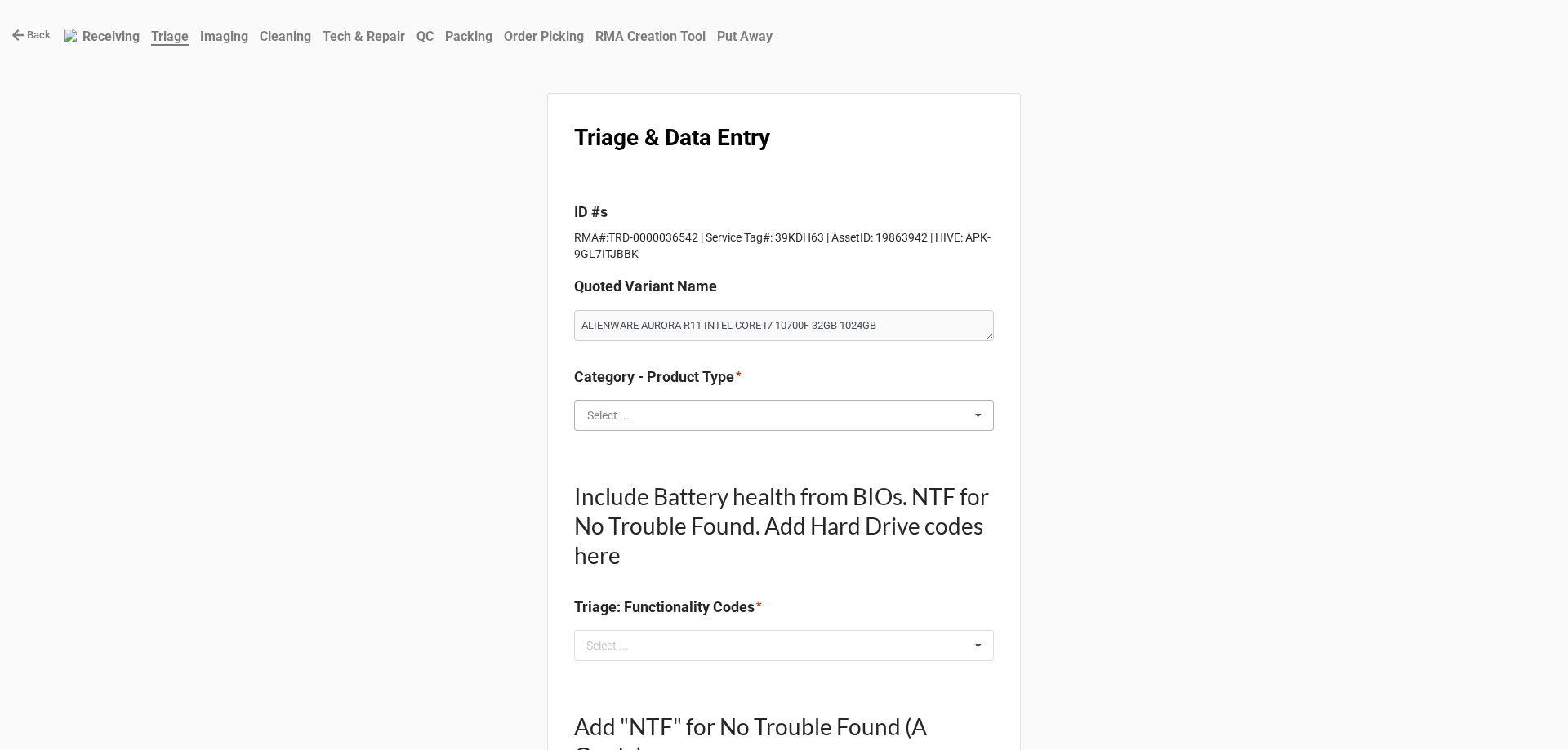
click at [668, 417] on input "text" at bounding box center [784, 416] width 418 height 30
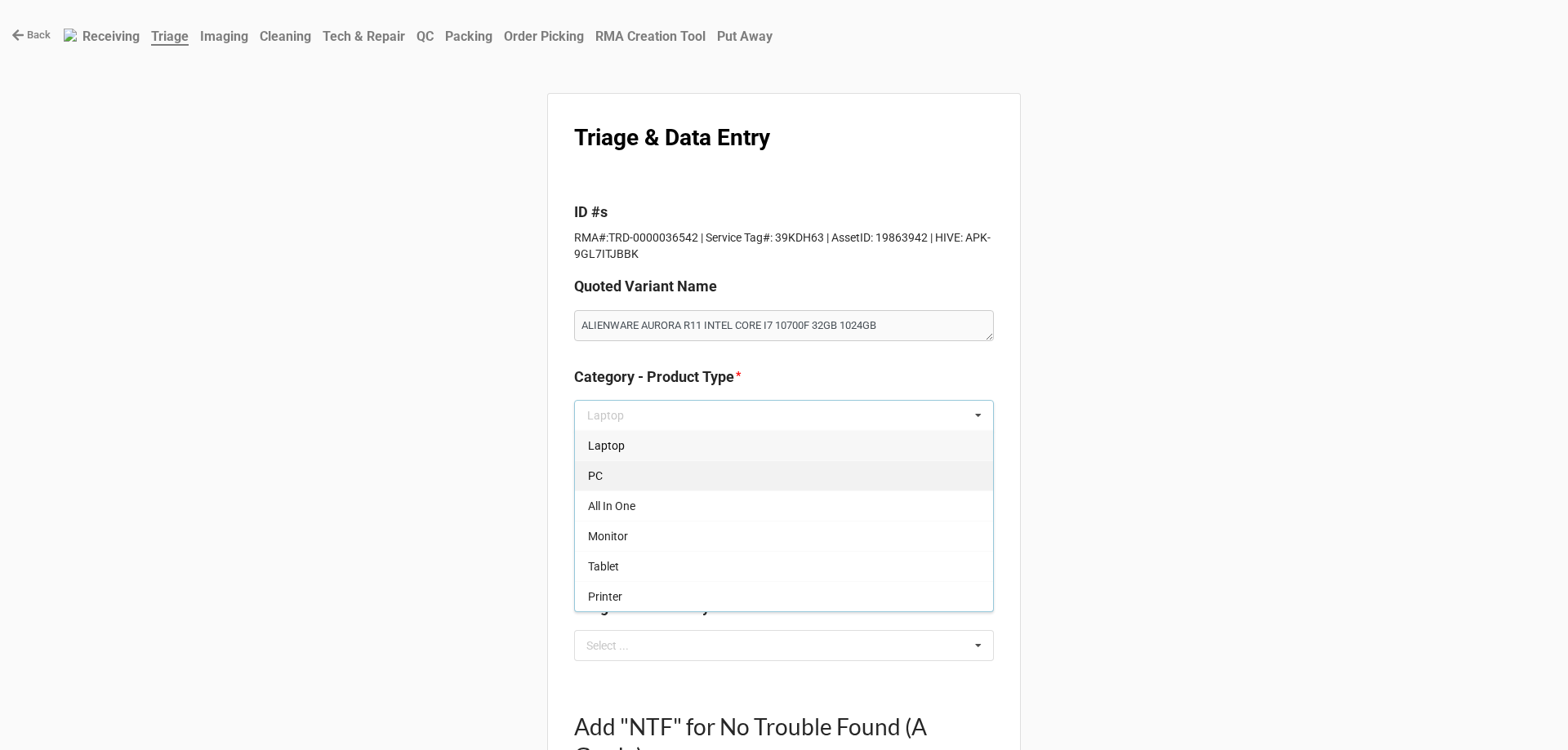
click at [646, 482] on div "PC" at bounding box center [784, 475] width 418 height 30
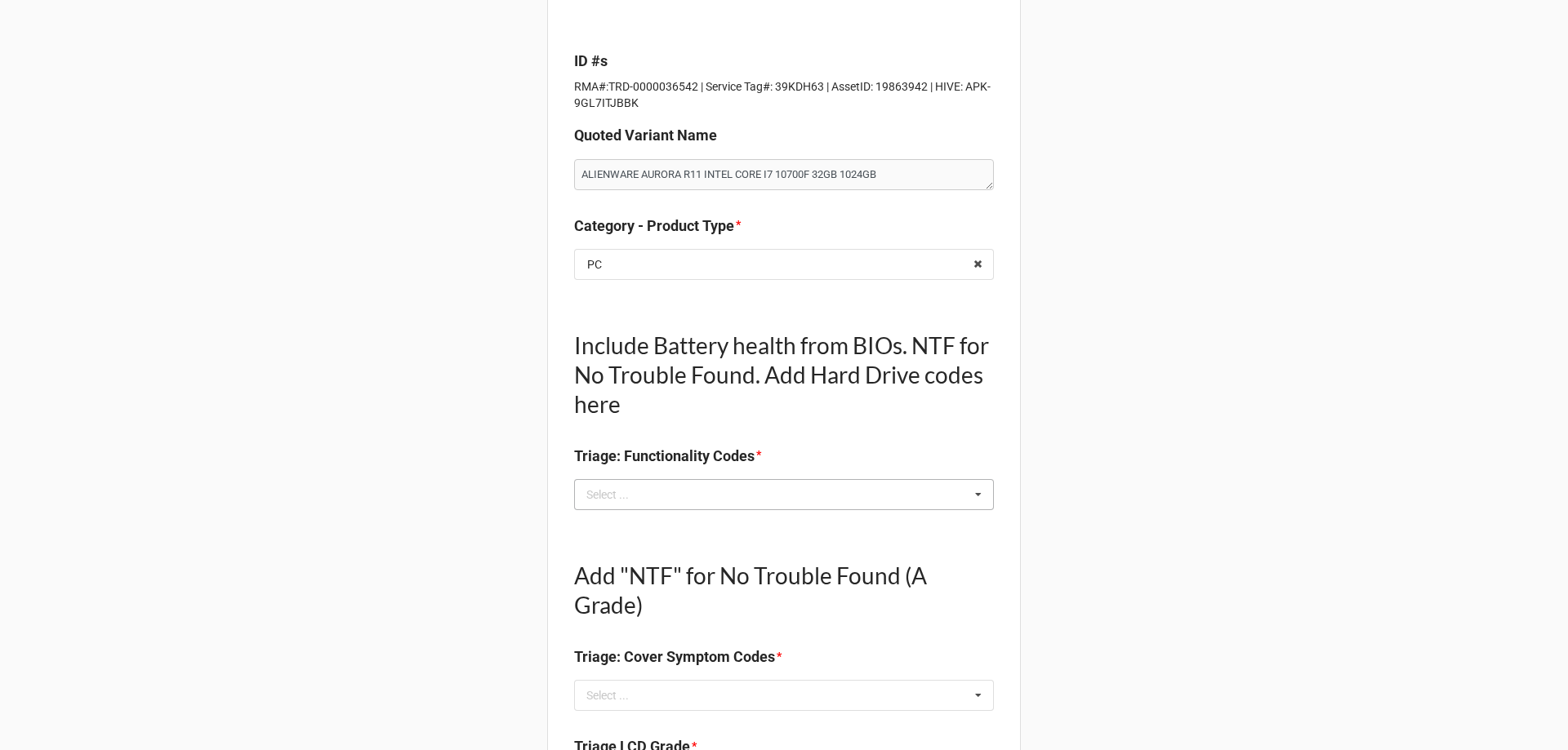
scroll to position [163, 0]
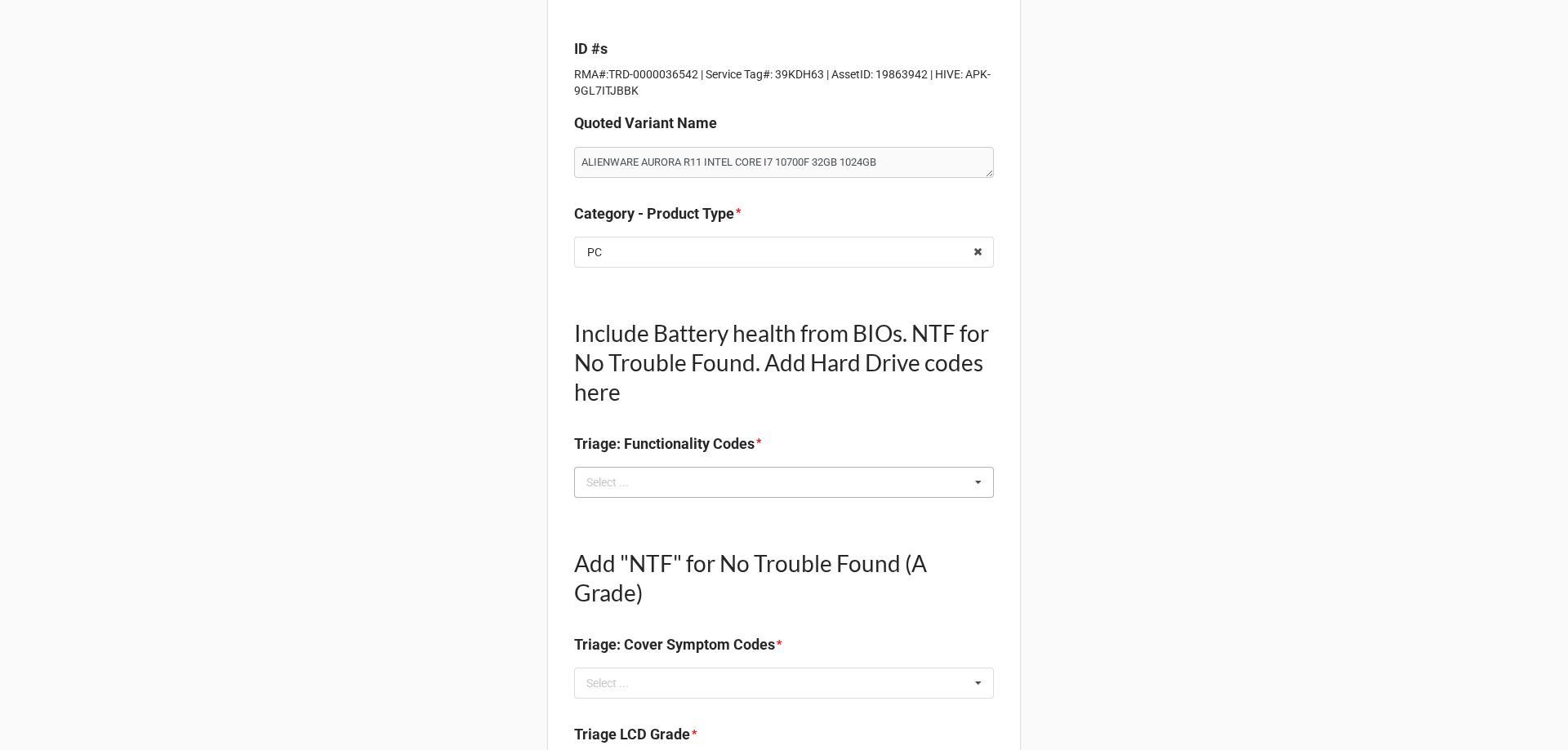
click at [639, 493] on div "Select ... No results found." at bounding box center [784, 482] width 420 height 31
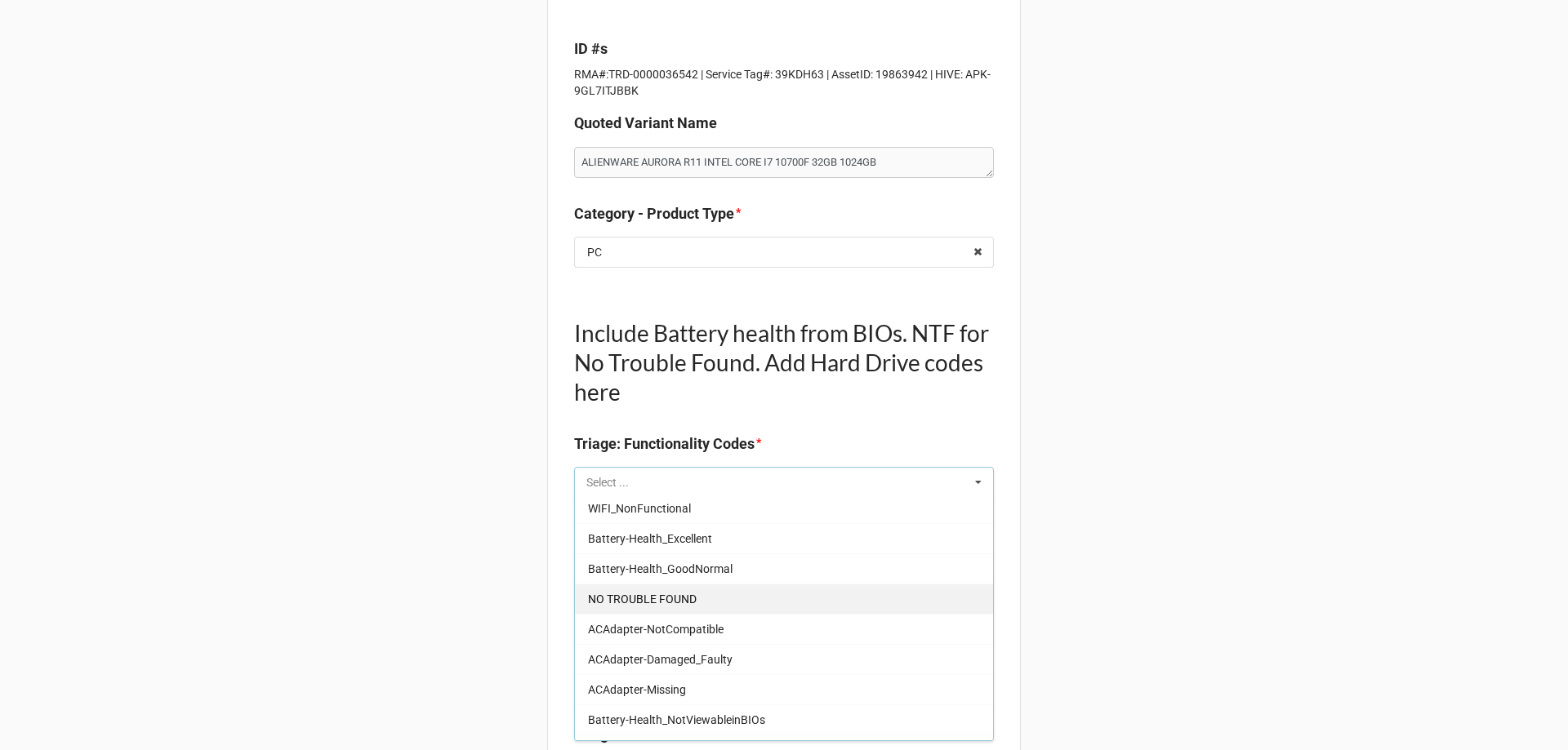
scroll to position [1143, 0]
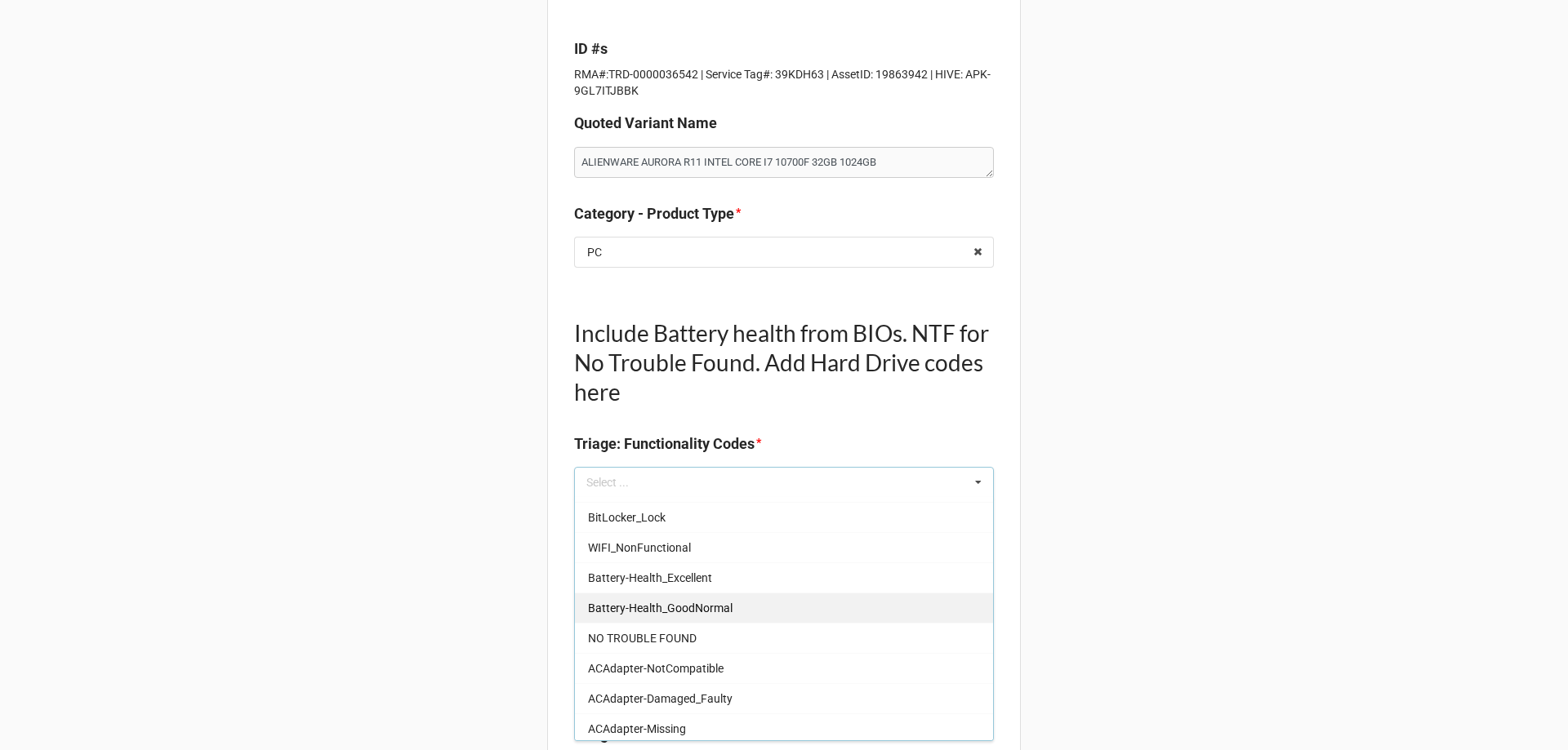
click at [660, 602] on span "Battery-Health_GoodNormal" at bounding box center [660, 608] width 144 height 13
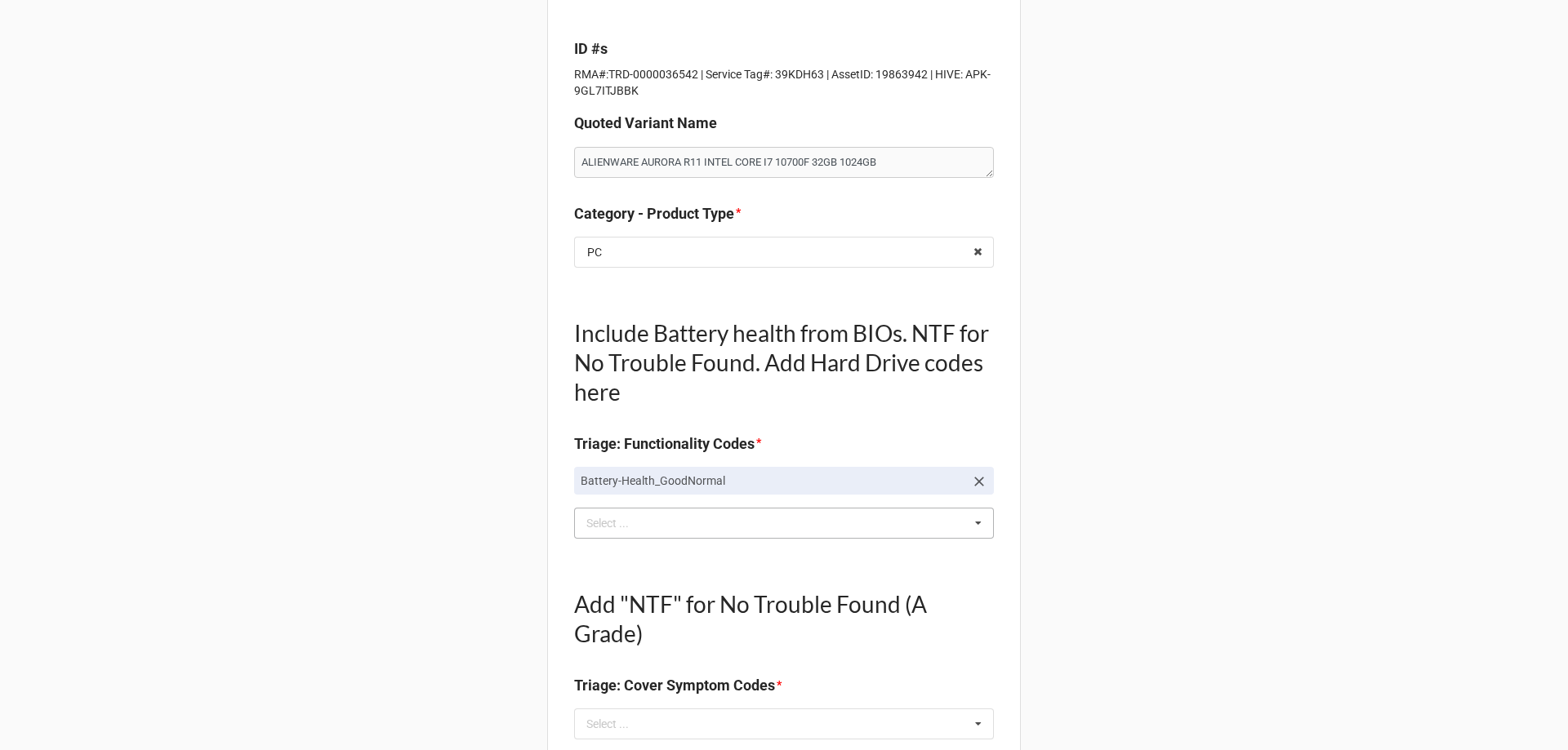
scroll to position [408, 0]
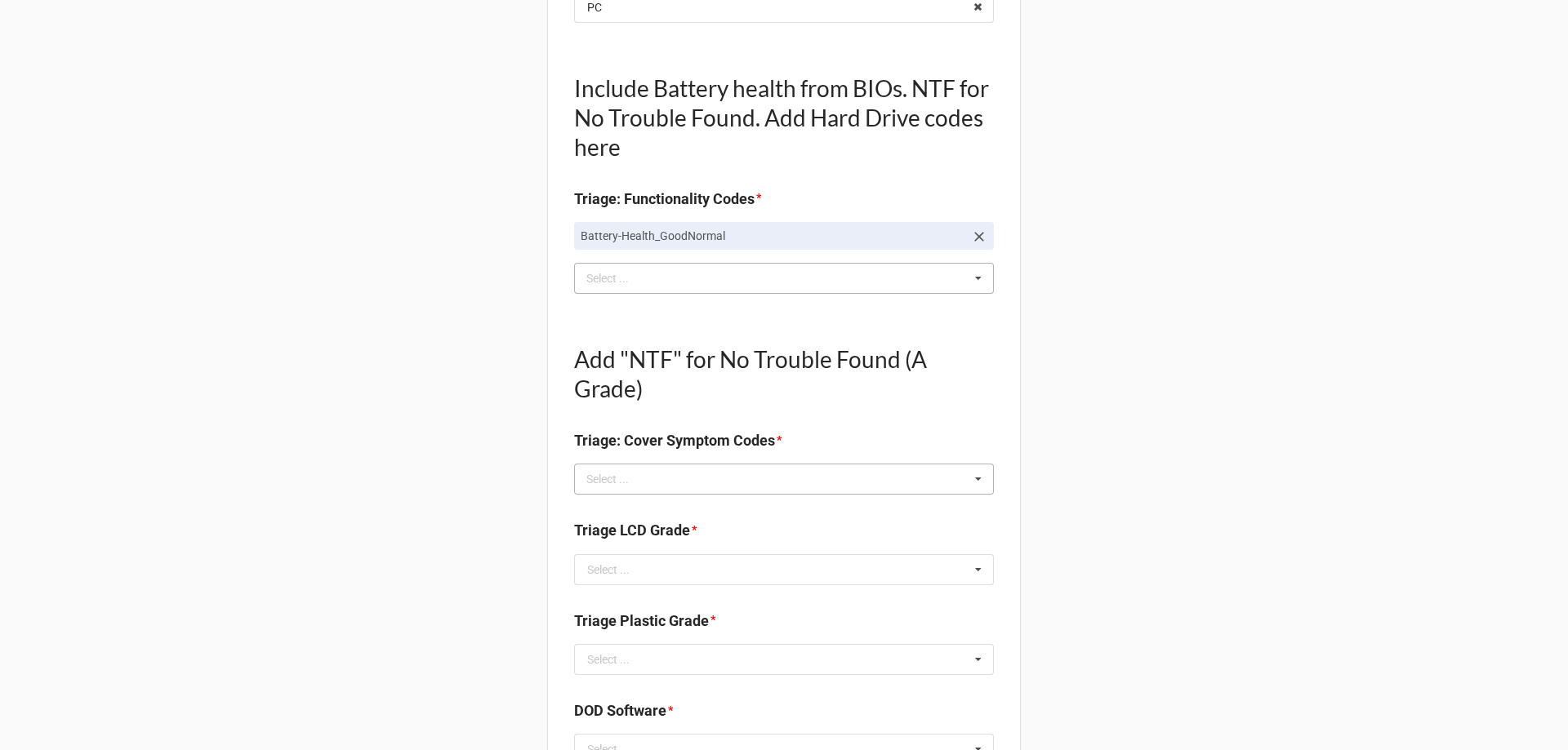
click at [631, 471] on div "Select ..." at bounding box center [617, 480] width 70 height 19
type textarea "x"
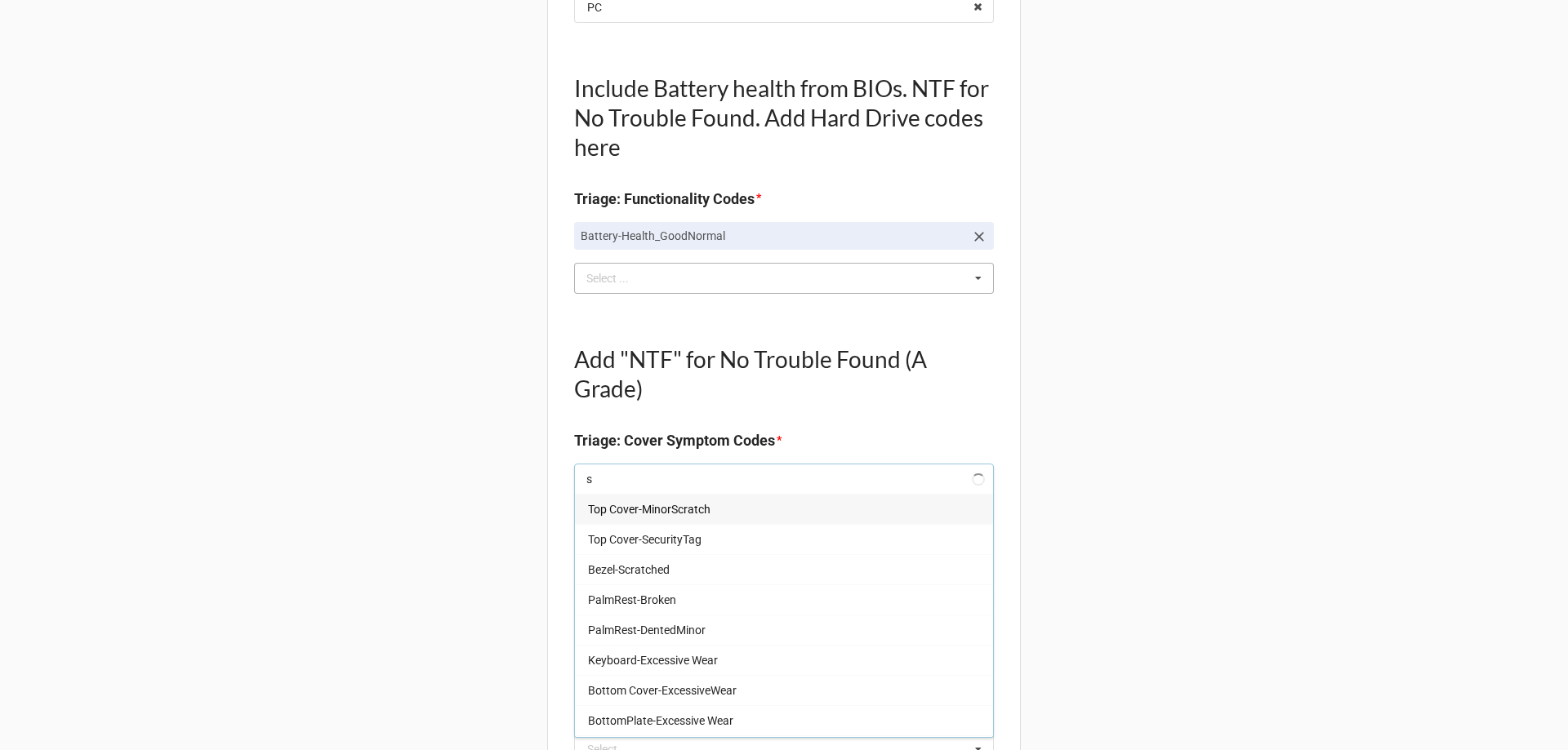
type input "si"
type textarea "x"
type input "s"
type textarea "x"
type input "dt"
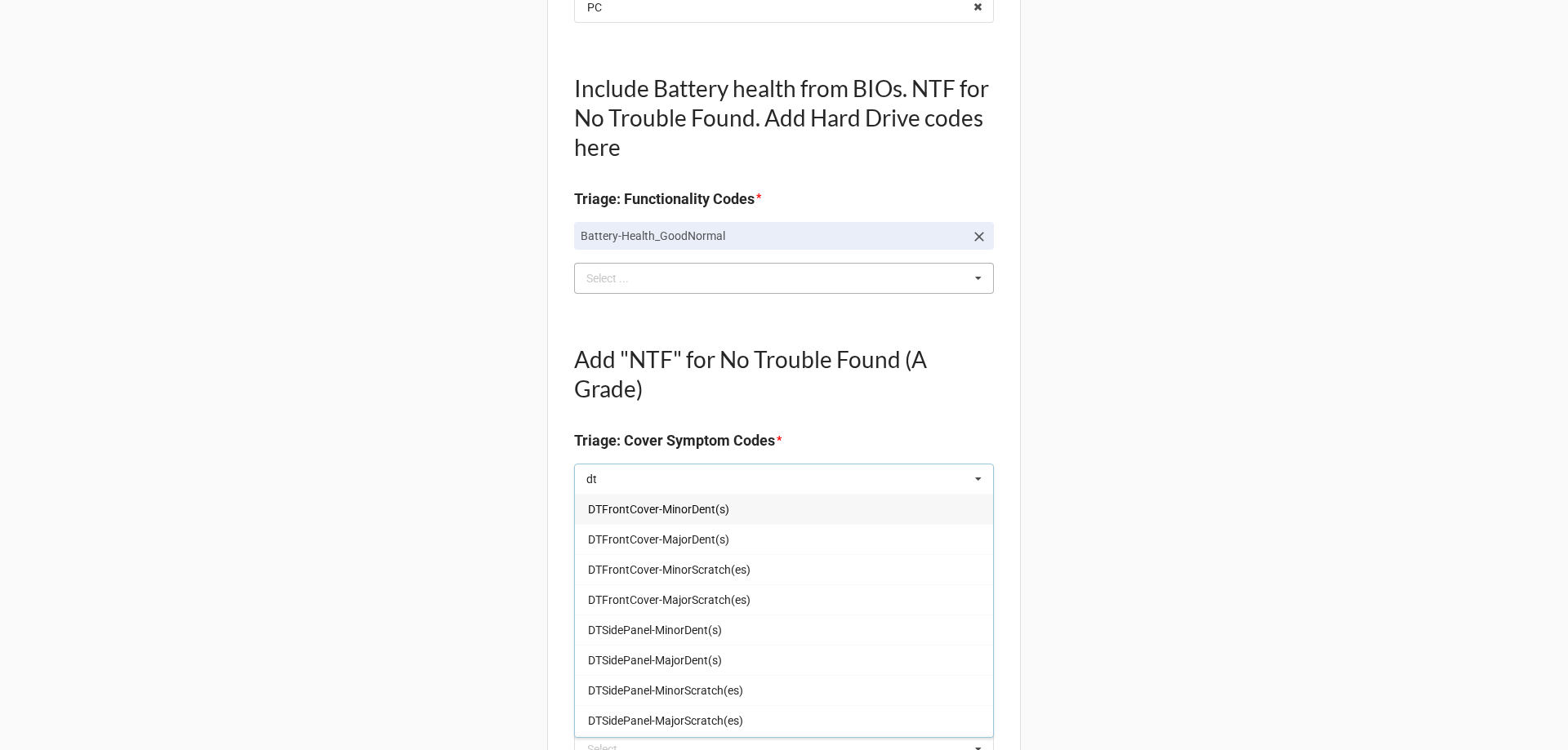
type textarea "x"
type input "dt"
click at [695, 684] on span "DTSidePanel-MinorScratch(es)" at bounding box center [665, 690] width 156 height 13
type textarea "x"
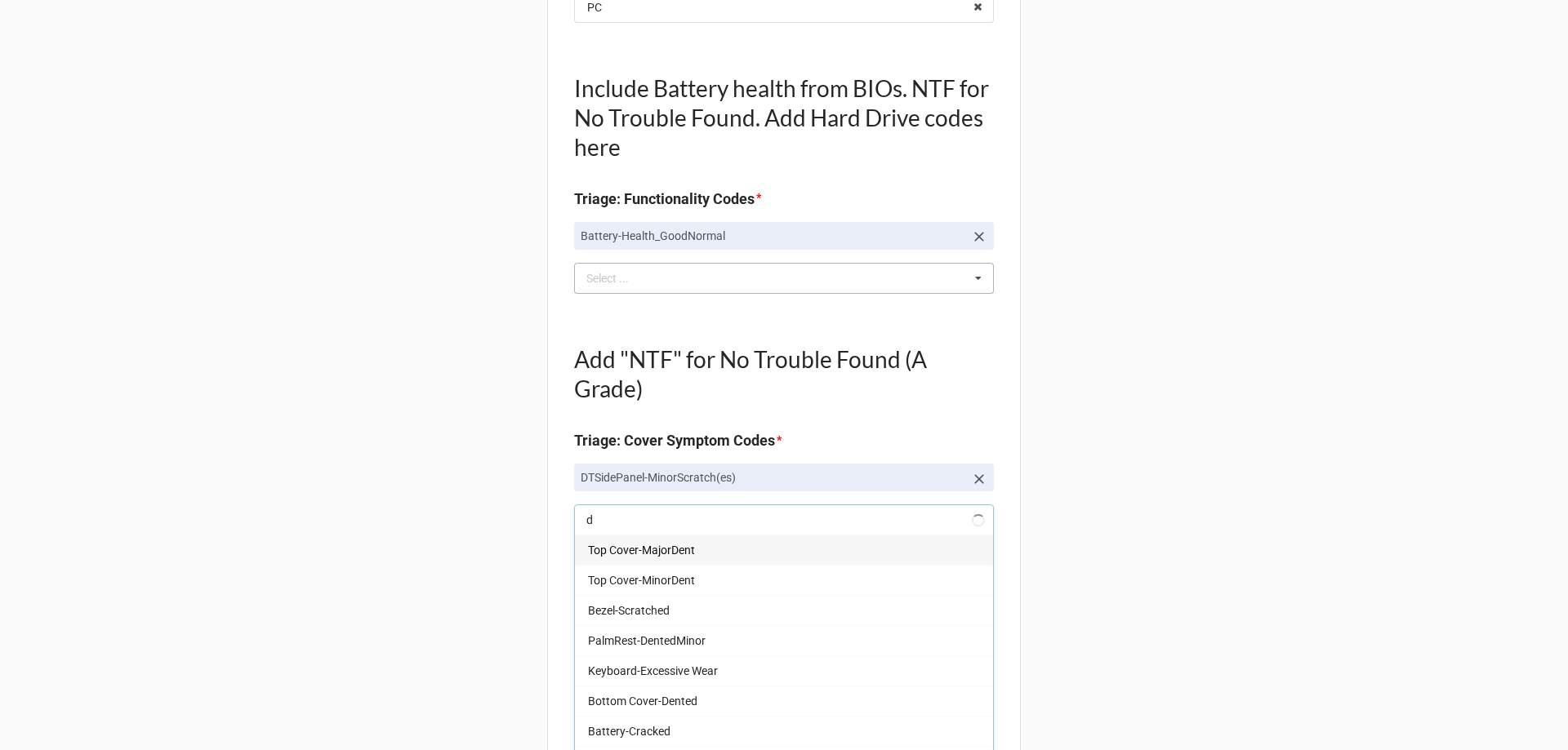
type input "dt"
type textarea "x"
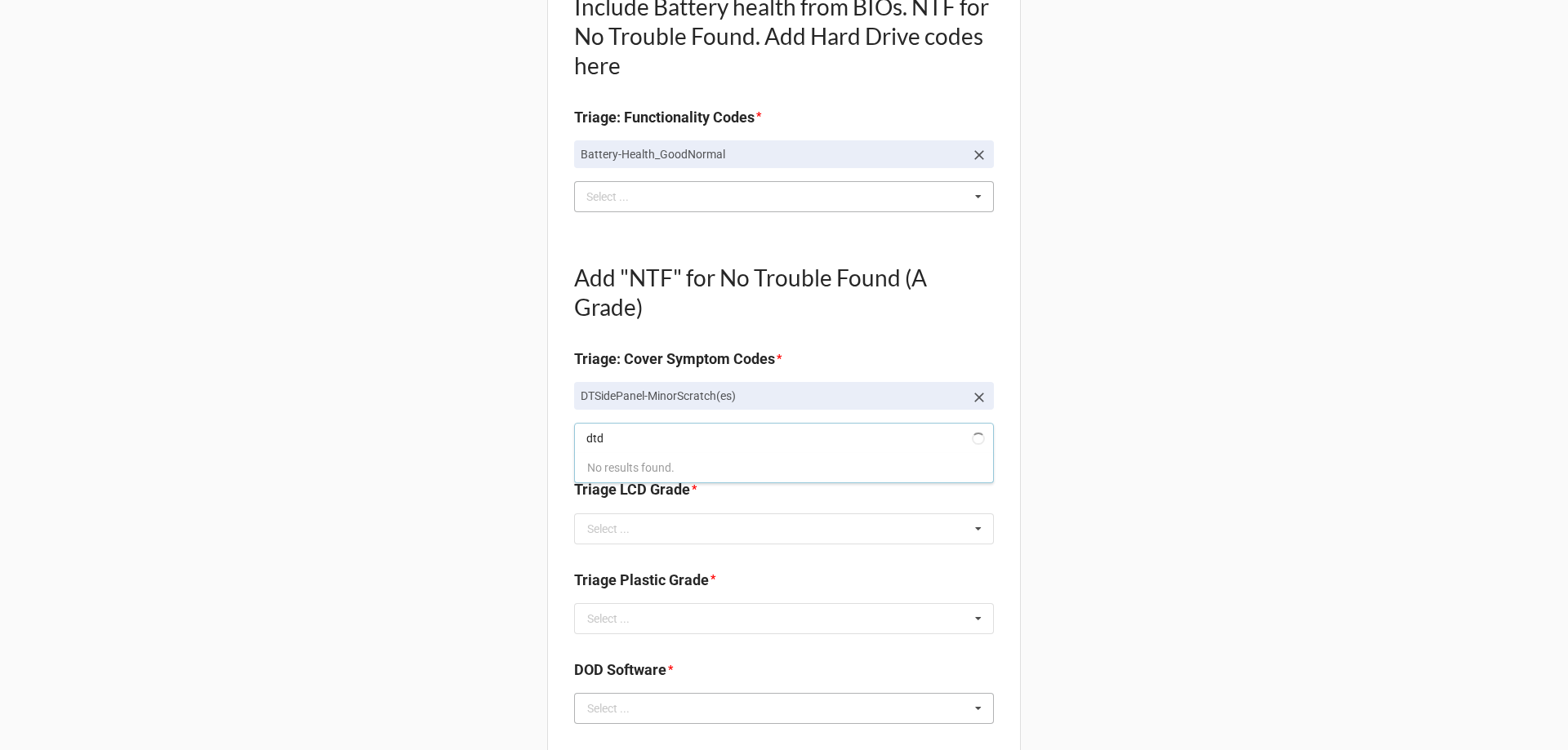
scroll to position [0, 0]
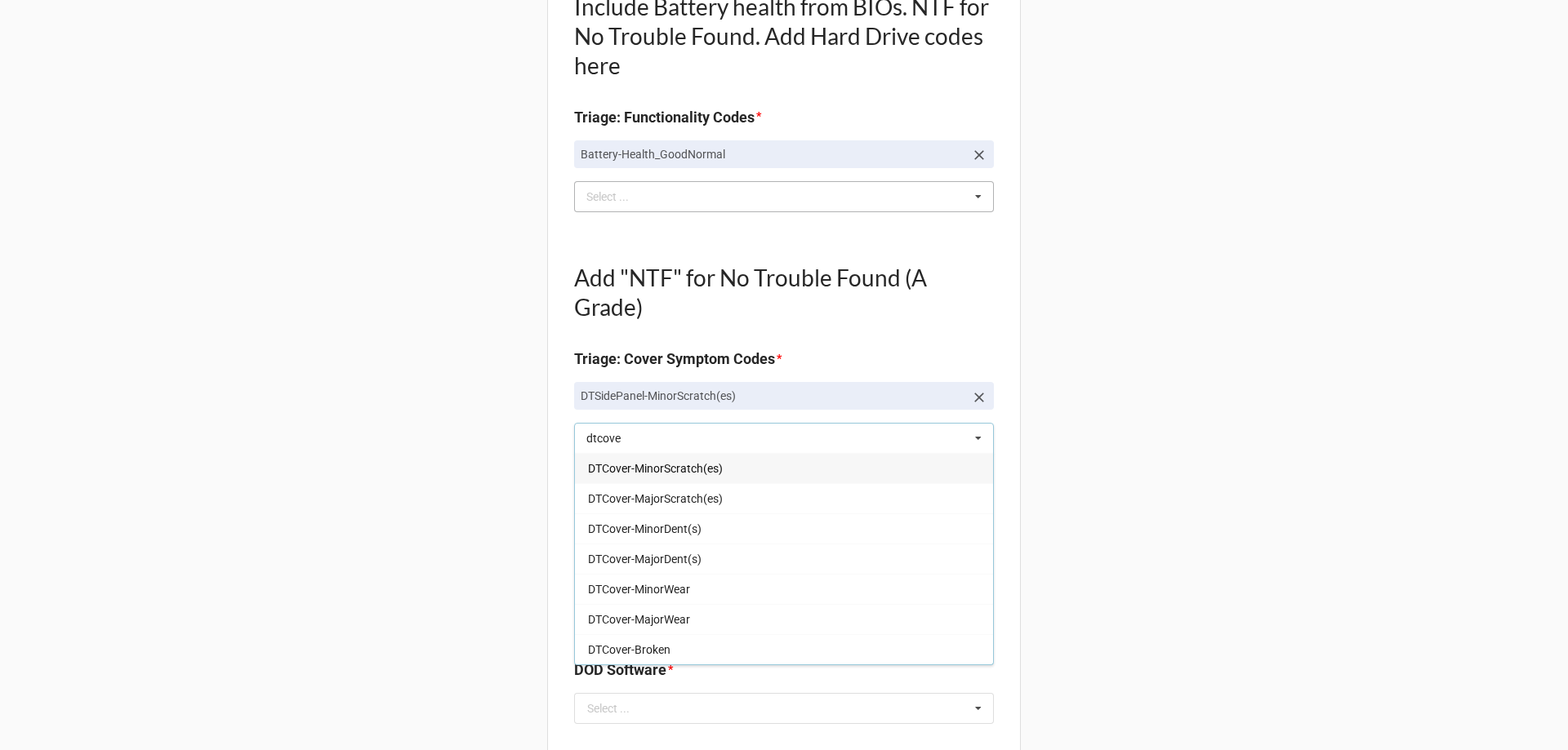
type input "dtcove"
click at [676, 462] on span "DTCover-MinorScratch(es)" at bounding box center [655, 469] width 135 height 13
type textarea "x"
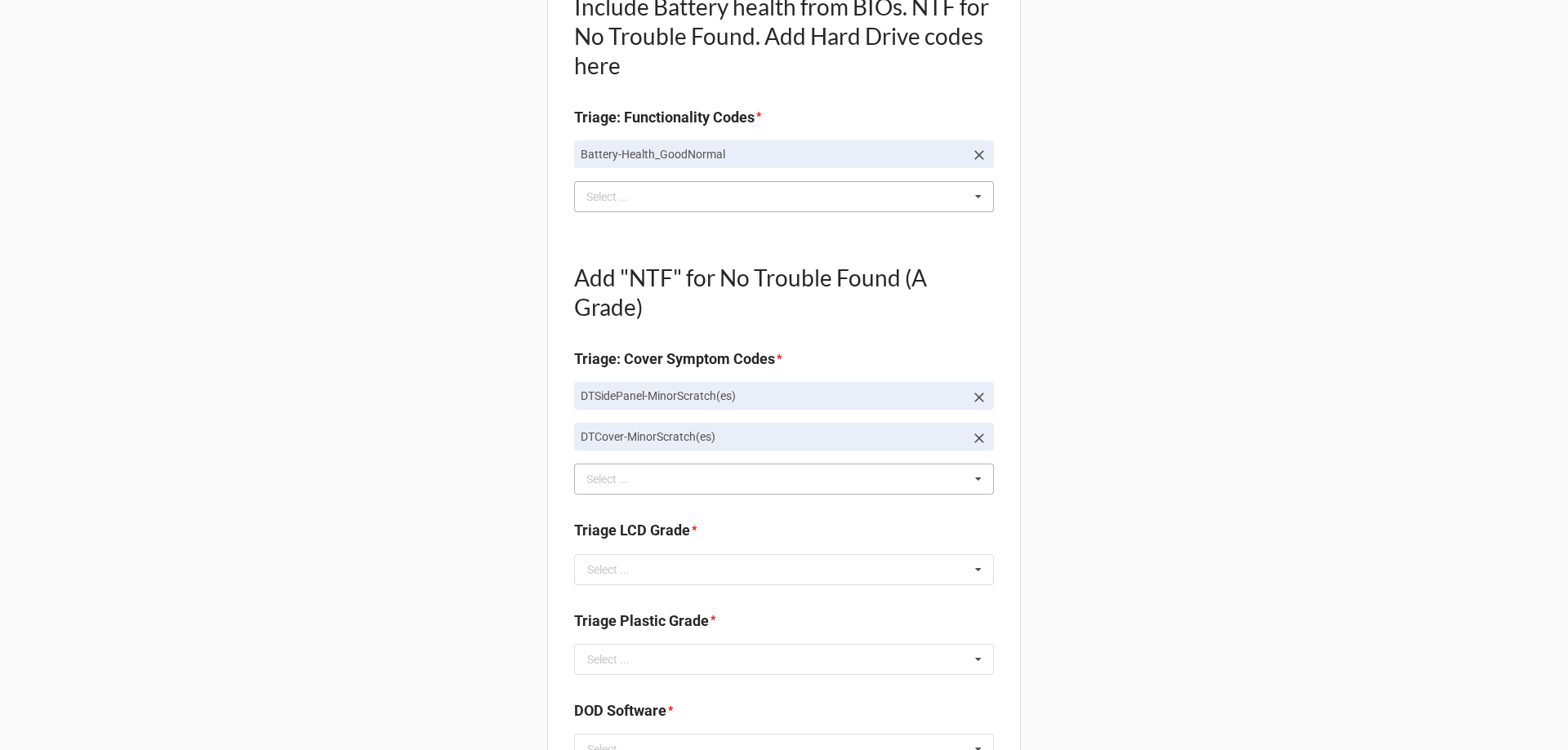
click at [493, 281] on div "Back Receiving Triage Imaging Cleaning Tech & Repair QC Packing Order Picking R…" at bounding box center [784, 563] width 1568 height 2107
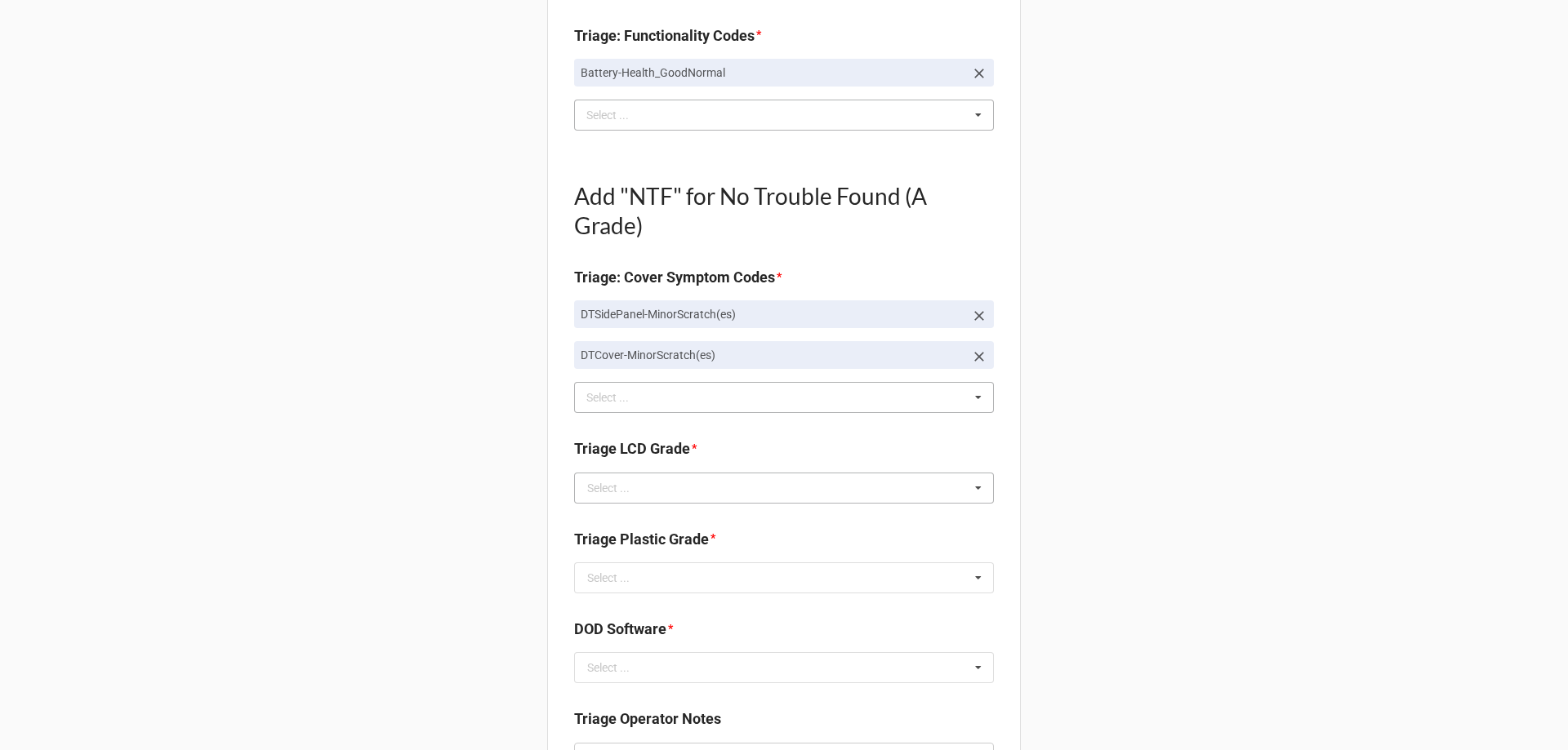
click at [615, 483] on div "Select ..." at bounding box center [608, 488] width 43 height 11
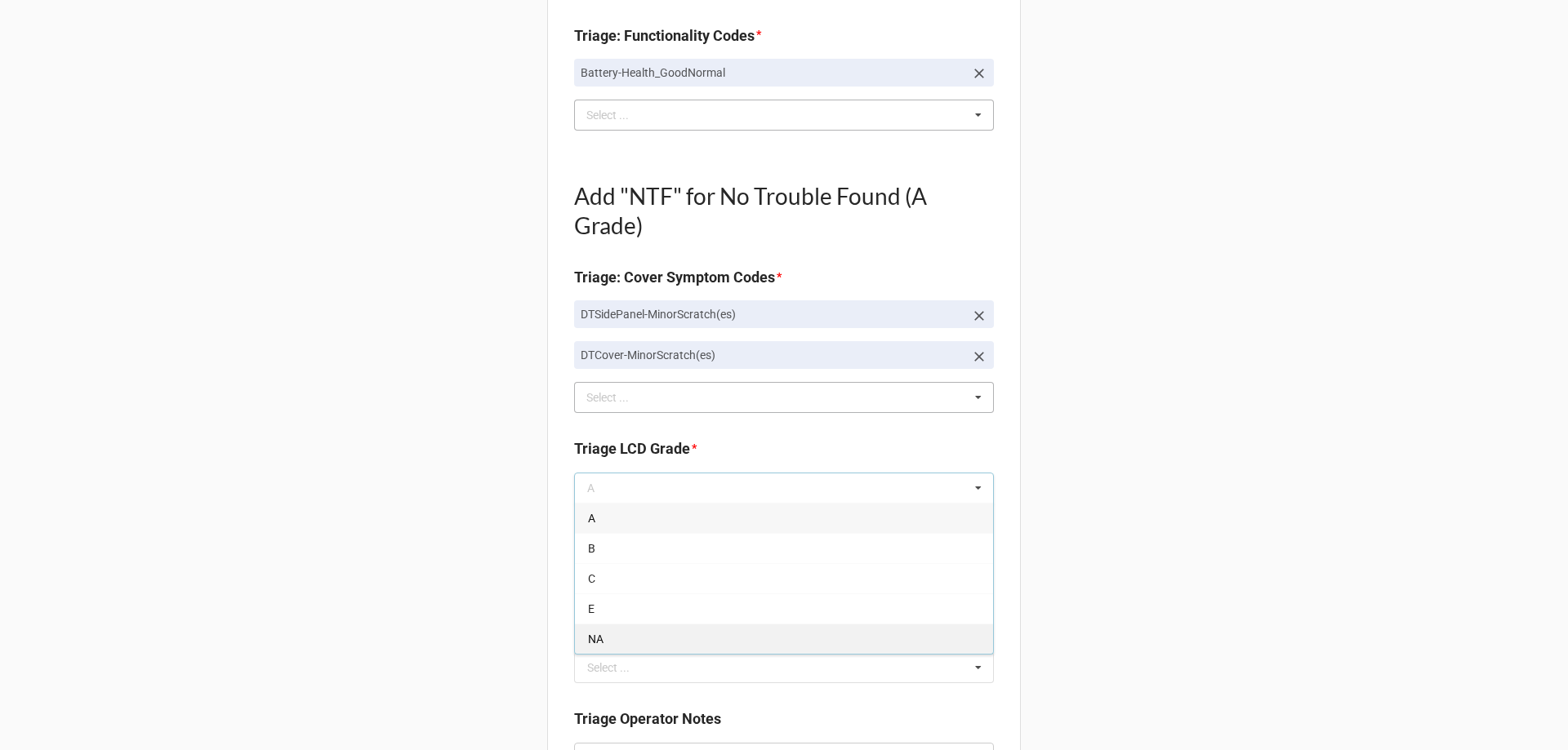
click at [617, 636] on div "NA" at bounding box center [784, 639] width 418 height 30
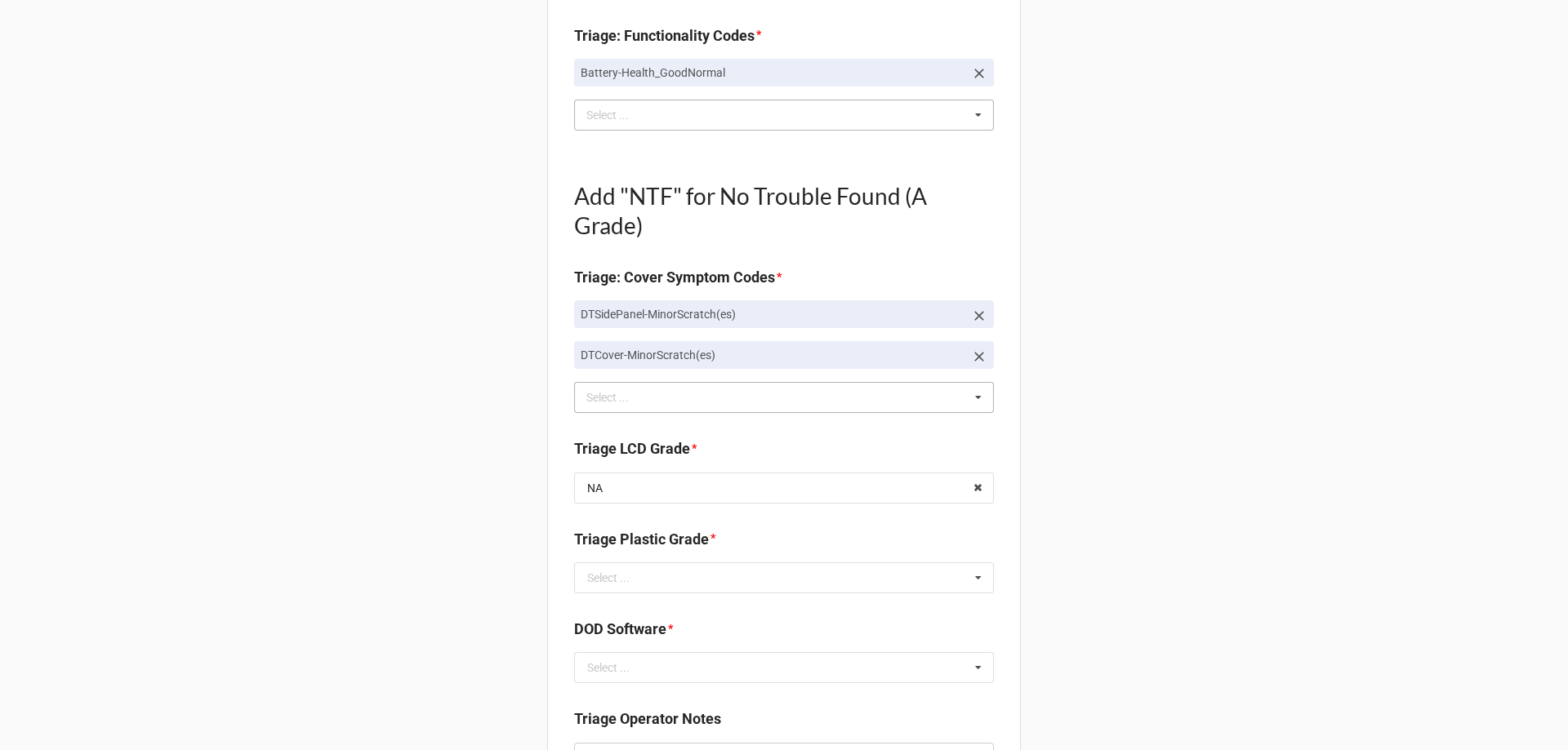
click at [614, 594] on div "Triage Plastic Grade * Select ... A B C E" at bounding box center [784, 566] width 420 height 76
click at [616, 590] on input "text" at bounding box center [784, 579] width 418 height 30
click at [616, 639] on div "B" at bounding box center [784, 638] width 418 height 30
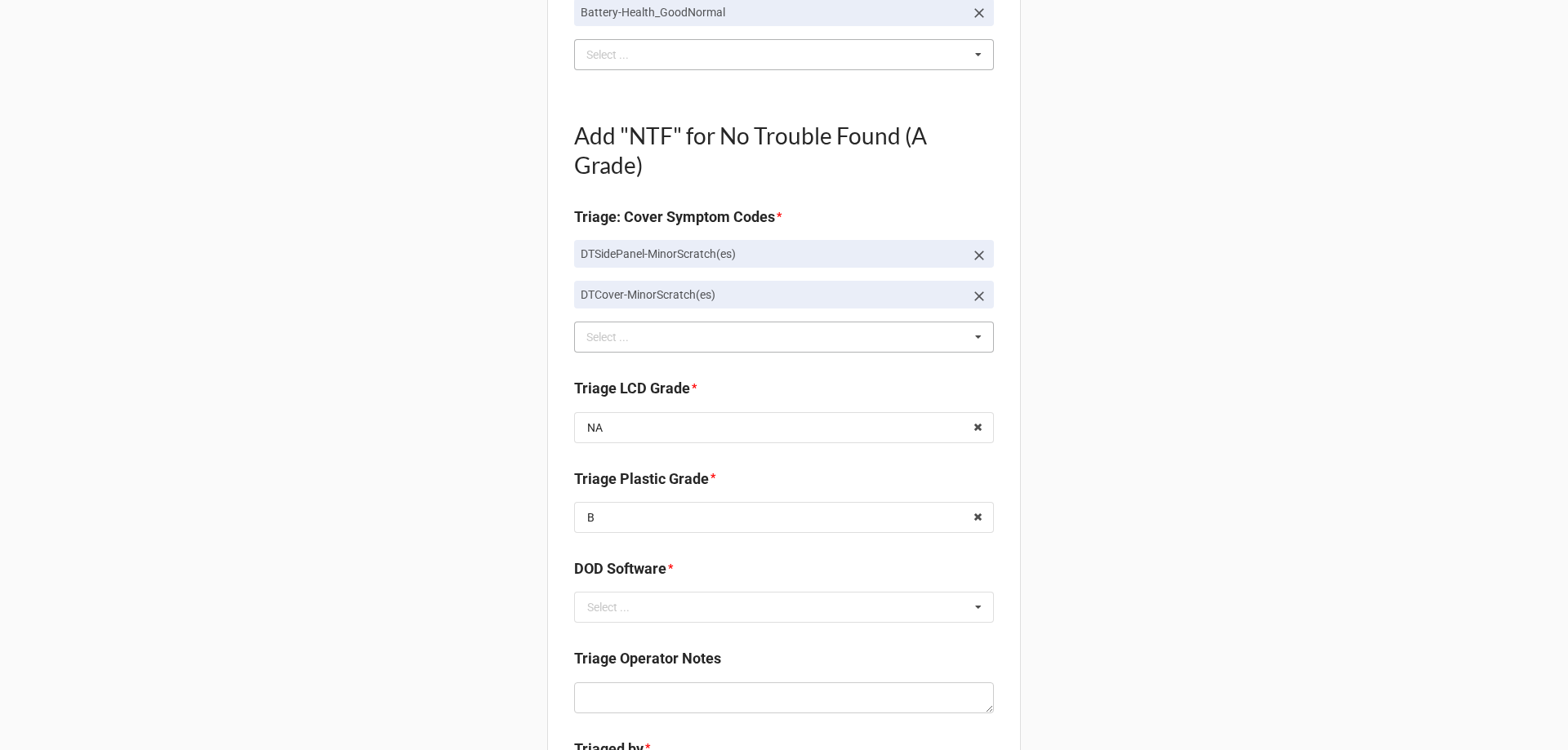
scroll to position [816, 0]
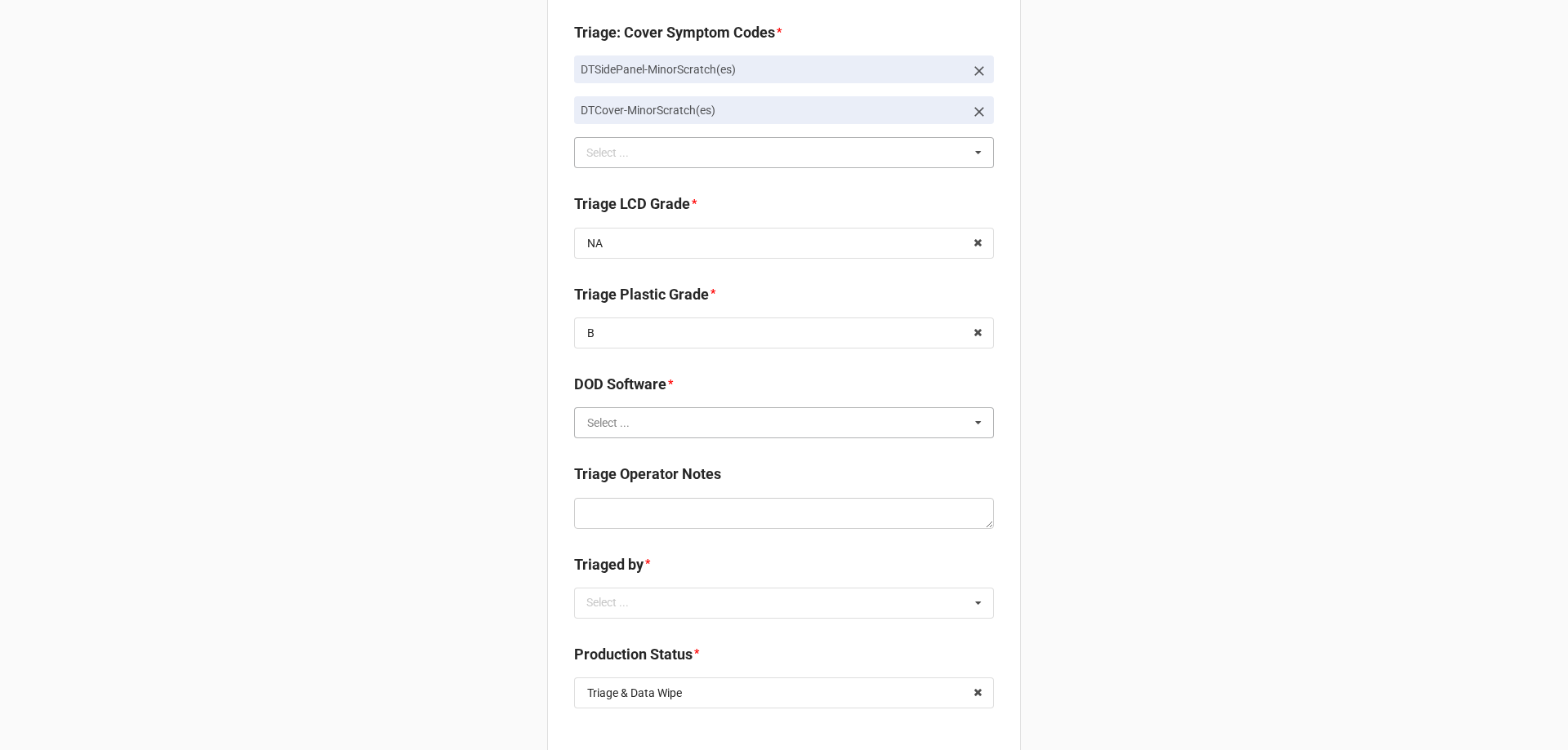
click at [660, 431] on input "text" at bounding box center [784, 423] width 418 height 30
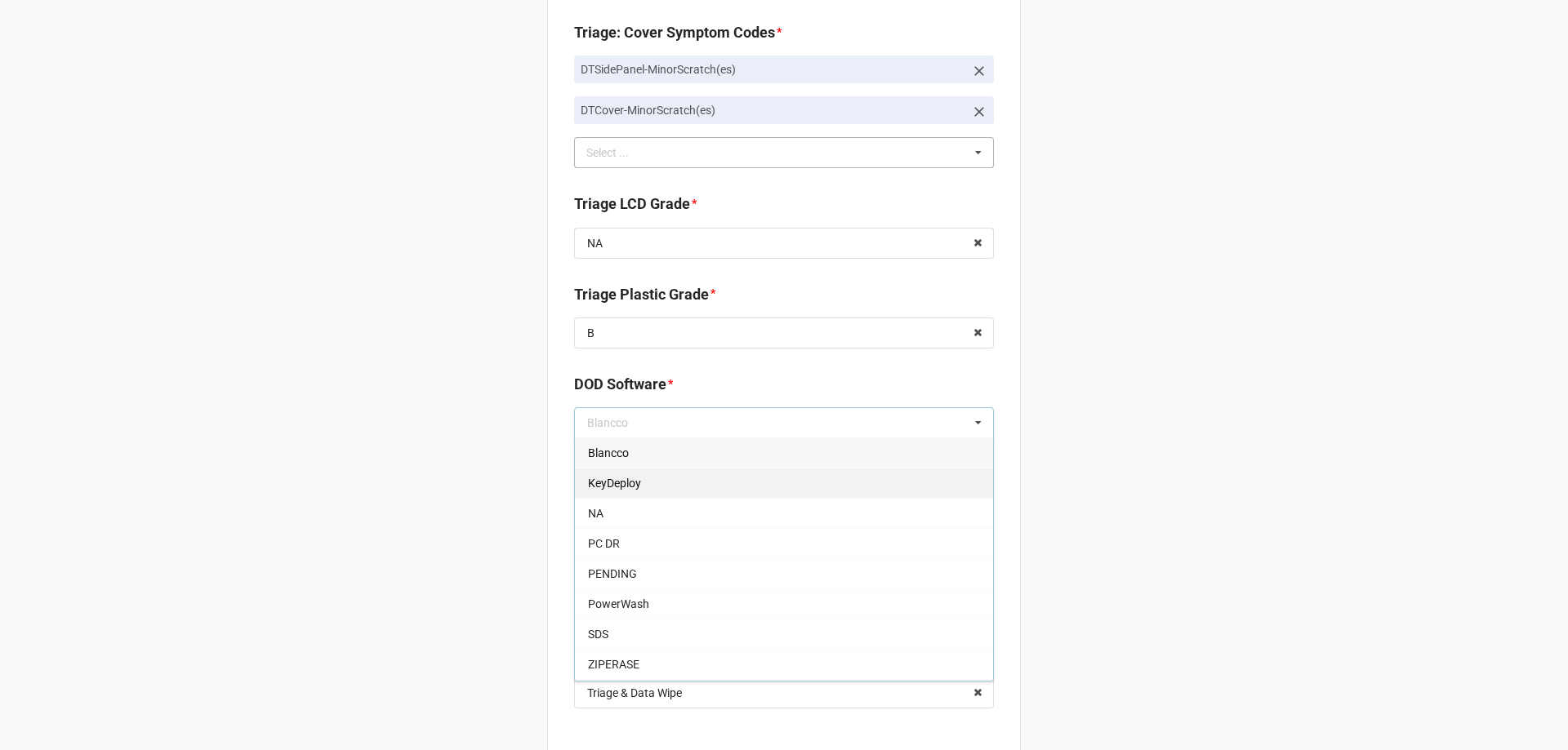
click at [693, 479] on div "KeyDeploy" at bounding box center [784, 483] width 418 height 30
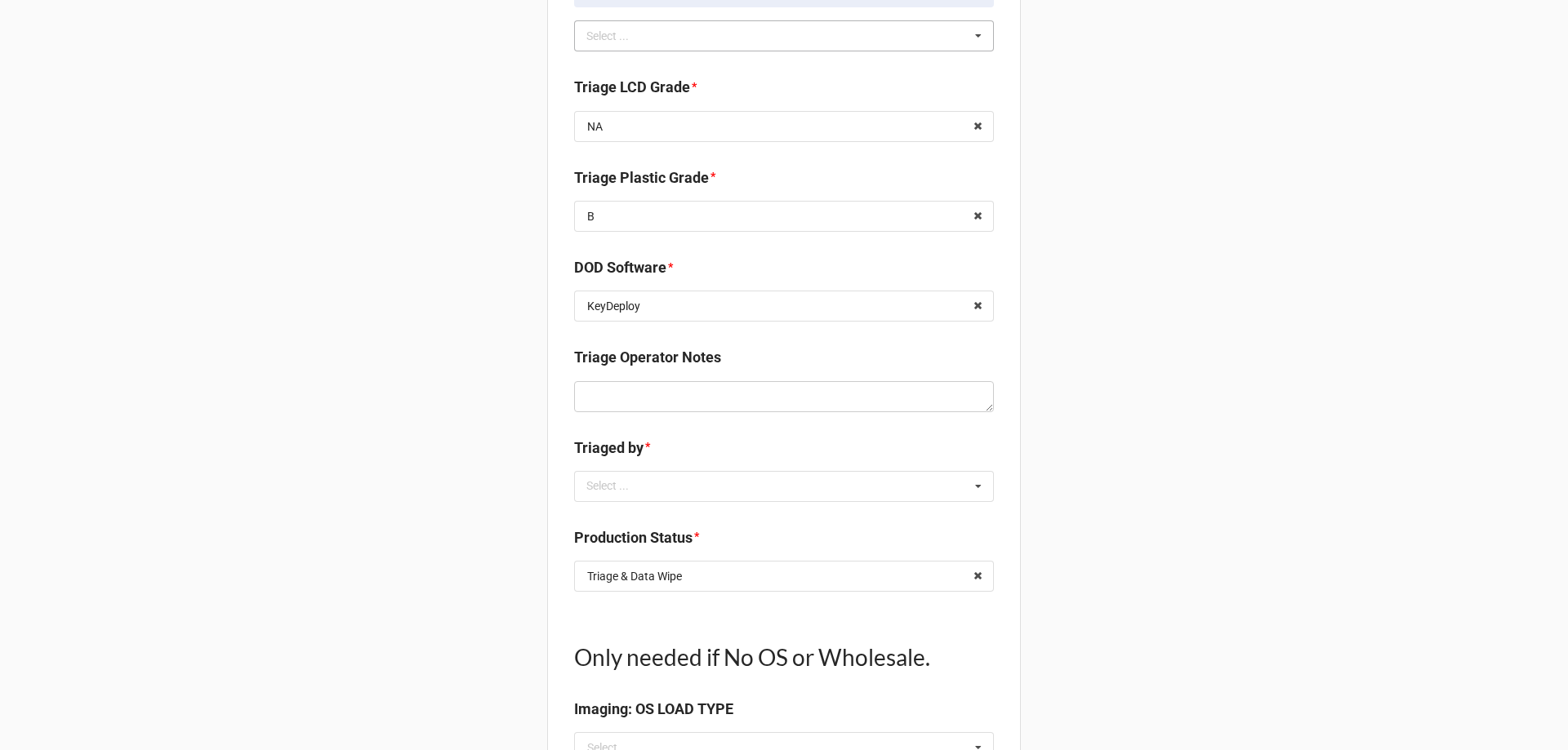
scroll to position [898, 0]
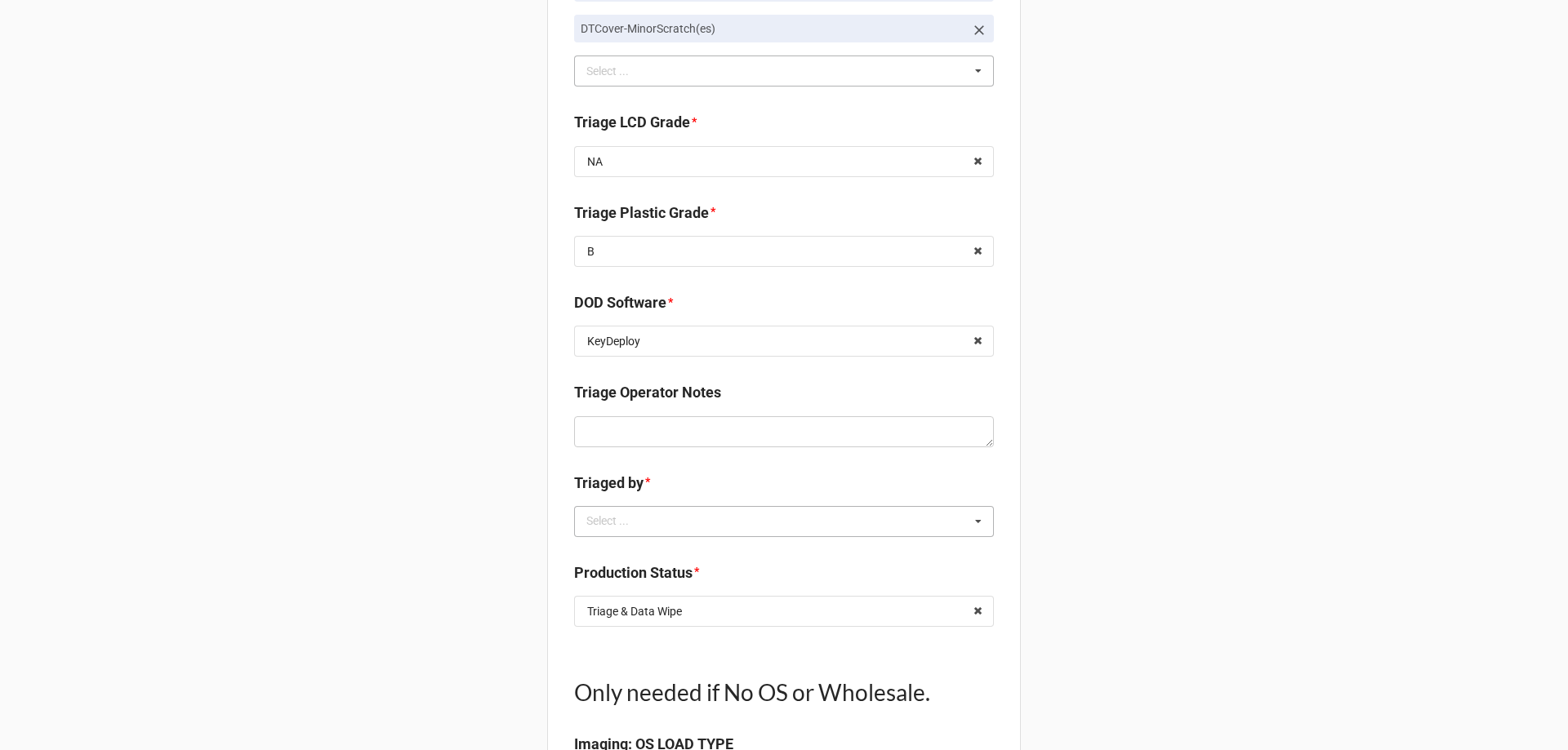
click at [690, 515] on div "Select ... No results found." at bounding box center [784, 521] width 420 height 31
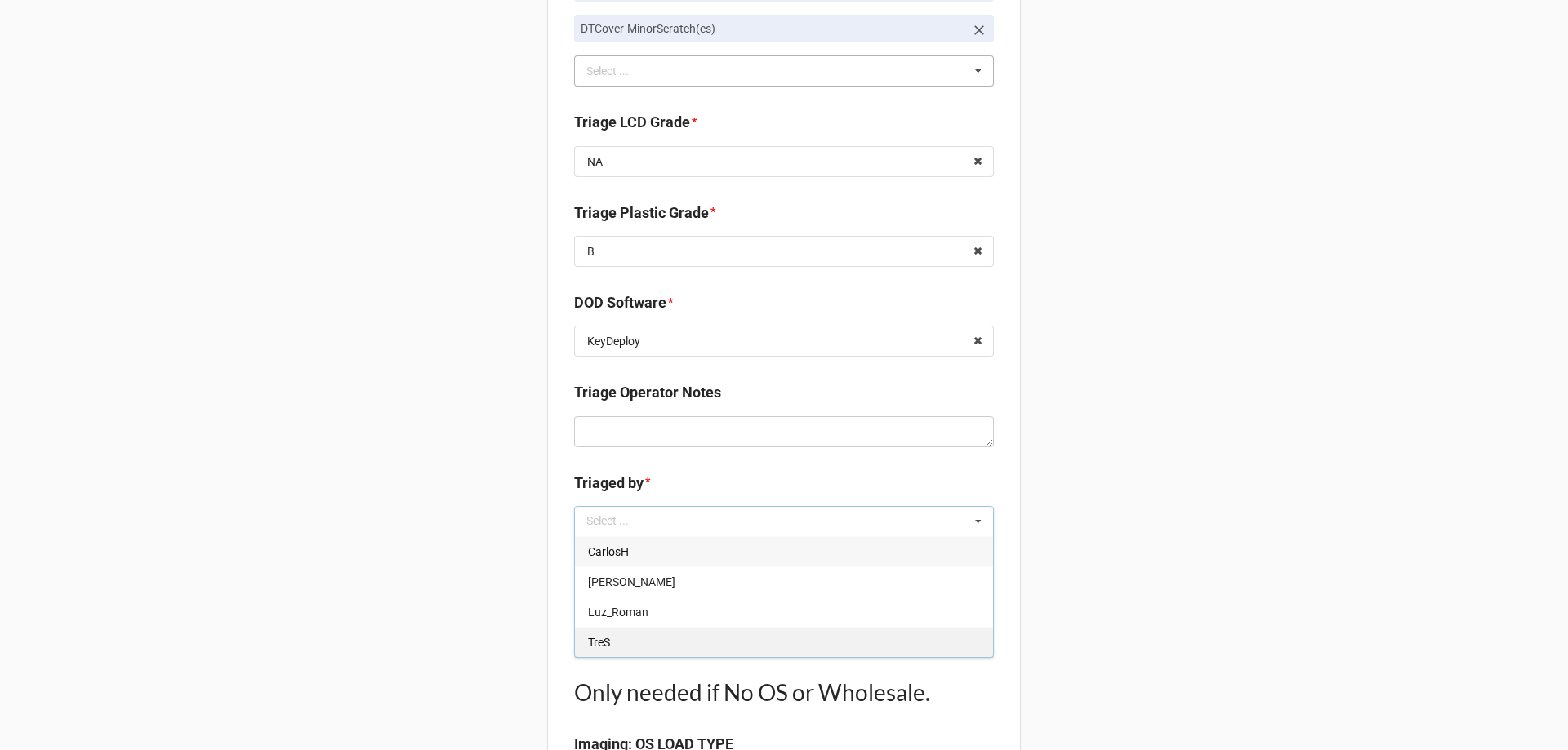
click at [677, 643] on div "TreS" at bounding box center [784, 642] width 418 height 30
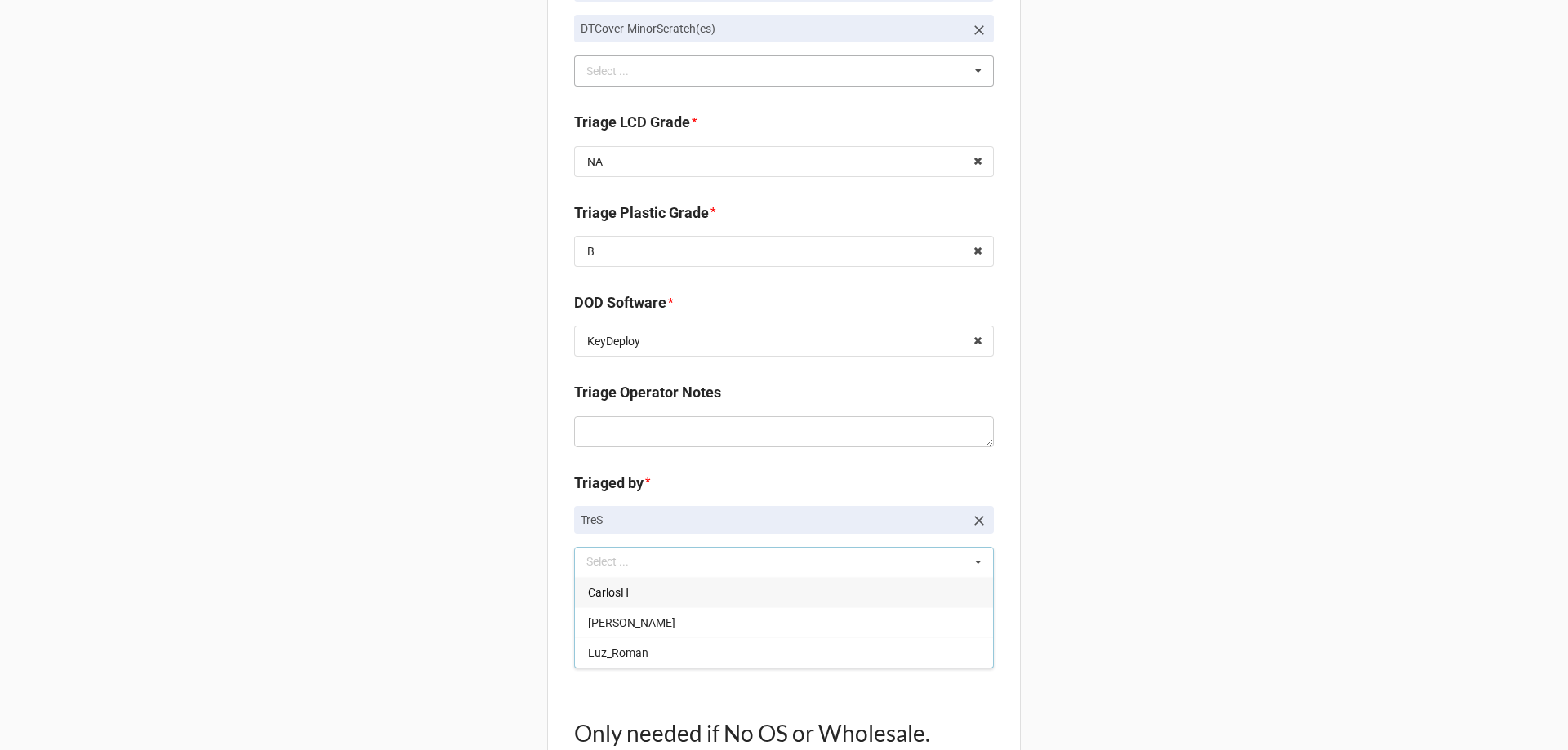
click at [401, 556] on div "Back Receiving Triage Imaging Cleaning Tech & Repair QC Packing Order Picking R…" at bounding box center [784, 175] width 1568 height 2148
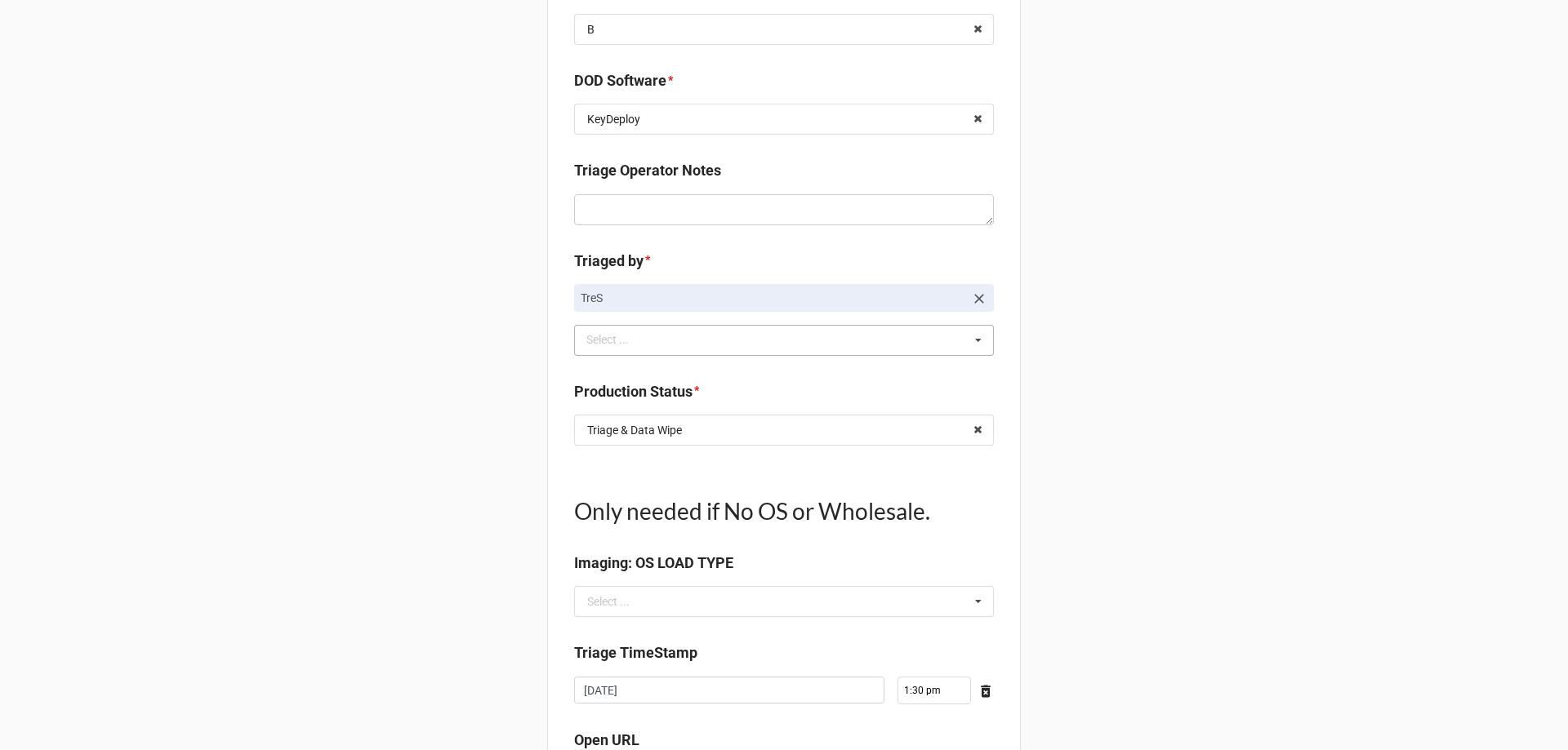
scroll to position [1143, 0]
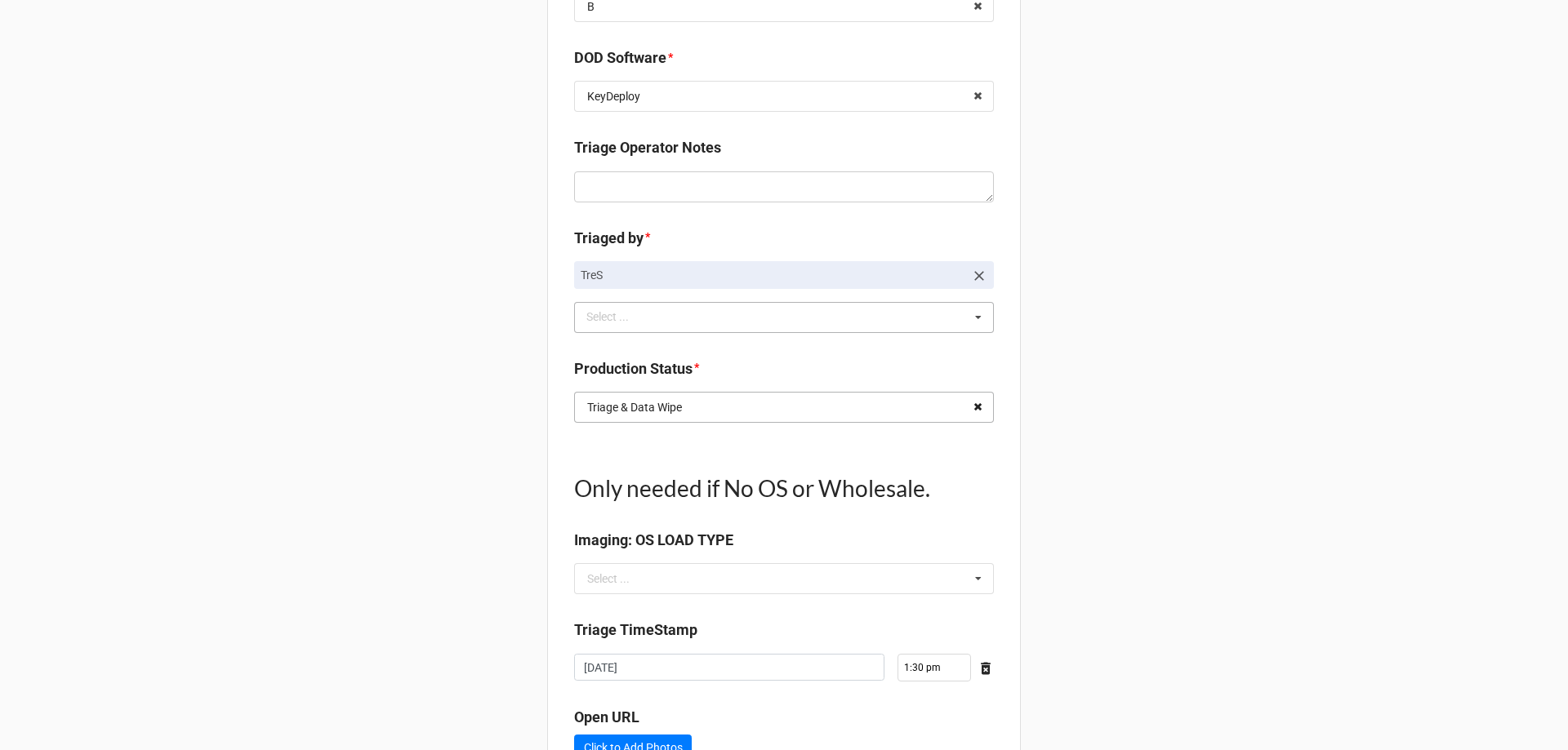
click at [975, 420] on icon at bounding box center [977, 408] width 25 height 30
click at [949, 413] on input "text" at bounding box center [784, 408] width 418 height 30
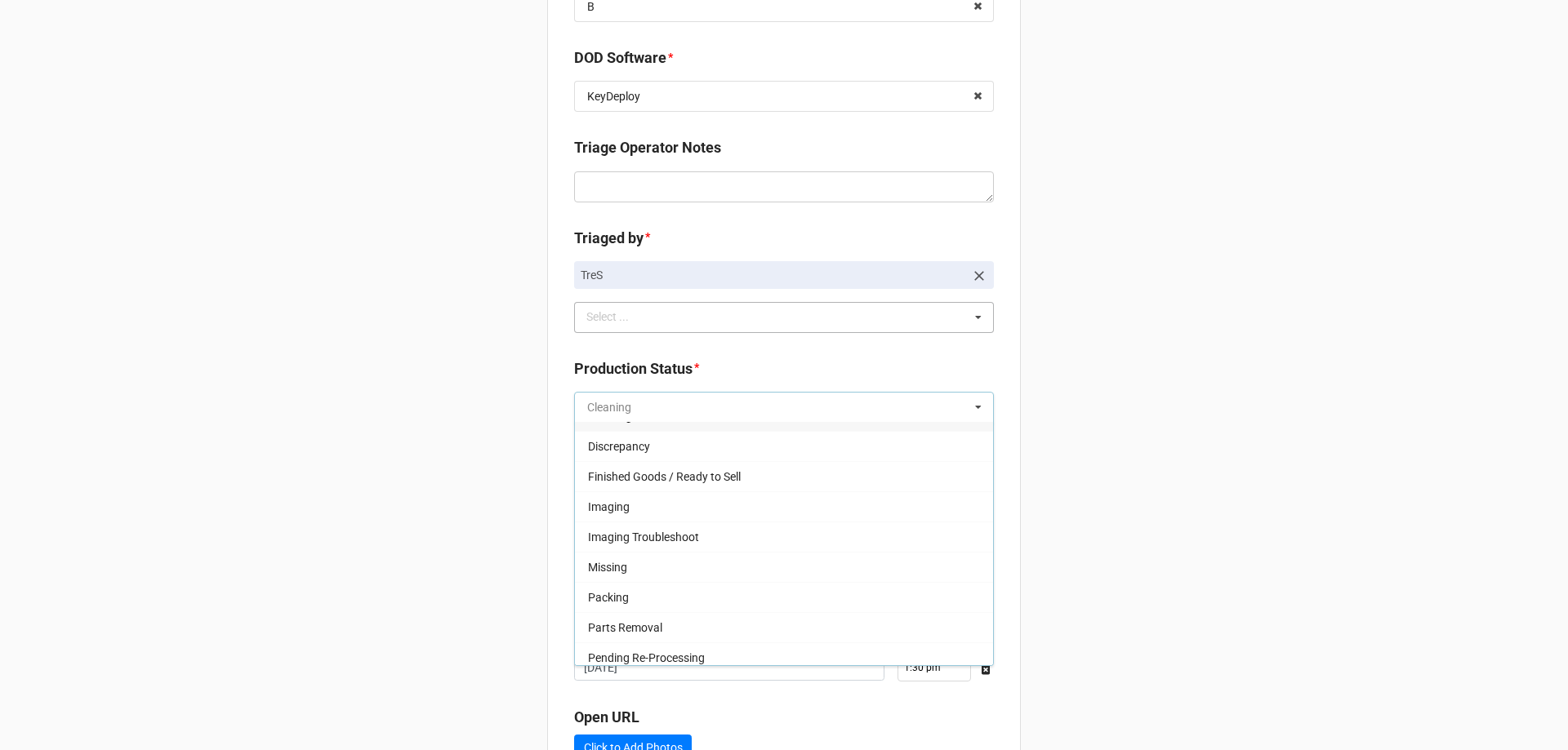
scroll to position [0, 0]
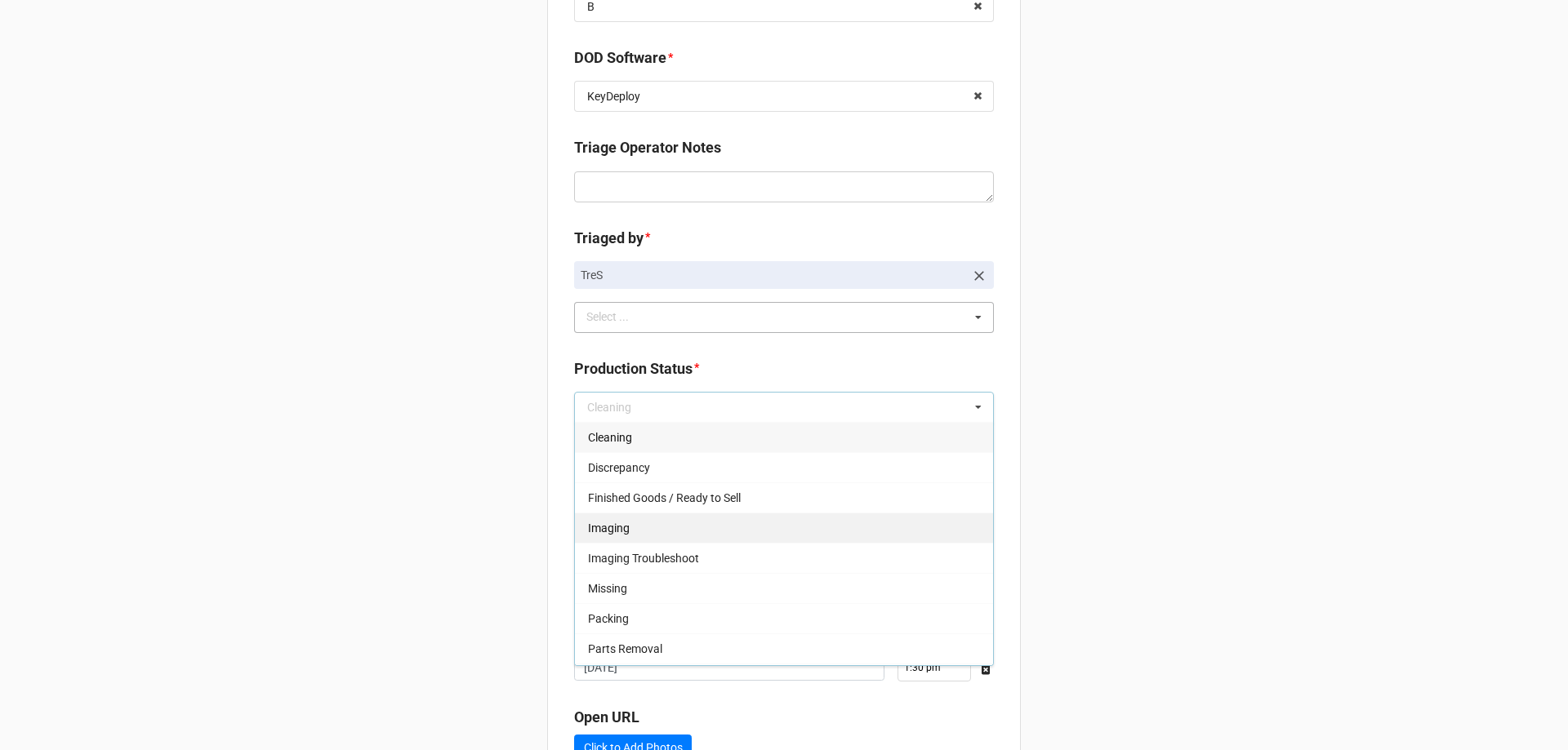
click at [678, 526] on div "Imaging" at bounding box center [784, 527] width 418 height 30
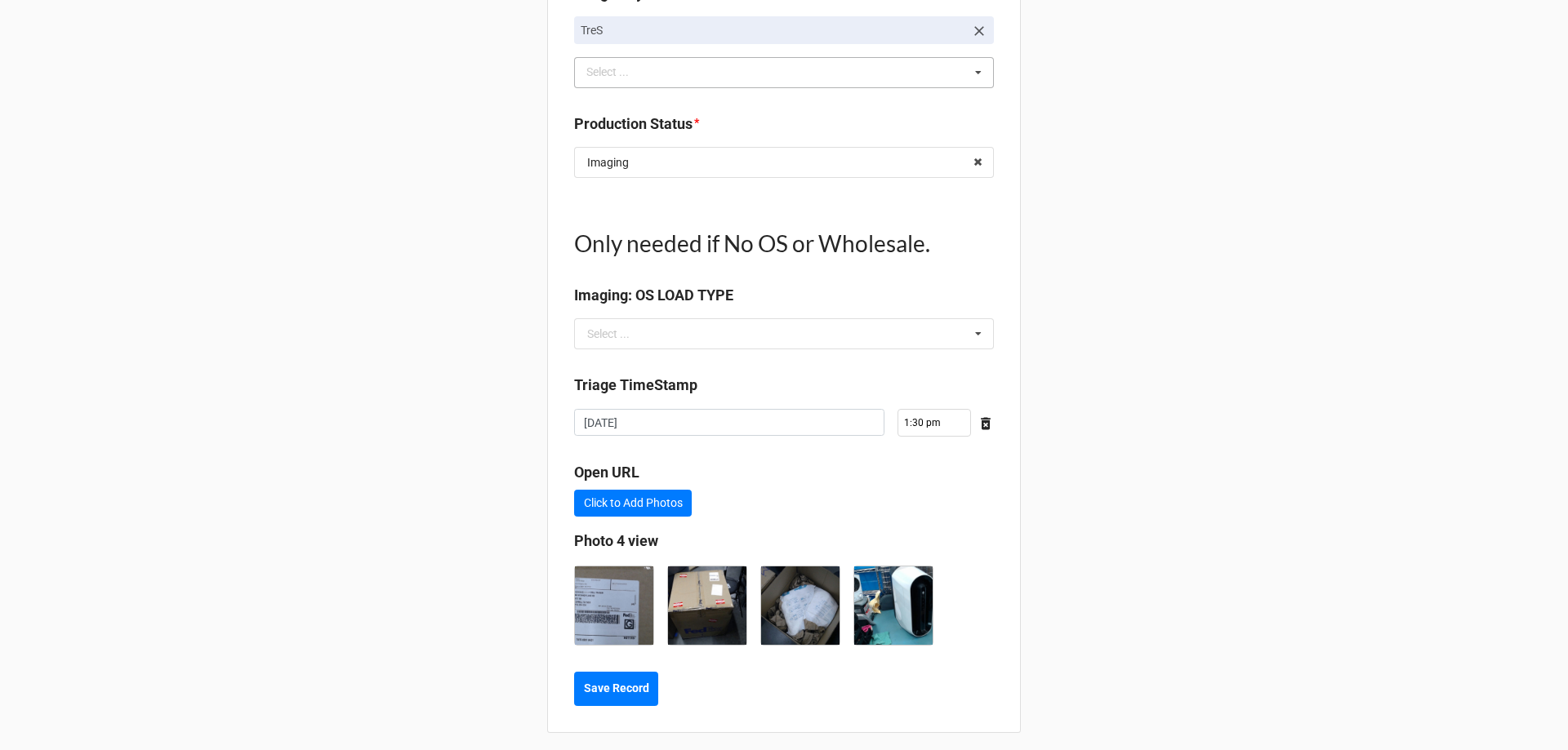
type textarea "x"
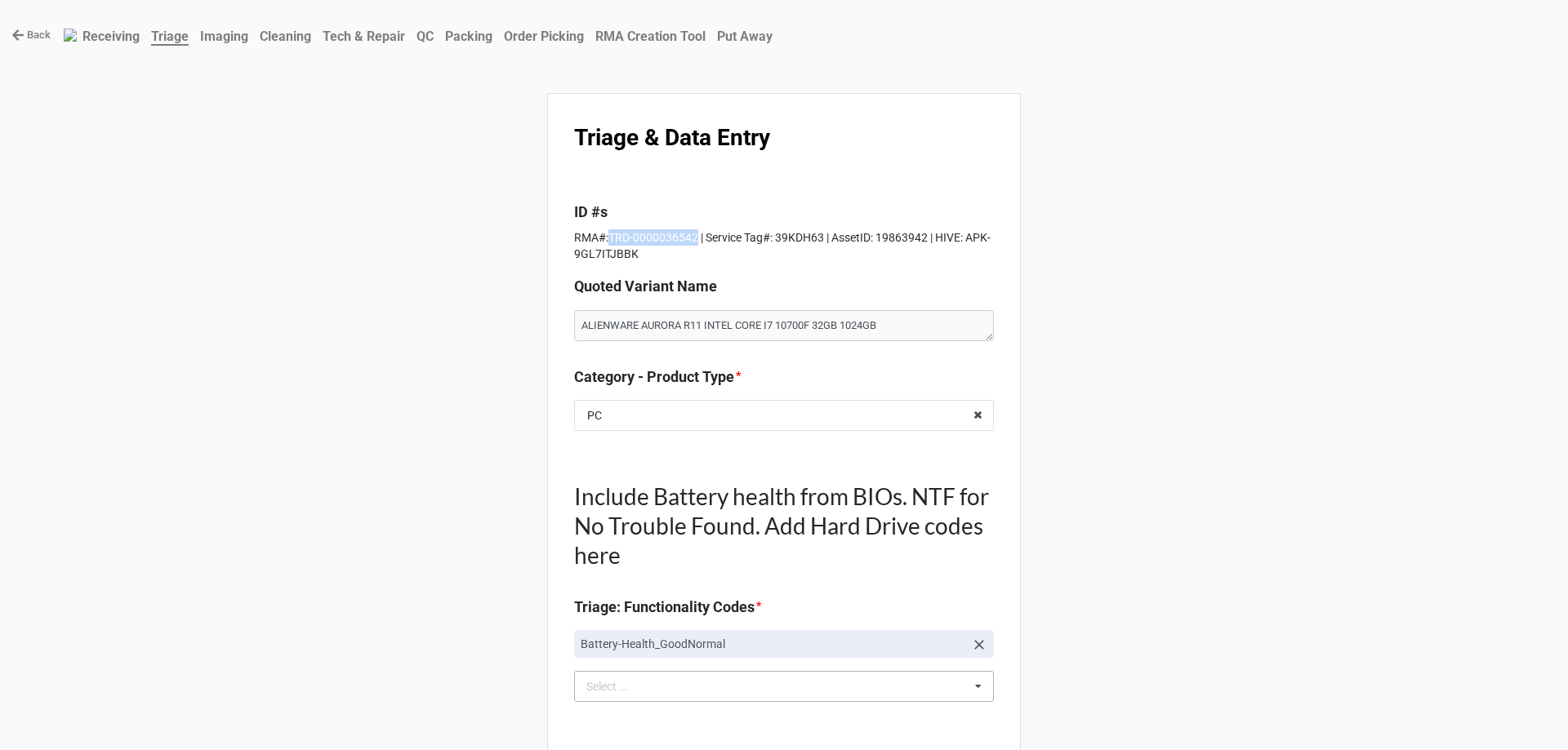
drag, startPoint x: 606, startPoint y: 239, endPoint x: 689, endPoint y: 239, distance: 83.0
click at [689, 239] on p "RMA#:TRD-0000036542 | Service Tag#: 39KDH63 | AssetID: 19863942 | HIVE: APK-9GL…" at bounding box center [784, 245] width 420 height 33
copy p "TRD-0000036542"
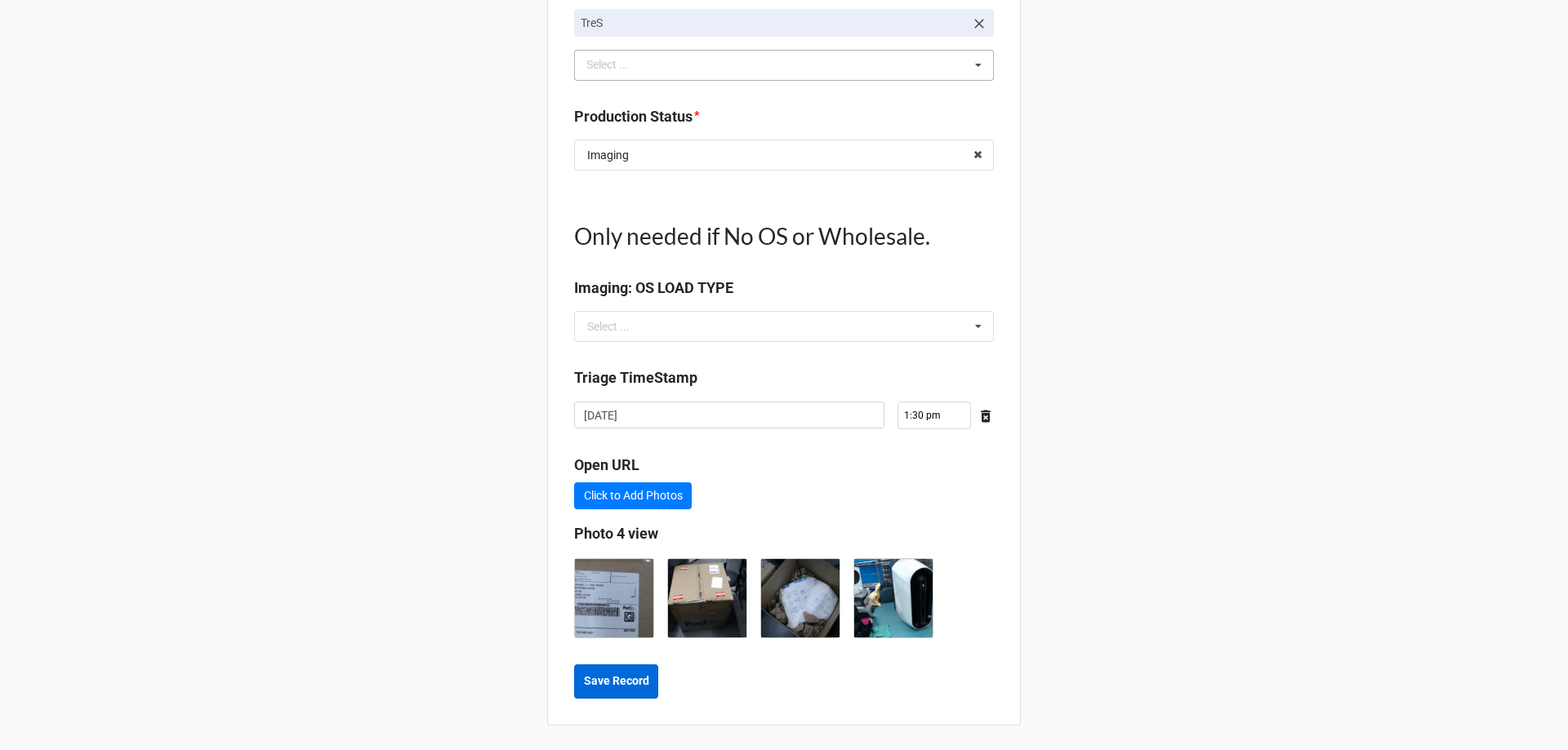
scroll to position [1398, 0]
click at [639, 687] on b "Save Record" at bounding box center [617, 679] width 65 height 17
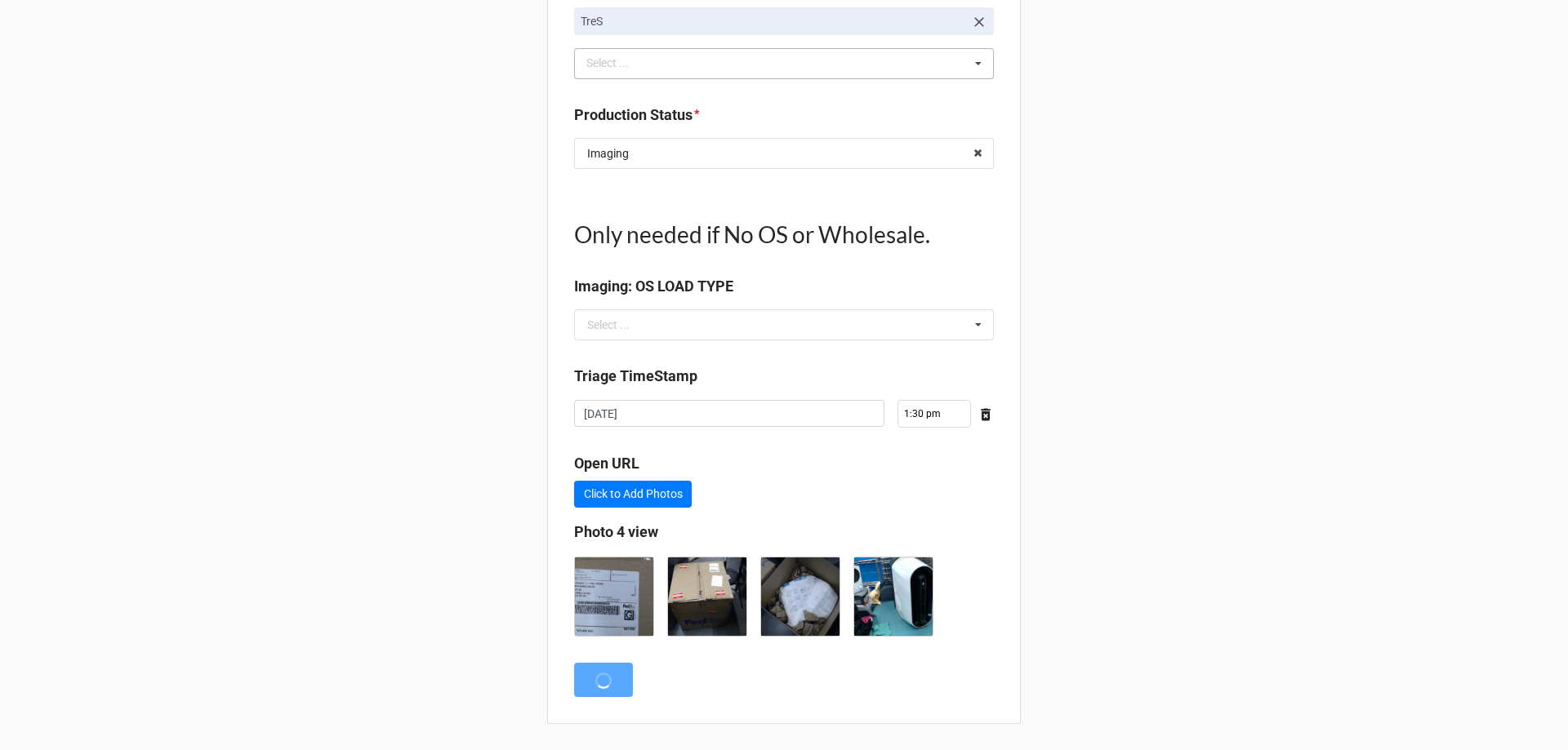
scroll to position [0, 0]
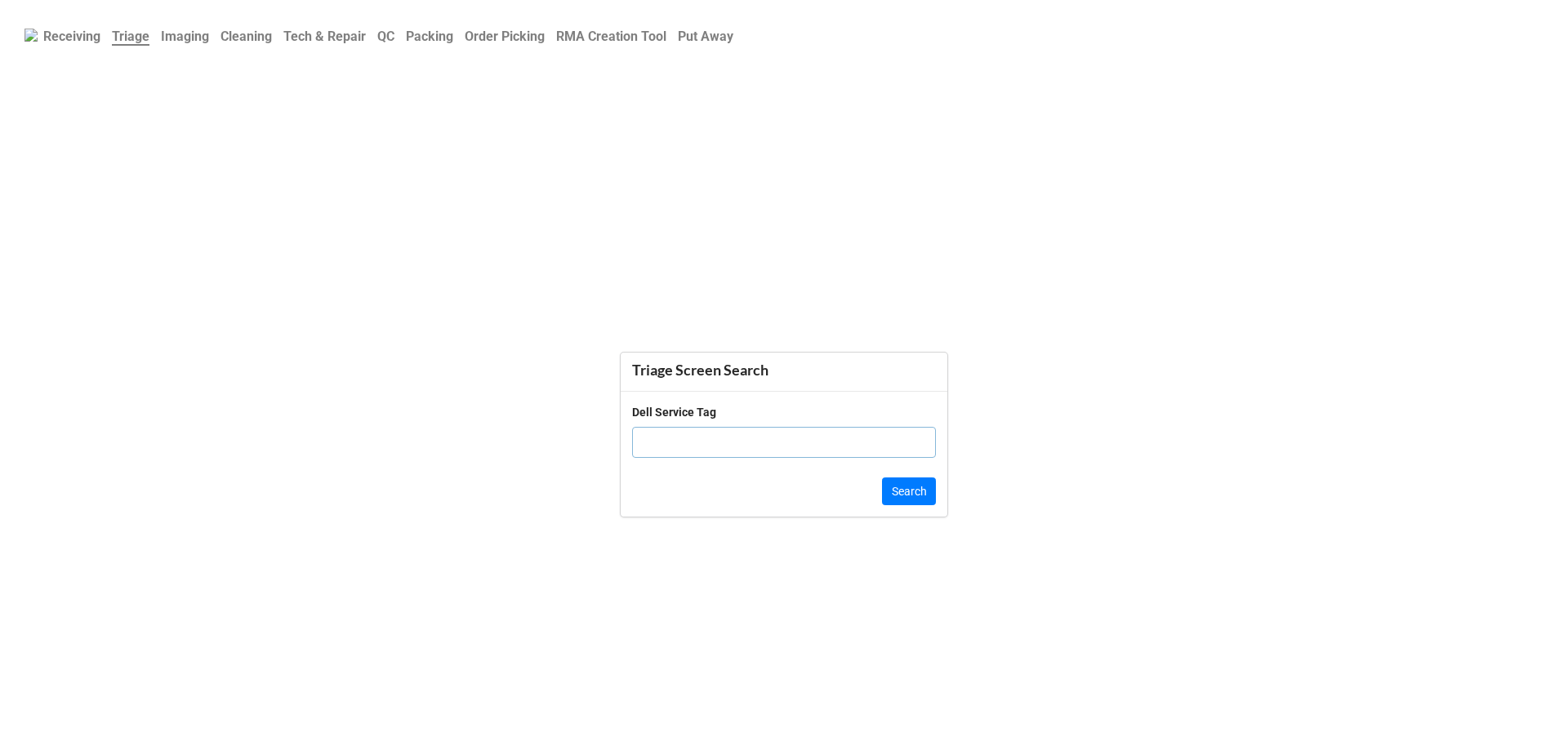
click at [718, 444] on input "text" at bounding box center [784, 442] width 304 height 31
paste input "BQRPGT3"
type input "BQRPGT3"
click at [927, 492] on button "Search" at bounding box center [909, 492] width 54 height 28
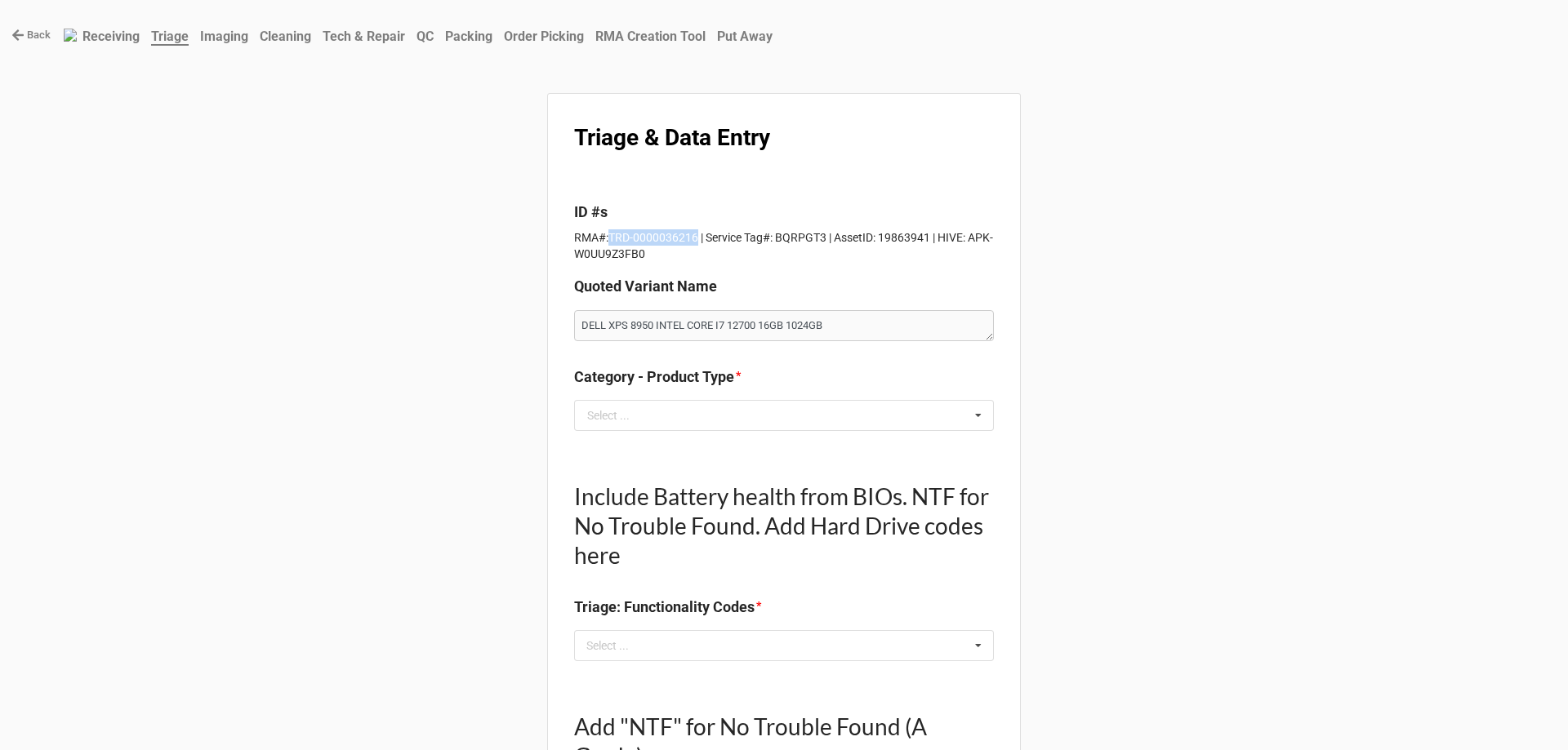
drag, startPoint x: 604, startPoint y: 239, endPoint x: 689, endPoint y: 239, distance: 85.0
click at [689, 239] on p "RMA#:TRD-0000036216 | Service Tag#: BQRPGT3 | AssetID: 19863941 | HIVE: APK-W0U…" at bounding box center [784, 245] width 420 height 33
copy p "TRD-0000036216"
click at [648, 428] on input "text" at bounding box center [784, 416] width 418 height 30
click at [671, 239] on p "RMA#:TRD-0000036216 | Service Tag#: BQRPGT3 | AssetID: 19863941 | HIVE: APK-W0U…" at bounding box center [784, 245] width 420 height 33
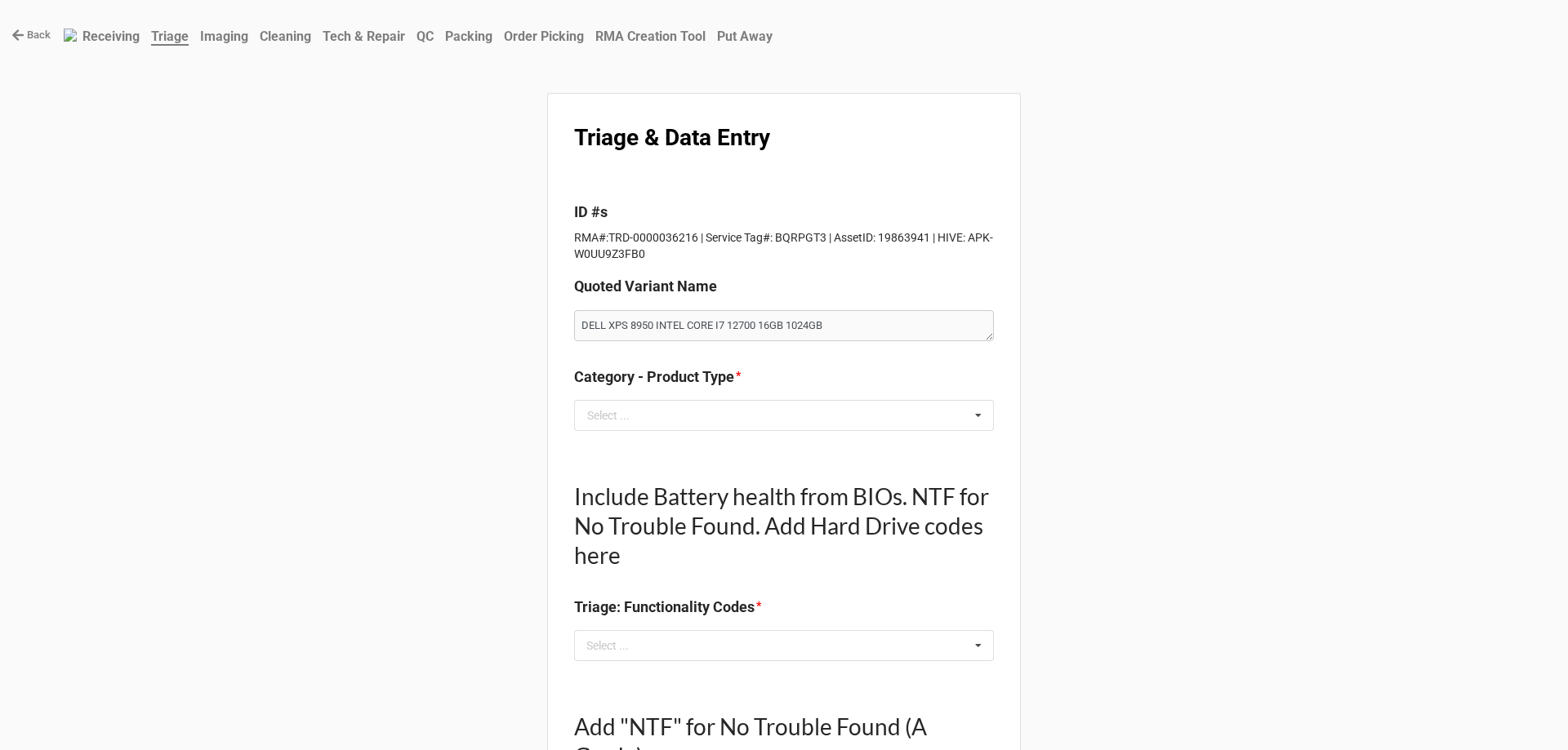
click at [670, 239] on p "RMA#:TRD-0000036216 | Service Tag#: BQRPGT3 | AssetID: 19863941 | HIVE: APK-W0U…" at bounding box center [784, 245] width 420 height 33
click at [642, 241] on p "RMA#:TRD-0000036216 | Service Tag#: BQRPGT3 | AssetID: 19863941 | HIVE: APK-W0U…" at bounding box center [784, 245] width 420 height 33
click at [681, 420] on input "text" at bounding box center [784, 416] width 418 height 30
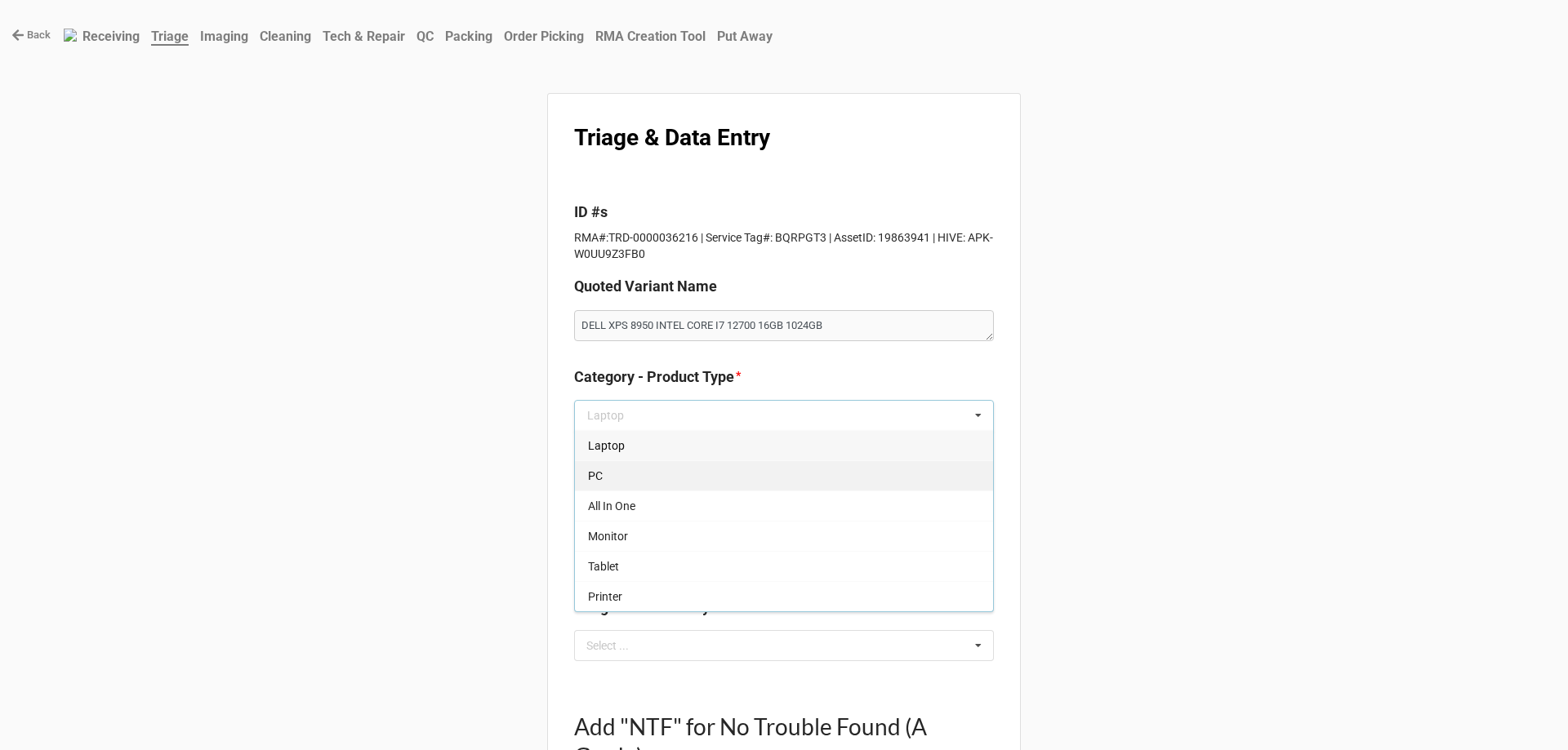
click at [661, 486] on div "PC" at bounding box center [784, 475] width 418 height 30
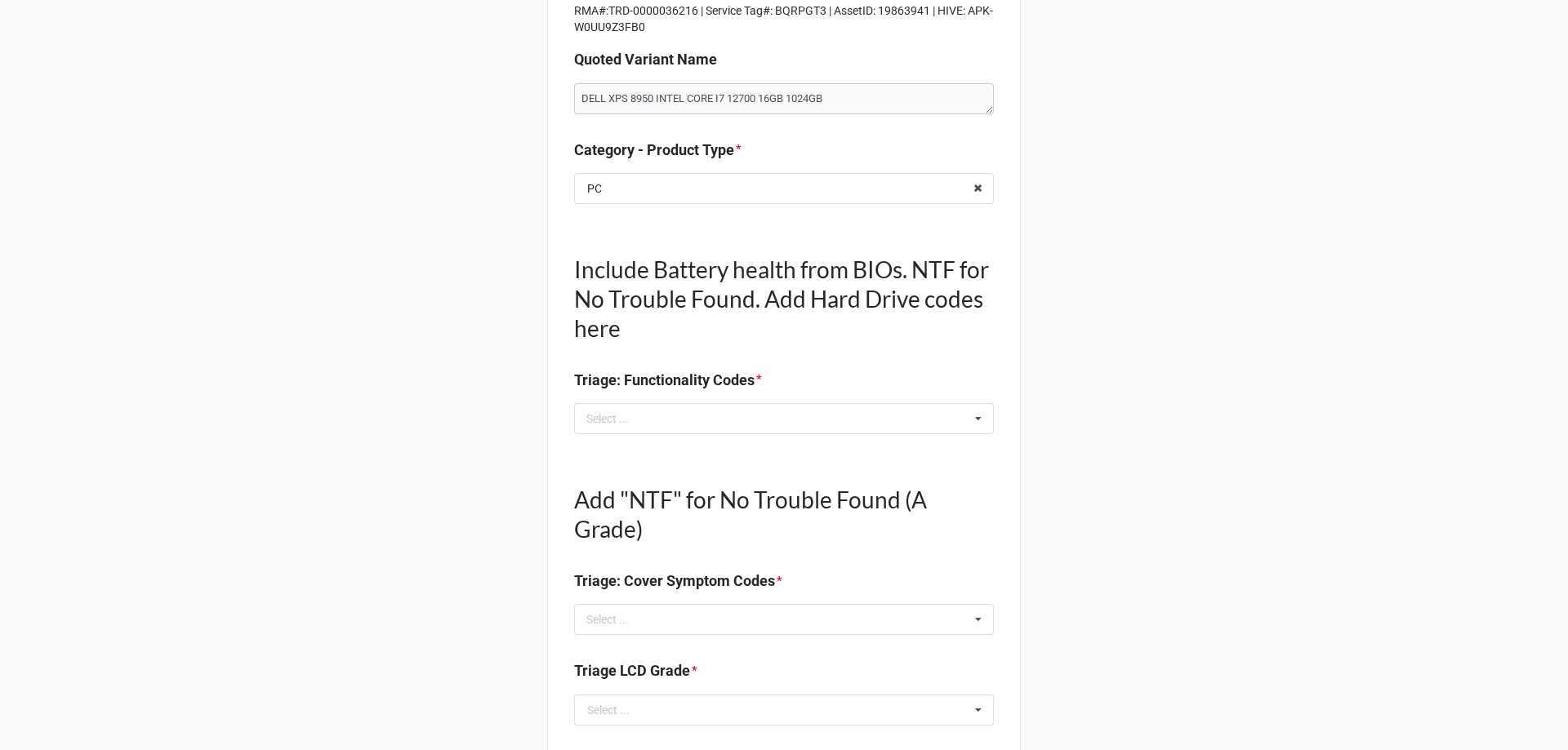
scroll to position [245, 0]
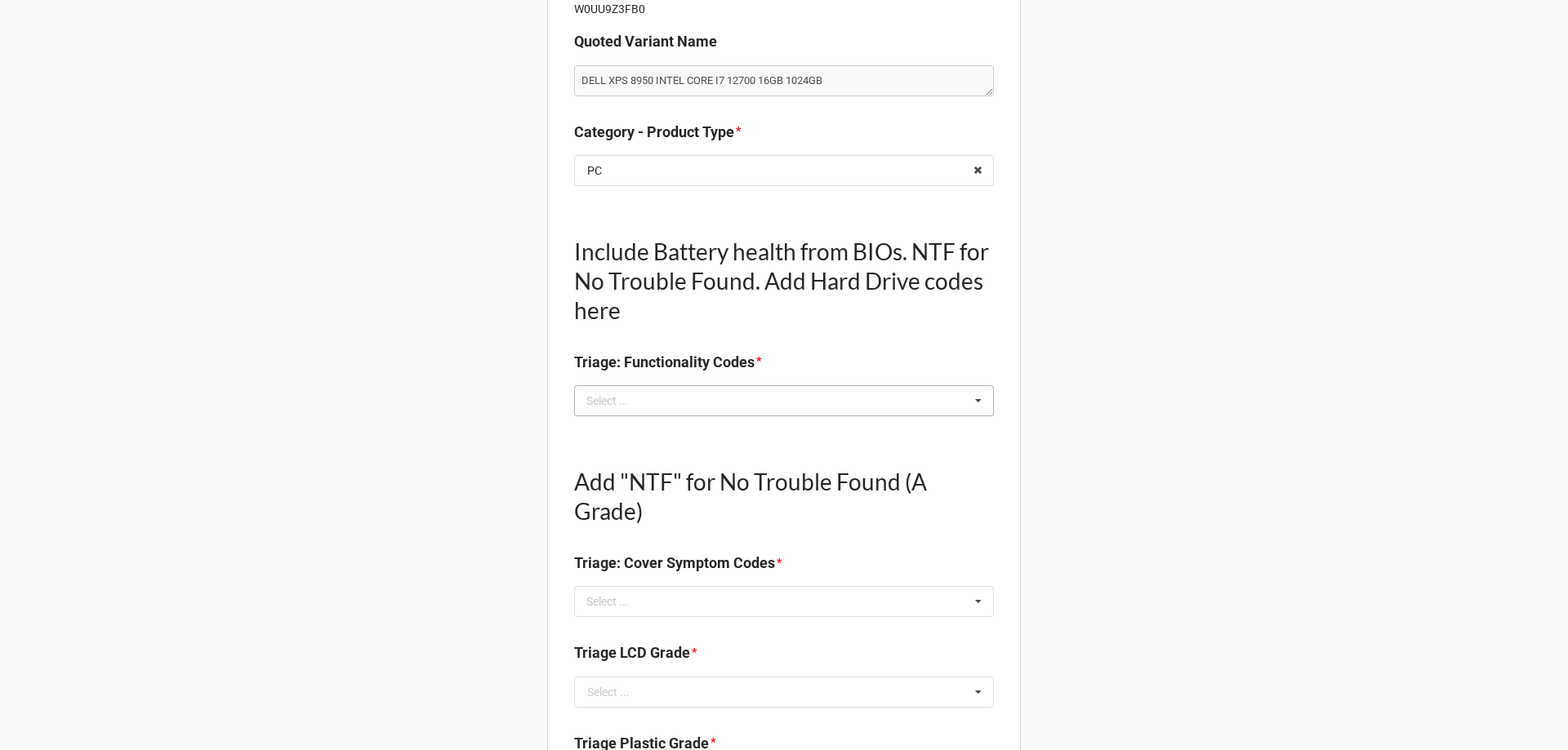
click at [666, 410] on div "Select ... No results found." at bounding box center [784, 401] width 420 height 31
type textarea "x"
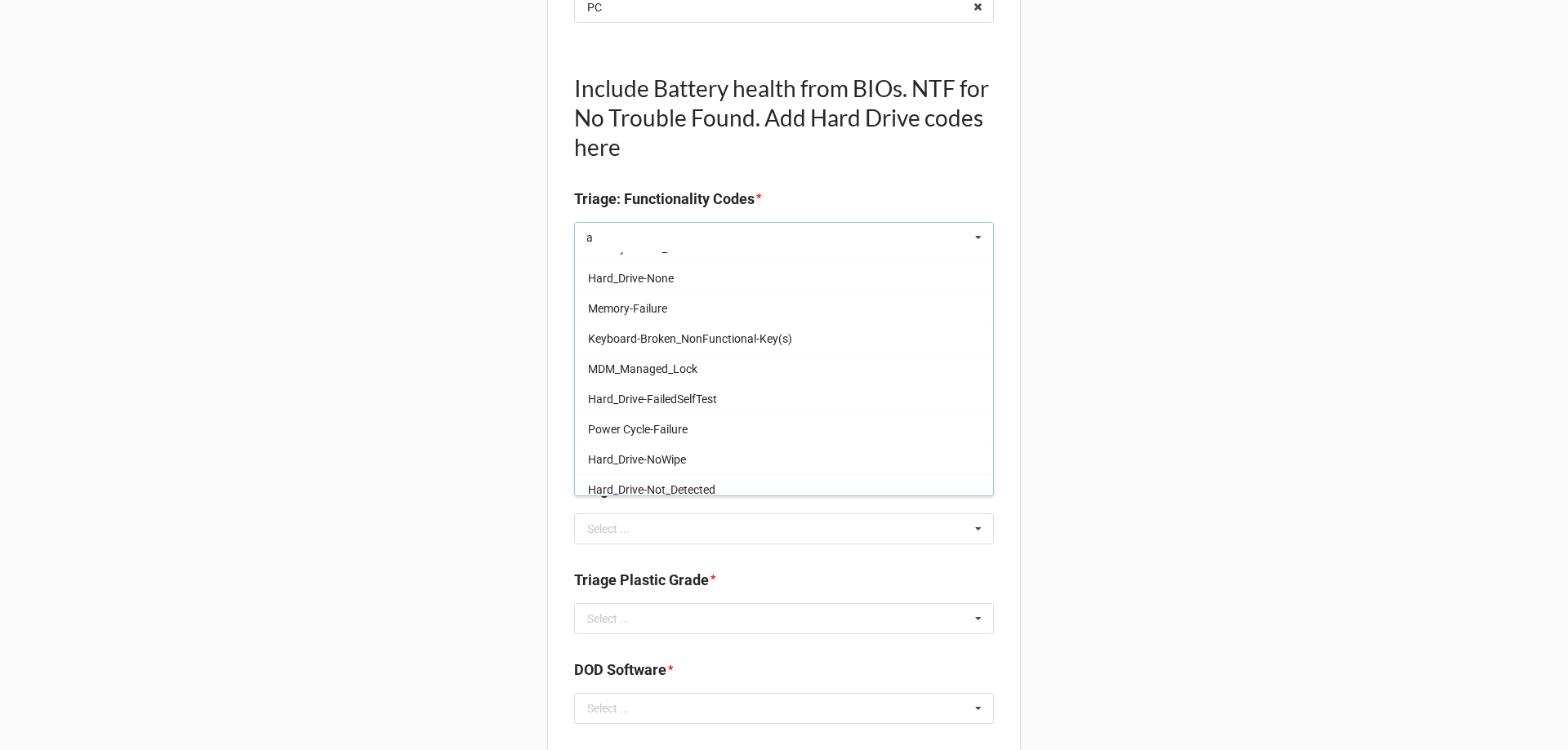
scroll to position [1306, 0]
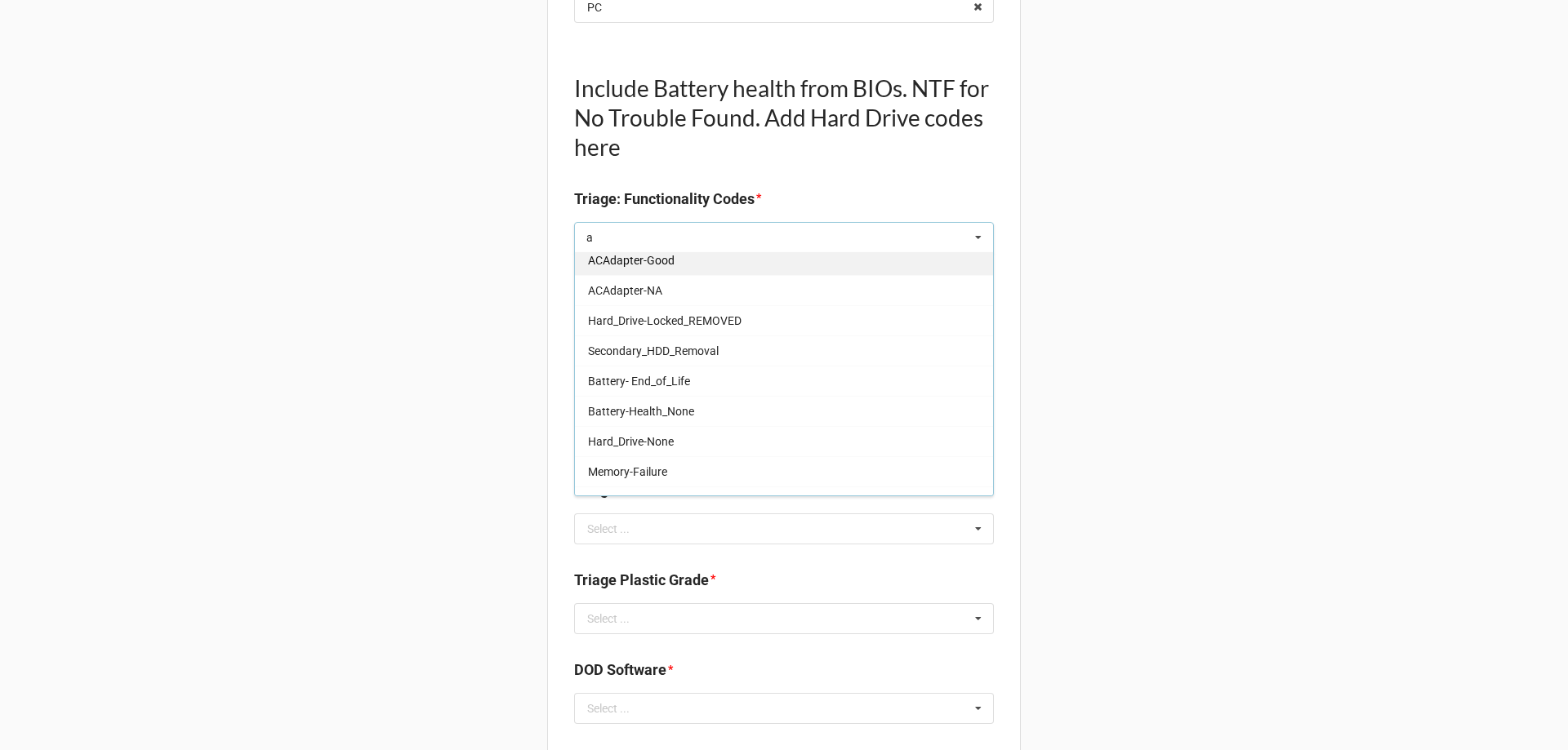
type input "a"
click at [681, 267] on div "ACAdapter-Good" at bounding box center [784, 260] width 418 height 30
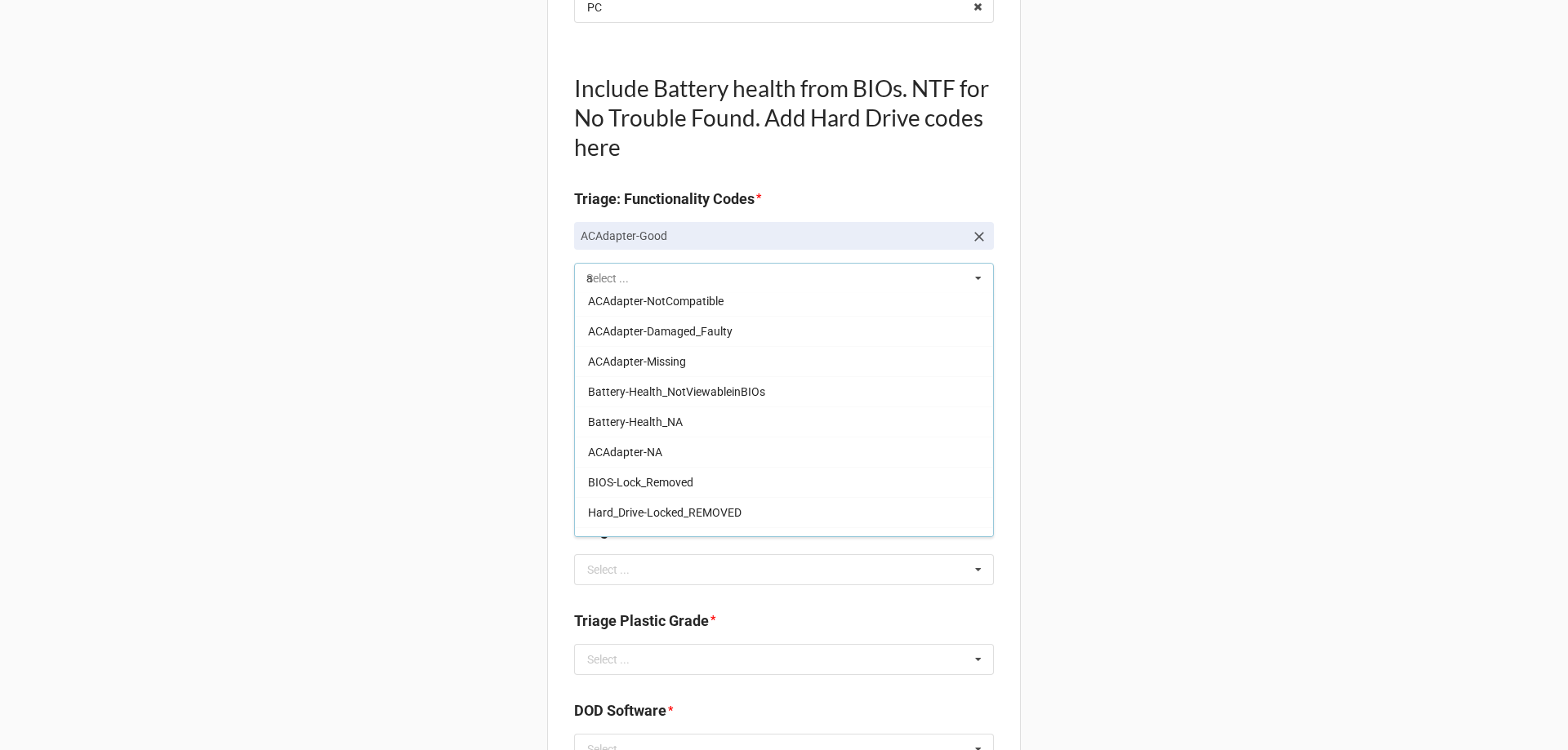
type textarea "x"
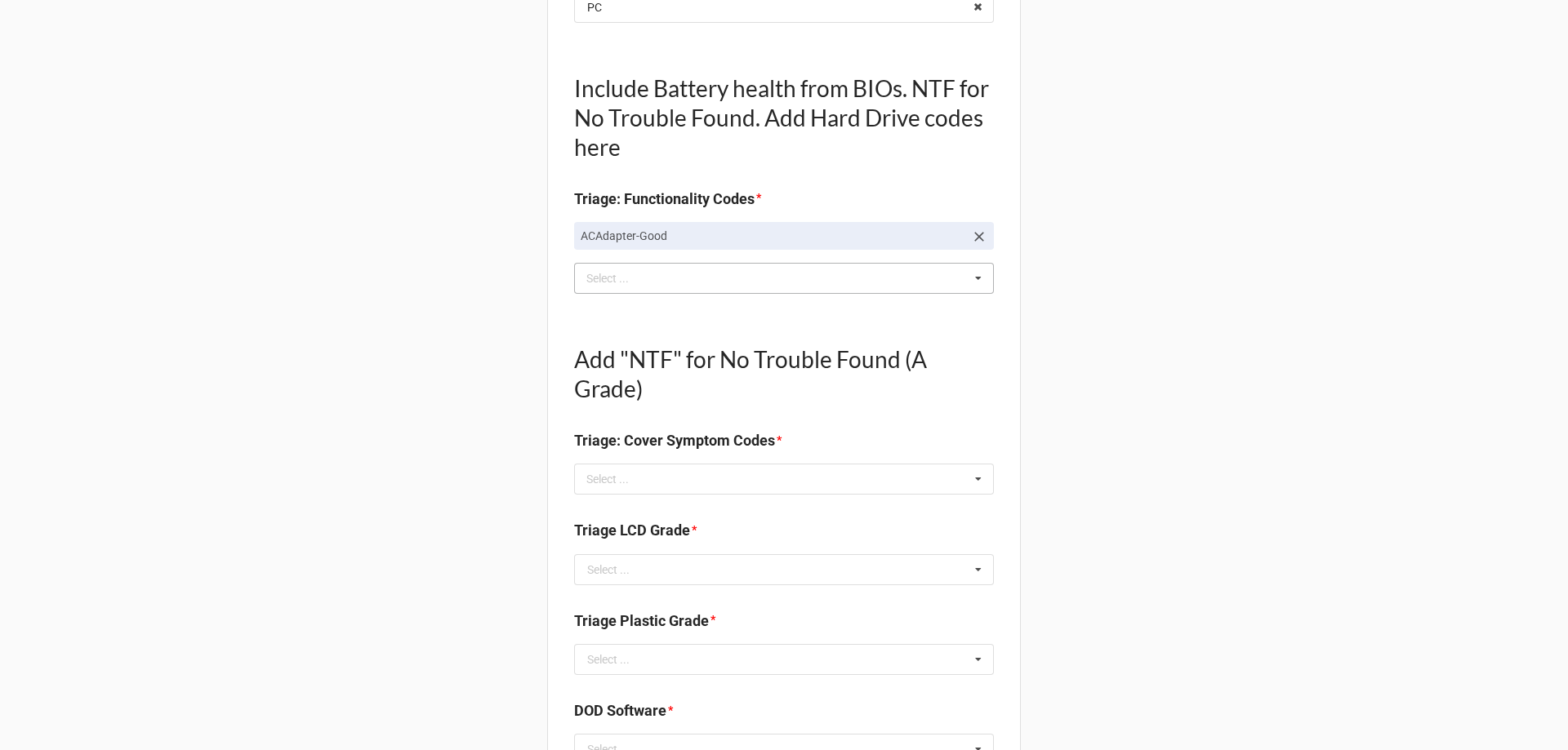
click at [346, 318] on div "Back Receiving Triage Imaging Cleaning Tech & Repair QC Packing Order Picking R…" at bounding box center [784, 605] width 1568 height 2025
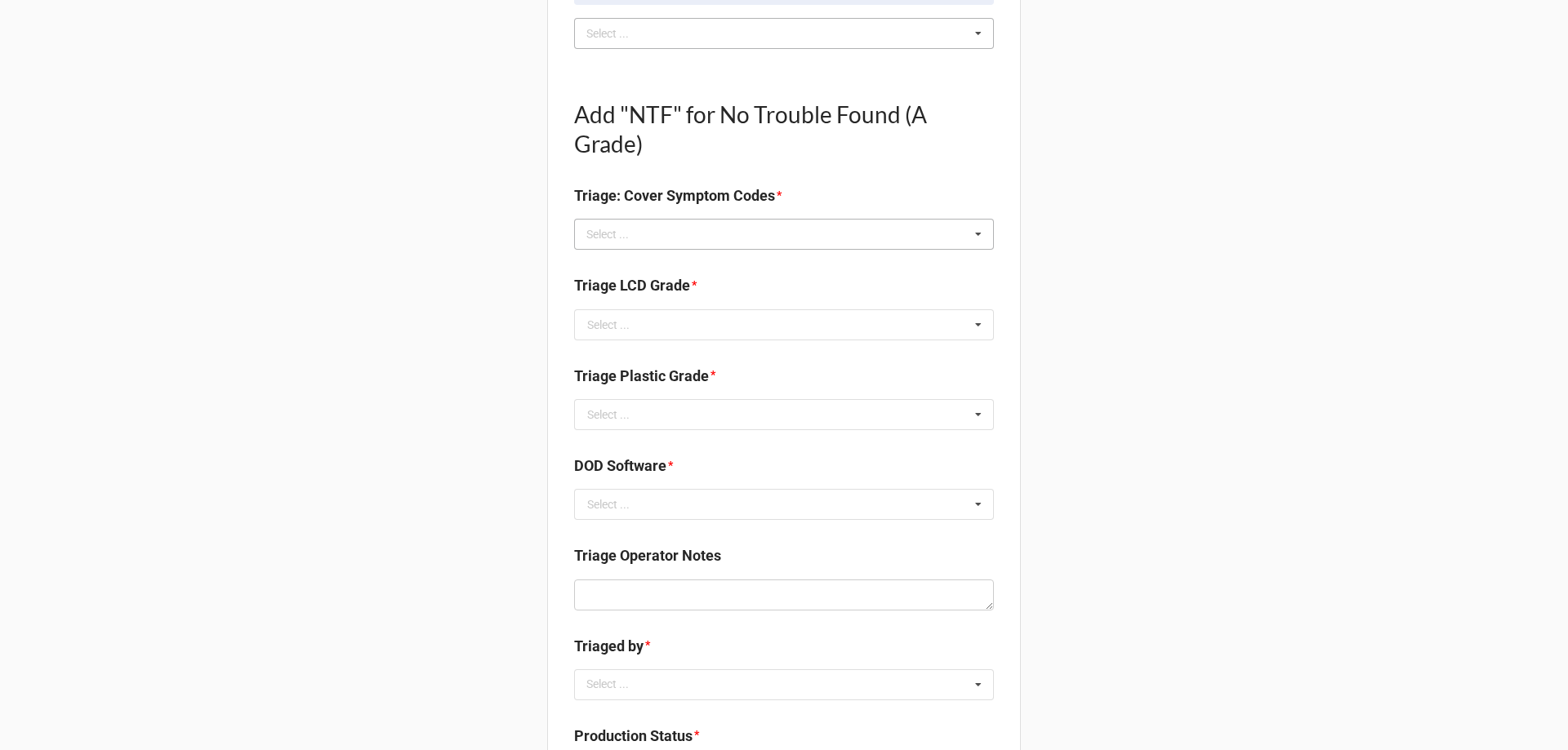
click at [718, 224] on div "Select ... No results found." at bounding box center [784, 234] width 420 height 31
type textarea "x"
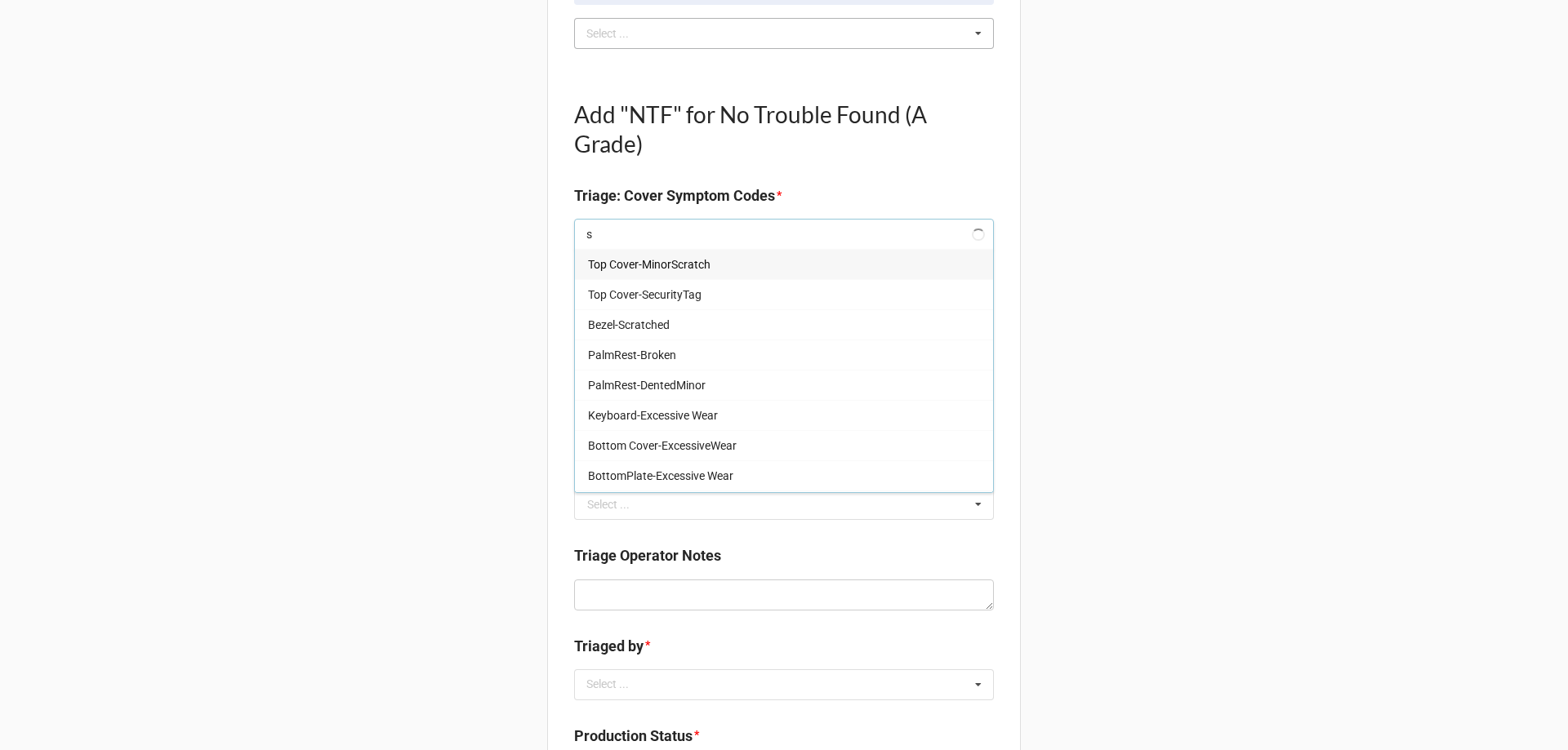
type input "si"
type textarea "x"
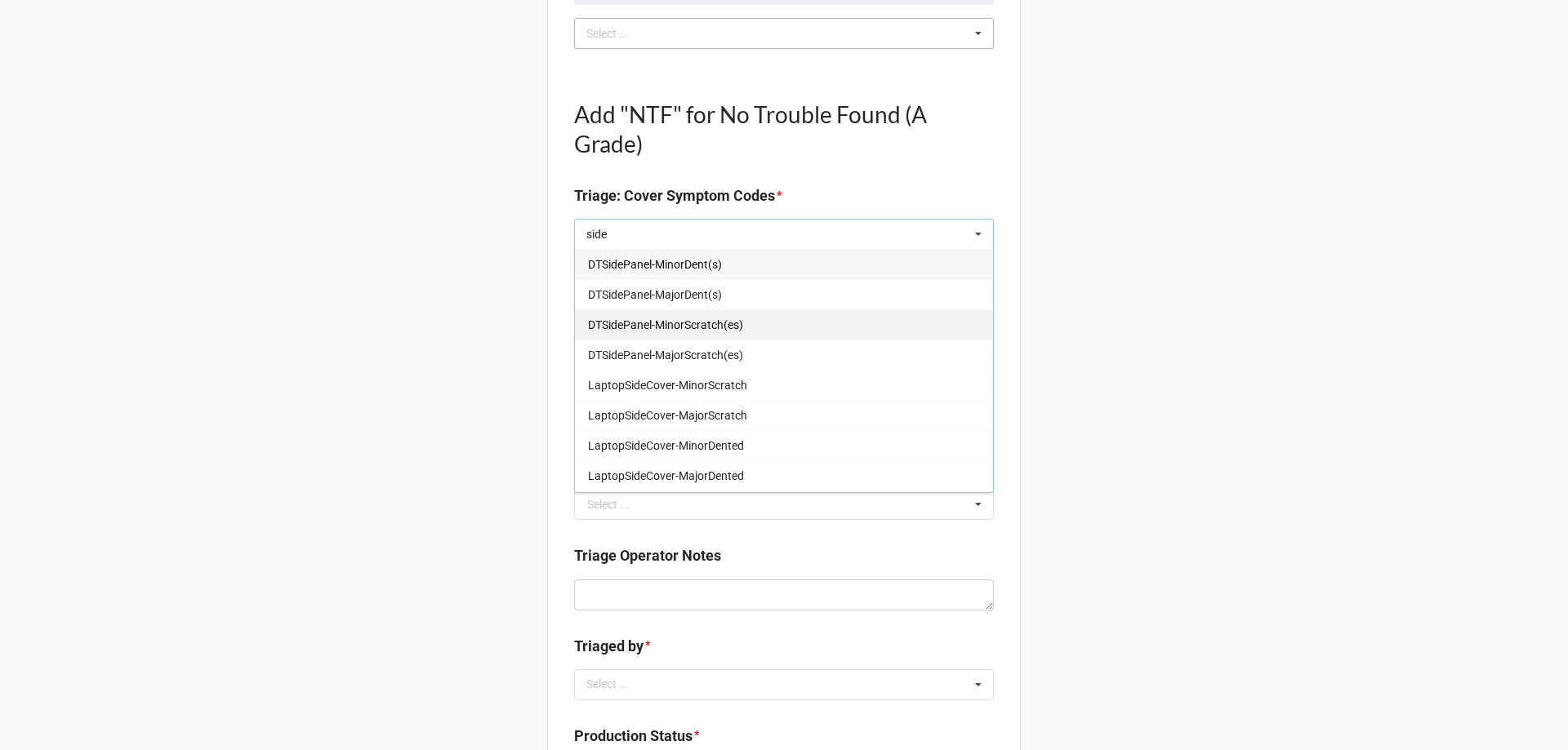
type input "side"
click at [645, 334] on div "DTSidePanel-MinorScratch(es)" at bounding box center [784, 324] width 418 height 30
type textarea "x"
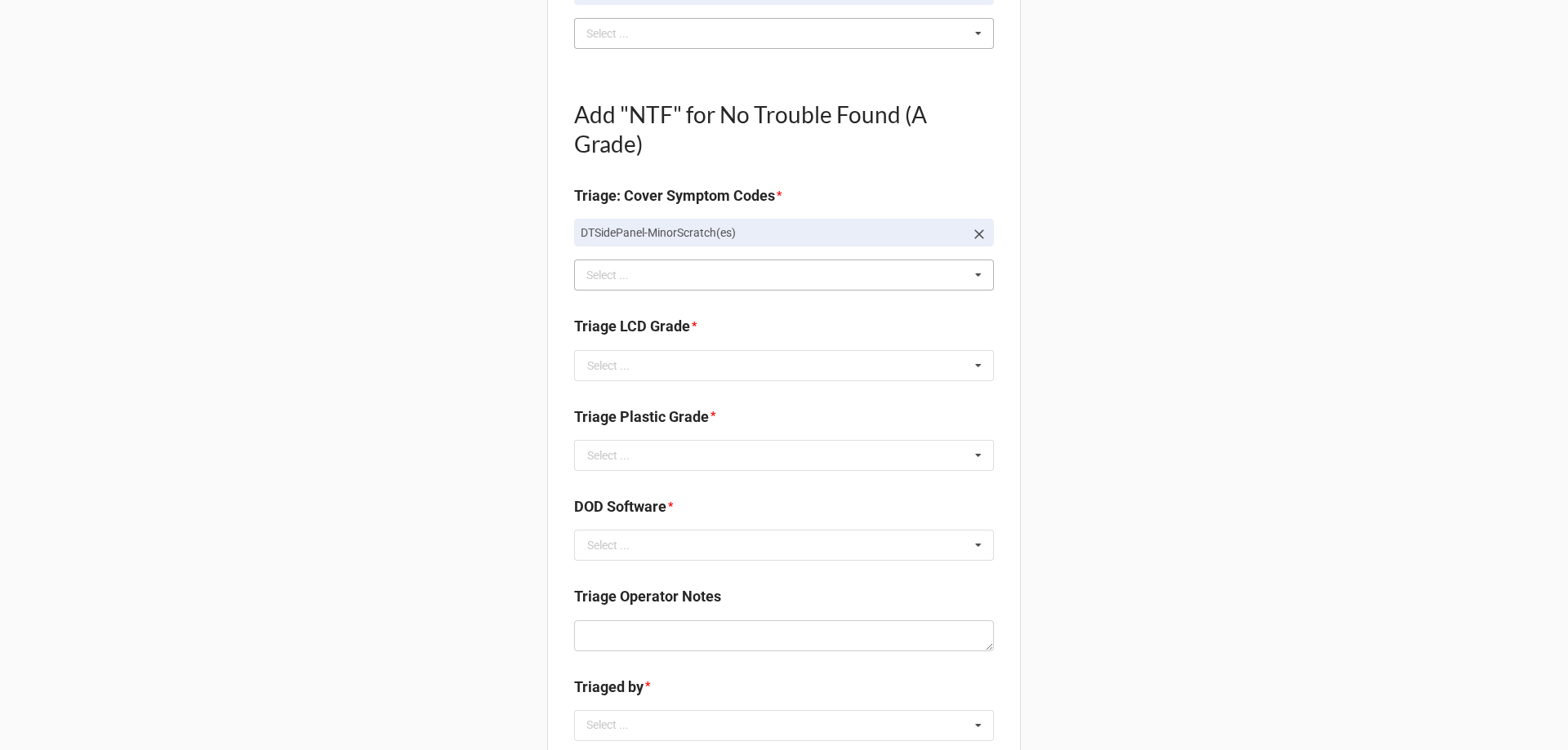
click at [1275, 352] on div "Back Receiving Triage Imaging Cleaning Tech & Repair QC Packing Order Picking R…" at bounding box center [784, 379] width 1568 height 2066
click at [674, 381] on div "Triage LCD Grade * Select ... A B C E NA" at bounding box center [784, 353] width 420 height 76
click at [621, 372] on div "Select ..." at bounding box center [608, 366] width 43 height 11
click at [632, 523] on div "NA" at bounding box center [784, 516] width 418 height 30
type textarea "x"
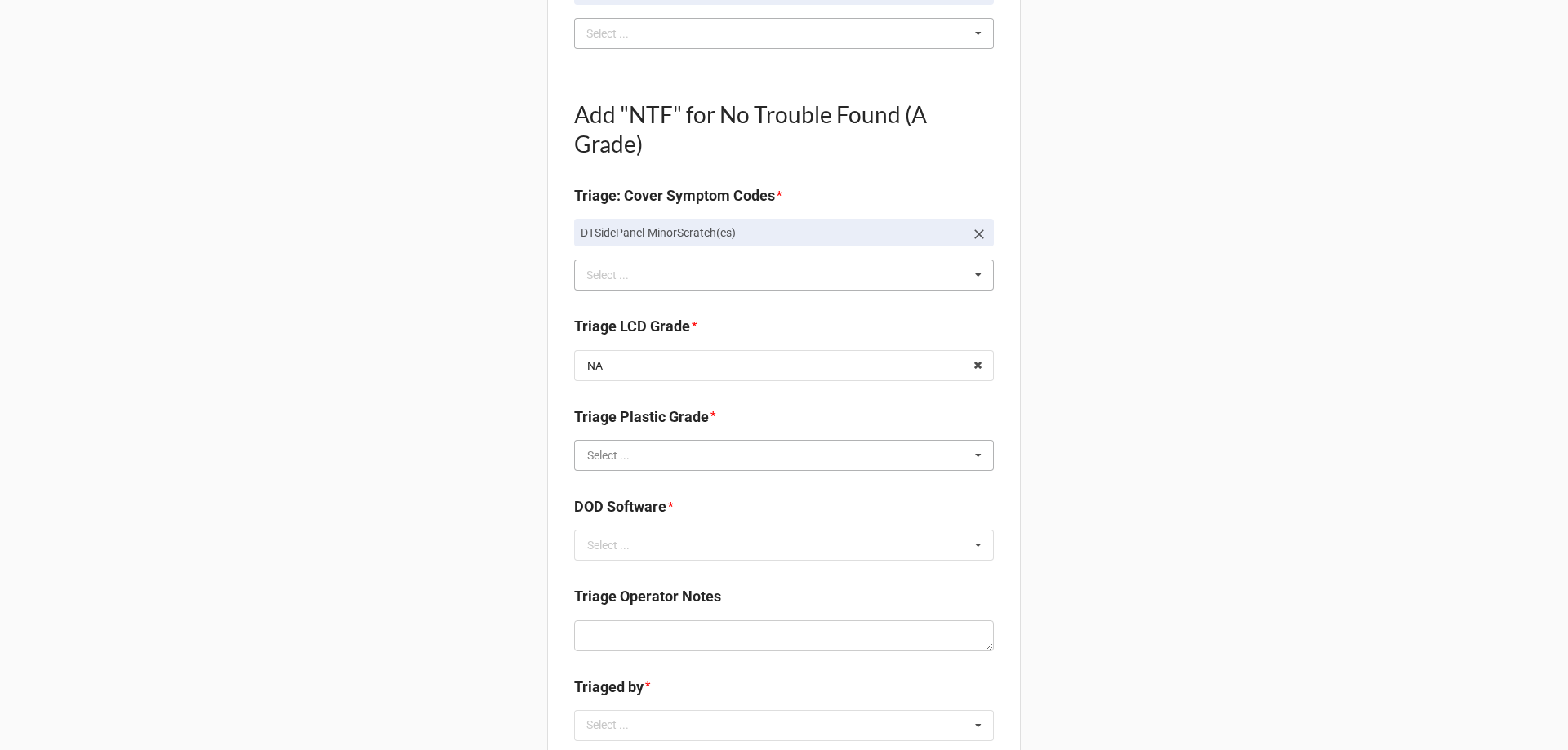
click at [605, 463] on input "text" at bounding box center [784, 456] width 418 height 30
click at [420, 452] on div "Back Receiving Triage Imaging Cleaning Tech & Repair QC Packing Order Picking R…" at bounding box center [784, 379] width 1568 height 2066
click at [654, 438] on div "Triage Plastic Grade *" at bounding box center [784, 423] width 420 height 34
click at [654, 445] on input "text" at bounding box center [784, 456] width 418 height 30
click at [350, 282] on div "Back Receiving Triage Imaging Cleaning Tech & Repair QC Packing Order Picking R…" at bounding box center [784, 379] width 1568 height 2066
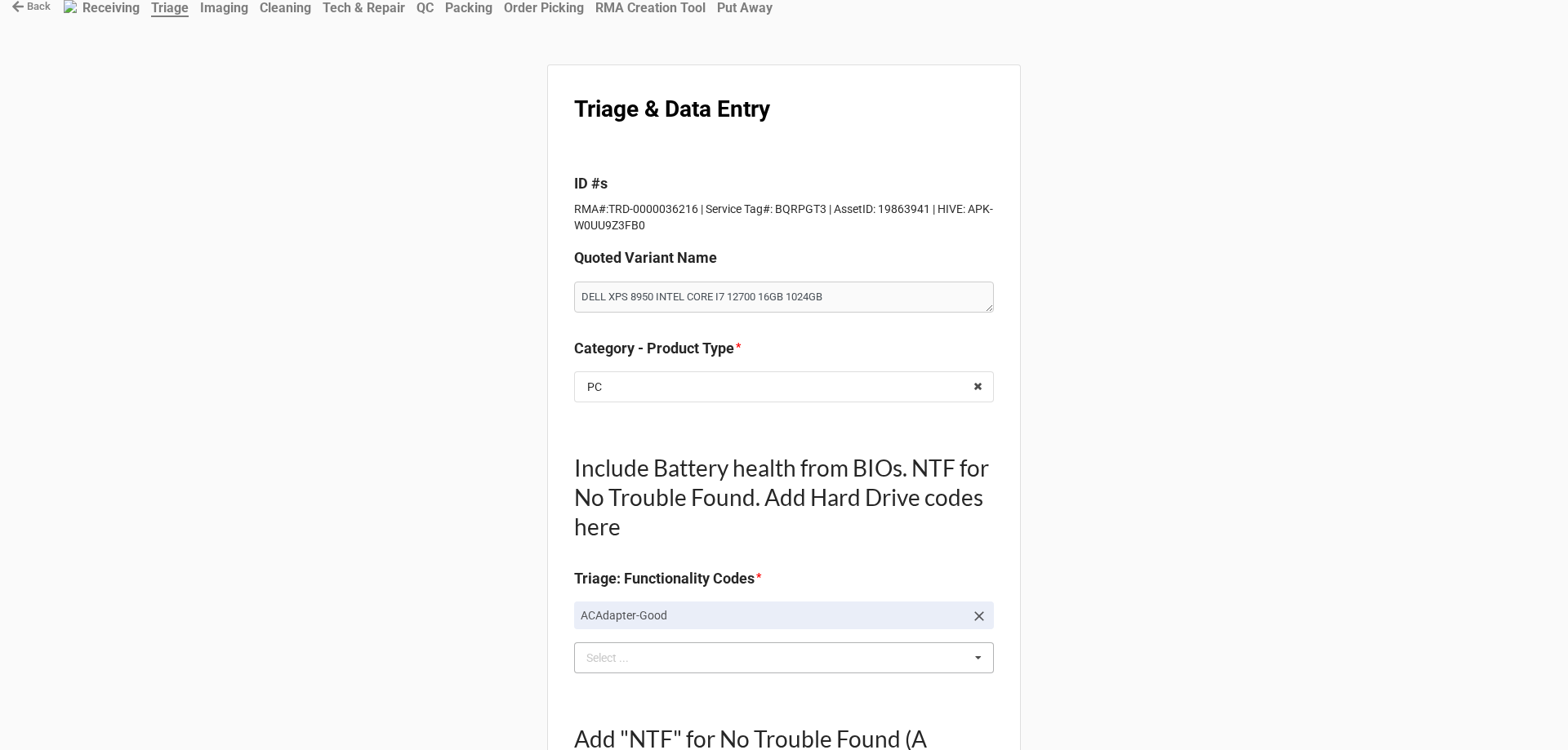
scroll to position [0, 0]
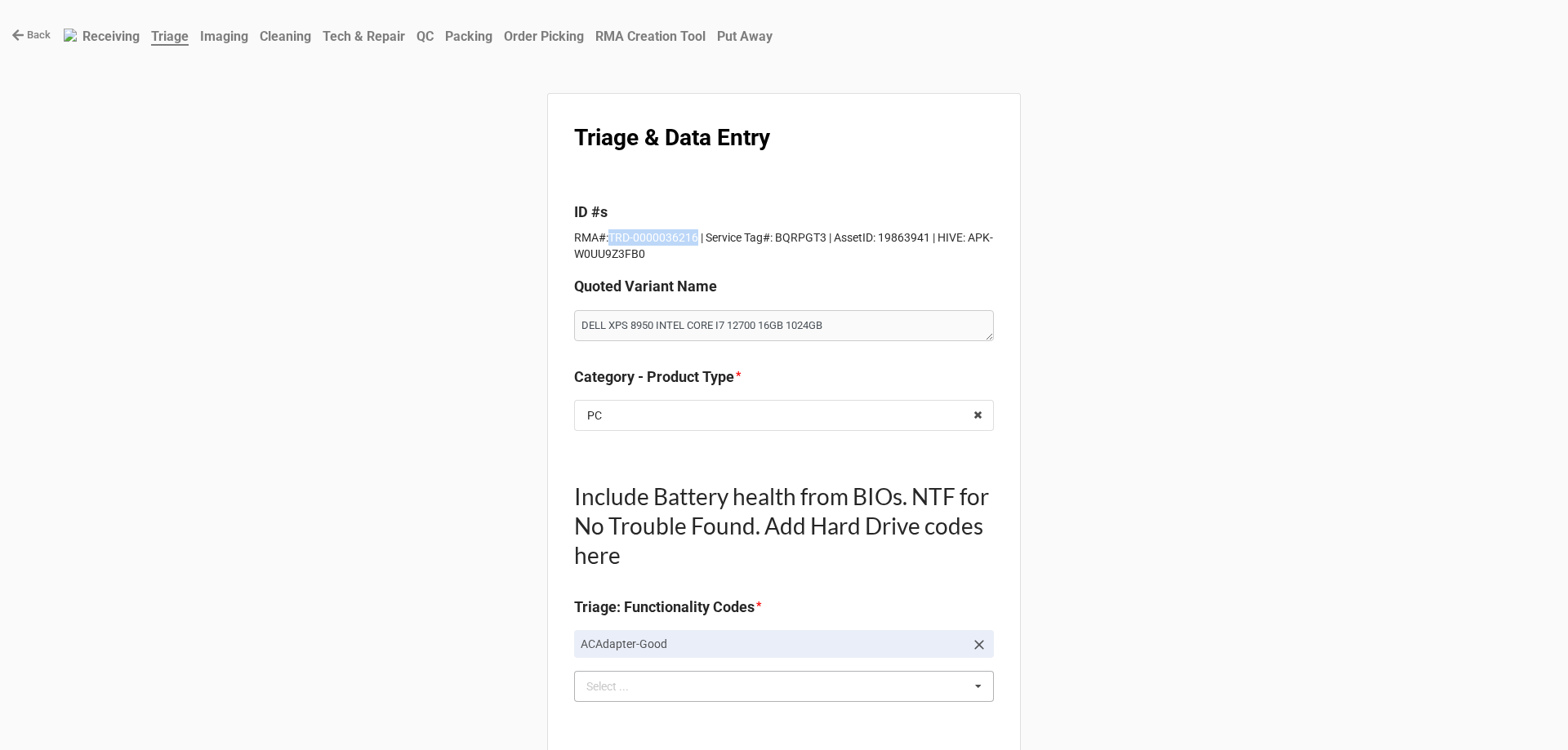
drag, startPoint x: 603, startPoint y: 238, endPoint x: 689, endPoint y: 239, distance: 86.0
click at [689, 239] on p "RMA#:TRD-0000036216 | Service Tag#: BQRPGT3 | AssetID: 19863941 | HIVE: APK-W0U…" at bounding box center [784, 245] width 420 height 33
copy p "TRD-0000036216"
